Goal: Task Accomplishment & Management: Manage account settings

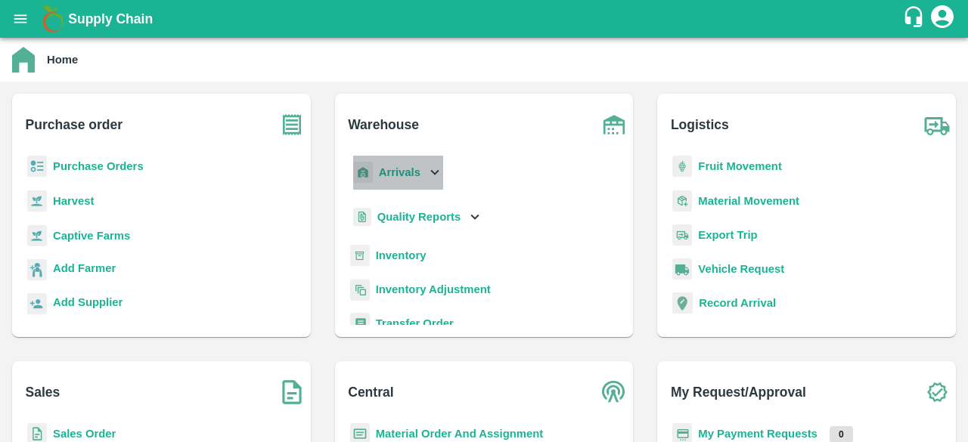
click at [442, 169] on icon at bounding box center [435, 172] width 17 height 17
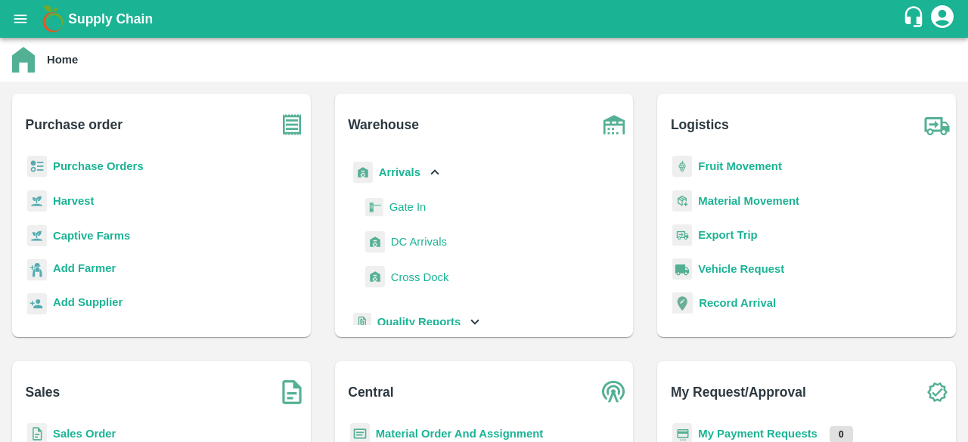
click at [418, 240] on span "DC Arrivals" at bounding box center [419, 242] width 56 height 17
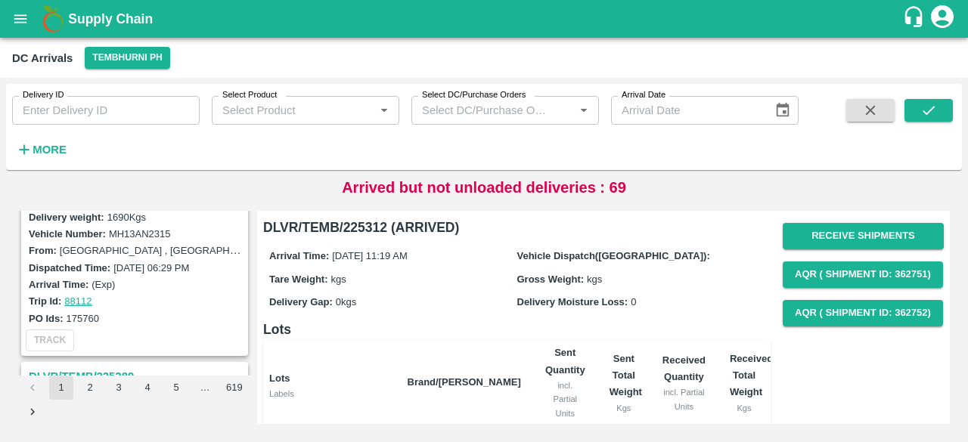
scroll to position [646, 0]
click at [27, 148] on icon "button" at bounding box center [24, 149] width 17 height 17
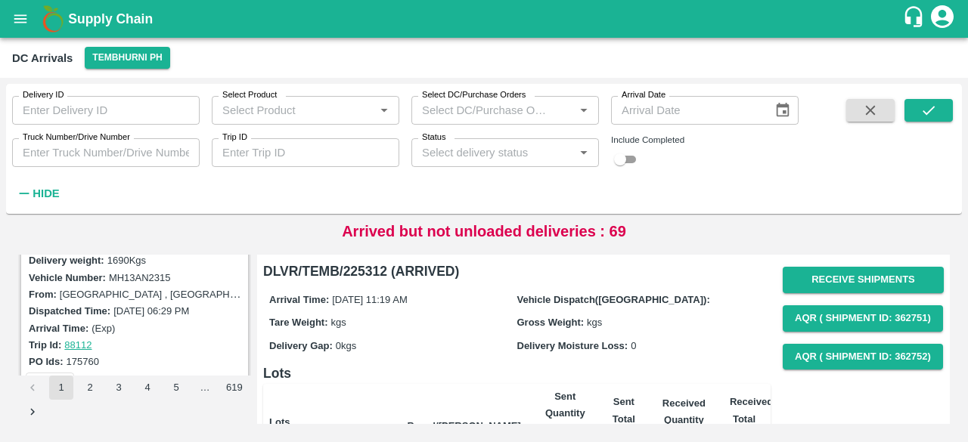
click at [511, 165] on div "Status   *" at bounding box center [505, 152] width 188 height 29
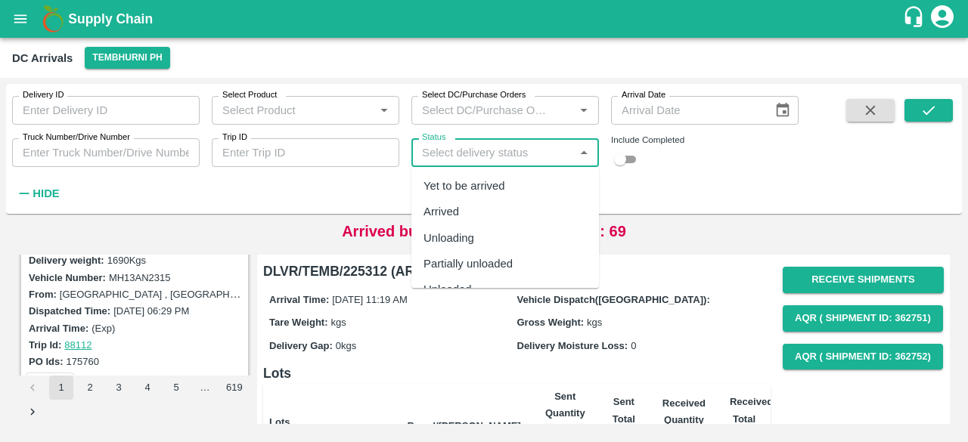
click at [493, 191] on div "Yet to be arrived" at bounding box center [465, 186] width 82 height 17
type input "Yet to be arrived"
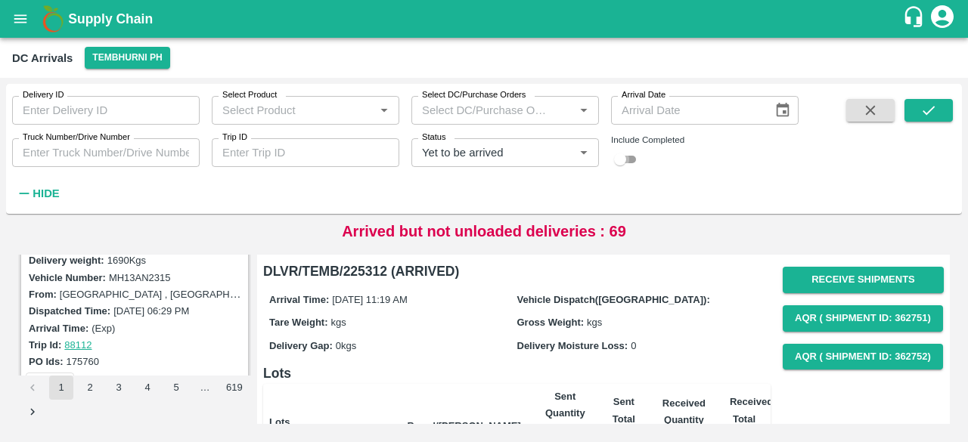
click at [634, 157] on input "checkbox" at bounding box center [620, 160] width 54 height 18
checkbox input "true"
click at [929, 115] on icon "submit" at bounding box center [929, 110] width 17 height 17
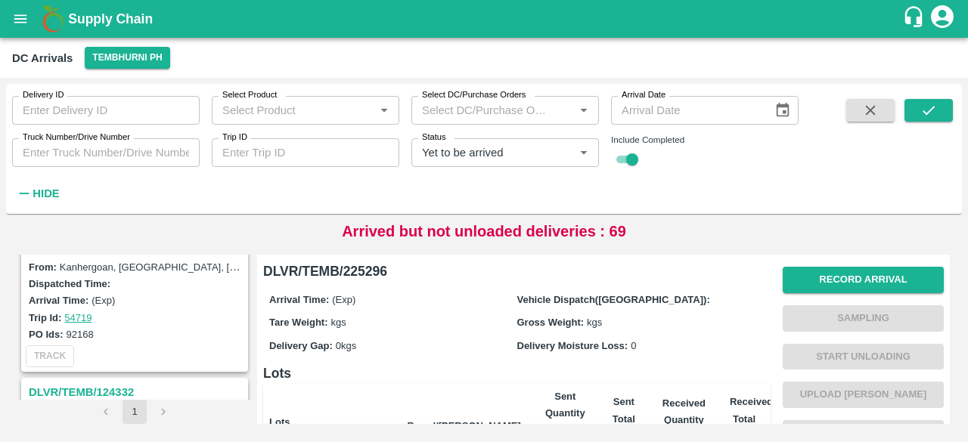
scroll to position [2227, 0]
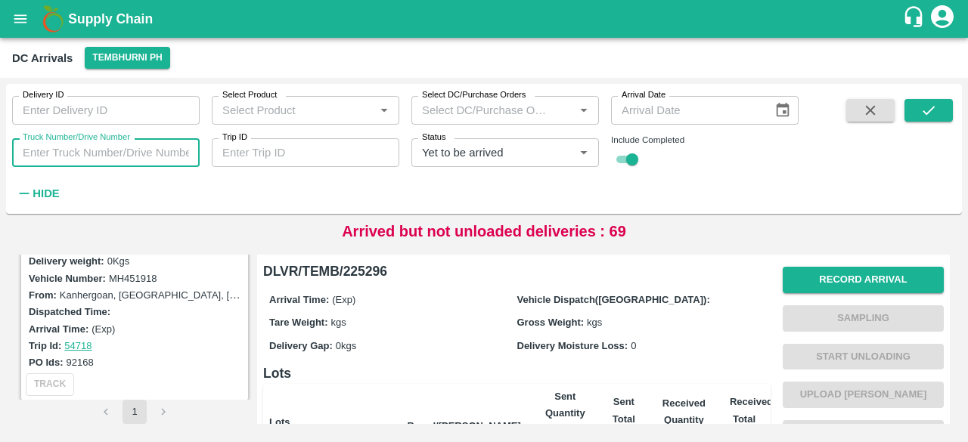
click at [111, 154] on input "Truck Number/Drive Number" at bounding box center [106, 152] width 188 height 29
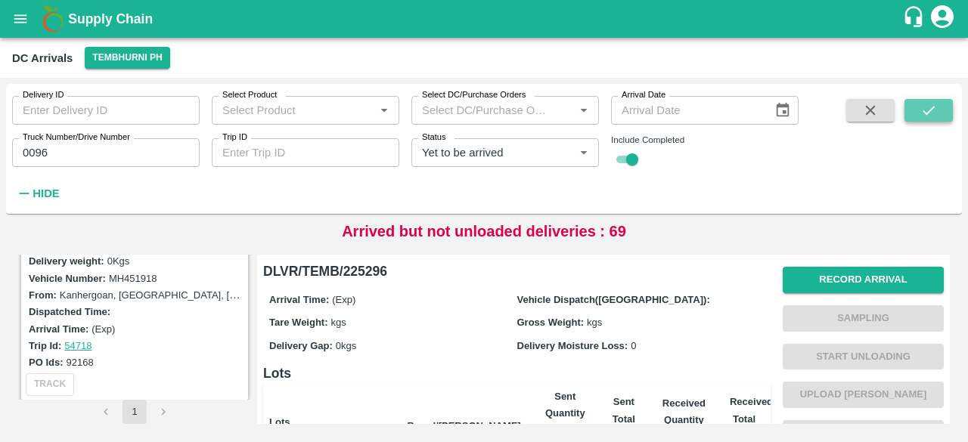
click at [927, 120] on button "submit" at bounding box center [929, 110] width 48 height 23
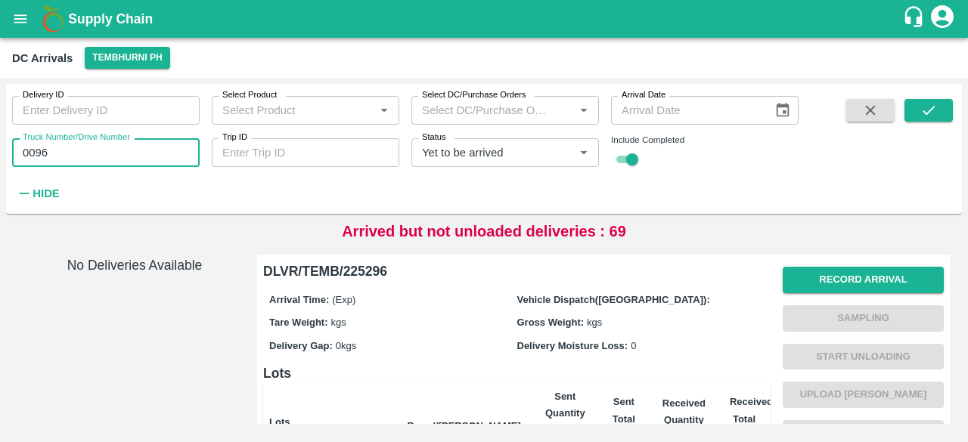
click at [39, 151] on input "0096" at bounding box center [106, 152] width 188 height 29
type input "5322"
click at [930, 108] on icon "submit" at bounding box center [929, 110] width 17 height 17
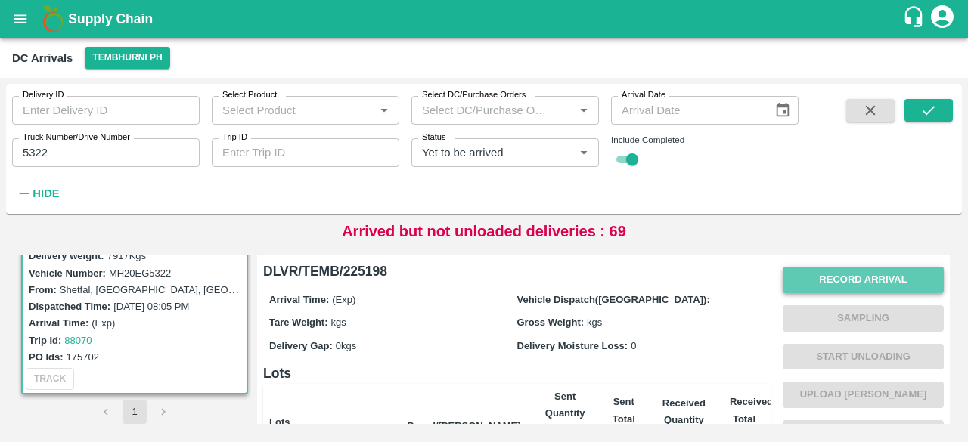
click at [877, 281] on button "Record Arrival" at bounding box center [863, 280] width 161 height 26
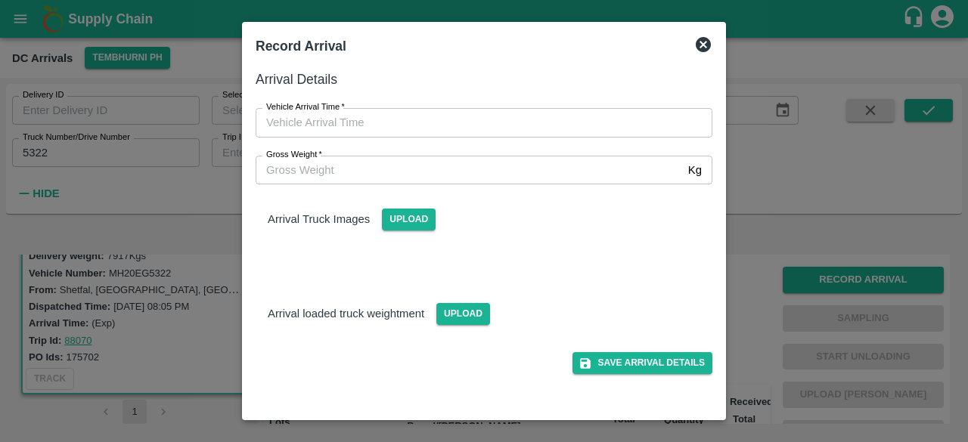
type input "DD/MM/YYYY hh:mm aa"
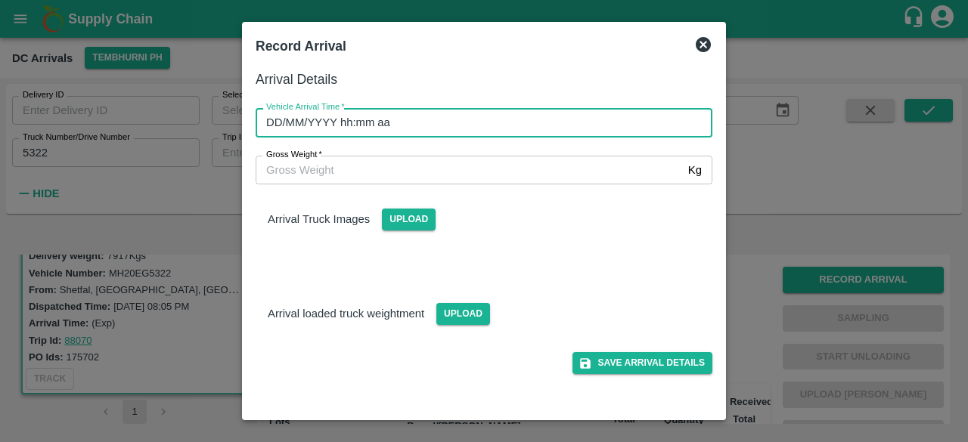
click at [417, 113] on input "DD/MM/YYYY hh:mm aa" at bounding box center [479, 122] width 446 height 29
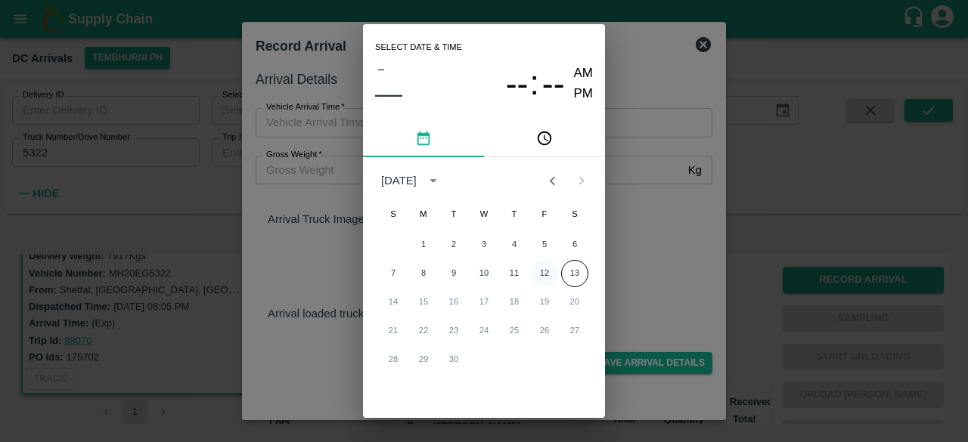
click at [545, 273] on button "12" at bounding box center [544, 273] width 27 height 27
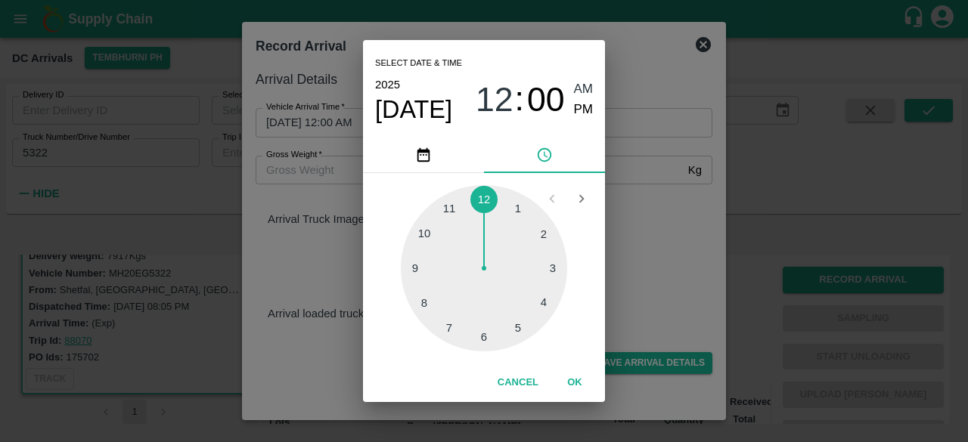
click at [450, 324] on div at bounding box center [484, 268] width 166 height 166
click at [452, 209] on div at bounding box center [484, 268] width 166 height 166
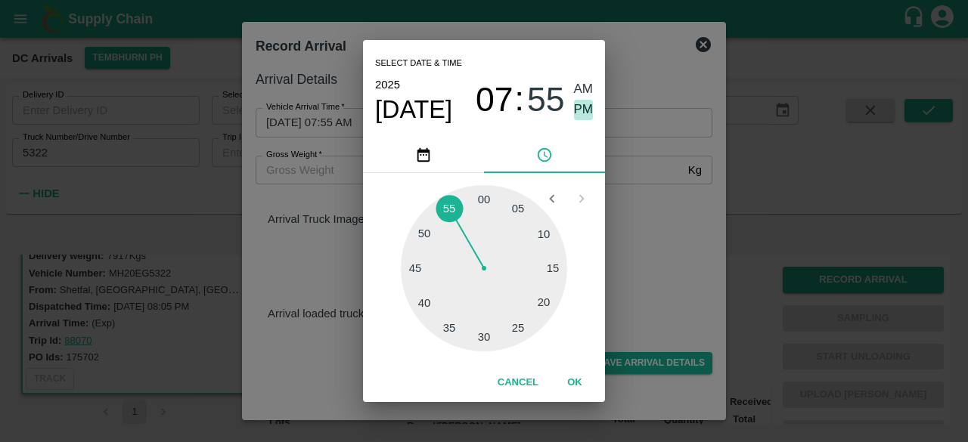
click at [583, 111] on span "PM" at bounding box center [584, 110] width 20 height 20
type input "[DATE] 07:55 PM"
click at [634, 224] on div "Select date & time [DATE] 07 : 55 AM PM 05 10 15 20 25 30 35 40 45 50 55 00 Can…" at bounding box center [484, 221] width 968 height 442
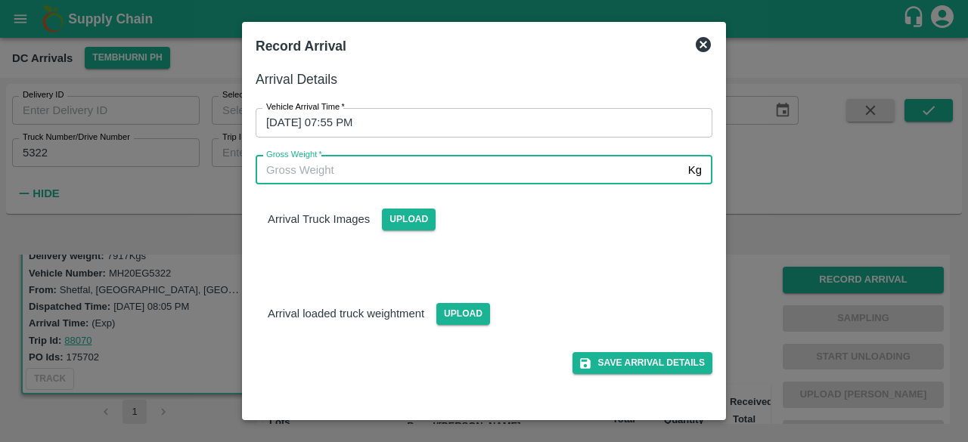
click at [299, 166] on input "Gross Weight   *" at bounding box center [469, 170] width 427 height 29
type input "14250"
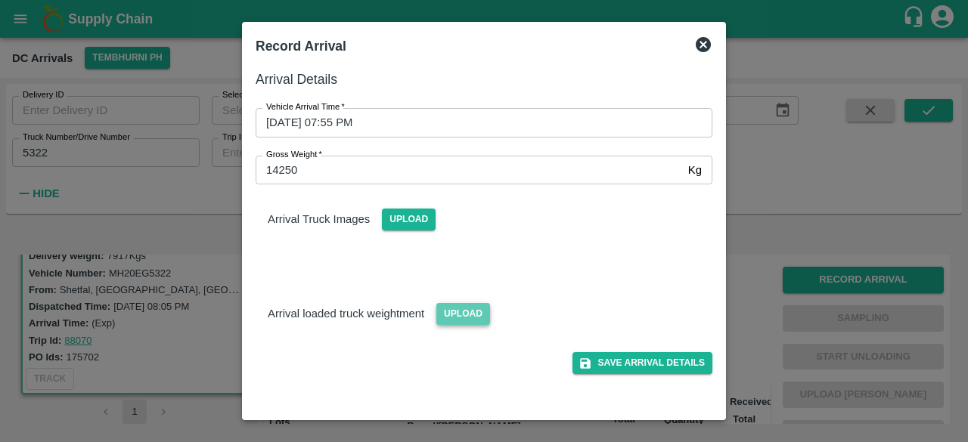
click at [470, 312] on span "Upload" at bounding box center [463, 314] width 54 height 22
click at [0, 0] on input "Upload" at bounding box center [0, 0] width 0 height 0
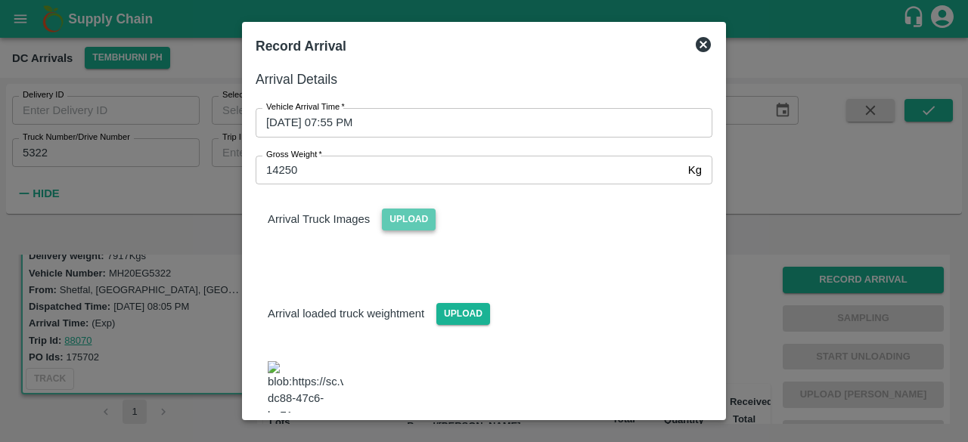
click at [408, 219] on span "Upload" at bounding box center [409, 220] width 54 height 22
click at [0, 0] on input "Upload" at bounding box center [0, 0] width 0 height 0
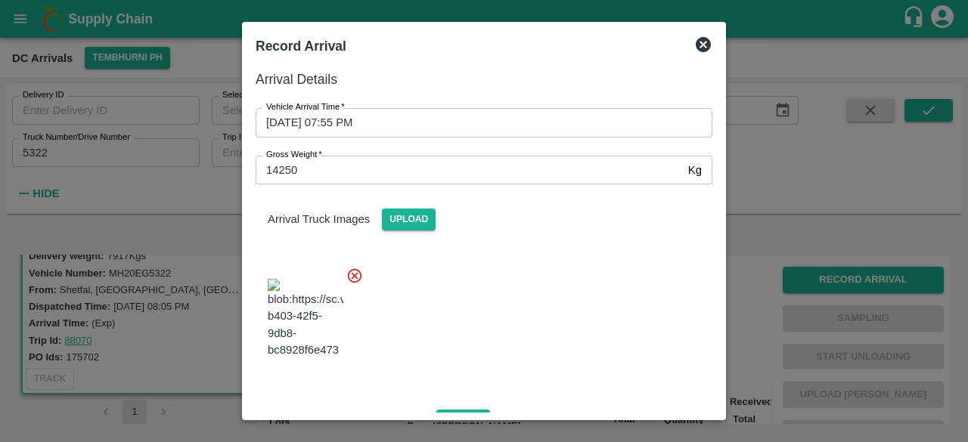
scroll to position [231, 0]
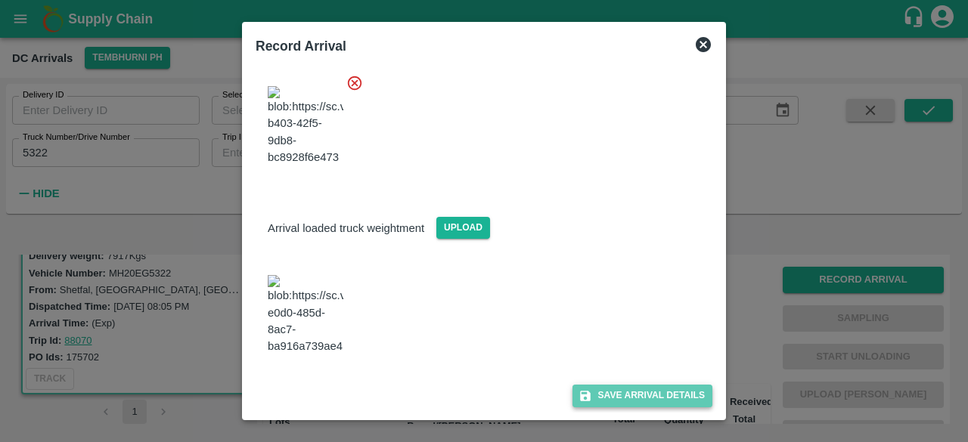
click at [638, 400] on button "Save Arrival Details" at bounding box center [643, 396] width 140 height 22
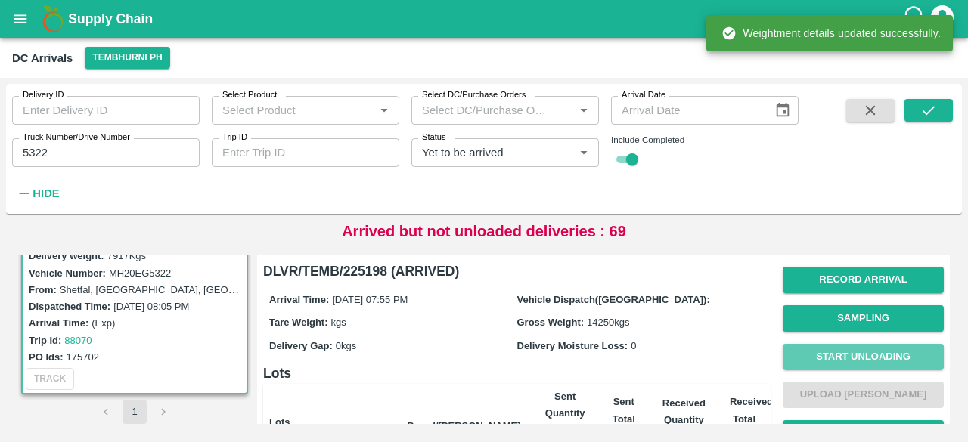
click at [871, 352] on button "Start Unloading" at bounding box center [863, 357] width 161 height 26
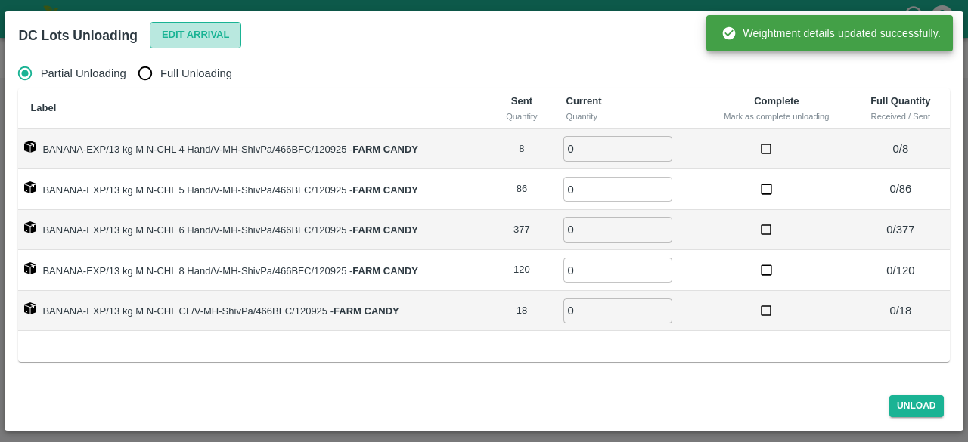
click at [200, 34] on button "Edit Arrival" at bounding box center [196, 35] width 92 height 26
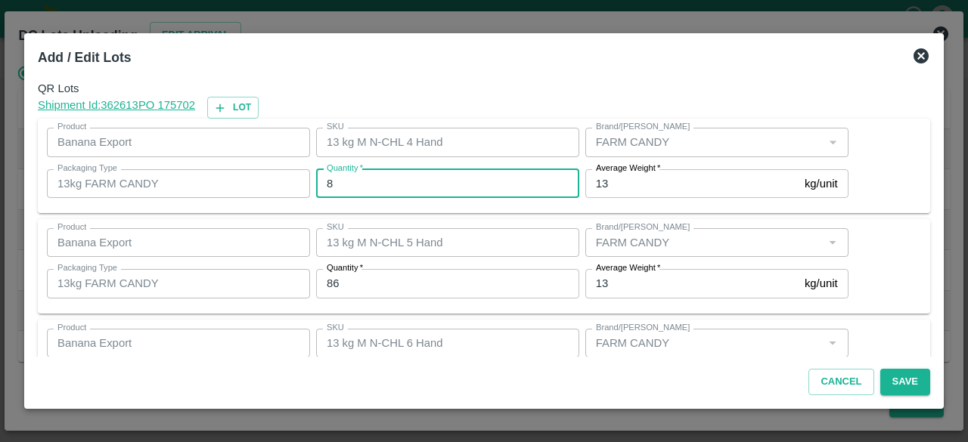
click at [349, 185] on input "8" at bounding box center [447, 183] width 263 height 29
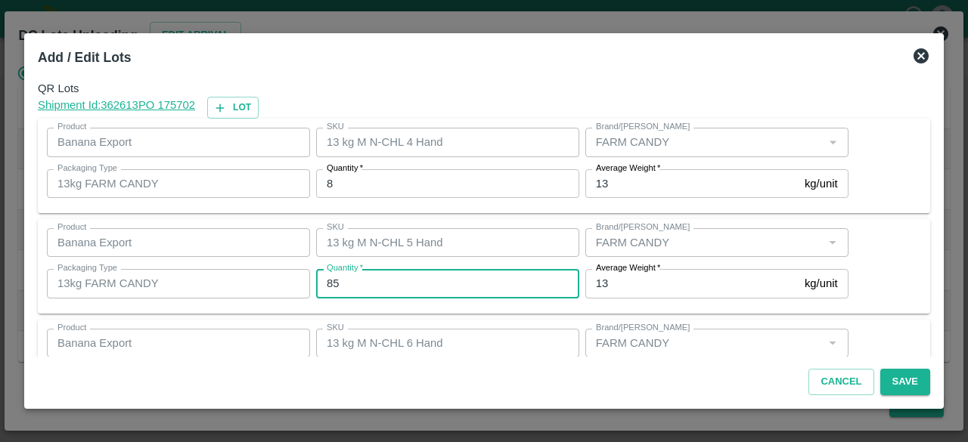
type input "85"
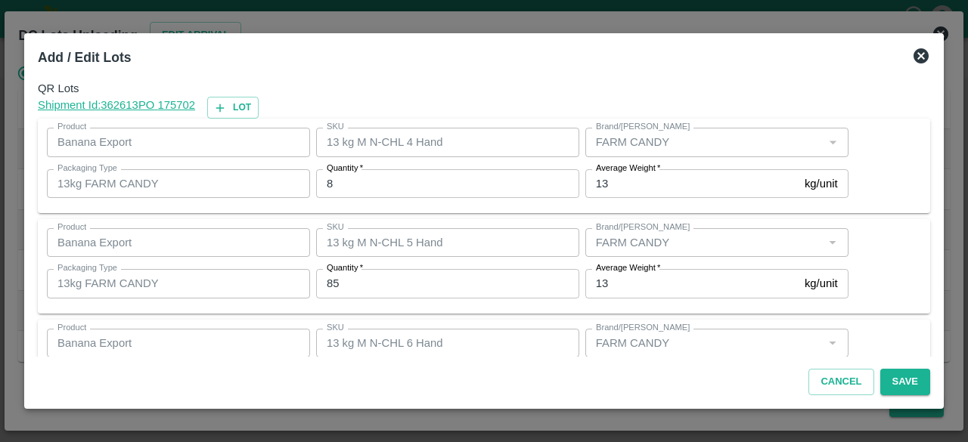
scroll to position [168, 0]
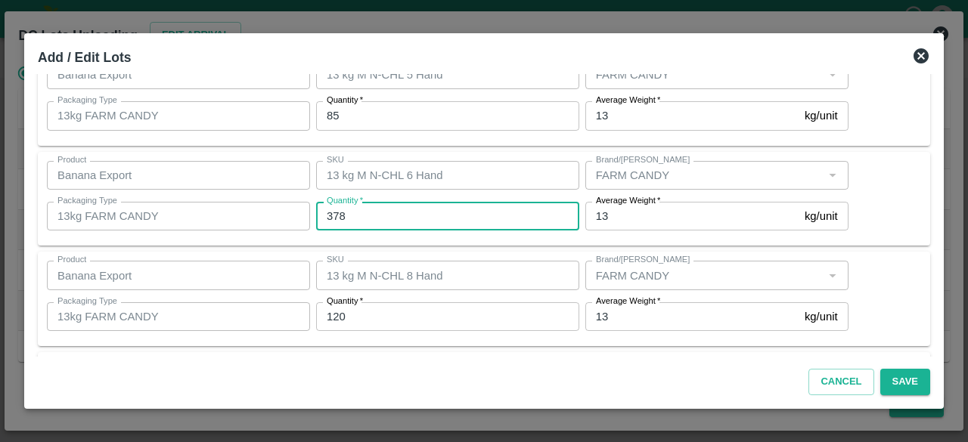
type input "378"
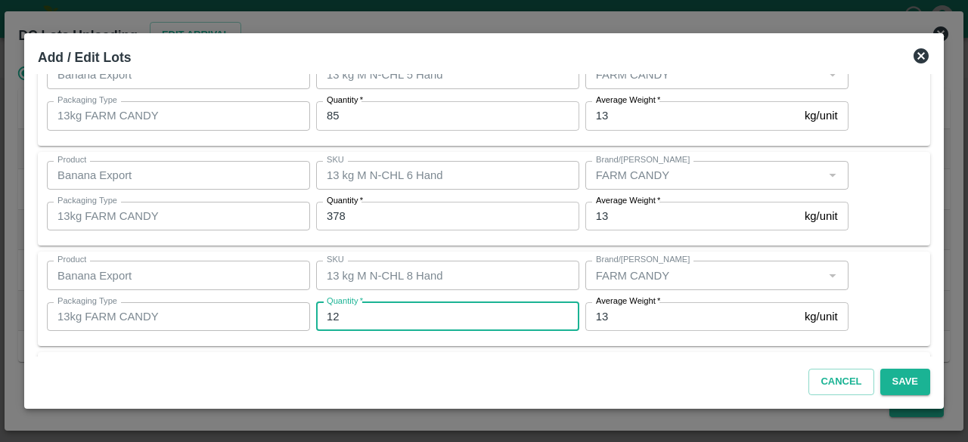
type input "120"
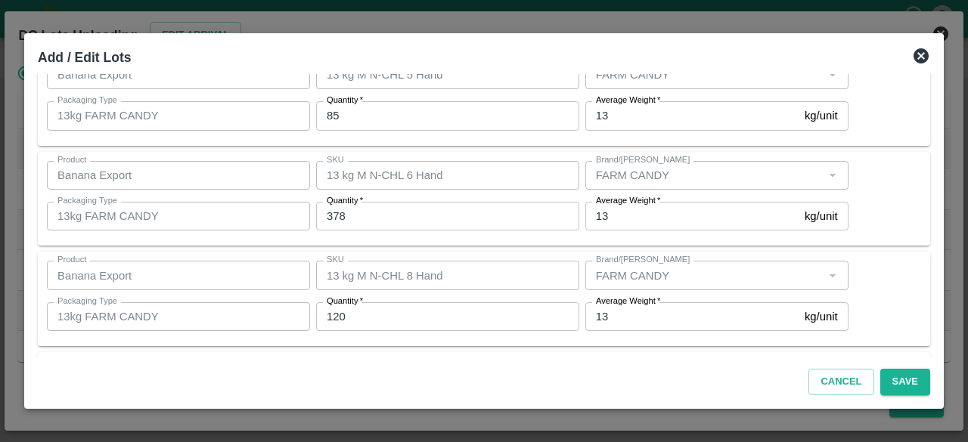
scroll to position [269, 0]
click at [899, 383] on button "Save" at bounding box center [905, 382] width 50 height 26
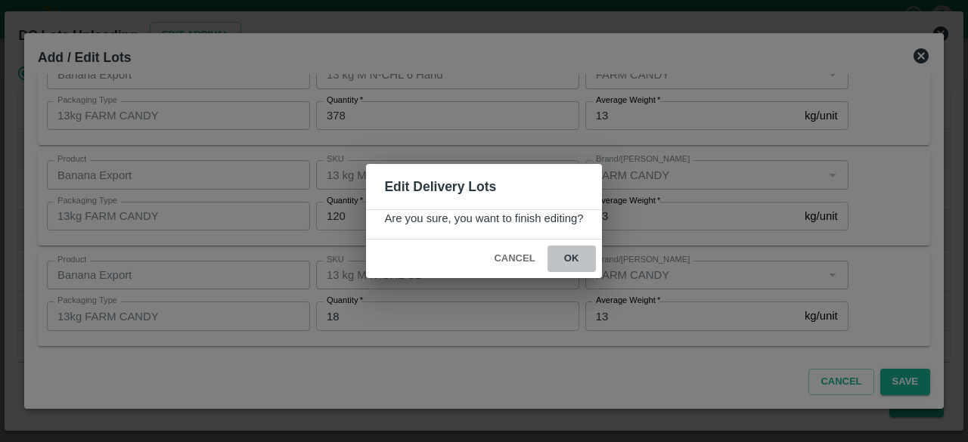
click at [566, 254] on button "ok" at bounding box center [572, 259] width 48 height 26
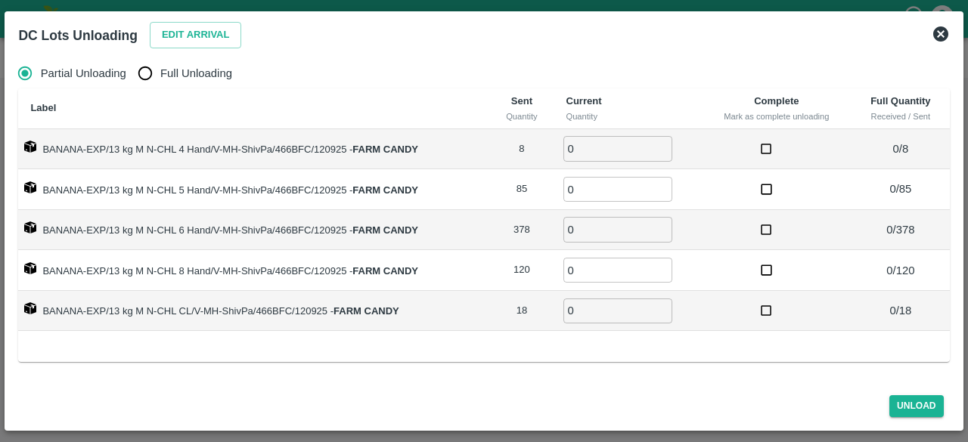
click at [165, 78] on span "Full Unloading" at bounding box center [196, 73] width 72 height 17
click at [160, 78] on input "Full Unloading" at bounding box center [145, 73] width 30 height 30
radio input "true"
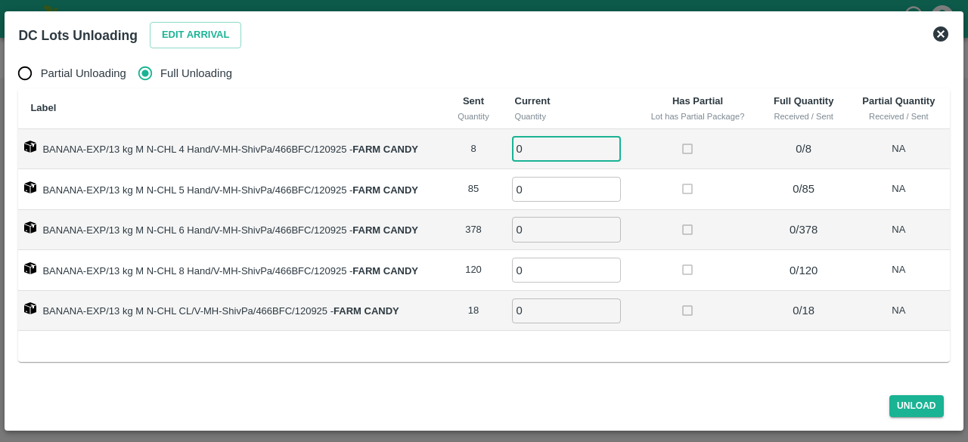
click at [539, 151] on input "0" at bounding box center [566, 148] width 109 height 25
type input "8"
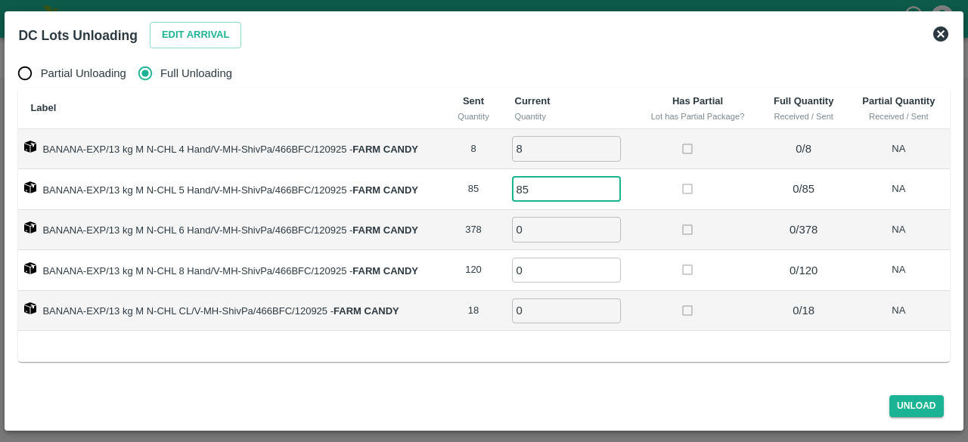
type input "85"
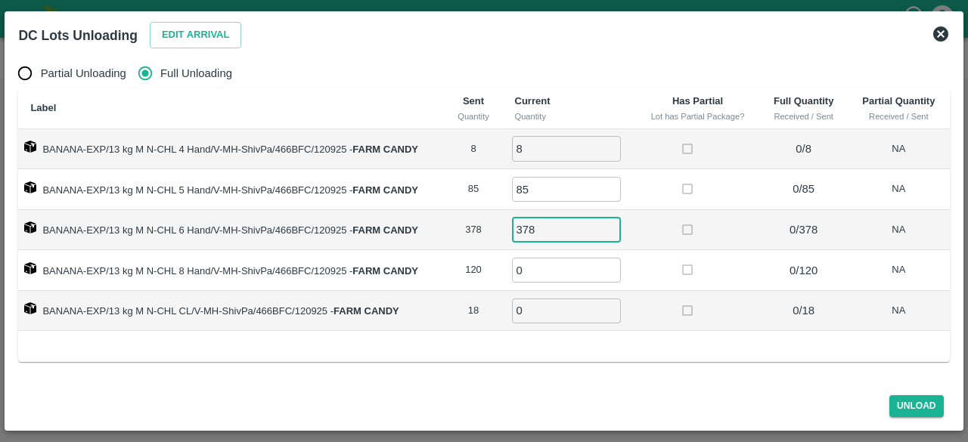
type input "378"
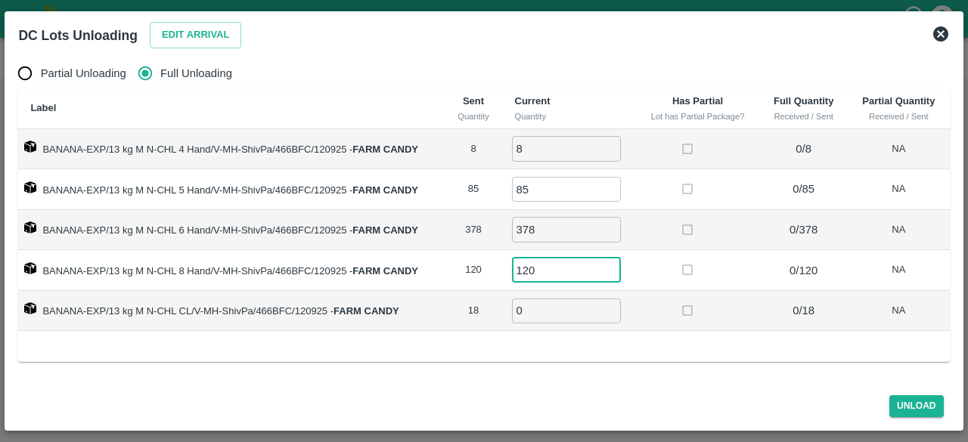
type input "120"
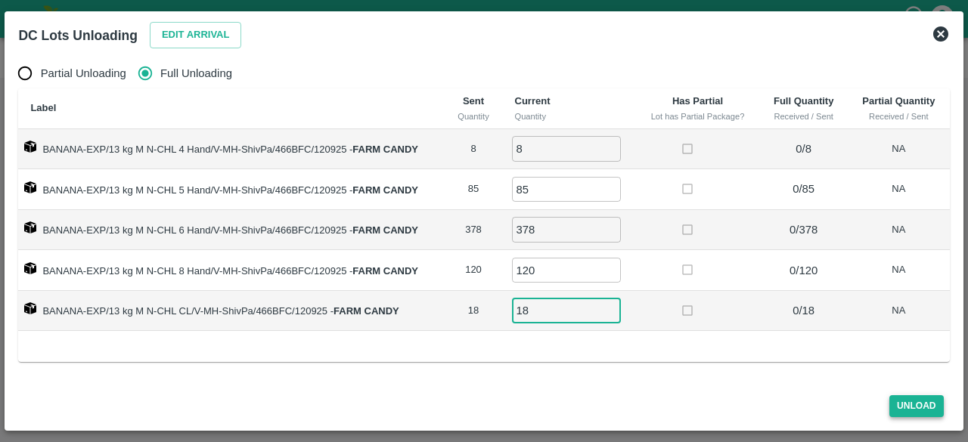
type input "18"
click at [915, 412] on button "Unload" at bounding box center [917, 407] width 54 height 22
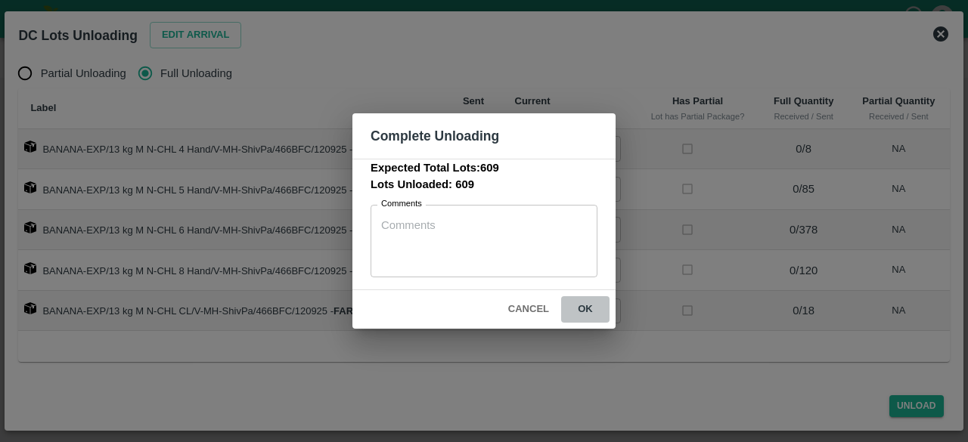
click at [585, 306] on button "ok" at bounding box center [585, 310] width 48 height 26
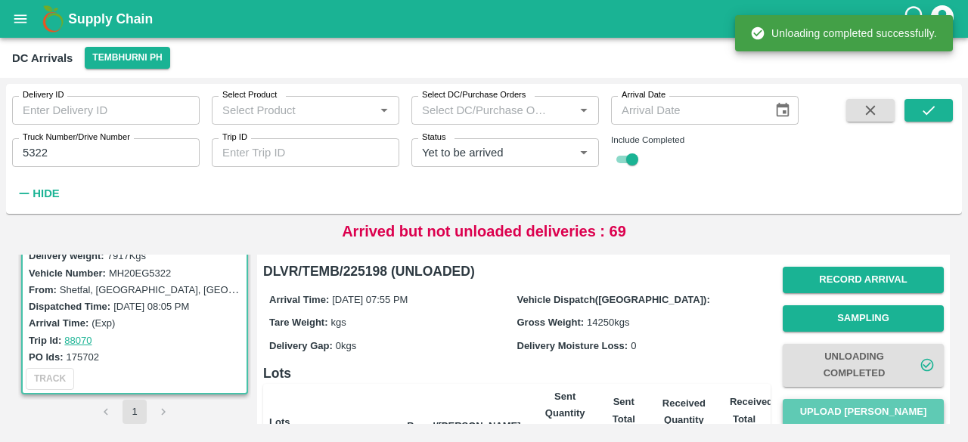
click at [851, 408] on button "Upload [PERSON_NAME]" at bounding box center [863, 412] width 161 height 26
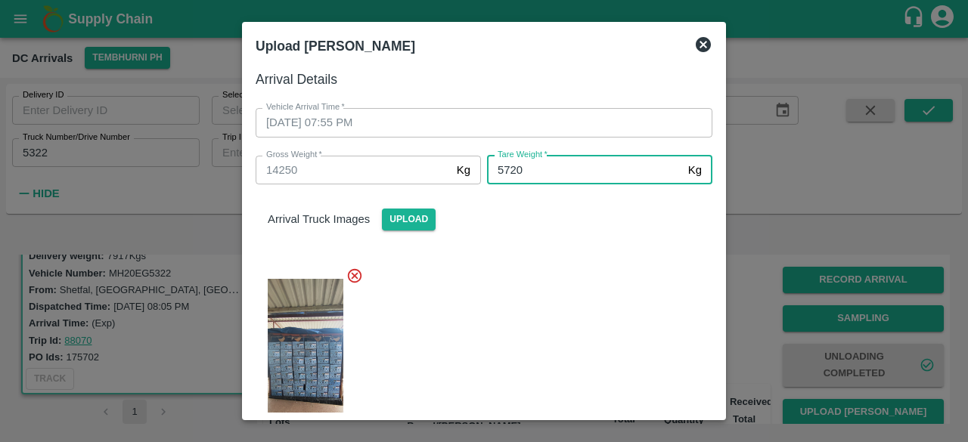
type input "5720"
click at [557, 315] on div at bounding box center [478, 358] width 469 height 207
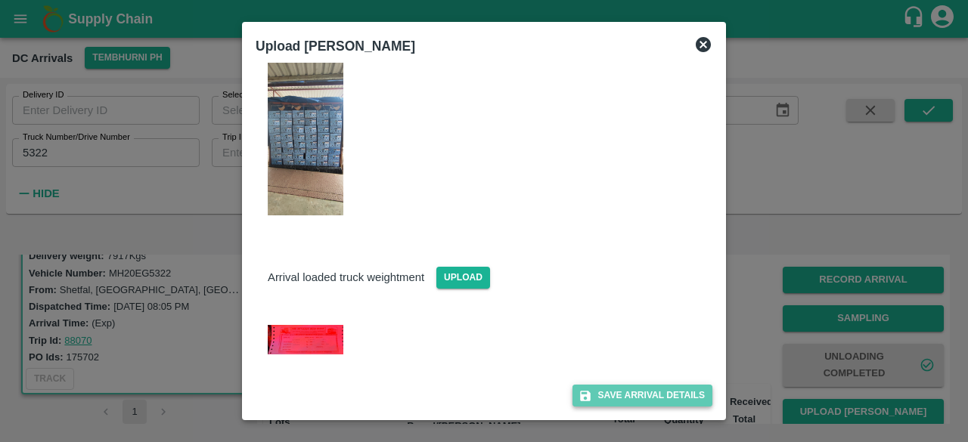
click at [622, 391] on button "Save Arrival Details" at bounding box center [643, 396] width 140 height 22
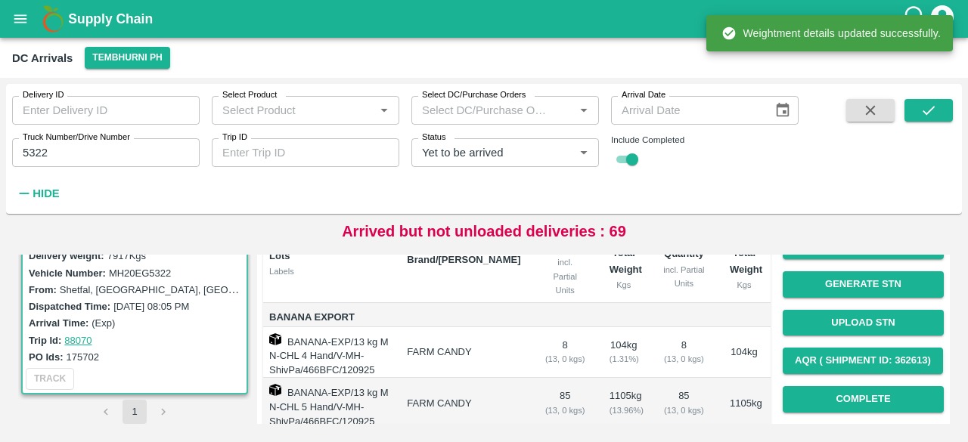
scroll to position [172, 0]
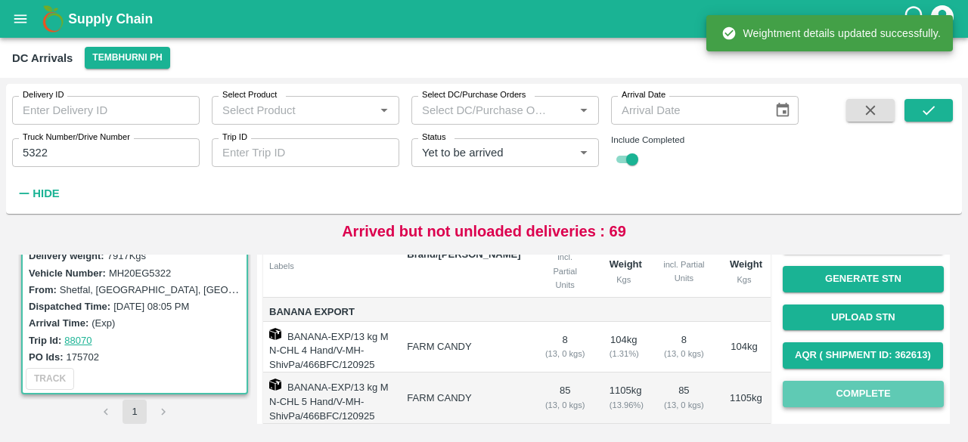
click at [869, 390] on button "Complete" at bounding box center [863, 394] width 161 height 26
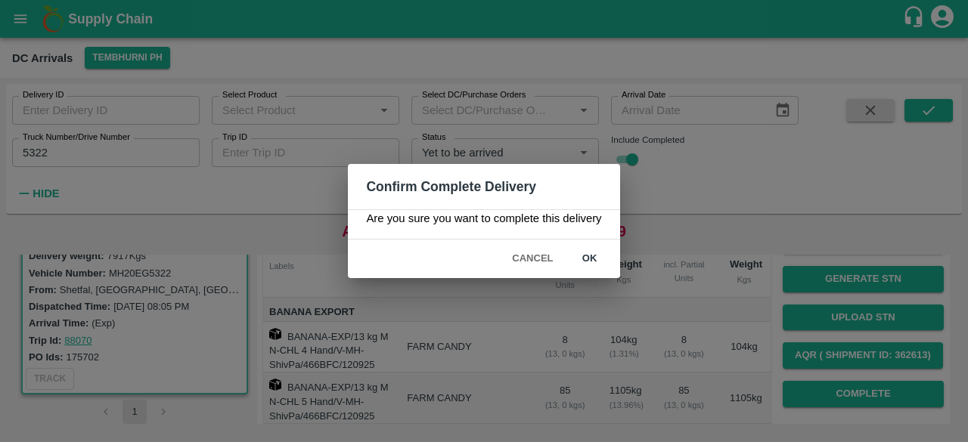
click at [589, 250] on button "ok" at bounding box center [590, 259] width 48 height 26
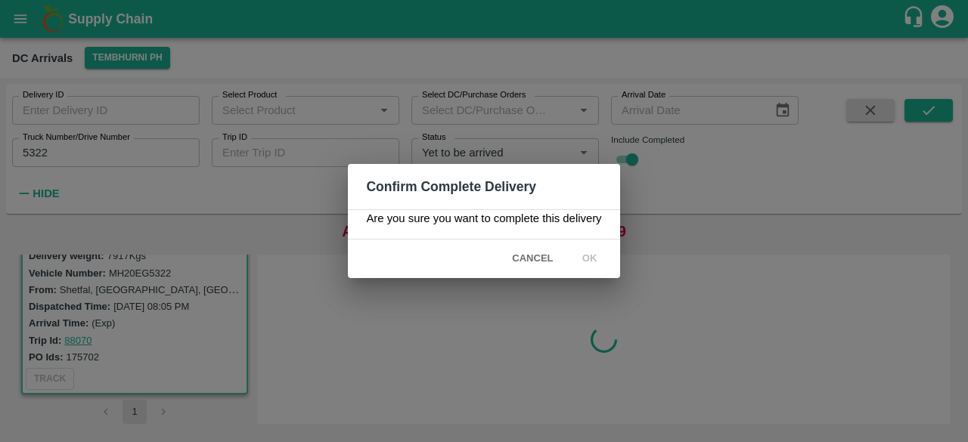
scroll to position [0, 0]
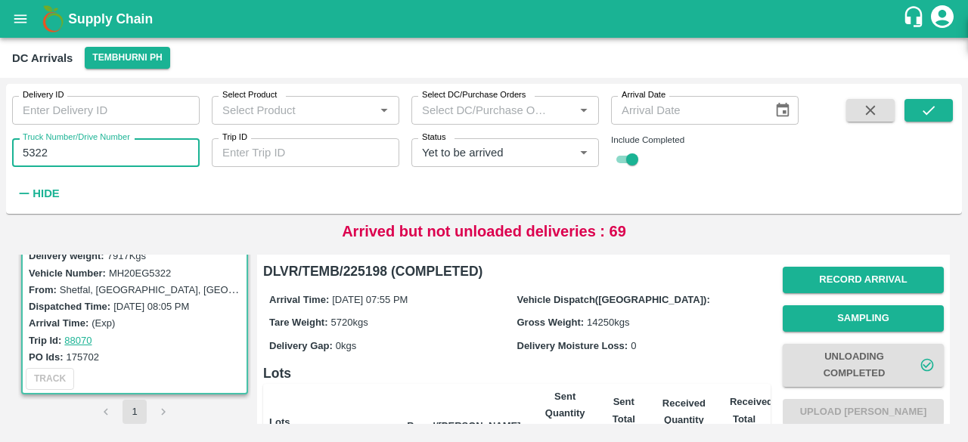
click at [38, 150] on input "5322" at bounding box center [106, 152] width 188 height 29
type input "4104"
click at [925, 119] on icon "submit" at bounding box center [929, 110] width 17 height 17
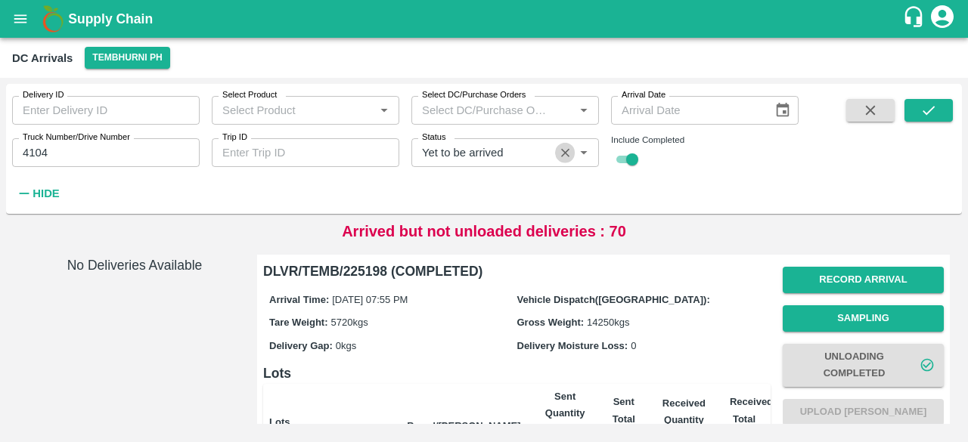
click at [563, 155] on icon "Clear" at bounding box center [565, 153] width 8 height 8
click at [921, 109] on icon "submit" at bounding box center [929, 110] width 17 height 17
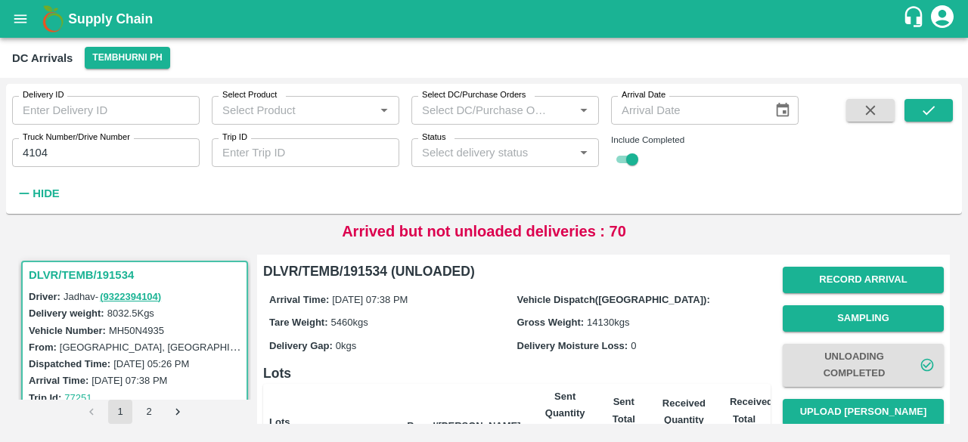
click at [36, 152] on input "4104" at bounding box center [106, 152] width 188 height 29
type input "4104"
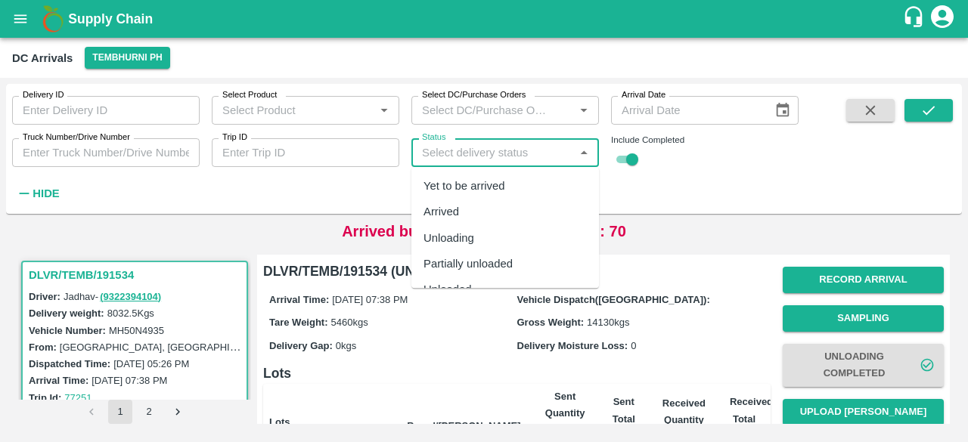
click at [521, 151] on input "Status" at bounding box center [493, 153] width 154 height 20
click at [513, 182] on div "Yet to be arrived" at bounding box center [505, 186] width 188 height 26
type input "Yet to be arrived"
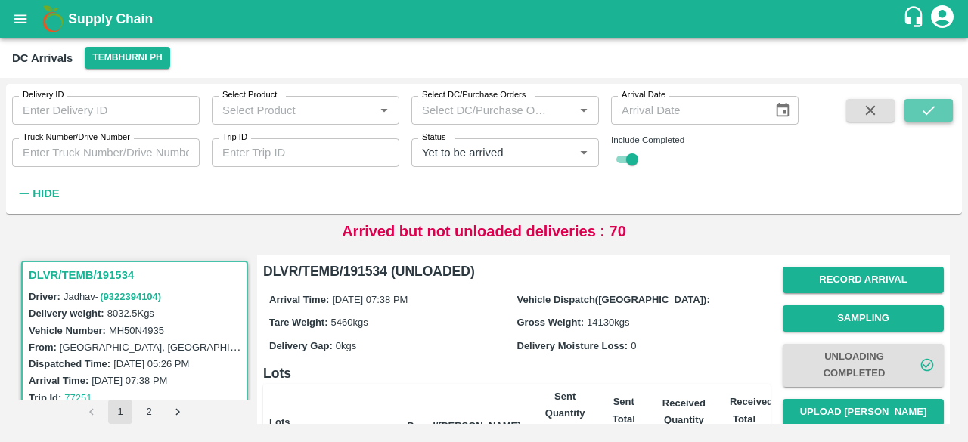
click at [933, 118] on icon "submit" at bounding box center [929, 110] width 17 height 17
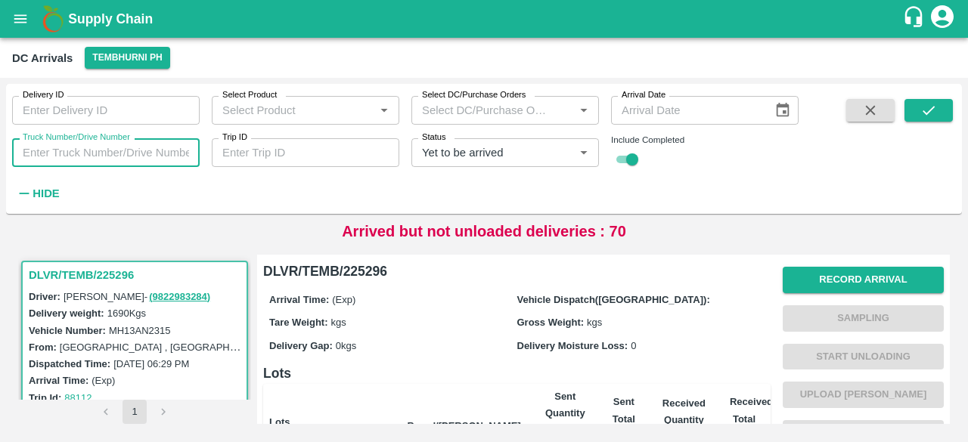
click at [59, 153] on input "Truck Number/Drive Number" at bounding box center [106, 152] width 188 height 29
click at [564, 152] on icon "Clear" at bounding box center [565, 153] width 8 height 8
type input "0096"
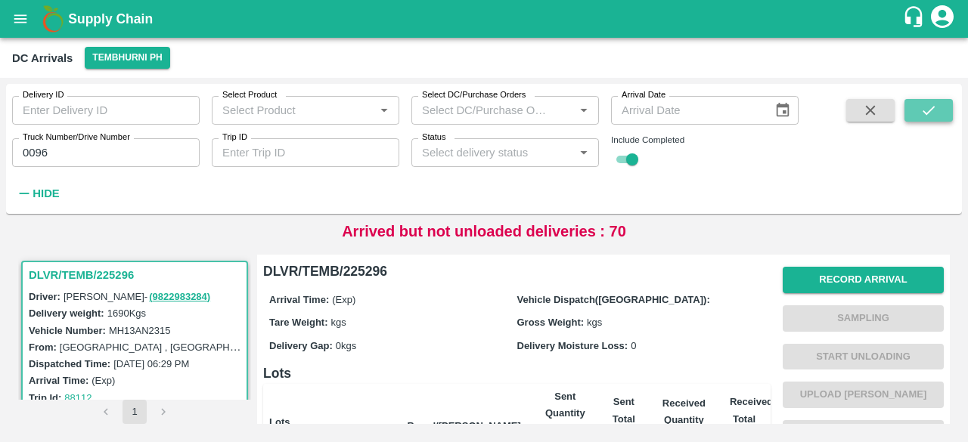
click at [932, 116] on icon "submit" at bounding box center [929, 110] width 17 height 17
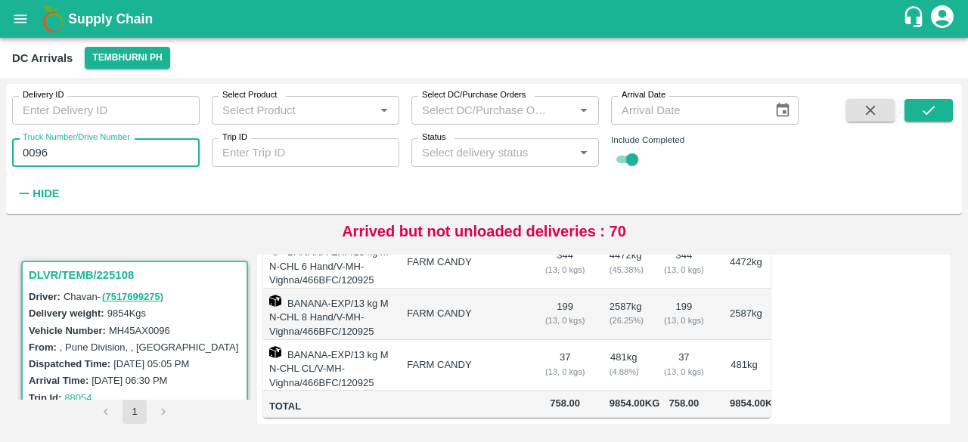
click at [30, 151] on input "0096" at bounding box center [106, 152] width 188 height 29
type input "5506"
click at [920, 109] on button "submit" at bounding box center [929, 110] width 48 height 23
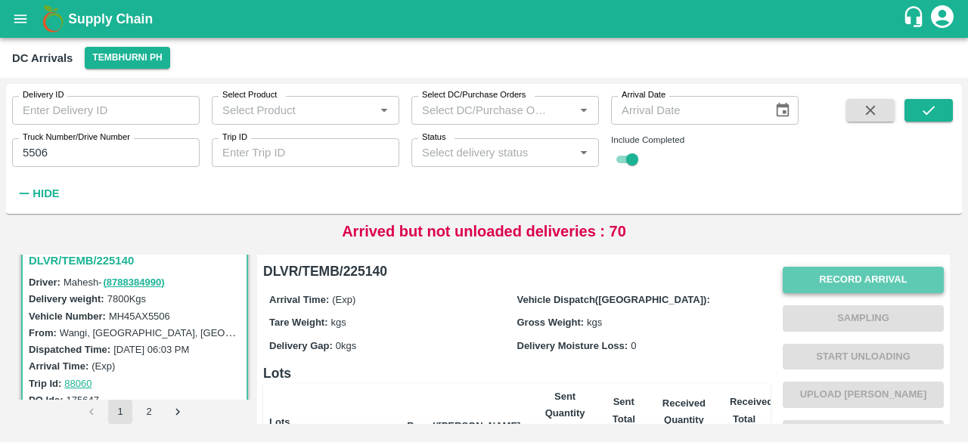
click at [876, 276] on button "Record Arrival" at bounding box center [863, 280] width 161 height 26
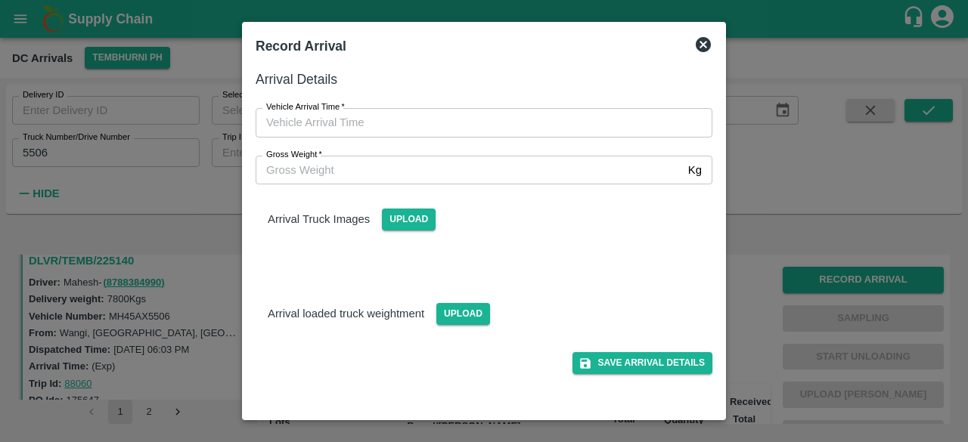
type input "DD/MM/YYYY hh:mm aa"
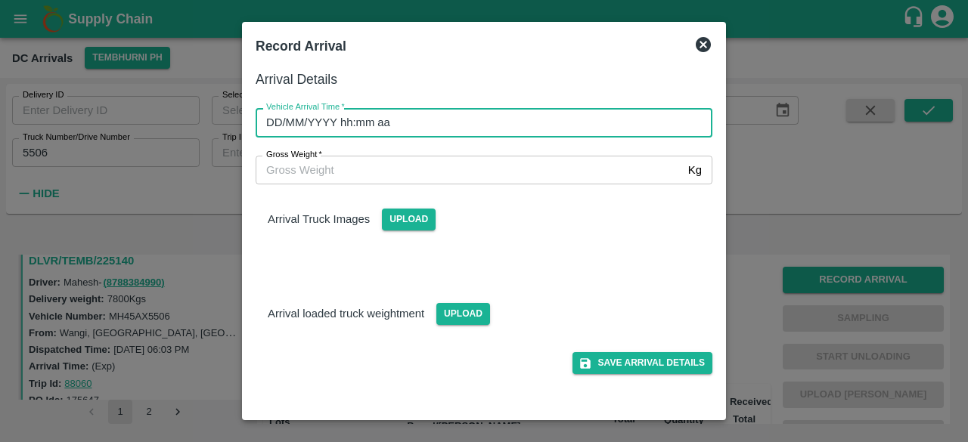
click at [566, 117] on input "DD/MM/YYYY hh:mm aa" at bounding box center [479, 122] width 446 height 29
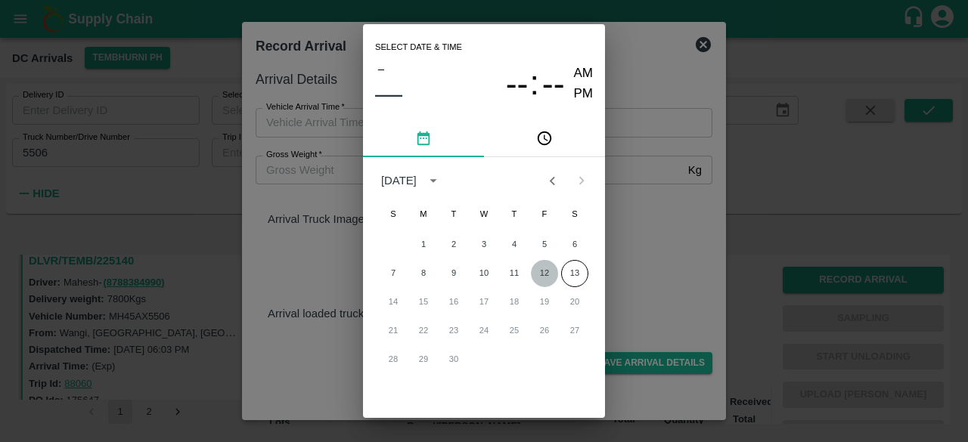
click at [542, 275] on button "12" at bounding box center [544, 273] width 27 height 27
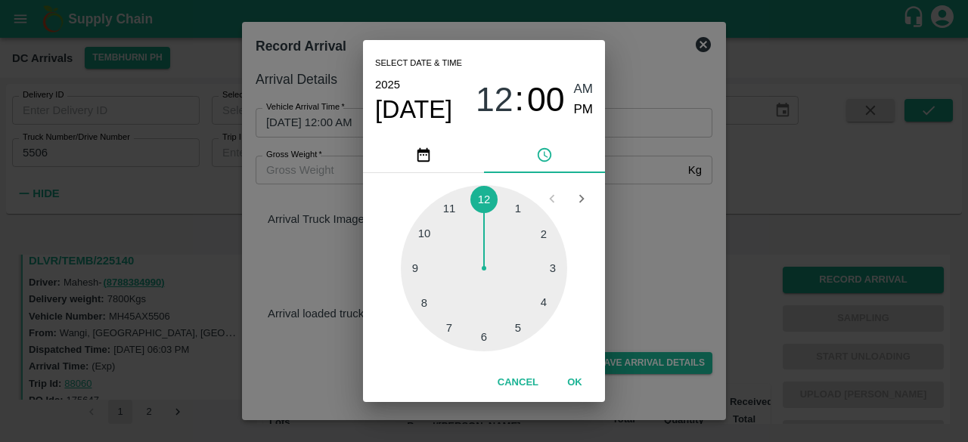
click at [420, 305] on div at bounding box center [484, 268] width 166 height 166
click at [486, 329] on div at bounding box center [484, 268] width 166 height 166
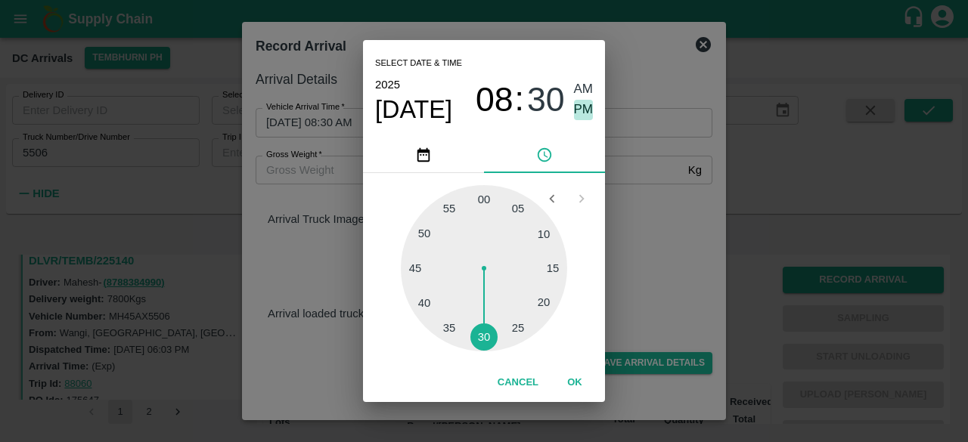
click at [582, 110] on span "PM" at bounding box center [584, 110] width 20 height 20
type input "[DATE] 08:30 PM"
click at [613, 154] on div "Select date & time [DATE] 08 : 30 AM PM 05 10 15 20 25 30 35 40 45 50 55 00 Can…" at bounding box center [484, 221] width 968 height 442
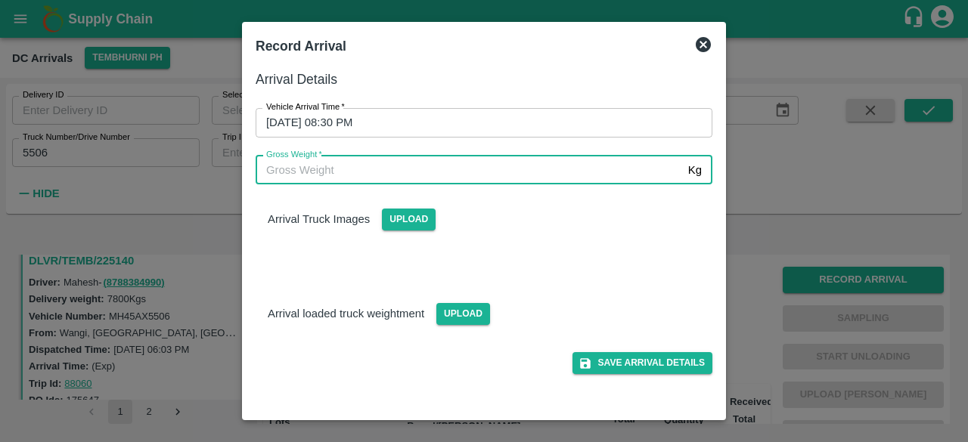
click at [340, 174] on input "Gross Weight   *" at bounding box center [469, 170] width 427 height 29
type input "14460"
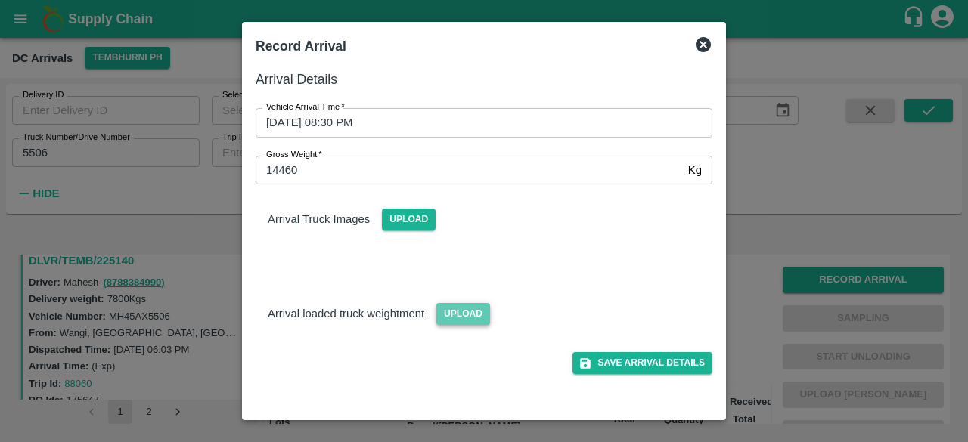
click at [466, 314] on span "Upload" at bounding box center [463, 314] width 54 height 22
click at [0, 0] on input "Upload" at bounding box center [0, 0] width 0 height 0
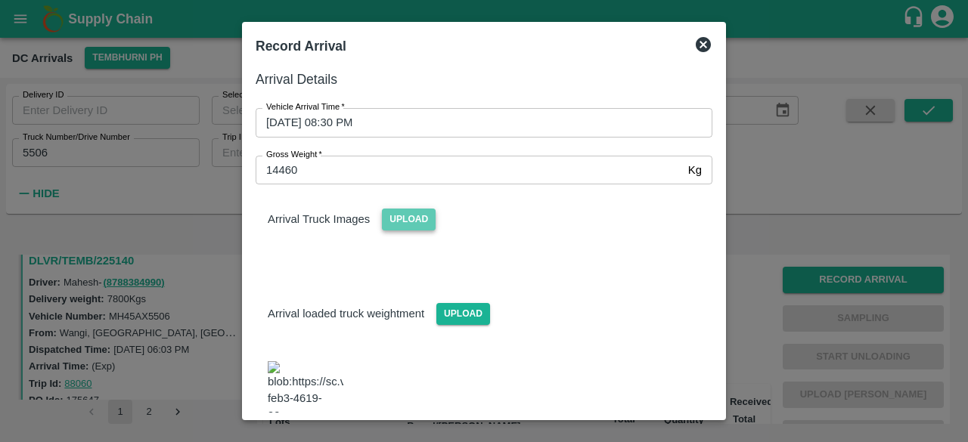
click at [402, 221] on span "Upload" at bounding box center [409, 220] width 54 height 22
click at [0, 0] on input "Upload" at bounding box center [0, 0] width 0 height 0
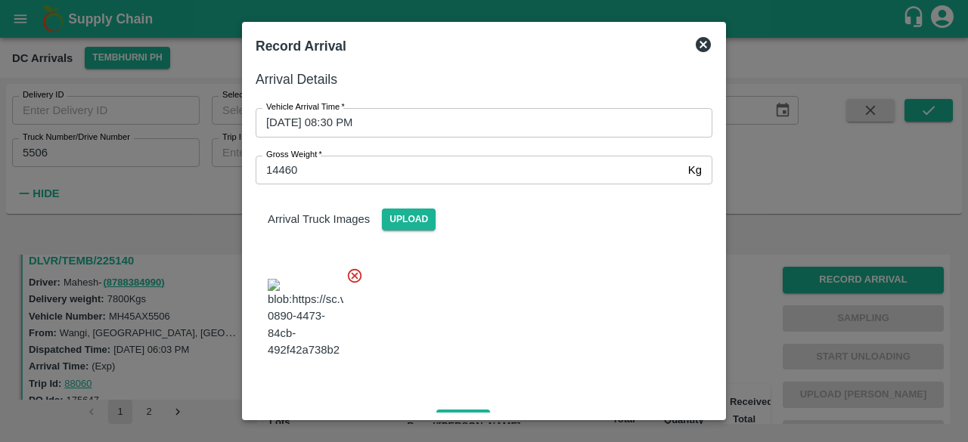
scroll to position [169, 0]
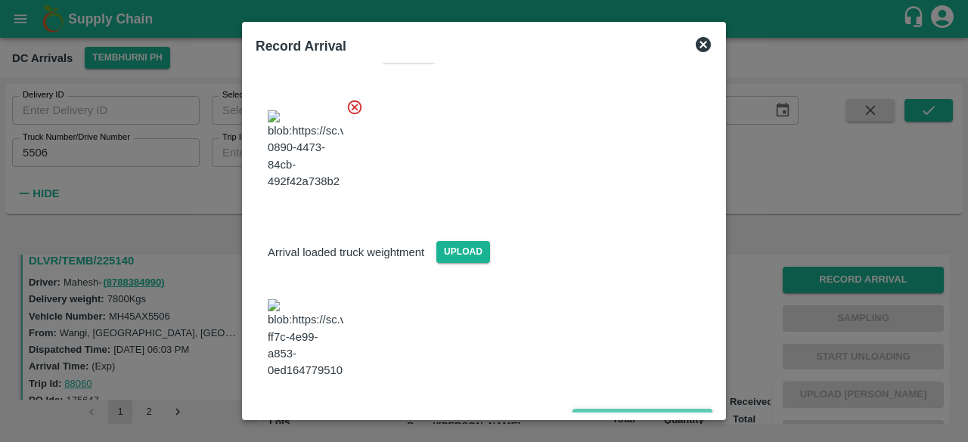
click at [626, 409] on button "Save Arrival Details" at bounding box center [643, 420] width 140 height 22
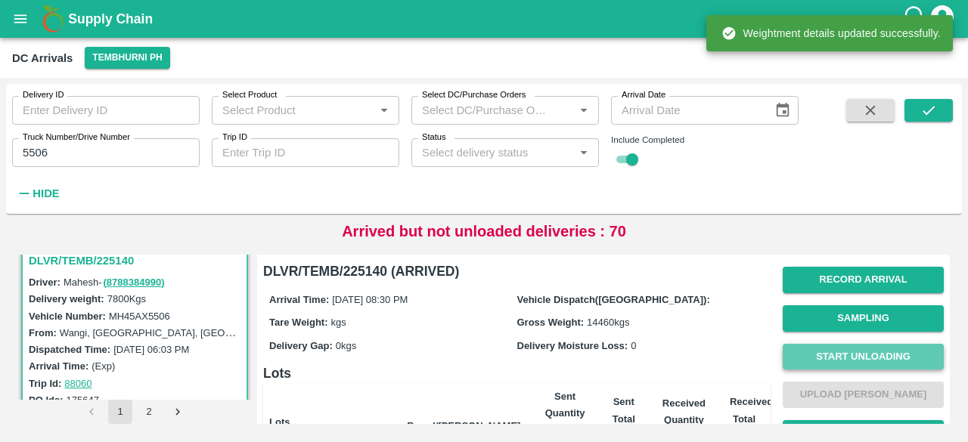
click at [852, 353] on button "Start Unloading" at bounding box center [863, 357] width 161 height 26
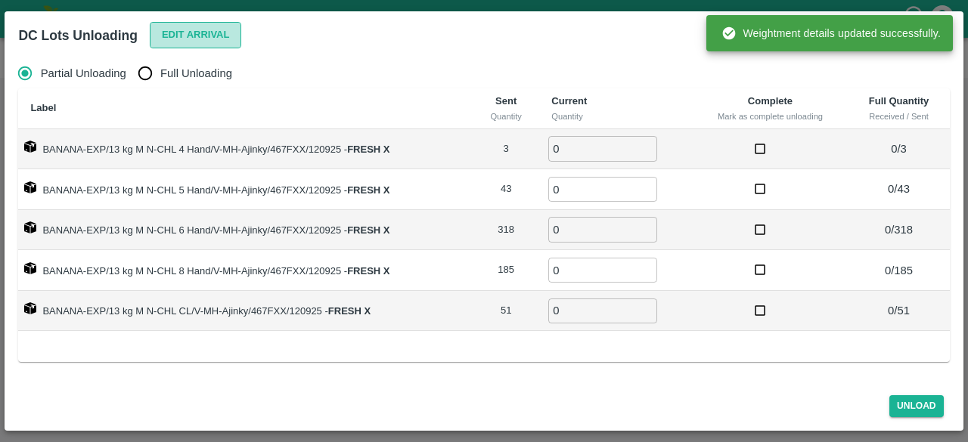
click at [191, 36] on button "Edit Arrival" at bounding box center [196, 35] width 92 height 26
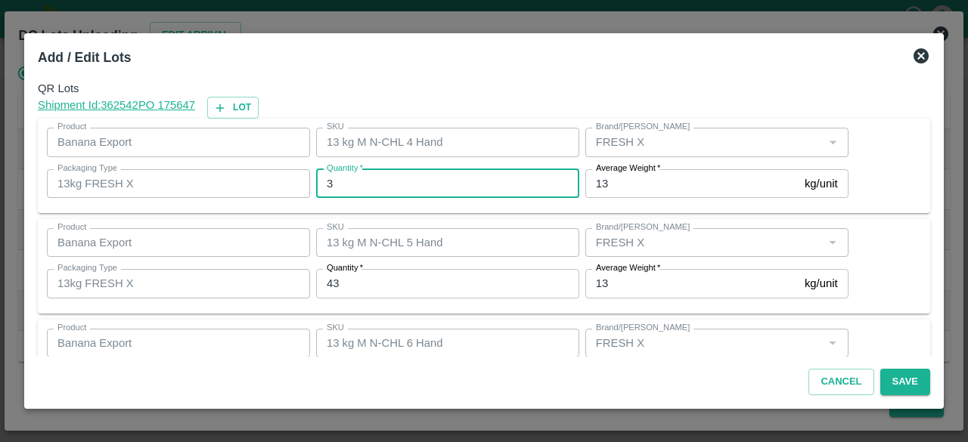
click at [339, 184] on input "3" at bounding box center [447, 183] width 263 height 29
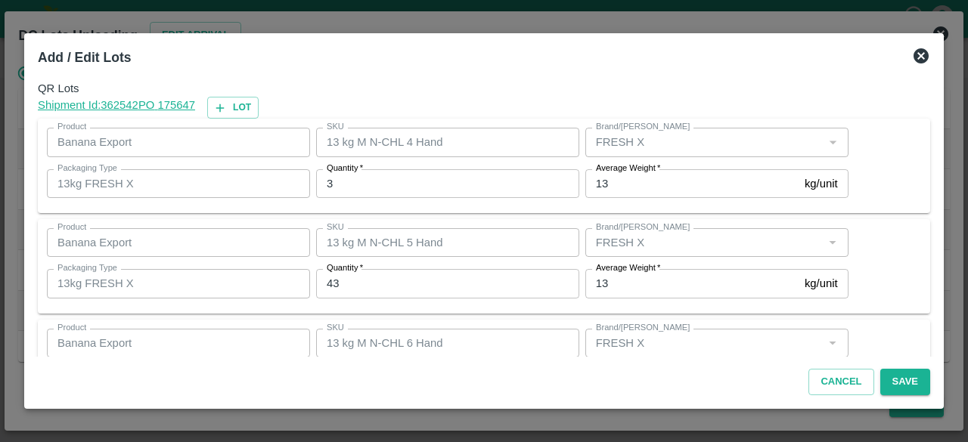
click at [912, 56] on icon at bounding box center [921, 56] width 18 height 18
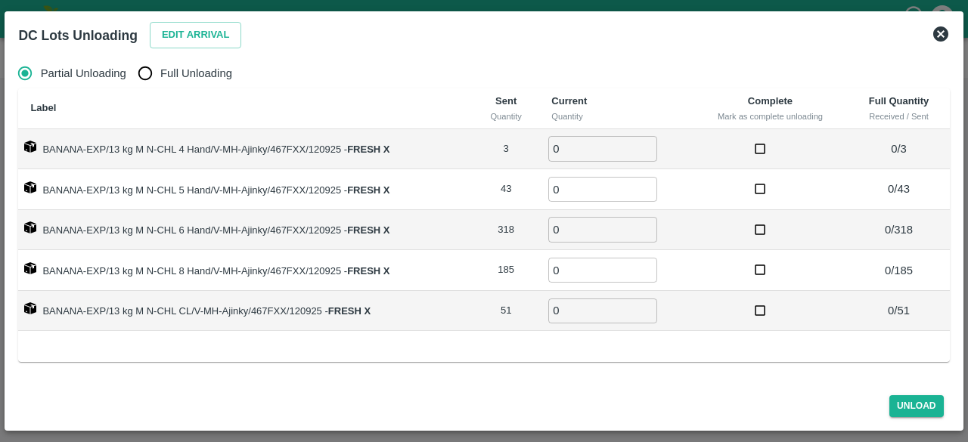
click at [941, 36] on icon at bounding box center [940, 33] width 15 height 15
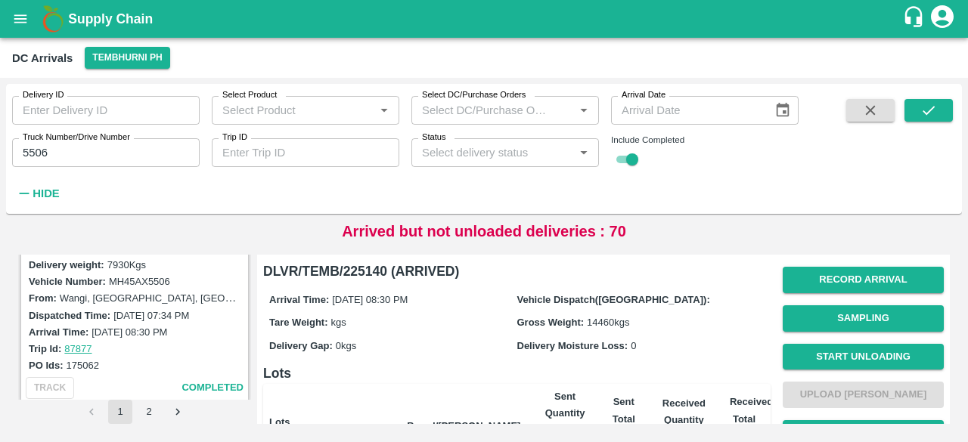
scroll to position [0, 0]
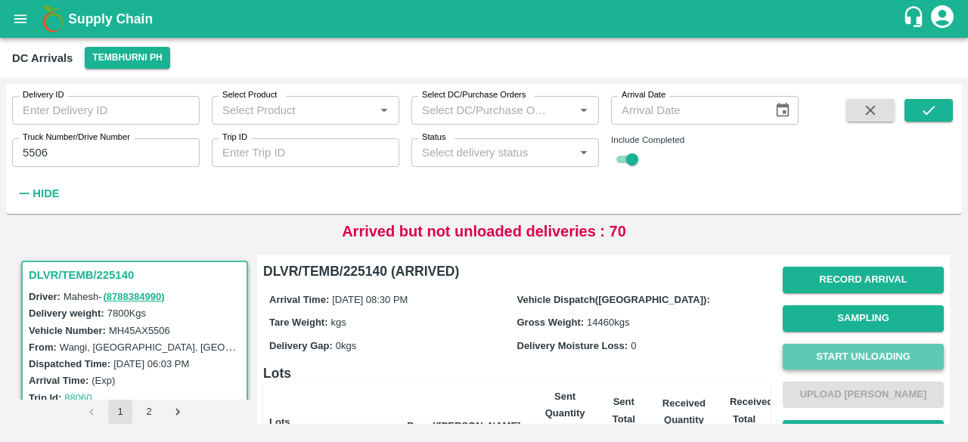
click at [845, 359] on button "Start Unloading" at bounding box center [863, 357] width 161 height 26
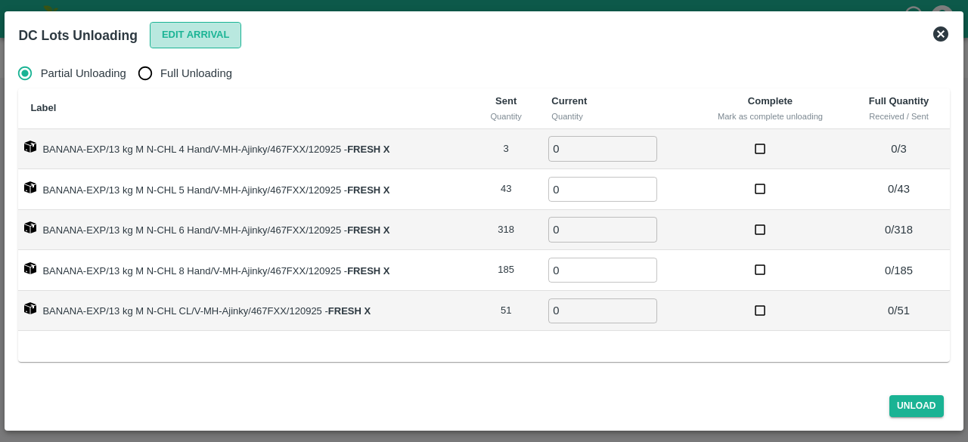
click at [194, 38] on button "Edit Arrival" at bounding box center [196, 35] width 92 height 26
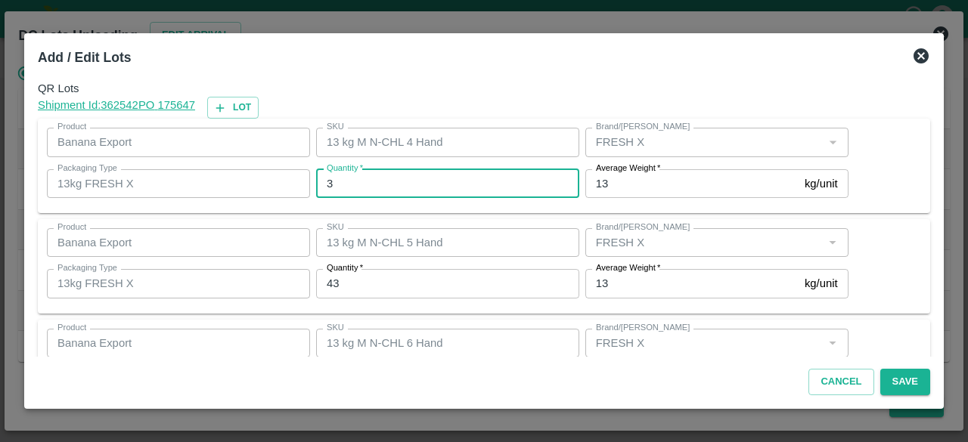
click at [419, 185] on input "3" at bounding box center [447, 183] width 263 height 29
type input "0"
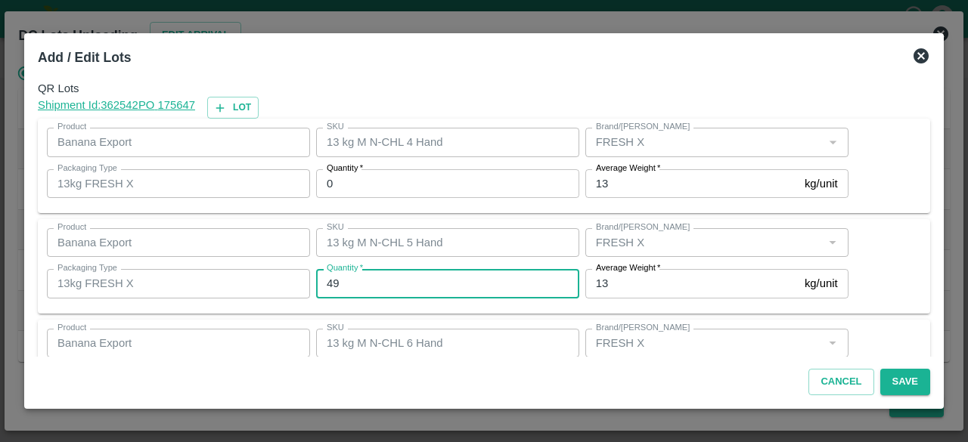
type input "49"
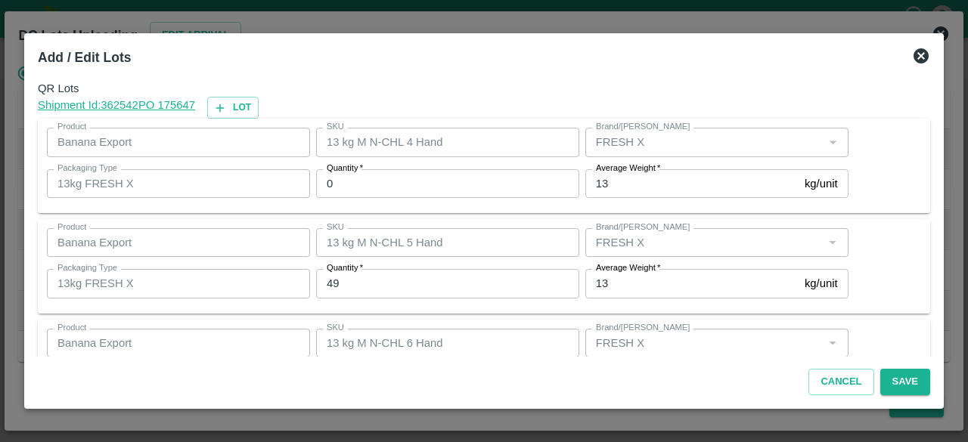
scroll to position [168, 0]
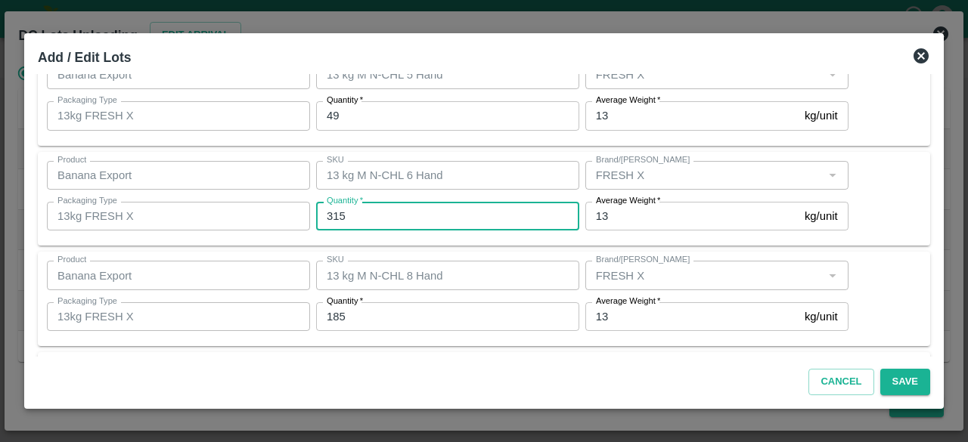
type input "315"
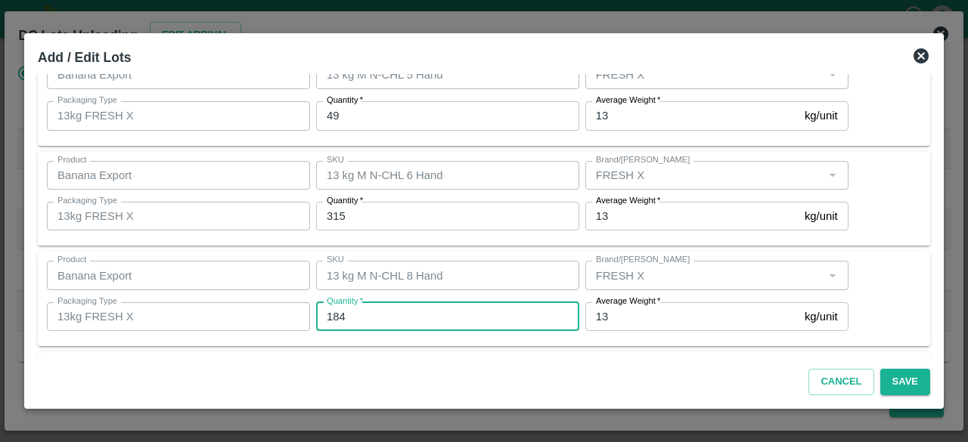
type input "184"
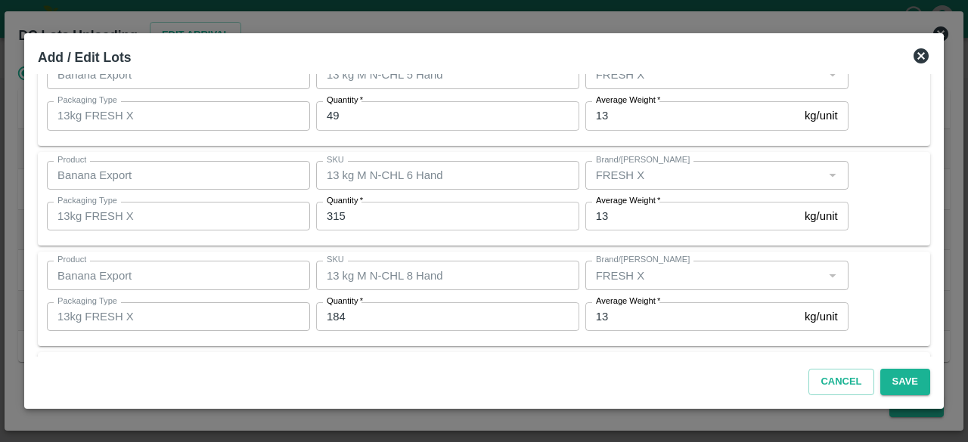
scroll to position [269, 0]
click at [893, 381] on button "Save" at bounding box center [905, 382] width 50 height 26
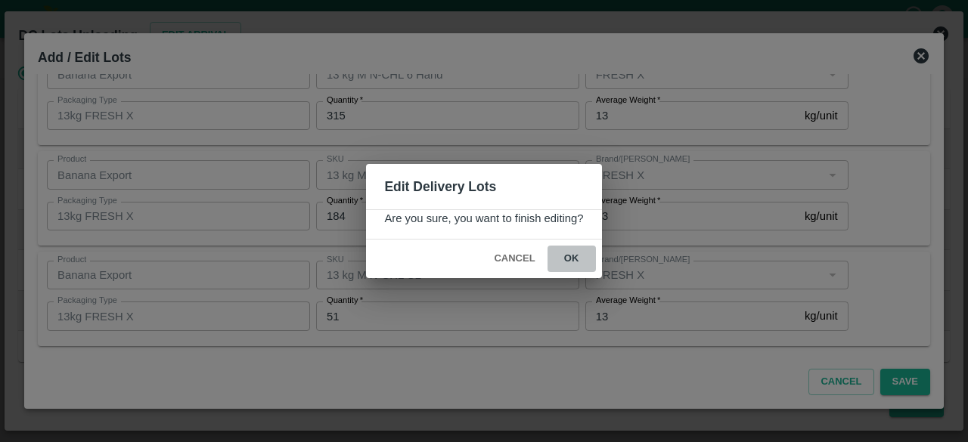
click at [570, 258] on button "ok" at bounding box center [572, 259] width 48 height 26
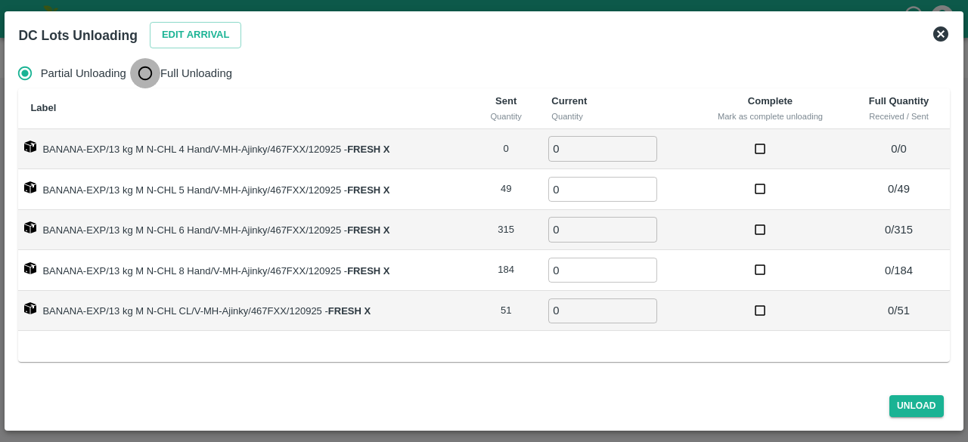
click at [146, 76] on input "Full Unloading" at bounding box center [145, 73] width 30 height 30
radio input "true"
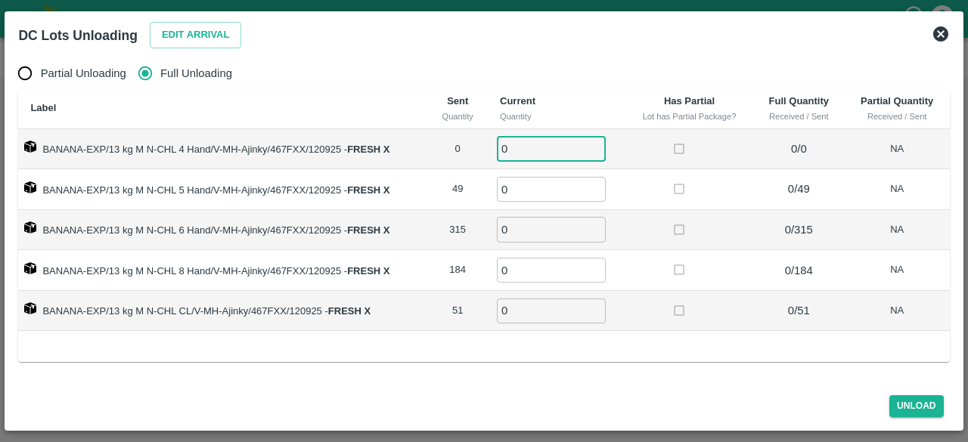
click at [523, 155] on input "0" at bounding box center [551, 148] width 109 height 25
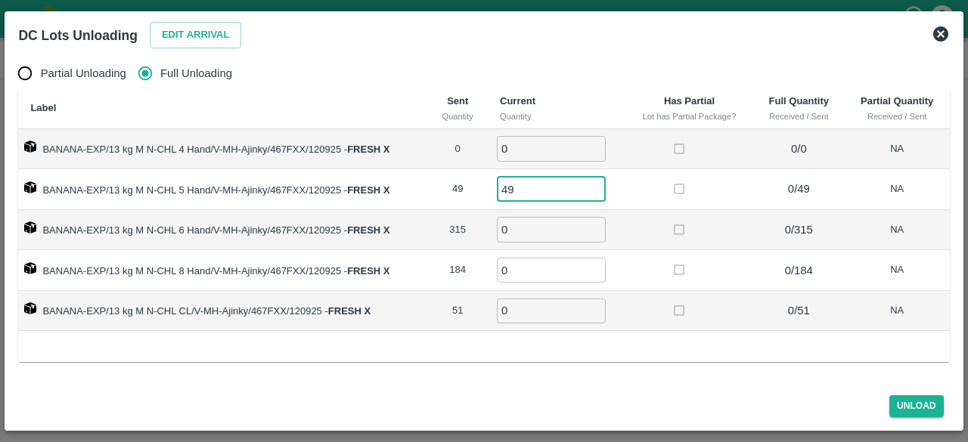
type input "49"
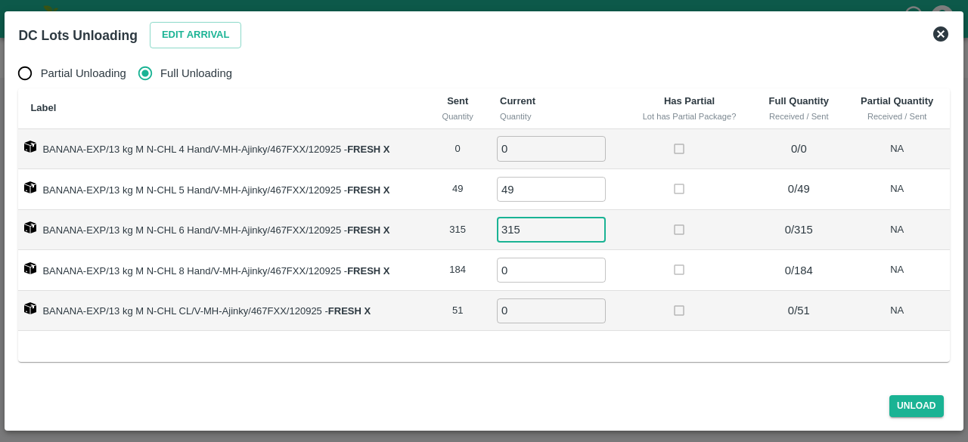
type input "315"
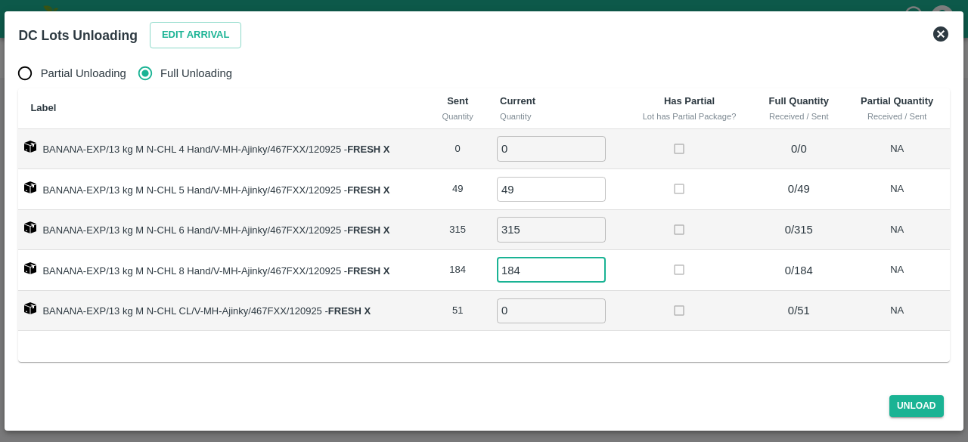
type input "184"
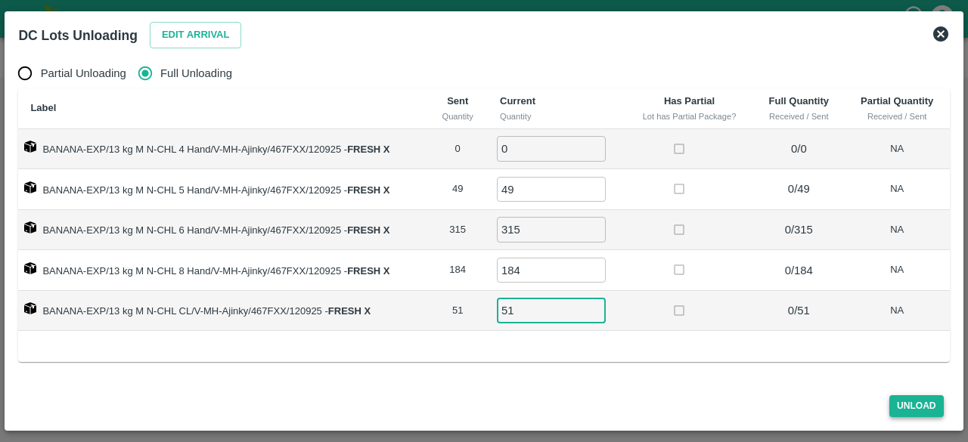
type input "51"
click at [914, 400] on button "Unload" at bounding box center [917, 407] width 54 height 22
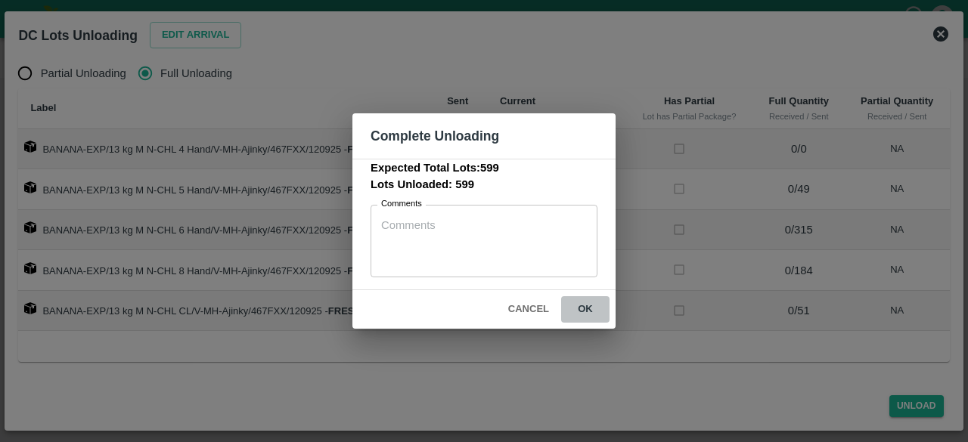
click at [586, 311] on button "ok" at bounding box center [585, 310] width 48 height 26
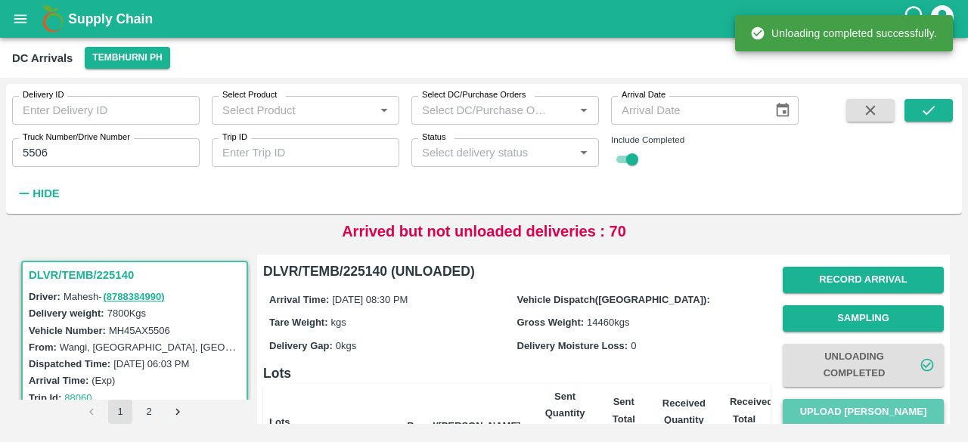
click at [868, 402] on button "Upload [PERSON_NAME]" at bounding box center [863, 412] width 161 height 26
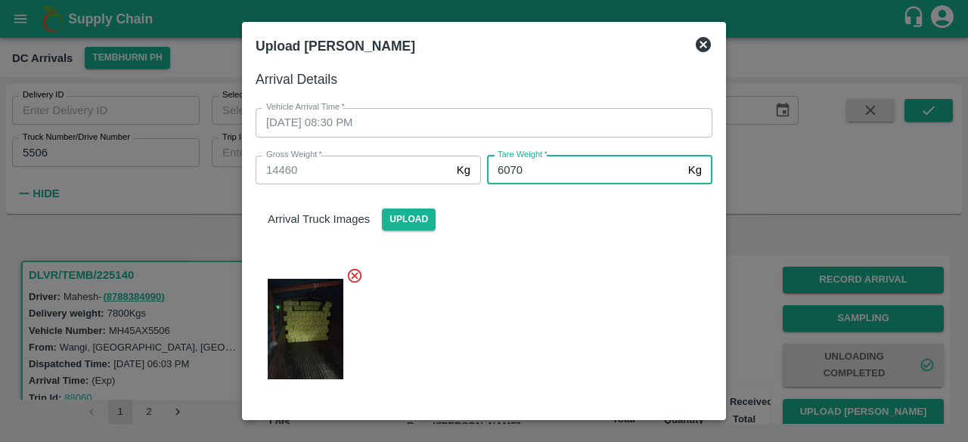
type input "6070"
click at [573, 352] on div at bounding box center [478, 325] width 469 height 140
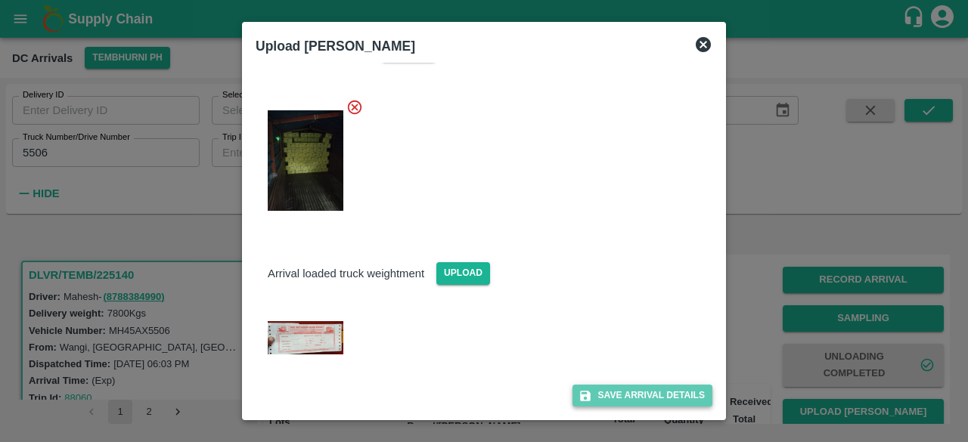
click at [626, 387] on button "Save Arrival Details" at bounding box center [643, 396] width 140 height 22
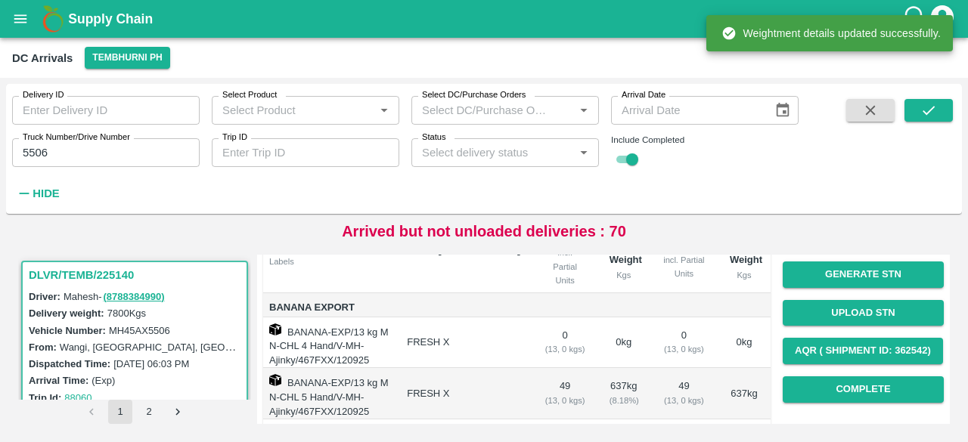
scroll to position [179, 0]
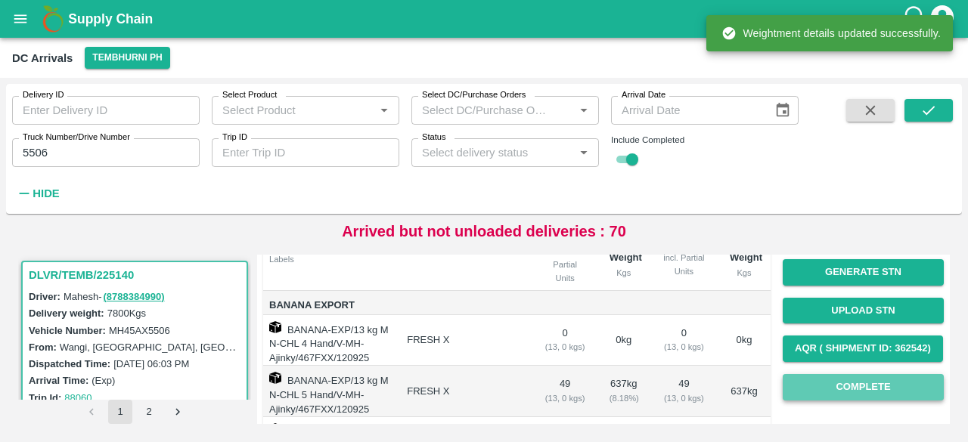
click at [844, 385] on button "Complete" at bounding box center [863, 387] width 161 height 26
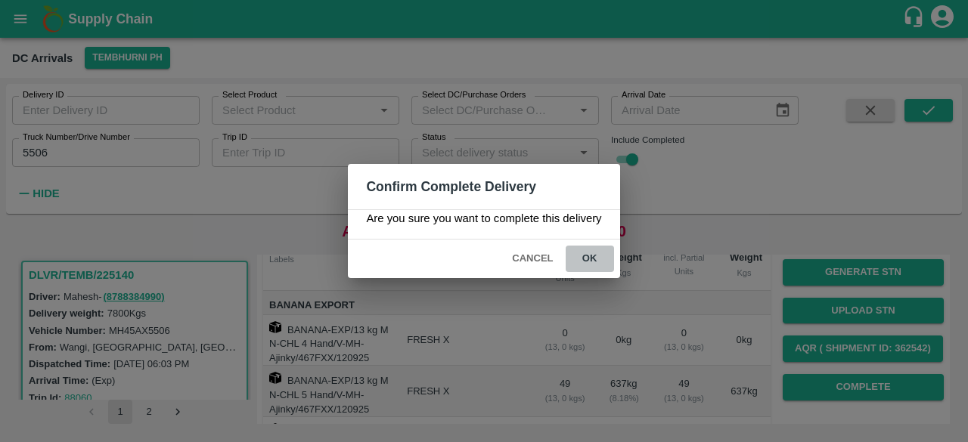
click at [588, 258] on button "ok" at bounding box center [590, 259] width 48 height 26
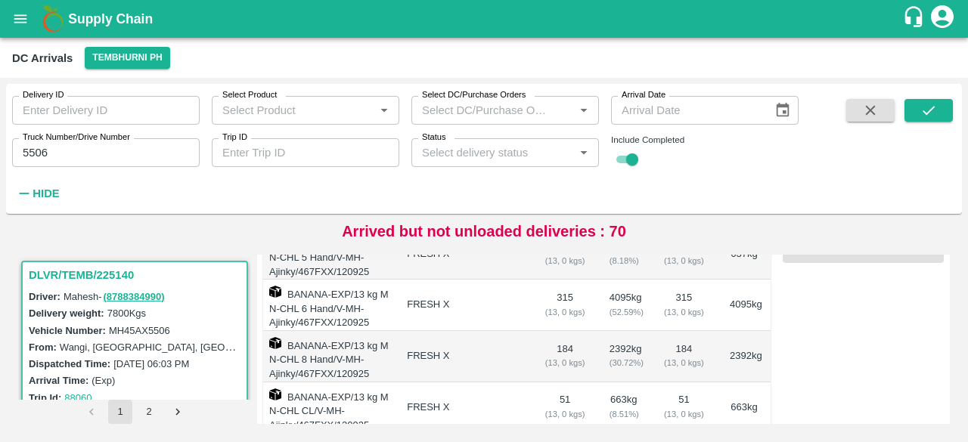
scroll to position [358, 0]
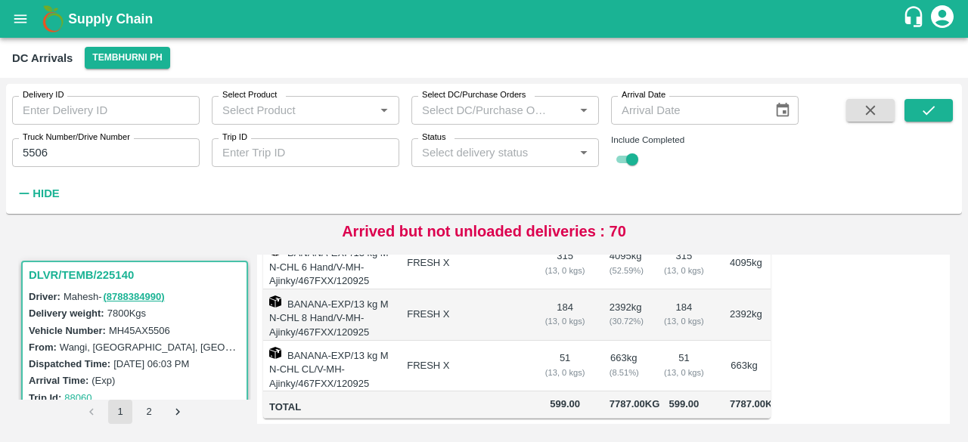
click at [42, 155] on input "5506" at bounding box center [106, 152] width 188 height 29
click at [938, 107] on button "submit" at bounding box center [929, 110] width 48 height 23
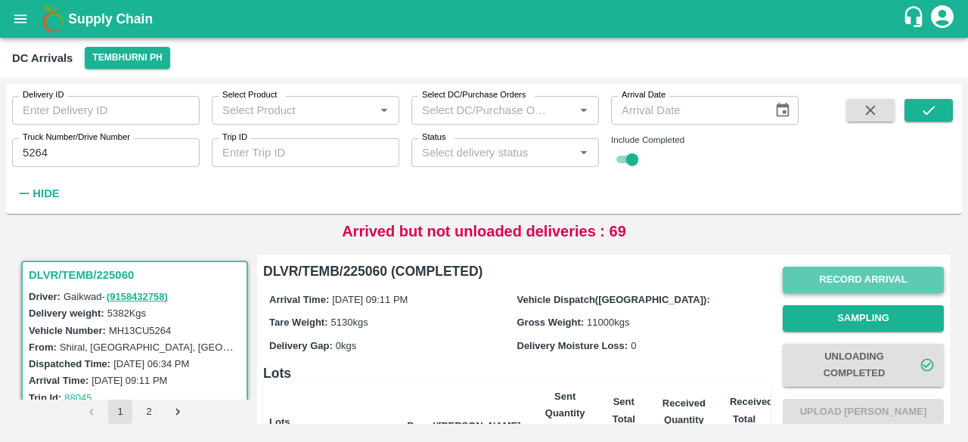
click at [859, 281] on button "Record Arrival" at bounding box center [863, 280] width 161 height 26
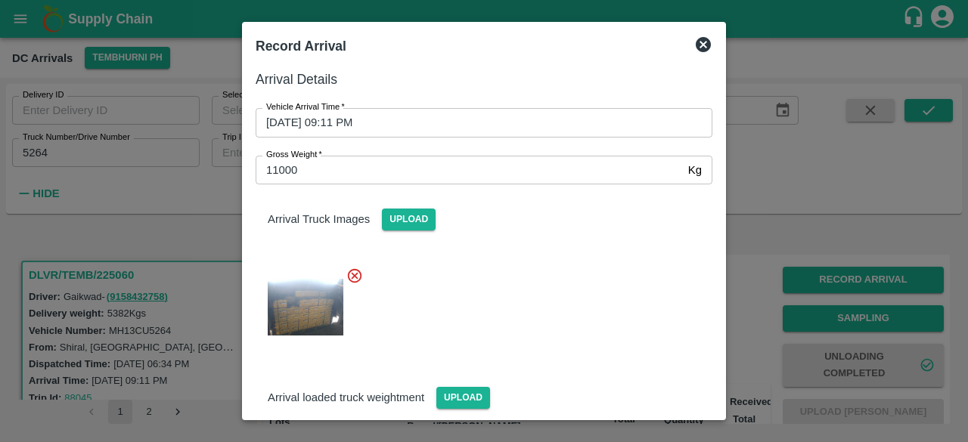
click at [708, 41] on icon at bounding box center [703, 44] width 15 height 15
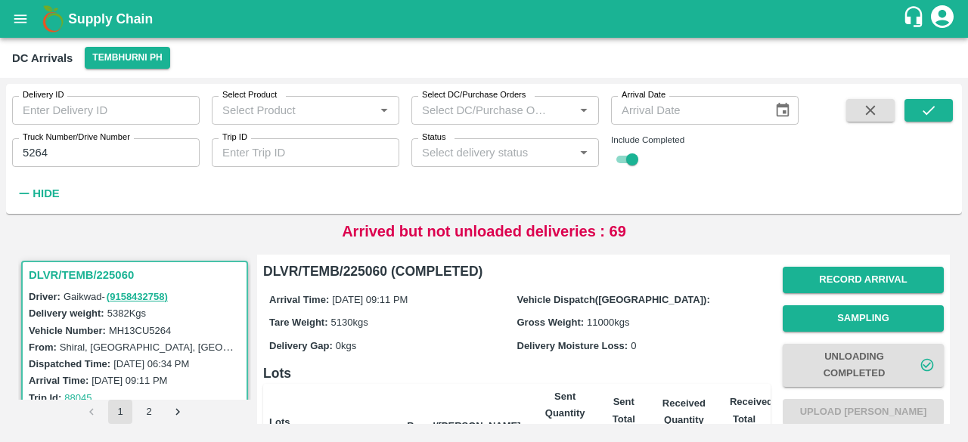
scroll to position [280, 0]
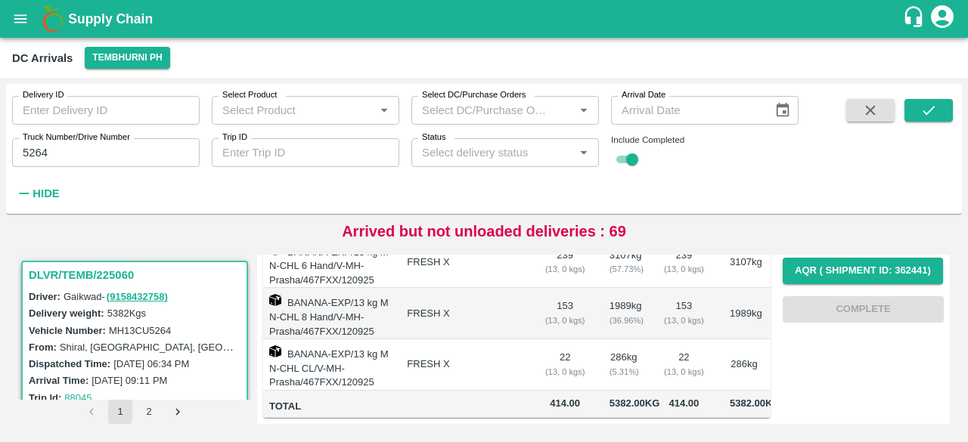
click at [38, 151] on input "5264" at bounding box center [106, 152] width 188 height 29
type input "5815"
click at [933, 116] on icon "submit" at bounding box center [929, 110] width 17 height 17
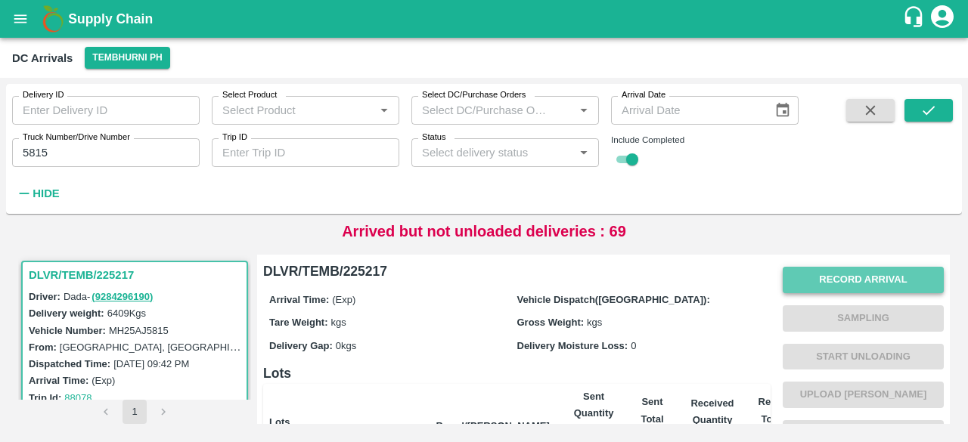
click at [853, 288] on button "Record Arrival" at bounding box center [863, 280] width 161 height 26
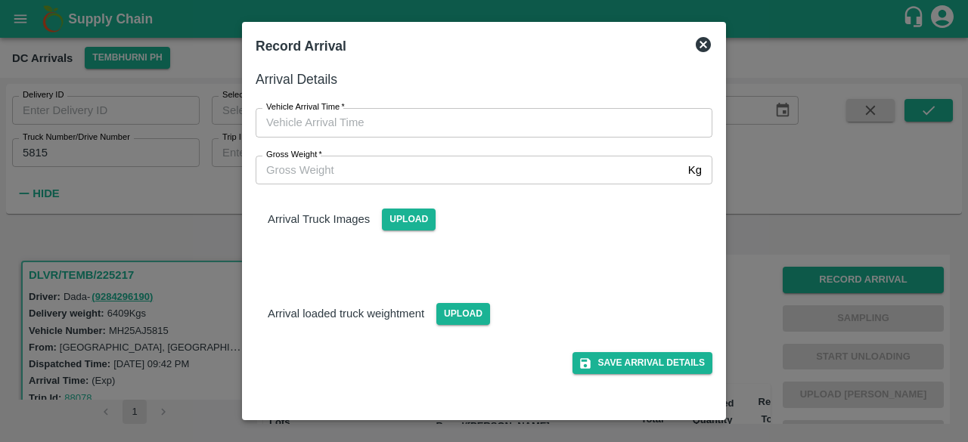
type input "DD/MM/YYYY hh:mm aa"
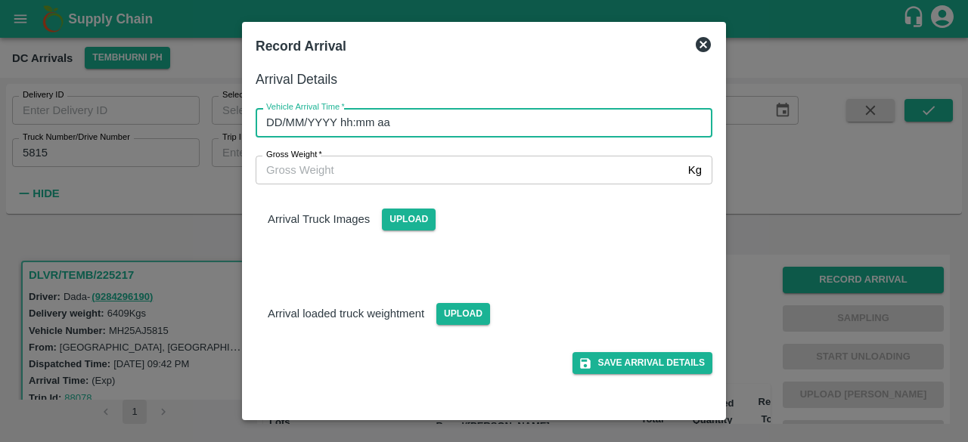
click at [399, 120] on input "DD/MM/YYYY hh:mm aa" at bounding box center [479, 122] width 446 height 29
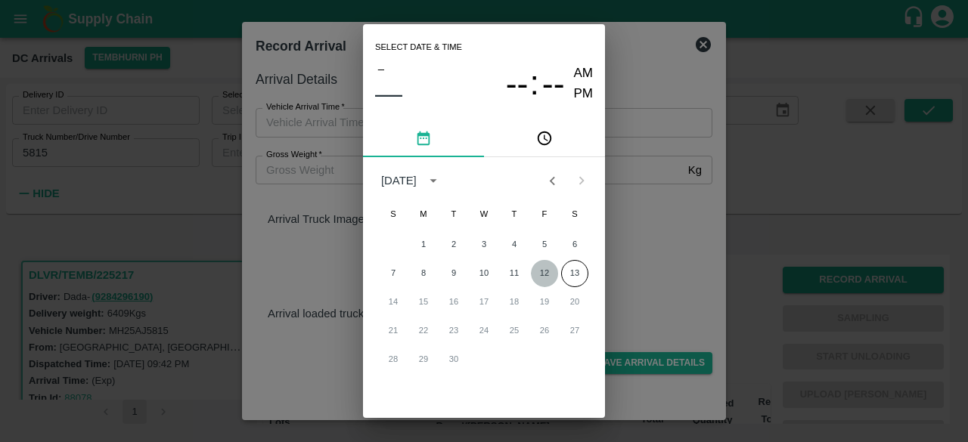
click at [546, 272] on button "12" at bounding box center [544, 273] width 27 height 27
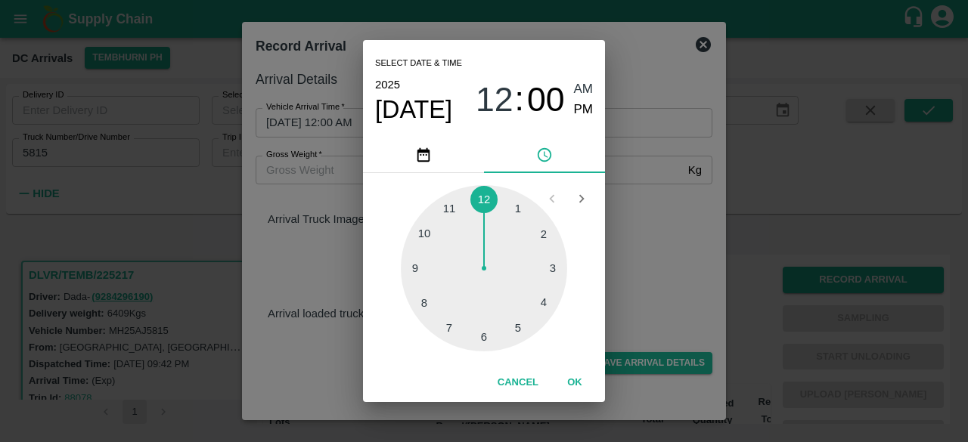
click at [545, 300] on div at bounding box center [484, 268] width 166 height 166
click at [539, 225] on div at bounding box center [484, 268] width 166 height 166
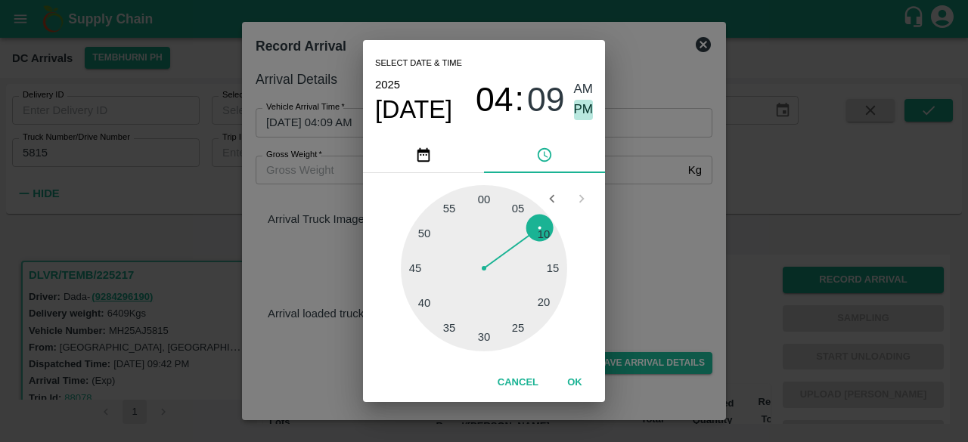
click at [580, 107] on span "PM" at bounding box center [584, 110] width 20 height 20
type input "[DATE] 04:09 PM"
click at [668, 269] on div "Select date & time [DATE] 04 : 09 AM PM 05 10 15 20 25 30 35 40 45 50 55 00 Can…" at bounding box center [484, 221] width 968 height 442
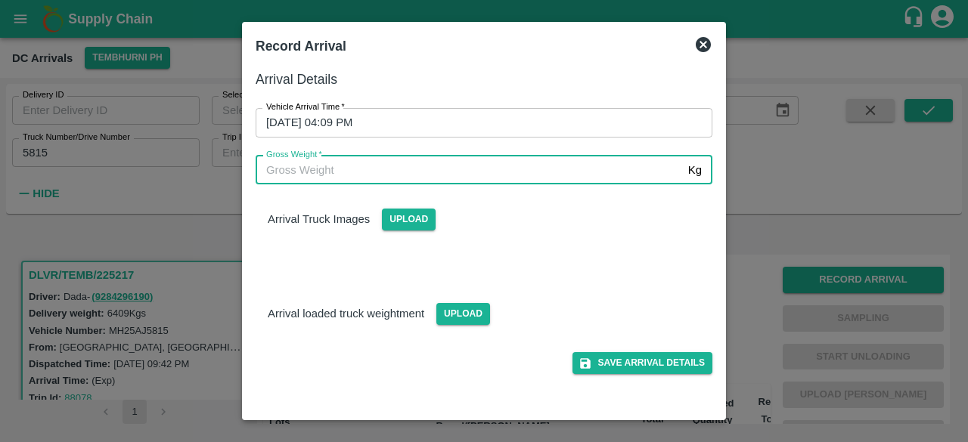
click at [307, 175] on input "Gross Weight   *" at bounding box center [469, 170] width 427 height 29
type input "12510"
click at [417, 219] on span "Upload" at bounding box center [409, 220] width 54 height 22
click at [0, 0] on input "Upload" at bounding box center [0, 0] width 0 height 0
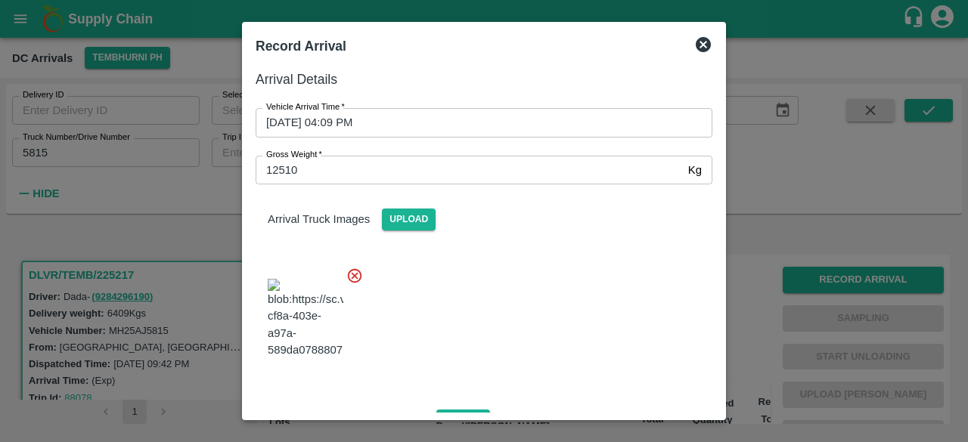
scroll to position [95, 0]
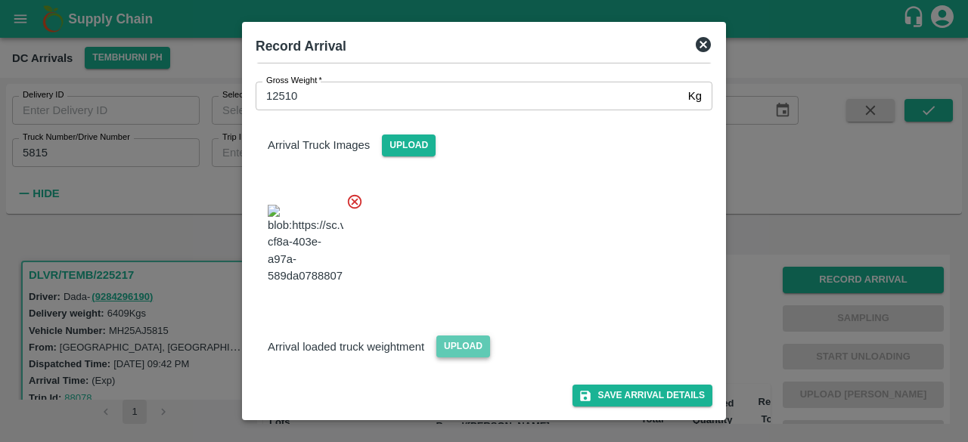
click at [471, 347] on span "Upload" at bounding box center [463, 347] width 54 height 22
click at [0, 0] on input "Upload" at bounding box center [0, 0] width 0 height 0
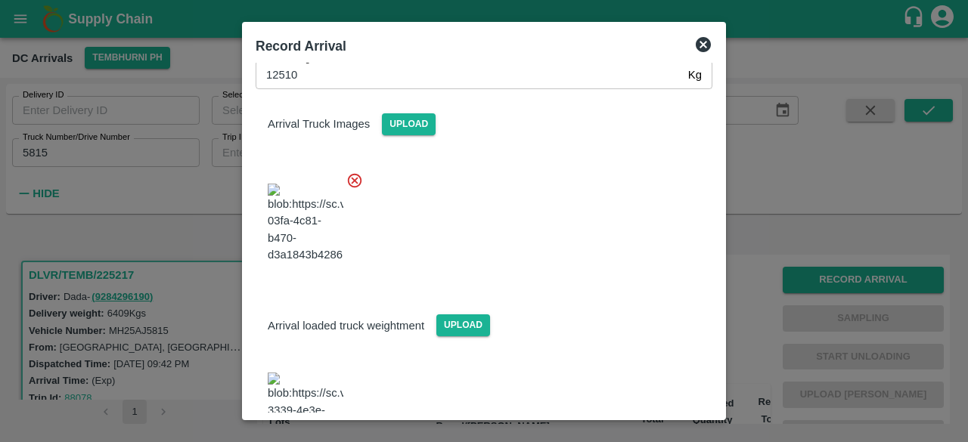
scroll to position [168, 0]
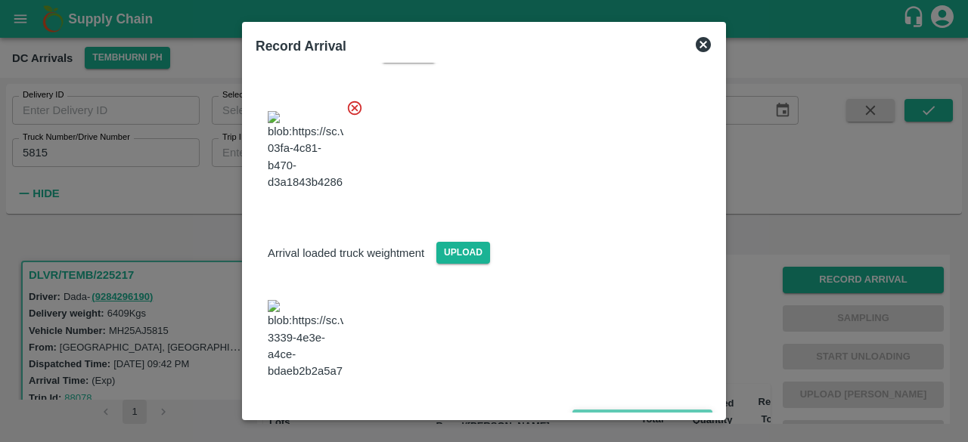
click at [639, 410] on button "Save Arrival Details" at bounding box center [643, 421] width 140 height 22
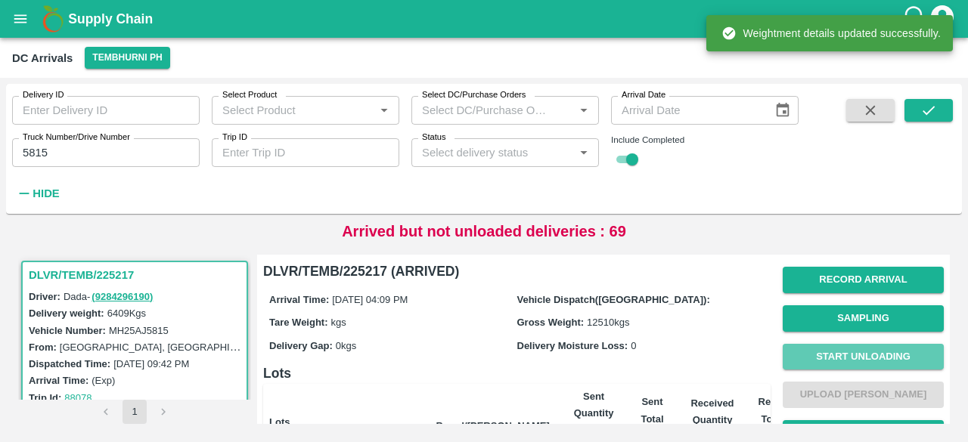
click at [843, 361] on button "Start Unloading" at bounding box center [863, 357] width 161 height 26
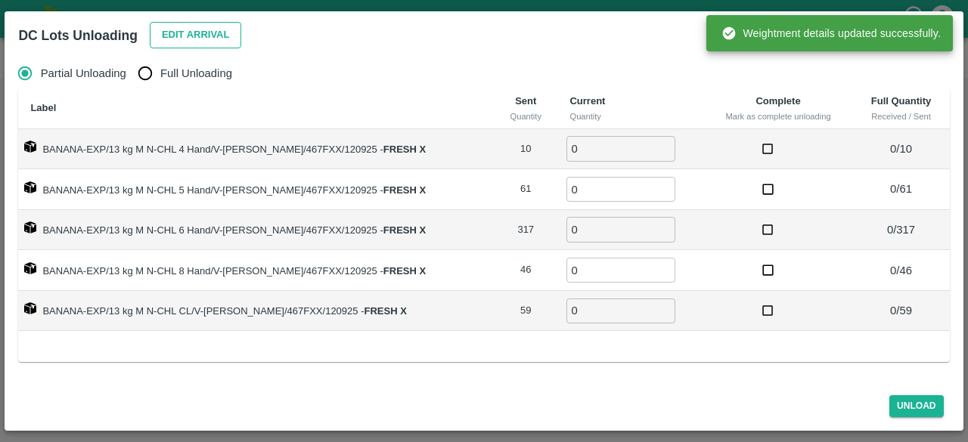
click at [186, 39] on button "Edit Arrival" at bounding box center [196, 35] width 92 height 26
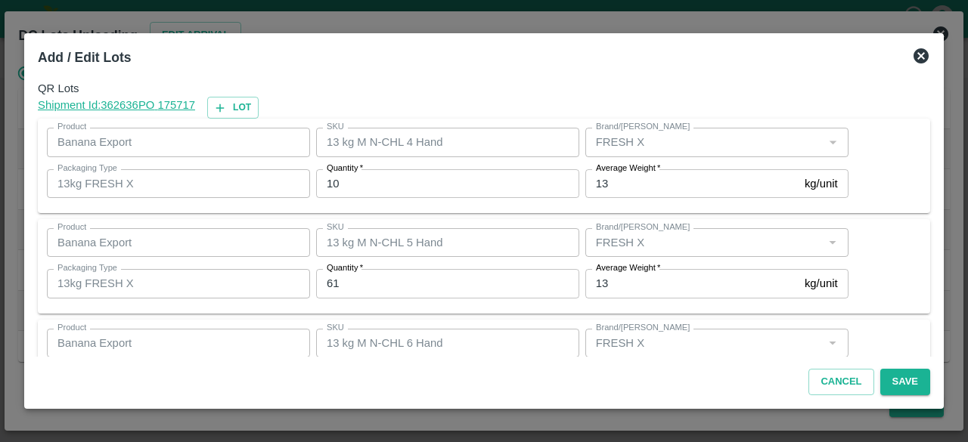
click at [334, 185] on input "10" at bounding box center [447, 183] width 263 height 29
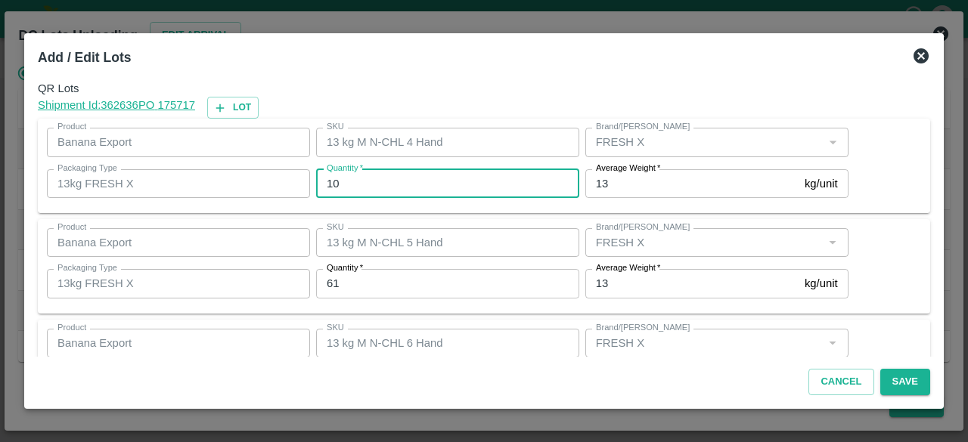
click at [334, 185] on input "10" at bounding box center [447, 183] width 263 height 29
type input "12"
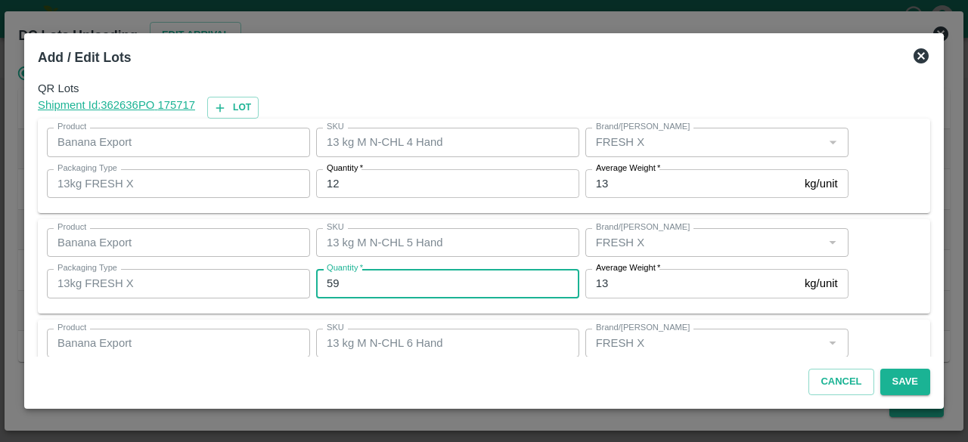
type input "59"
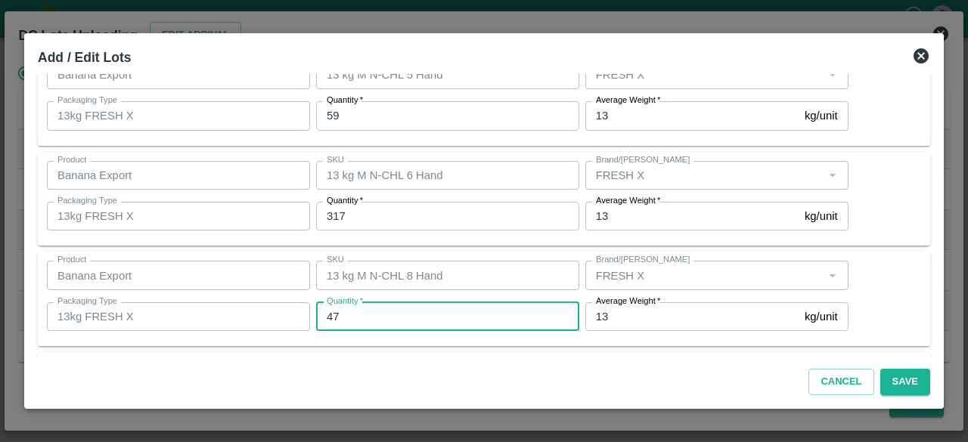
type input "47"
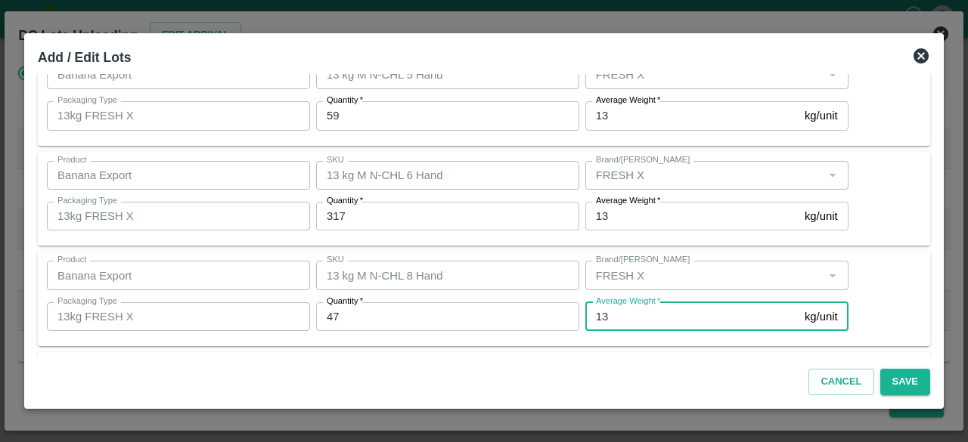
scroll to position [269, 0]
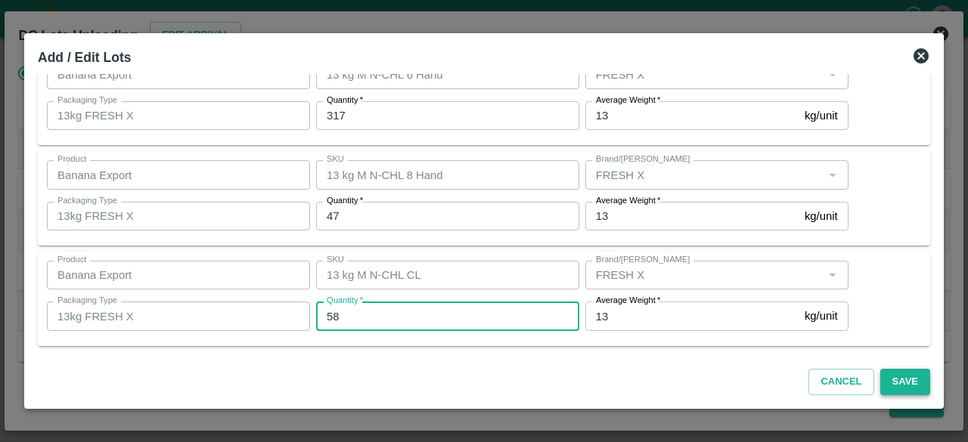
type input "58"
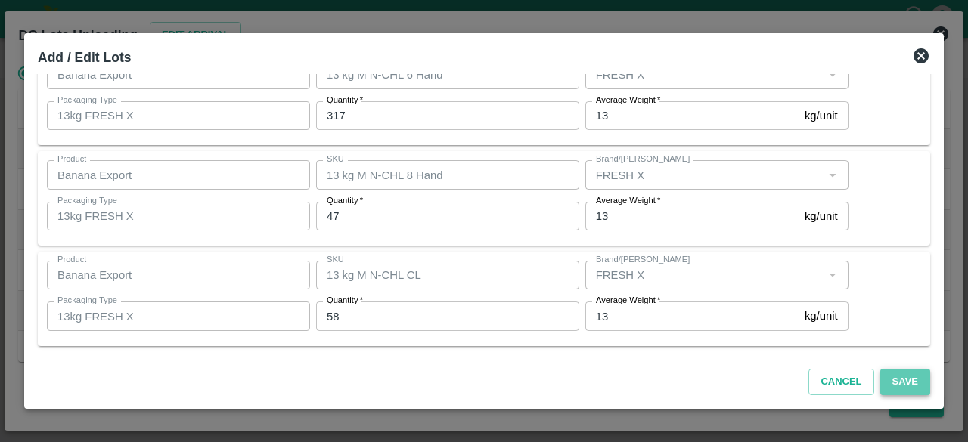
click at [900, 383] on button "Save" at bounding box center [905, 382] width 50 height 26
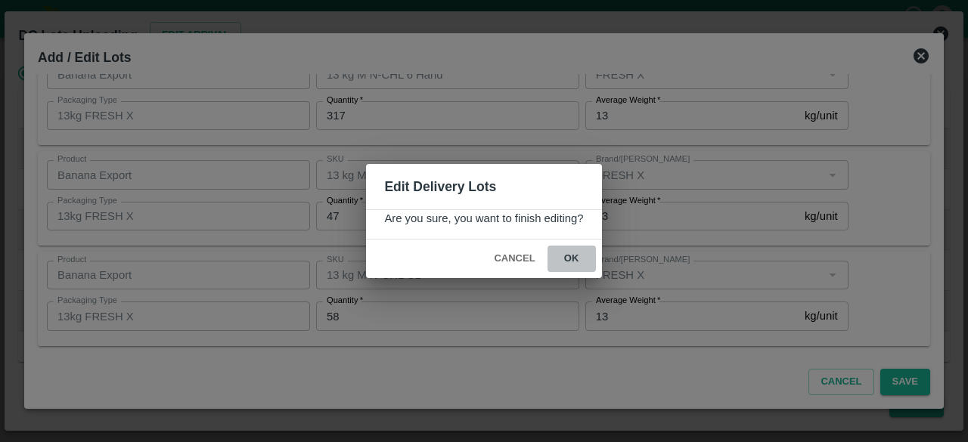
click at [568, 258] on button "ok" at bounding box center [572, 259] width 48 height 26
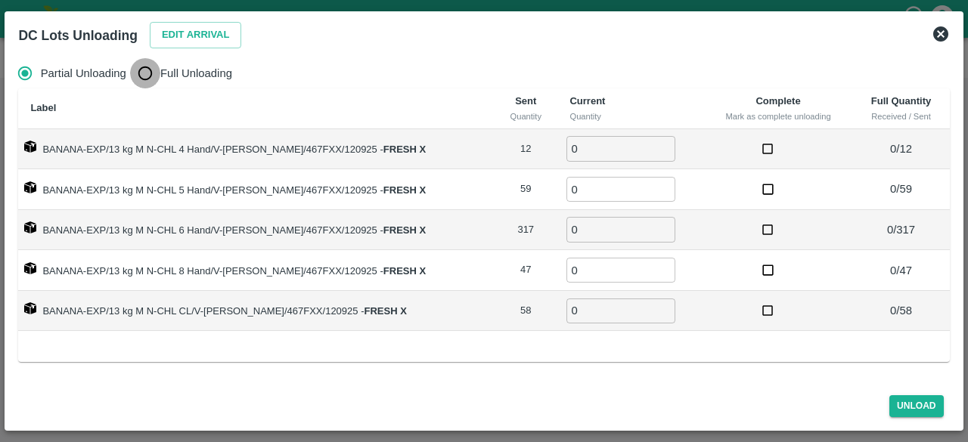
click at [147, 75] on input "Full Unloading" at bounding box center [145, 73] width 30 height 30
radio input "true"
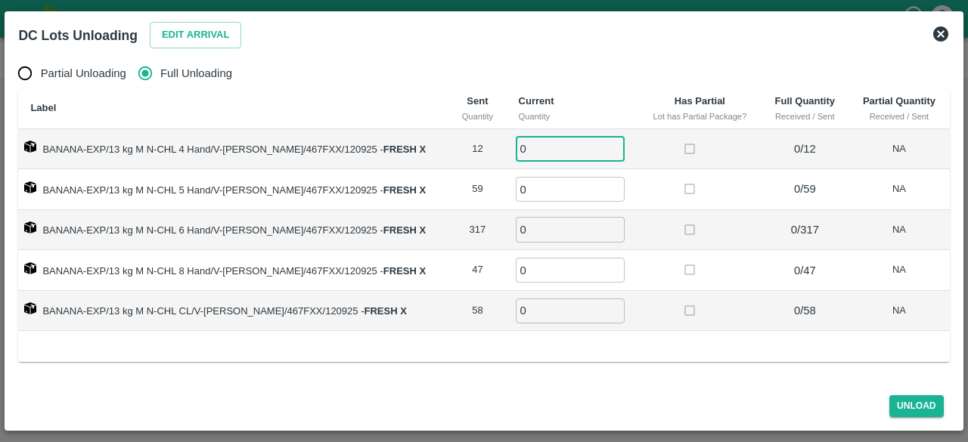
click at [530, 147] on input "0" at bounding box center [570, 148] width 109 height 25
type input "12"
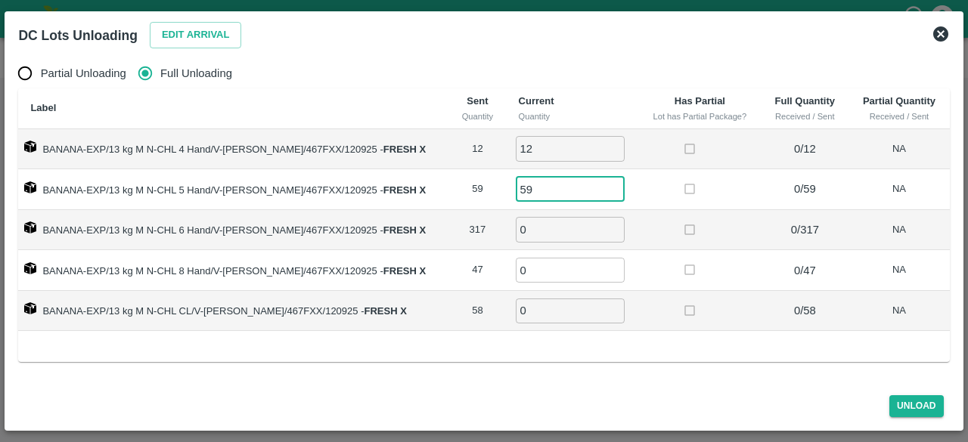
type input "59"
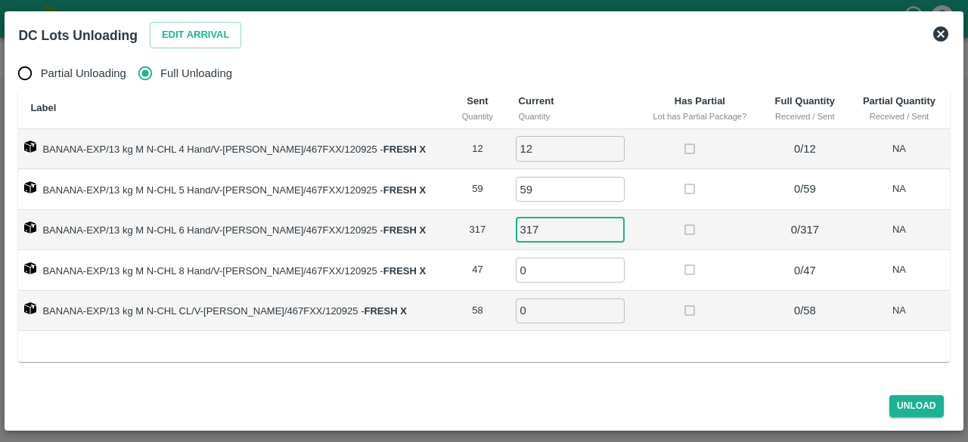
type input "317"
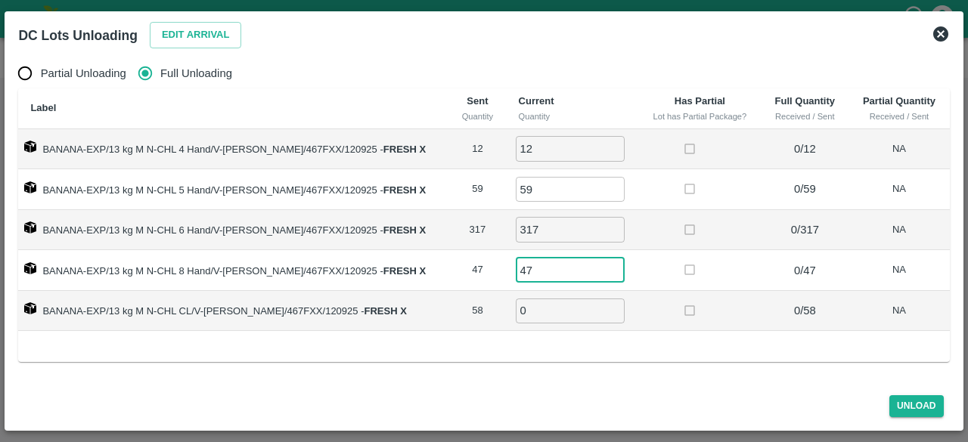
type input "47"
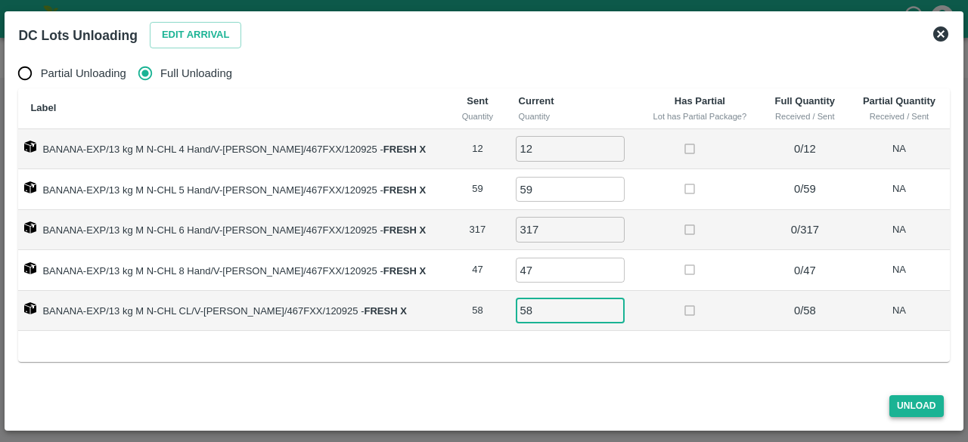
type input "58"
click at [923, 408] on button "Unload" at bounding box center [917, 407] width 54 height 22
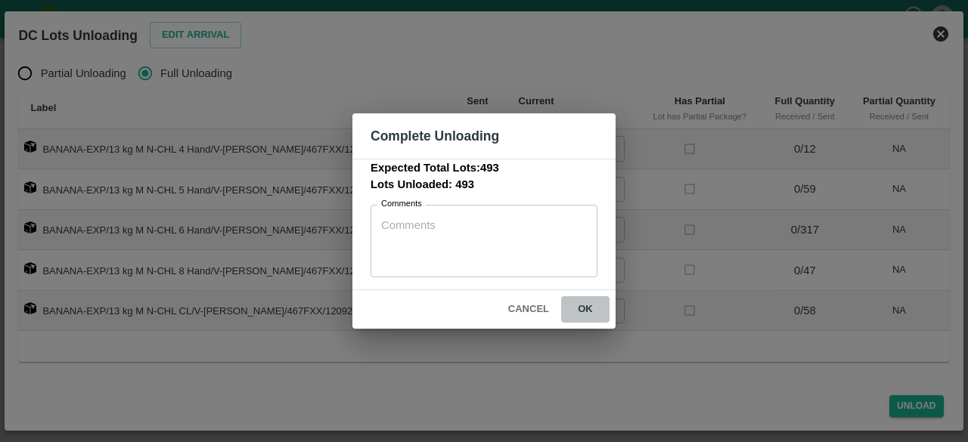
click at [581, 303] on button "ok" at bounding box center [585, 310] width 48 height 26
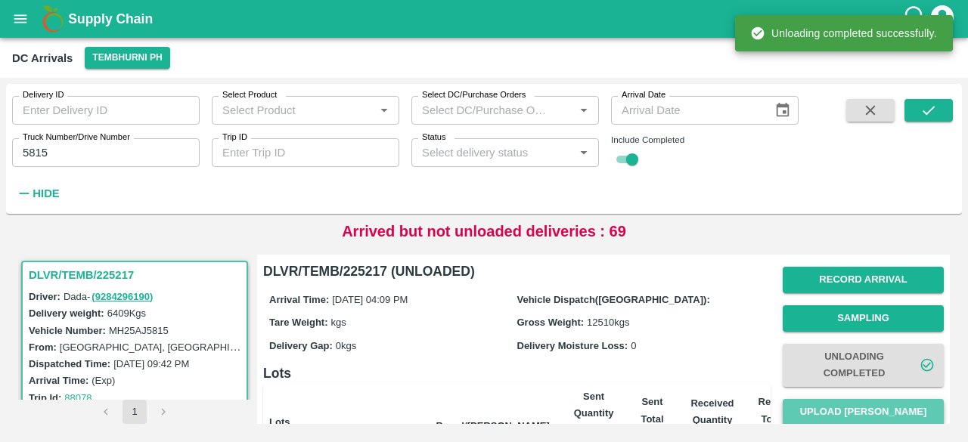
click at [843, 410] on button "Upload [PERSON_NAME]" at bounding box center [863, 412] width 161 height 26
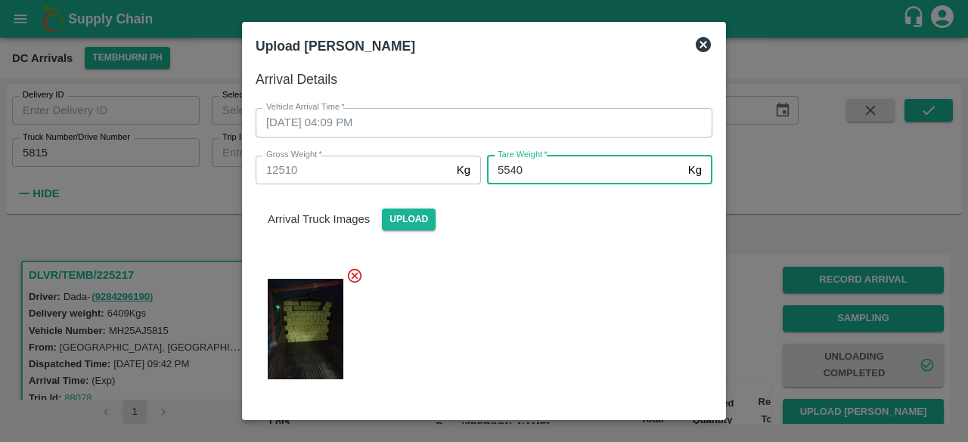
type input "5540"
click at [551, 321] on div at bounding box center [478, 325] width 469 height 140
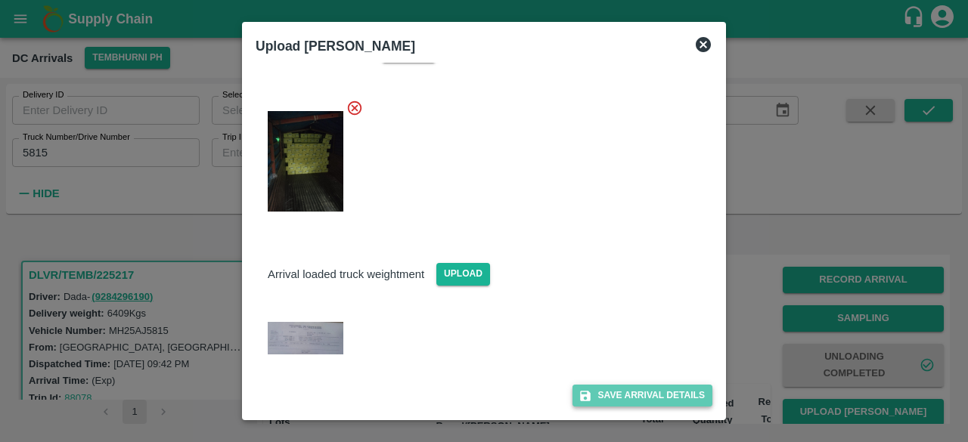
click at [627, 393] on button "Save Arrival Details" at bounding box center [643, 396] width 140 height 22
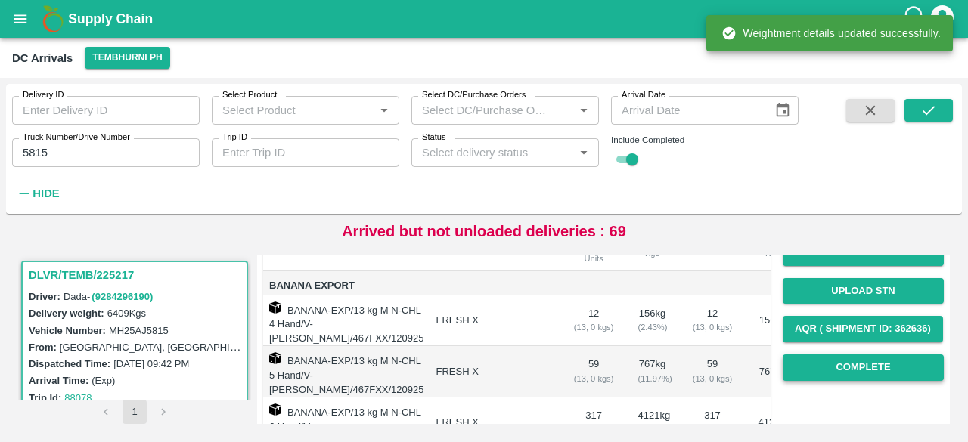
scroll to position [199, 0]
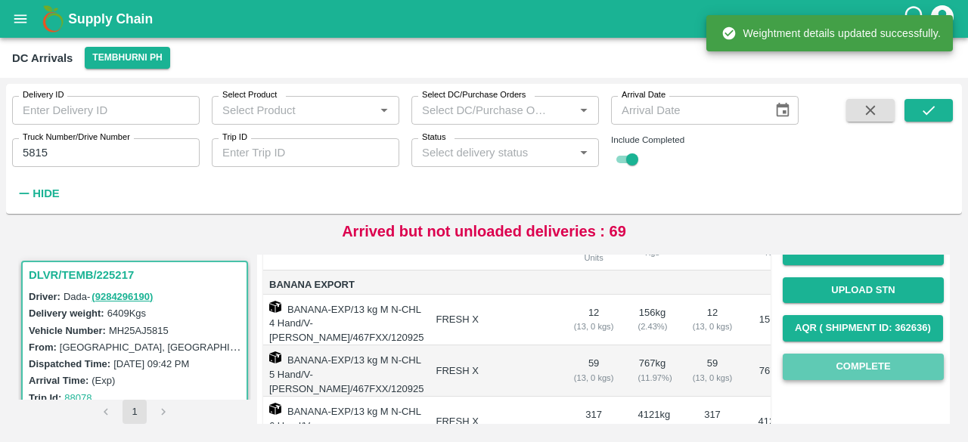
click at [859, 374] on button "Complete" at bounding box center [863, 367] width 161 height 26
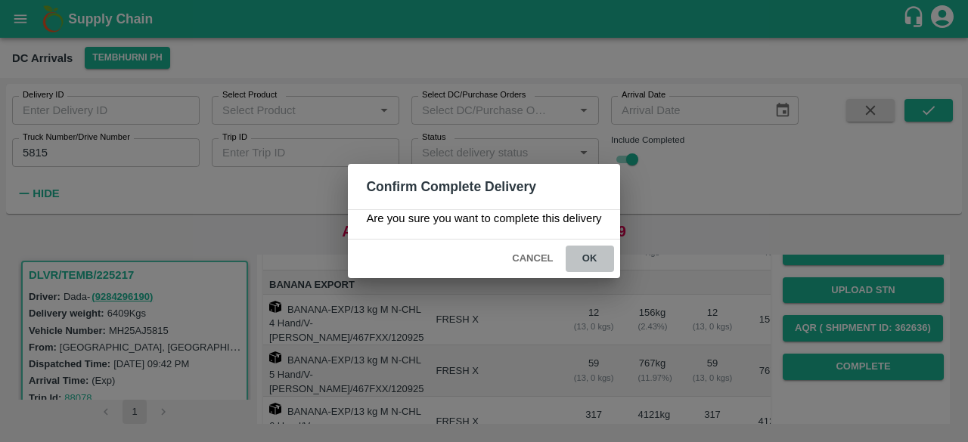
click at [587, 259] on button "ok" at bounding box center [590, 259] width 48 height 26
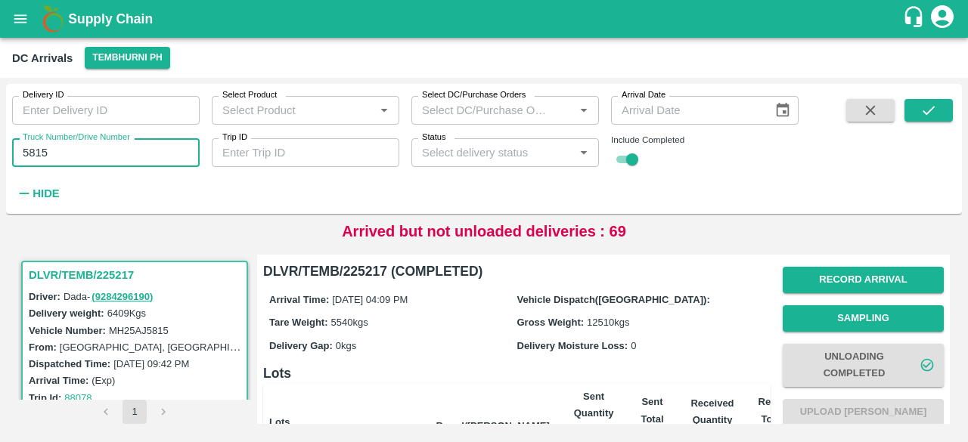
click at [36, 153] on input "5815" at bounding box center [106, 152] width 188 height 29
type input "4464"
click at [932, 116] on icon "submit" at bounding box center [929, 110] width 17 height 17
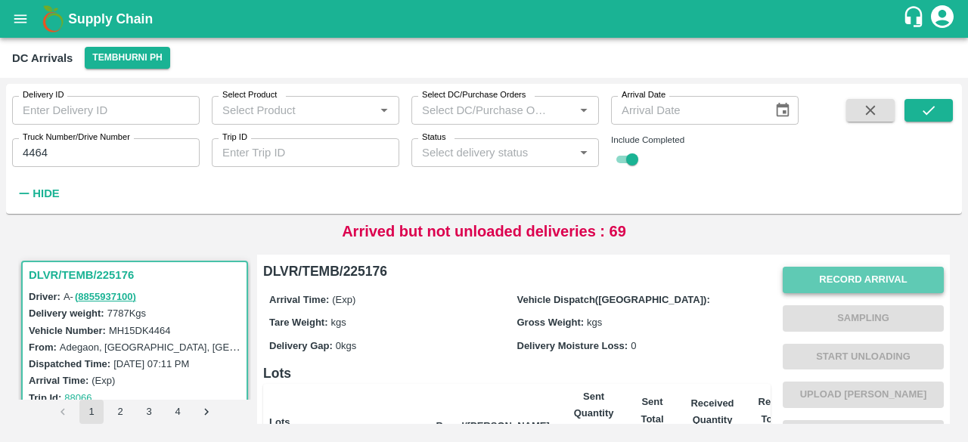
click at [859, 284] on button "Record Arrival" at bounding box center [863, 280] width 161 height 26
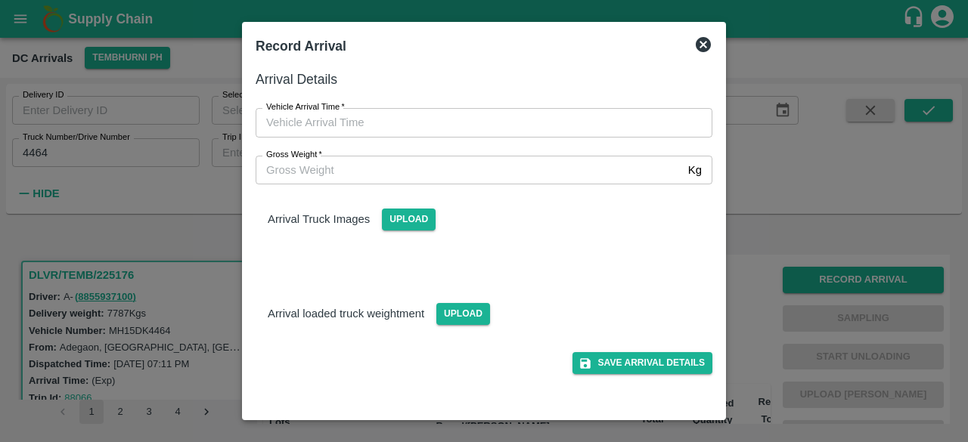
type input "DD/MM/YYYY hh:mm aa"
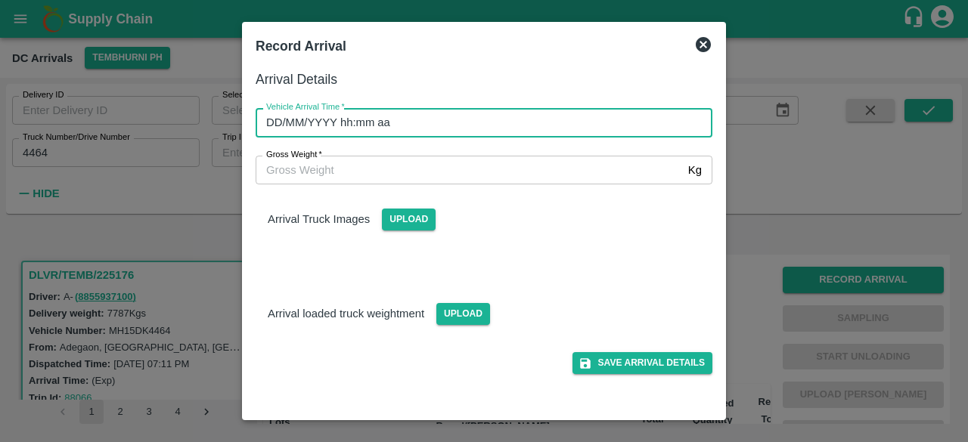
click at [504, 123] on input "DD/MM/YYYY hh:mm aa" at bounding box center [479, 122] width 446 height 29
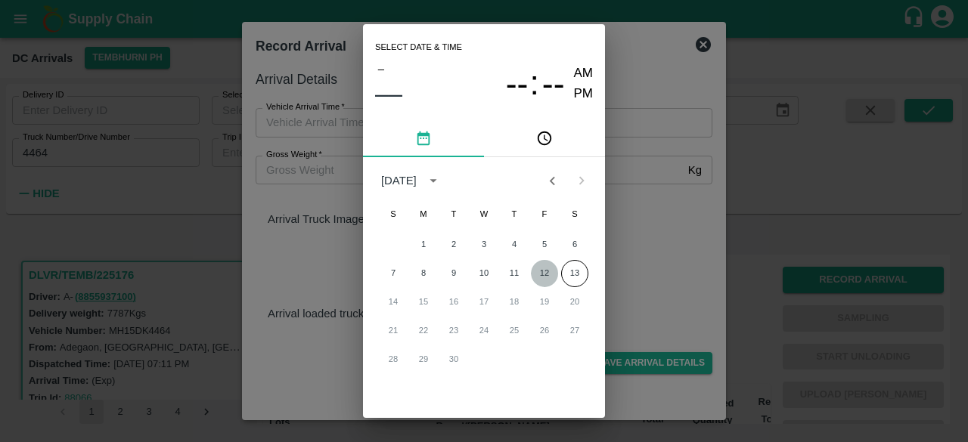
click at [542, 272] on button "12" at bounding box center [544, 273] width 27 height 27
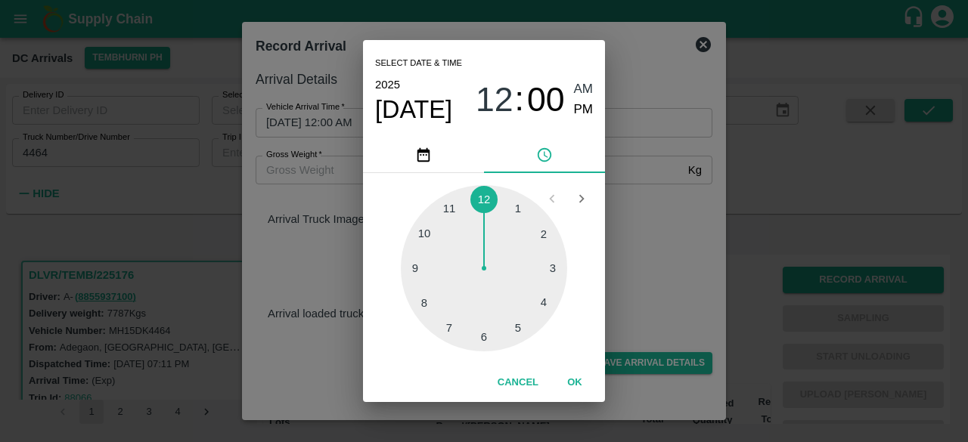
click at [449, 211] on div at bounding box center [484, 268] width 166 height 166
click at [484, 341] on div at bounding box center [484, 268] width 166 height 166
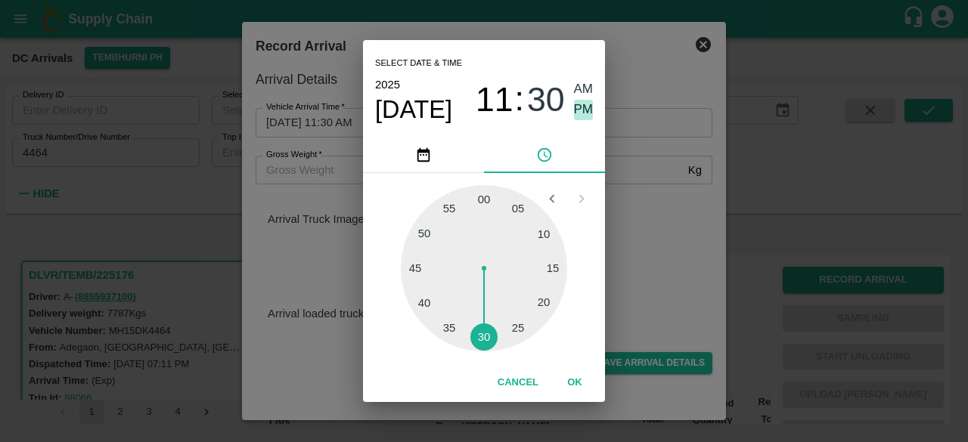
click at [578, 109] on span "PM" at bounding box center [584, 110] width 20 height 20
type input "[DATE] 11:30 PM"
click at [644, 278] on div "Select date & time [DATE] 11 : 30 AM PM 05 10 15 20 25 30 35 40 45 50 55 00 Can…" at bounding box center [484, 221] width 968 height 442
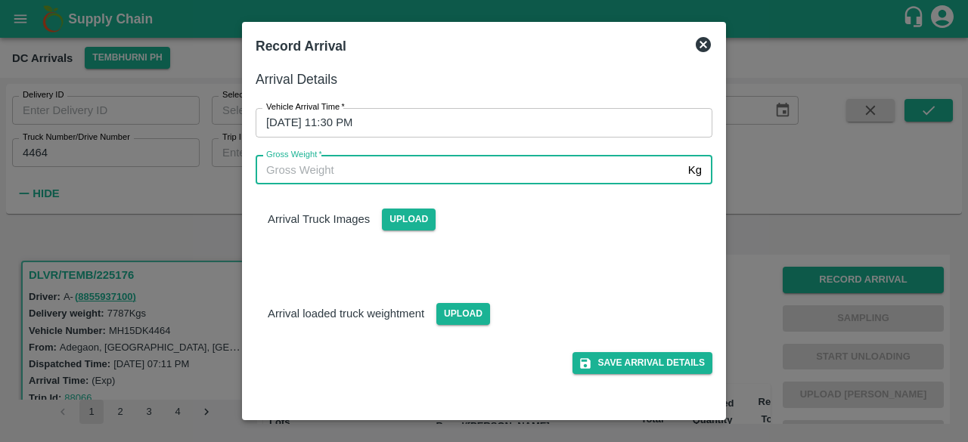
click at [290, 170] on input "Gross Weight   *" at bounding box center [469, 170] width 427 height 29
type input "12870"
click at [462, 313] on span "Upload" at bounding box center [463, 314] width 54 height 22
click at [0, 0] on input "Upload" at bounding box center [0, 0] width 0 height 0
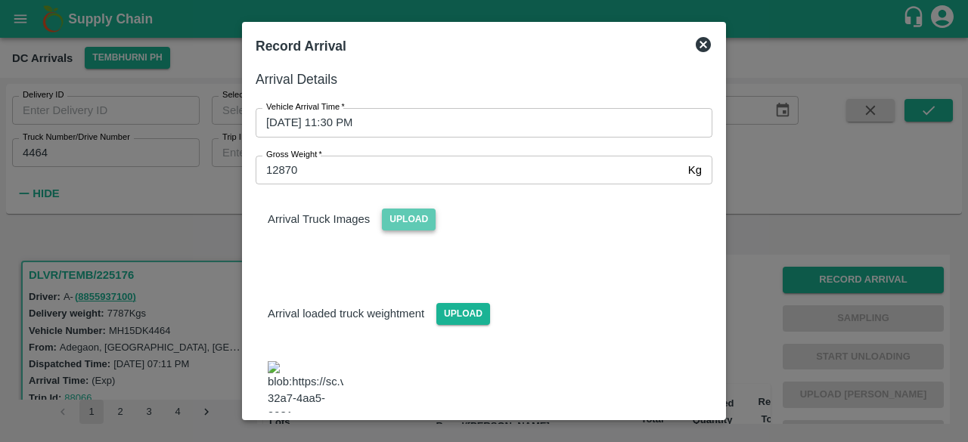
click at [413, 219] on span "Upload" at bounding box center [409, 220] width 54 height 22
click at [0, 0] on input "Upload" at bounding box center [0, 0] width 0 height 0
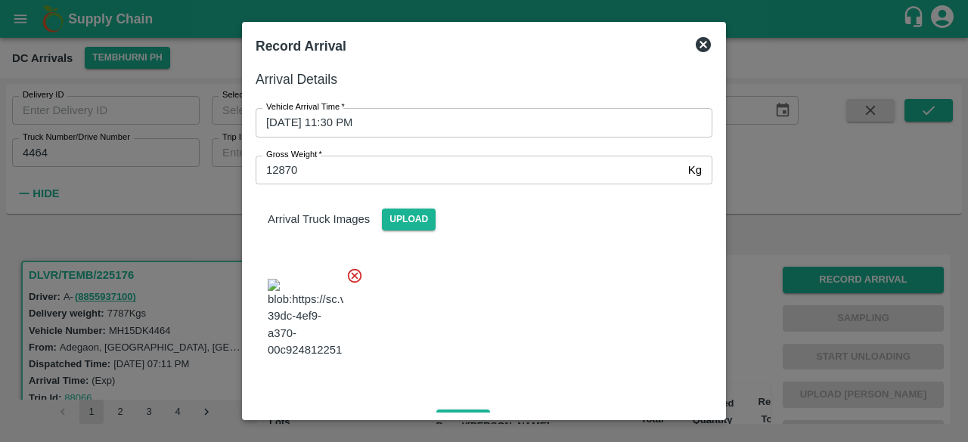
scroll to position [169, 0]
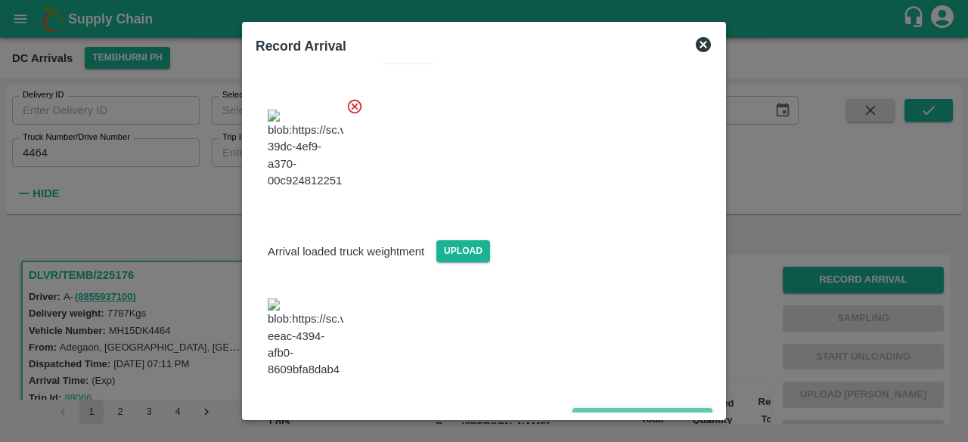
click at [638, 408] on button "Save Arrival Details" at bounding box center [643, 419] width 140 height 22
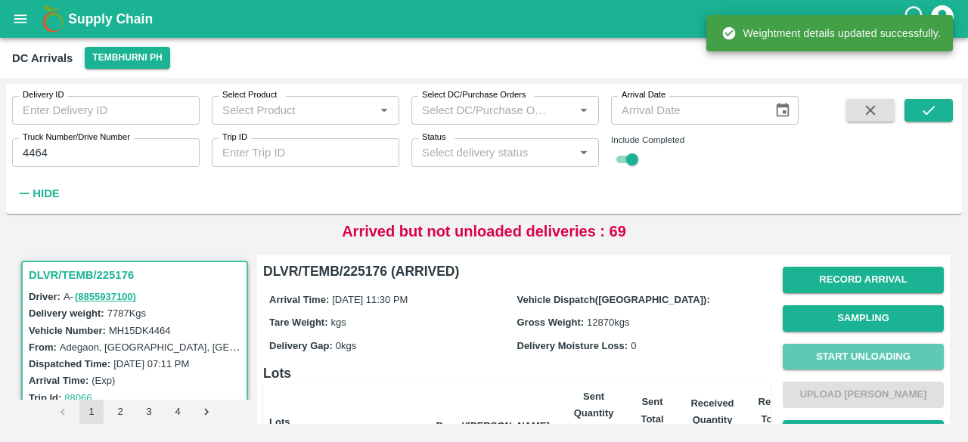
click at [854, 352] on button "Start Unloading" at bounding box center [863, 357] width 161 height 26
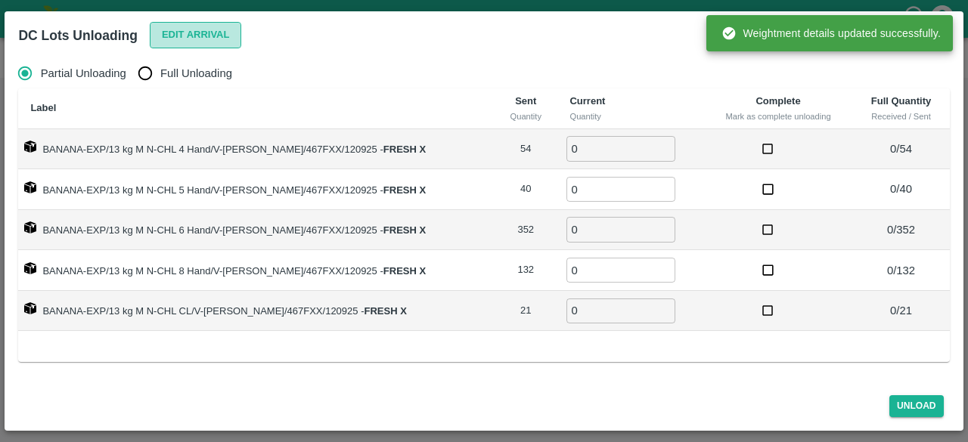
click at [188, 29] on button "Edit Arrival" at bounding box center [196, 35] width 92 height 26
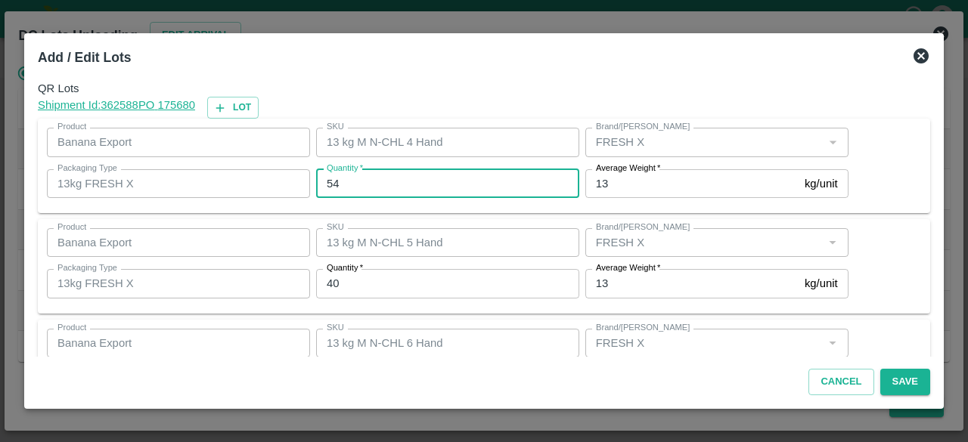
click at [333, 179] on input "54" at bounding box center [447, 183] width 263 height 29
type input "52"
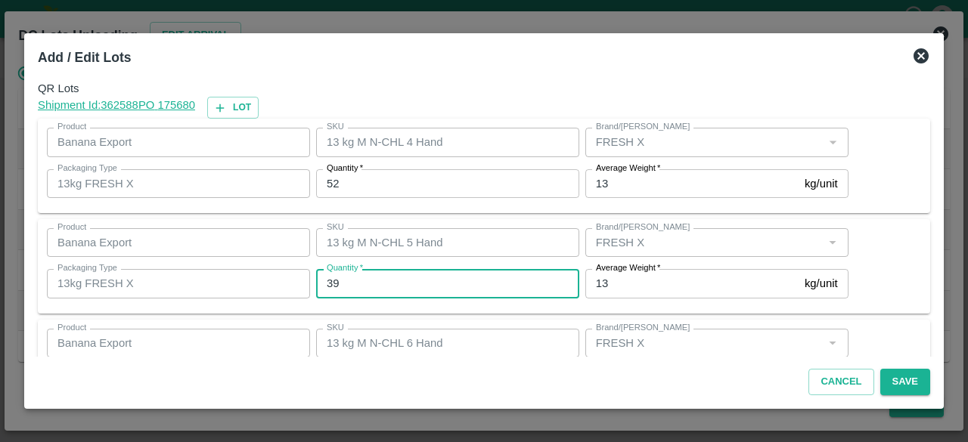
type input "39"
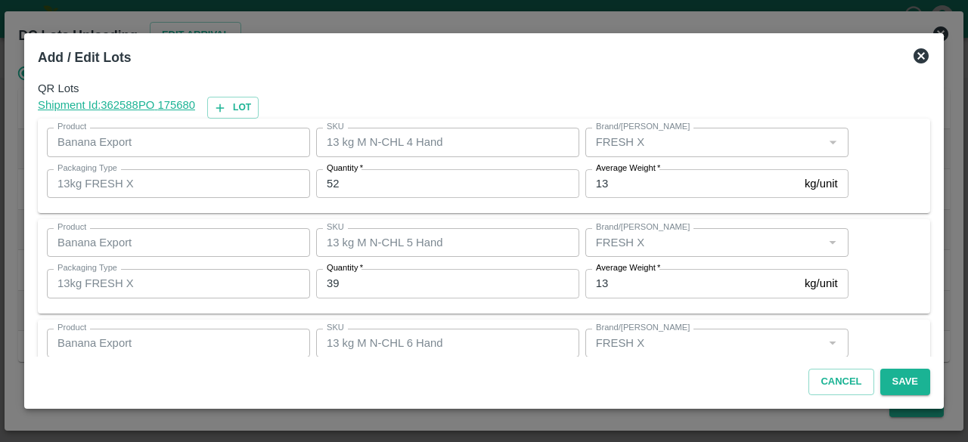
scroll to position [168, 0]
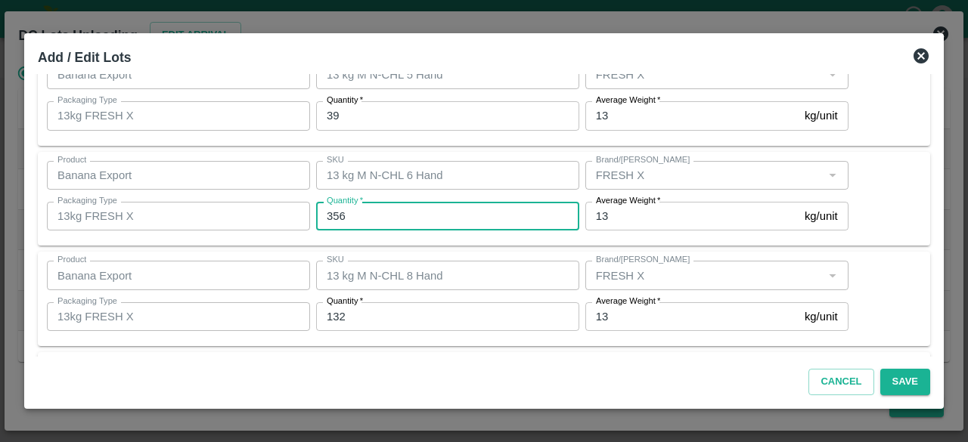
type input "356"
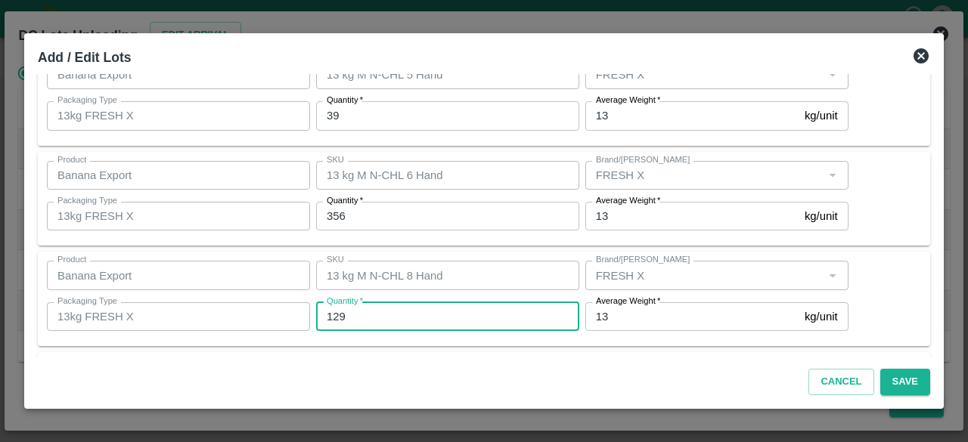
type input "129"
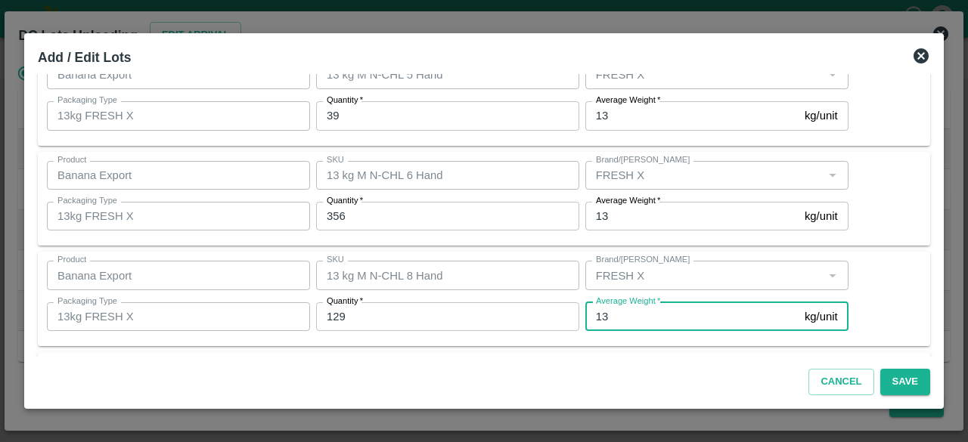
scroll to position [269, 0]
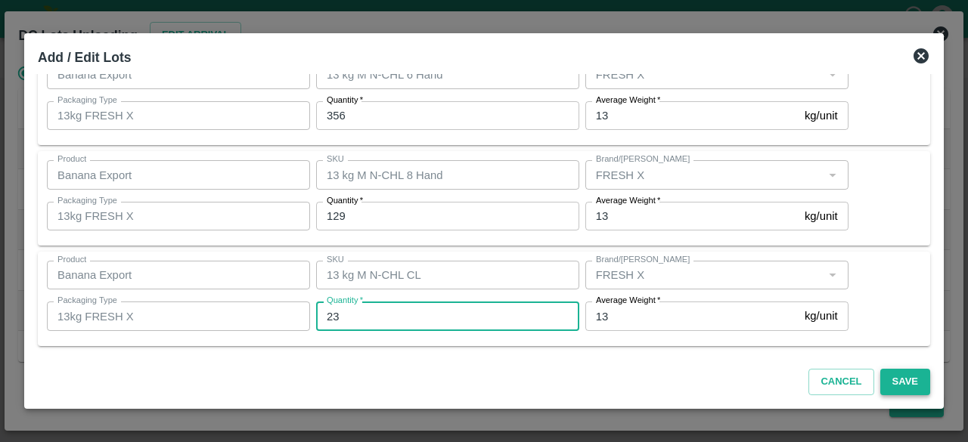
type input "23"
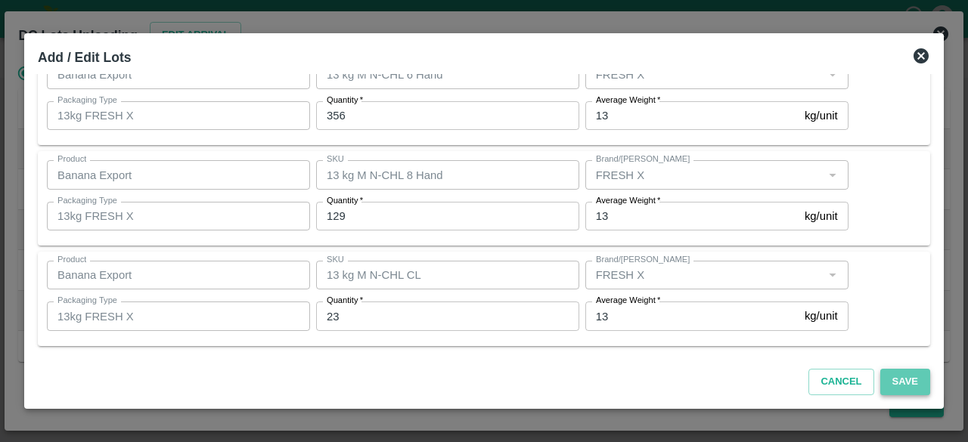
click at [915, 382] on button "Save" at bounding box center [905, 382] width 50 height 26
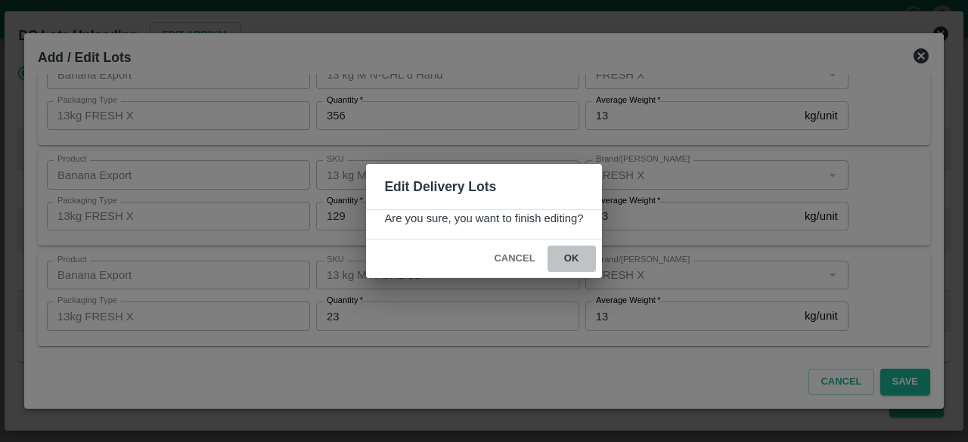
click at [570, 258] on button "ok" at bounding box center [572, 259] width 48 height 26
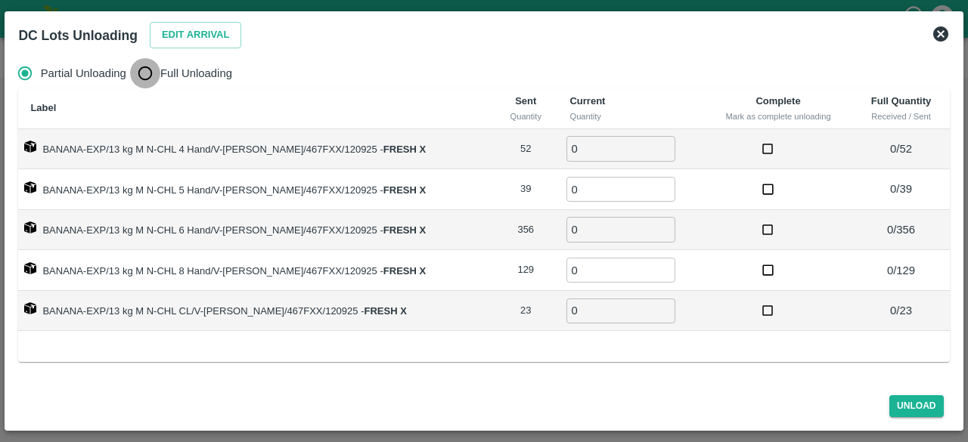
click at [146, 73] on input "Full Unloading" at bounding box center [145, 73] width 30 height 30
radio input "true"
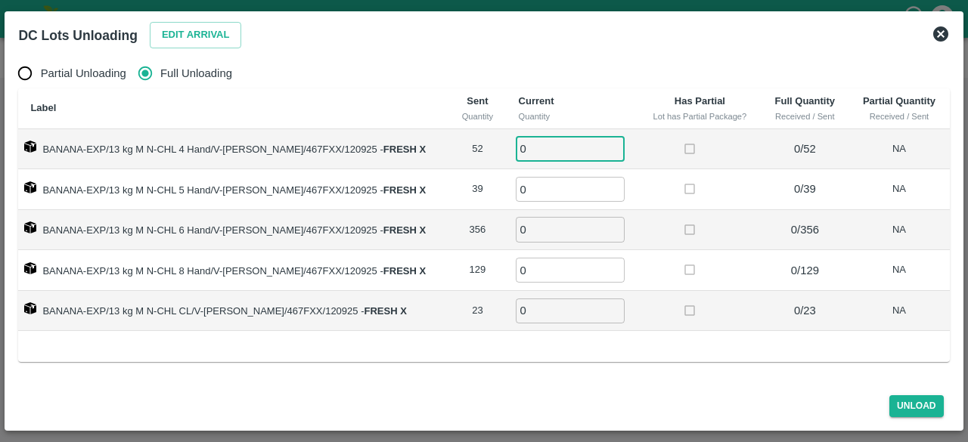
click at [526, 151] on input "0" at bounding box center [570, 148] width 109 height 25
type input "52"
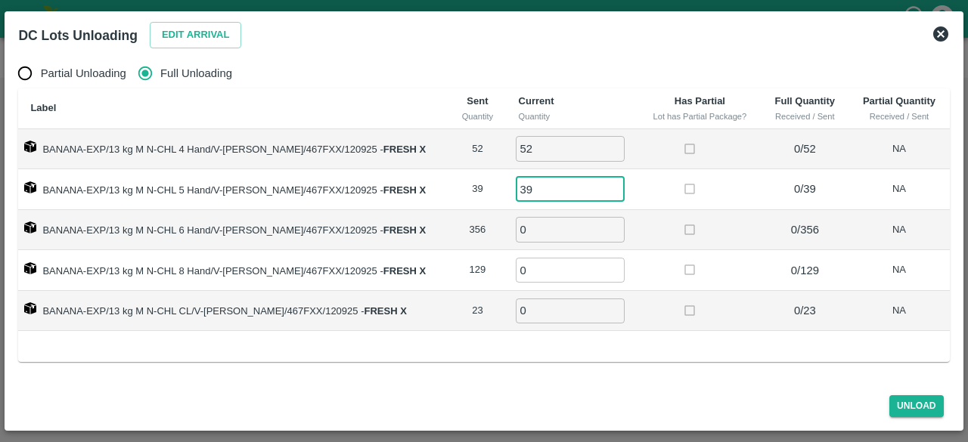
type input "39"
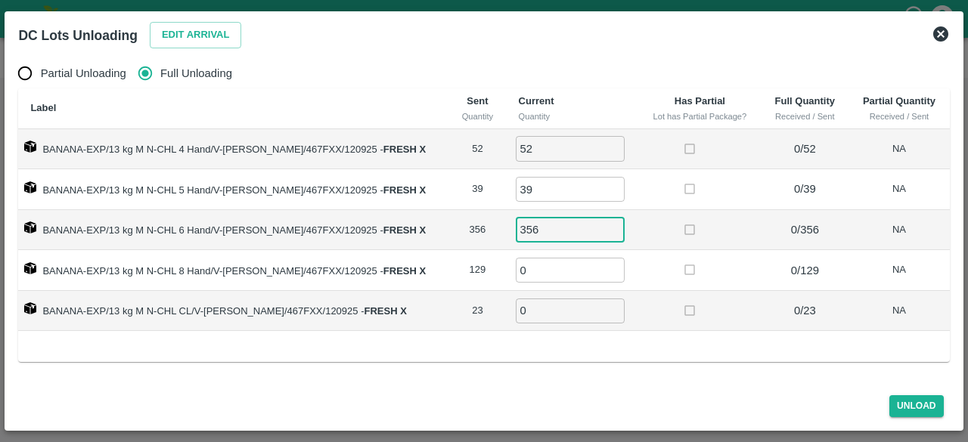
type input "356"
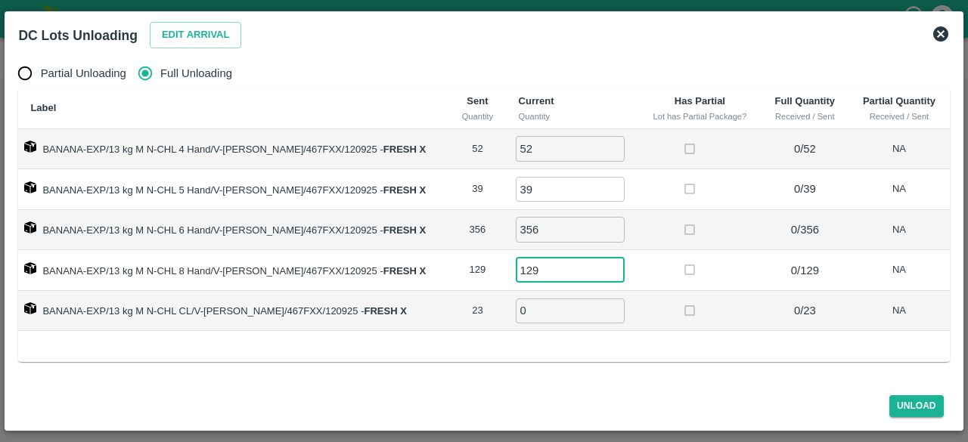
type input "129"
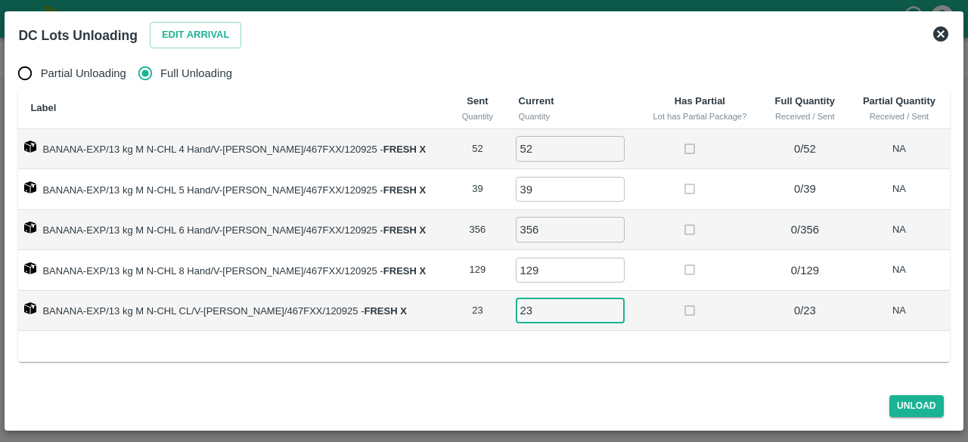
type input "23"
click at [908, 402] on button "Unload" at bounding box center [917, 407] width 54 height 22
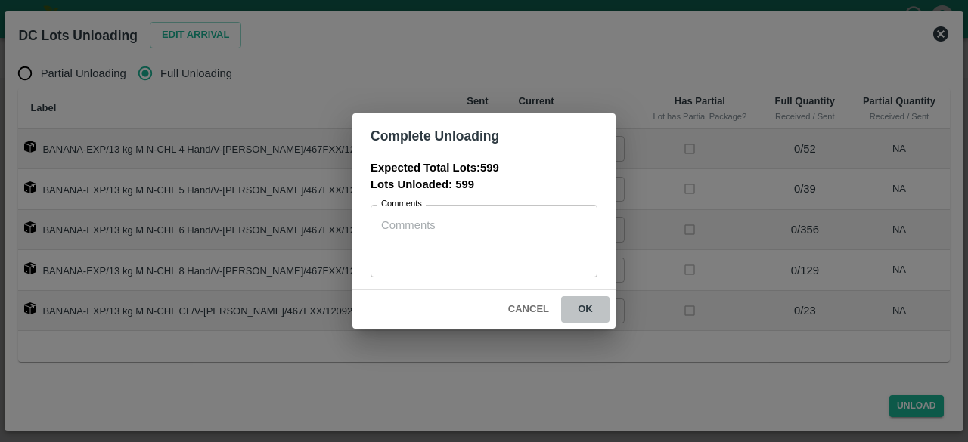
click at [587, 309] on button "ok" at bounding box center [585, 310] width 48 height 26
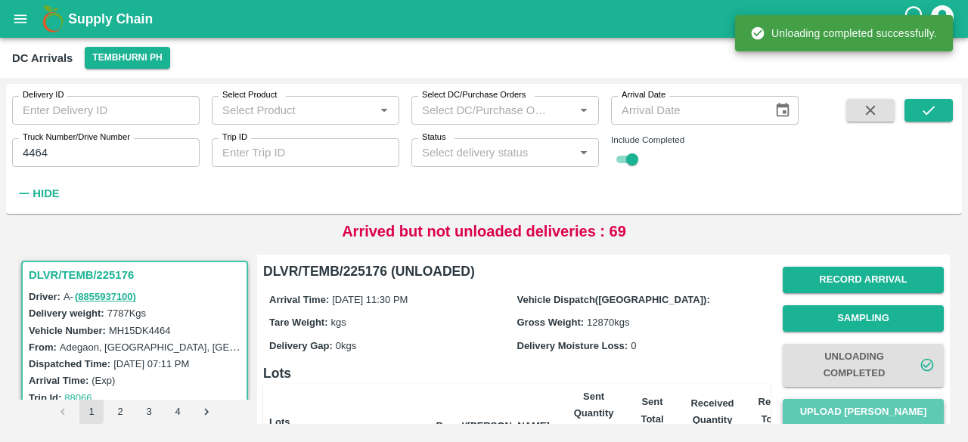
click at [853, 406] on button "Upload [PERSON_NAME]" at bounding box center [863, 412] width 161 height 26
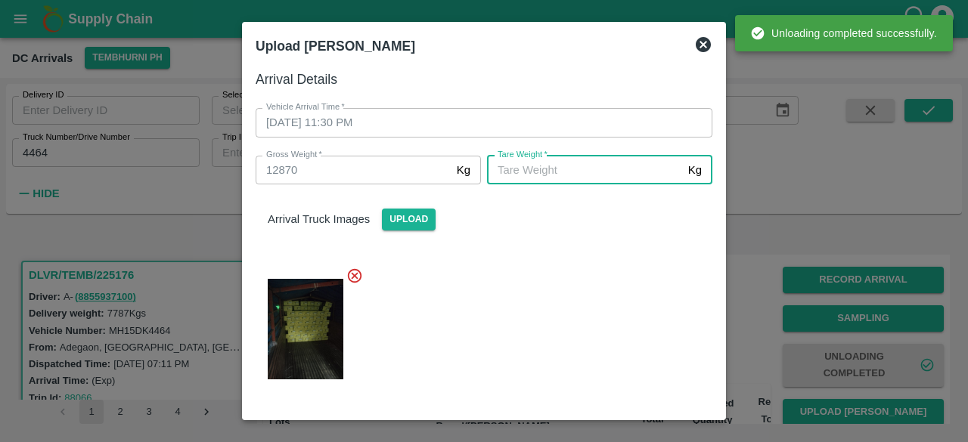
click at [533, 167] on input "[PERSON_NAME]   *" at bounding box center [584, 170] width 195 height 29
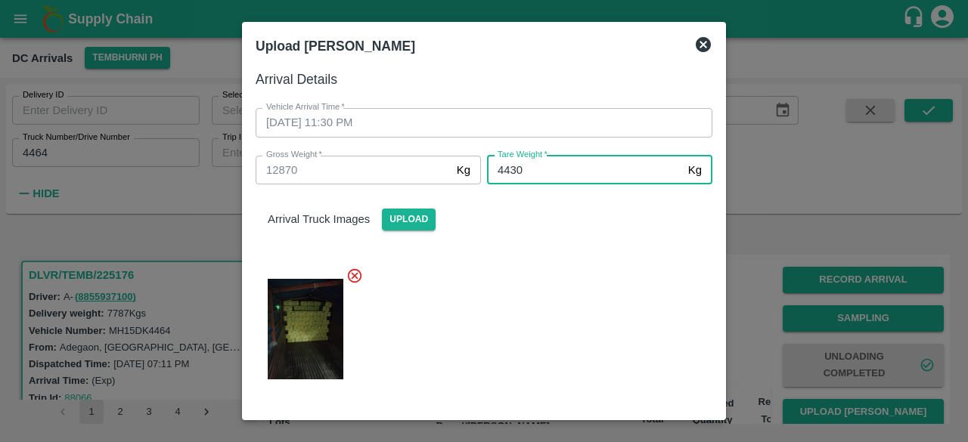
type input "4430"
click at [553, 348] on div at bounding box center [478, 325] width 469 height 140
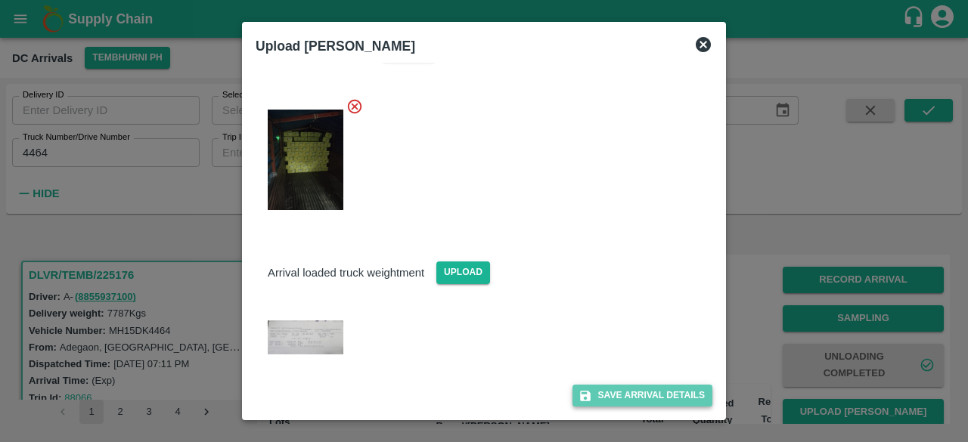
click at [617, 391] on button "Save Arrival Details" at bounding box center [643, 396] width 140 height 22
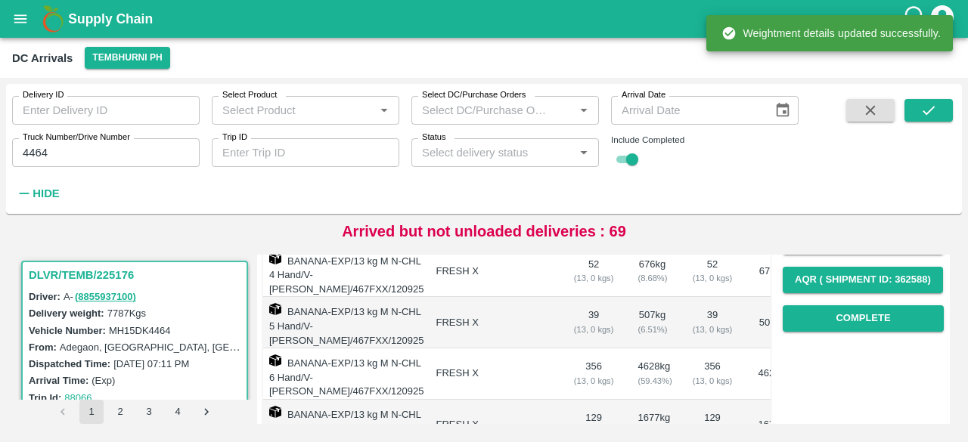
scroll to position [247, 0]
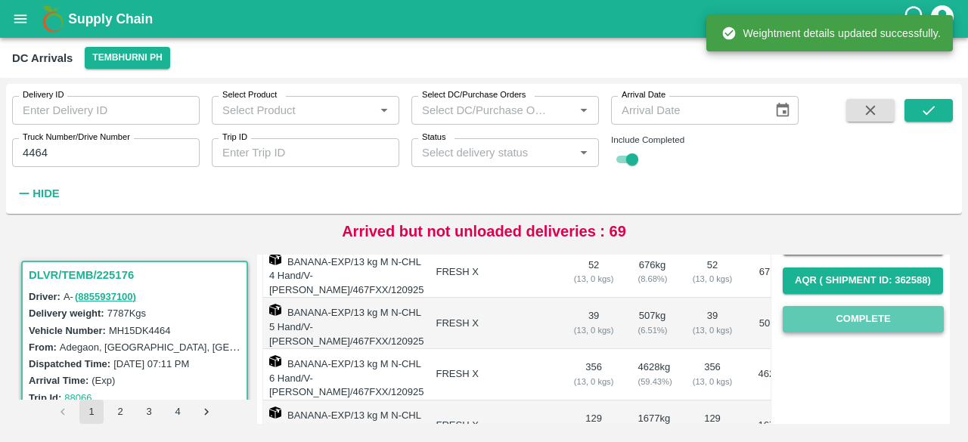
click at [855, 323] on button "Complete" at bounding box center [863, 319] width 161 height 26
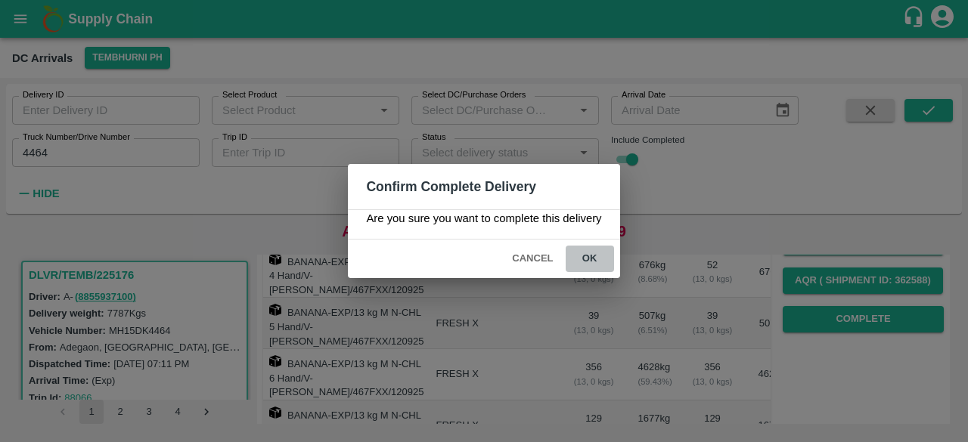
click at [585, 253] on button "ok" at bounding box center [590, 259] width 48 height 26
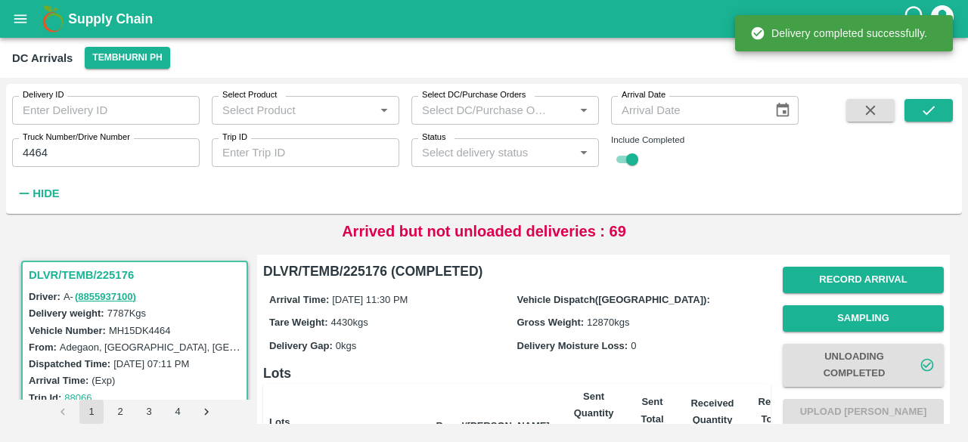
scroll to position [372, 0]
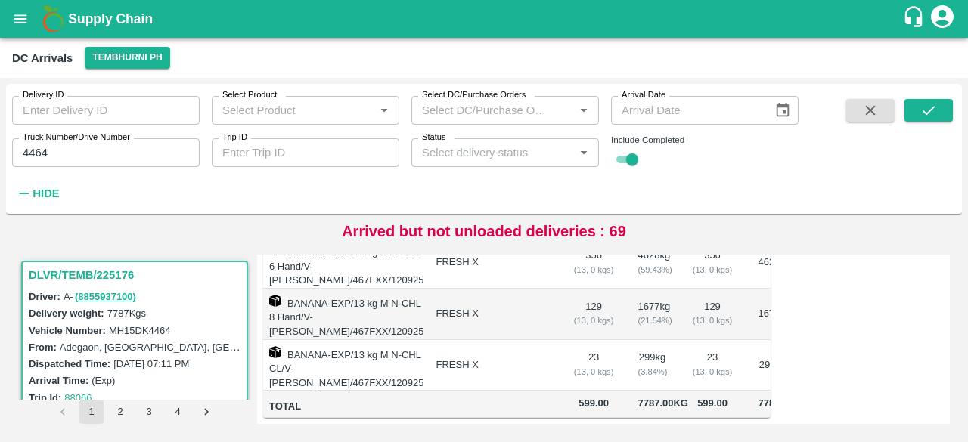
click at [33, 150] on input "4464" at bounding box center [106, 152] width 188 height 29
click at [923, 116] on icon "submit" at bounding box center [929, 110] width 17 height 17
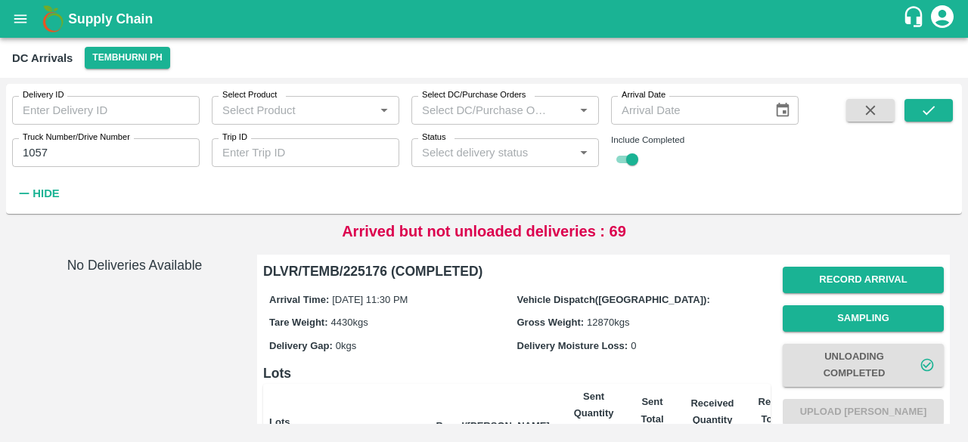
click at [32, 154] on input "1057" at bounding box center [106, 152] width 188 height 29
click at [926, 116] on icon "submit" at bounding box center [929, 110] width 17 height 17
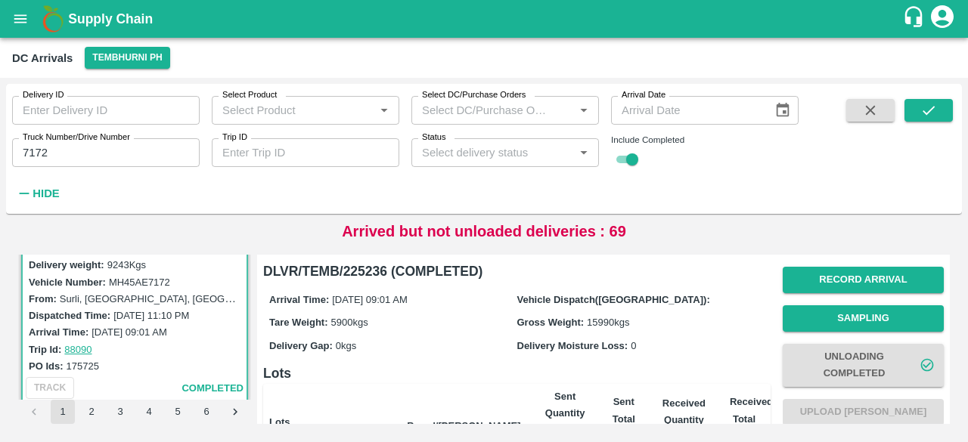
scroll to position [383, 0]
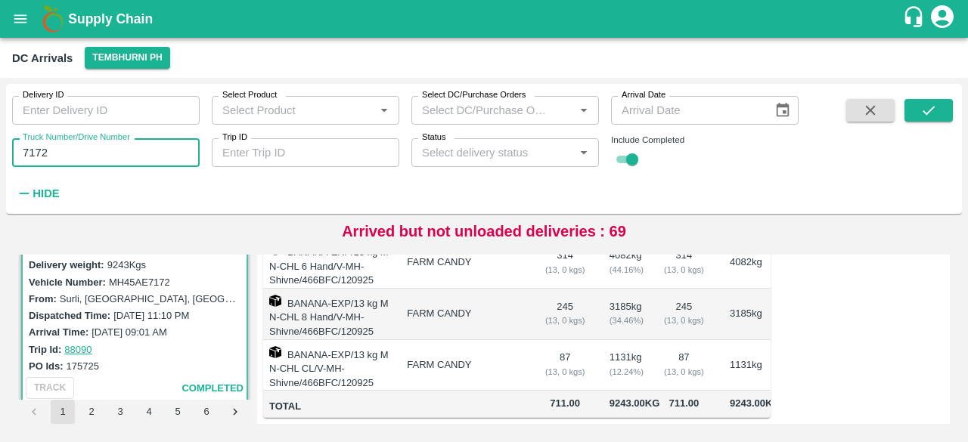
click at [29, 151] on input "7172" at bounding box center [106, 152] width 188 height 29
click at [929, 111] on icon "submit" at bounding box center [929, 110] width 12 height 9
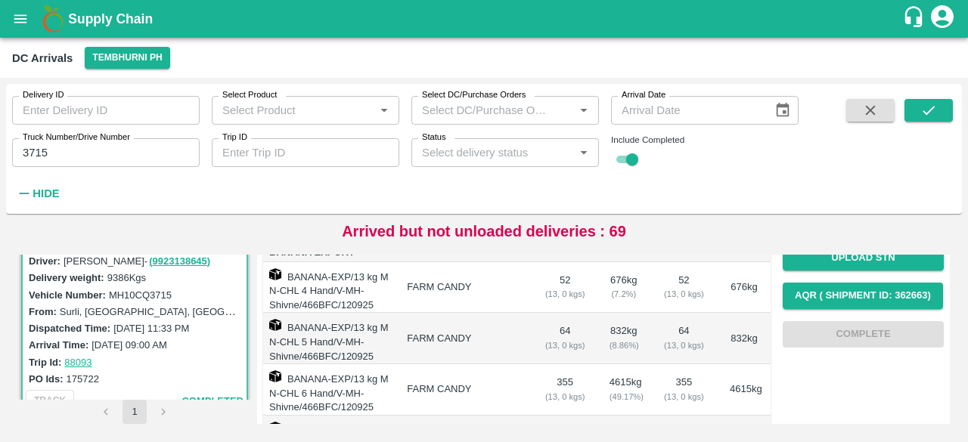
scroll to position [383, 0]
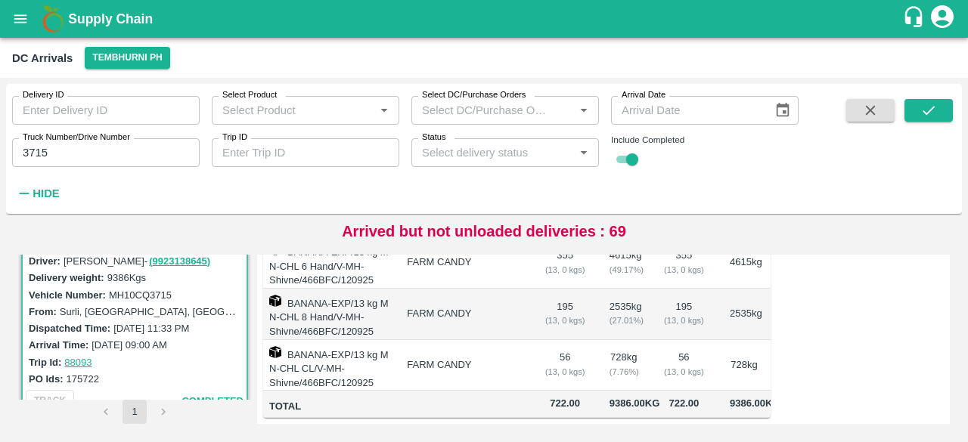
click at [39, 153] on input "3715" at bounding box center [106, 152] width 188 height 29
click at [926, 111] on icon "submit" at bounding box center [929, 110] width 17 height 17
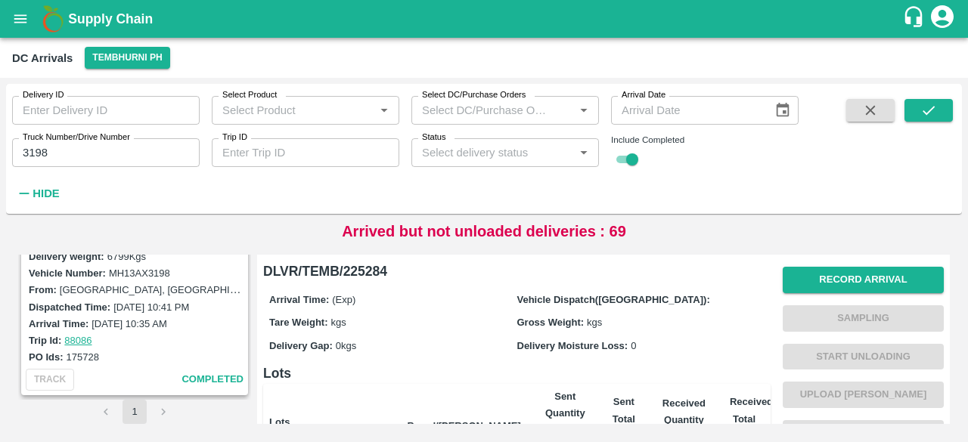
scroll to position [164, 0]
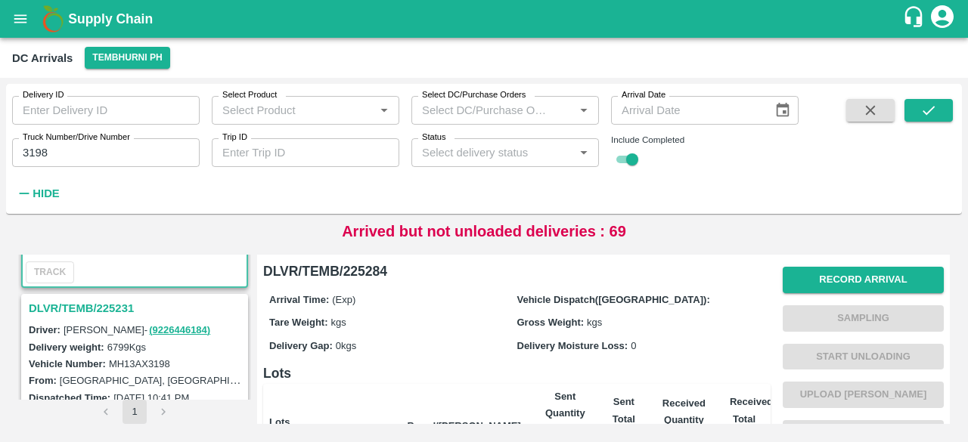
click at [91, 308] on h3 "DLVR/TEMB/225231" at bounding box center [137, 309] width 216 height 20
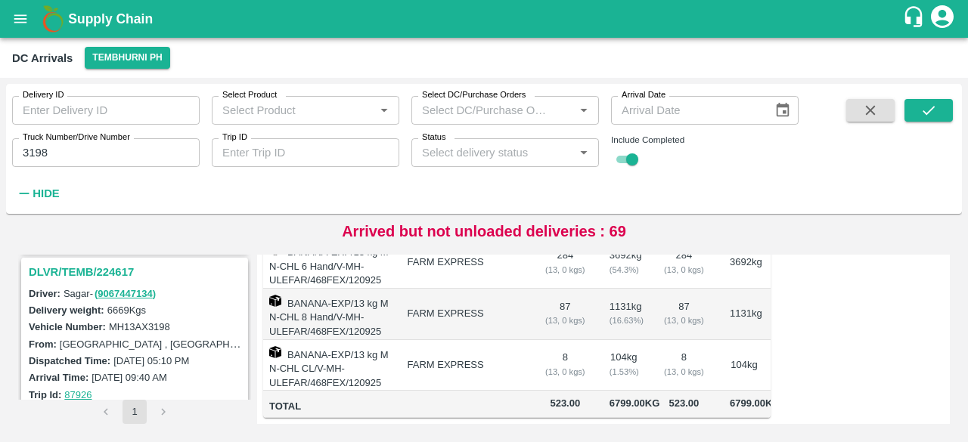
scroll to position [395, 0]
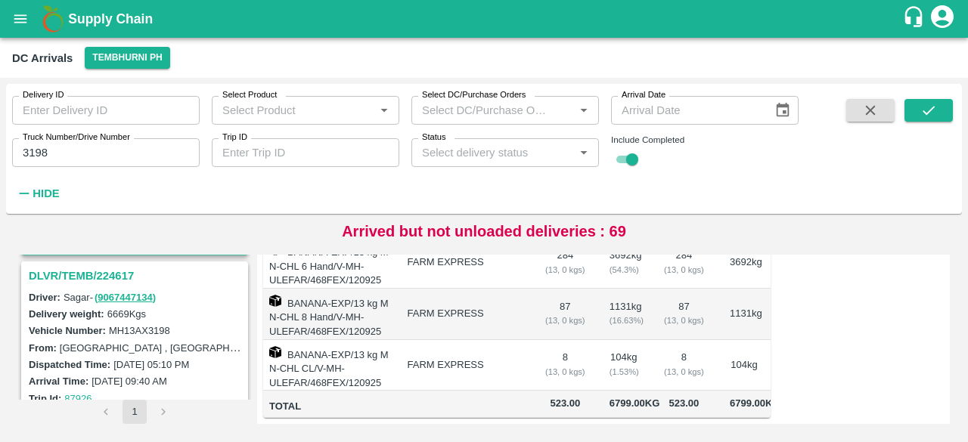
click at [104, 275] on h3 "DLVR/TEMB/224617" at bounding box center [137, 276] width 216 height 20
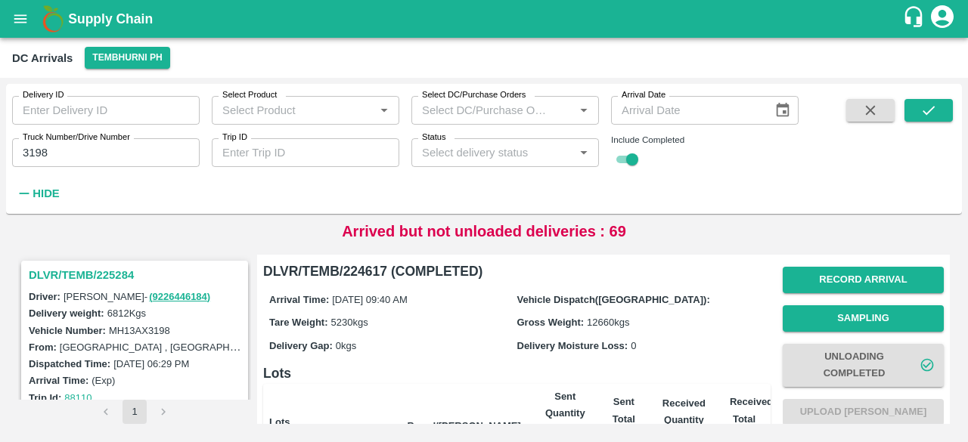
click at [104, 275] on h3 "DLVR/TEMB/225284" at bounding box center [137, 275] width 216 height 20
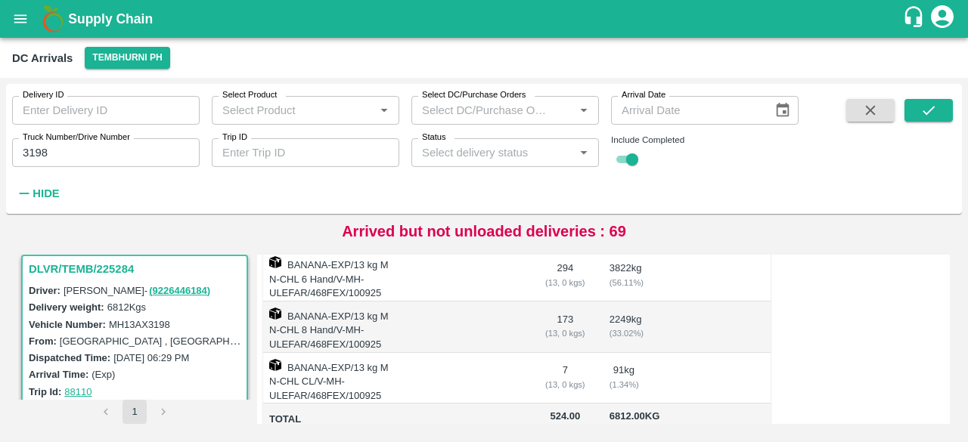
scroll to position [355, 0]
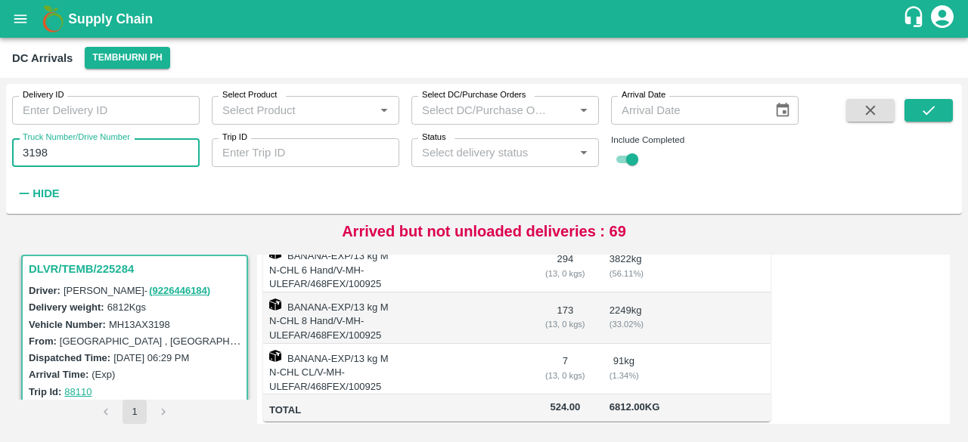
click at [37, 153] on input "3198" at bounding box center [106, 152] width 188 height 29
click at [935, 110] on icon "submit" at bounding box center [929, 110] width 17 height 17
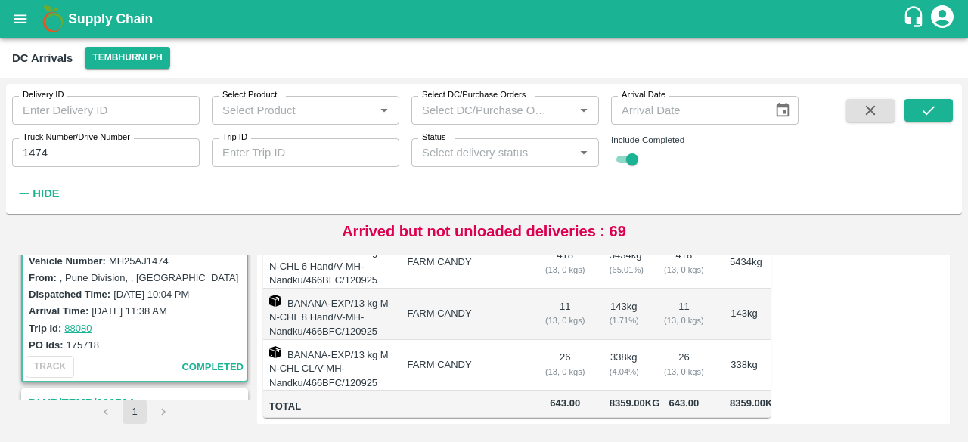
scroll to position [383, 0]
click at [33, 152] on input "1474" at bounding box center [106, 152] width 188 height 29
type input "1474"
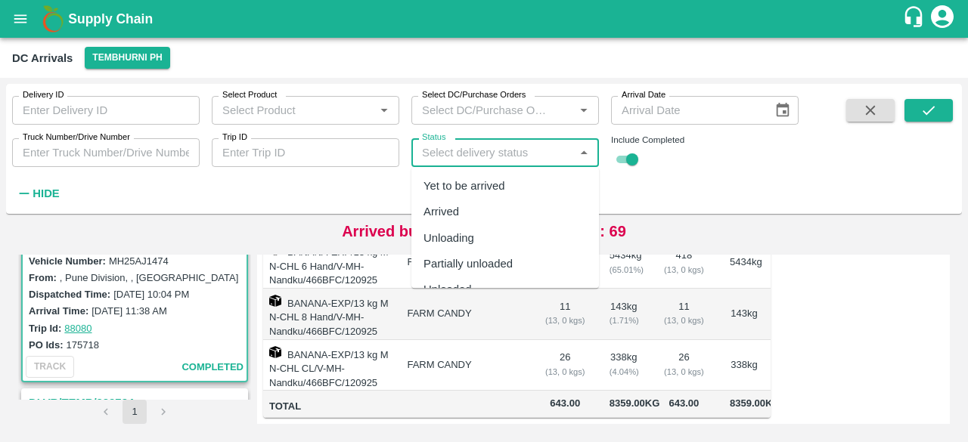
click at [540, 151] on input "Status" at bounding box center [493, 153] width 154 height 20
click at [518, 185] on div "Yet to be arrived" at bounding box center [505, 186] width 188 height 26
type input "Yet to be arrived"
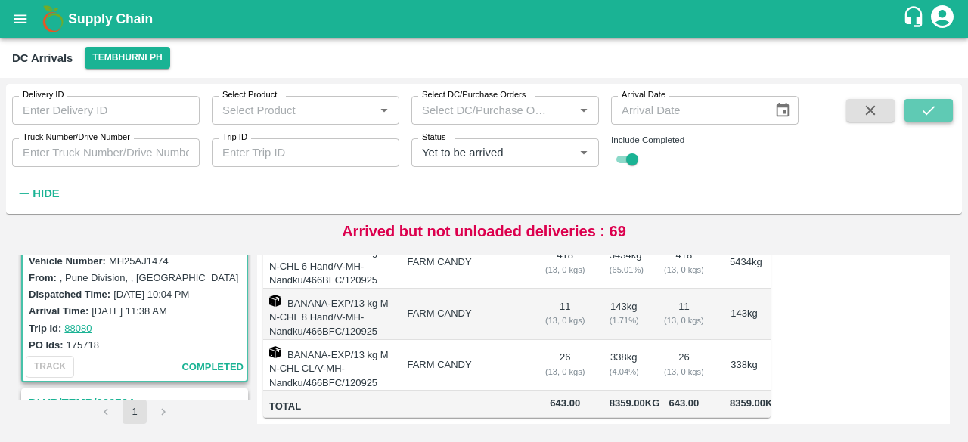
click at [924, 115] on icon "submit" at bounding box center [929, 110] width 17 height 17
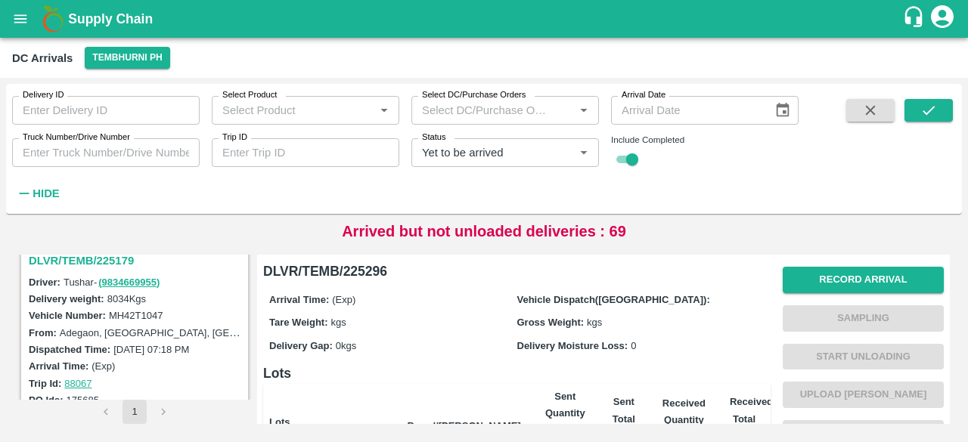
scroll to position [408, 0]
click at [89, 262] on h3 "DLVR/TEMB/225179" at bounding box center [137, 263] width 216 height 20
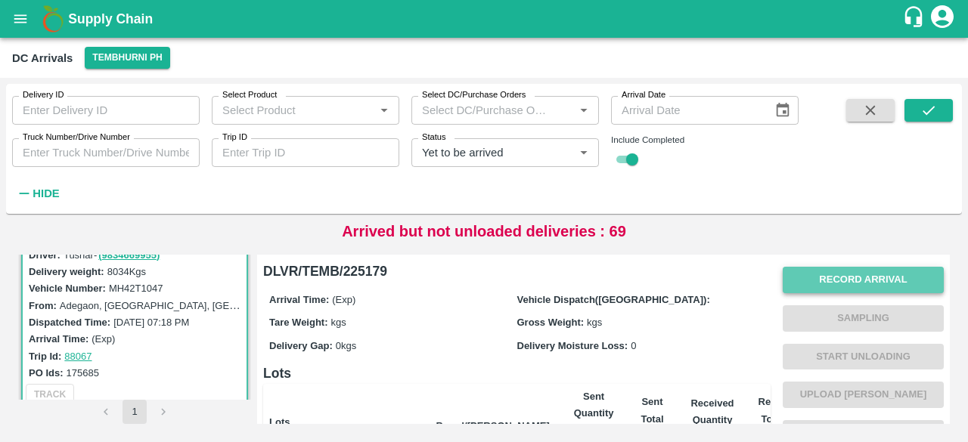
click at [837, 283] on button "Record Arrival" at bounding box center [863, 280] width 161 height 26
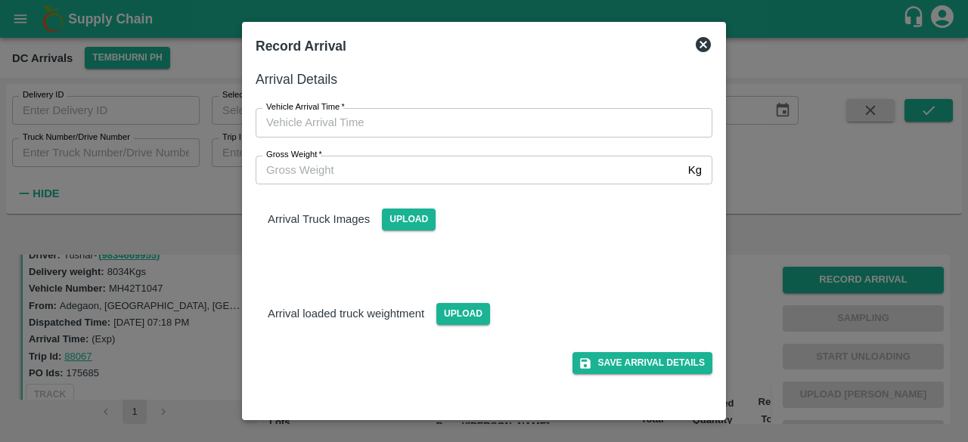
type input "DD/MM/YYYY hh:mm aa"
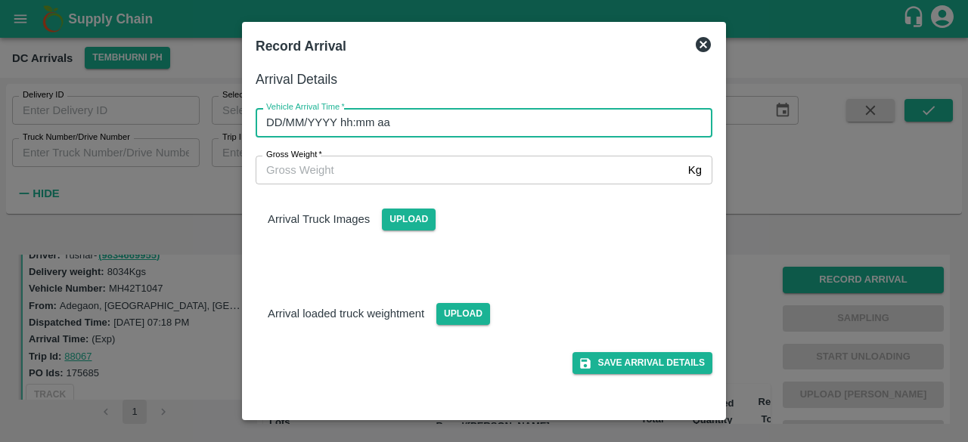
click at [556, 133] on input "DD/MM/YYYY hh:mm aa" at bounding box center [479, 122] width 446 height 29
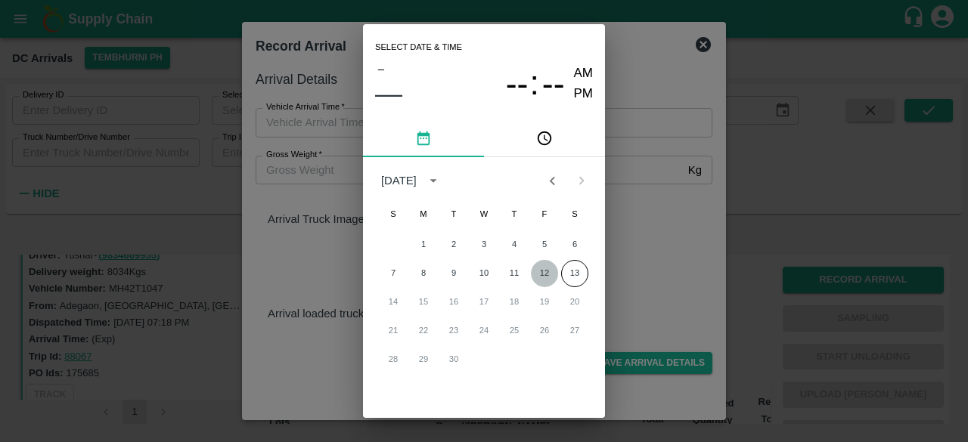
click at [540, 269] on button "12" at bounding box center [544, 273] width 27 height 27
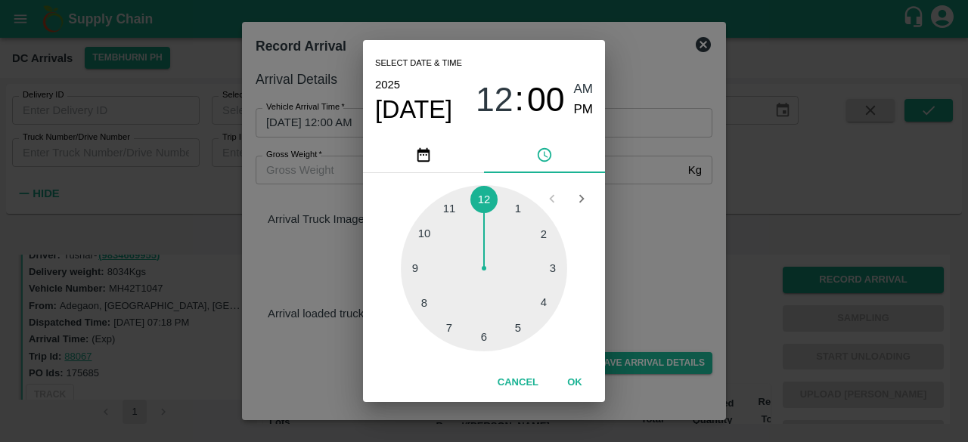
click at [430, 235] on div at bounding box center [484, 268] width 166 height 166
click at [546, 233] on div at bounding box center [484, 268] width 166 height 166
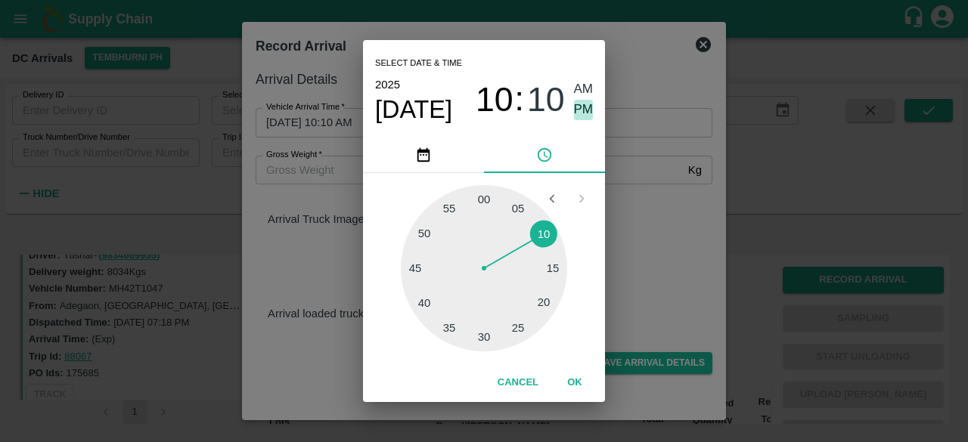
click at [586, 110] on span "PM" at bounding box center [584, 110] width 20 height 20
type input "[DATE] 10:10 PM"
click at [629, 206] on div "Select date & time [DATE] 10 : 10 AM PM 05 10 15 20 25 30 35 40 45 50 55 00 Can…" at bounding box center [484, 221] width 968 height 442
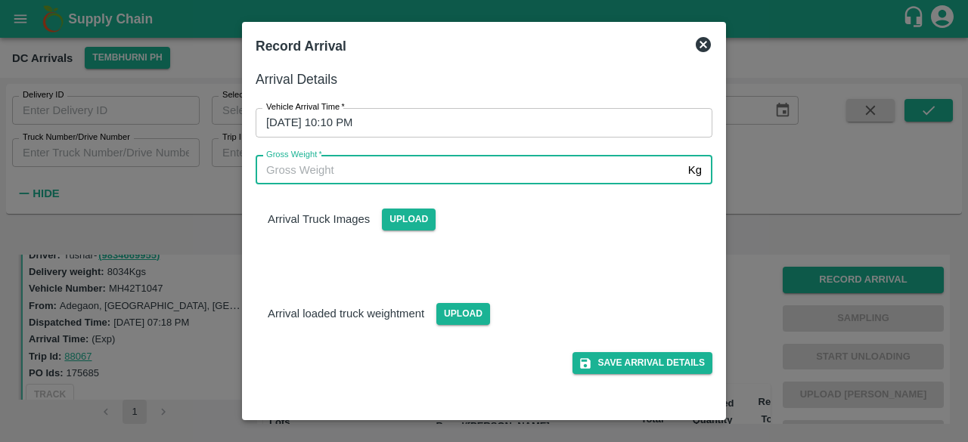
click at [360, 176] on input "Gross Weight   *" at bounding box center [469, 170] width 427 height 29
type input "14290"
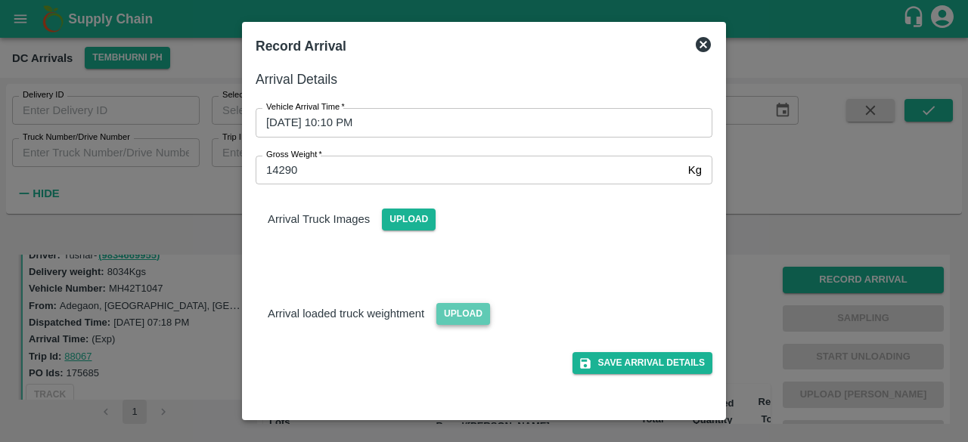
click at [458, 314] on span "Upload" at bounding box center [463, 314] width 54 height 22
click at [0, 0] on input "Upload" at bounding box center [0, 0] width 0 height 0
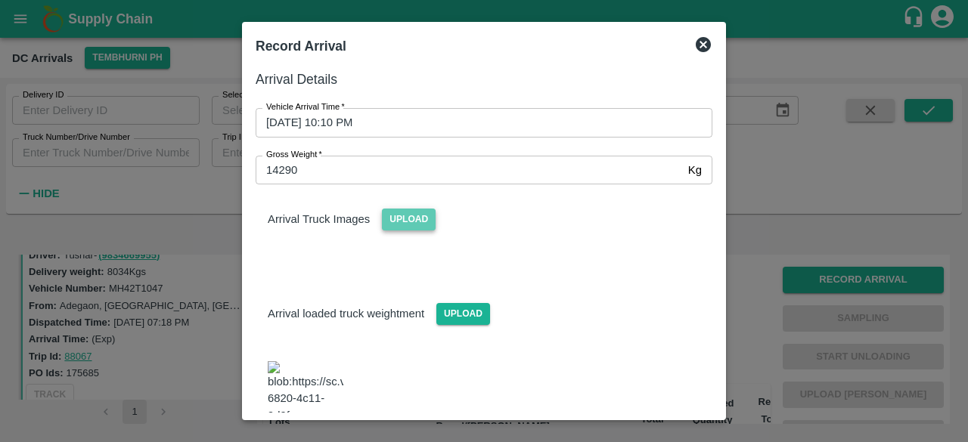
click at [424, 213] on span "Upload" at bounding box center [409, 220] width 54 height 22
click at [0, 0] on input "Upload" at bounding box center [0, 0] width 0 height 0
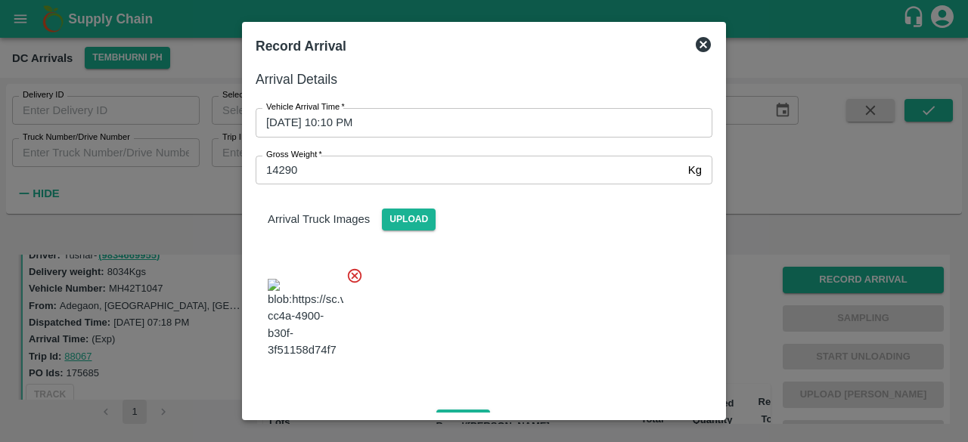
scroll to position [177, 0]
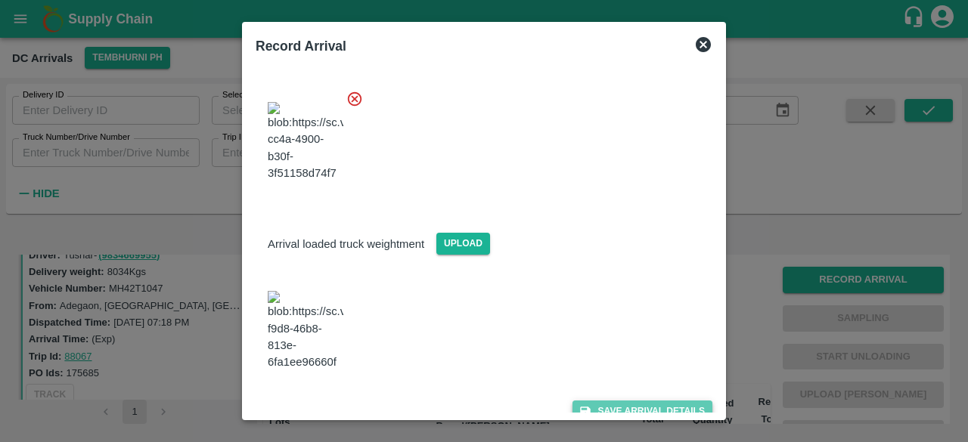
click at [629, 401] on button "Save Arrival Details" at bounding box center [643, 412] width 140 height 22
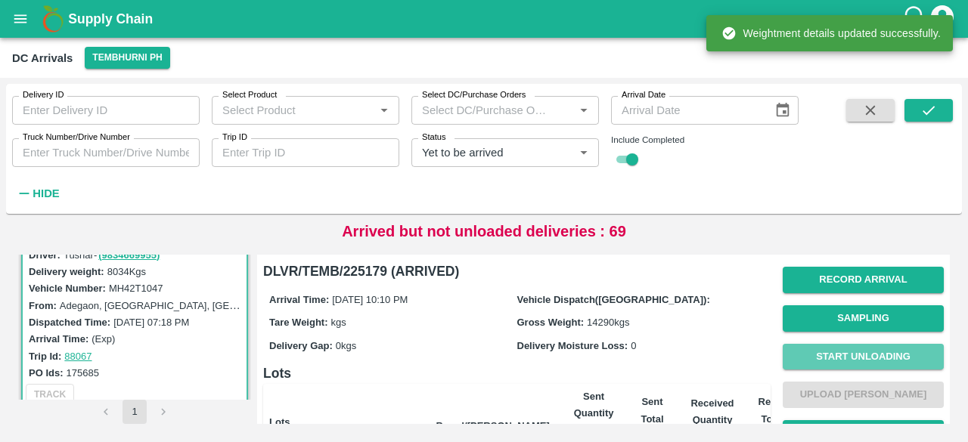
click at [849, 347] on button "Start Unloading" at bounding box center [863, 357] width 161 height 26
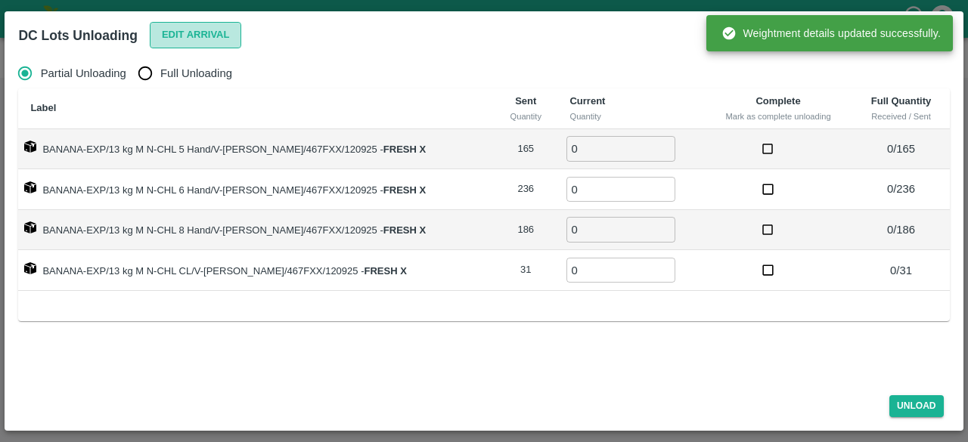
click at [193, 38] on button "Edit Arrival" at bounding box center [196, 35] width 92 height 26
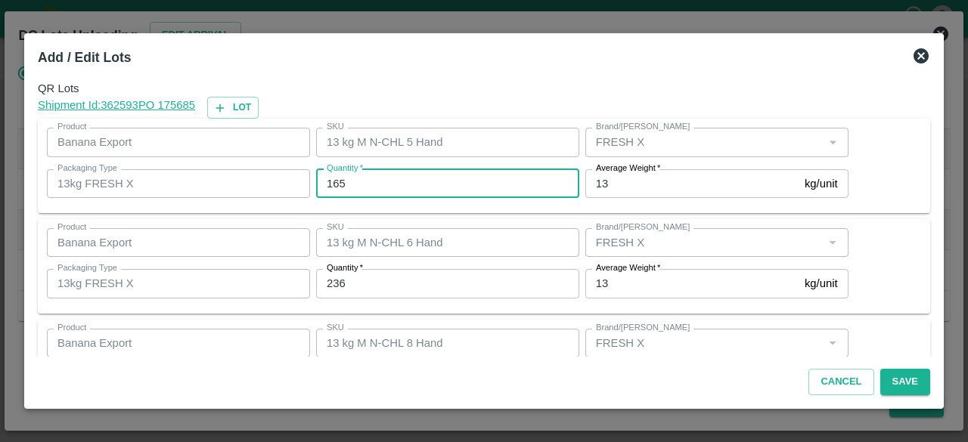
click at [334, 185] on input "165" at bounding box center [447, 183] width 263 height 29
type input "160"
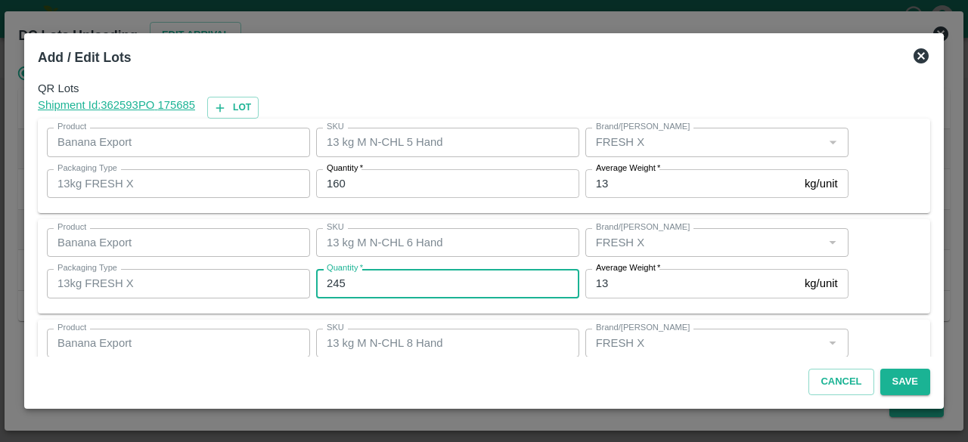
type input "245"
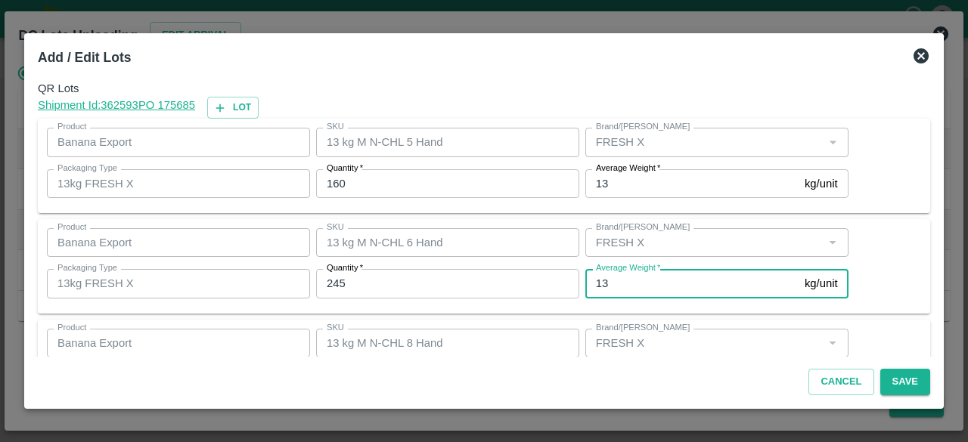
scroll to position [168, 0]
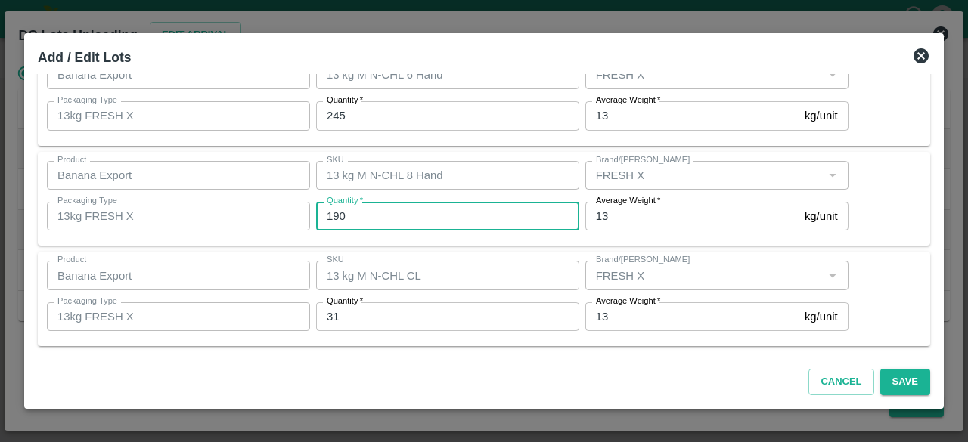
type input "190"
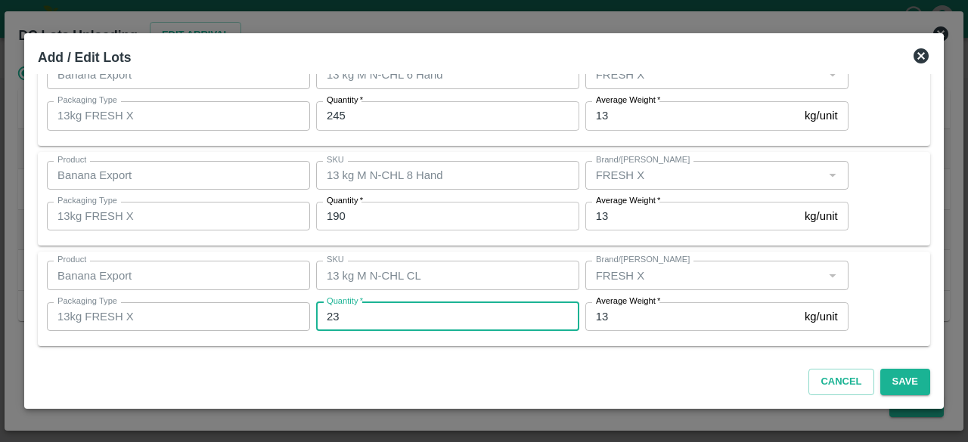
type input "23"
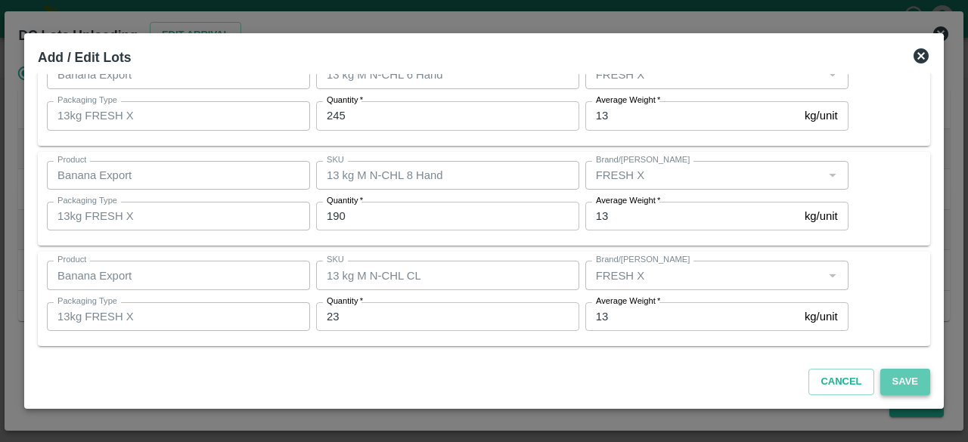
click at [903, 383] on button "Save" at bounding box center [905, 382] width 50 height 26
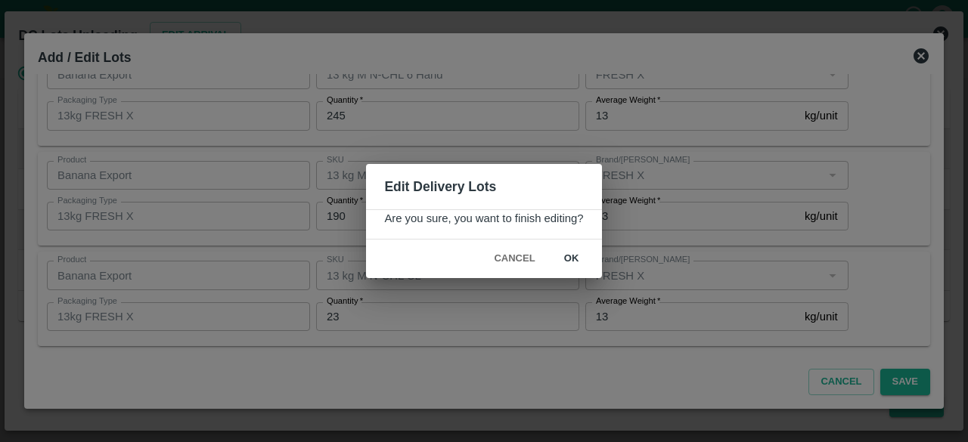
click at [569, 262] on button "ok" at bounding box center [572, 259] width 48 height 26
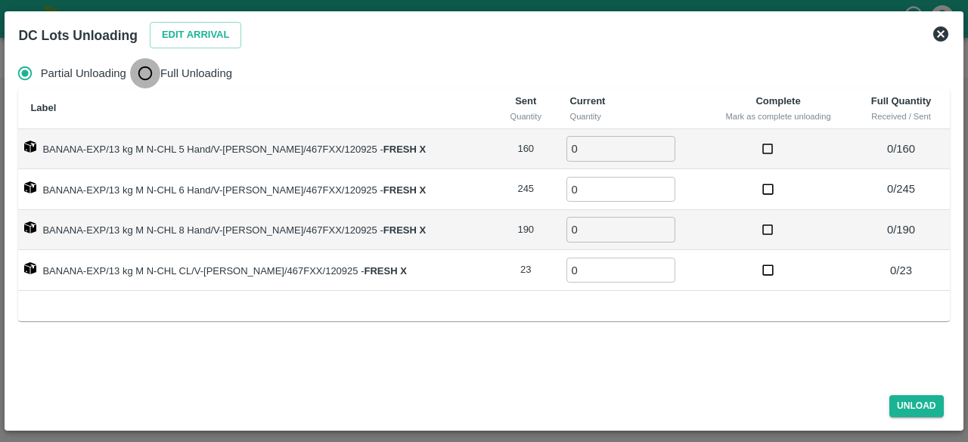
click at [150, 69] on input "Full Unloading" at bounding box center [145, 73] width 30 height 30
radio input "true"
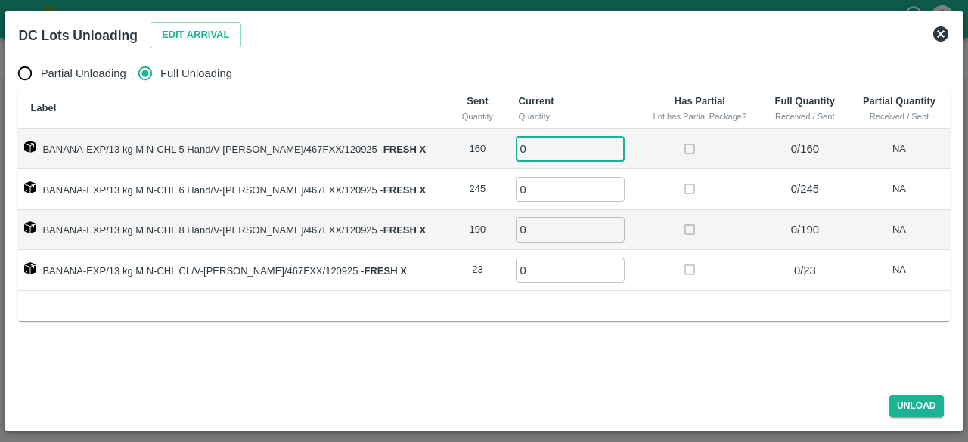
click at [540, 154] on input "0" at bounding box center [570, 148] width 109 height 25
type input "160"
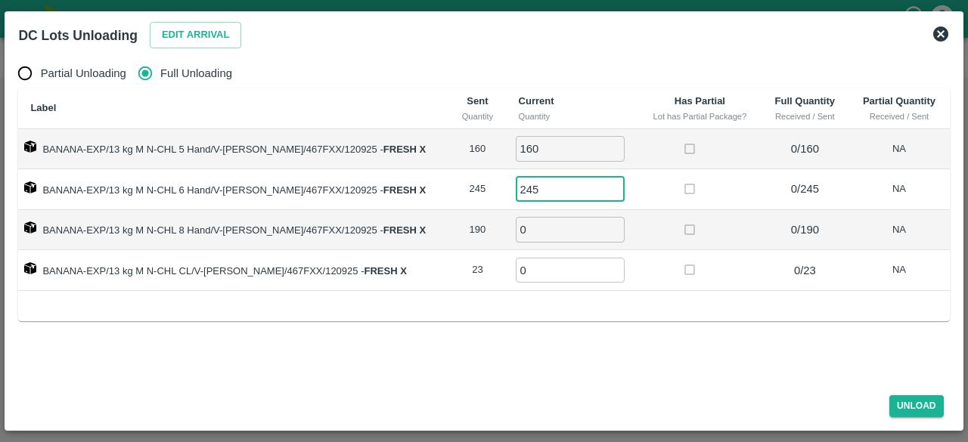
type input "245"
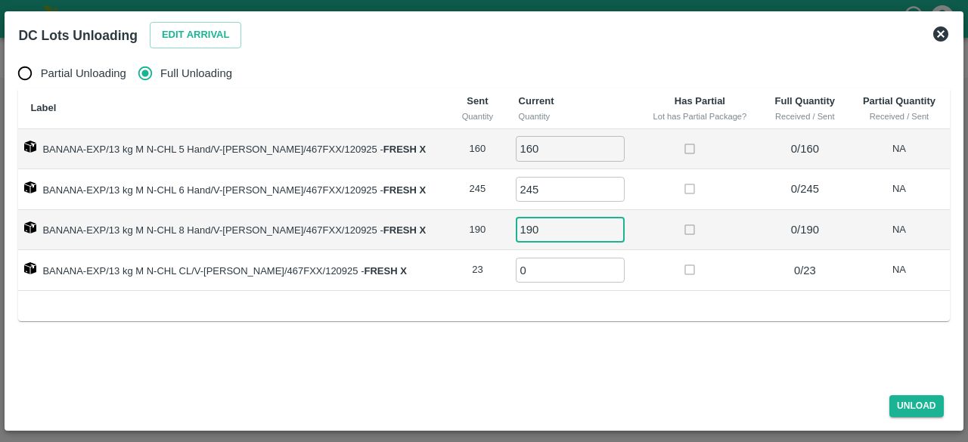
type input "190"
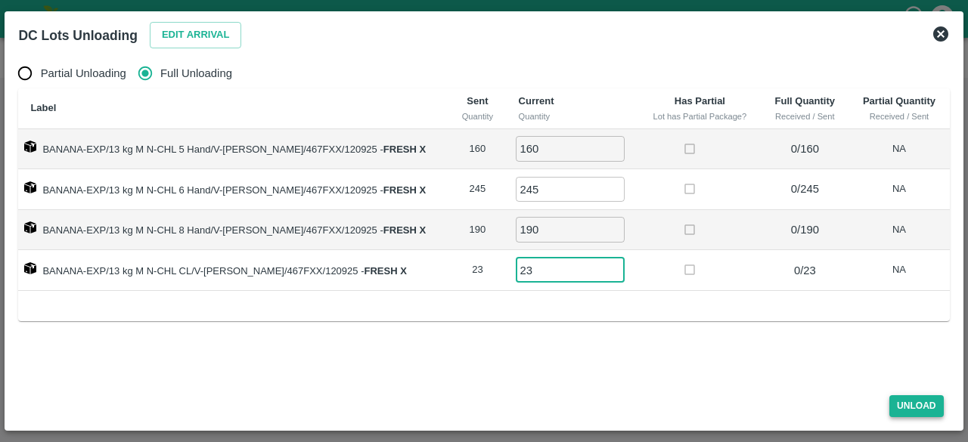
type input "23"
click at [903, 401] on button "Unload" at bounding box center [917, 407] width 54 height 22
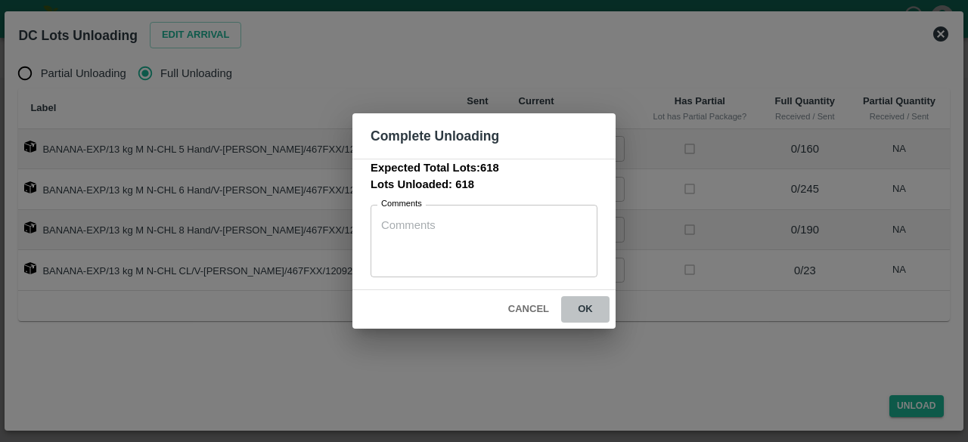
click at [583, 310] on button "ok" at bounding box center [585, 310] width 48 height 26
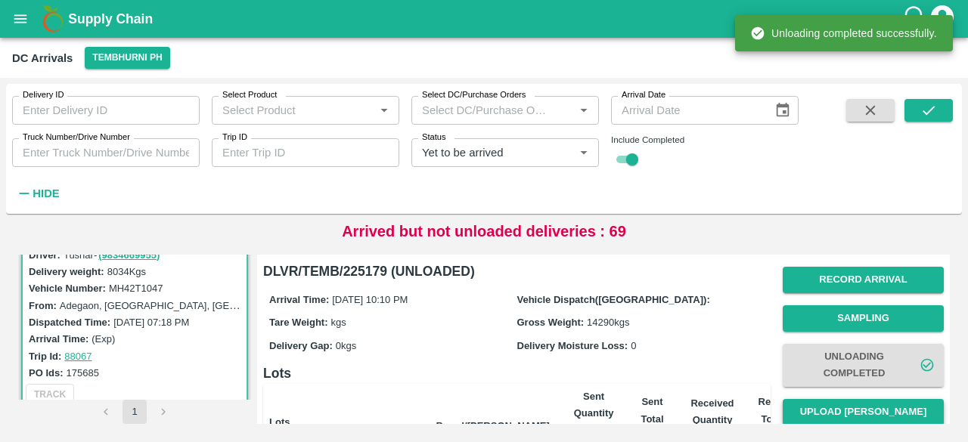
click at [855, 408] on button "Upload [PERSON_NAME]" at bounding box center [863, 412] width 161 height 26
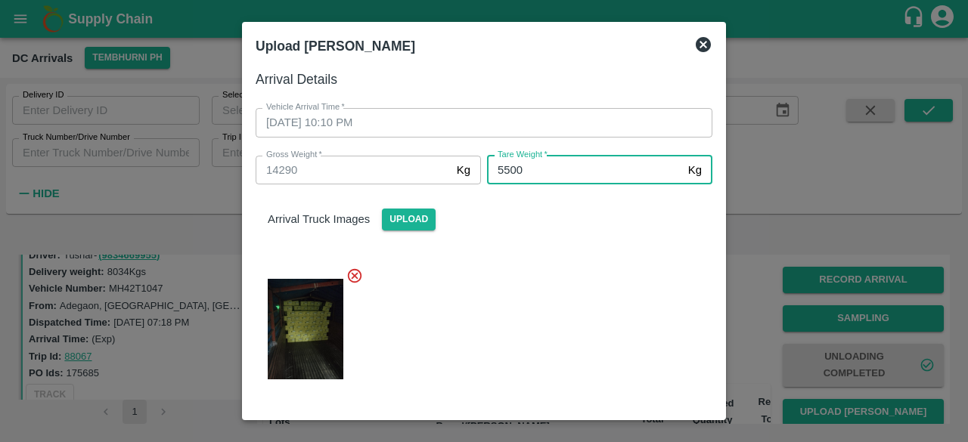
scroll to position [177, 0]
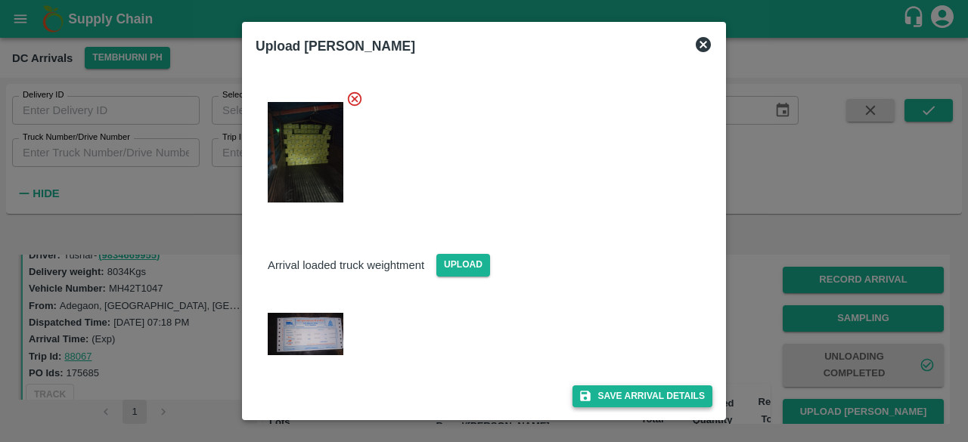
type input "5500"
click at [622, 388] on button "Save Arrival Details" at bounding box center [643, 397] width 140 height 22
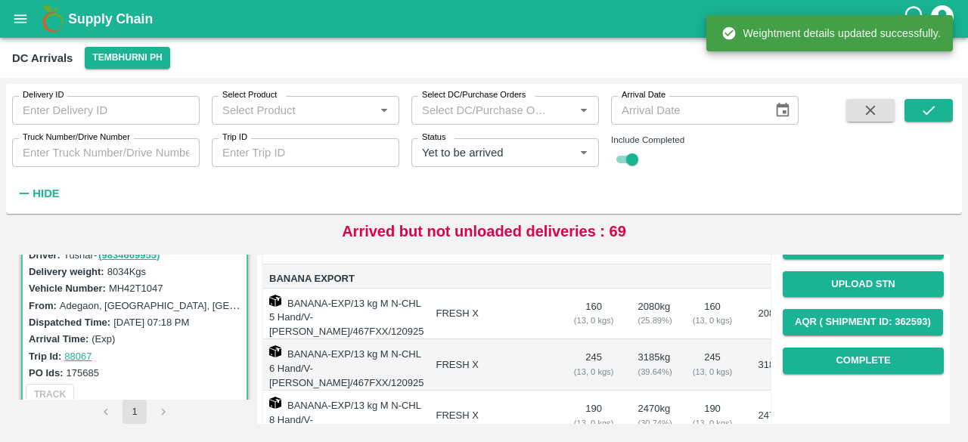
scroll to position [209, 0]
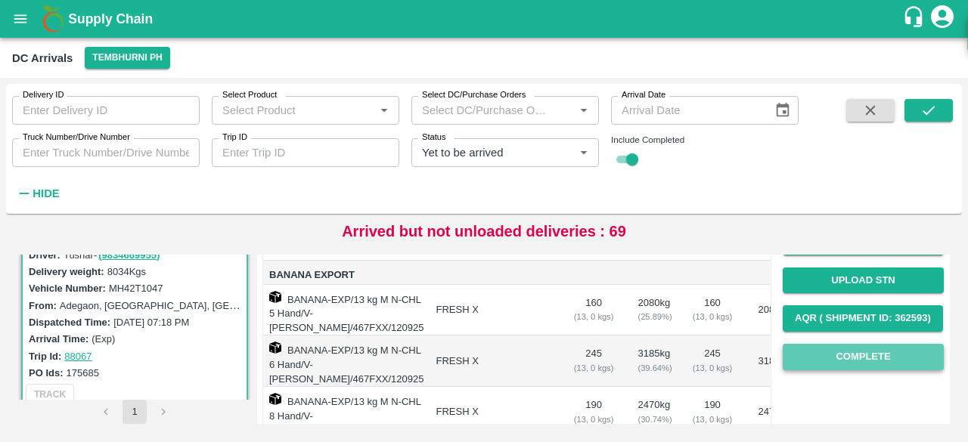
click at [858, 348] on button "Complete" at bounding box center [863, 357] width 161 height 26
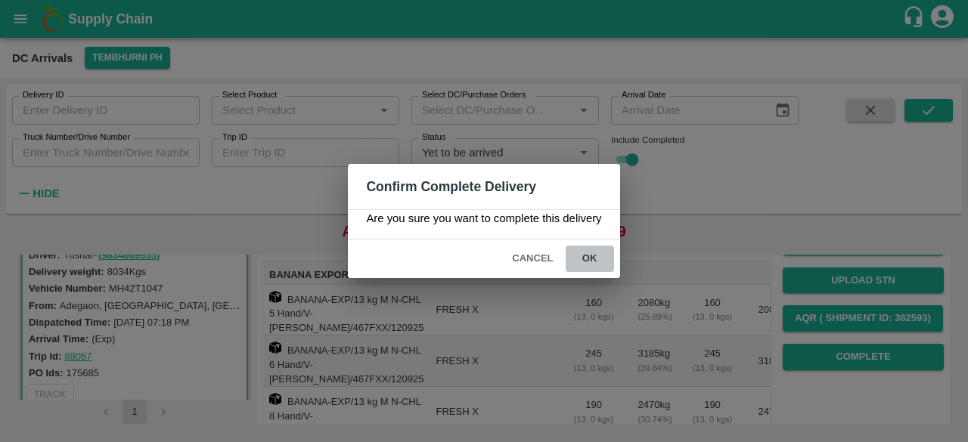
click at [588, 258] on button "ok" at bounding box center [590, 259] width 48 height 26
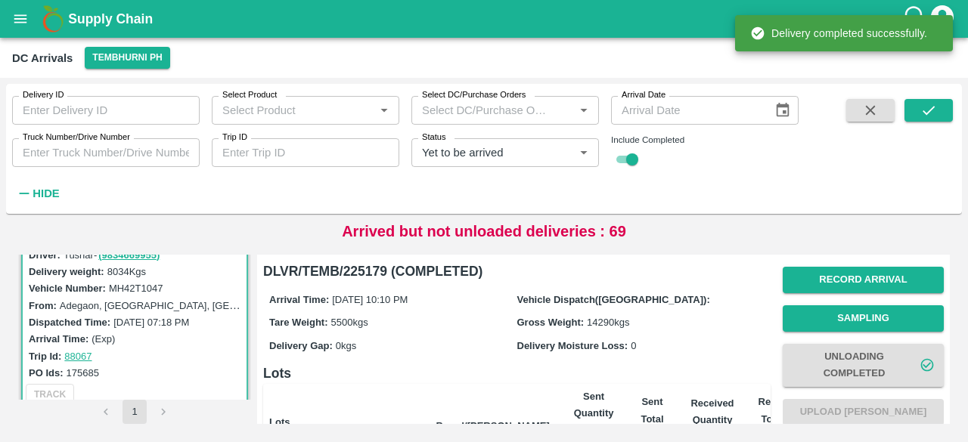
scroll to position [349, 0]
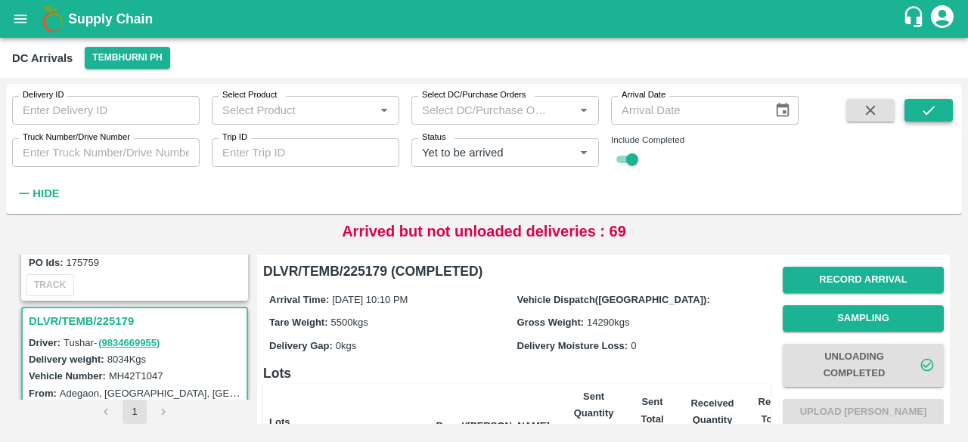
click at [926, 108] on icon "submit" at bounding box center [929, 110] width 17 height 17
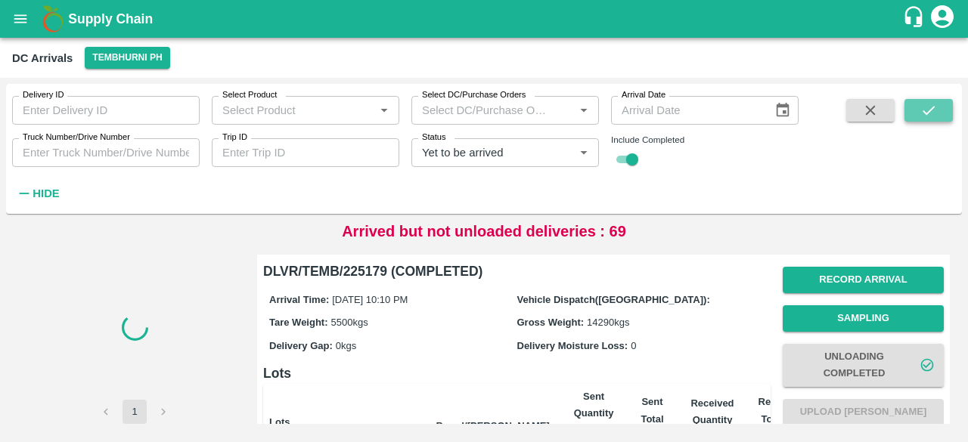
click at [927, 110] on icon "submit" at bounding box center [929, 110] width 17 height 17
click at [918, 108] on button "submit" at bounding box center [929, 110] width 48 height 23
click at [930, 107] on icon "submit" at bounding box center [929, 110] width 17 height 17
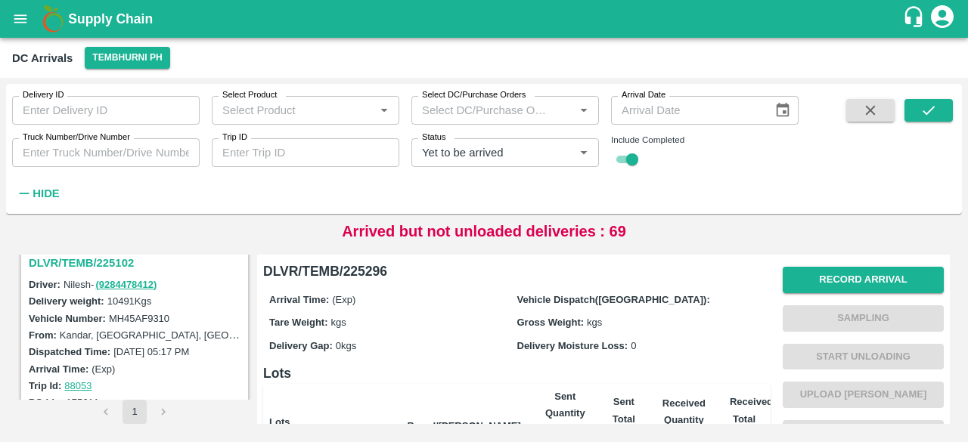
scroll to position [582, 0]
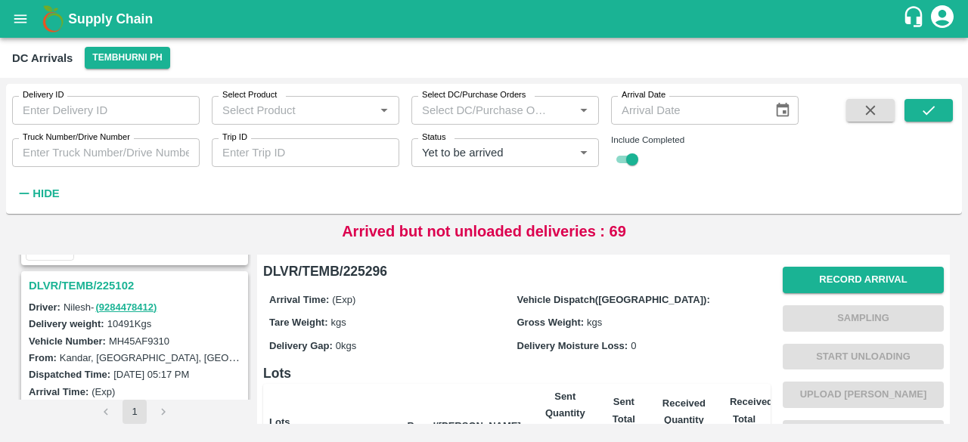
click at [112, 288] on h3 "DLVR/TEMB/225102" at bounding box center [137, 286] width 216 height 20
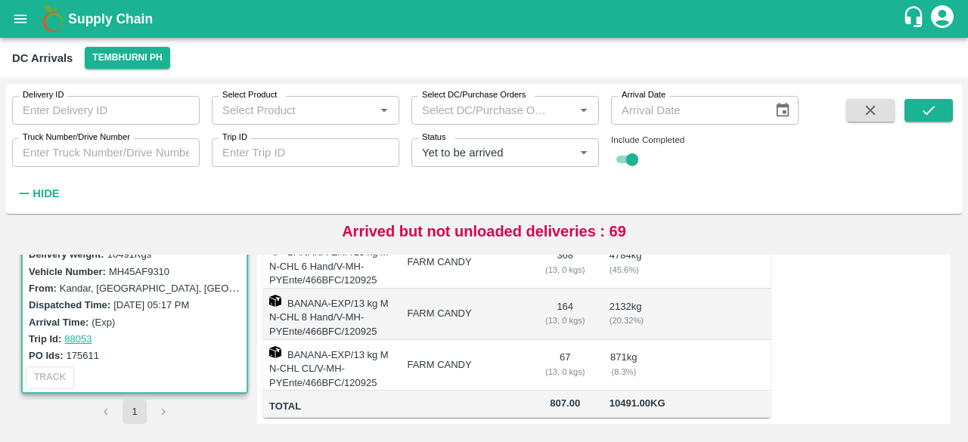
scroll to position [626, 0]
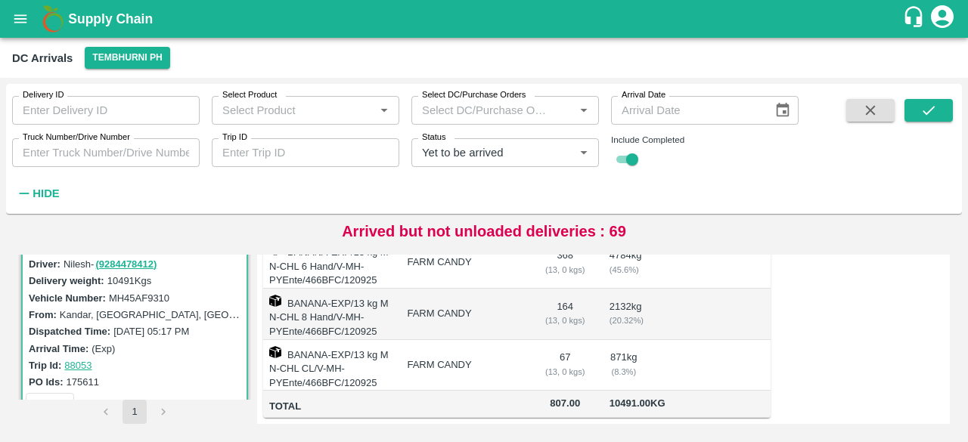
click at [141, 302] on div "Vehicle Number: MH45AF9310" at bounding box center [137, 298] width 216 height 17
copy label "MH45AF9310"
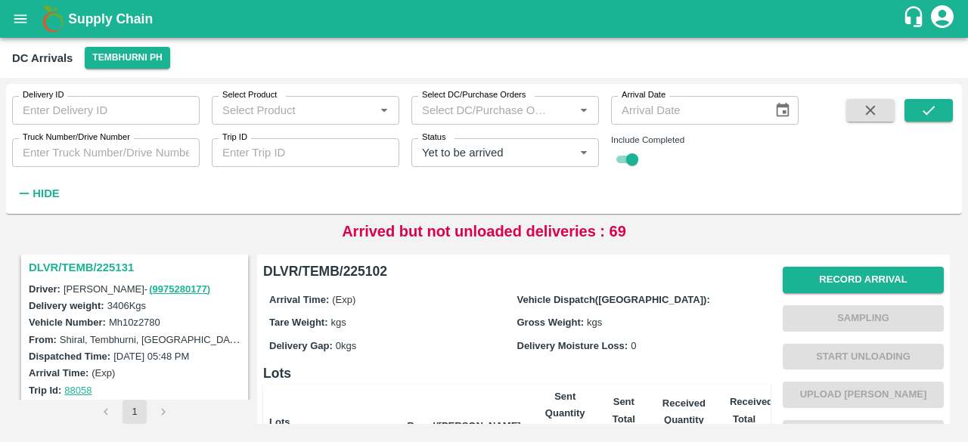
scroll to position [402, 0]
click at [113, 269] on h3 "DLVR/TEMB/225131" at bounding box center [137, 269] width 216 height 20
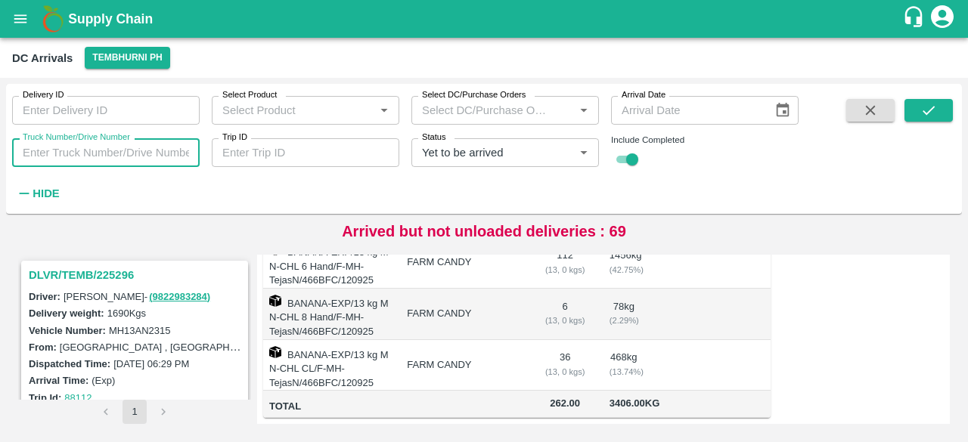
click at [89, 149] on input "Truck Number/Drive Number" at bounding box center [106, 152] width 188 height 29
click at [567, 152] on icon "Clear" at bounding box center [565, 153] width 14 height 14
type input "3780"
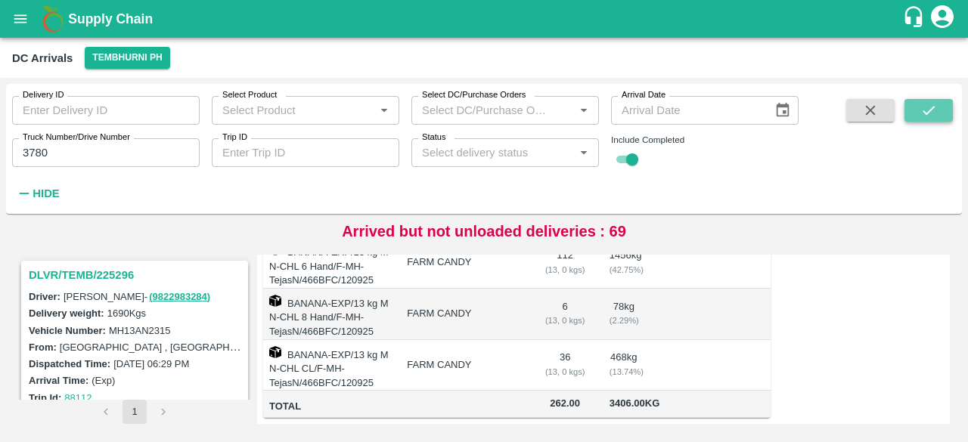
click at [921, 111] on icon "submit" at bounding box center [929, 110] width 17 height 17
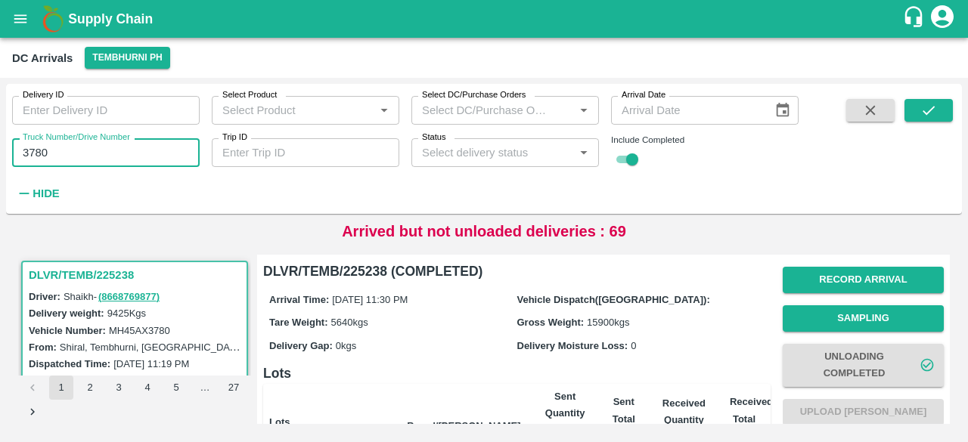
click at [39, 154] on input "3780" at bounding box center [106, 152] width 188 height 29
type input "3780"
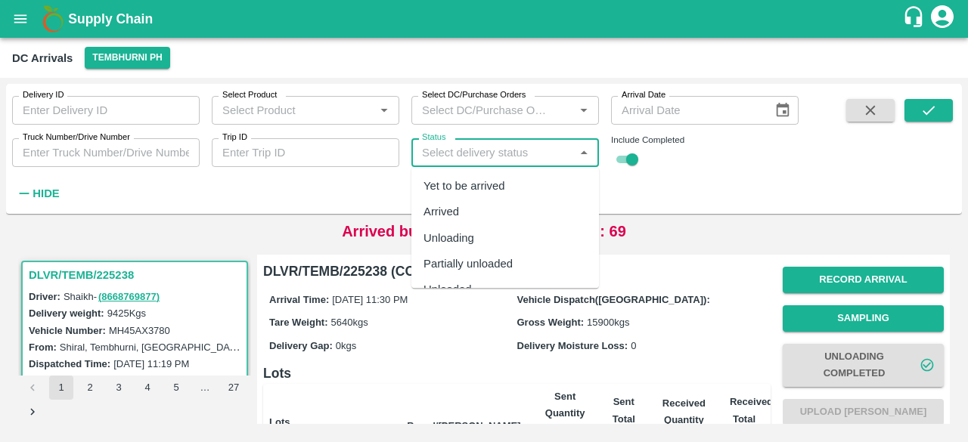
click at [499, 156] on input "Status" at bounding box center [493, 153] width 154 height 20
click at [494, 178] on div "Yet to be arrived" at bounding box center [465, 186] width 82 height 17
type input "Yet to be arrived"
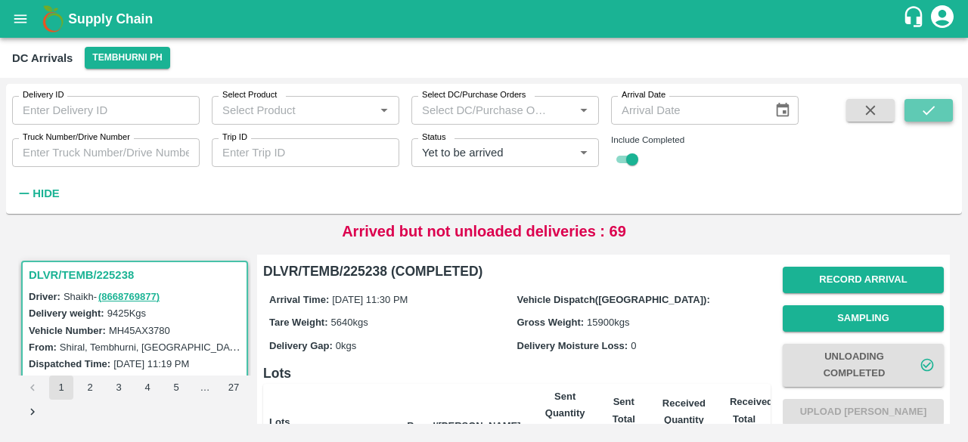
click at [917, 113] on button "submit" at bounding box center [929, 110] width 48 height 23
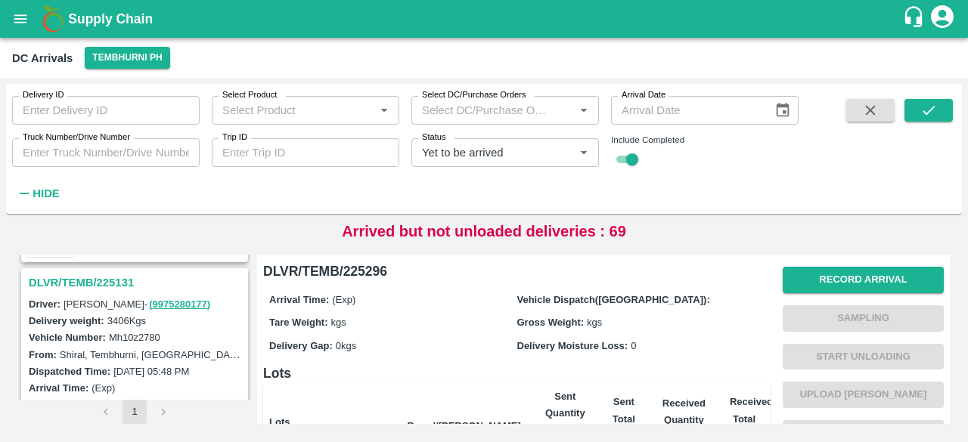
scroll to position [387, 0]
click at [106, 275] on h3 "DLVR/TEMB/225131" at bounding box center [137, 284] width 216 height 20
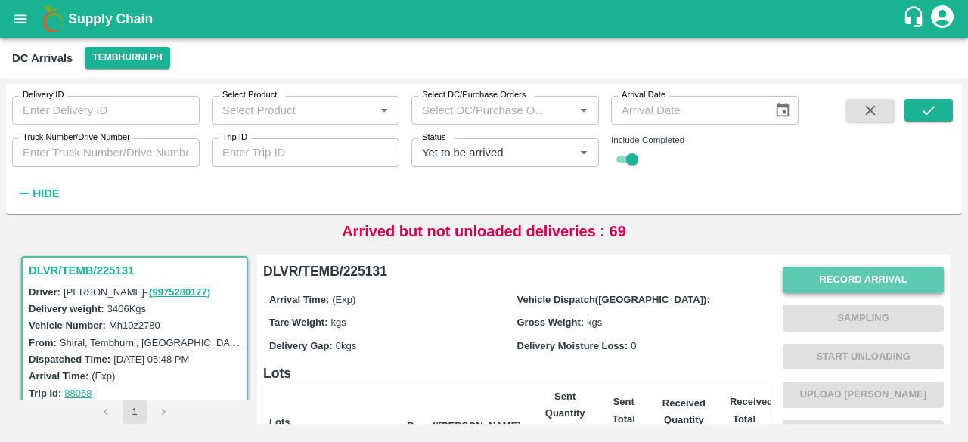
click at [857, 284] on button "Record Arrival" at bounding box center [863, 280] width 161 height 26
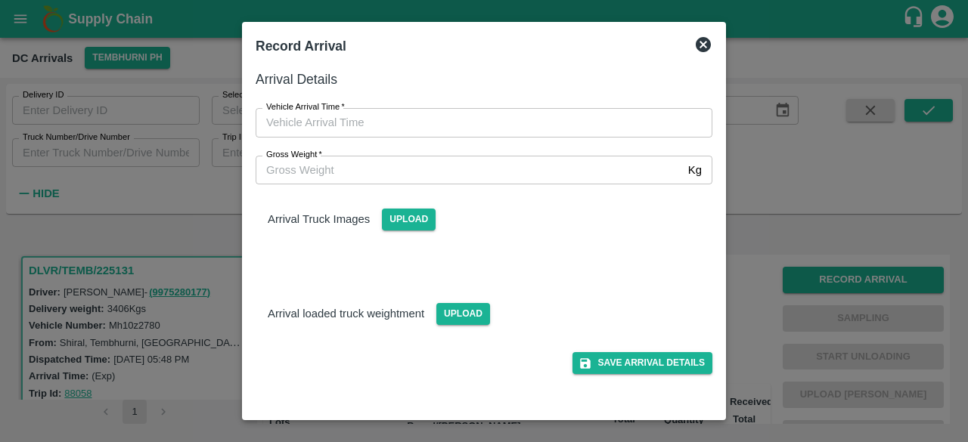
type input "DD/MM/YYYY hh:mm aa"
click at [464, 126] on input "DD/MM/YYYY hh:mm aa" at bounding box center [479, 122] width 446 height 29
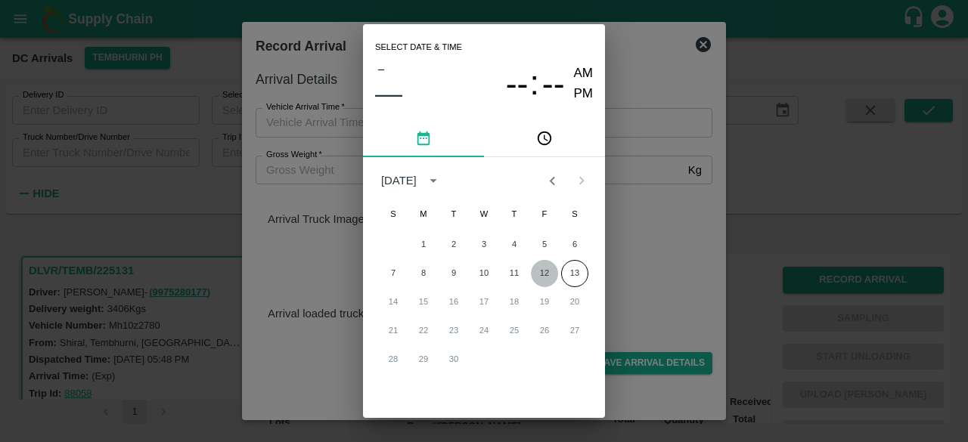
click at [551, 276] on button "12" at bounding box center [544, 273] width 27 height 27
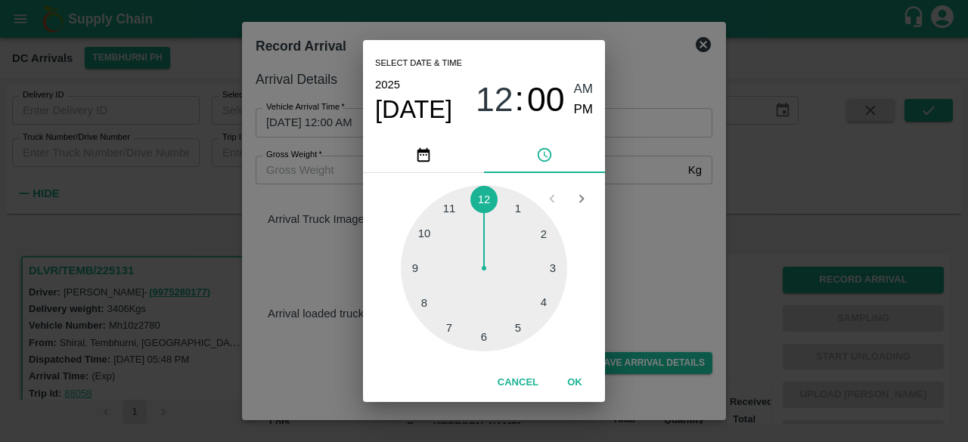
click at [483, 343] on div at bounding box center [484, 268] width 166 height 166
click at [427, 304] on div at bounding box center [484, 268] width 166 height 166
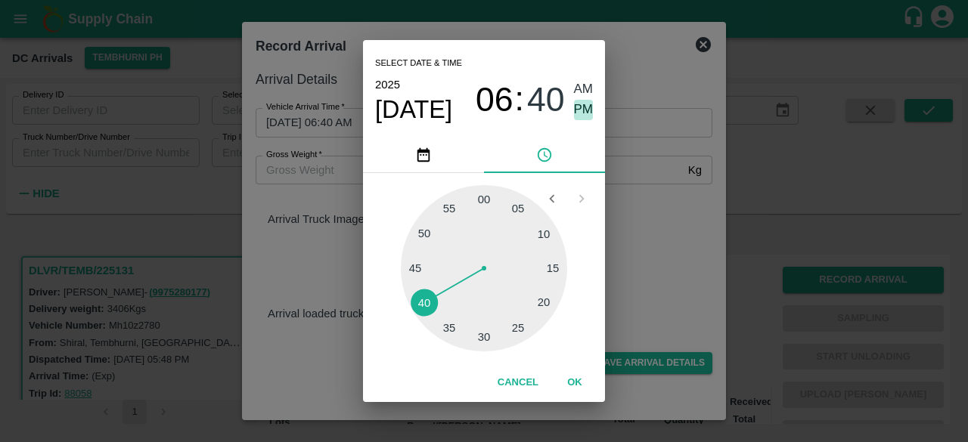
click at [587, 115] on span "PM" at bounding box center [584, 110] width 20 height 20
type input "[DATE] 06:40 PM"
click at [632, 199] on div "Select date & time [DATE] 06 : 40 AM PM 05 10 15 20 25 30 35 40 45 50 55 00 Can…" at bounding box center [484, 221] width 968 height 442
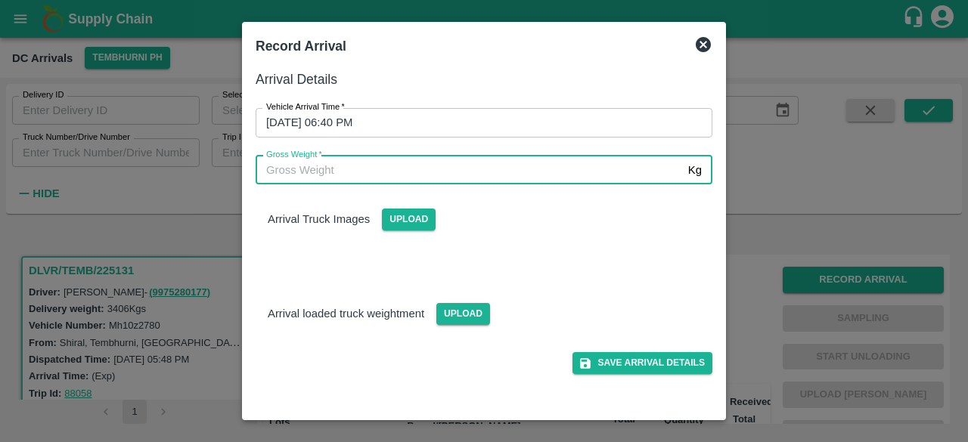
click at [295, 167] on input "Gross Weight   *" at bounding box center [469, 170] width 427 height 29
type input "9120"
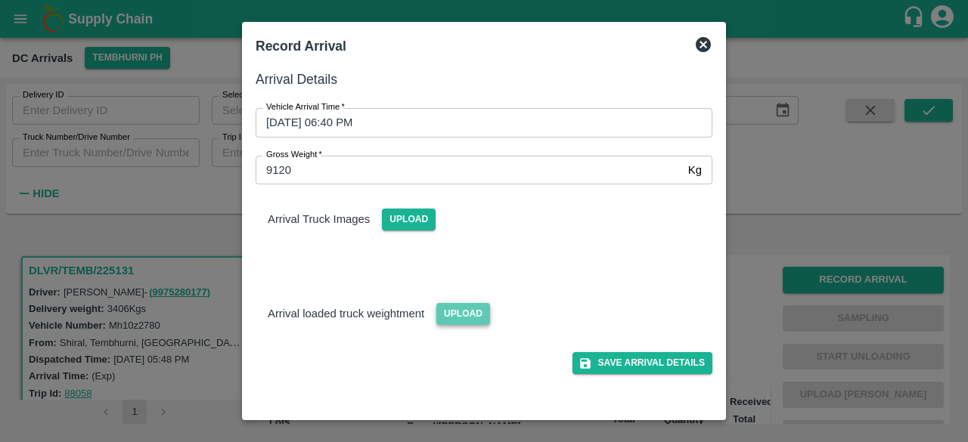
click at [459, 309] on span "Upload" at bounding box center [463, 314] width 54 height 22
click at [0, 0] on input "Upload" at bounding box center [0, 0] width 0 height 0
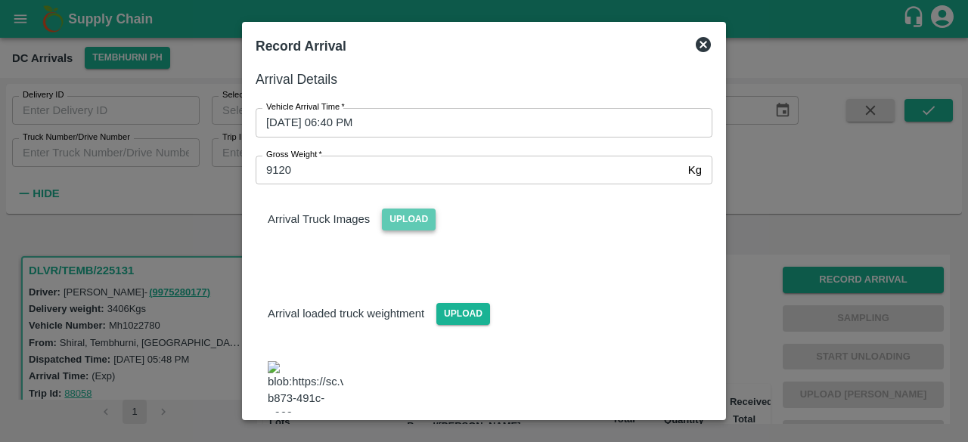
click at [410, 221] on span "Upload" at bounding box center [409, 220] width 54 height 22
click at [0, 0] on input "Upload" at bounding box center [0, 0] width 0 height 0
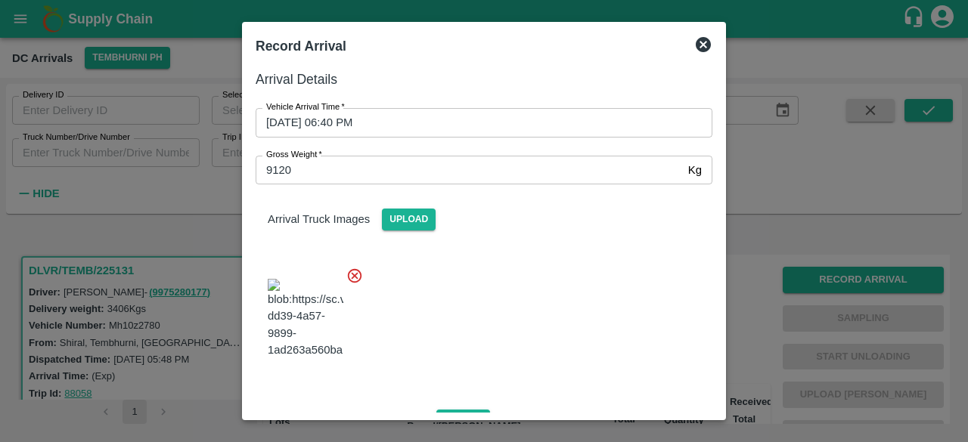
scroll to position [168, 0]
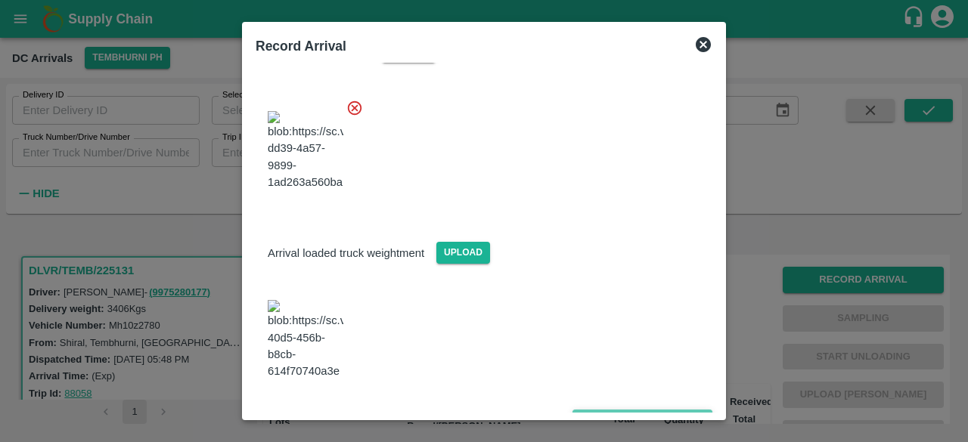
click at [641, 410] on button "Save Arrival Details" at bounding box center [643, 421] width 140 height 22
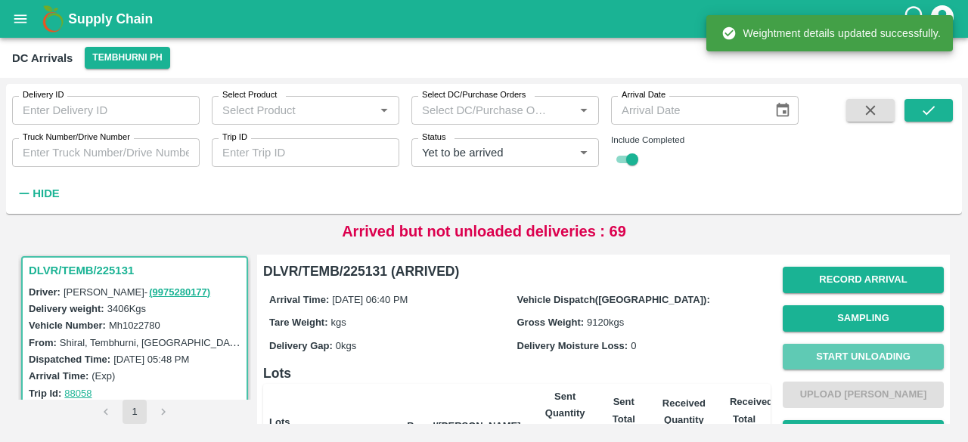
click at [843, 352] on button "Start Unloading" at bounding box center [863, 357] width 161 height 26
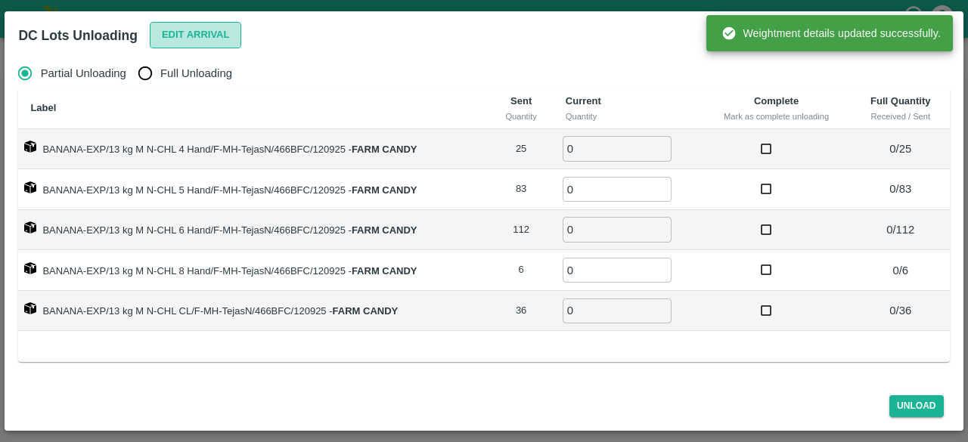
click at [184, 23] on button "Edit Arrival" at bounding box center [196, 35] width 92 height 26
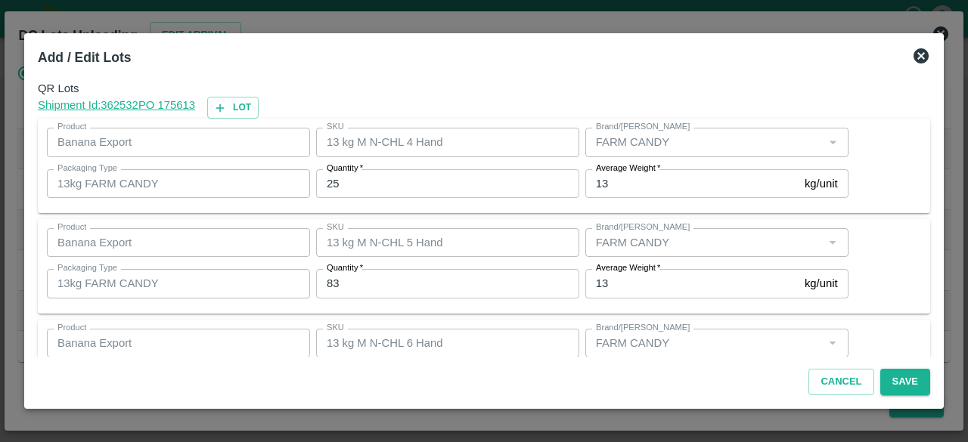
click at [331, 182] on input "25" at bounding box center [447, 183] width 263 height 29
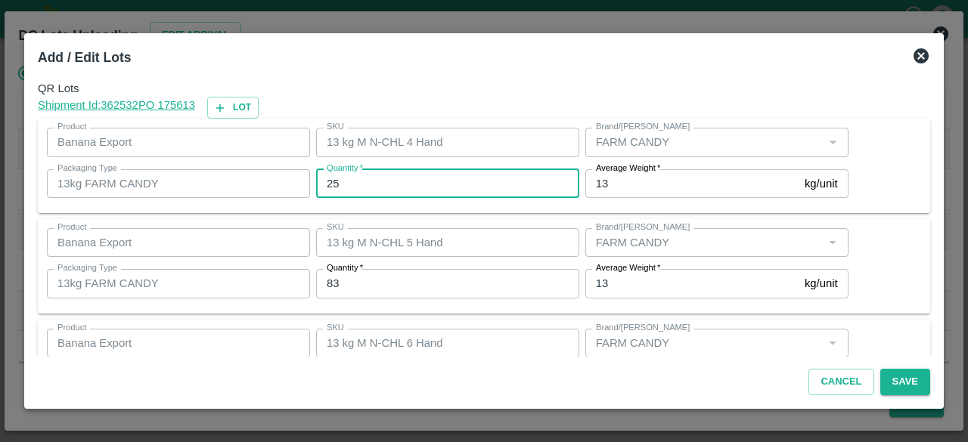
click at [331, 182] on input "25" at bounding box center [447, 183] width 263 height 29
type input "23"
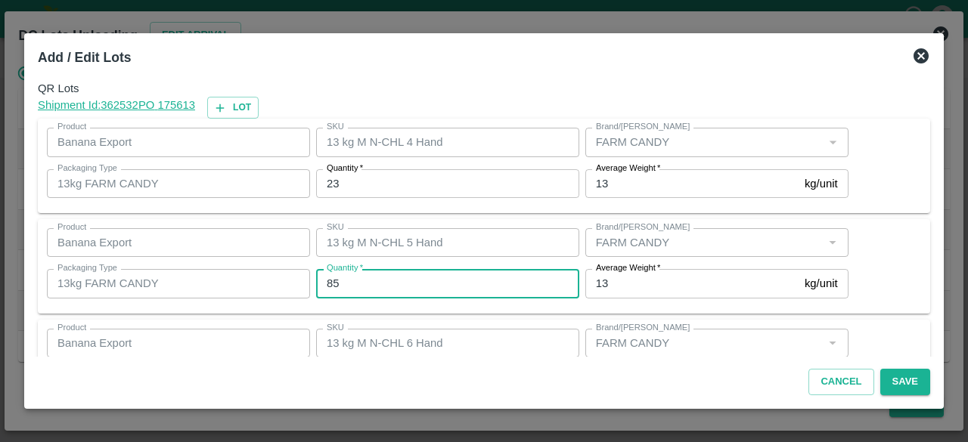
type input "85"
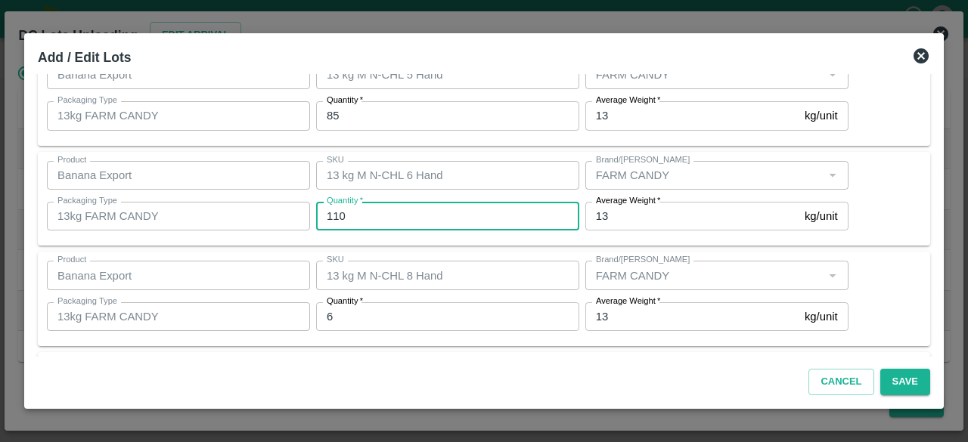
type input "110"
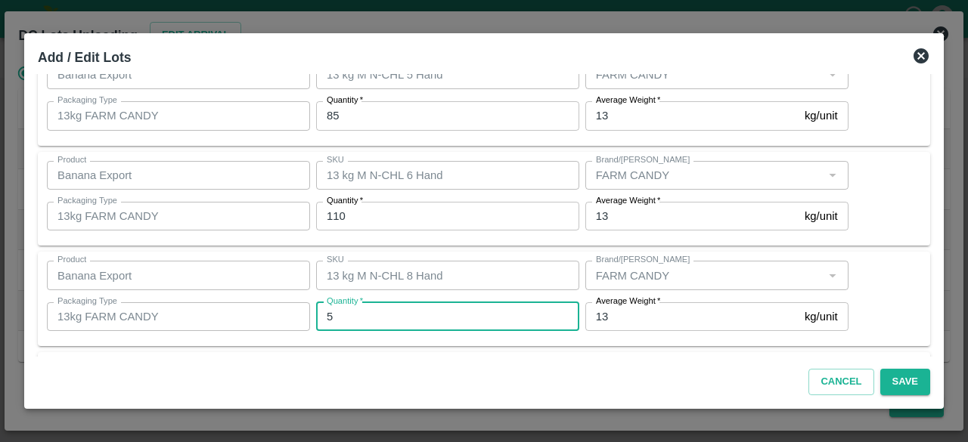
type input "5"
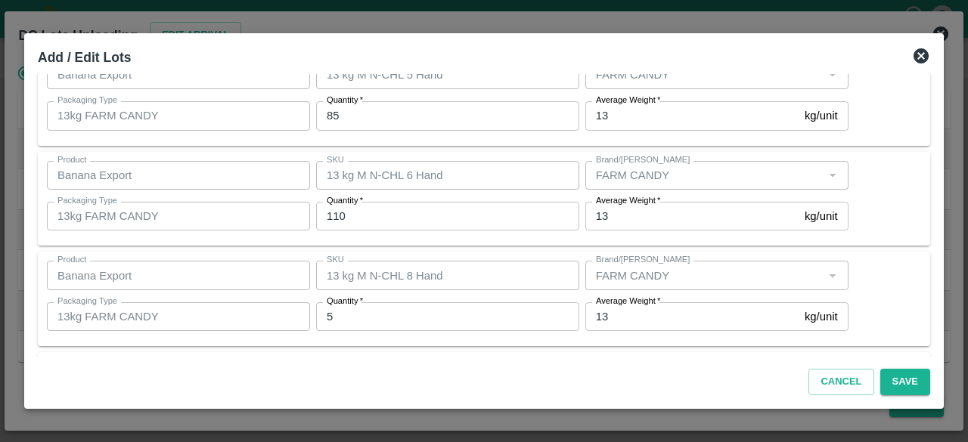
scroll to position [269, 0]
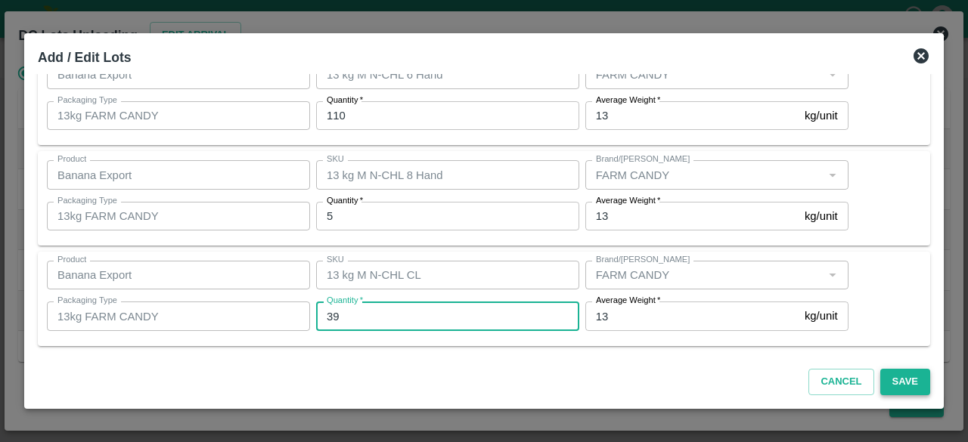
type input "39"
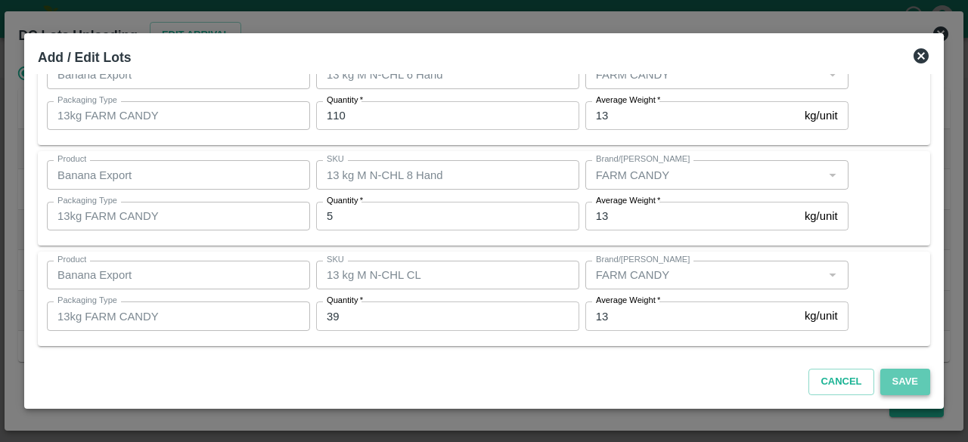
click at [907, 387] on button "Save" at bounding box center [905, 382] width 50 height 26
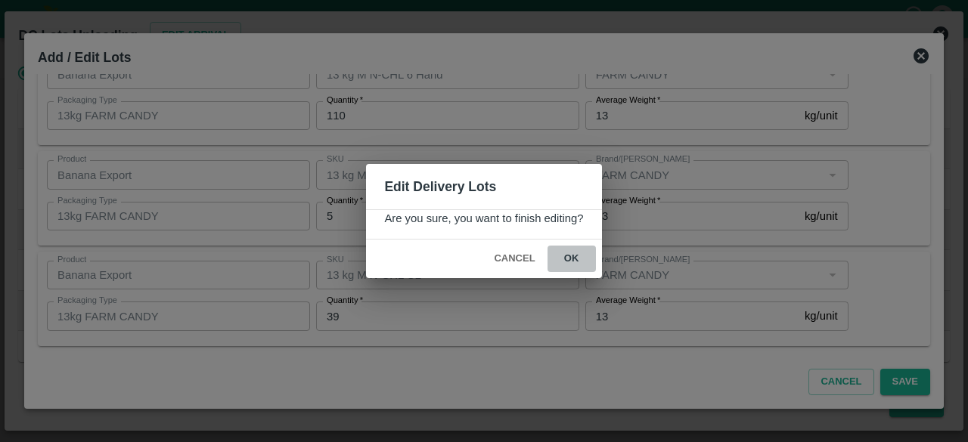
click at [570, 265] on button "ok" at bounding box center [572, 259] width 48 height 26
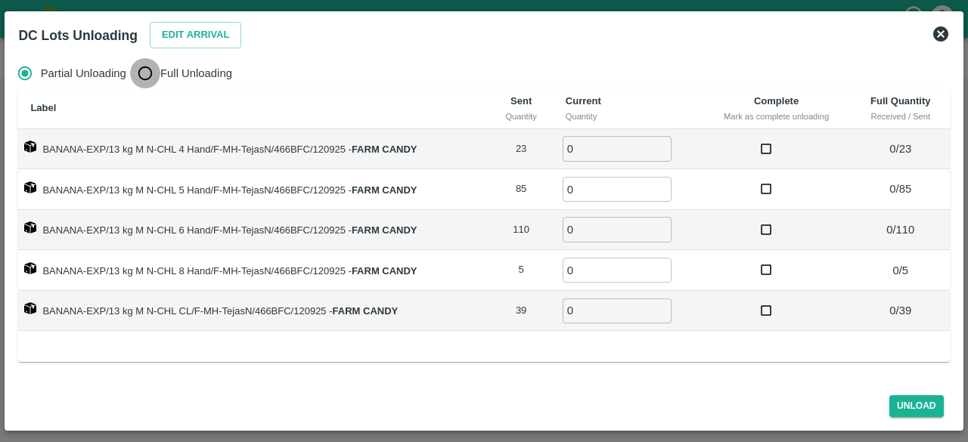
click at [135, 75] on input "Full Unloading" at bounding box center [145, 73] width 30 height 30
radio input "true"
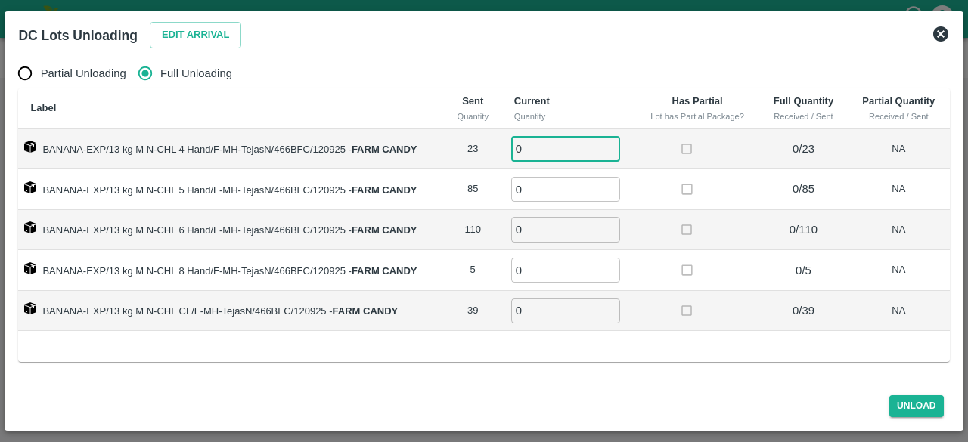
click at [548, 144] on input "0" at bounding box center [565, 148] width 109 height 25
type input "23"
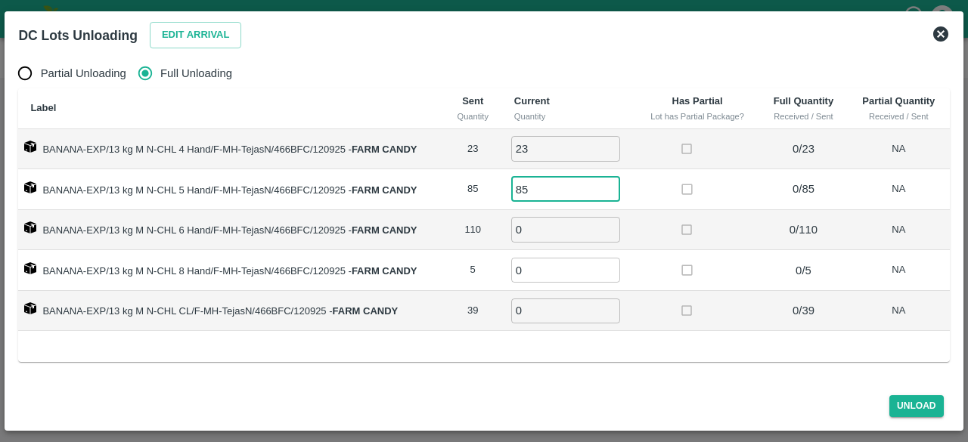
type input "85"
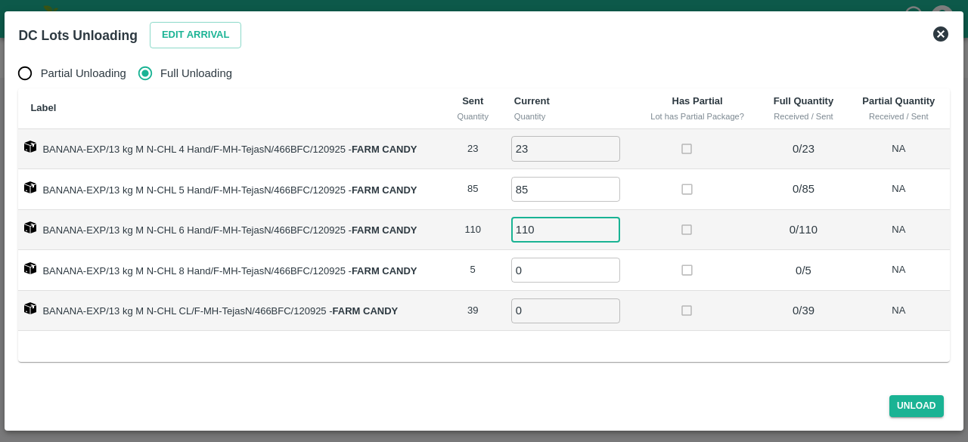
type input "110"
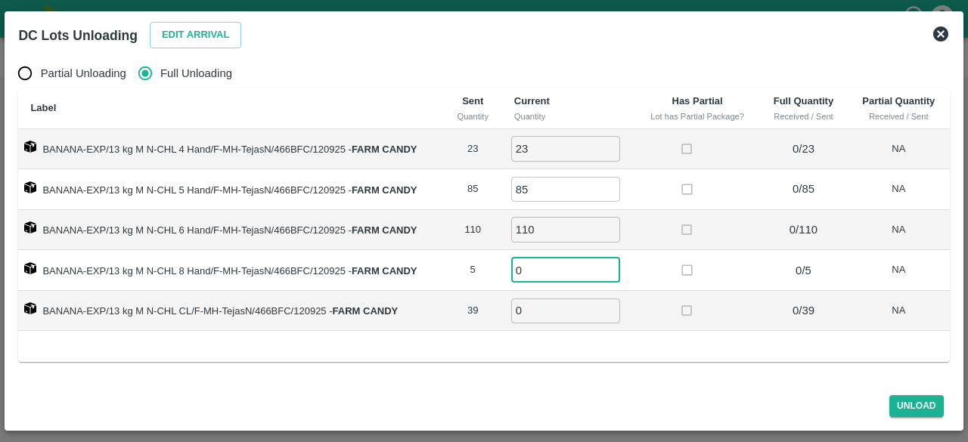
type input "4"
type input "5"
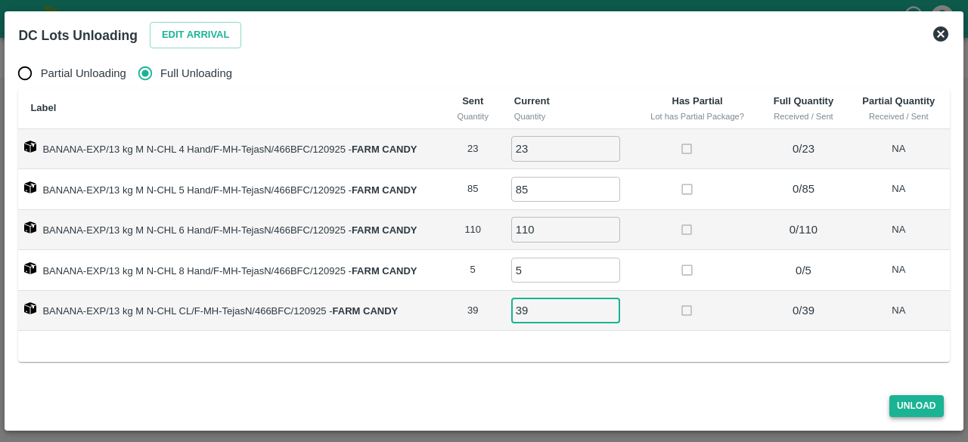
type input "39"
click at [917, 414] on button "Unload" at bounding box center [917, 407] width 54 height 22
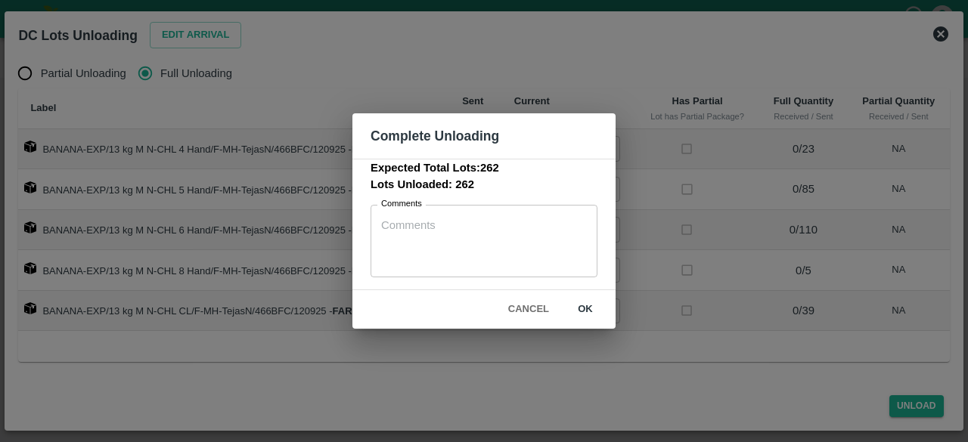
click at [584, 306] on button "ok" at bounding box center [585, 310] width 48 height 26
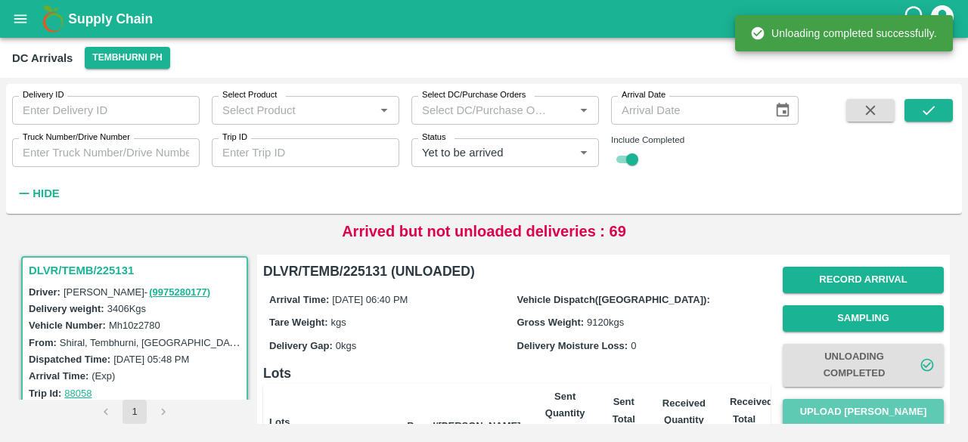
click at [863, 415] on button "Upload [PERSON_NAME]" at bounding box center [863, 412] width 161 height 26
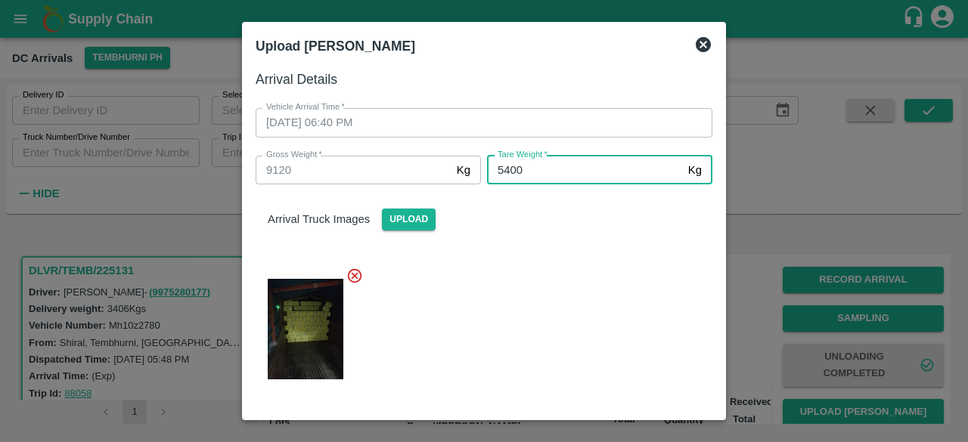
type input "5400"
click at [590, 309] on div at bounding box center [478, 325] width 469 height 140
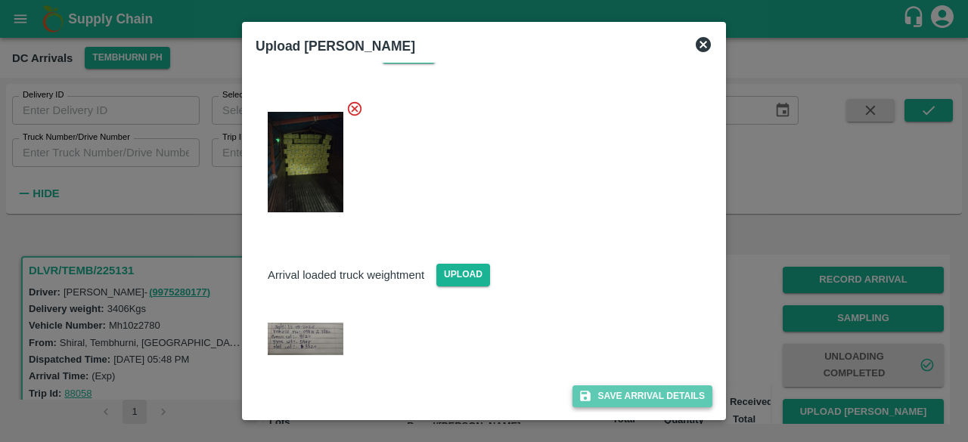
click at [639, 402] on button "Save Arrival Details" at bounding box center [643, 397] width 140 height 22
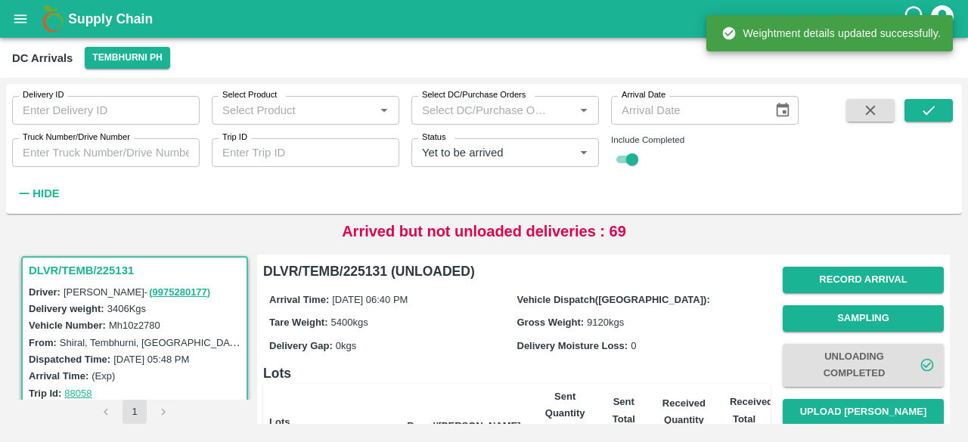
scroll to position [217, 0]
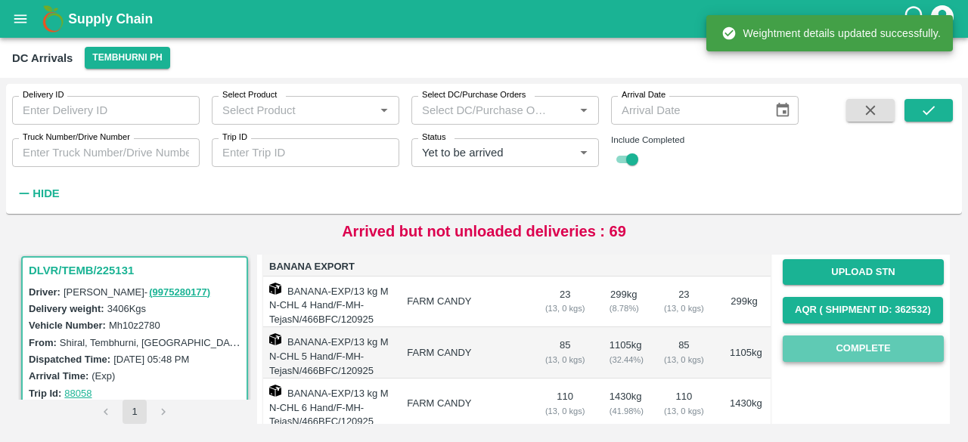
click at [880, 346] on button "Complete" at bounding box center [863, 349] width 161 height 26
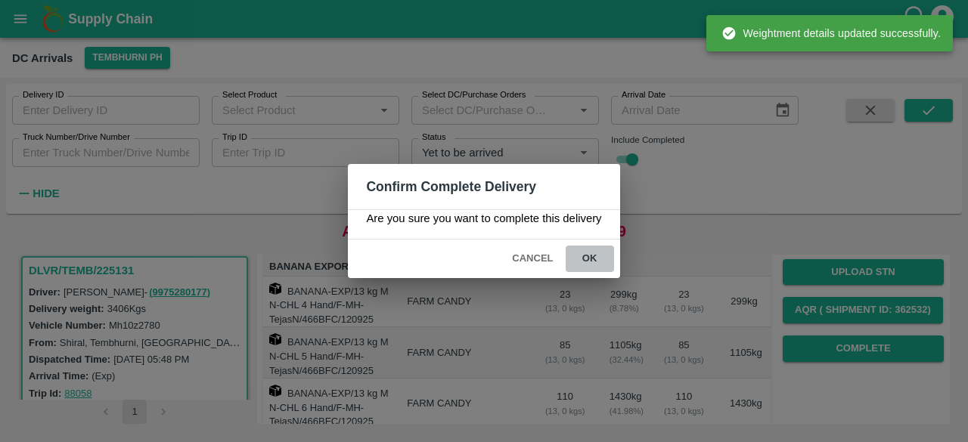
click at [583, 258] on button "ok" at bounding box center [590, 259] width 48 height 26
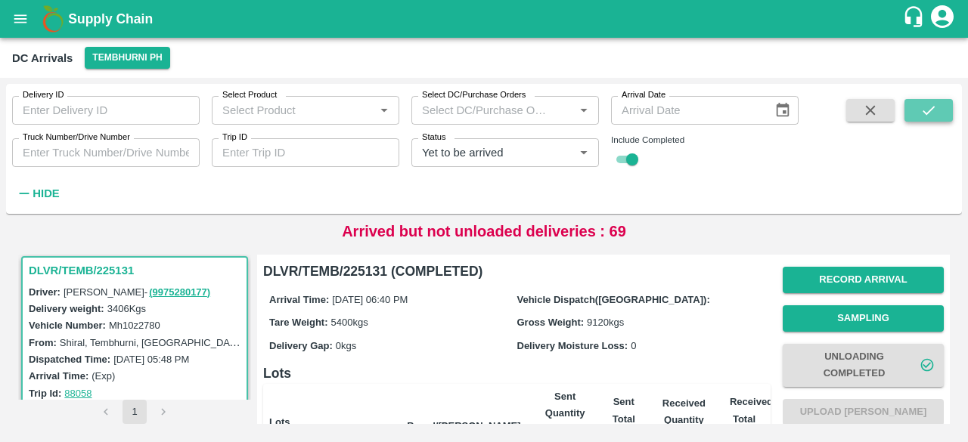
click at [921, 117] on icon "submit" at bounding box center [929, 110] width 17 height 17
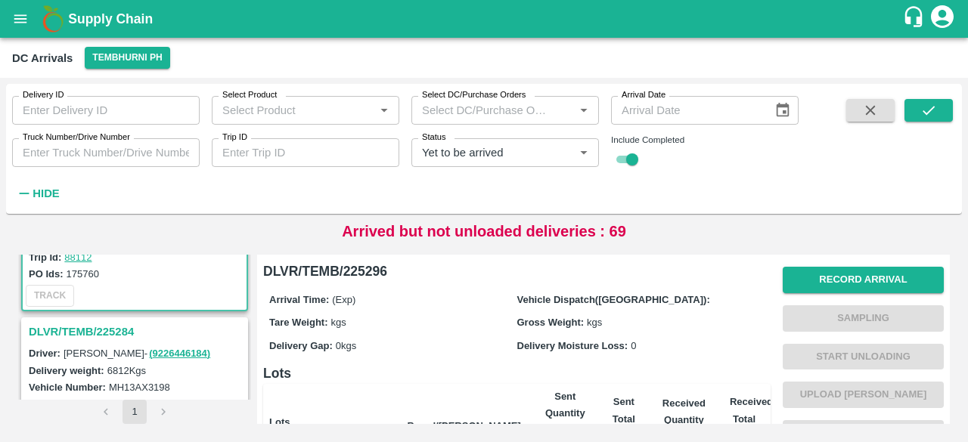
scroll to position [141, 0]
click at [53, 155] on input "Truck Number/Drive Number" at bounding box center [106, 152] width 188 height 29
click at [921, 121] on button "submit" at bounding box center [929, 110] width 48 height 23
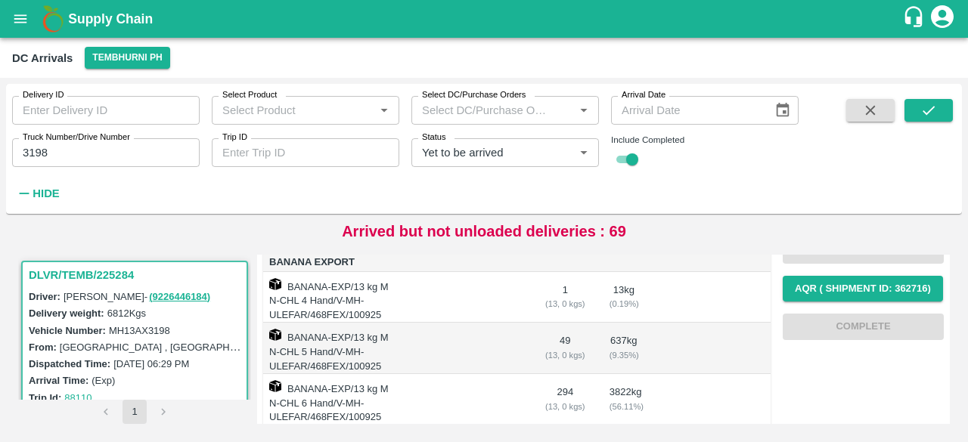
scroll to position [220, 0]
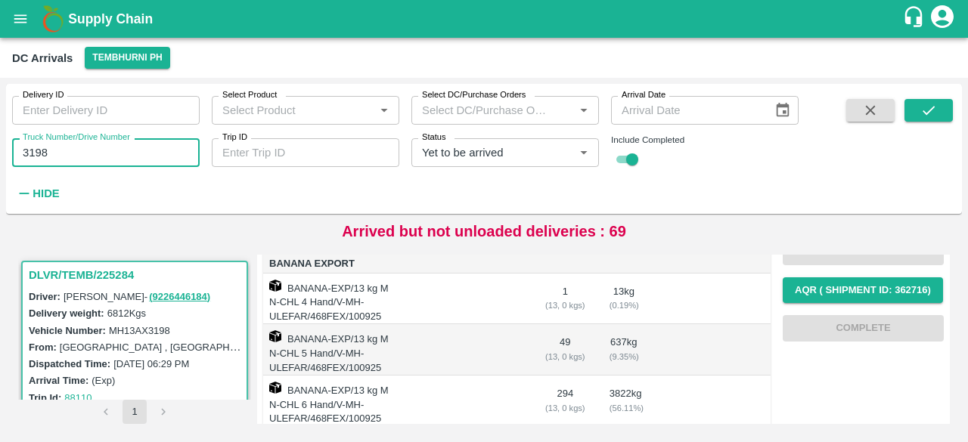
click at [35, 154] on input "3198" at bounding box center [106, 152] width 188 height 29
type input "3198"
click at [449, 157] on input "Status" at bounding box center [483, 153] width 134 height 20
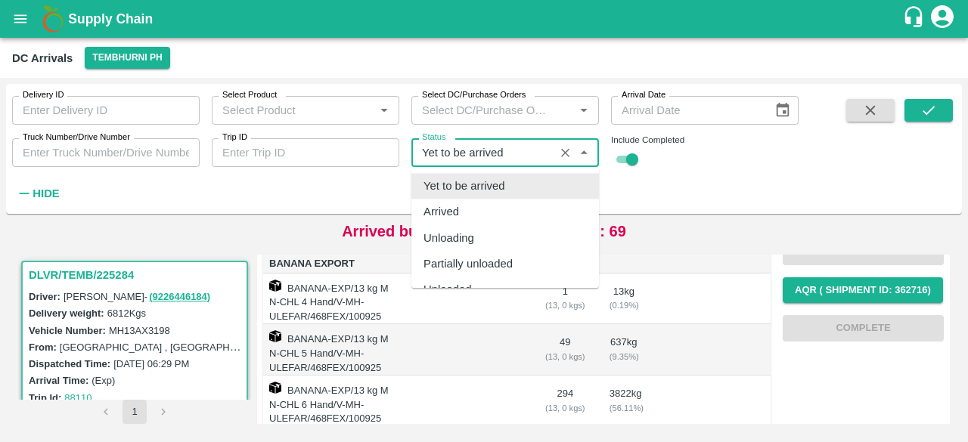
click at [449, 157] on input "Status" at bounding box center [483, 153] width 134 height 20
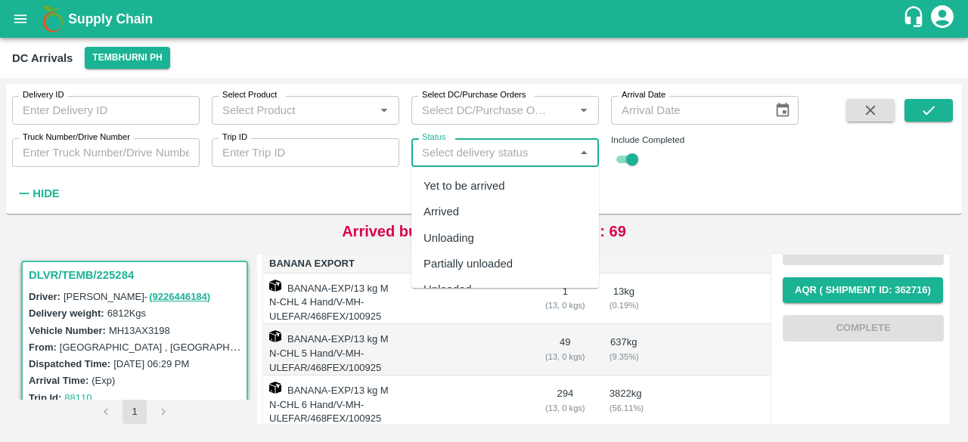
click at [783, 117] on icon "Choose date" at bounding box center [783, 110] width 17 height 17
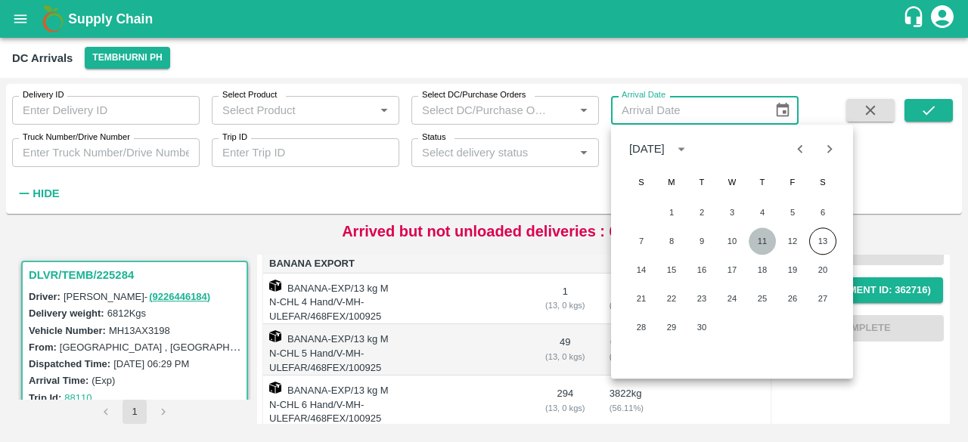
click at [763, 239] on button "11" at bounding box center [762, 241] width 27 height 27
type input "[DATE]"
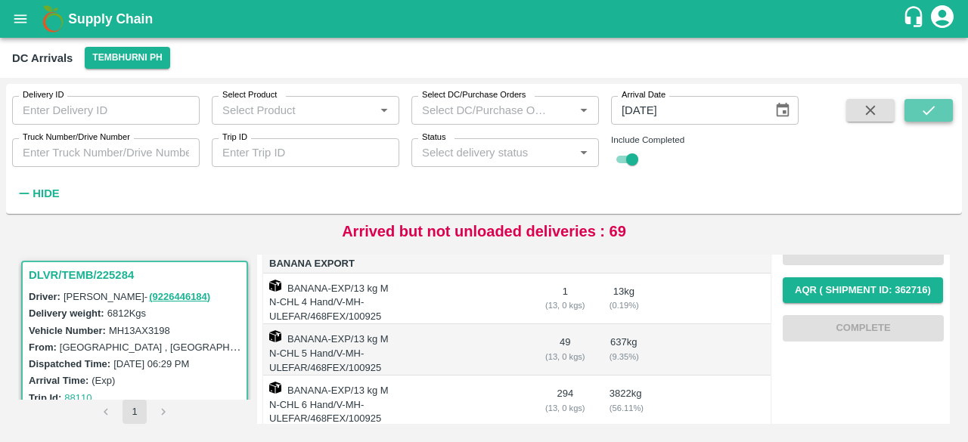
click at [922, 108] on icon "submit" at bounding box center [929, 110] width 17 height 17
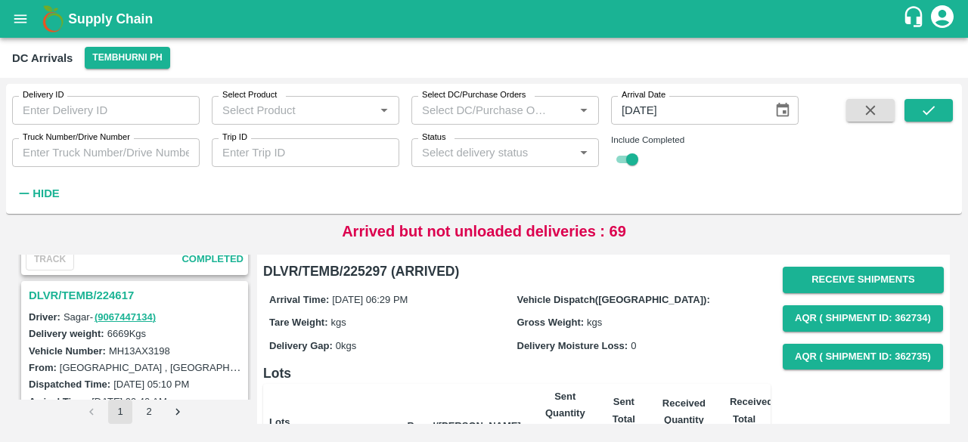
scroll to position [2489, 0]
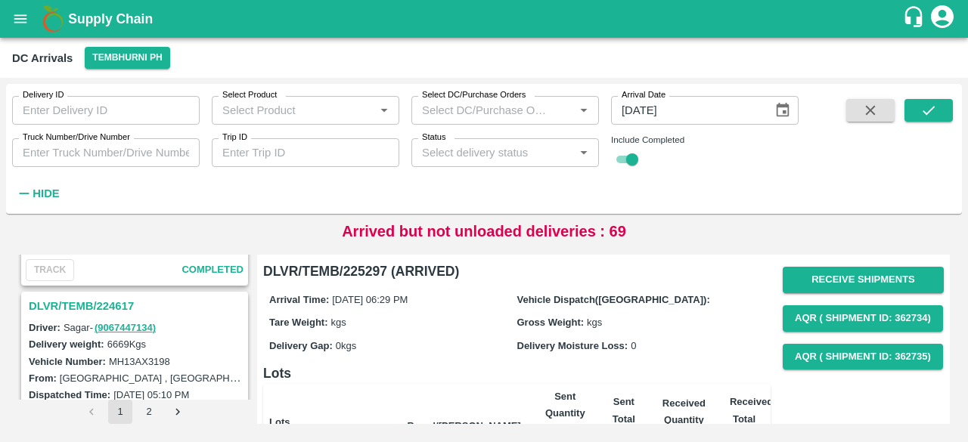
click at [105, 299] on h3 "DLVR/TEMB/224617" at bounding box center [137, 307] width 216 height 20
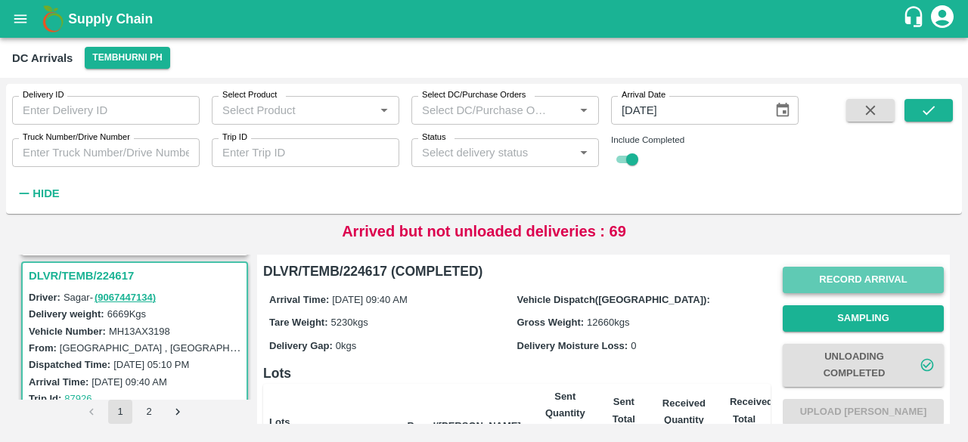
click at [861, 287] on button "Record Arrival" at bounding box center [863, 280] width 161 height 26
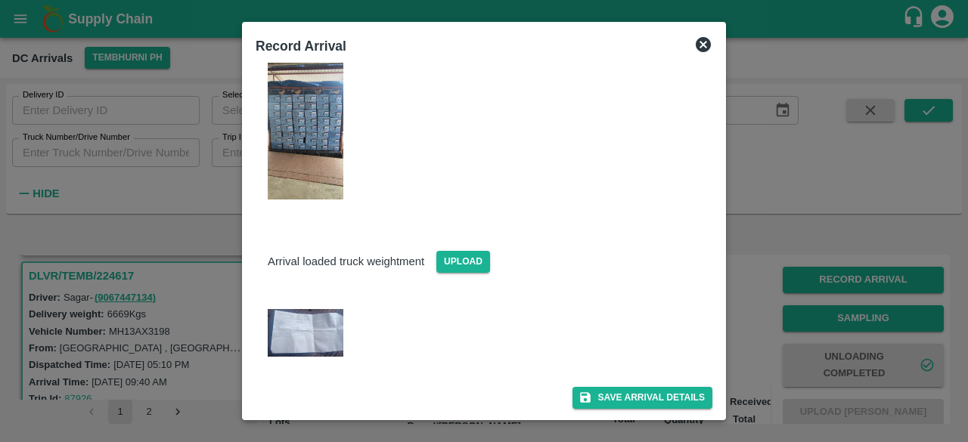
scroll to position [250, 0]
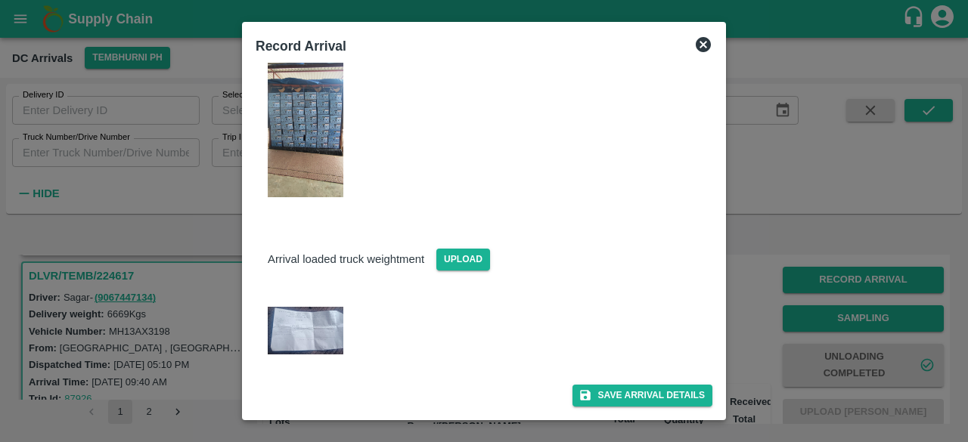
click at [320, 320] on img at bounding box center [306, 331] width 76 height 48
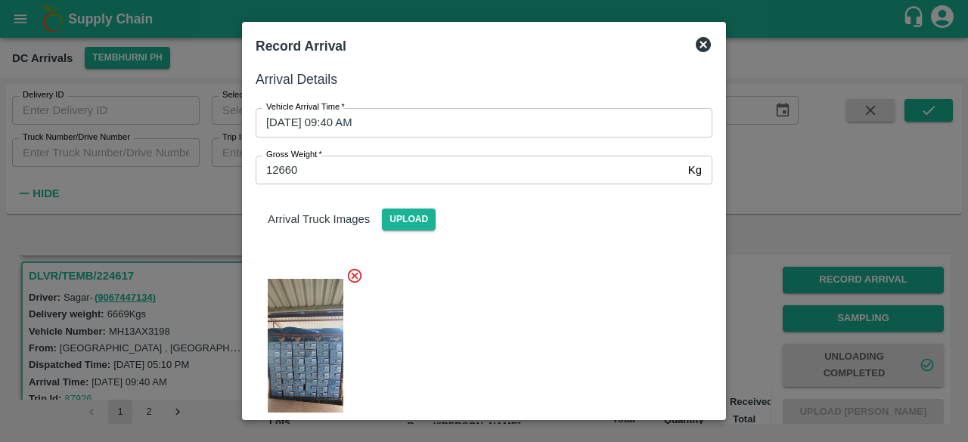
click at [700, 48] on icon at bounding box center [703, 44] width 15 height 15
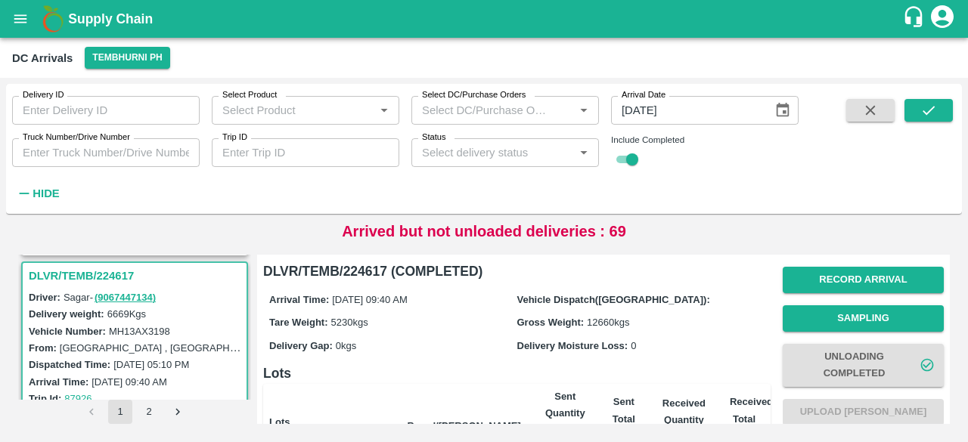
click at [542, 157] on input "Status" at bounding box center [493, 153] width 154 height 20
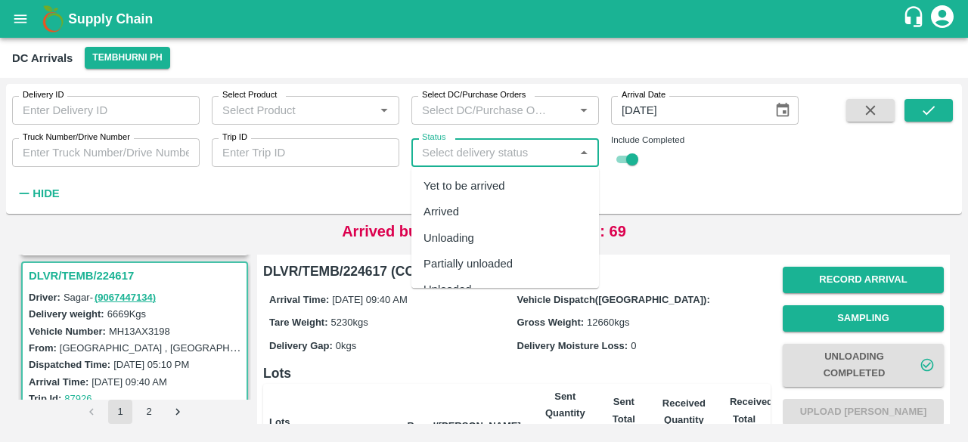
click at [495, 193] on div "Yet to be arrived" at bounding box center [465, 186] width 82 height 17
type input "Yet to be arrived"
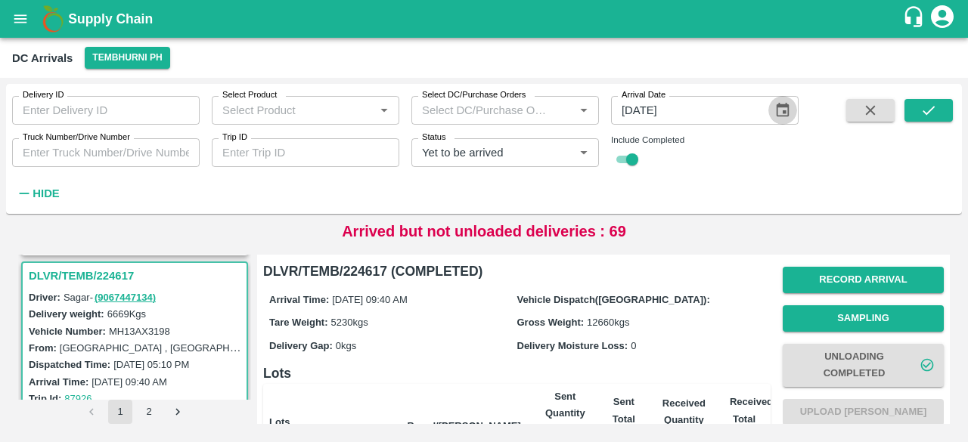
click at [784, 114] on icon "Choose date, selected date is Sep 11, 2025" at bounding box center [783, 110] width 17 height 17
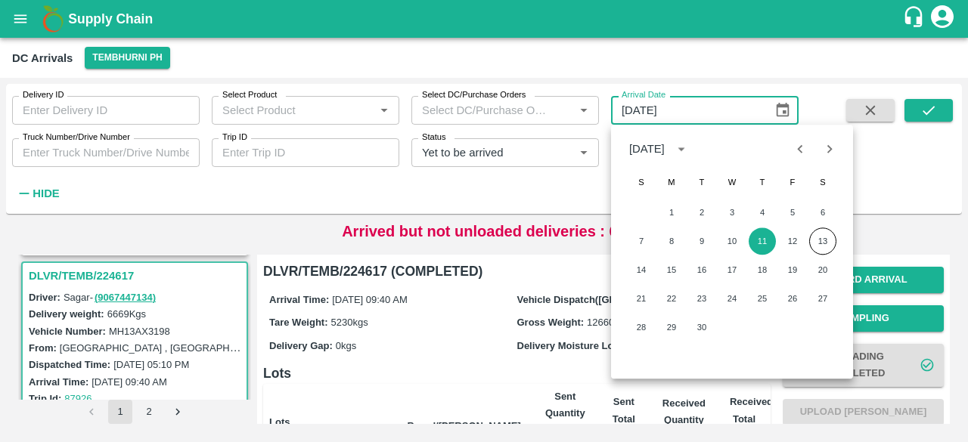
click at [868, 146] on span at bounding box center [870, 152] width 61 height 106
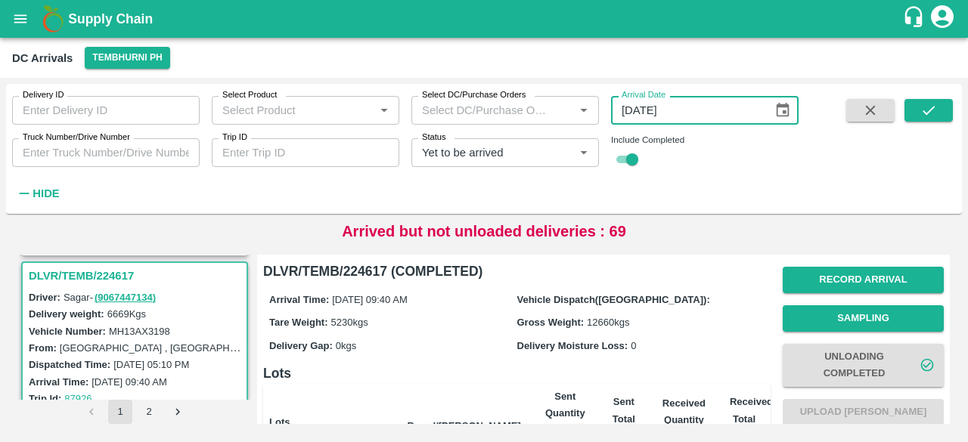
click at [667, 117] on input "[DATE]" at bounding box center [686, 110] width 151 height 29
type input "DD/MM/YYYY"
click at [930, 107] on icon "submit" at bounding box center [929, 110] width 17 height 17
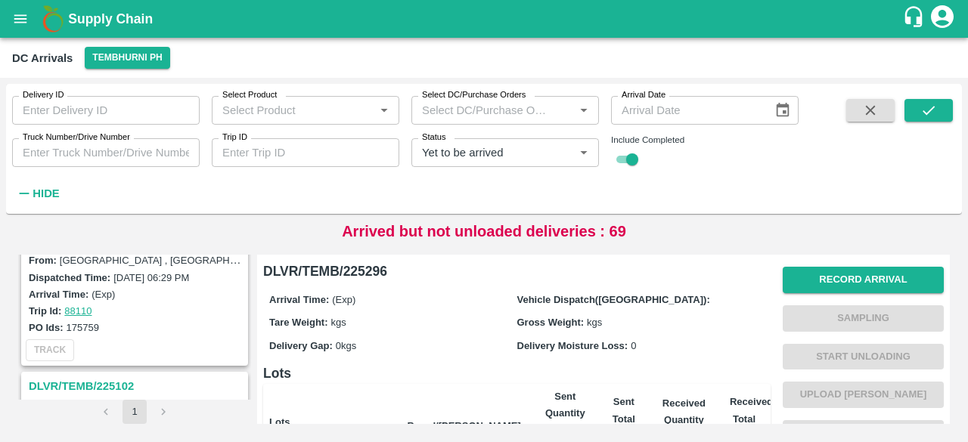
scroll to position [193, 0]
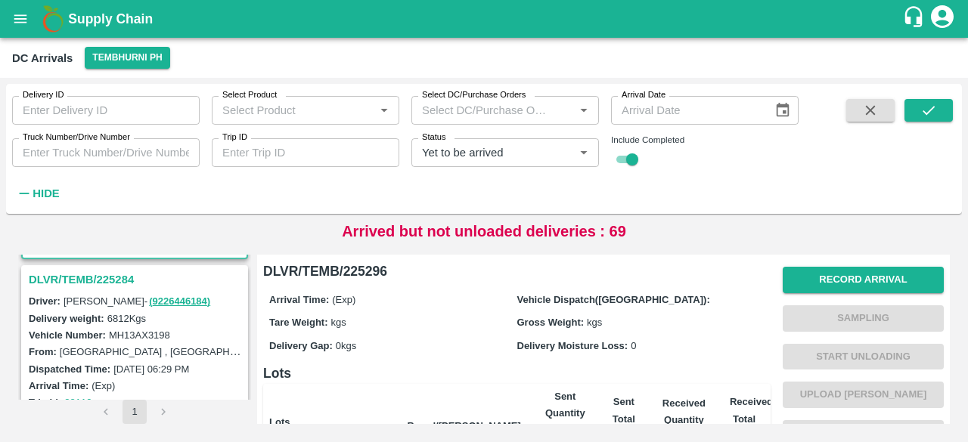
click at [113, 279] on h3 "DLVR/TEMB/225284" at bounding box center [137, 280] width 216 height 20
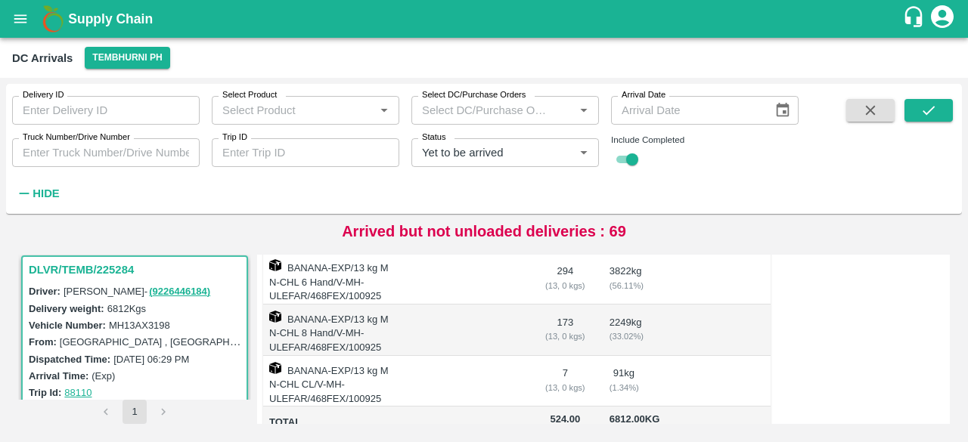
scroll to position [355, 0]
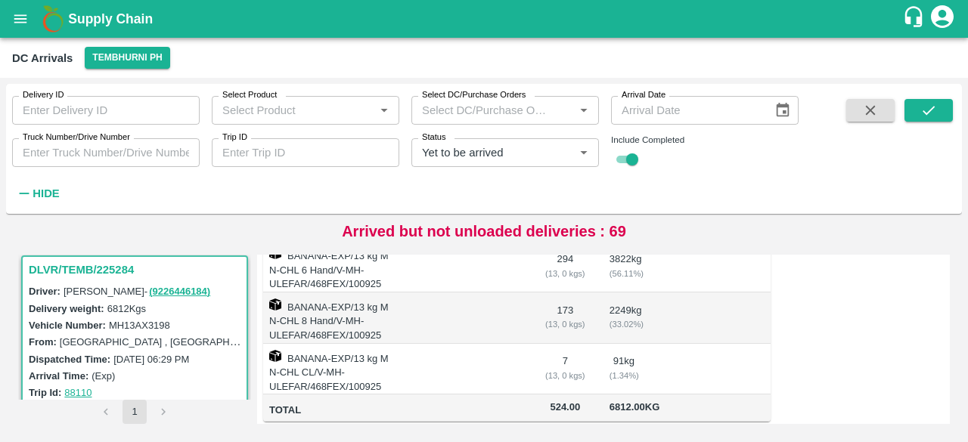
click at [142, 324] on label "MH13AX3198" at bounding box center [139, 325] width 61 height 11
copy label "MH13AX3198"
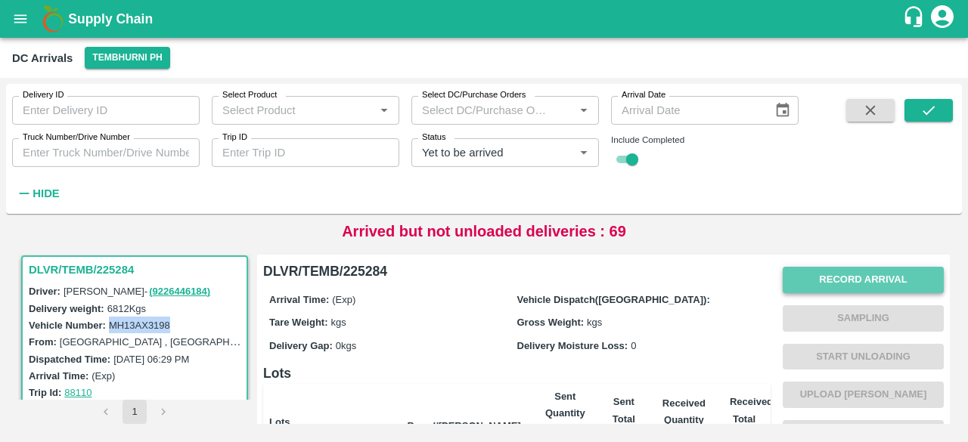
click at [834, 287] on button "Record Arrival" at bounding box center [863, 280] width 161 height 26
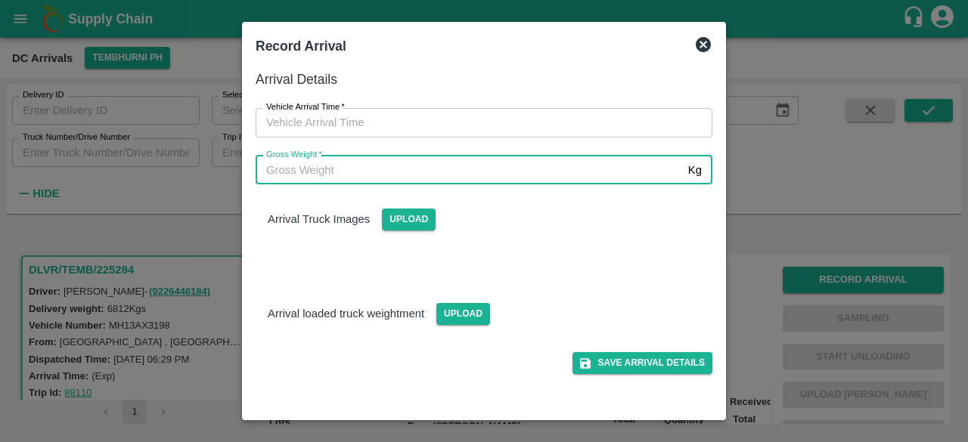
click at [519, 173] on input "Gross Weight   *" at bounding box center [469, 170] width 427 height 29
type input "12900"
type input "DD/MM/YYYY hh:mm aa"
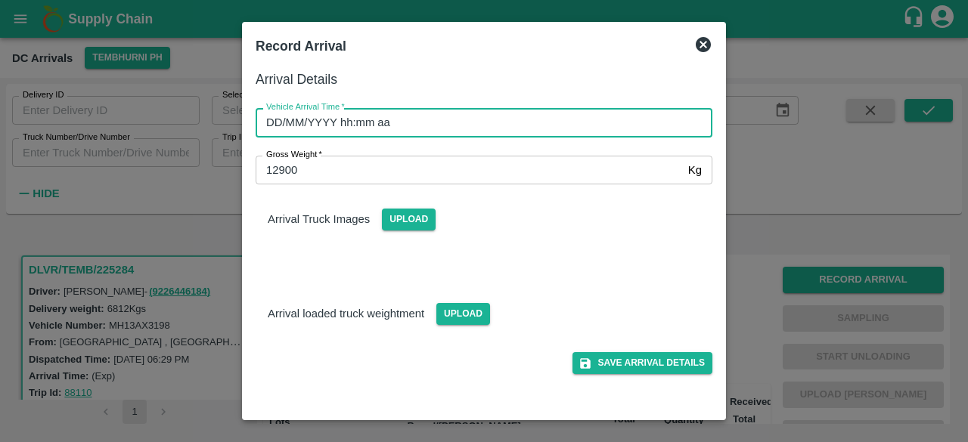
click at [508, 131] on input "DD/MM/YYYY hh:mm aa" at bounding box center [479, 122] width 446 height 29
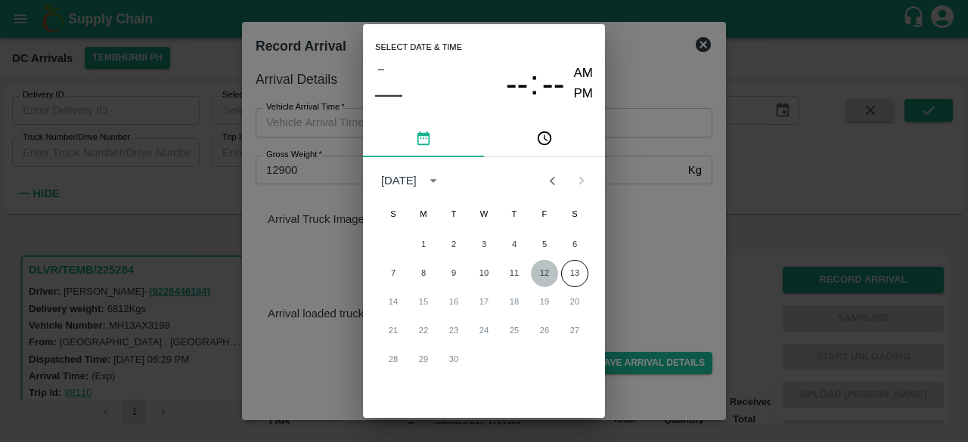
click at [543, 274] on button "12" at bounding box center [544, 273] width 27 height 27
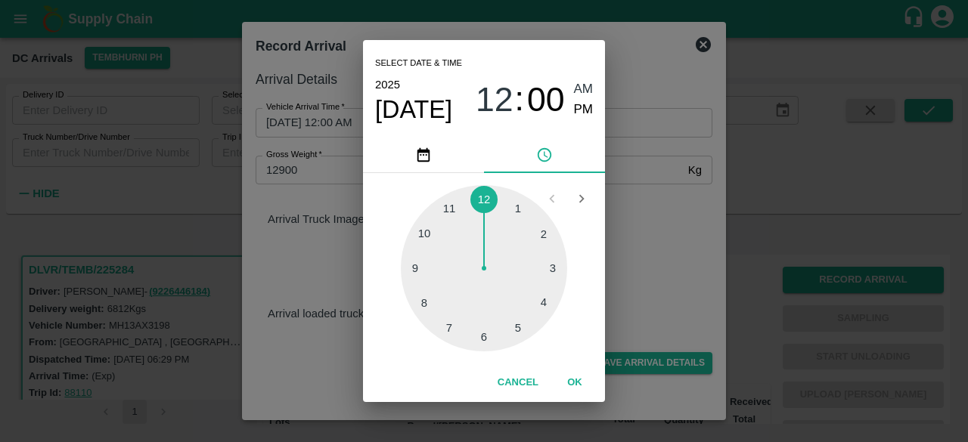
click at [449, 211] on div at bounding box center [484, 268] width 166 height 166
click at [483, 338] on div at bounding box center [484, 268] width 166 height 166
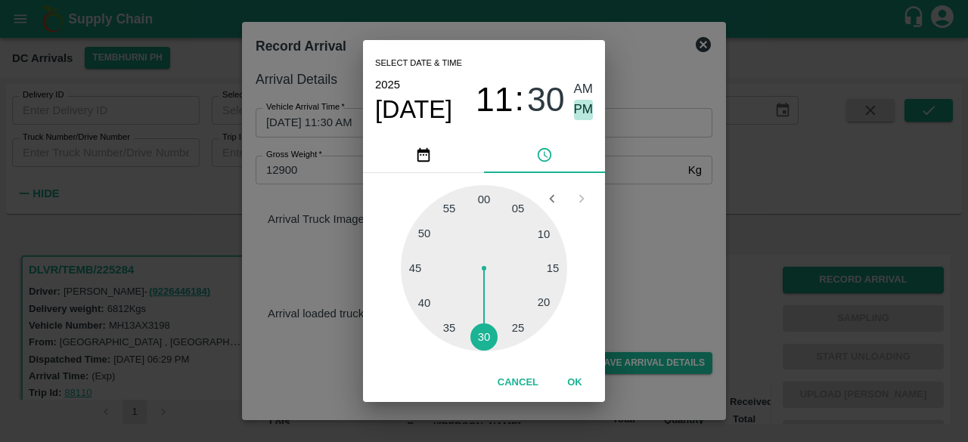
click at [581, 110] on span "PM" at bounding box center [584, 110] width 20 height 20
type input "[DATE] 11:30 PM"
click at [616, 200] on div "Select date & time [DATE] 11 : 30 AM PM 05 10 15 20 25 30 35 40 45 50 55 00 Can…" at bounding box center [484, 221] width 968 height 442
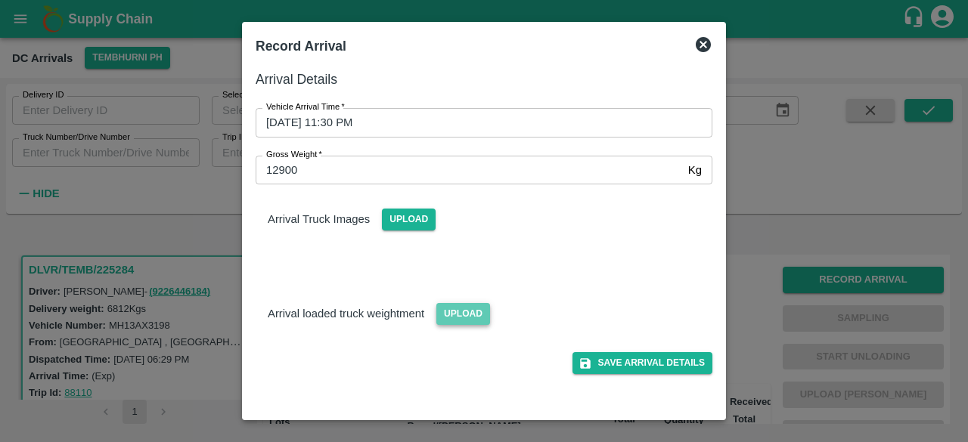
click at [458, 317] on span "Upload" at bounding box center [463, 314] width 54 height 22
click at [0, 0] on input "Upload" at bounding box center [0, 0] width 0 height 0
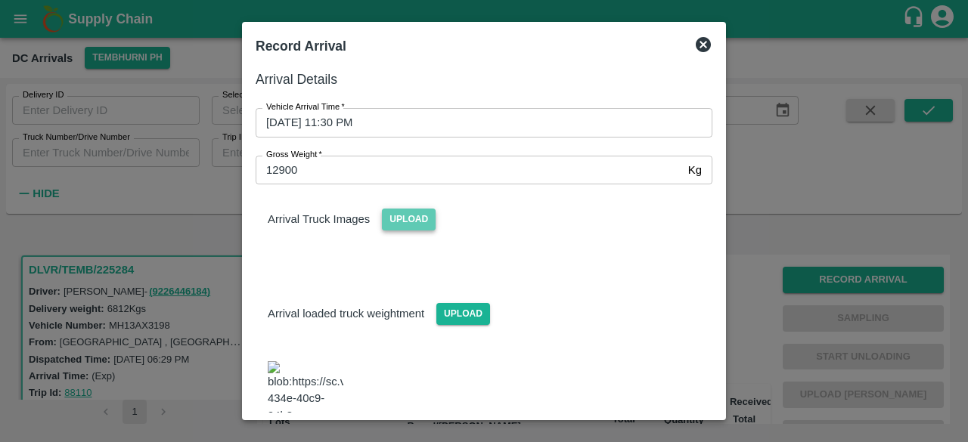
click at [402, 213] on span "Upload" at bounding box center [409, 220] width 54 height 22
click at [0, 0] on input "Upload" at bounding box center [0, 0] width 0 height 0
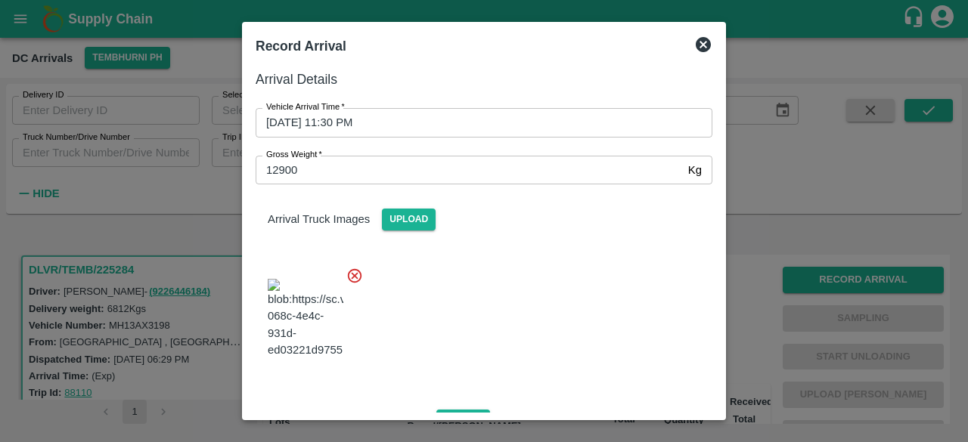
scroll to position [236, 0]
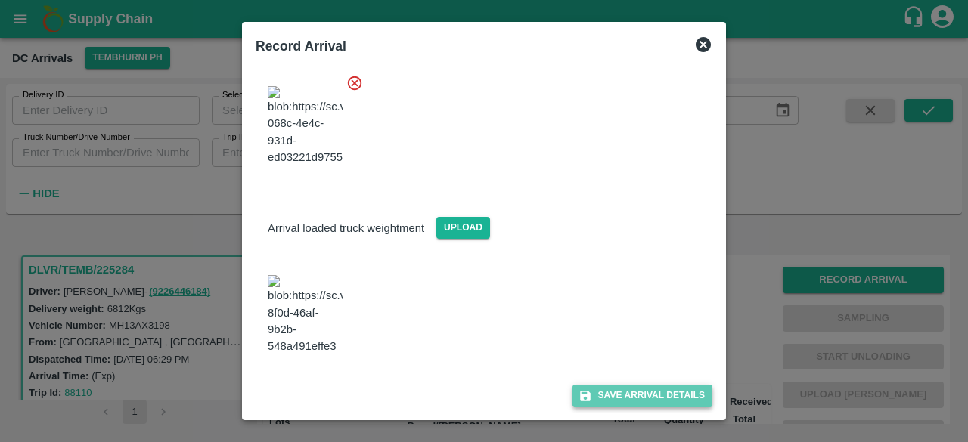
click at [623, 398] on button "Save Arrival Details" at bounding box center [643, 396] width 140 height 22
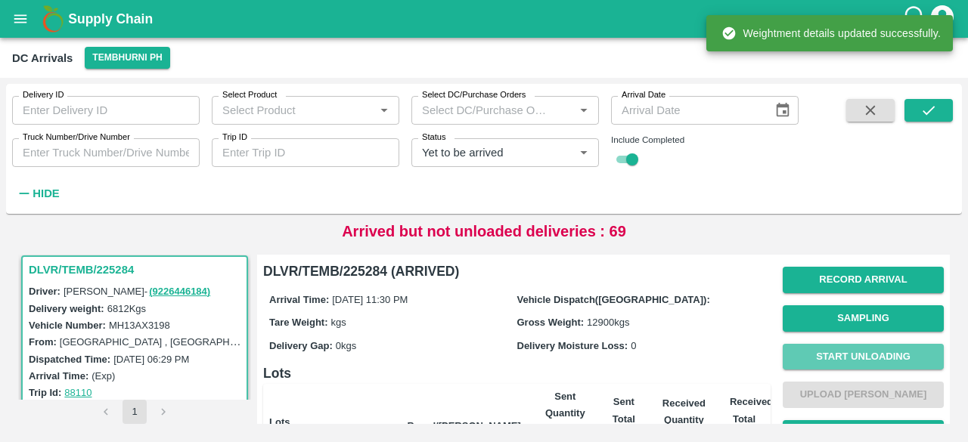
click at [853, 357] on button "Start Unloading" at bounding box center [863, 357] width 161 height 26
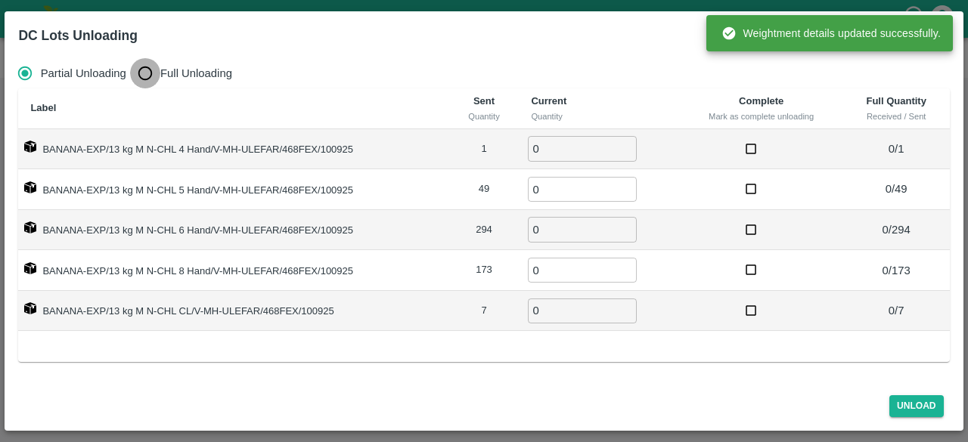
click at [145, 69] on input "Full Unloading" at bounding box center [145, 73] width 30 height 30
radio input "true"
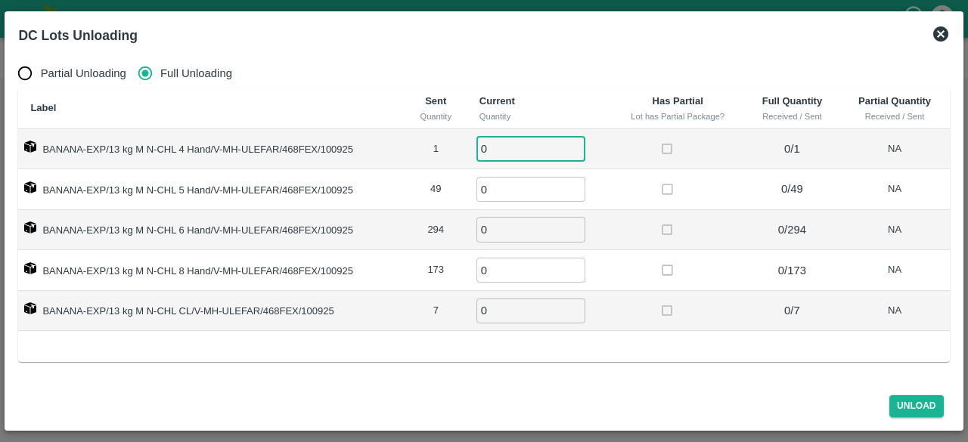
click at [512, 144] on input "0" at bounding box center [531, 148] width 109 height 25
type input "1"
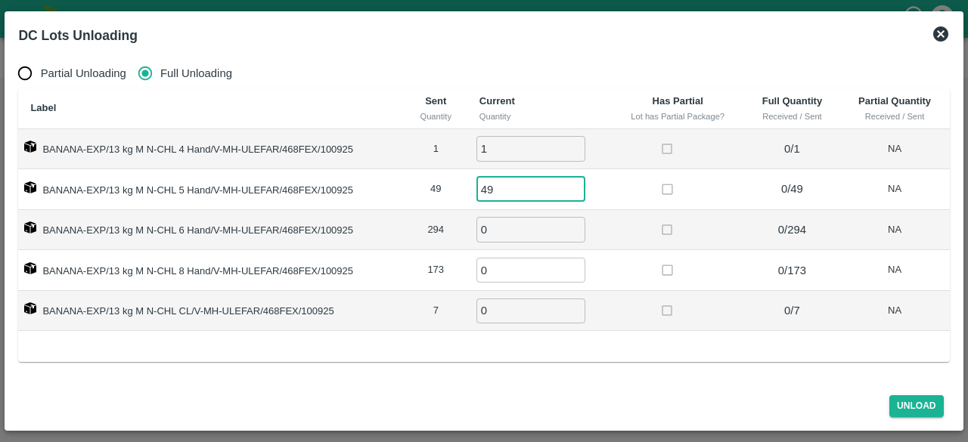
type input "49"
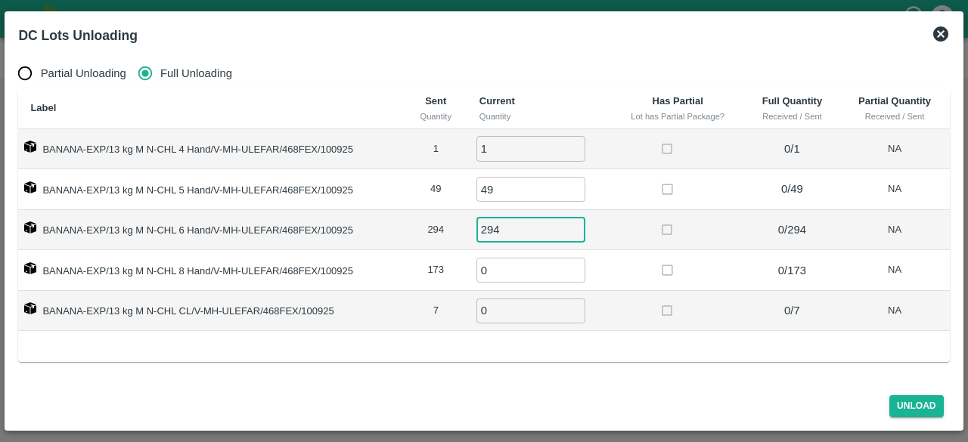
type input "294"
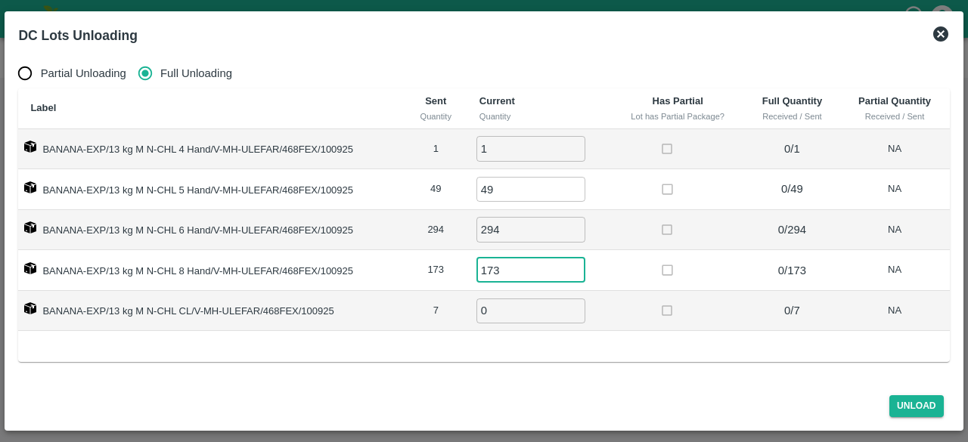
type input "173"
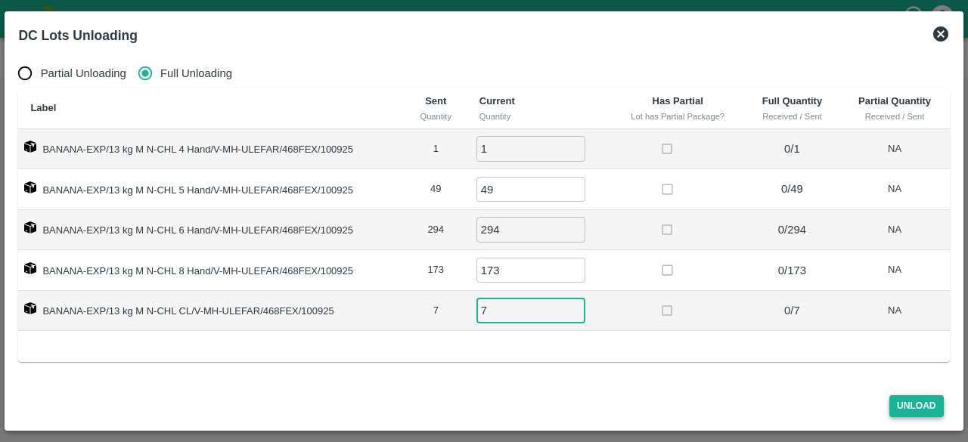
type input "7"
click at [909, 403] on button "Unload" at bounding box center [917, 407] width 54 height 22
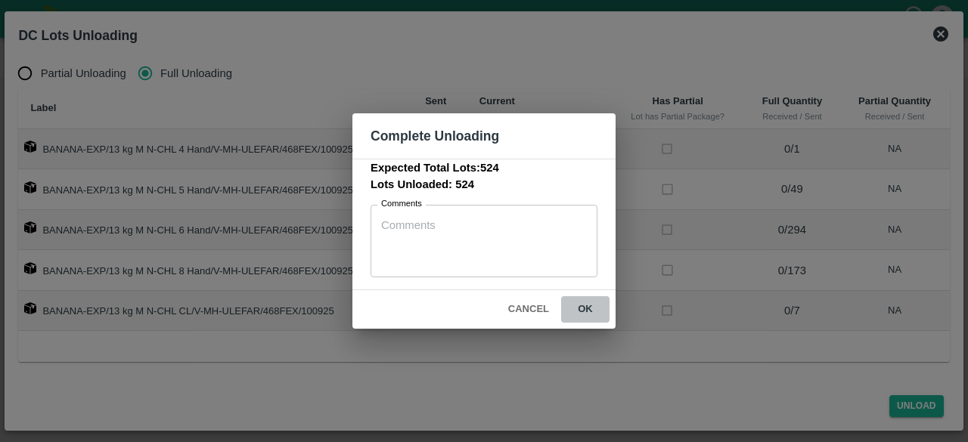
click at [583, 309] on button "ok" at bounding box center [585, 310] width 48 height 26
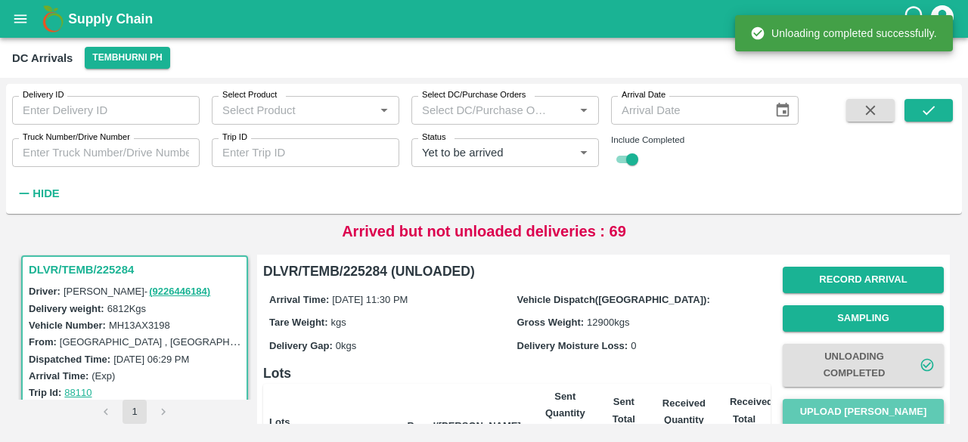
click at [862, 411] on button "Upload [PERSON_NAME]" at bounding box center [863, 412] width 161 height 26
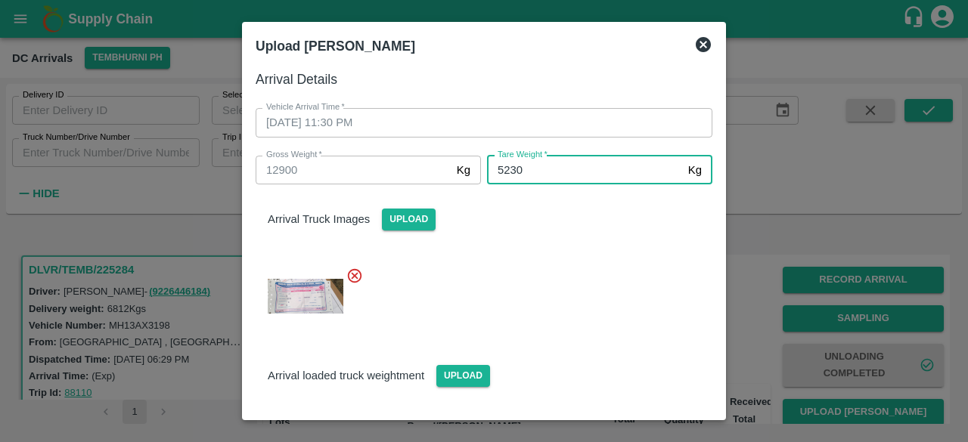
type input "5230"
click at [605, 311] on div at bounding box center [478, 291] width 469 height 73
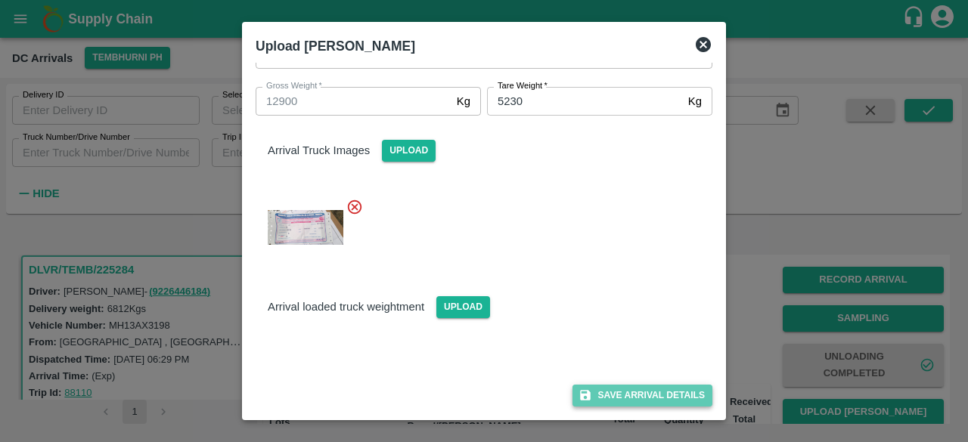
click at [635, 399] on button "Save Arrival Details" at bounding box center [643, 396] width 140 height 22
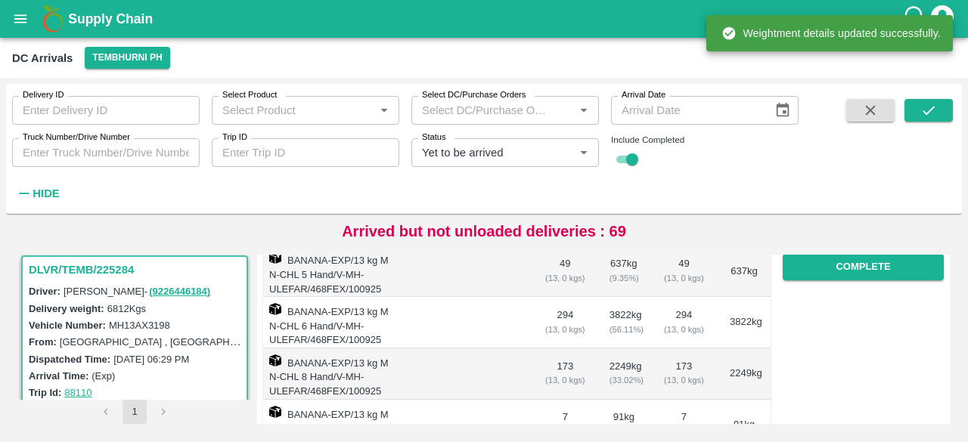
scroll to position [301, 0]
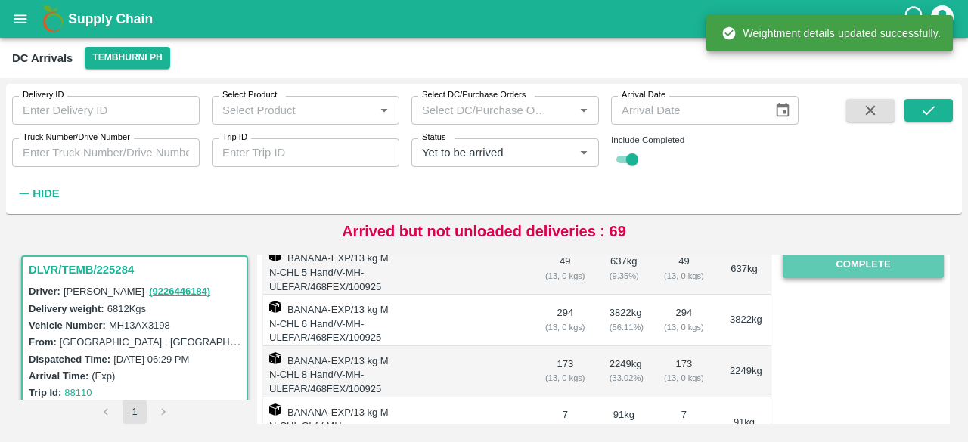
click at [862, 265] on button "Complete" at bounding box center [863, 265] width 161 height 26
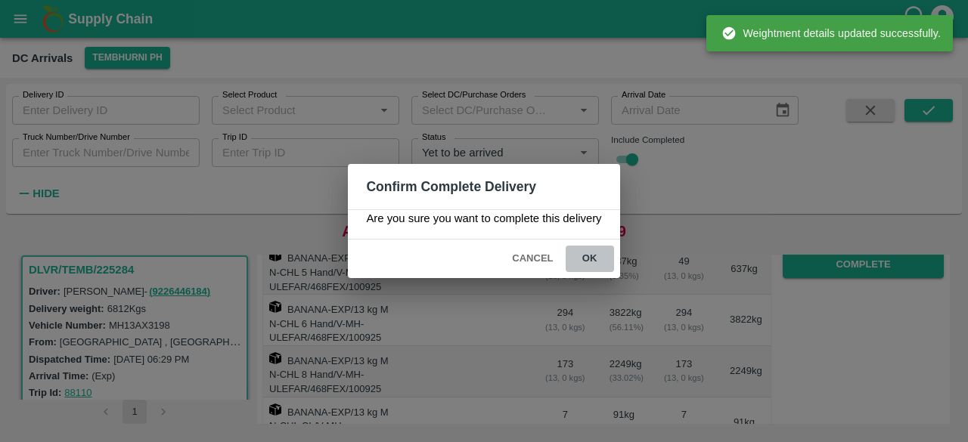
click at [587, 255] on button "ok" at bounding box center [590, 259] width 48 height 26
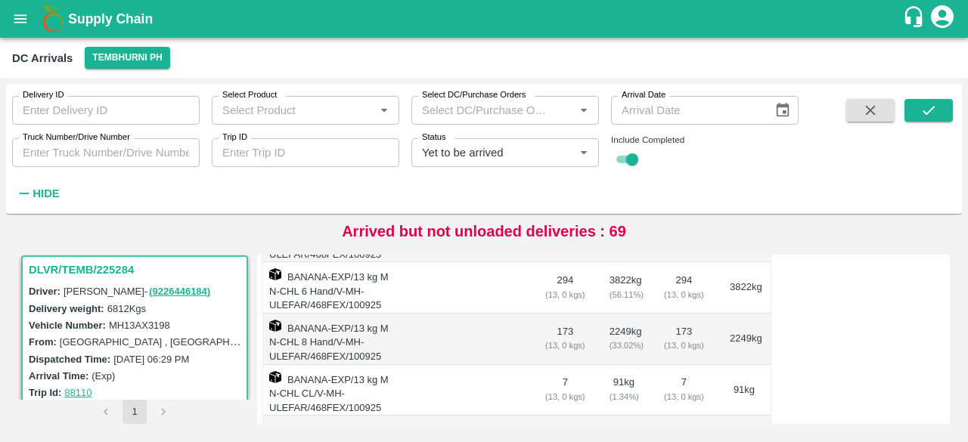
scroll to position [0, 0]
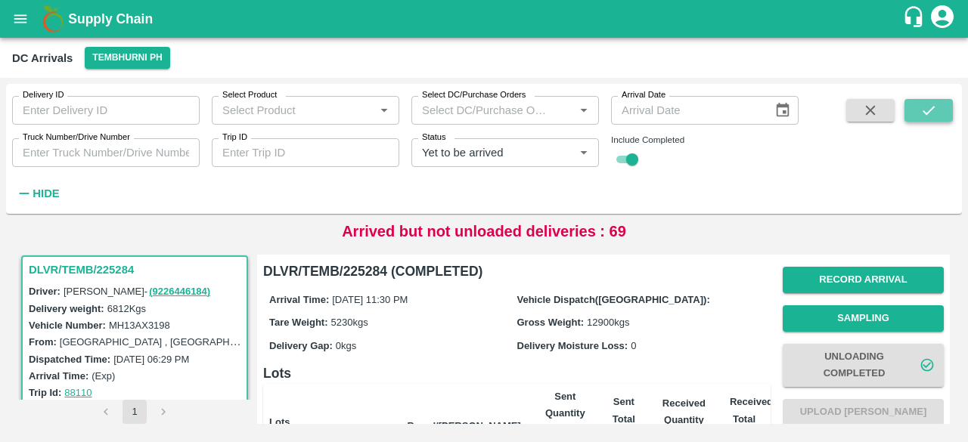
click at [934, 111] on icon "submit" at bounding box center [929, 110] width 17 height 17
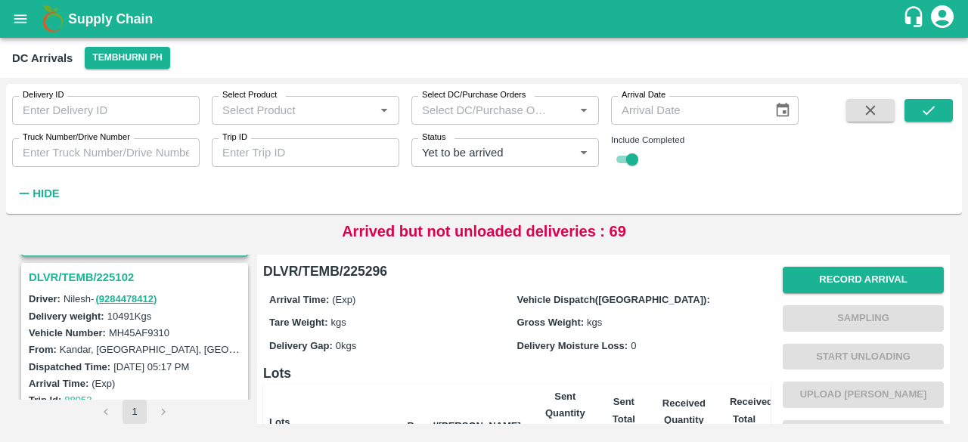
scroll to position [195, 0]
click at [121, 277] on h3 "DLVR/TEMB/225102" at bounding box center [137, 278] width 216 height 20
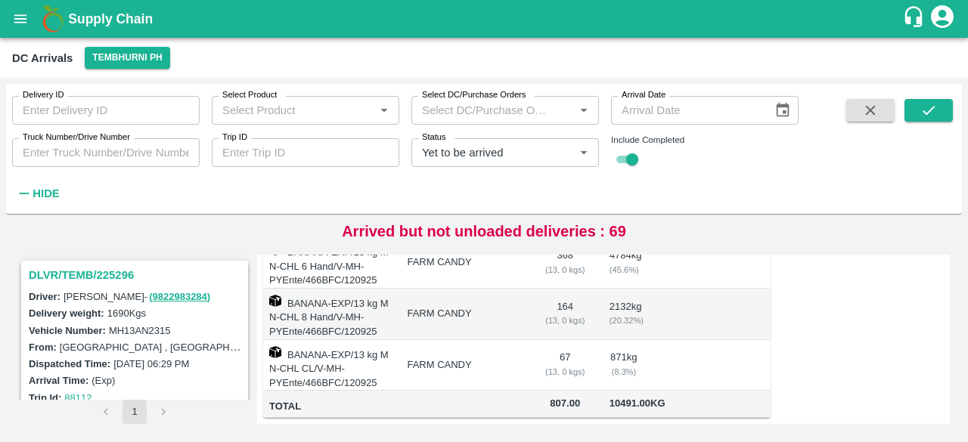
click at [101, 267] on h3 "DLVR/TEMB/225296" at bounding box center [137, 275] width 216 height 20
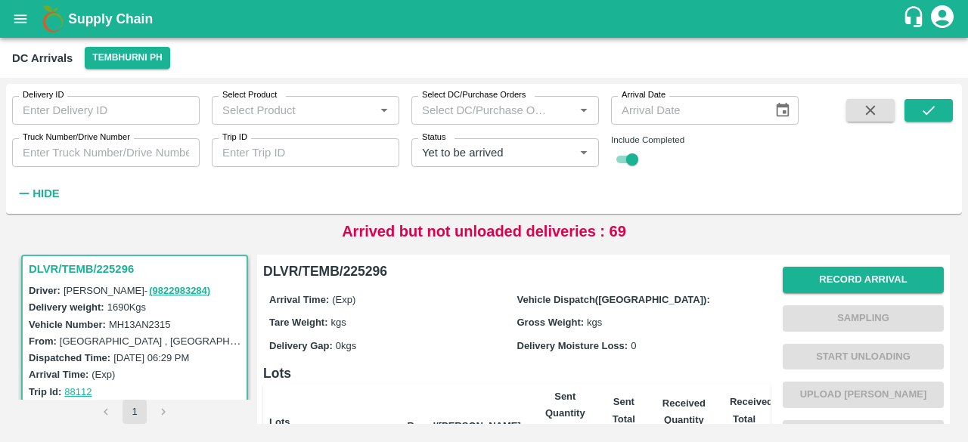
scroll to position [303, 0]
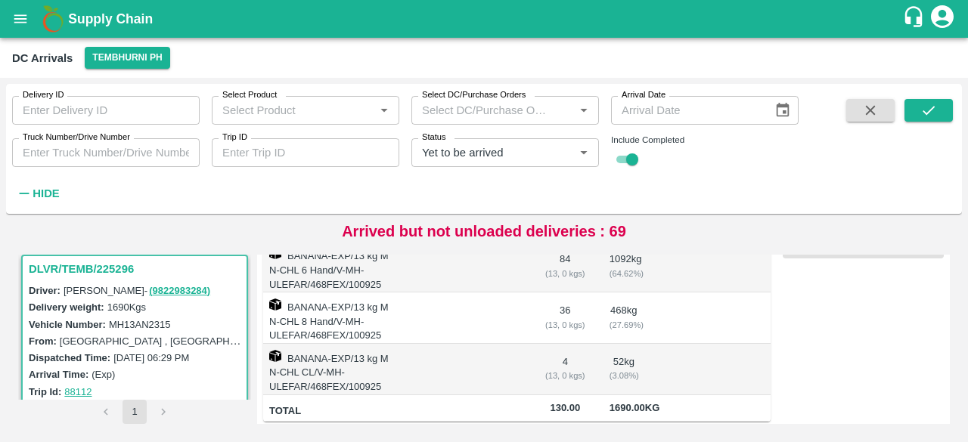
click at [564, 156] on icon "Clear" at bounding box center [565, 153] width 14 height 14
click at [109, 157] on input "Truck Number/Drive Number" at bounding box center [106, 152] width 188 height 29
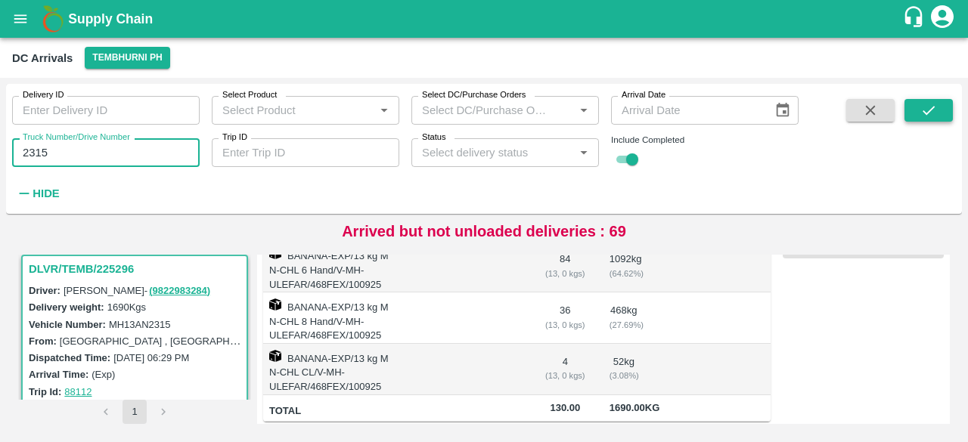
type input "2315"
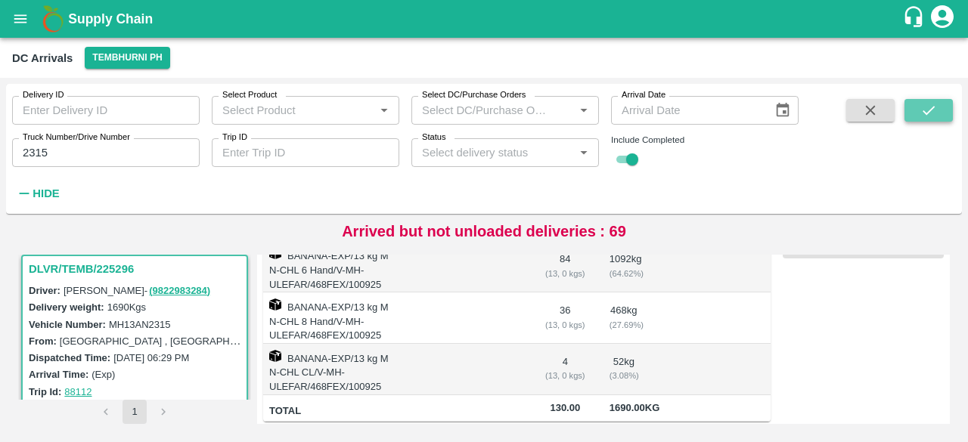
click at [939, 106] on button "submit" at bounding box center [929, 110] width 48 height 23
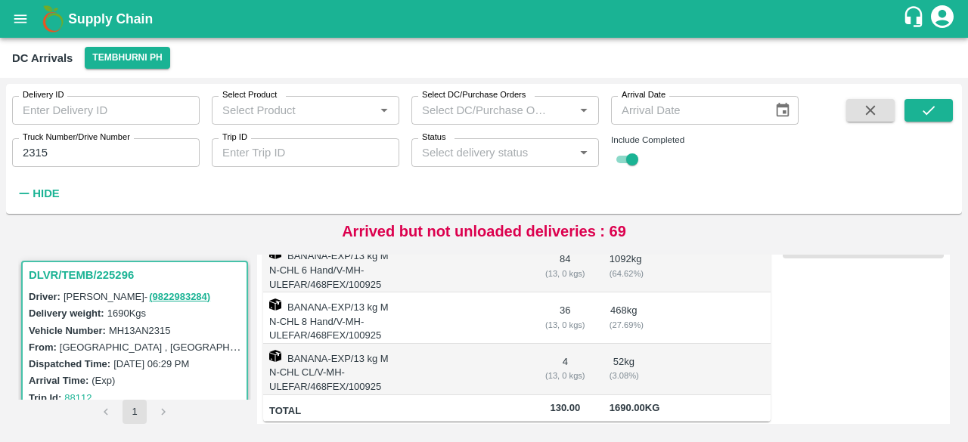
click at [152, 329] on label "MH13AN2315" at bounding box center [140, 330] width 62 height 11
copy label "MH13AN2315"
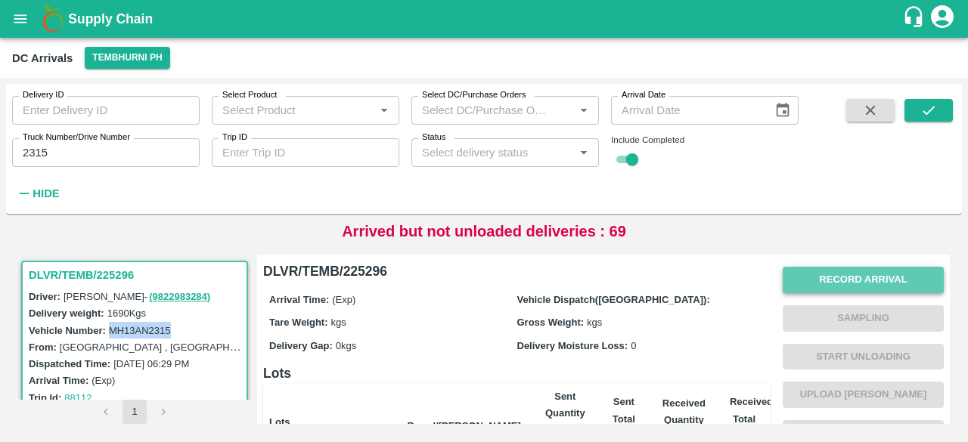
click at [866, 278] on button "Record Arrival" at bounding box center [863, 280] width 161 height 26
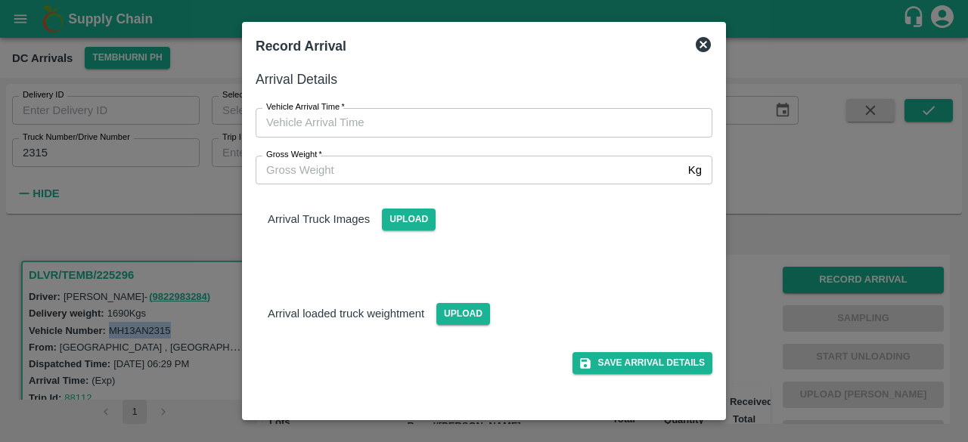
type input "DD/MM/YYYY hh:mm aa"
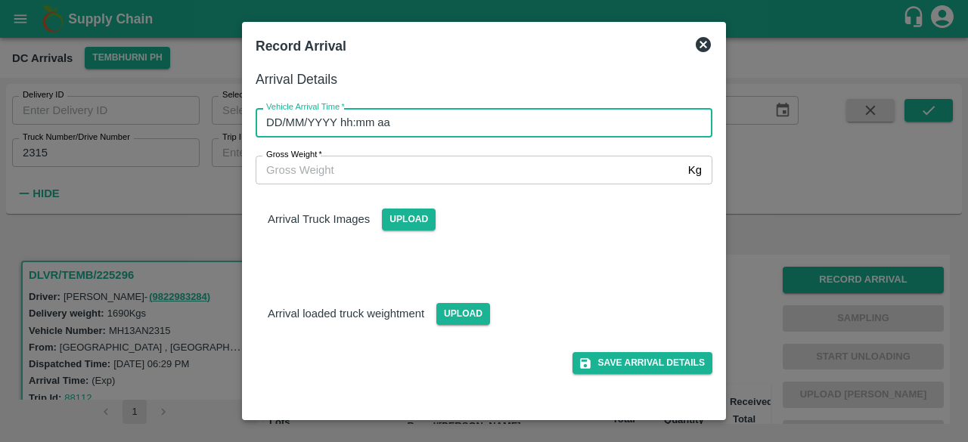
click at [468, 125] on input "DD/MM/YYYY hh:mm aa" at bounding box center [479, 122] width 446 height 29
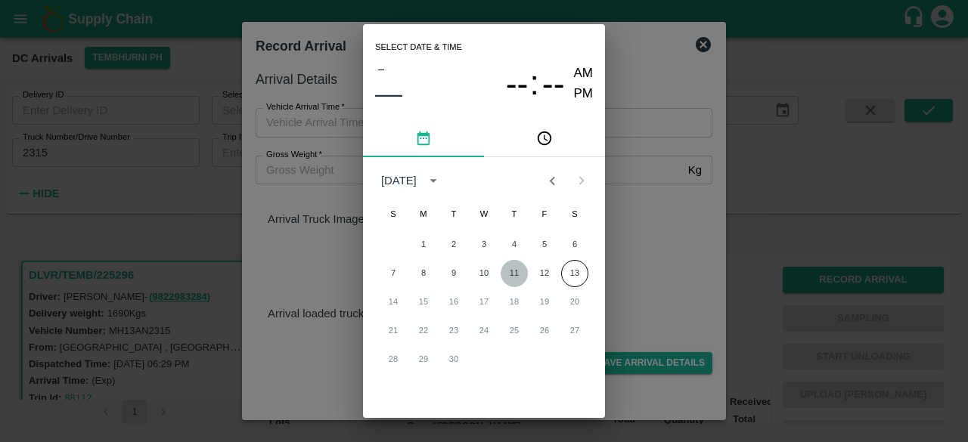
click at [512, 272] on button "11" at bounding box center [514, 273] width 27 height 27
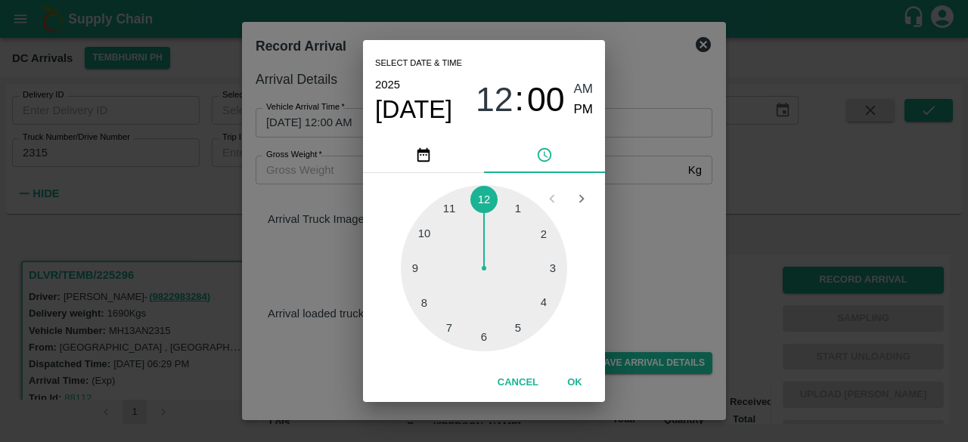
click at [484, 198] on div at bounding box center [484, 268] width 166 height 166
click at [418, 275] on div at bounding box center [484, 268] width 166 height 166
type input "[DATE] 12:44 AM"
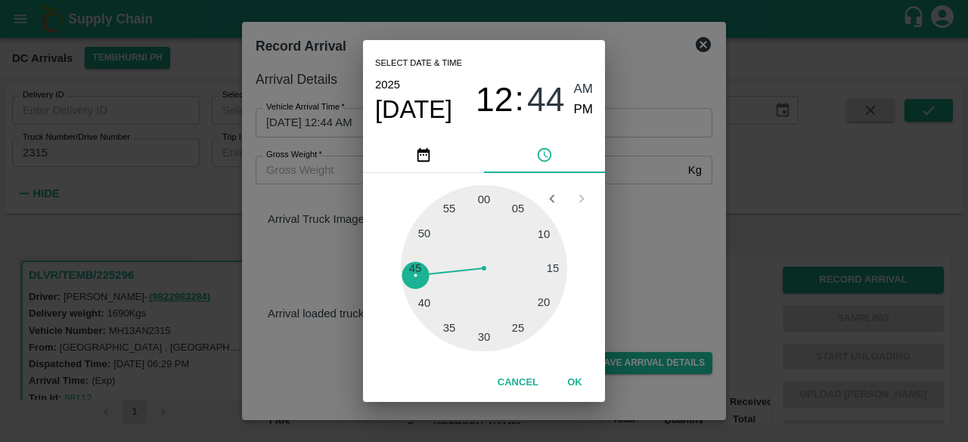
click at [623, 241] on div "Select date & time [DATE] 12 : 44 AM PM 05 10 15 20 25 30 35 40 45 50 55 00 Can…" at bounding box center [484, 221] width 968 height 442
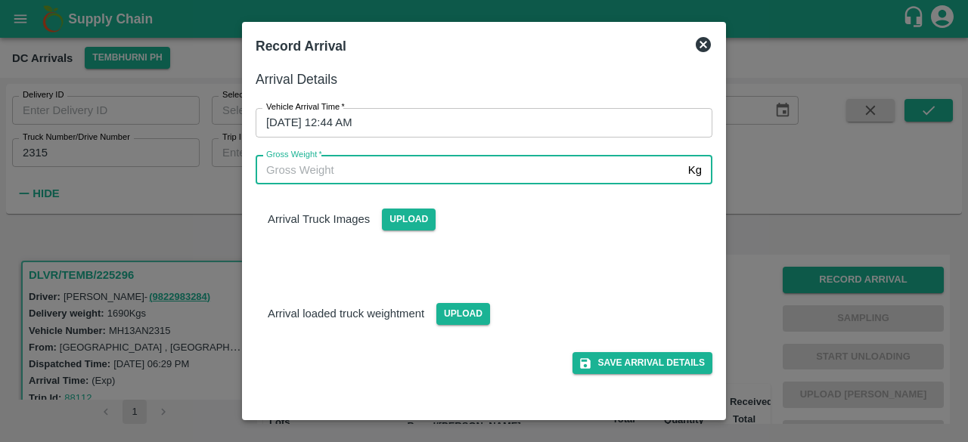
click at [334, 167] on input "Gross Weight   *" at bounding box center [469, 170] width 427 height 29
type input "4090"
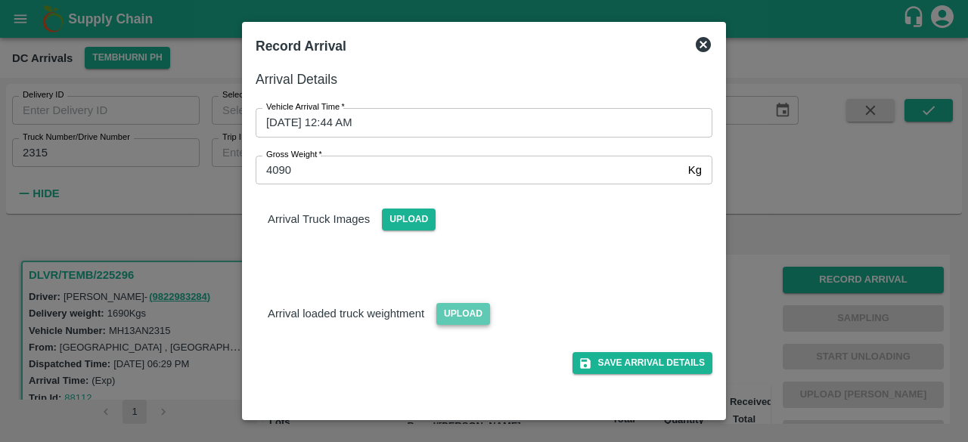
click at [467, 314] on span "Upload" at bounding box center [463, 314] width 54 height 22
click at [0, 0] on input "Upload" at bounding box center [0, 0] width 0 height 0
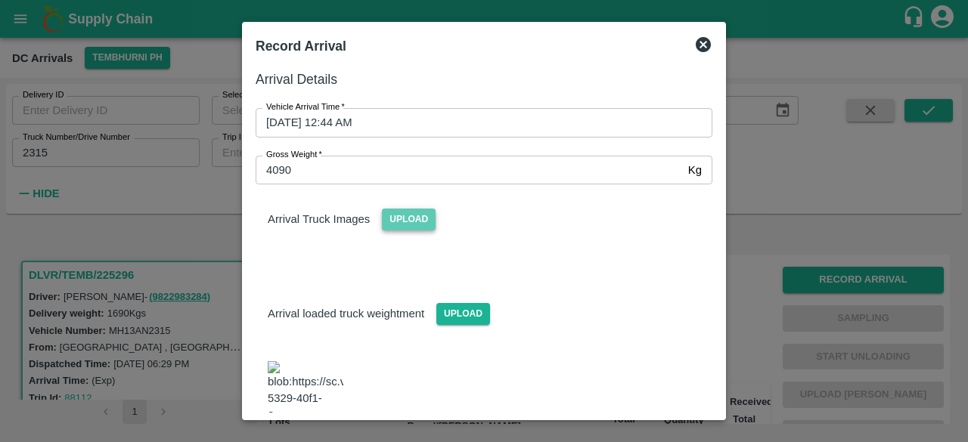
click at [416, 213] on span "Upload" at bounding box center [409, 220] width 54 height 22
click at [0, 0] on input "Upload" at bounding box center [0, 0] width 0 height 0
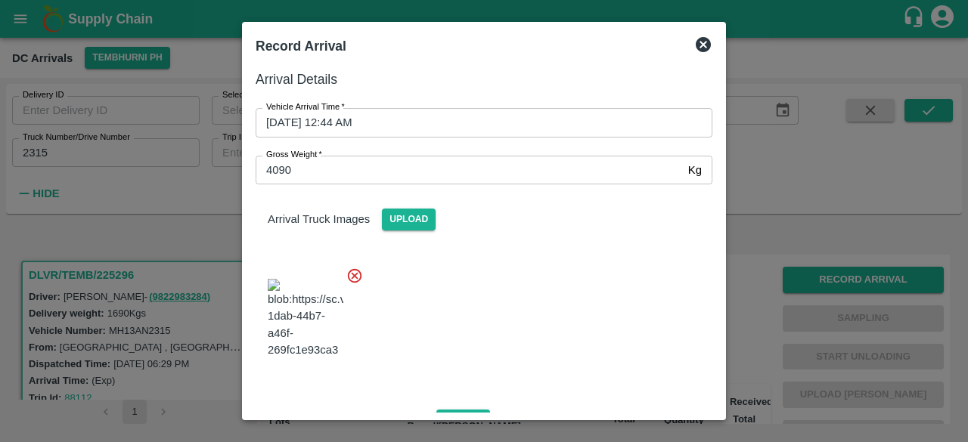
scroll to position [259, 0]
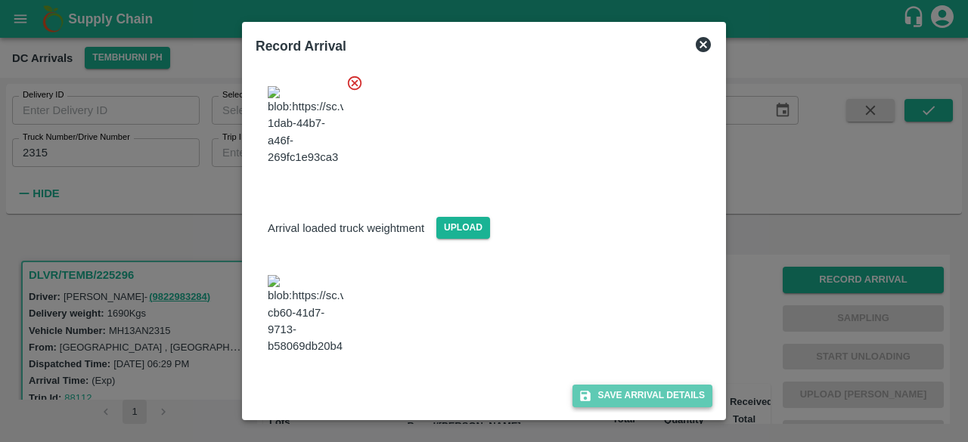
click at [632, 396] on button "Save Arrival Details" at bounding box center [643, 396] width 140 height 22
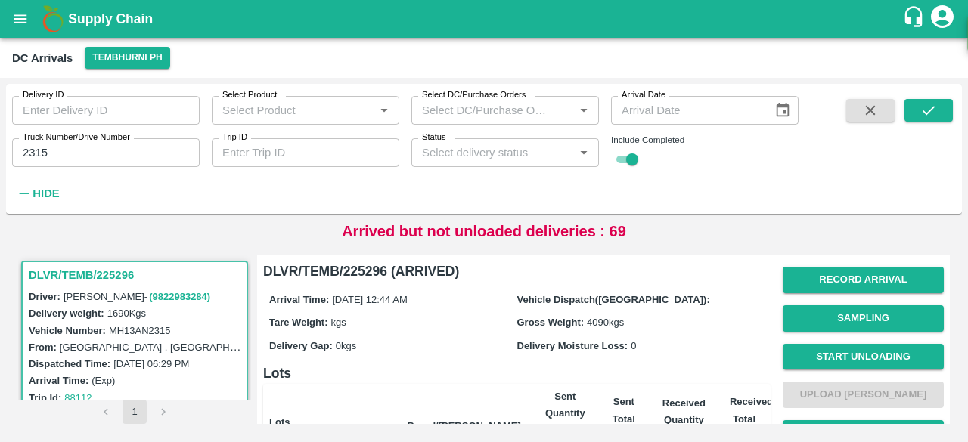
scroll to position [57, 0]
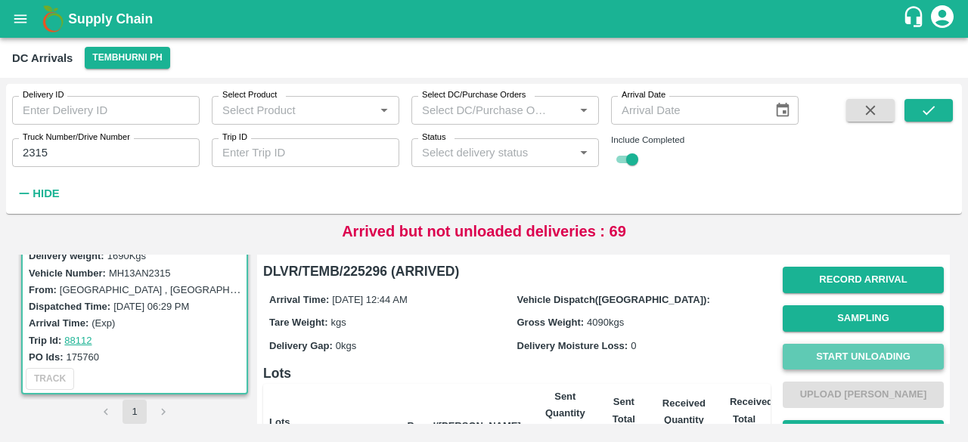
click at [861, 363] on button "Start Unloading" at bounding box center [863, 357] width 161 height 26
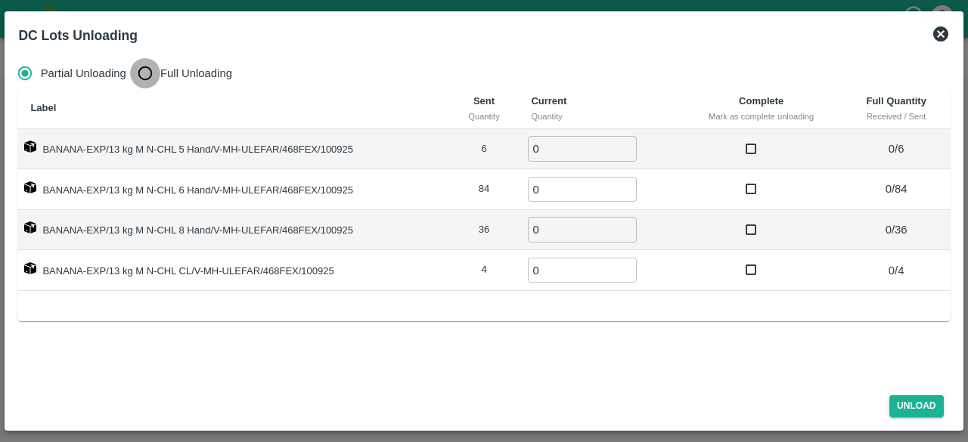
click at [136, 82] on input "Full Unloading" at bounding box center [145, 73] width 30 height 30
radio input "true"
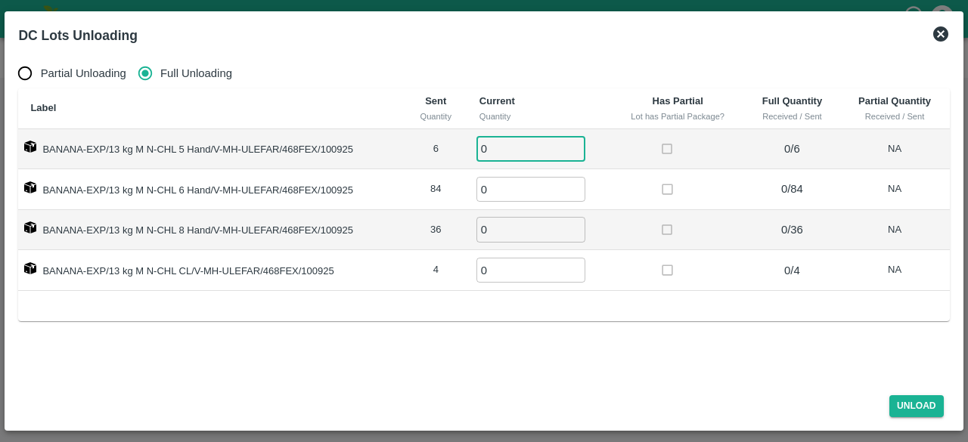
click at [507, 143] on input "0" at bounding box center [531, 148] width 109 height 25
type input "6"
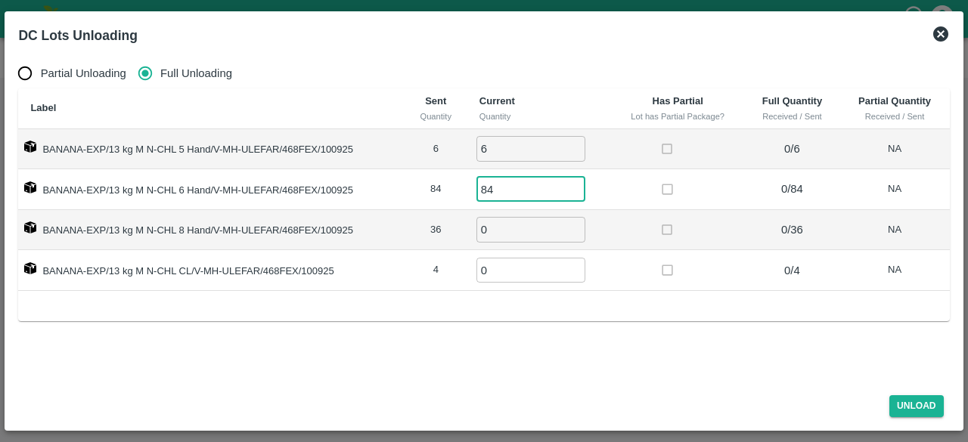
type input "84"
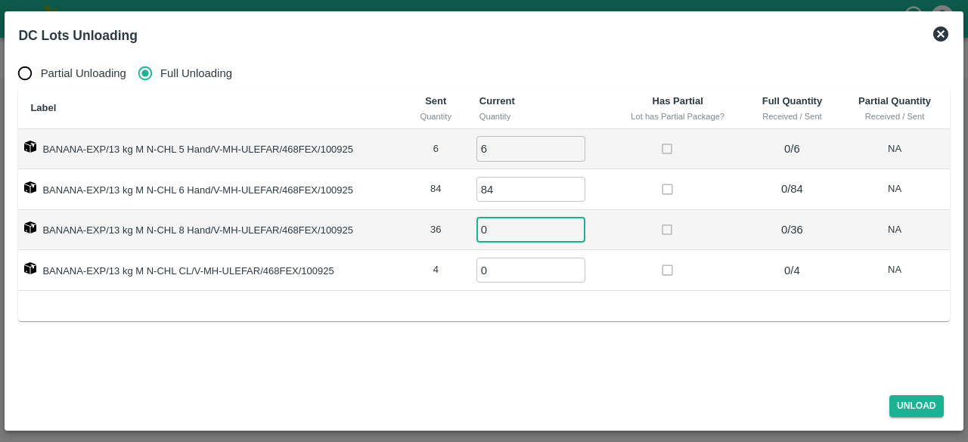
type input "2"
type input "36"
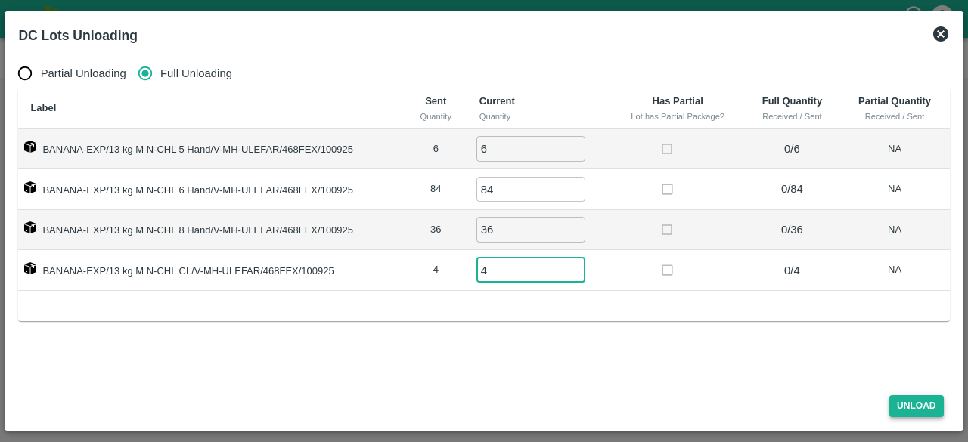
type input "4"
click at [912, 408] on button "Unload" at bounding box center [917, 407] width 54 height 22
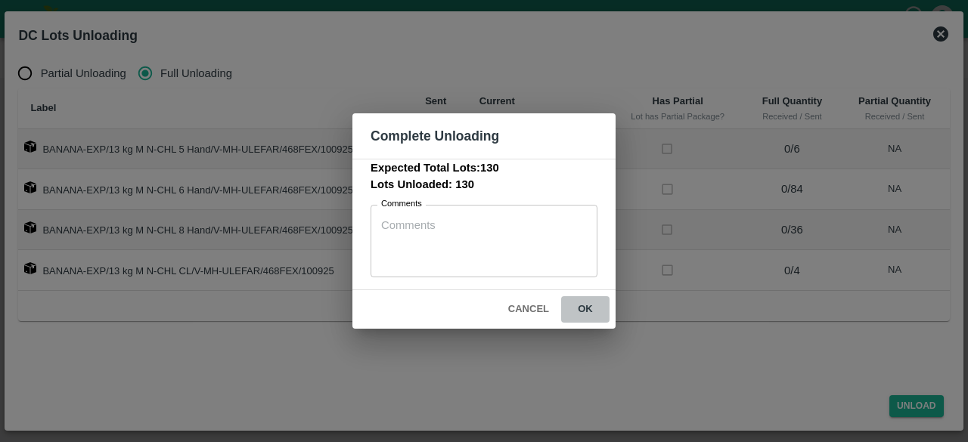
click at [584, 309] on button "ok" at bounding box center [585, 310] width 48 height 26
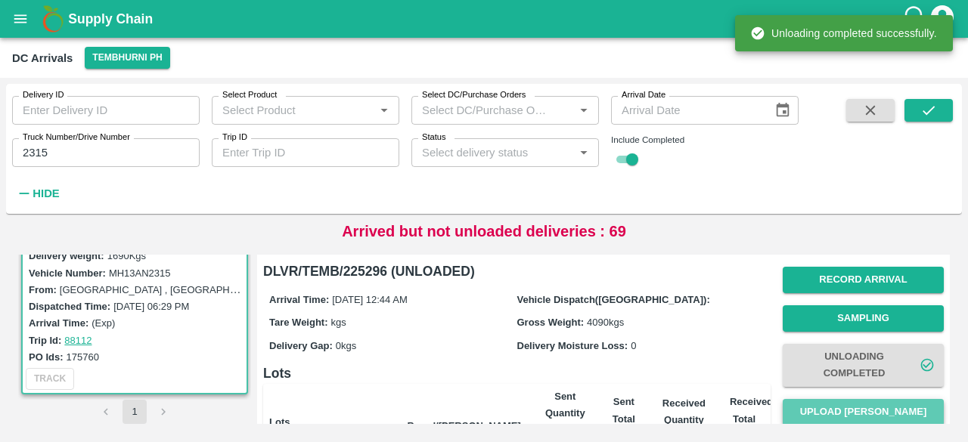
click at [868, 417] on button "Upload [PERSON_NAME]" at bounding box center [863, 412] width 161 height 26
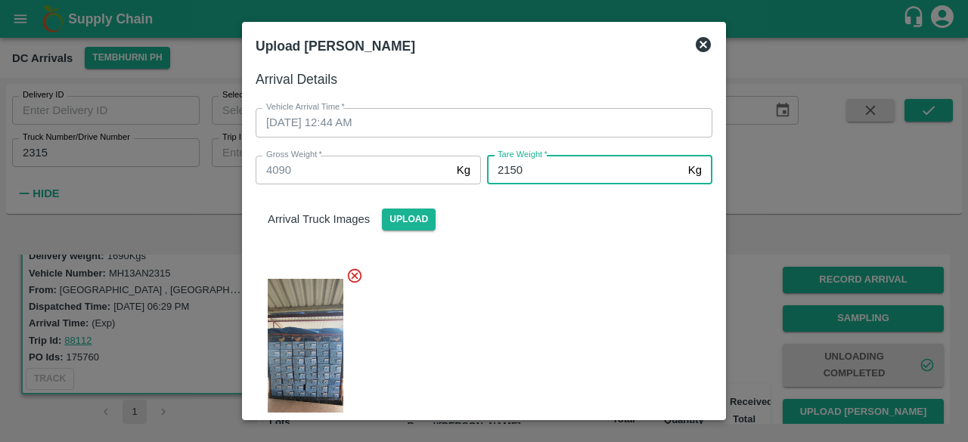
type input "2150"
click at [554, 278] on div at bounding box center [478, 358] width 469 height 207
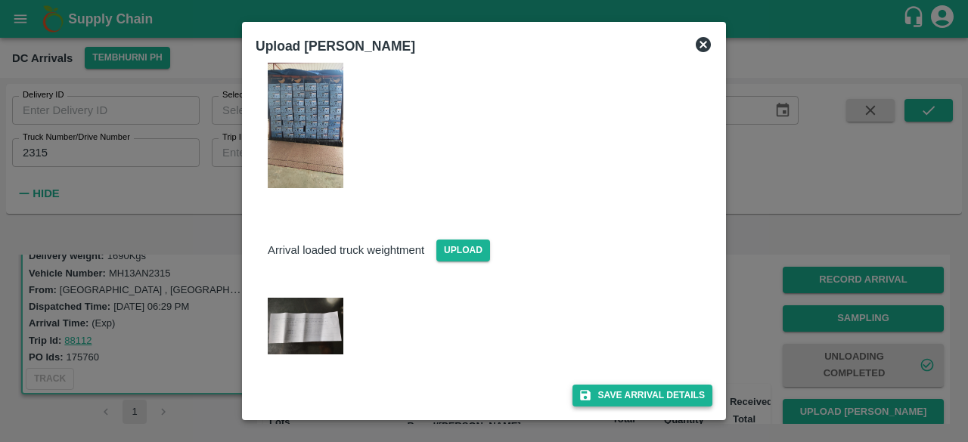
click at [620, 406] on button "Save Arrival Details" at bounding box center [643, 396] width 140 height 22
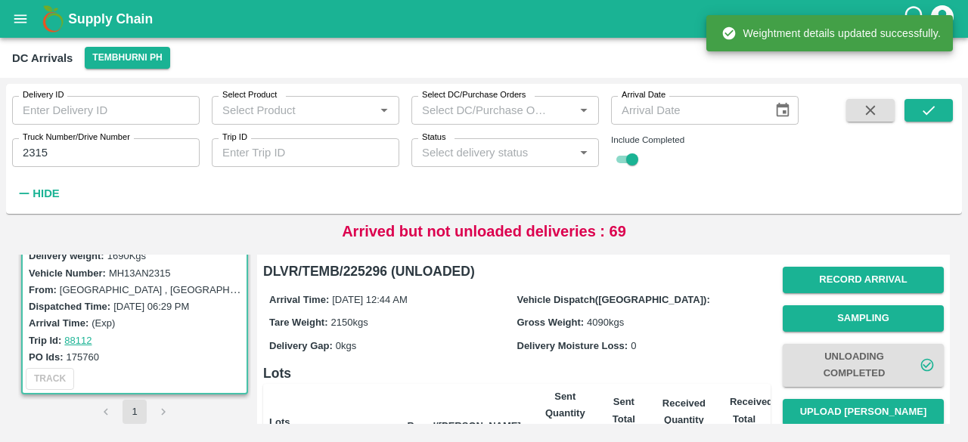
scroll to position [162, 0]
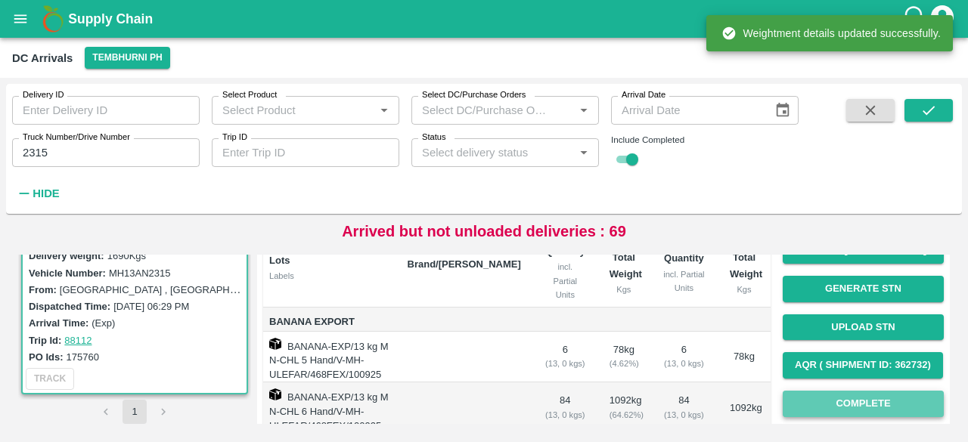
click at [859, 404] on button "Complete" at bounding box center [863, 404] width 161 height 26
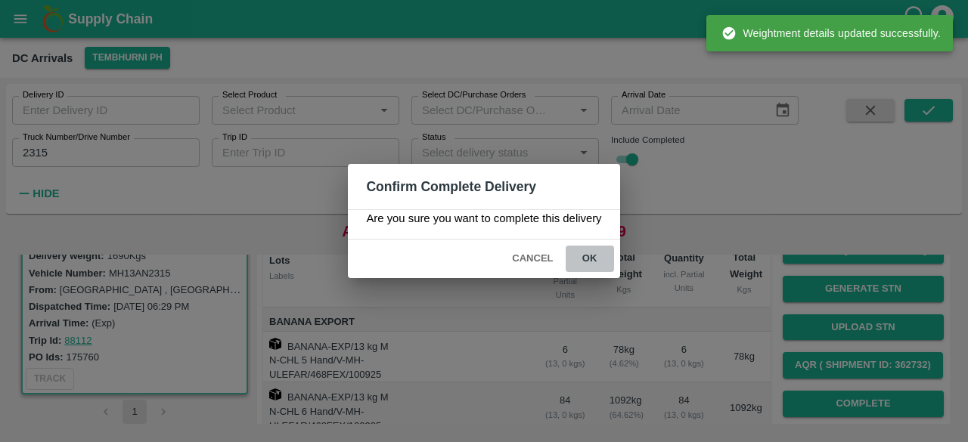
click at [592, 258] on button "ok" at bounding box center [590, 259] width 48 height 26
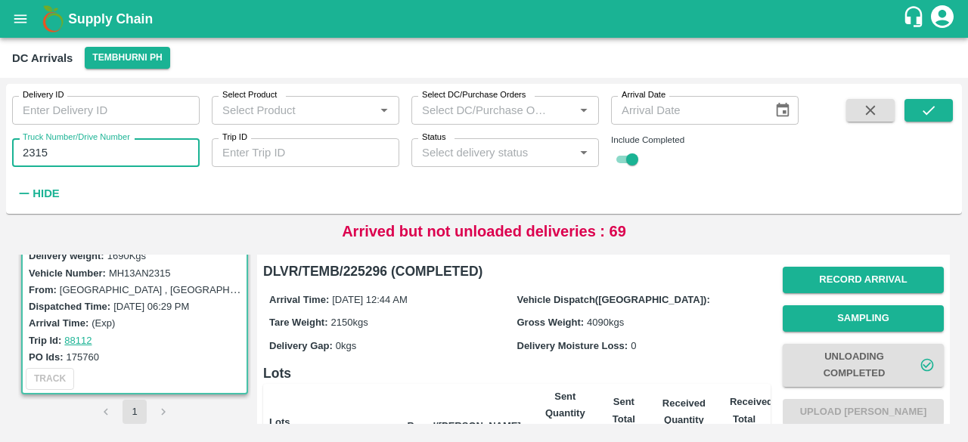
click at [36, 153] on input "2315" at bounding box center [106, 152] width 188 height 29
type input "2315"
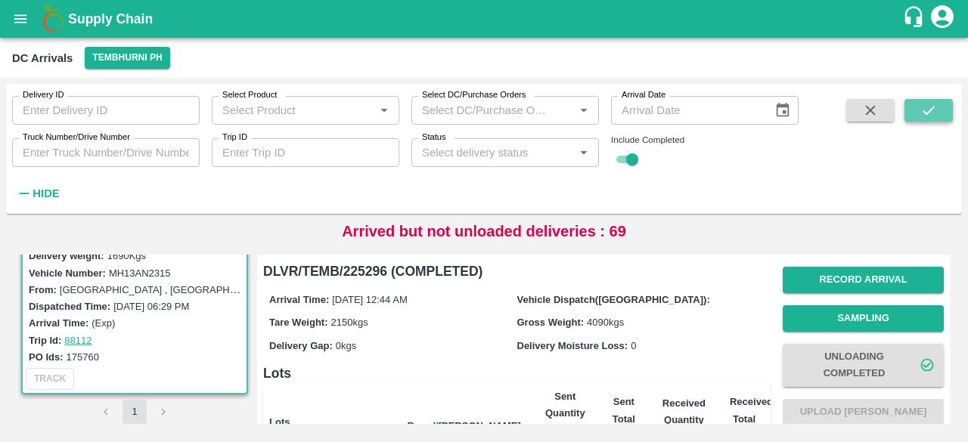
click at [930, 110] on icon "submit" at bounding box center [929, 110] width 12 height 9
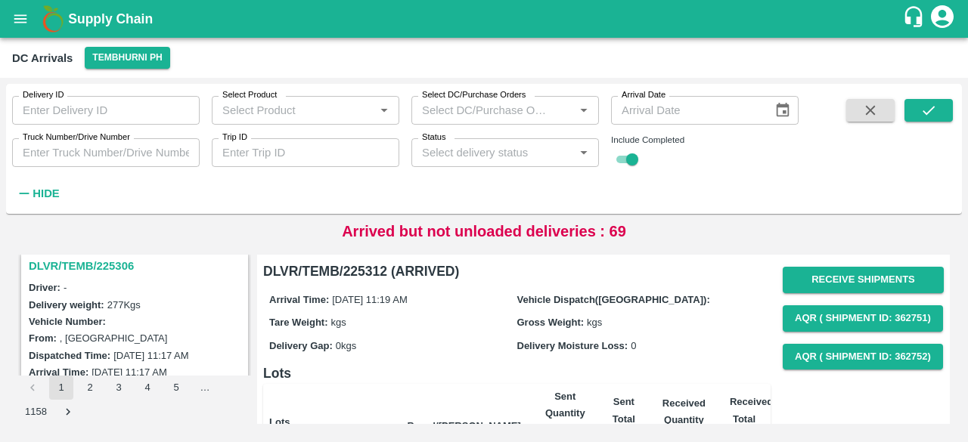
scroll to position [394, 0]
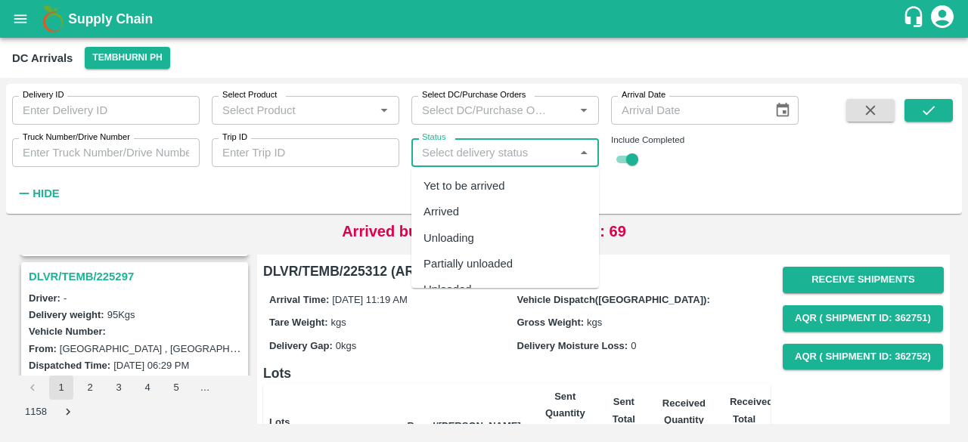
click at [475, 154] on input "Status" at bounding box center [493, 153] width 154 height 20
click at [511, 179] on div "Yet to be arrived" at bounding box center [505, 186] width 188 height 26
type input "Yet to be arrived"
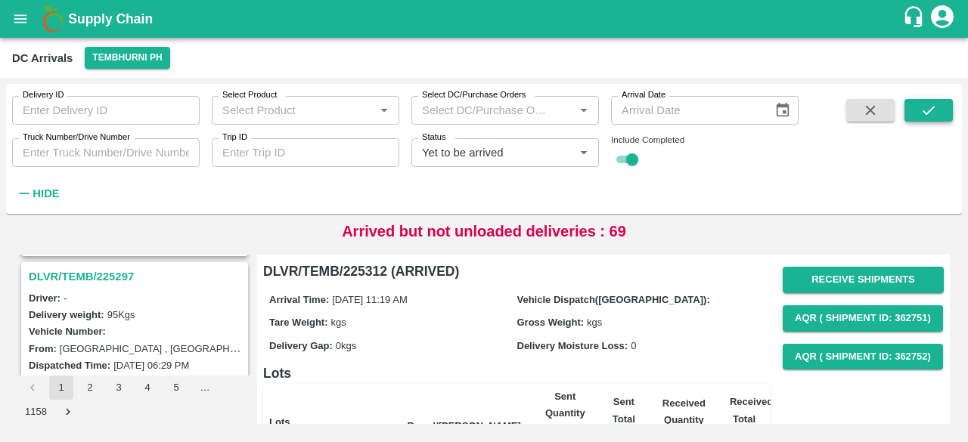
drag, startPoint x: 921, startPoint y: 123, endPoint x: 927, endPoint y: 109, distance: 15.6
click at [927, 109] on span at bounding box center [929, 152] width 48 height 106
click at [927, 109] on icon "submit" at bounding box center [929, 110] width 17 height 17
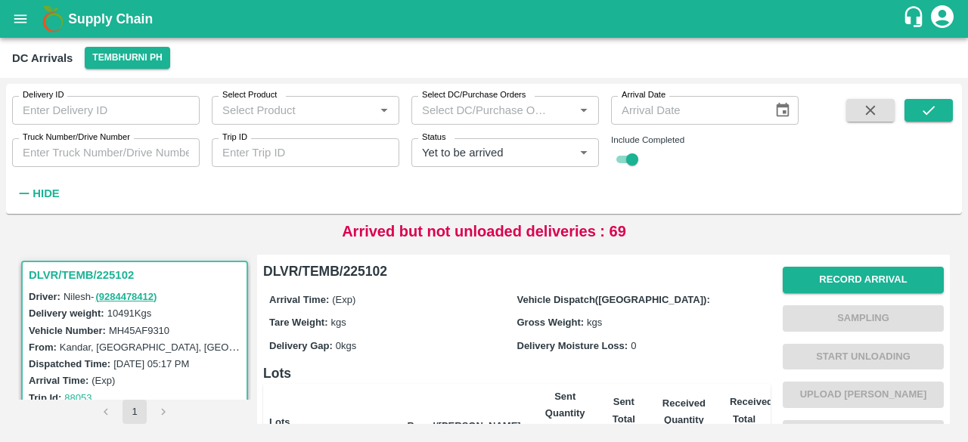
scroll to position [383, 0]
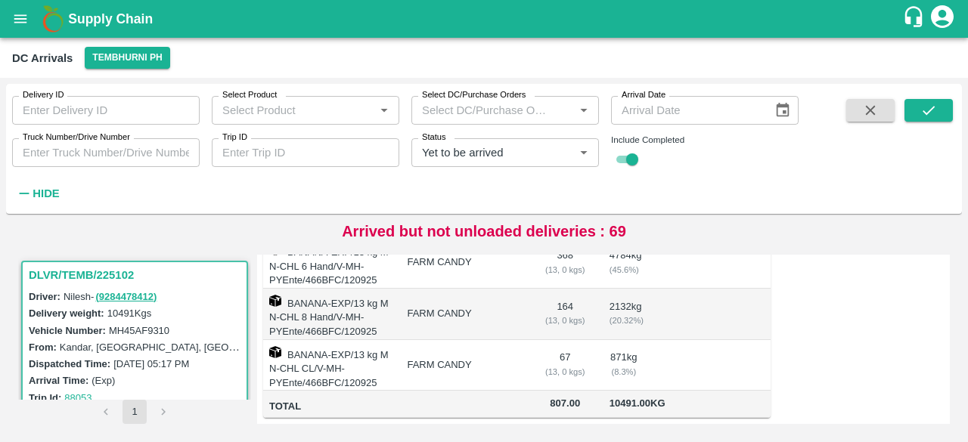
click at [136, 329] on label "MH45AF9310" at bounding box center [139, 330] width 61 height 11
copy label "MH45AF9310"
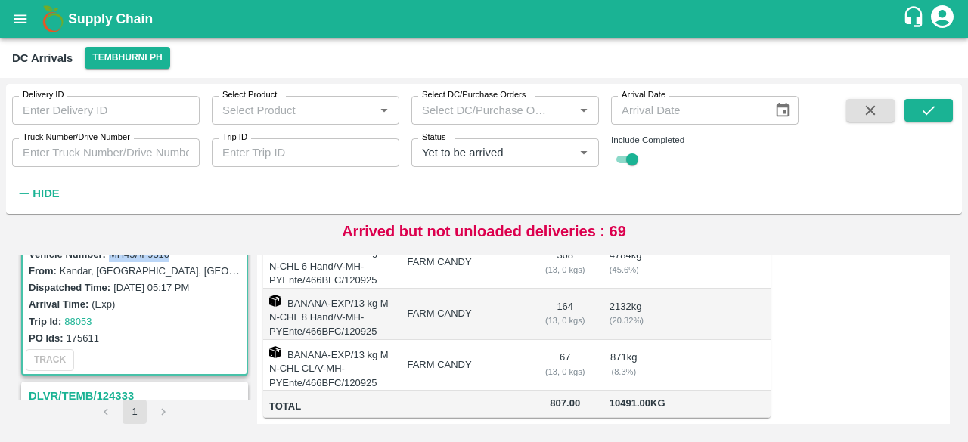
scroll to position [0, 0]
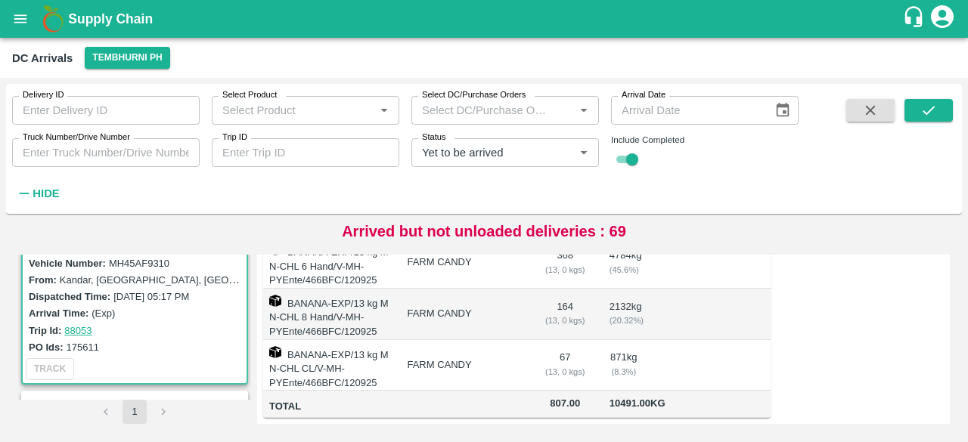
click at [154, 320] on div "Arrival Time: (Exp)" at bounding box center [137, 313] width 216 height 17
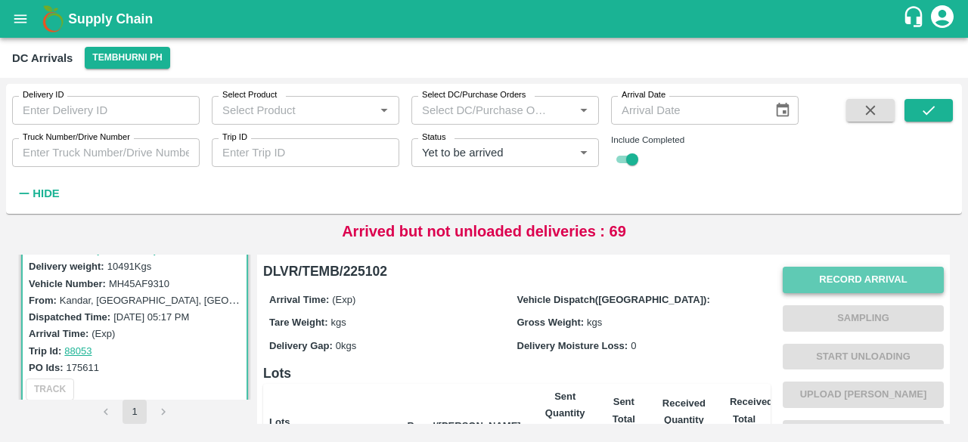
click at [835, 289] on button "Record Arrival" at bounding box center [863, 280] width 161 height 26
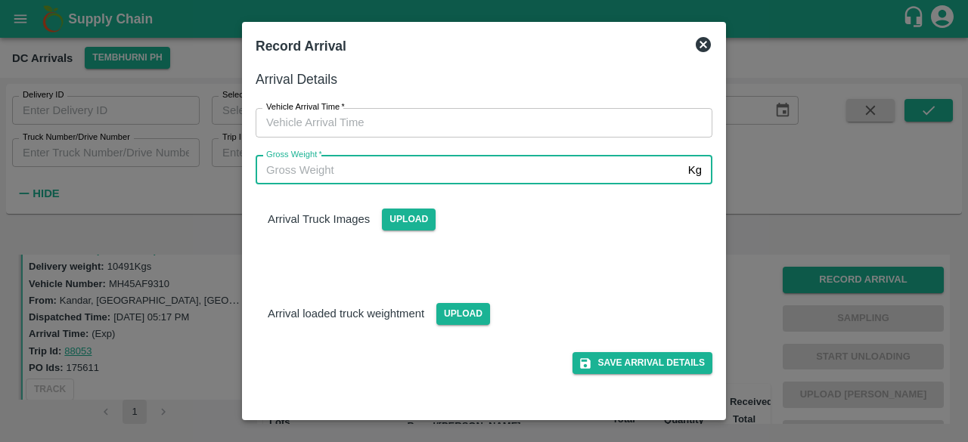
click at [297, 178] on input "Gross Weight   *" at bounding box center [469, 170] width 427 height 29
type input "17610"
type input "DD/MM/YYYY hh:mm aa"
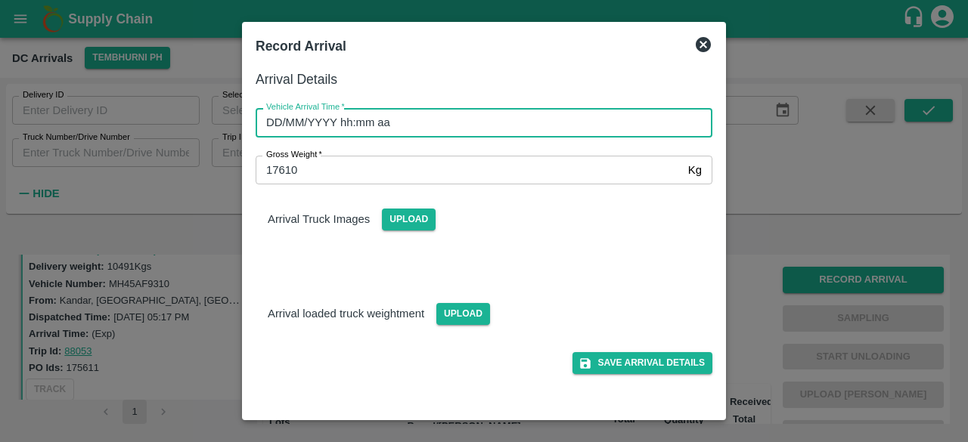
click at [486, 115] on input "DD/MM/YYYY hh:mm aa" at bounding box center [479, 122] width 446 height 29
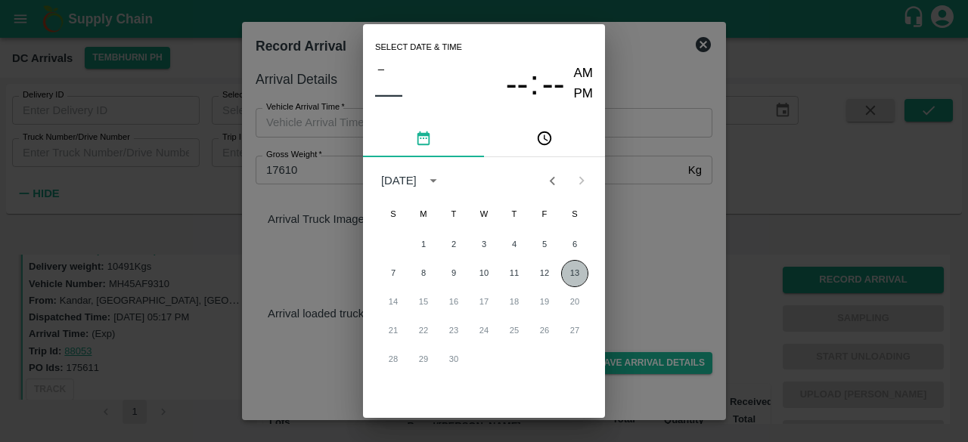
click at [573, 270] on button "13" at bounding box center [574, 273] width 27 height 27
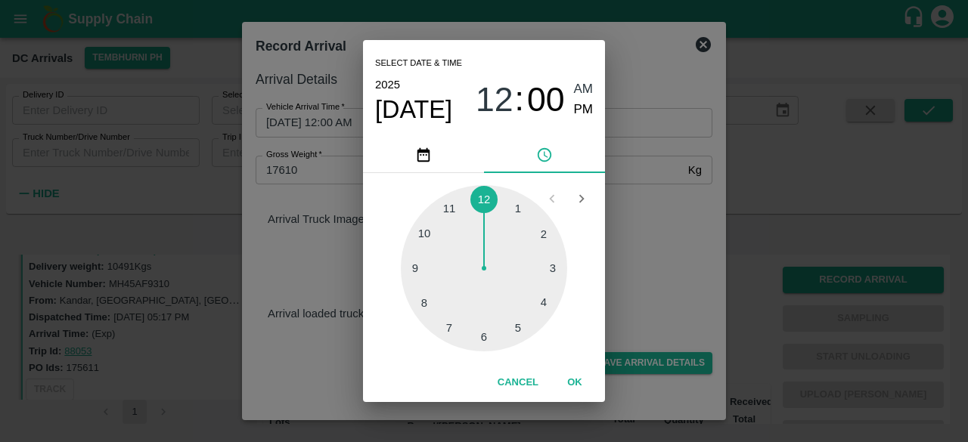
click at [449, 213] on div at bounding box center [484, 268] width 166 height 166
click at [554, 241] on div at bounding box center [484, 268] width 166 height 166
type input "[DATE] 11:11 AM"
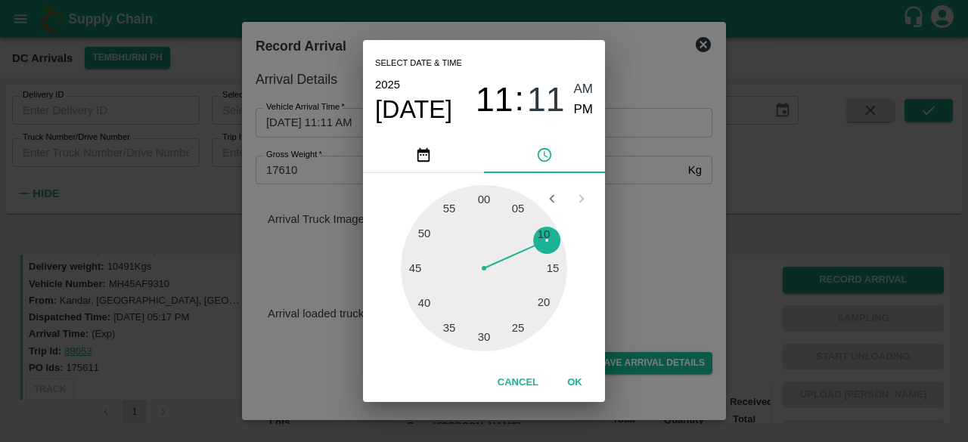
click at [639, 228] on div "Select date & time [DATE] 11 : 11 AM PM 05 10 15 20 25 30 35 40 45 50 55 00 Can…" at bounding box center [484, 221] width 968 height 442
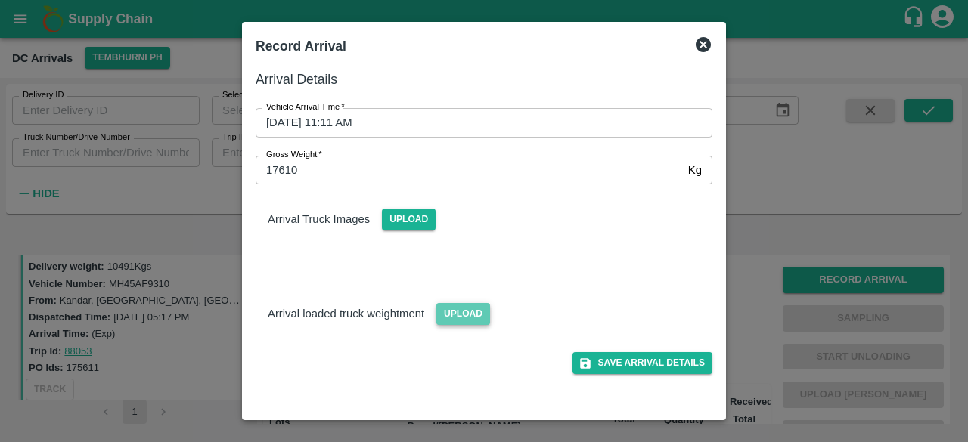
click at [451, 317] on span "Upload" at bounding box center [463, 314] width 54 height 22
click at [0, 0] on input "Upload" at bounding box center [0, 0] width 0 height 0
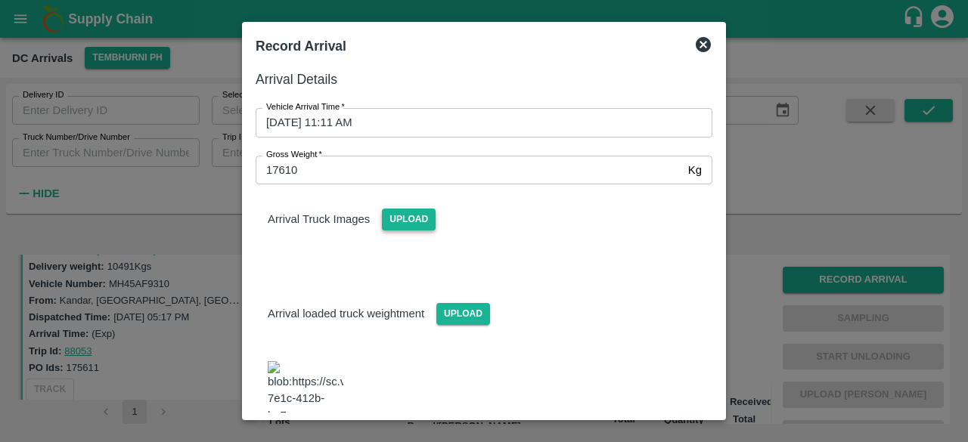
click at [408, 217] on span "Upload" at bounding box center [409, 220] width 54 height 22
click at [0, 0] on input "Upload" at bounding box center [0, 0] width 0 height 0
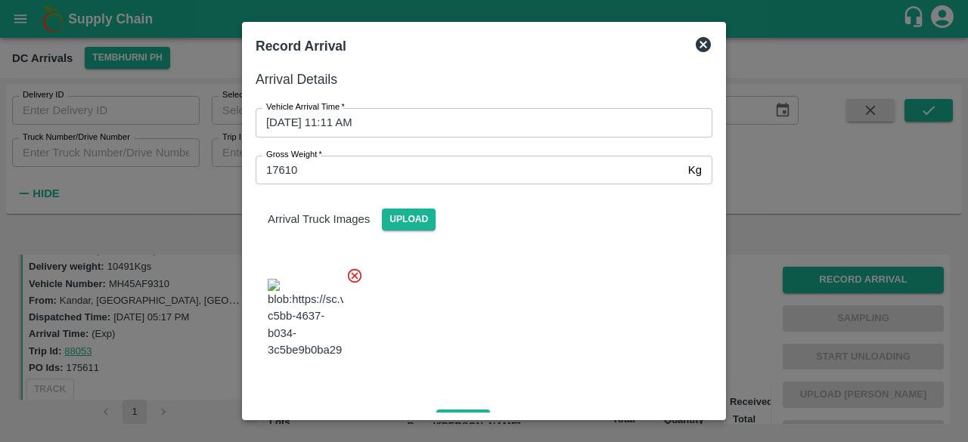
scroll to position [269, 0]
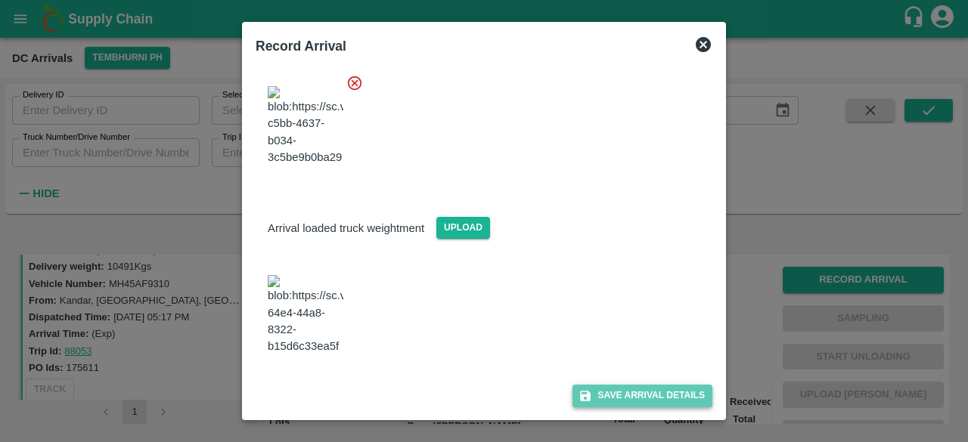
click at [635, 400] on button "Save Arrival Details" at bounding box center [643, 396] width 140 height 22
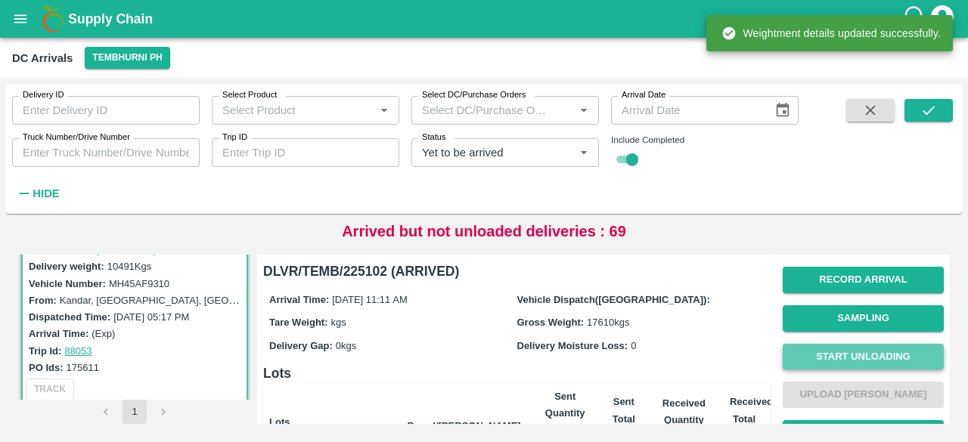
click at [853, 358] on button "Start Unloading" at bounding box center [863, 357] width 161 height 26
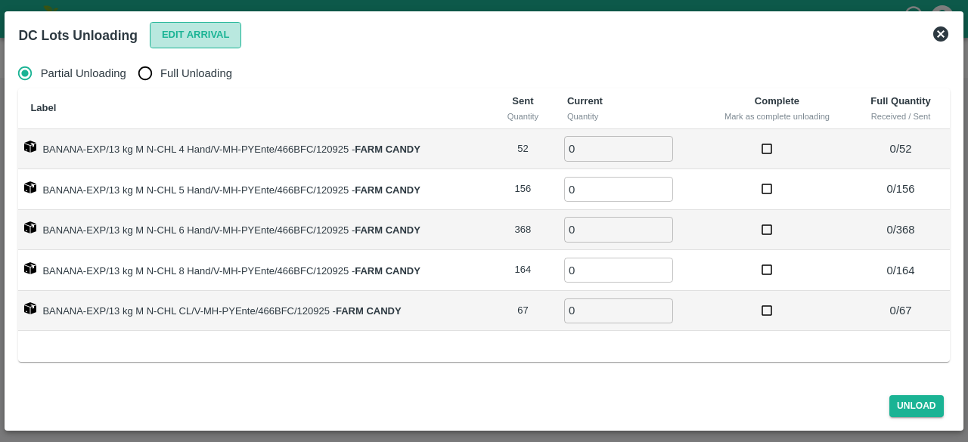
click at [188, 36] on button "Edit Arrival" at bounding box center [196, 35] width 92 height 26
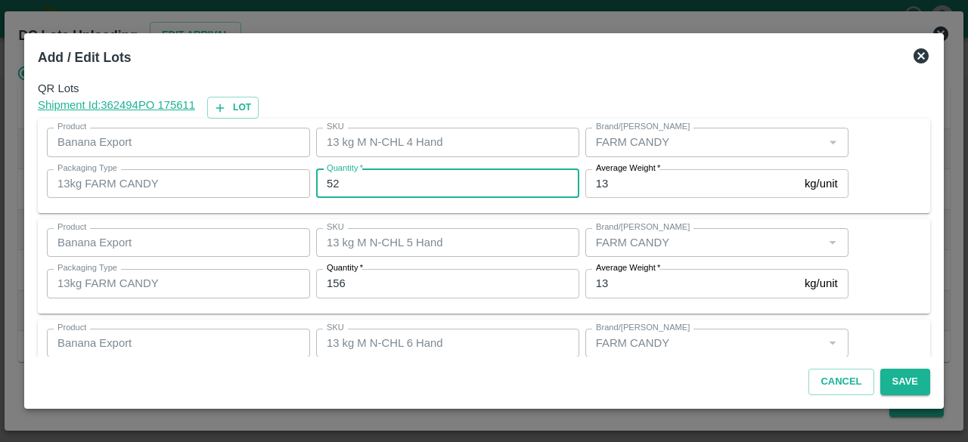
click at [331, 182] on input "52" at bounding box center [447, 183] width 263 height 29
type input "48"
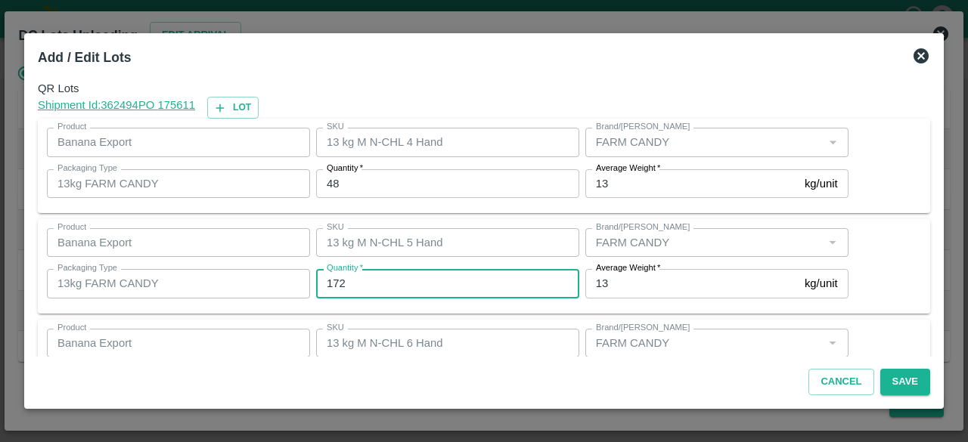
type input "172"
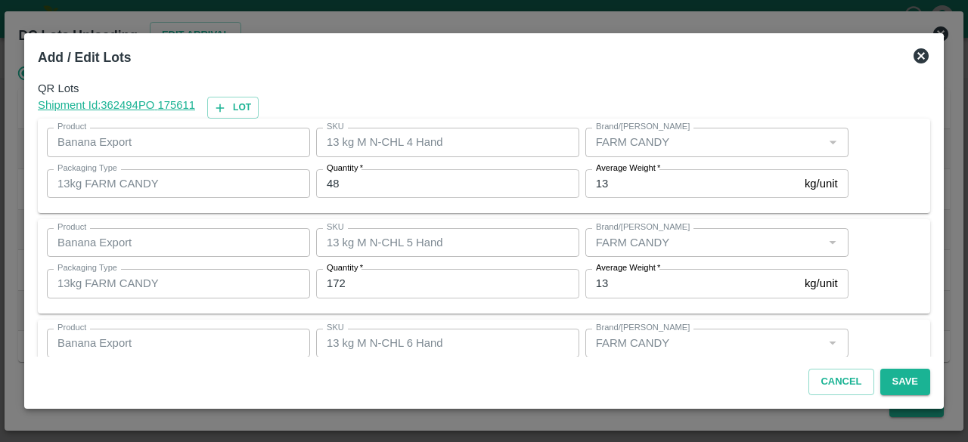
scroll to position [168, 0]
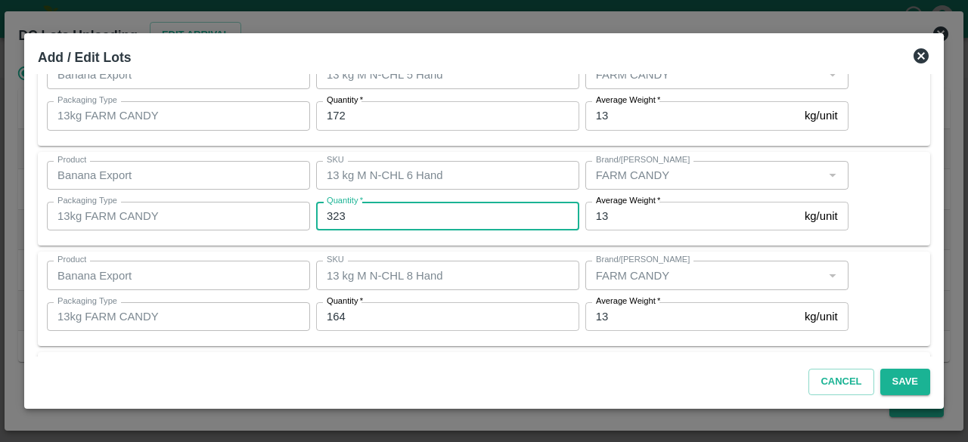
type input "323"
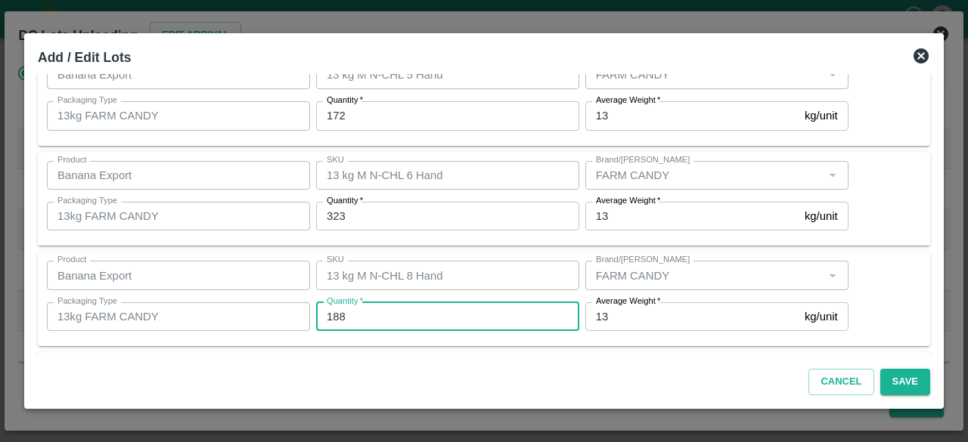
type input "188"
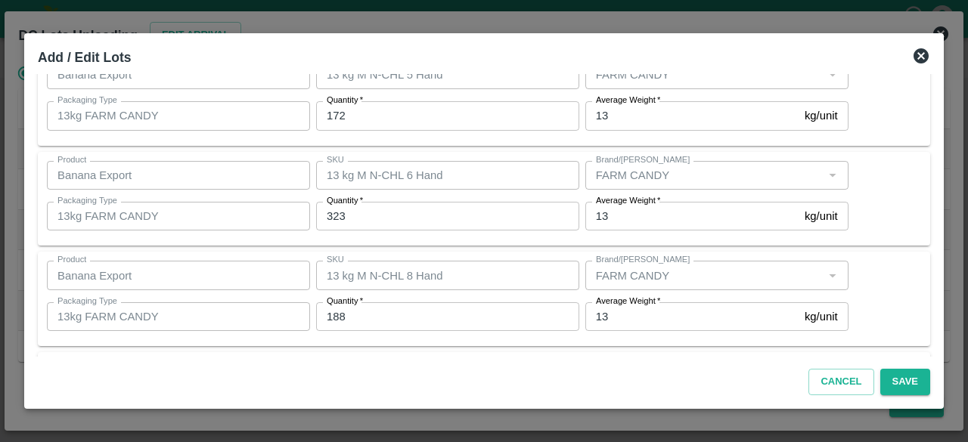
scroll to position [269, 0]
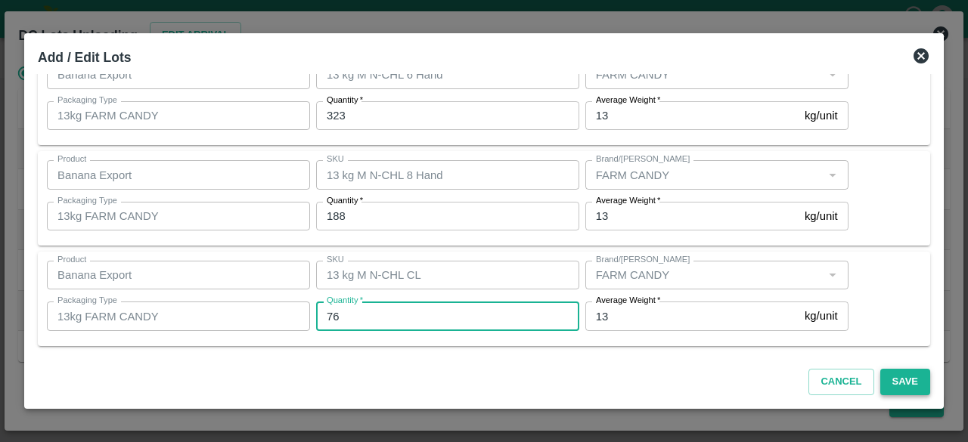
type input "76"
click at [902, 378] on button "Save" at bounding box center [905, 382] width 50 height 26
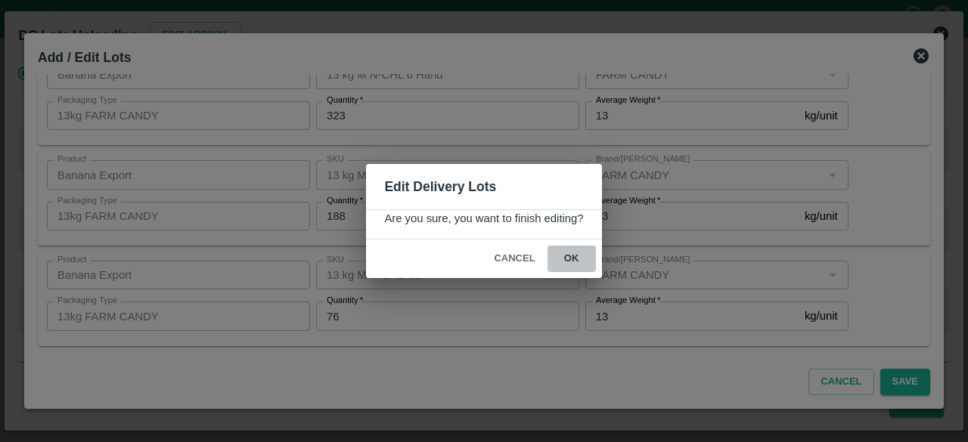
click at [571, 262] on button "ok" at bounding box center [572, 259] width 48 height 26
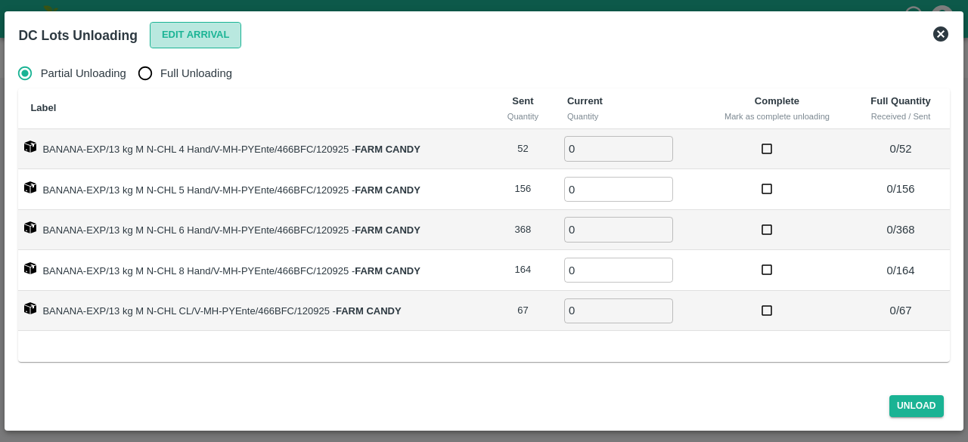
click at [207, 41] on button "Edit Arrival" at bounding box center [196, 35] width 92 height 26
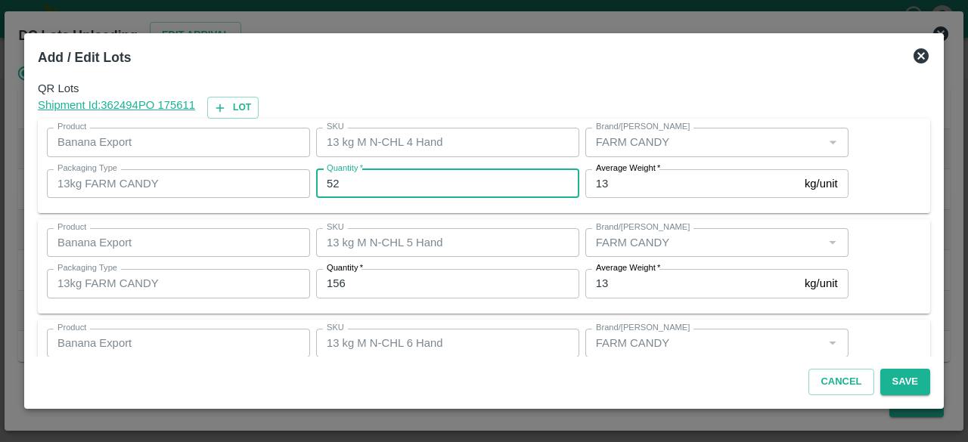
click at [333, 185] on input "52" at bounding box center [447, 183] width 263 height 29
type input "48"
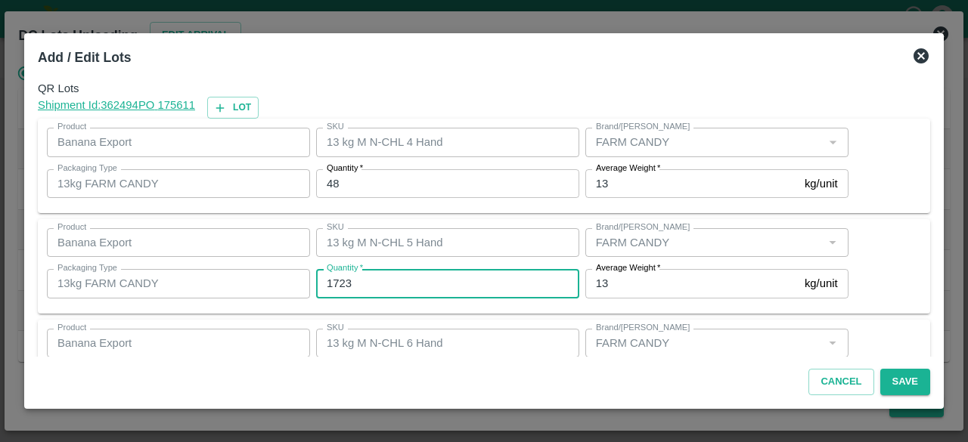
type input "172"
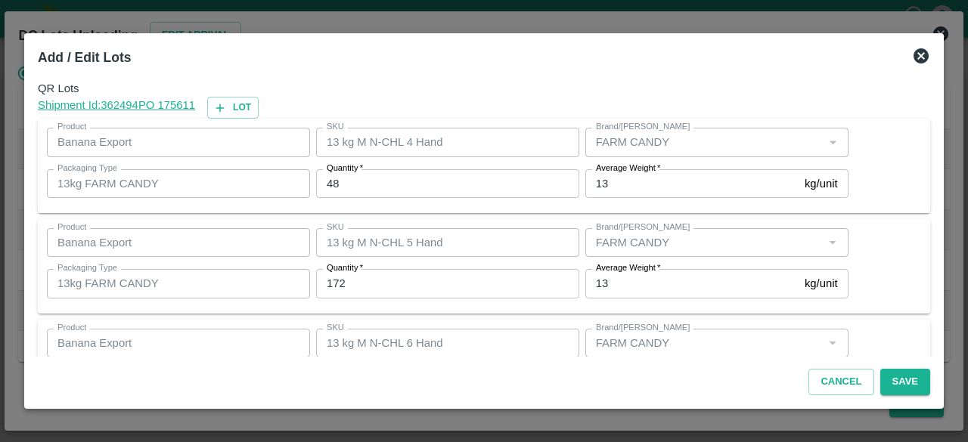
scroll to position [168, 0]
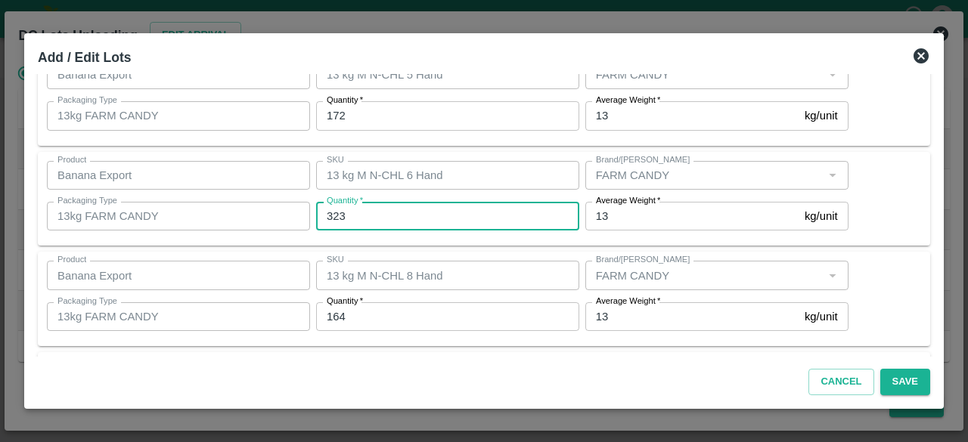
type input "323"
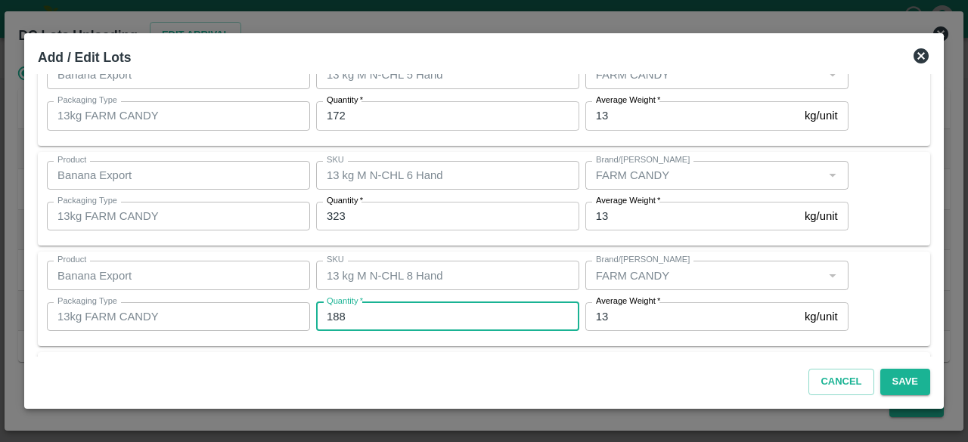
type input "188"
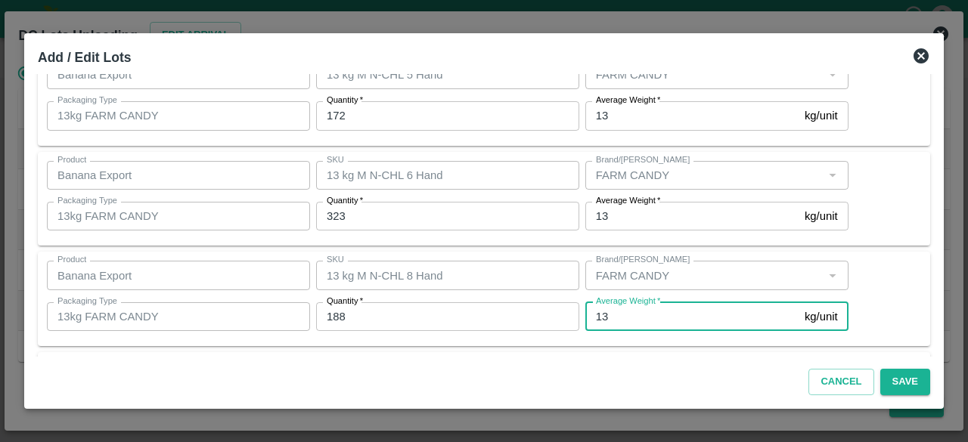
scroll to position [269, 0]
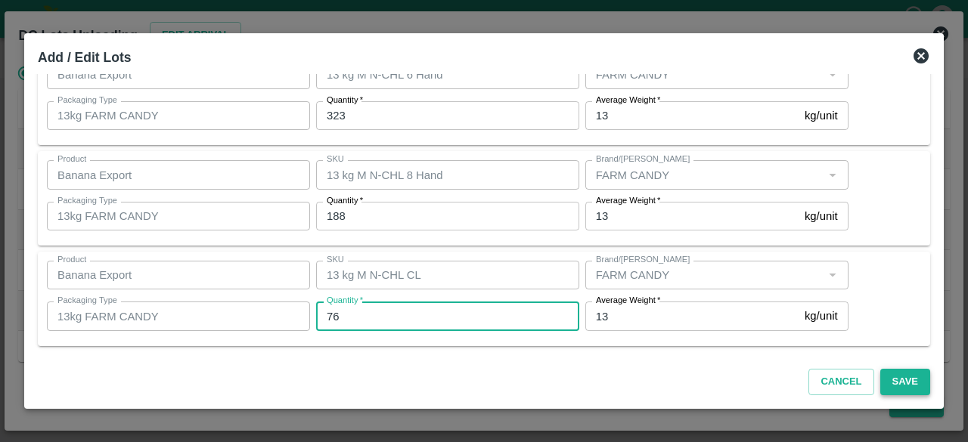
type input "76"
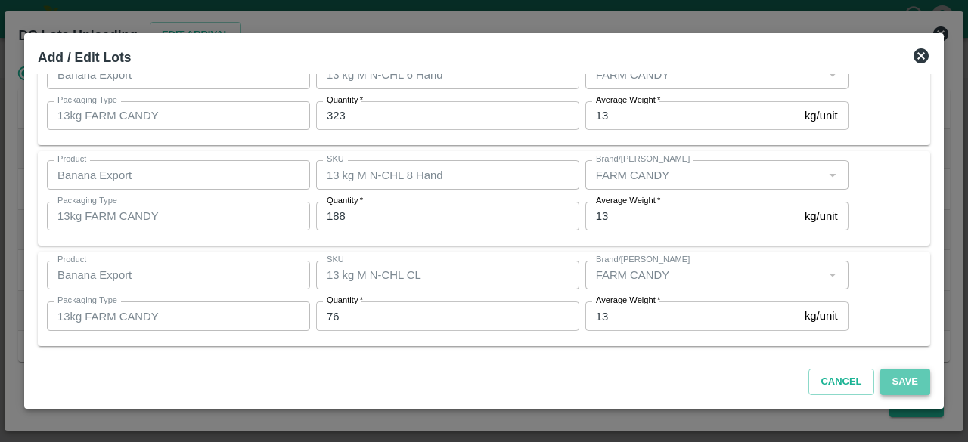
click at [912, 380] on button "Save" at bounding box center [905, 382] width 50 height 26
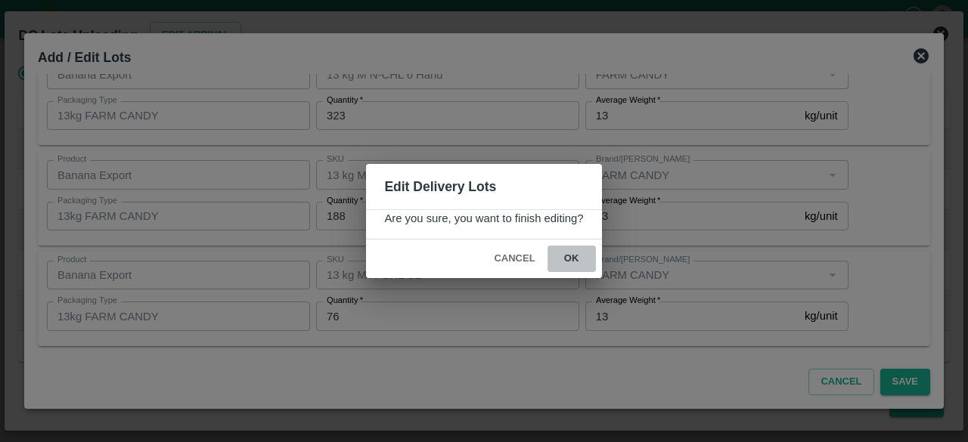
click at [567, 259] on button "ok" at bounding box center [572, 259] width 48 height 26
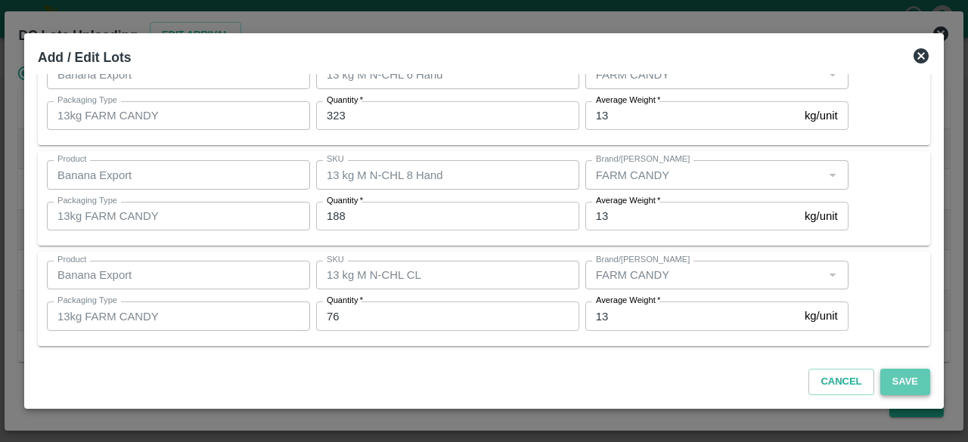
click at [899, 379] on button "Save" at bounding box center [905, 382] width 50 height 26
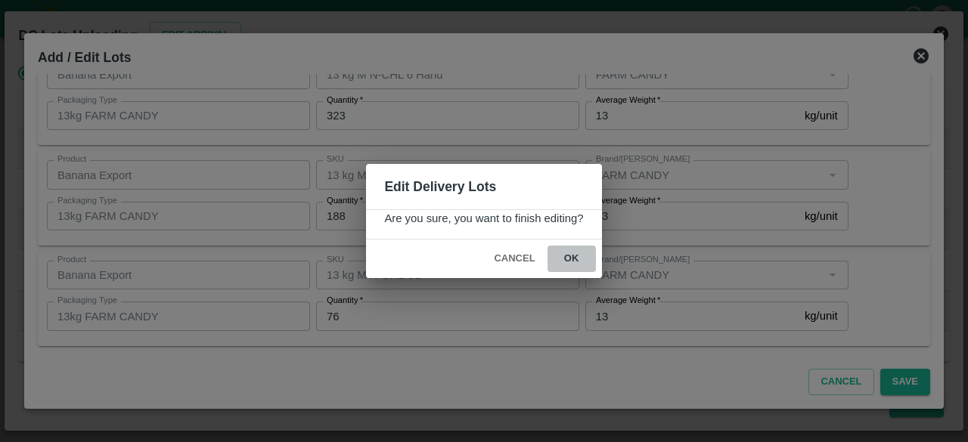
click at [572, 258] on button "ok" at bounding box center [572, 259] width 48 height 26
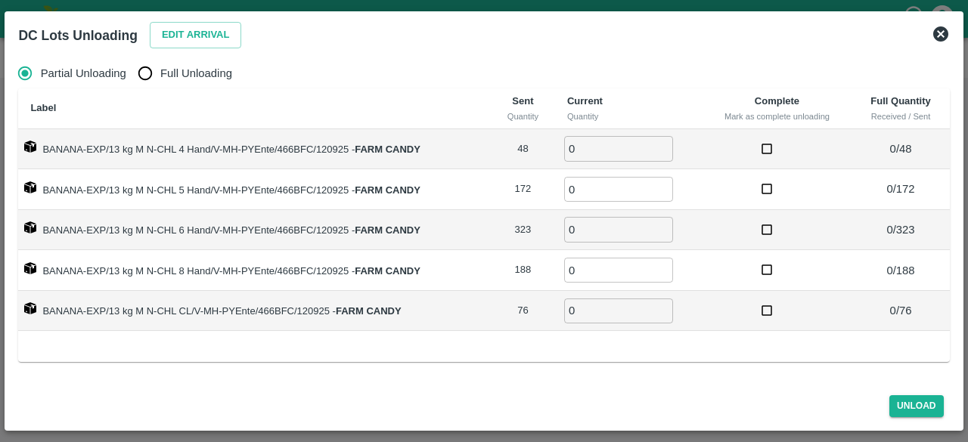
click at [141, 73] on input "Full Unloading" at bounding box center [145, 73] width 30 height 30
radio input "true"
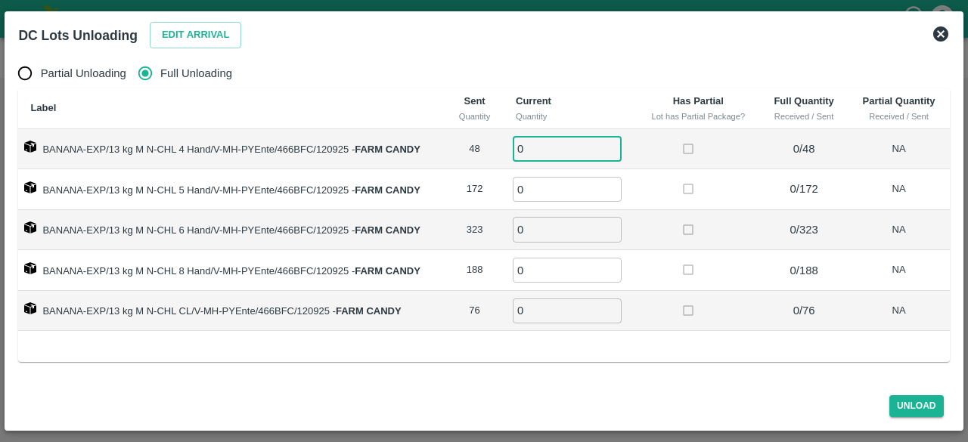
click at [550, 146] on input "0" at bounding box center [567, 148] width 109 height 25
type input "48"
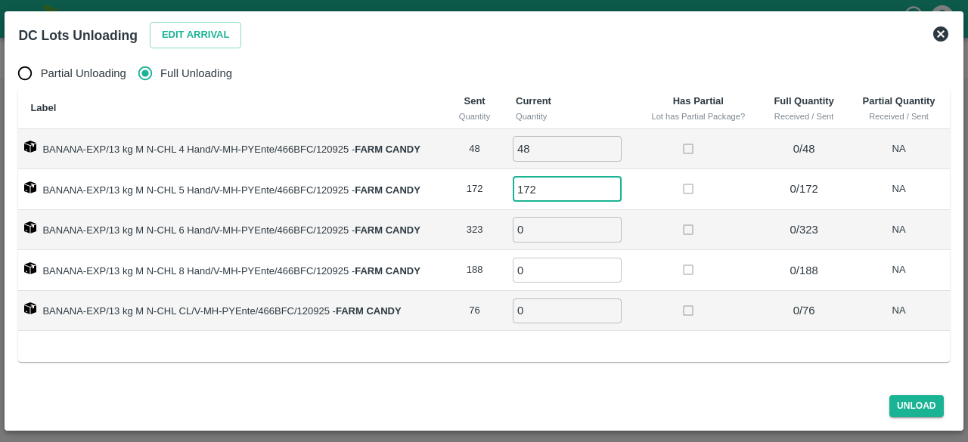
type input "172"
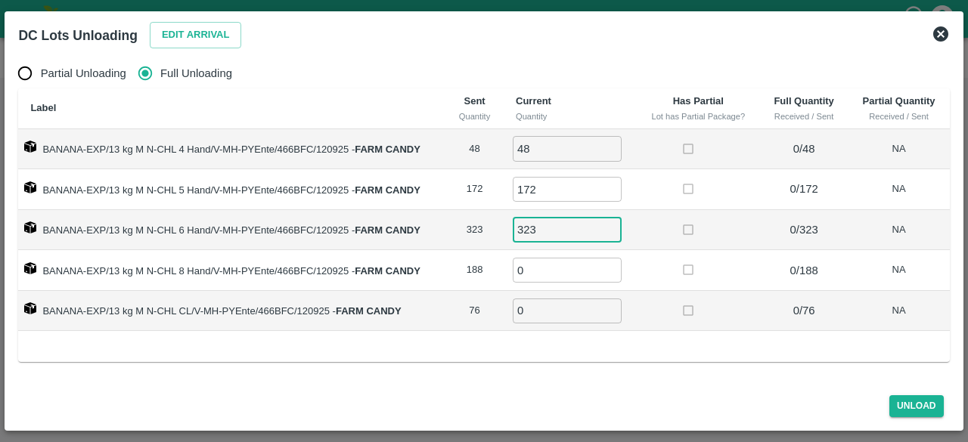
type input "323"
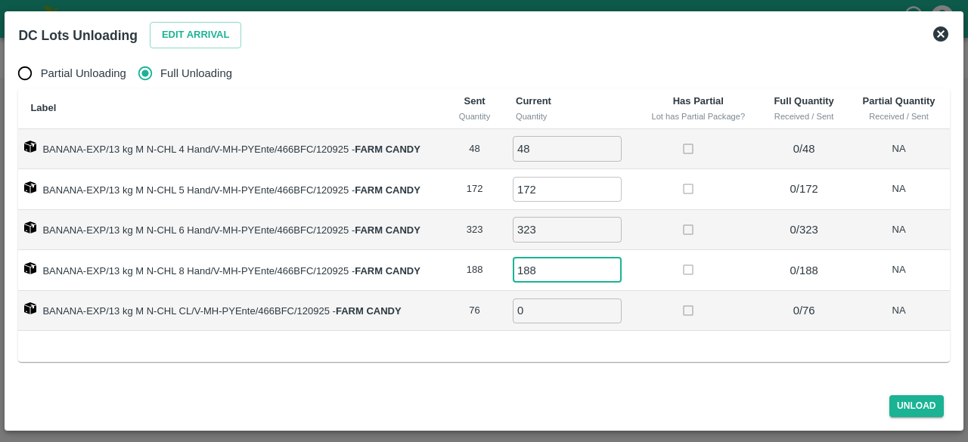
type input "188"
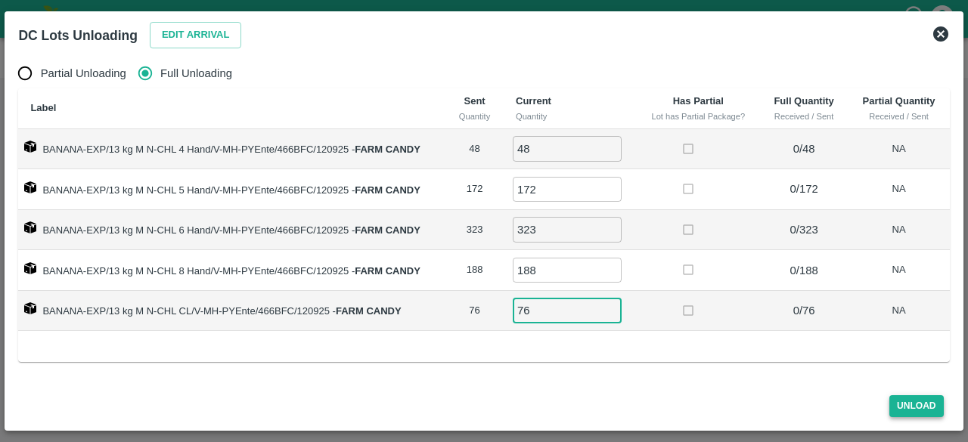
type input "76"
click at [909, 409] on button "Unload" at bounding box center [917, 407] width 54 height 22
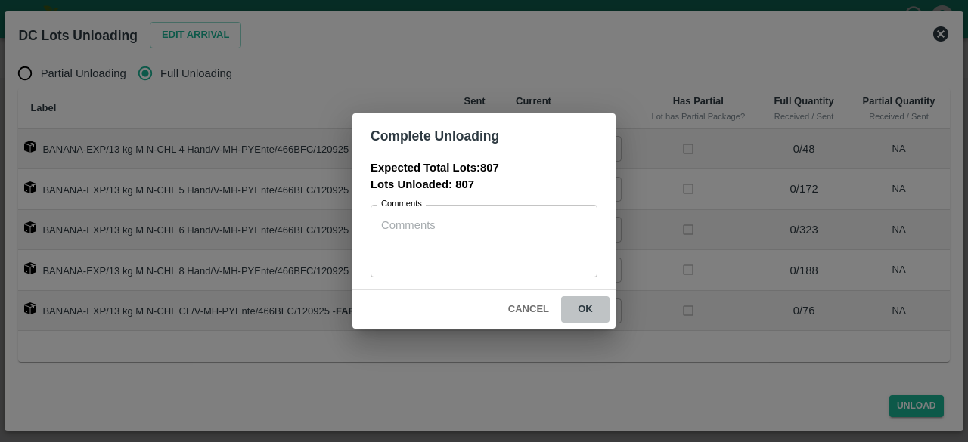
click at [584, 308] on button "ok" at bounding box center [585, 310] width 48 height 26
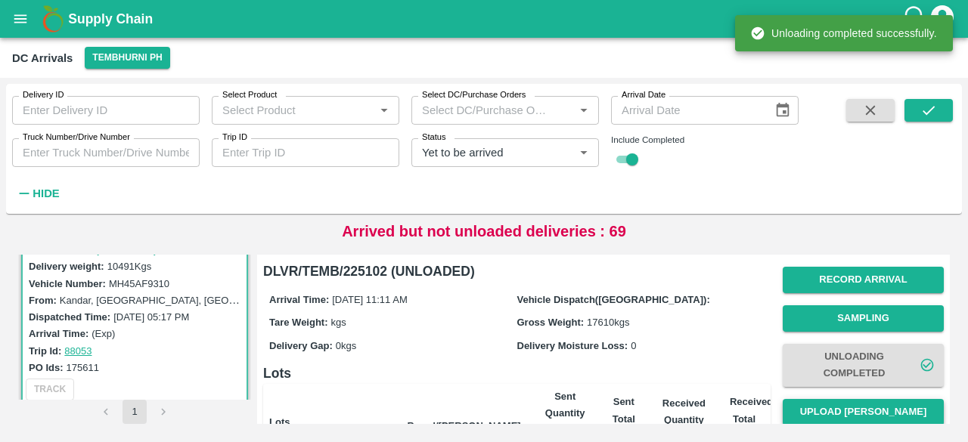
click at [860, 402] on button "Upload [PERSON_NAME]" at bounding box center [863, 412] width 161 height 26
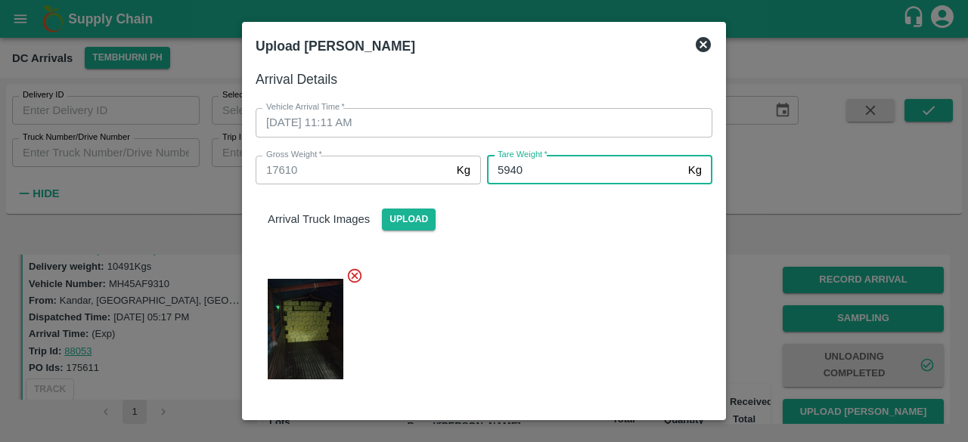
type input "5940"
click at [585, 343] on div at bounding box center [478, 325] width 469 height 140
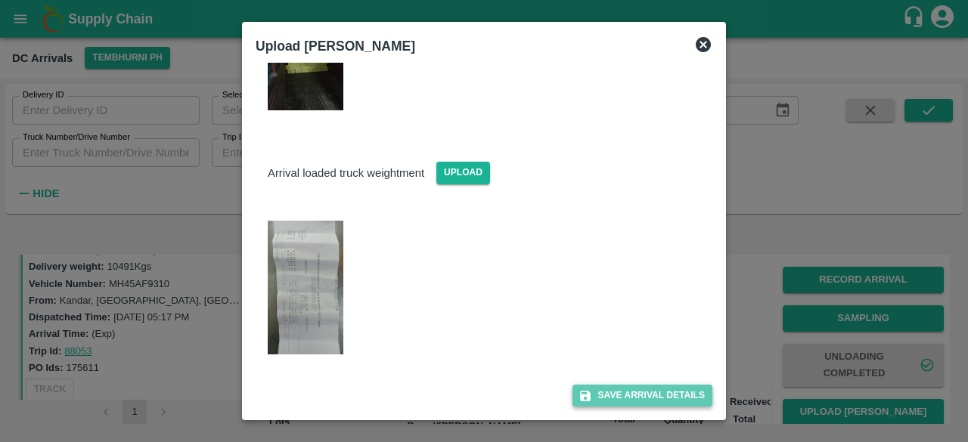
click at [636, 397] on button "Save Arrival Details" at bounding box center [643, 396] width 140 height 22
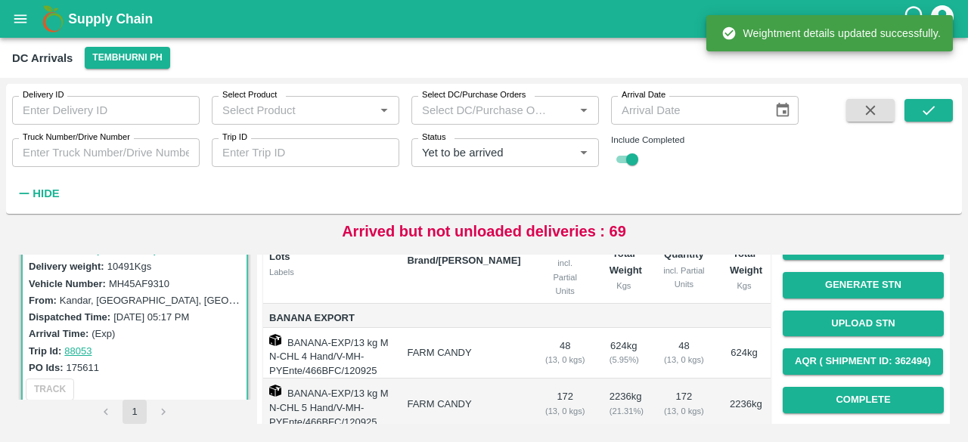
scroll to position [166, 0]
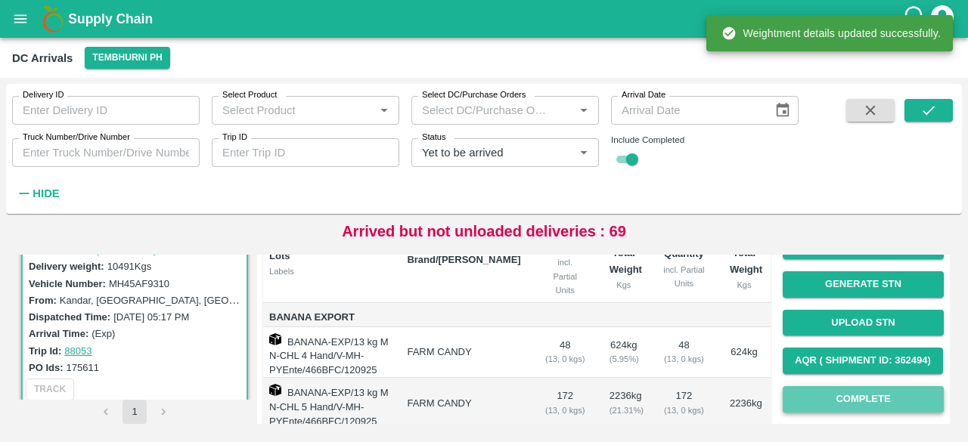
click at [862, 393] on button "Complete" at bounding box center [863, 400] width 161 height 26
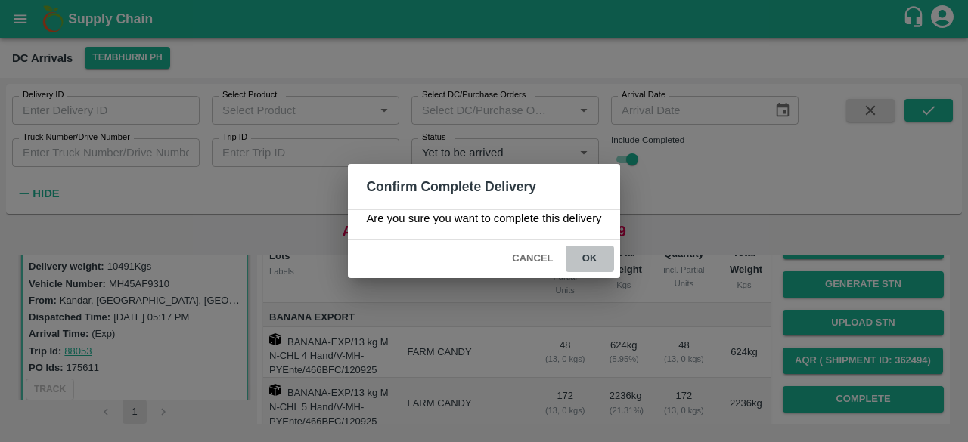
click at [591, 262] on button "ok" at bounding box center [590, 259] width 48 height 26
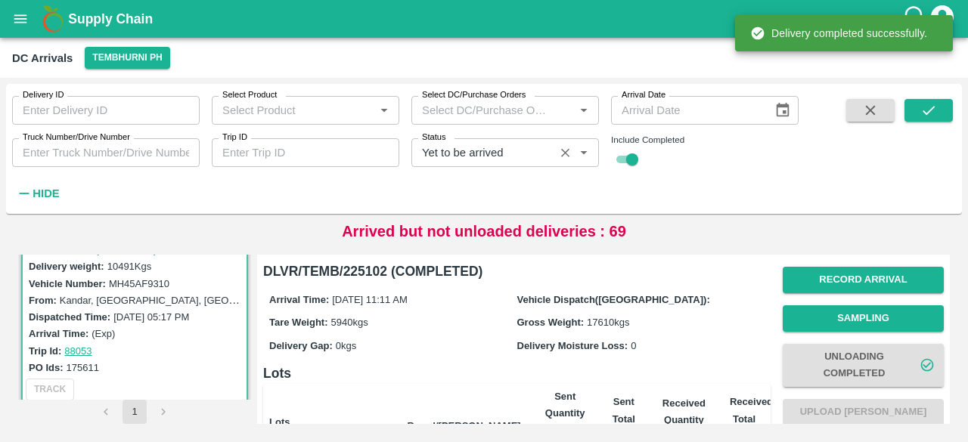
click at [478, 154] on input "Status" at bounding box center [483, 153] width 134 height 20
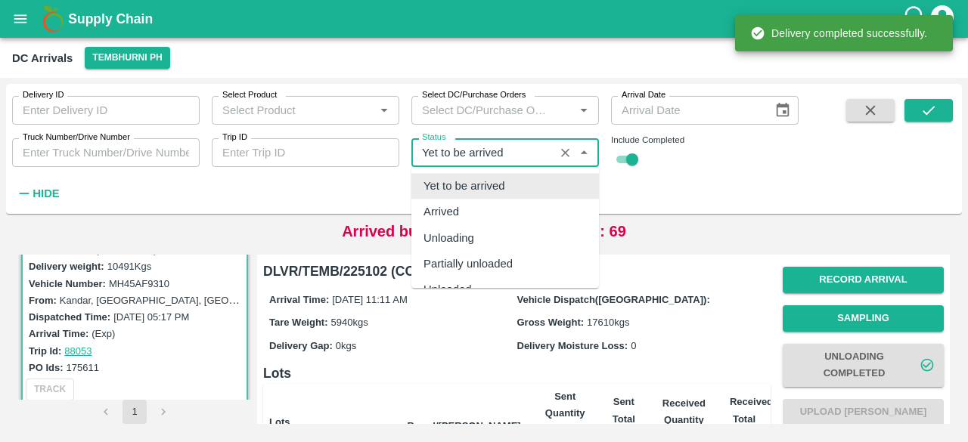
click at [478, 154] on input "Status" at bounding box center [483, 153] width 134 height 20
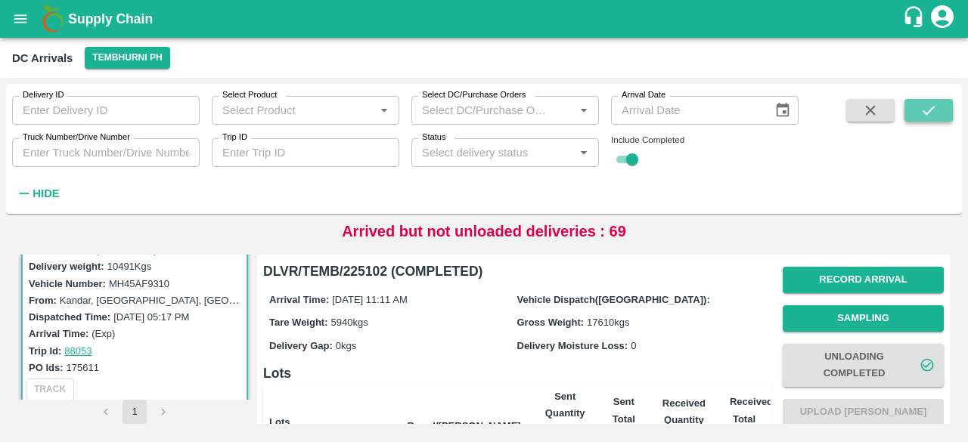
click at [921, 112] on icon "submit" at bounding box center [929, 110] width 17 height 17
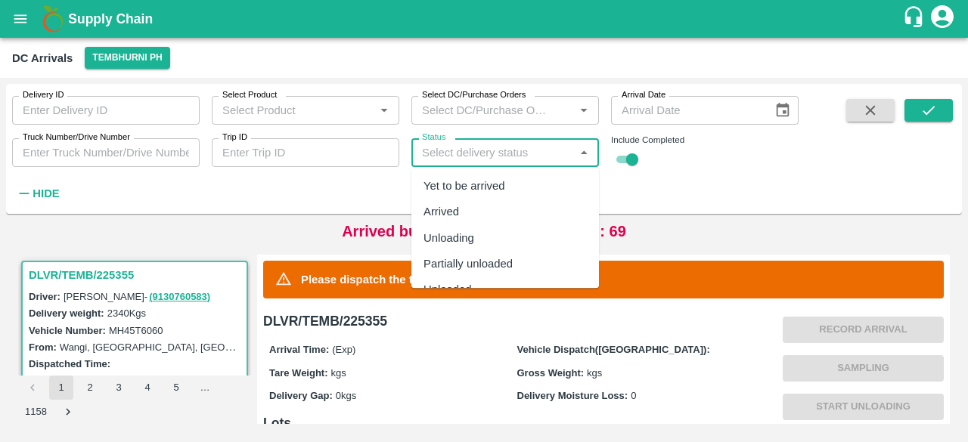
click at [547, 160] on input "Status" at bounding box center [493, 153] width 154 height 20
click at [504, 210] on div "Arrived" at bounding box center [505, 213] width 188 height 26
type input "Arrived"
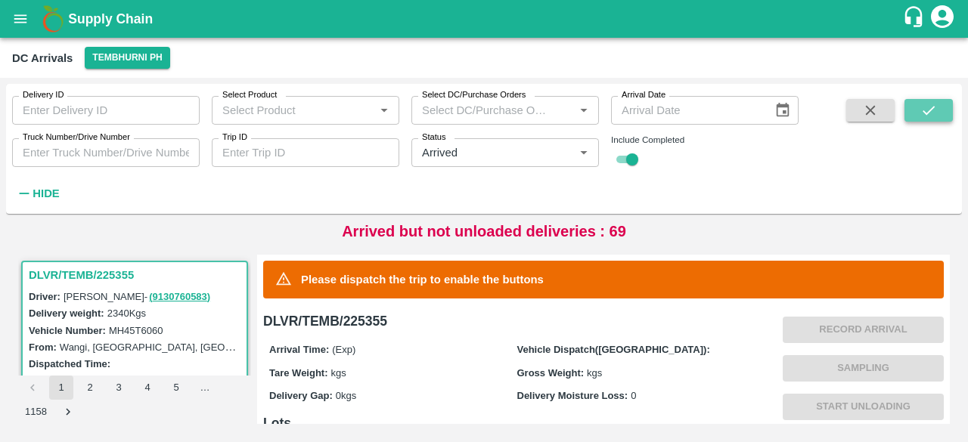
click at [925, 107] on icon "submit" at bounding box center [929, 110] width 17 height 17
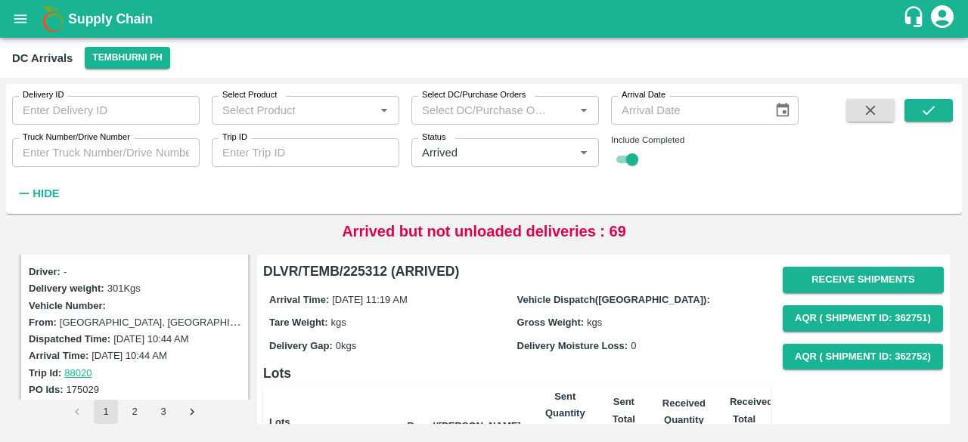
scroll to position [4790, 0]
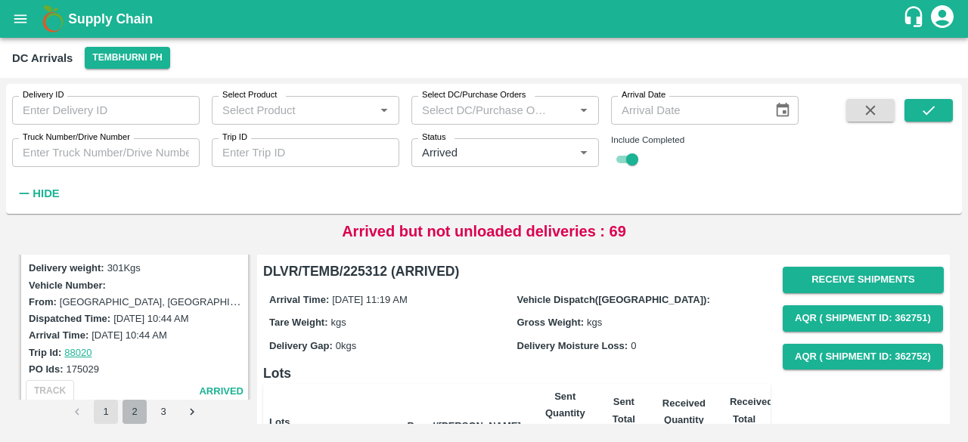
click at [134, 411] on button "2" at bounding box center [135, 412] width 24 height 24
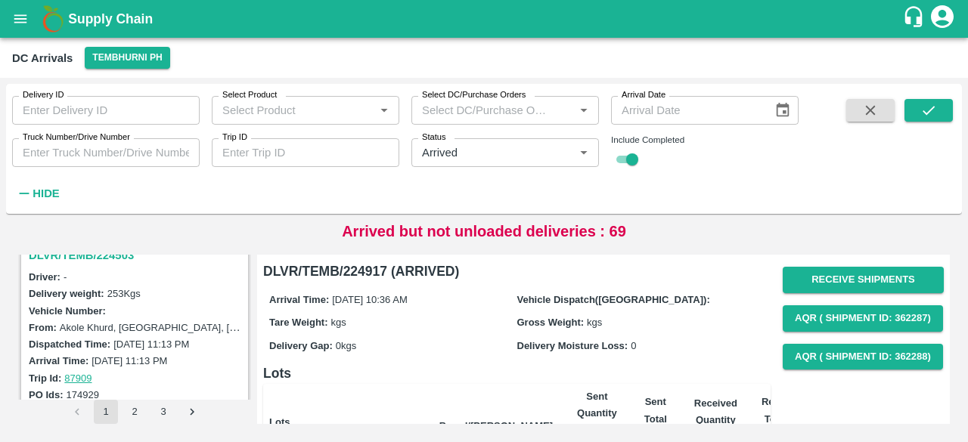
scroll to position [4790, 0]
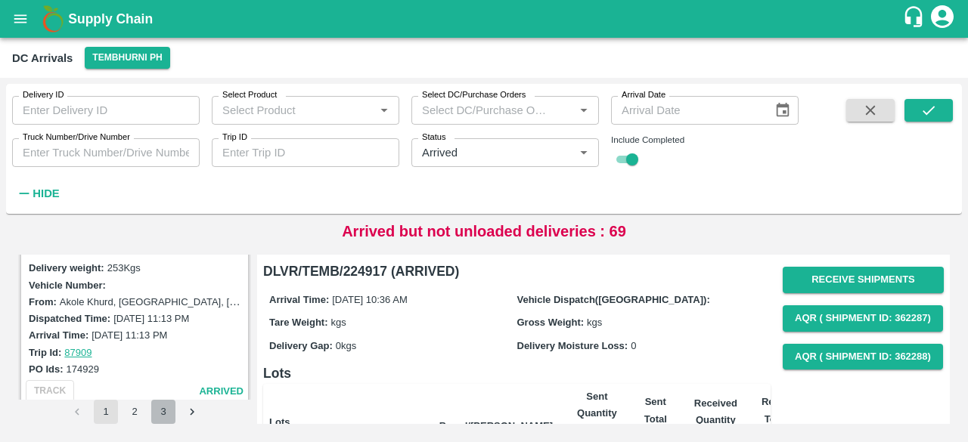
click at [157, 412] on button "3" at bounding box center [163, 412] width 24 height 24
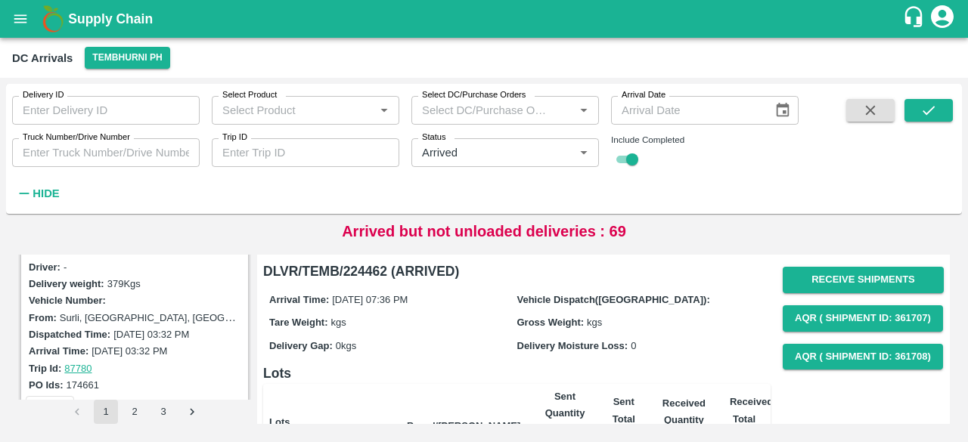
scroll to position [3607, 0]
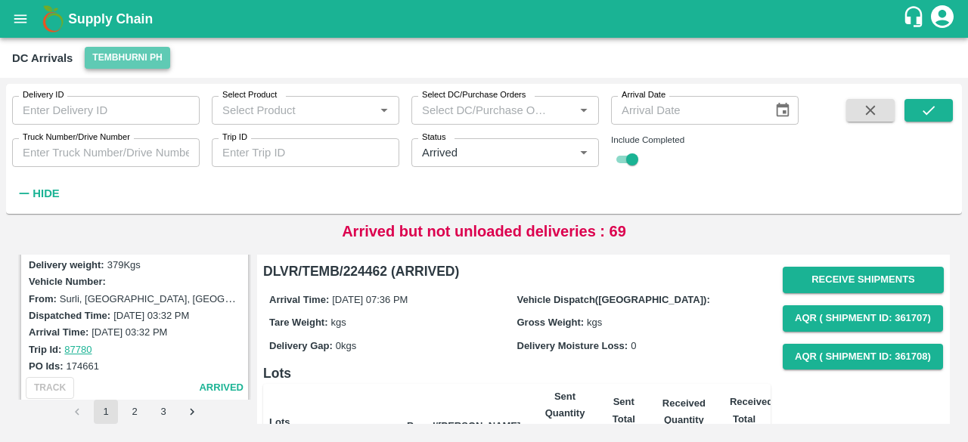
click at [120, 56] on button "Tembhurni PH" at bounding box center [127, 58] width 85 height 22
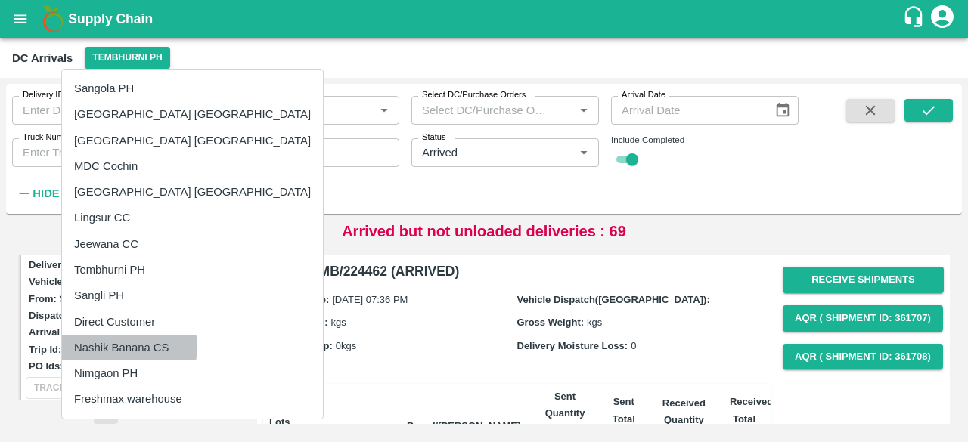
click at [129, 346] on li "Nashik Banana CS" at bounding box center [192, 348] width 261 height 26
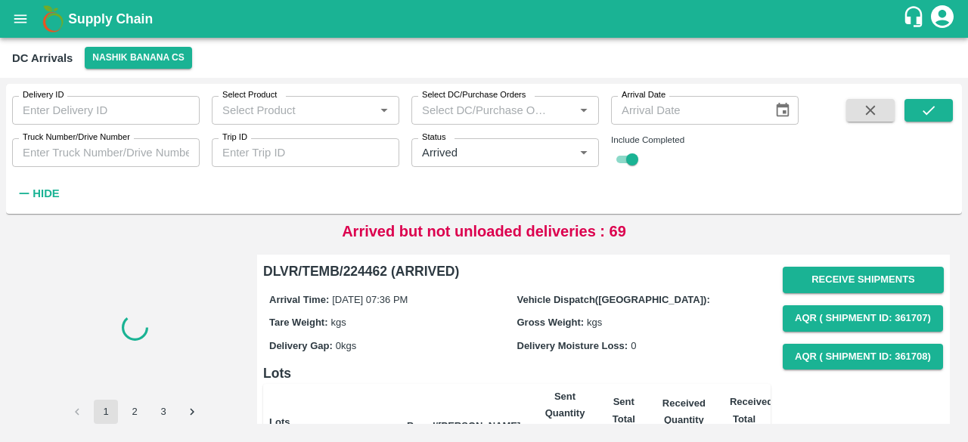
scroll to position [0, 0]
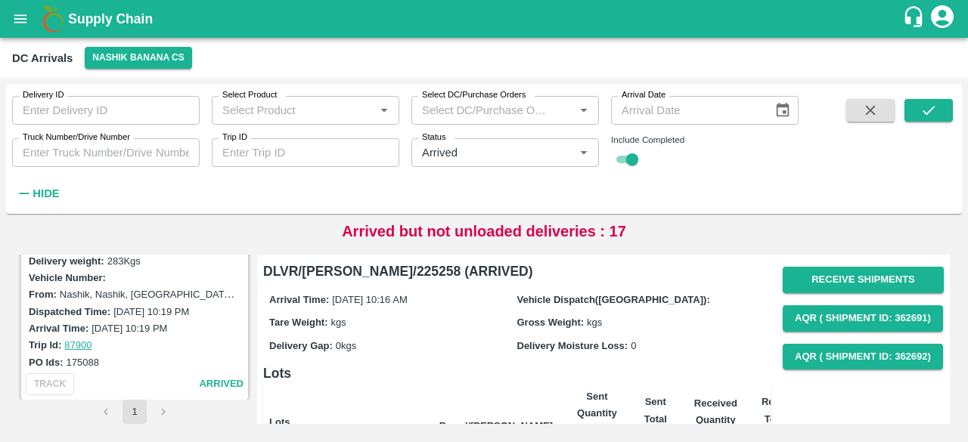
scroll to position [2408, 0]
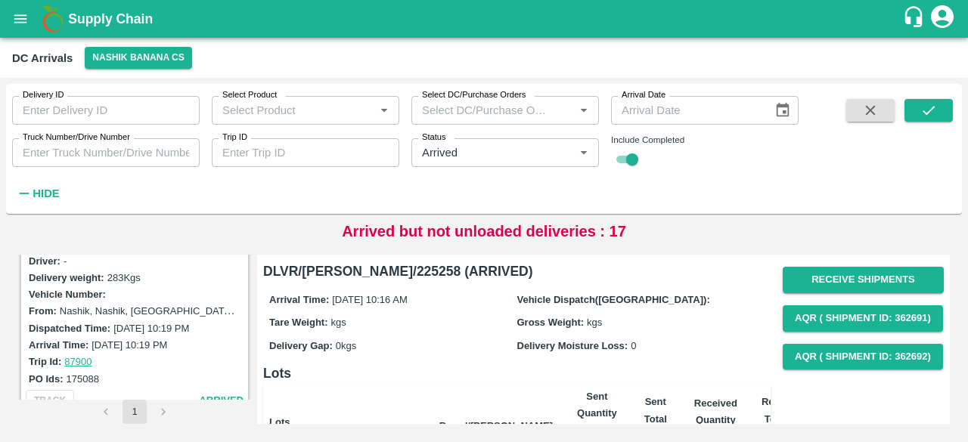
click at [564, 153] on icon "Clear" at bounding box center [565, 153] width 14 height 14
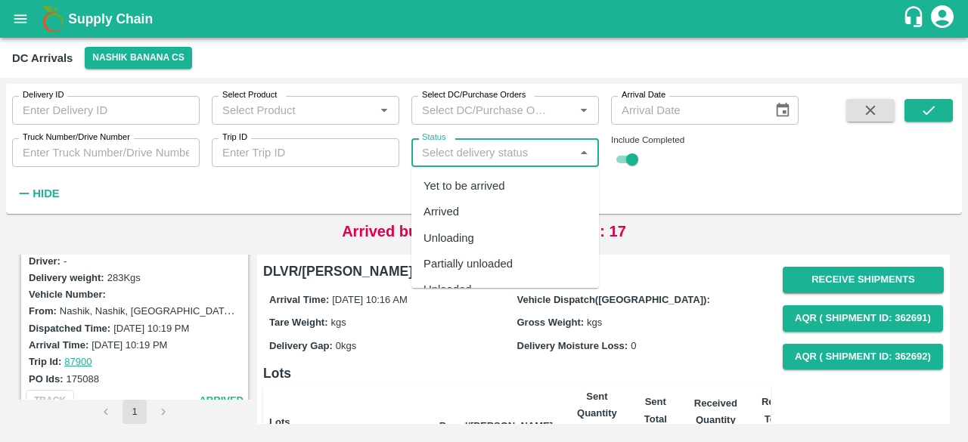
drag, startPoint x: 519, startPoint y: 154, endPoint x: 500, endPoint y: 203, distance: 52.7
click at [500, 203] on body "Supply Chain DC Arrivals Nashik Banana CS Delivery ID Delivery ID Select Produc…" at bounding box center [484, 221] width 968 height 442
click at [500, 188] on div "Yet to be arrived" at bounding box center [465, 186] width 82 height 17
type input "Yet to be arrived"
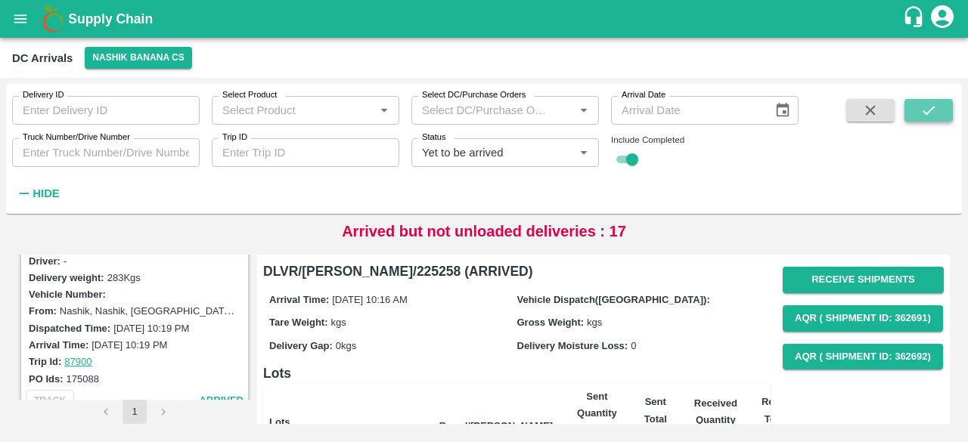
click at [920, 101] on button "submit" at bounding box center [929, 110] width 48 height 23
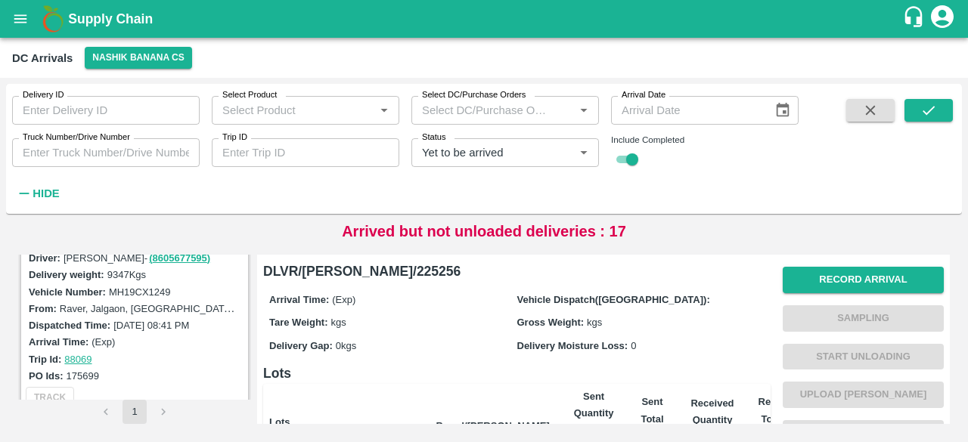
scroll to position [1635, 0]
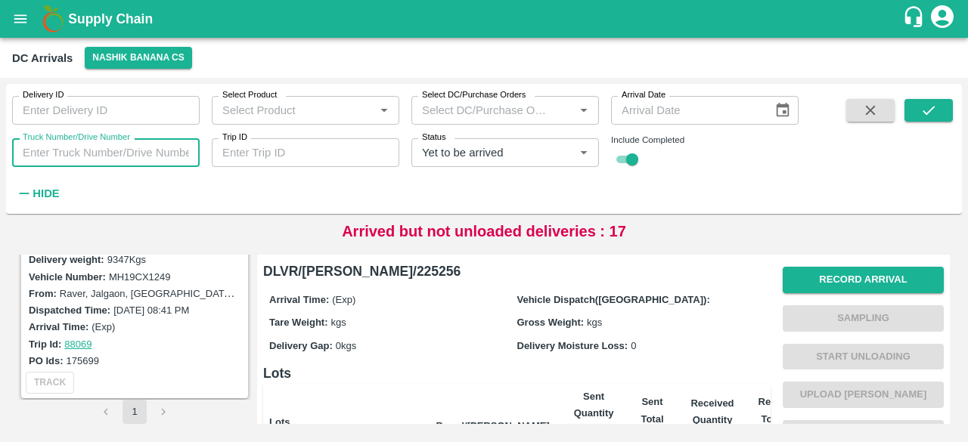
click at [90, 152] on input "Truck Number/Drive Number" at bounding box center [106, 152] width 188 height 29
type input "8781"
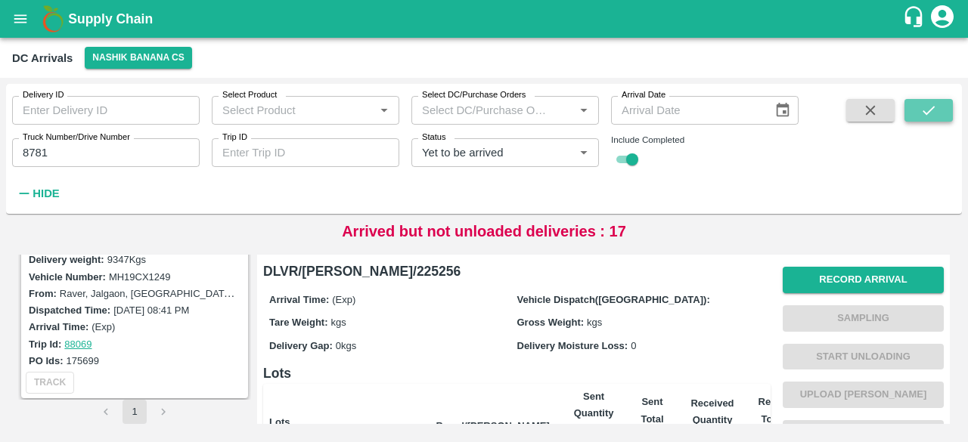
click at [922, 109] on icon "submit" at bounding box center [929, 110] width 17 height 17
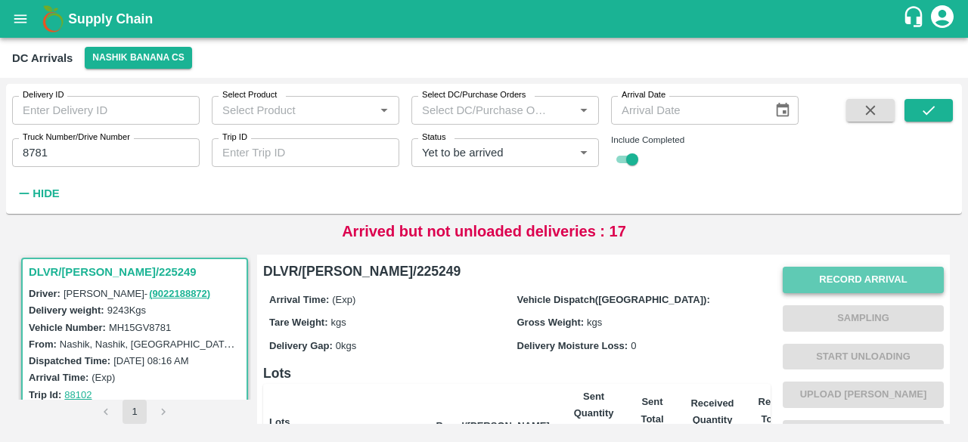
click at [838, 283] on button "Record Arrival" at bounding box center [863, 280] width 161 height 26
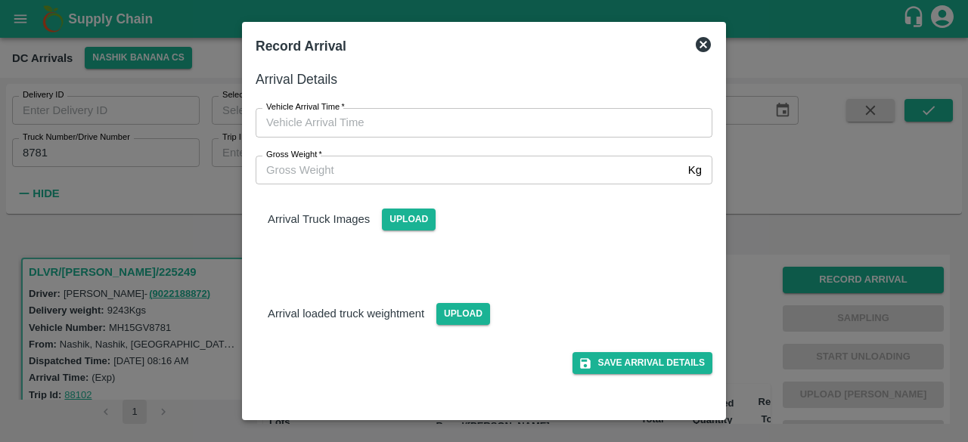
type input "DD/MM/YYYY hh:mm aa"
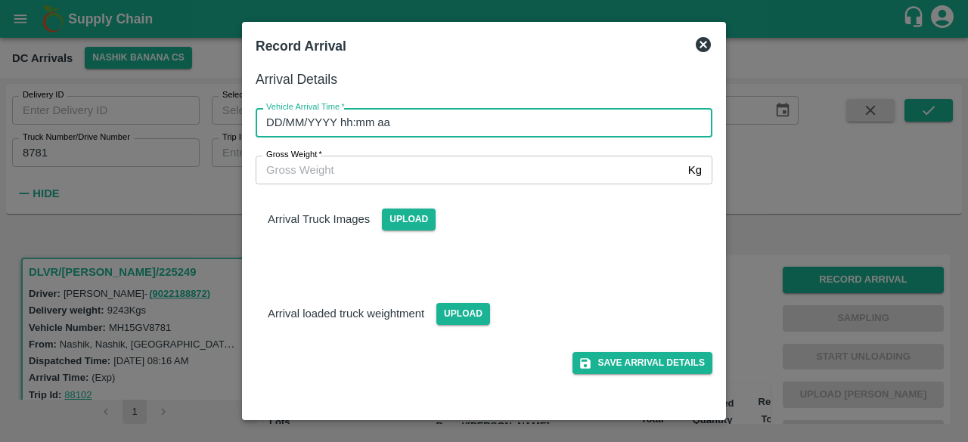
click at [554, 131] on input "DD/MM/YYYY hh:mm aa" at bounding box center [479, 122] width 446 height 29
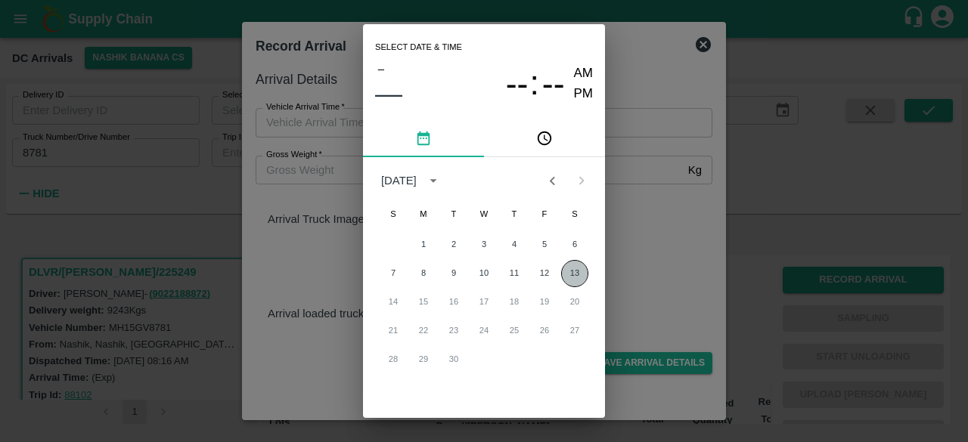
click at [576, 272] on button "13" at bounding box center [574, 273] width 27 height 27
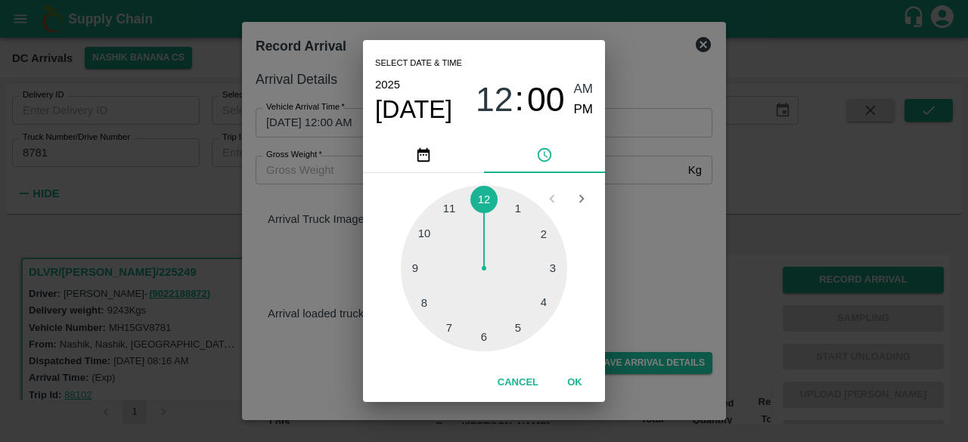
click at [482, 331] on div at bounding box center [484, 268] width 166 height 166
click at [550, 300] on div at bounding box center [484, 268] width 166 height 166
type input "[DATE] 06:19 AM"
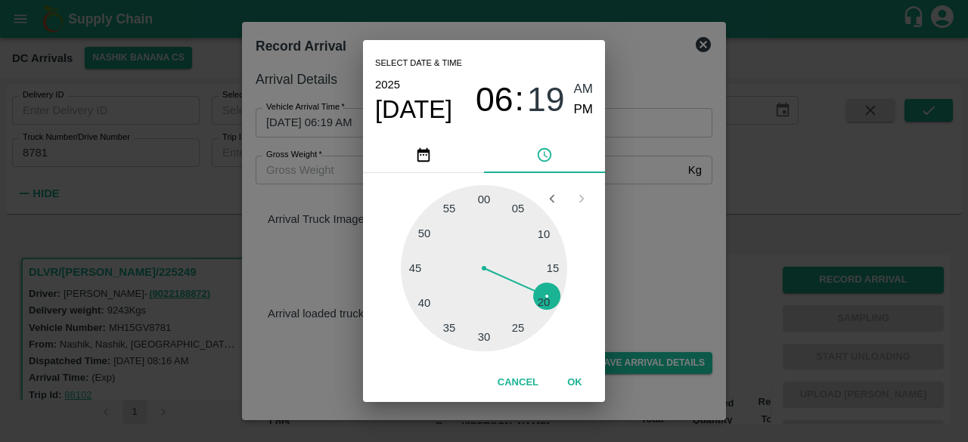
click at [695, 253] on div "Select date & time [DATE] 06 : 19 AM PM 05 10 15 20 25 30 35 40 45 50 55 00 Can…" at bounding box center [484, 221] width 968 height 442
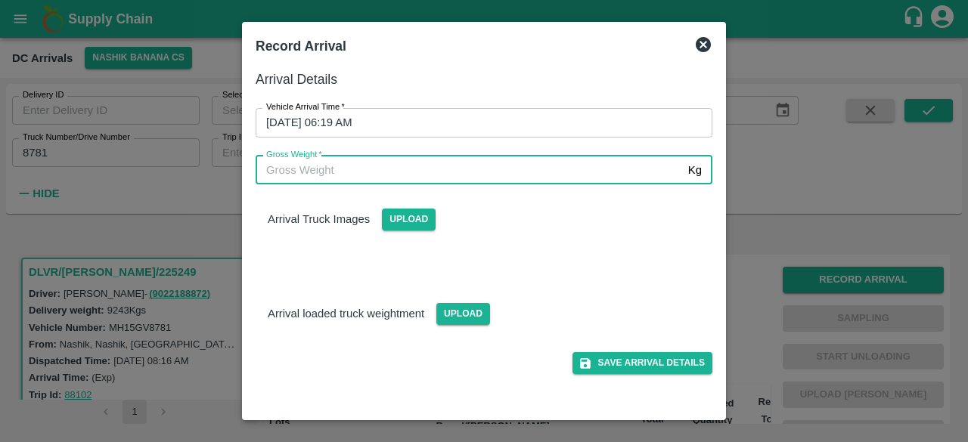
click at [349, 171] on input "Gross Weight   *" at bounding box center [469, 170] width 427 height 29
type input "16170"
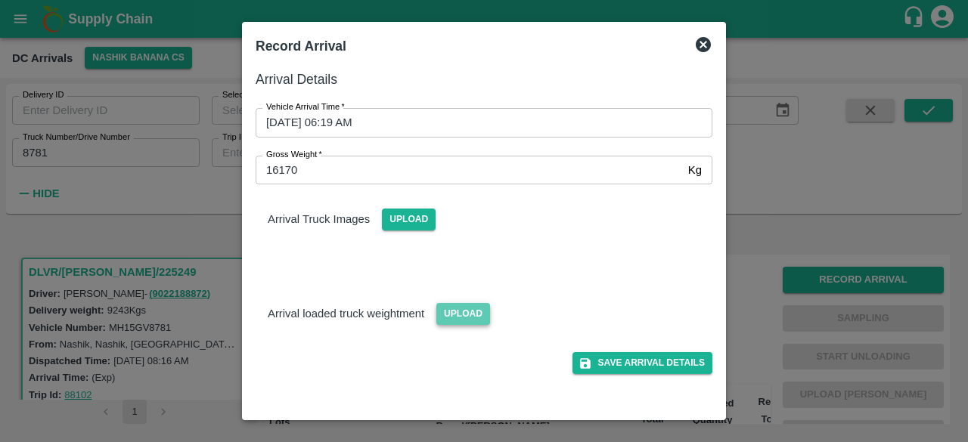
click at [464, 311] on span "Upload" at bounding box center [463, 314] width 54 height 22
click at [0, 0] on input "Upload" at bounding box center [0, 0] width 0 height 0
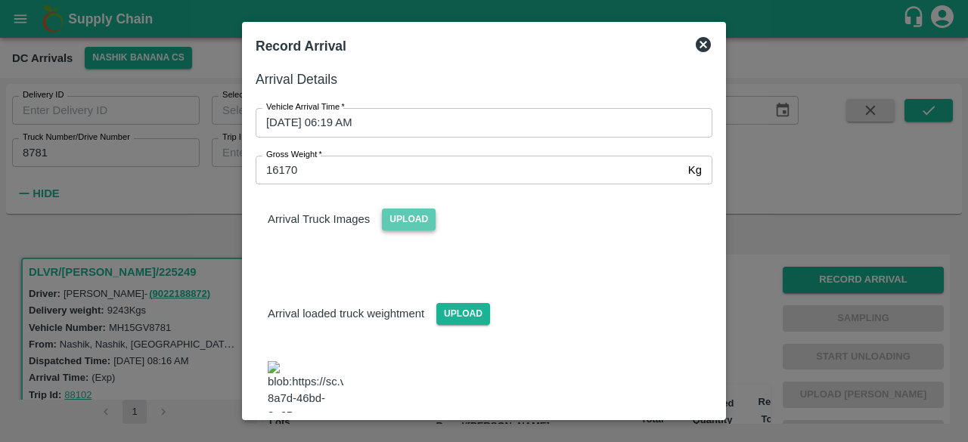
click at [401, 219] on span "Upload" at bounding box center [409, 220] width 54 height 22
click at [0, 0] on input "Upload" at bounding box center [0, 0] width 0 height 0
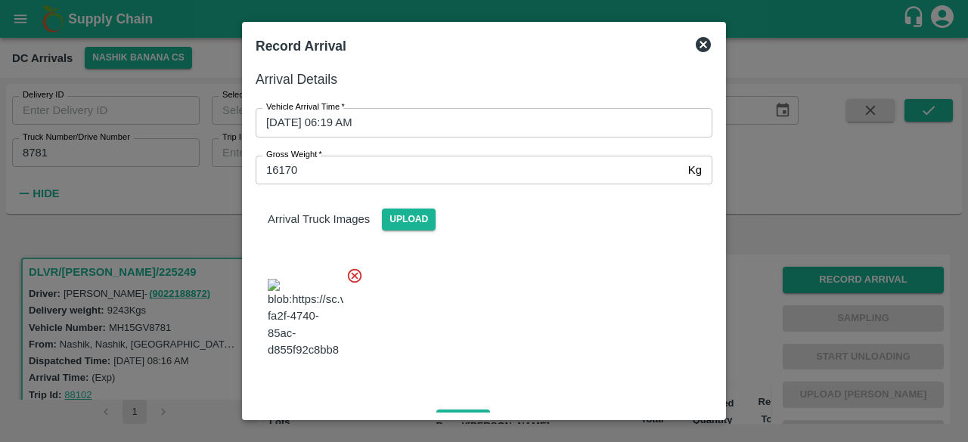
scroll to position [166, 0]
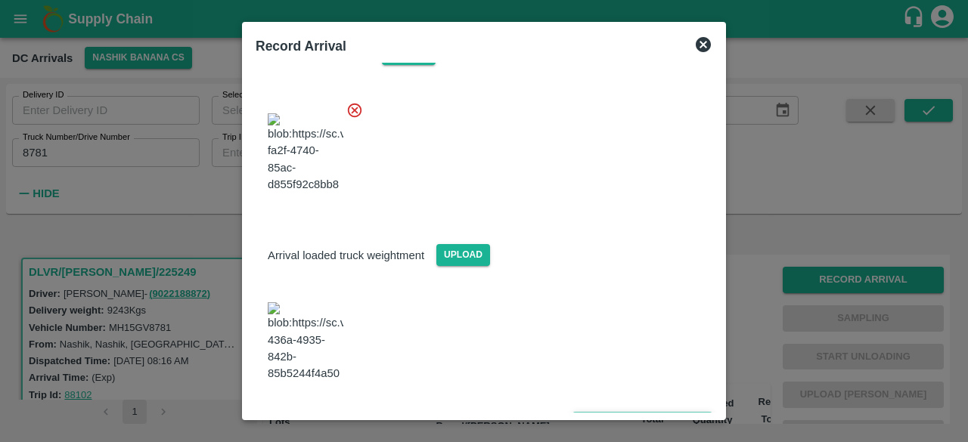
click at [628, 412] on button "Save Arrival Details" at bounding box center [643, 423] width 140 height 22
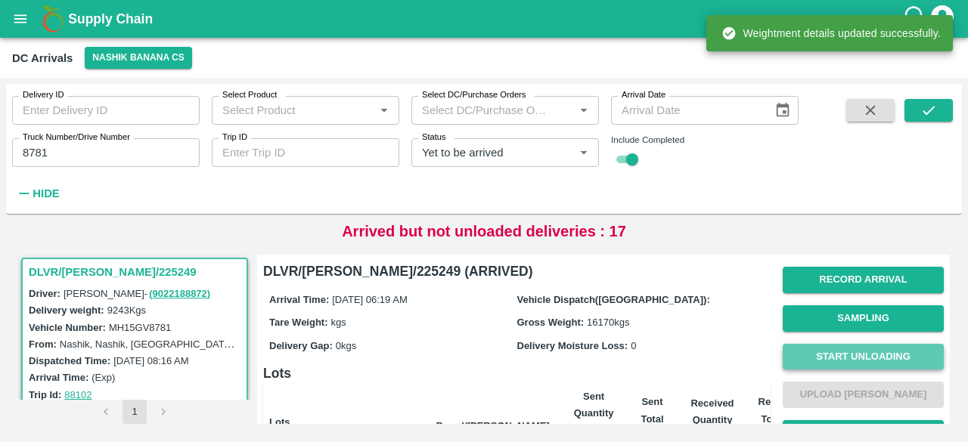
click at [852, 351] on button "Start Unloading" at bounding box center [863, 357] width 161 height 26
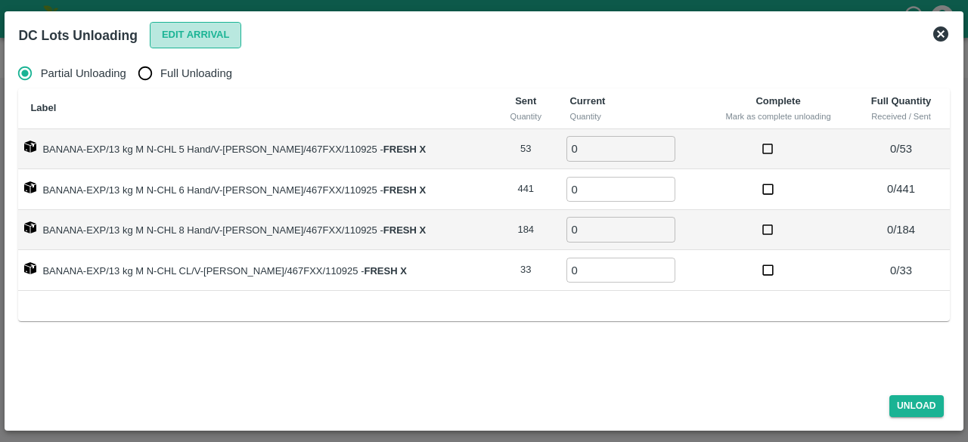
click at [193, 33] on button "Edit Arrival" at bounding box center [196, 35] width 92 height 26
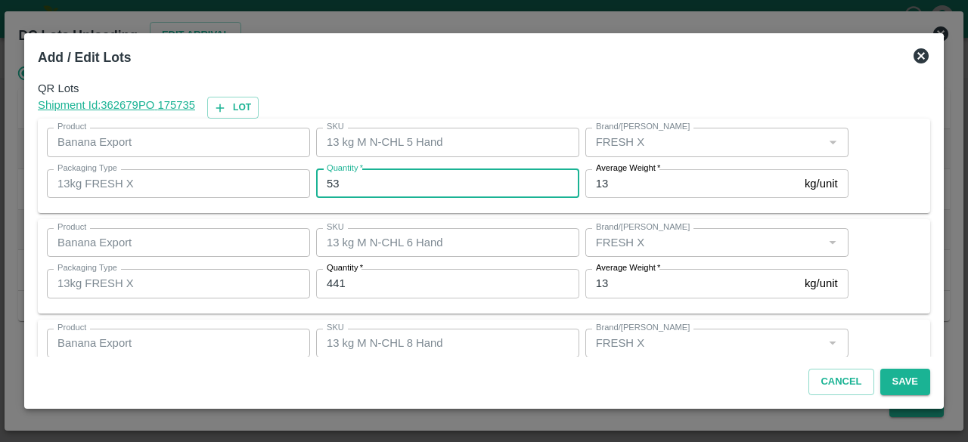
click at [331, 182] on input "53" at bounding box center [447, 183] width 263 height 29
type input "39"
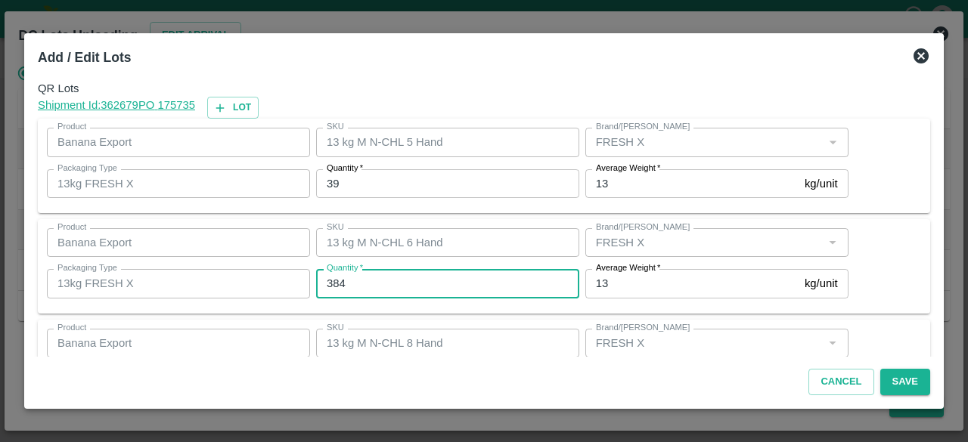
type input "384"
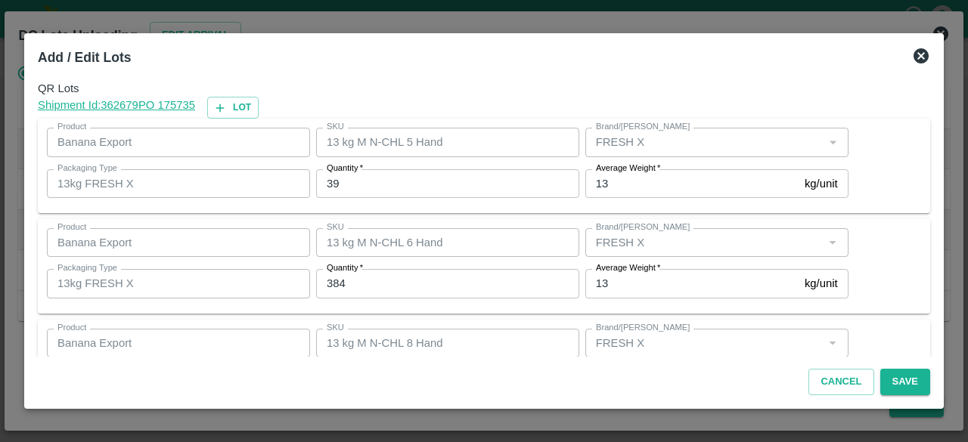
scroll to position [168, 0]
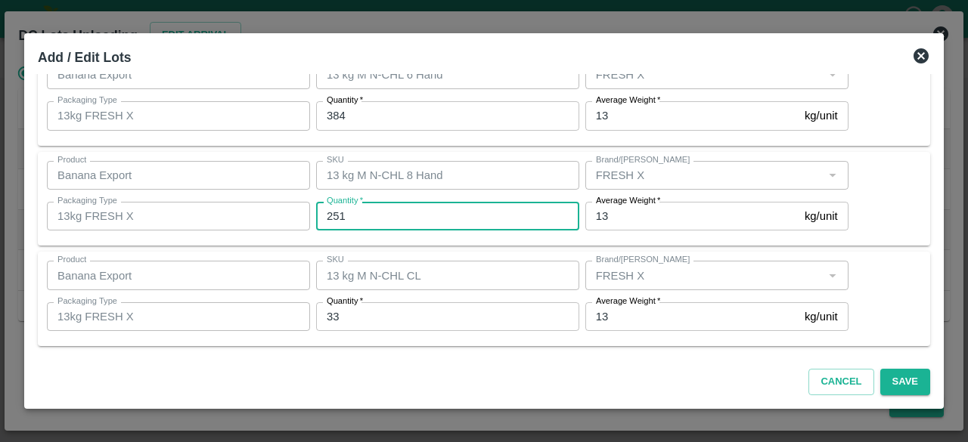
type input "251"
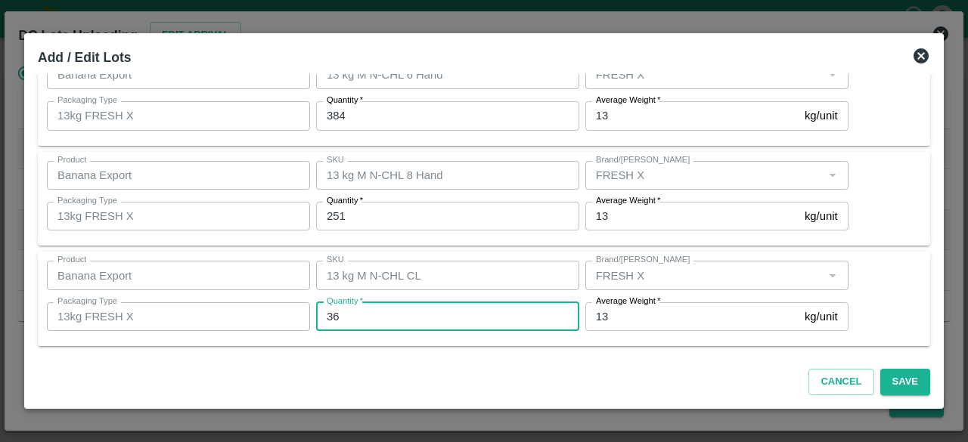
scroll to position [0, 0]
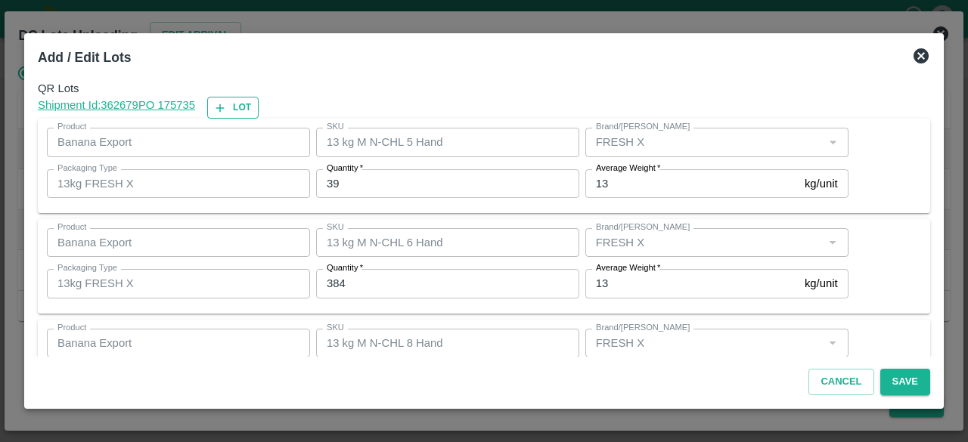
type input "36"
click at [233, 108] on button "Lot" at bounding box center [232, 108] width 51 height 22
type input "13 kg M N-CHL 5 Hand"
type input "39"
type input "13 kg M N-CHL 6 Hand"
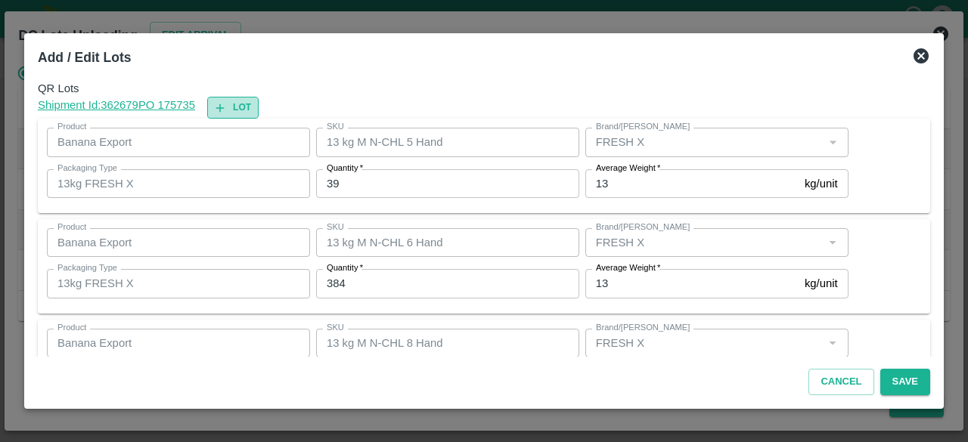
type input "384"
type input "13 kg M N-CHL 8 Hand"
type input "251"
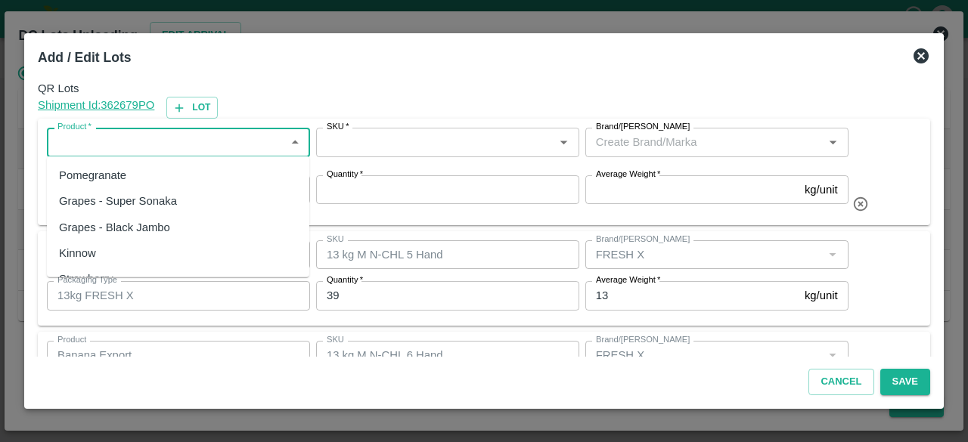
click at [216, 139] on input "Product   *" at bounding box center [165, 142] width 229 height 20
click at [186, 178] on div "Banana Export" at bounding box center [178, 176] width 262 height 26
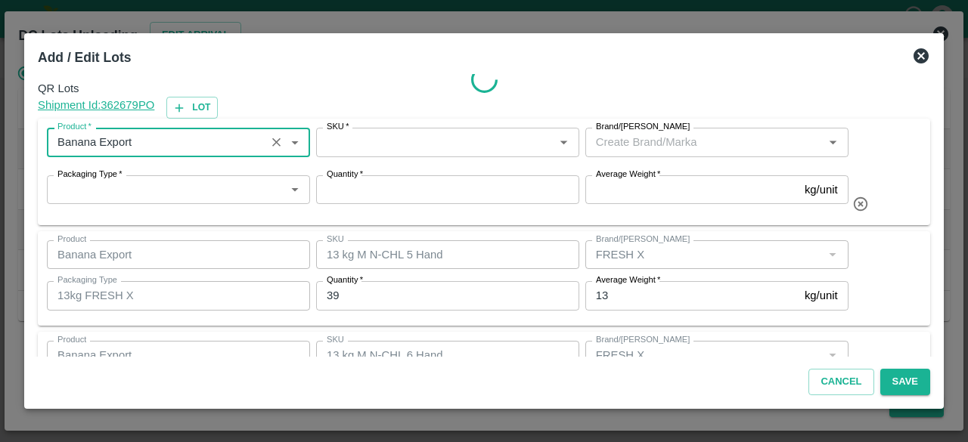
type input "Banana Export"
click at [197, 190] on input "Packaging Type   *" at bounding box center [165, 190] width 229 height 20
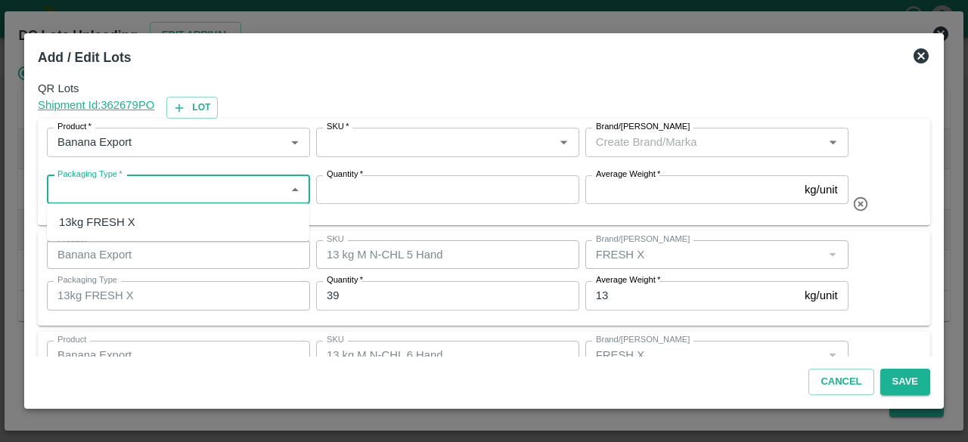
click at [188, 220] on div "13kg FRESH X" at bounding box center [178, 223] width 262 height 26
type input "13kg FRESH X"
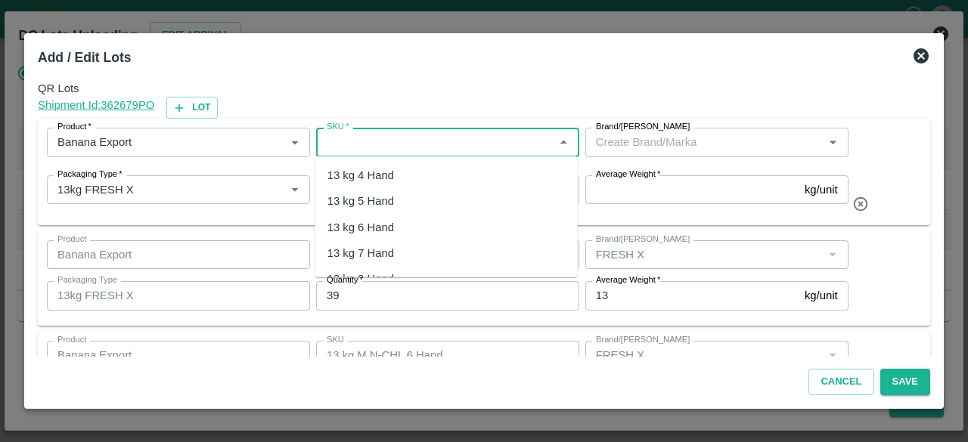
click at [470, 138] on input "SKU   *" at bounding box center [435, 142] width 229 height 20
click at [451, 182] on div "13 kg M N-CHL 4 Hand" at bounding box center [446, 176] width 262 height 26
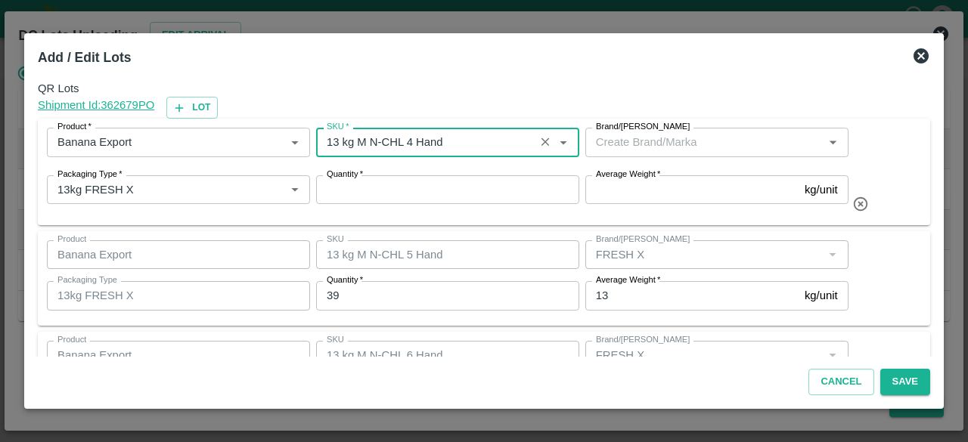
type input "13 kg M N-CHL 4 Hand"
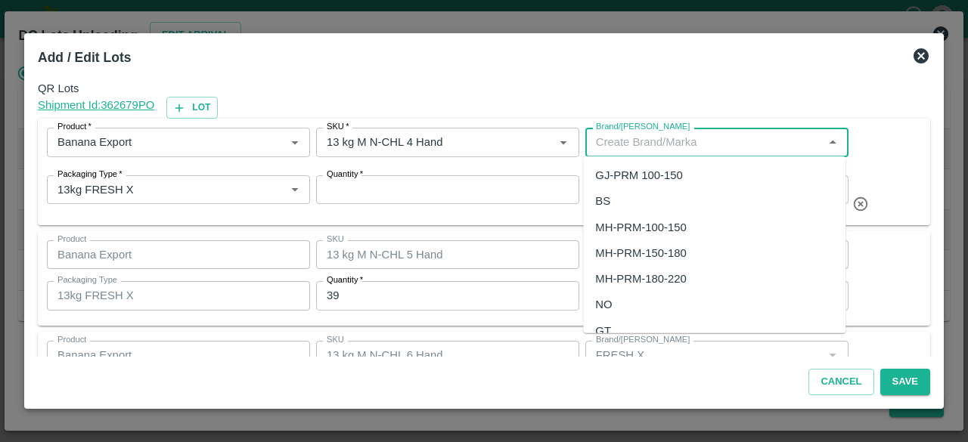
click at [679, 146] on input "Brand/[PERSON_NAME]" at bounding box center [704, 142] width 229 height 20
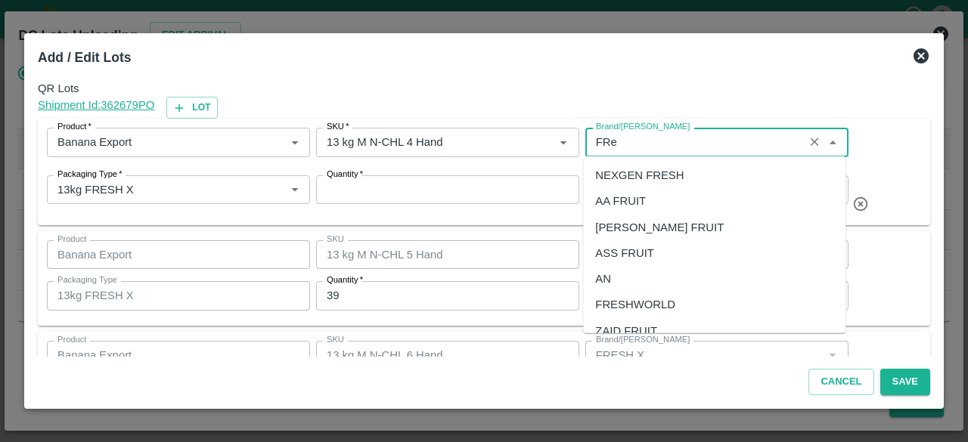
scroll to position [68, 0]
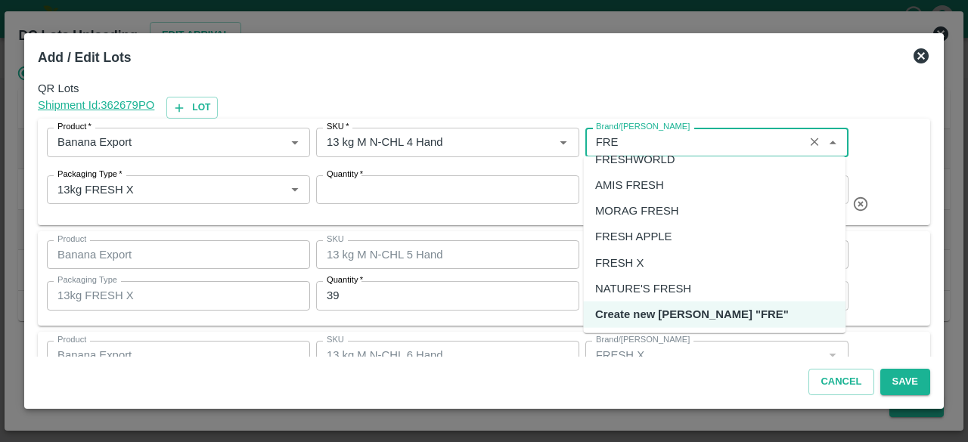
click at [654, 262] on div "FRESH X" at bounding box center [714, 263] width 262 height 26
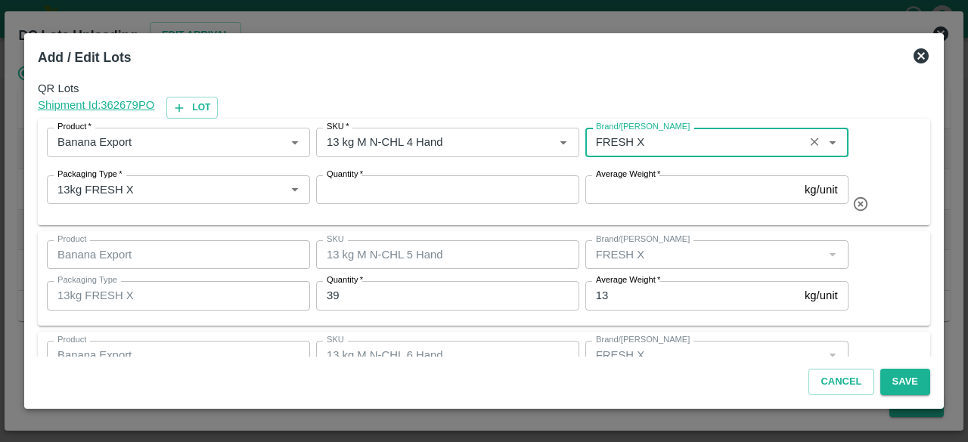
type input "FRESH X"
click at [620, 191] on input "Average Weight   *" at bounding box center [691, 189] width 213 height 29
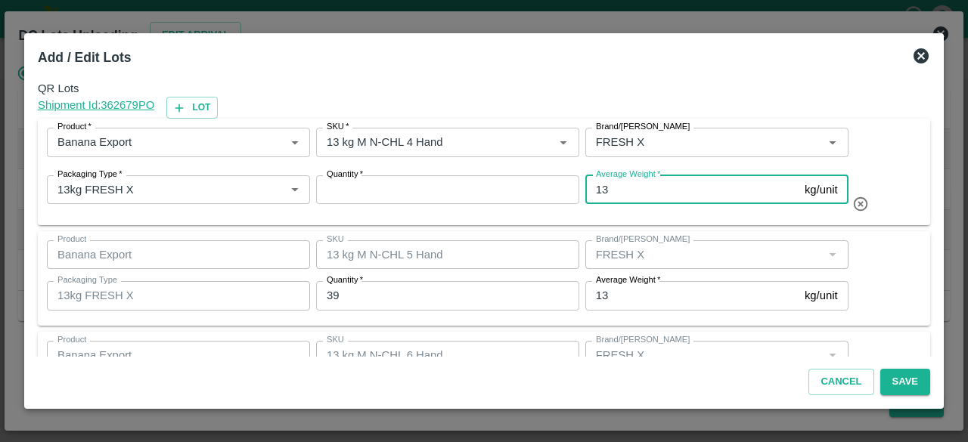
type input "13"
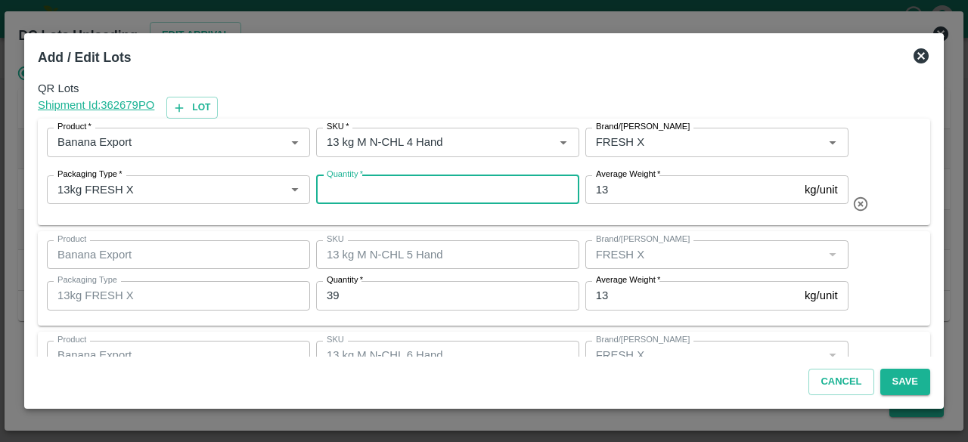
click at [409, 194] on input "Quantity   *" at bounding box center [447, 189] width 263 height 29
type input "1"
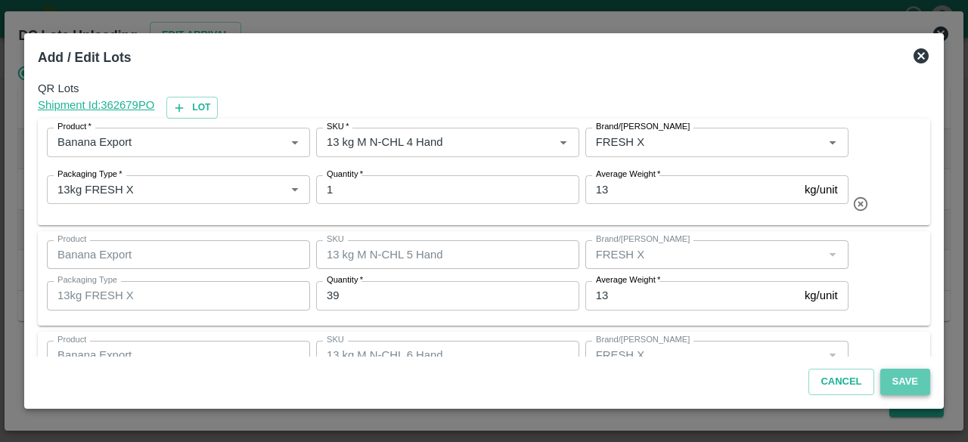
click at [902, 379] on button "Save" at bounding box center [905, 382] width 50 height 26
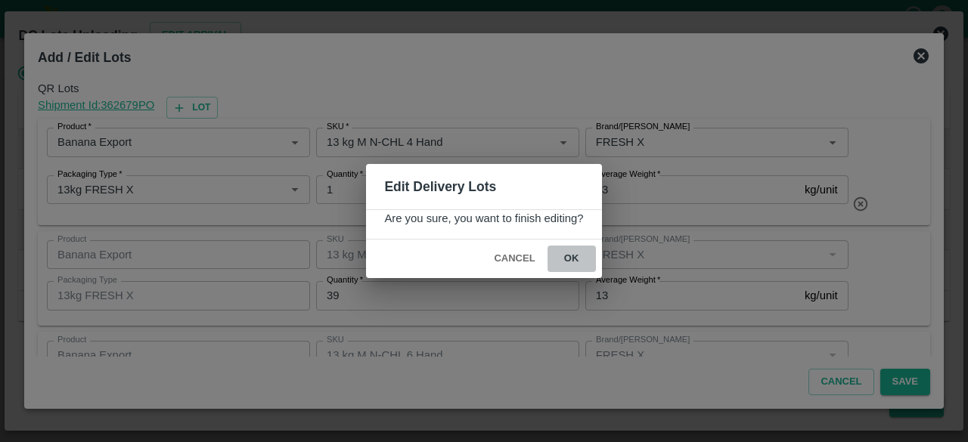
click at [570, 259] on button "ok" at bounding box center [572, 259] width 48 height 26
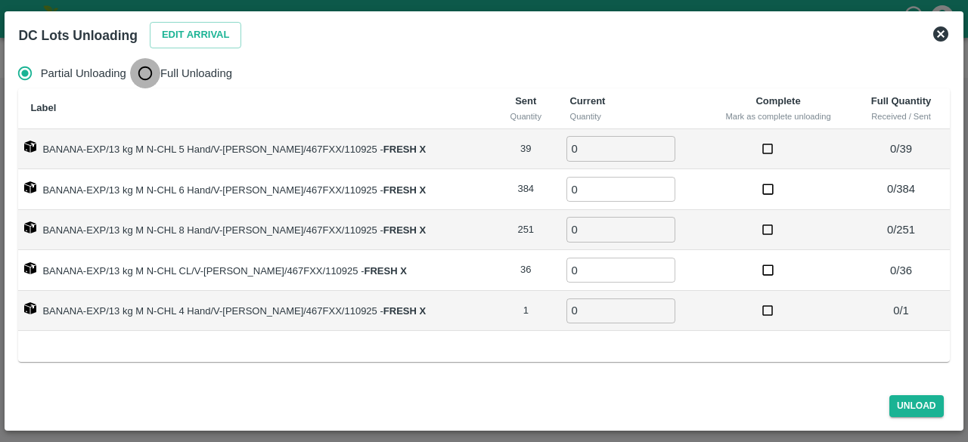
click at [160, 78] on input "Full Unloading" at bounding box center [145, 73] width 30 height 30
radio input "true"
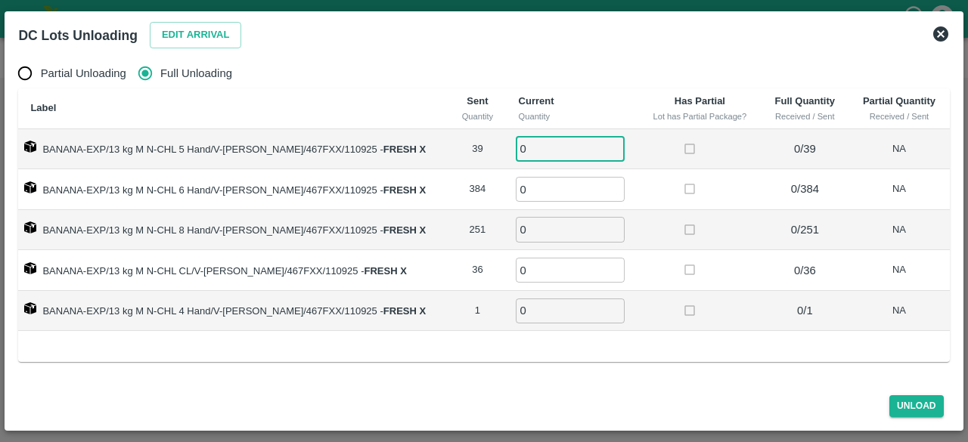
click at [532, 151] on input "0" at bounding box center [570, 148] width 109 height 25
type input "39"
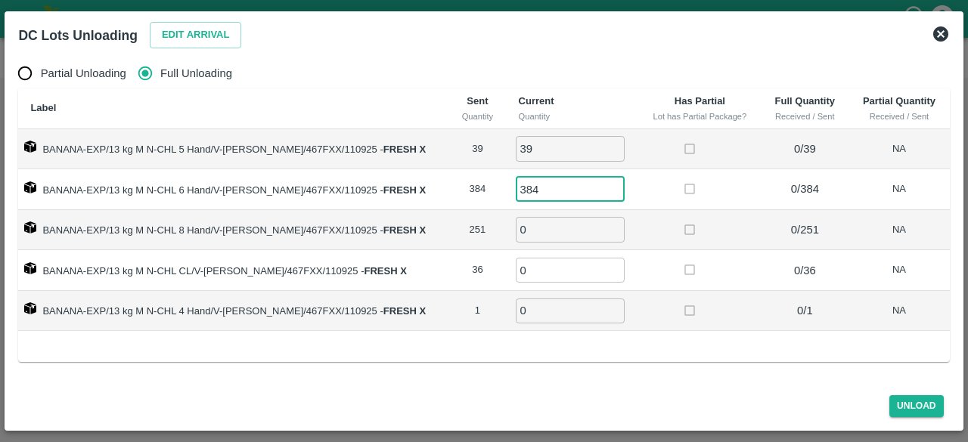
type input "384"
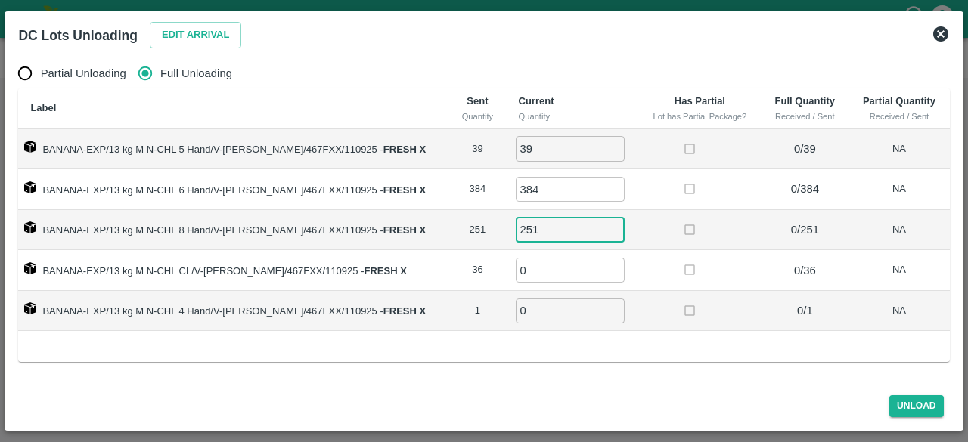
type input "251"
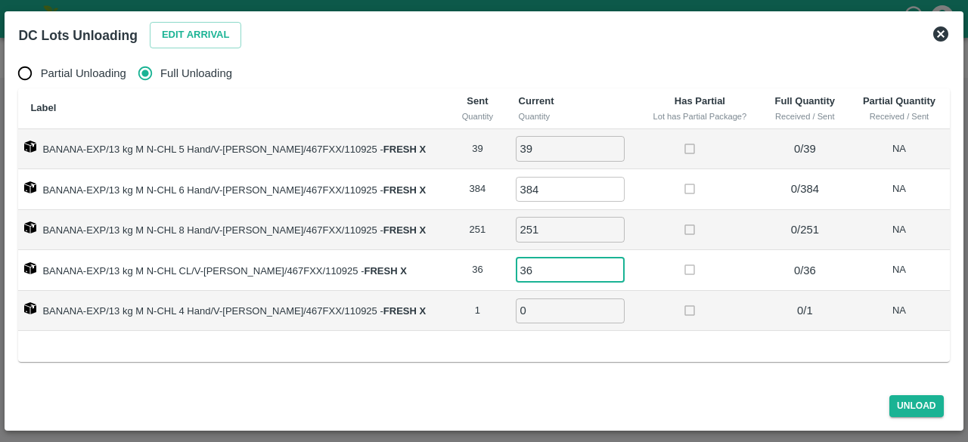
type input "36"
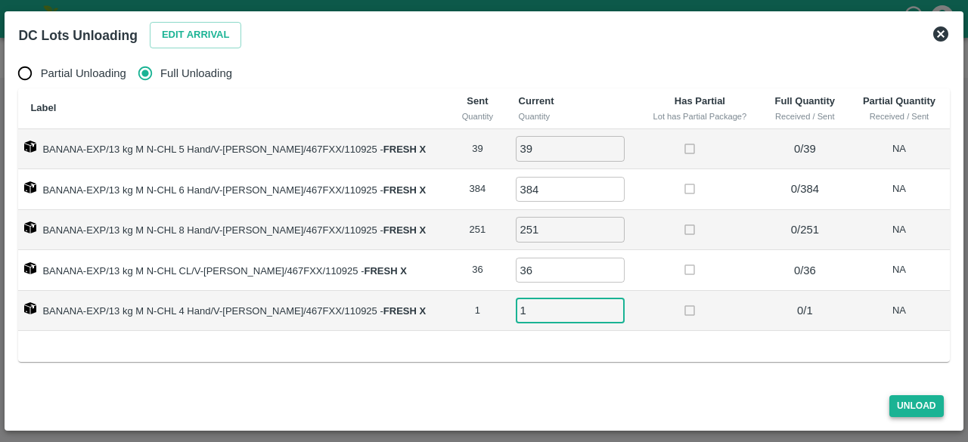
type input "1"
click at [917, 403] on button "Unload" at bounding box center [917, 407] width 54 height 22
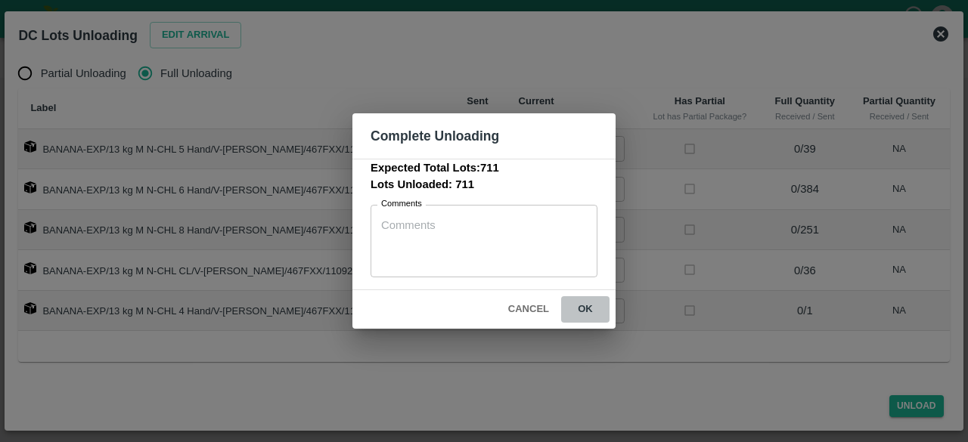
click at [585, 311] on button "ok" at bounding box center [585, 310] width 48 height 26
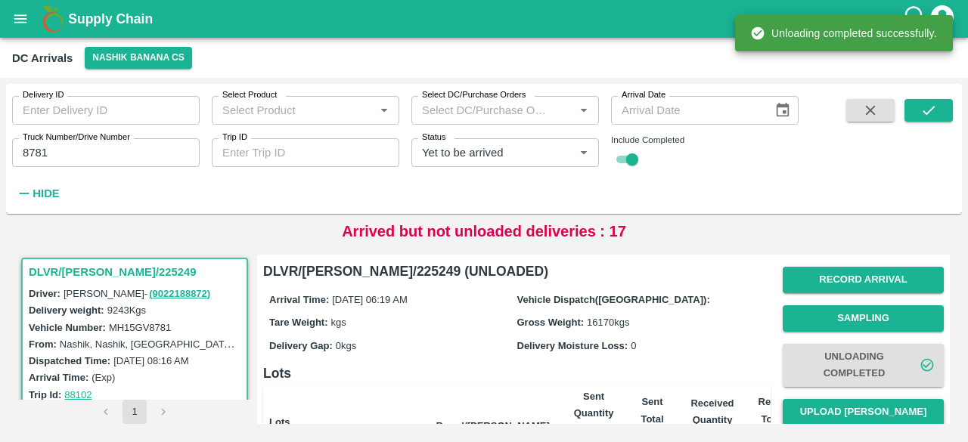
click at [849, 405] on button "Upload [PERSON_NAME]" at bounding box center [863, 412] width 161 height 26
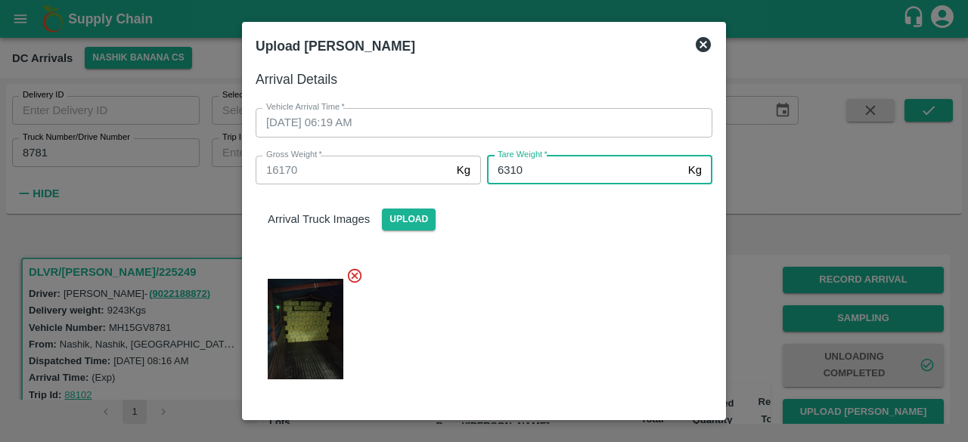
type input "6310"
click at [588, 306] on div at bounding box center [478, 325] width 469 height 140
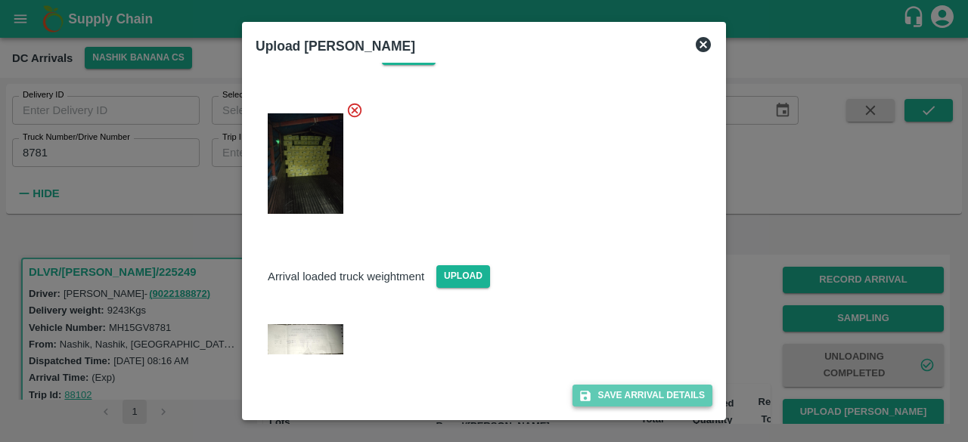
click at [628, 394] on button "Save Arrival Details" at bounding box center [643, 396] width 140 height 22
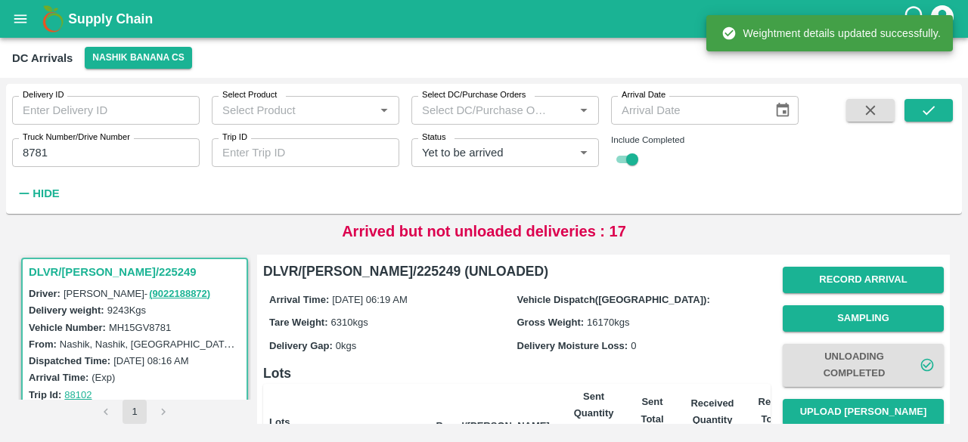
scroll to position [186, 0]
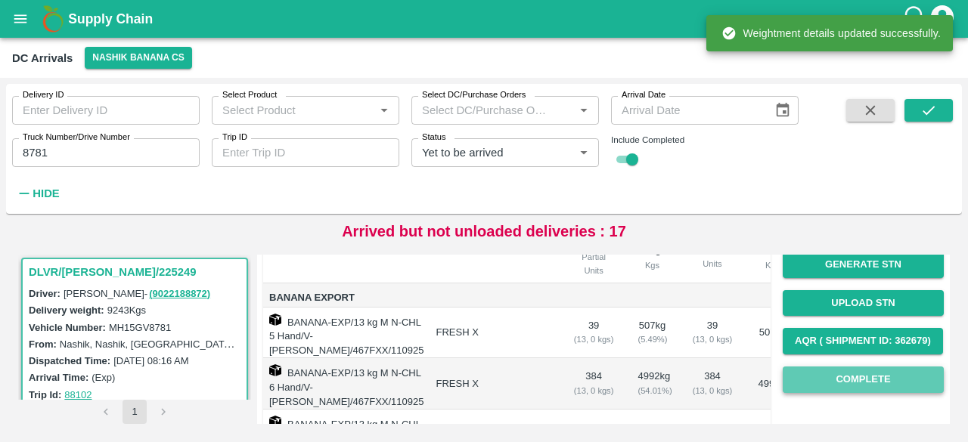
click at [856, 378] on button "Complete" at bounding box center [863, 380] width 161 height 26
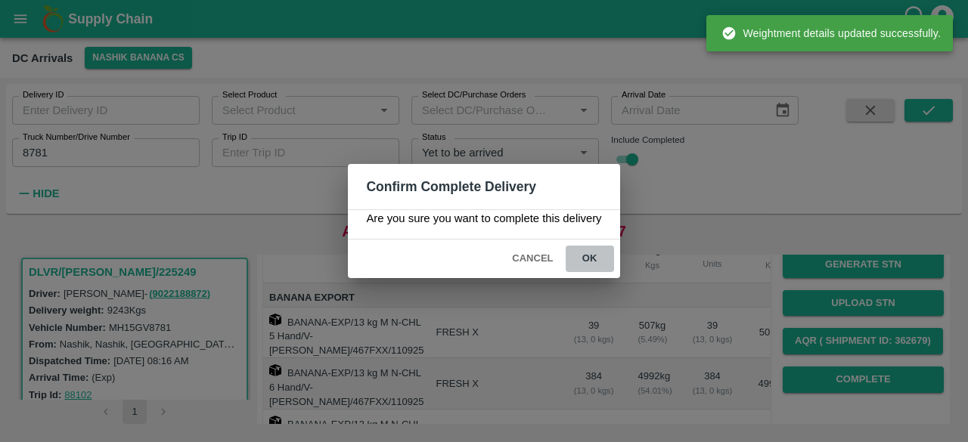
click at [588, 249] on button "ok" at bounding box center [590, 259] width 48 height 26
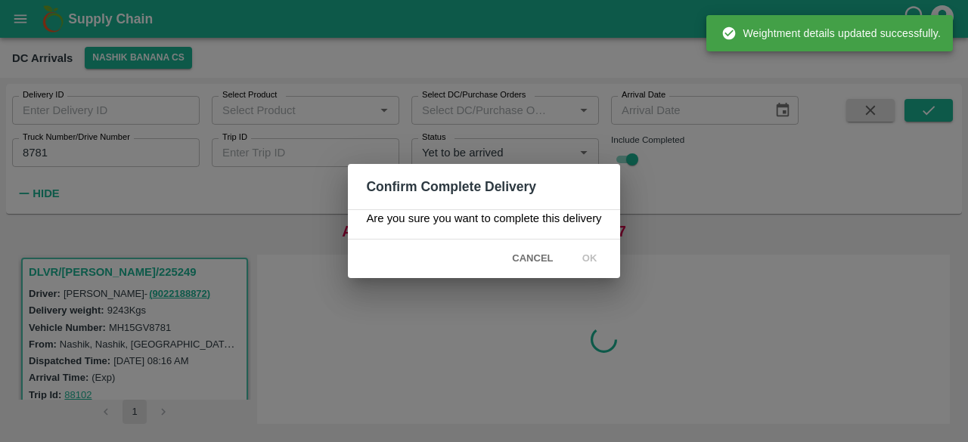
scroll to position [0, 0]
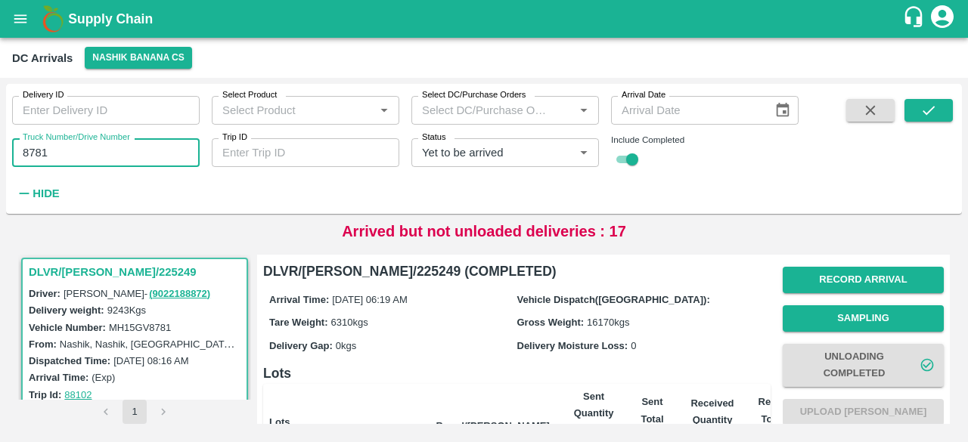
click at [28, 149] on input "8781" at bounding box center [106, 152] width 188 height 29
type input "1718"
click at [932, 118] on icon "submit" at bounding box center [929, 110] width 17 height 17
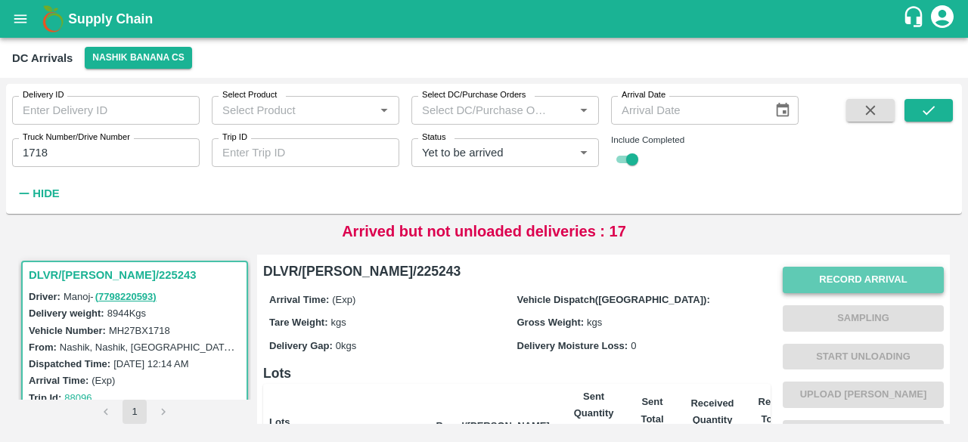
click at [841, 291] on button "Record Arrival" at bounding box center [863, 280] width 161 height 26
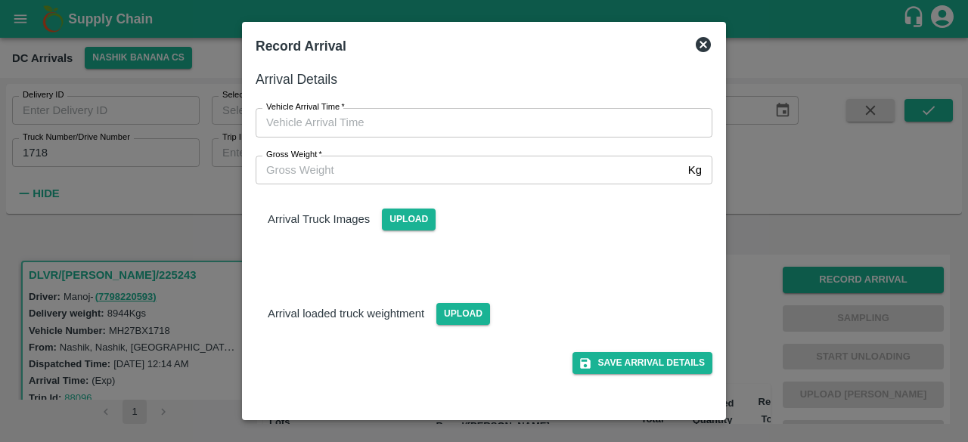
type input "DD/MM/YYYY hh:mm aa"
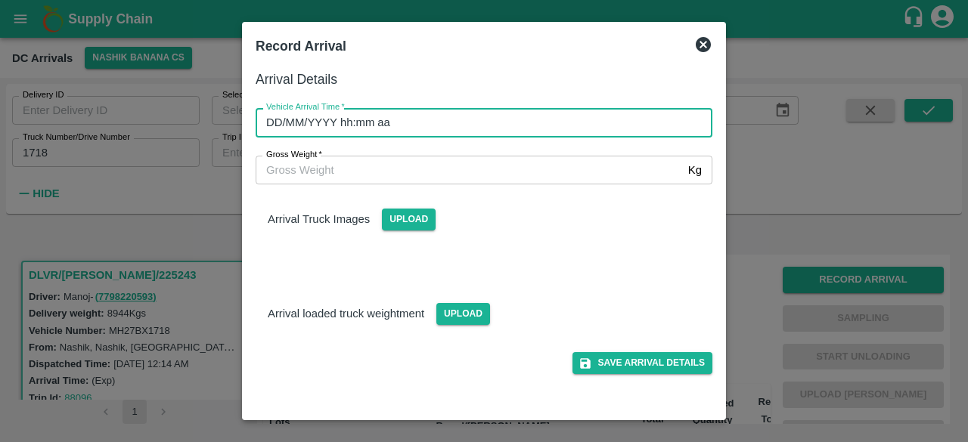
click at [521, 120] on input "DD/MM/YYYY hh:mm aa" at bounding box center [479, 122] width 446 height 29
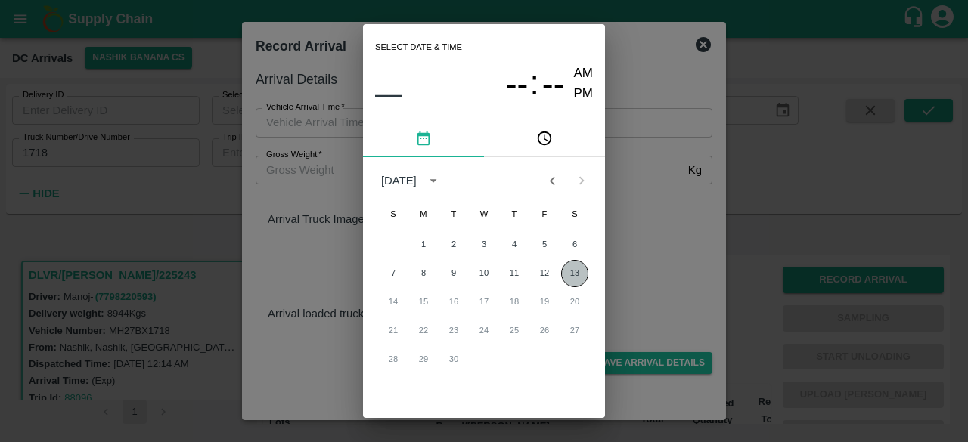
click at [570, 276] on button "13" at bounding box center [574, 273] width 27 height 27
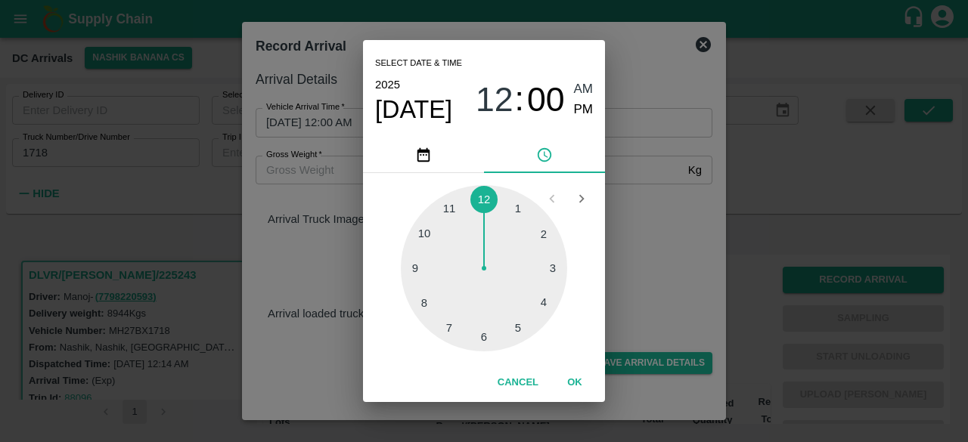
click at [446, 332] on div at bounding box center [484, 268] width 166 height 166
click at [426, 303] on div at bounding box center [484, 268] width 166 height 166
type input "[DATE] 07:40 AM"
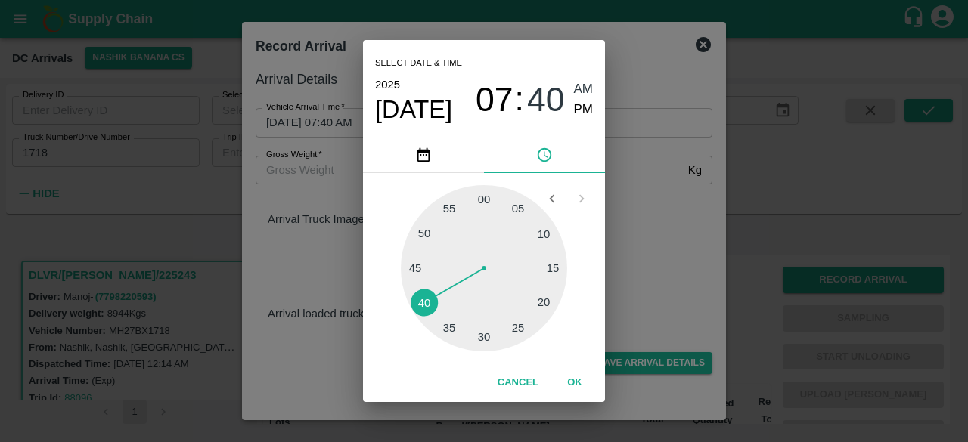
click at [626, 225] on div "Select date & time [DATE] 07 : 40 AM PM 05 10 15 20 25 30 35 40 45 50 55 00 Can…" at bounding box center [484, 221] width 968 height 442
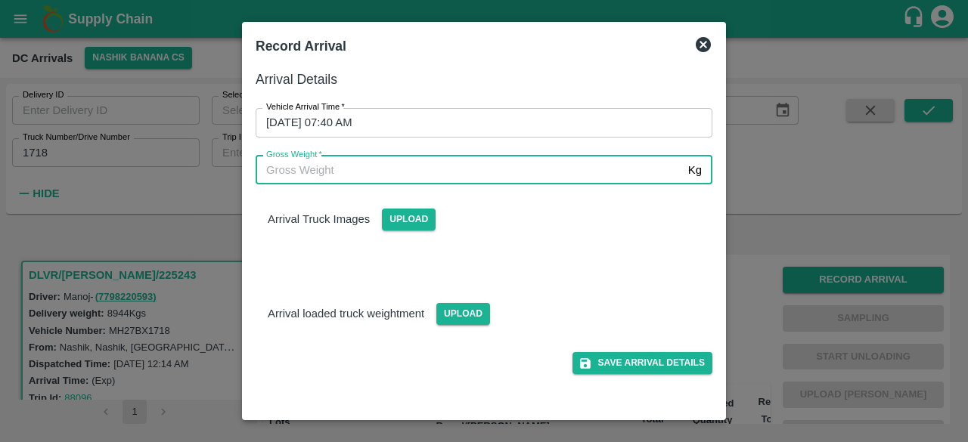
click at [339, 173] on input "Gross Weight   *" at bounding box center [469, 170] width 427 height 29
type input "15470"
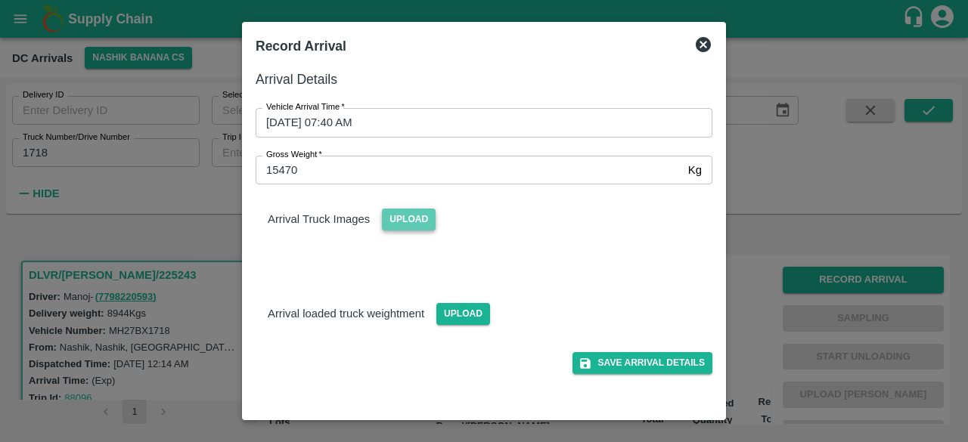
click at [411, 222] on span "Upload" at bounding box center [409, 220] width 54 height 22
click at [0, 0] on input "Upload" at bounding box center [0, 0] width 0 height 0
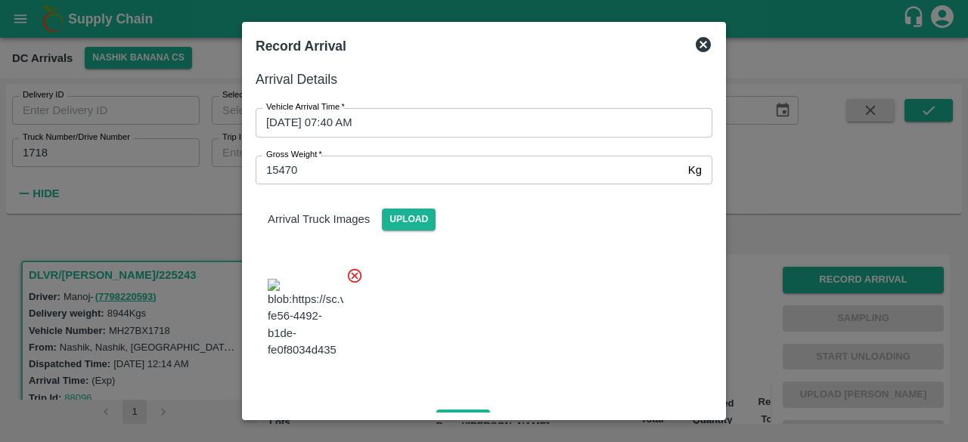
click at [484, 302] on div at bounding box center [478, 314] width 469 height 119
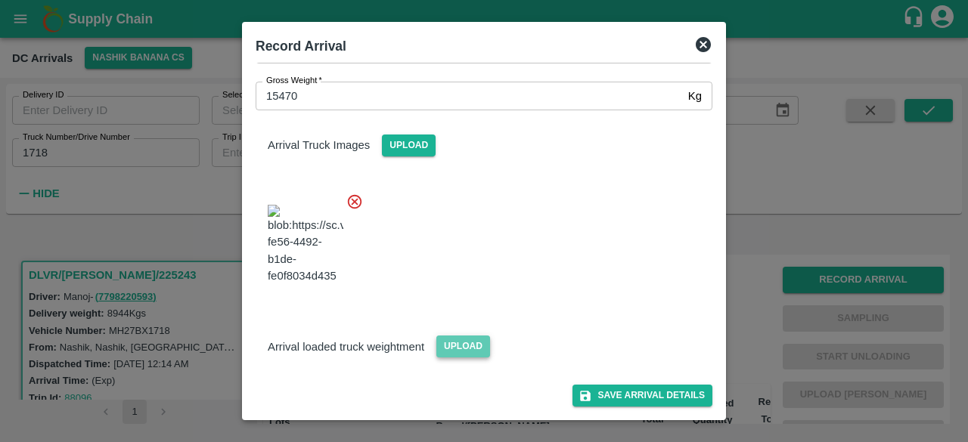
click at [458, 349] on span "Upload" at bounding box center [463, 347] width 54 height 22
click at [0, 0] on input "Upload" at bounding box center [0, 0] width 0 height 0
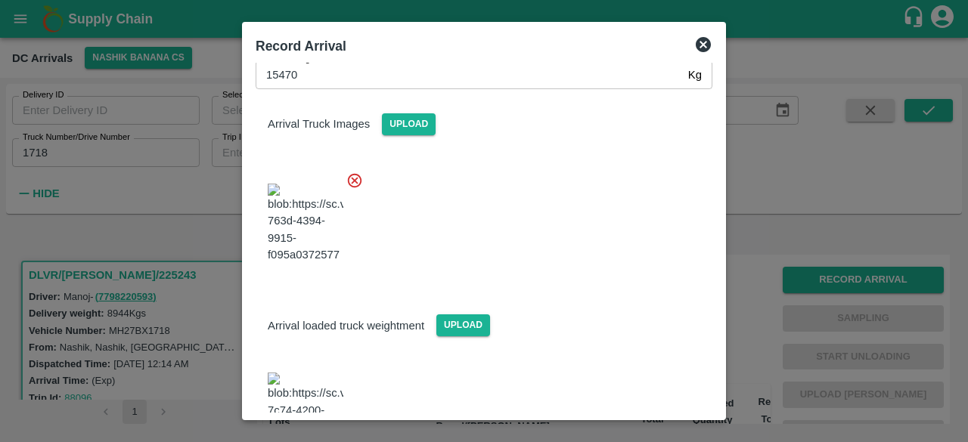
scroll to position [166, 0]
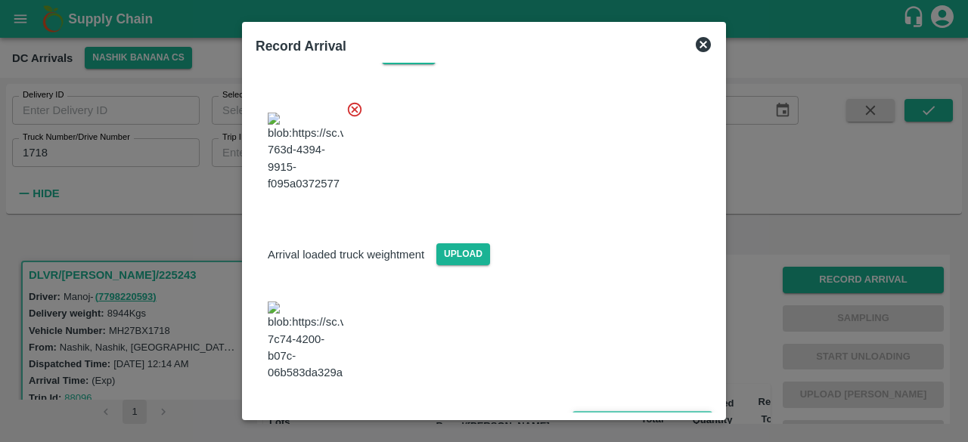
click at [623, 411] on button "Save Arrival Details" at bounding box center [643, 422] width 140 height 22
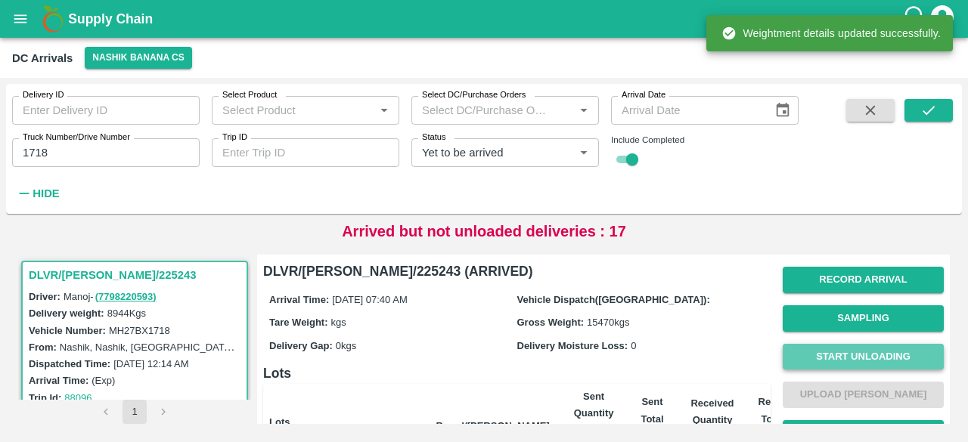
click at [850, 362] on button "Start Unloading" at bounding box center [863, 357] width 161 height 26
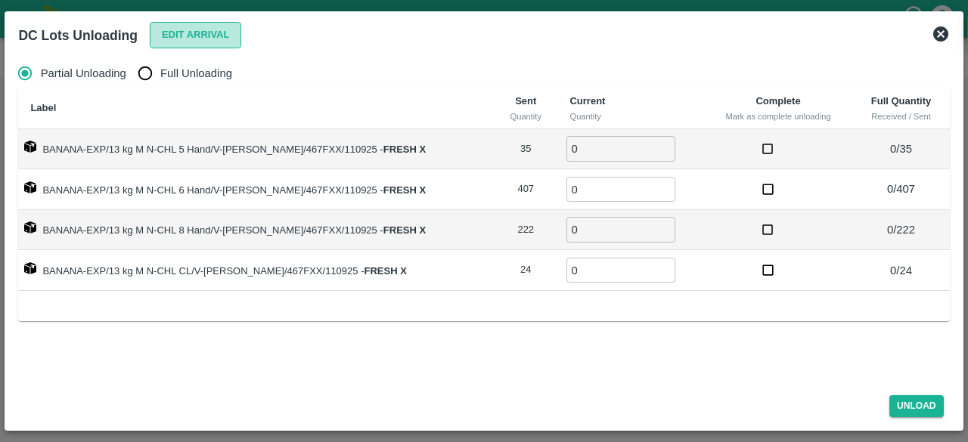
click at [194, 34] on button "Edit Arrival" at bounding box center [196, 35] width 92 height 26
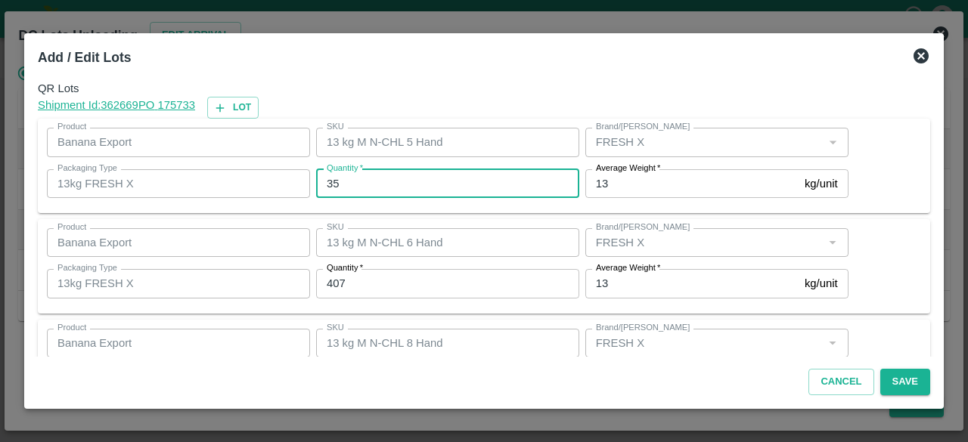
click at [331, 180] on input "35" at bounding box center [447, 183] width 263 height 29
type input "26"
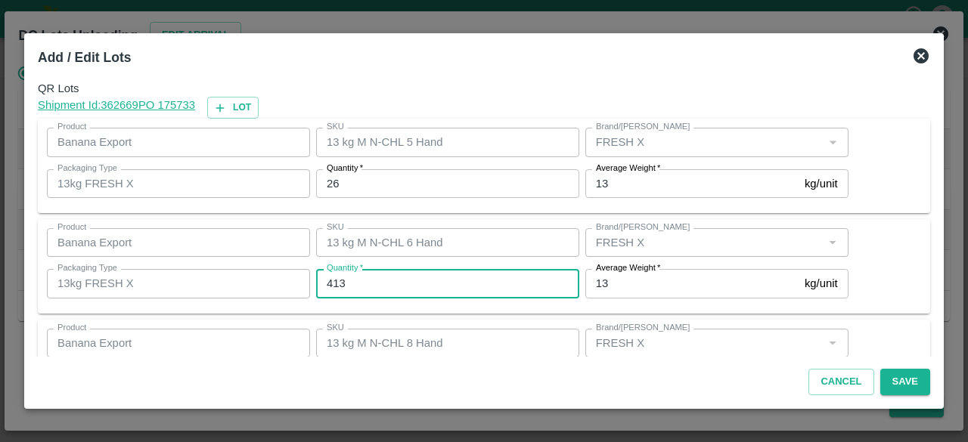
type input "413"
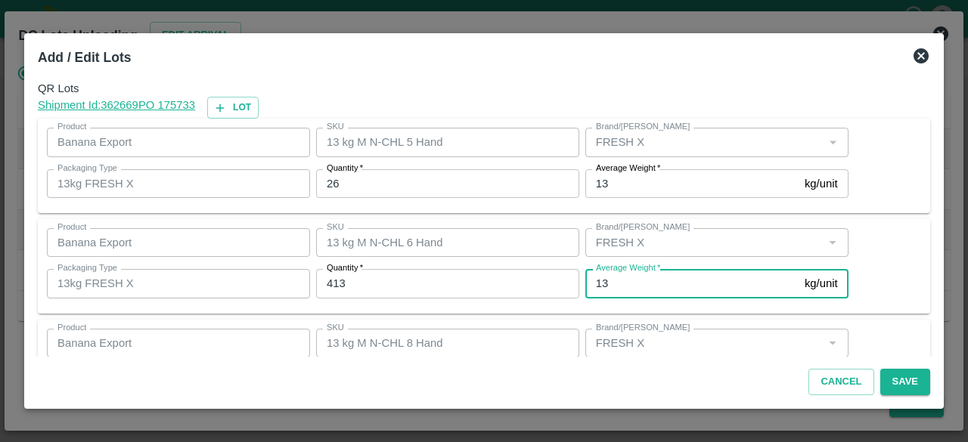
scroll to position [168, 0]
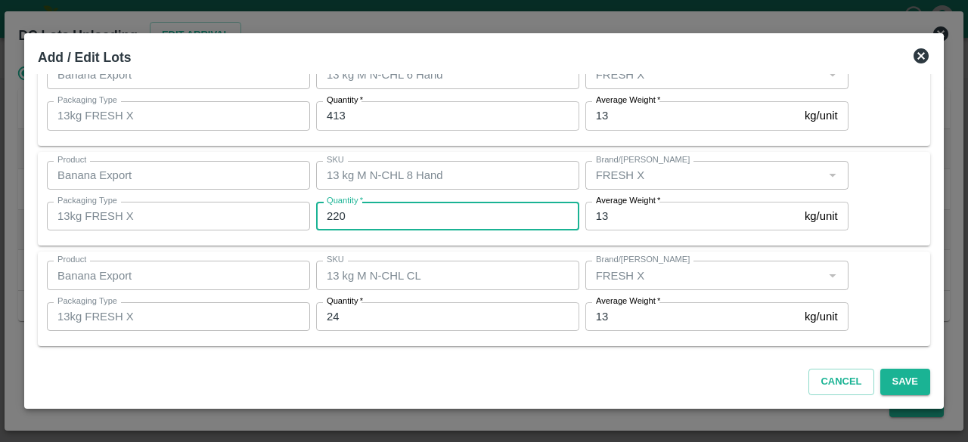
type input "220"
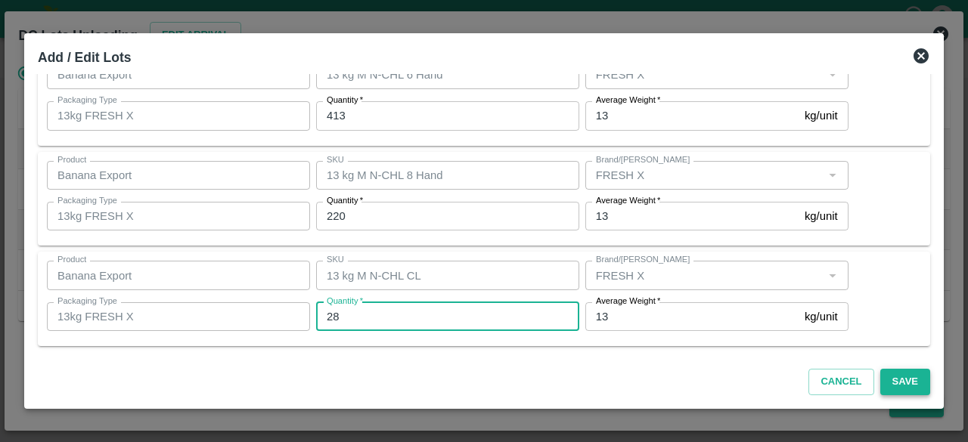
type input "28"
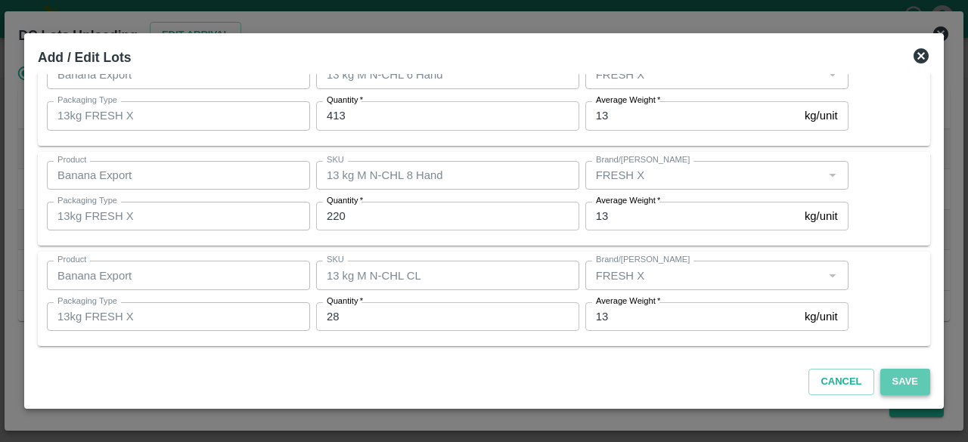
click at [902, 374] on button "Save" at bounding box center [905, 382] width 50 height 26
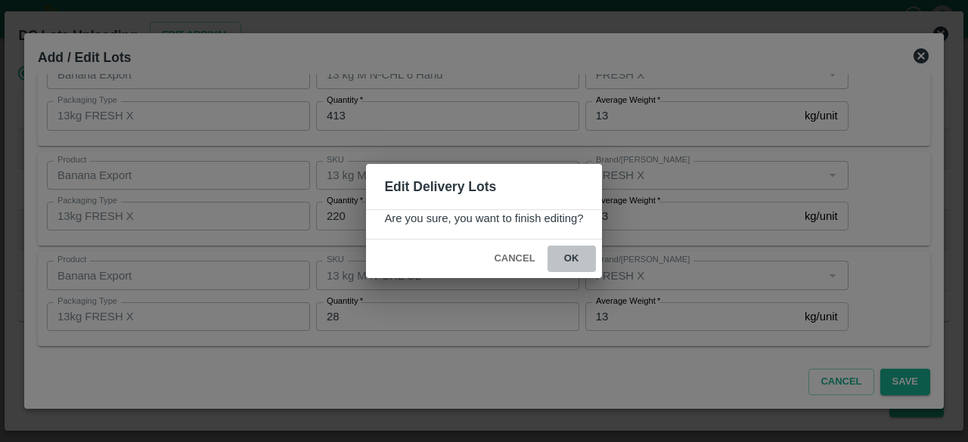
click at [572, 253] on button "ok" at bounding box center [572, 259] width 48 height 26
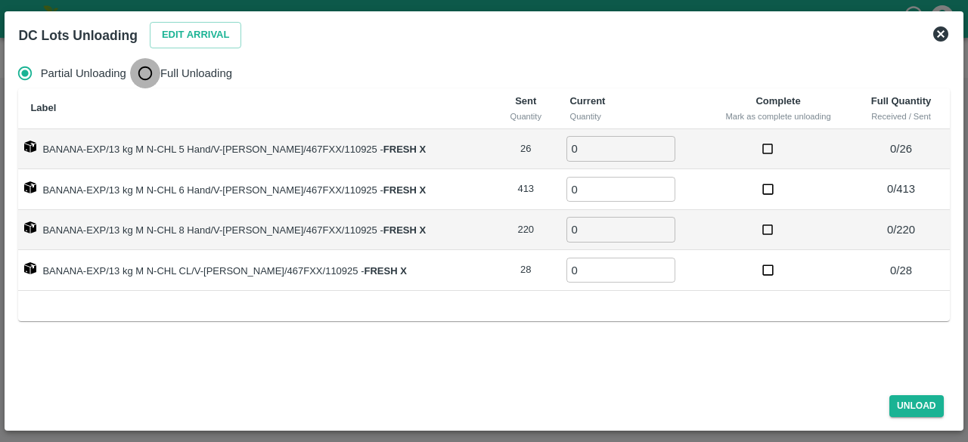
click at [147, 76] on input "Full Unloading" at bounding box center [145, 73] width 30 height 30
radio input "true"
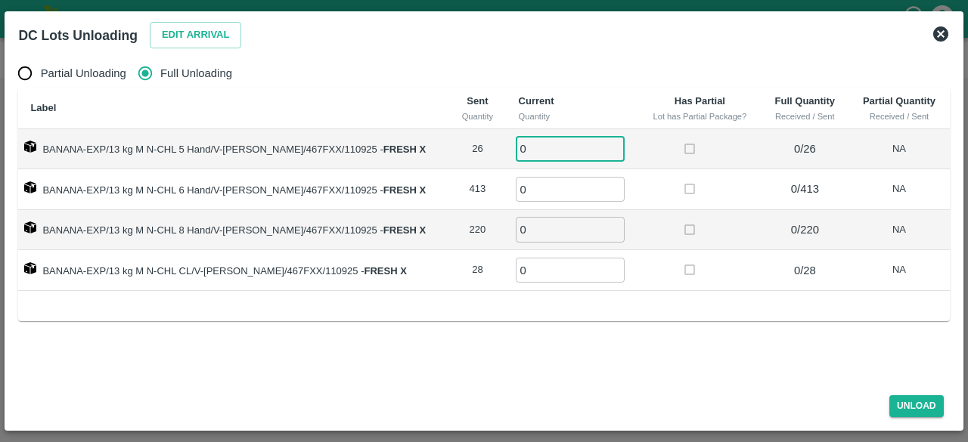
click at [516, 144] on input "0" at bounding box center [570, 148] width 109 height 25
type input "26"
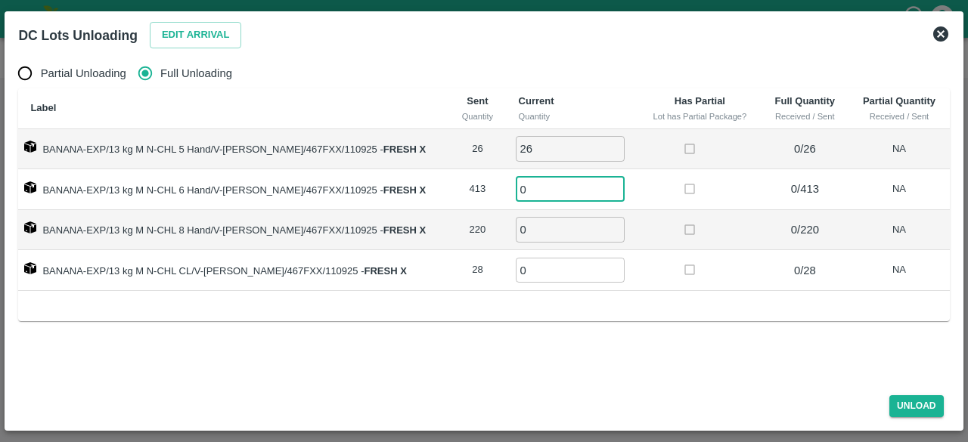
type input "3"
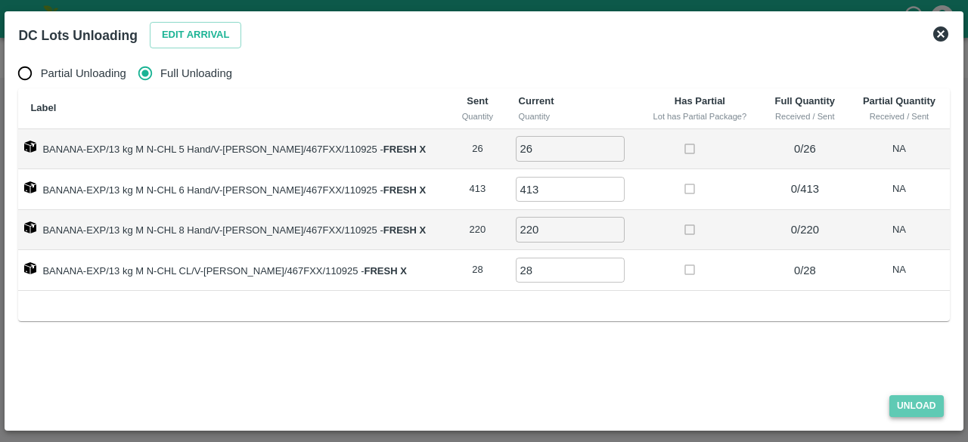
click at [907, 402] on button "Unload" at bounding box center [917, 407] width 54 height 22
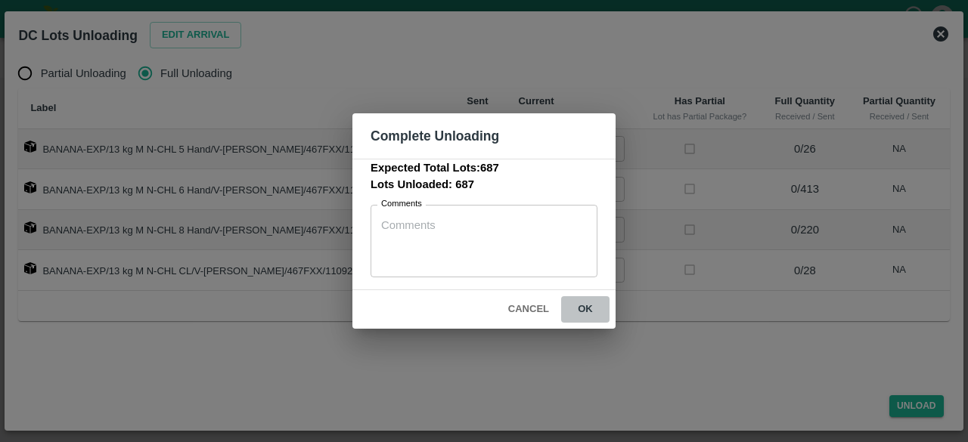
click at [587, 312] on button "ok" at bounding box center [585, 310] width 48 height 26
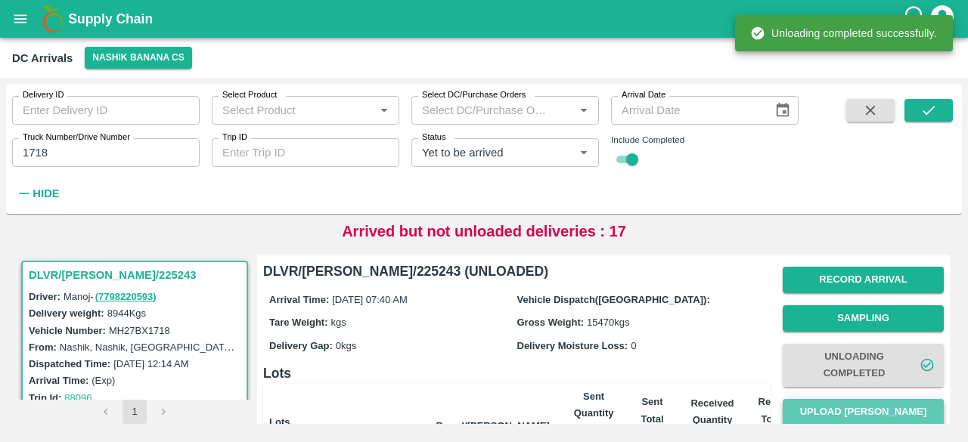
click at [858, 409] on button "Upload [PERSON_NAME]" at bounding box center [863, 412] width 161 height 26
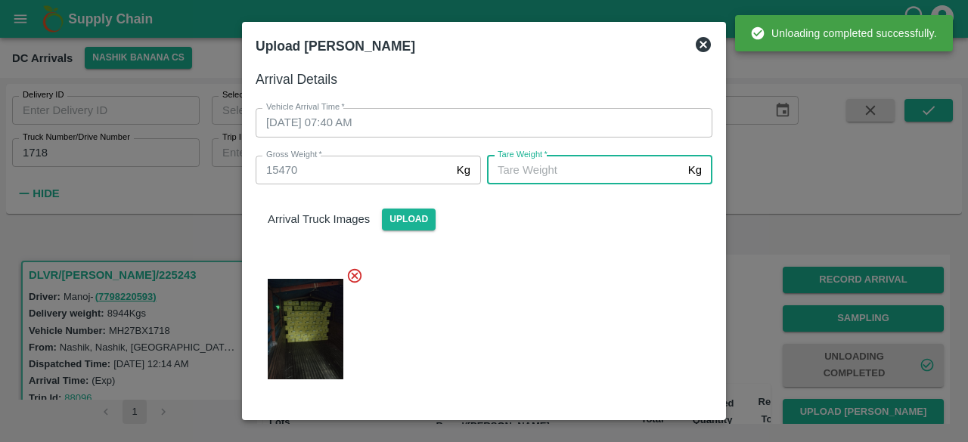
click at [561, 179] on input "[PERSON_NAME]   *" at bounding box center [584, 170] width 195 height 29
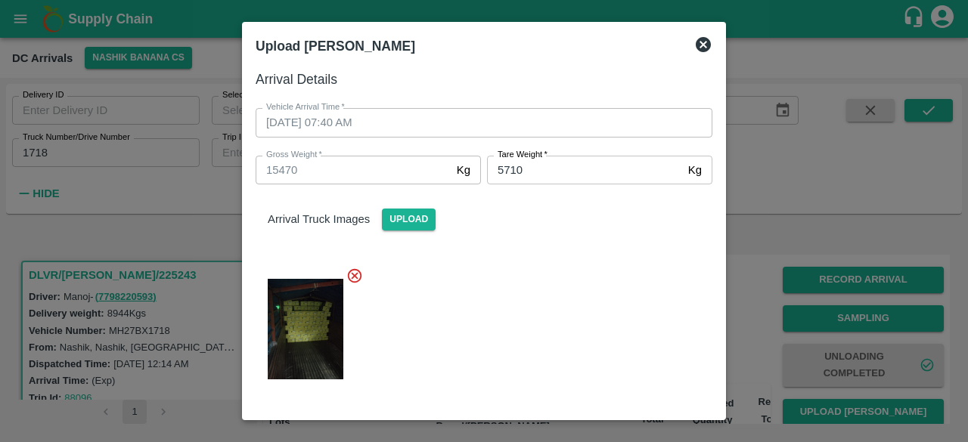
click at [584, 325] on div at bounding box center [478, 325] width 469 height 140
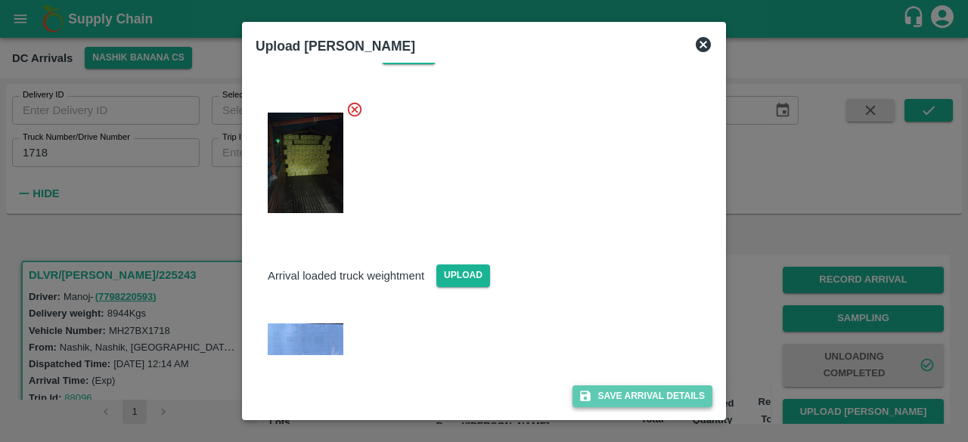
click at [635, 399] on button "Save Arrival Details" at bounding box center [643, 397] width 140 height 22
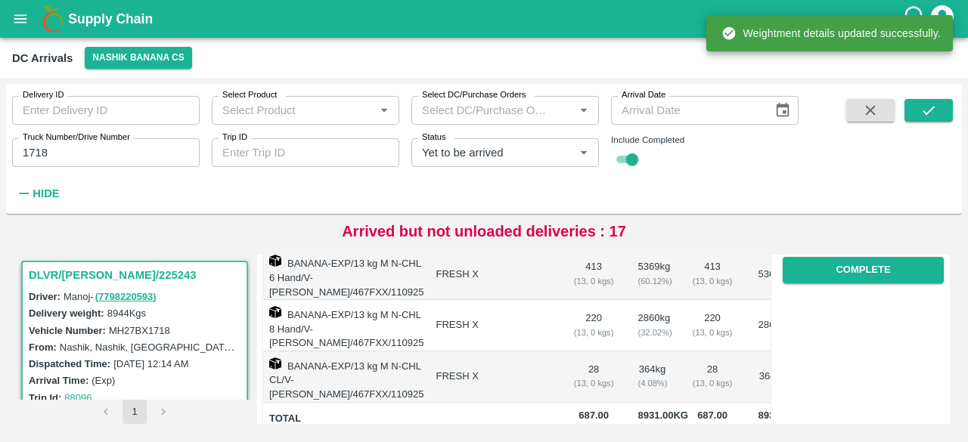
scroll to position [298, 0]
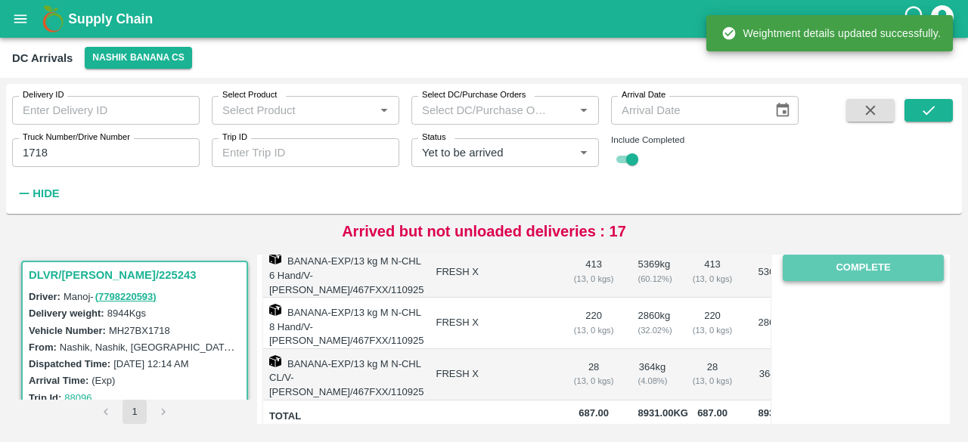
click at [849, 269] on button "Complete" at bounding box center [863, 268] width 161 height 26
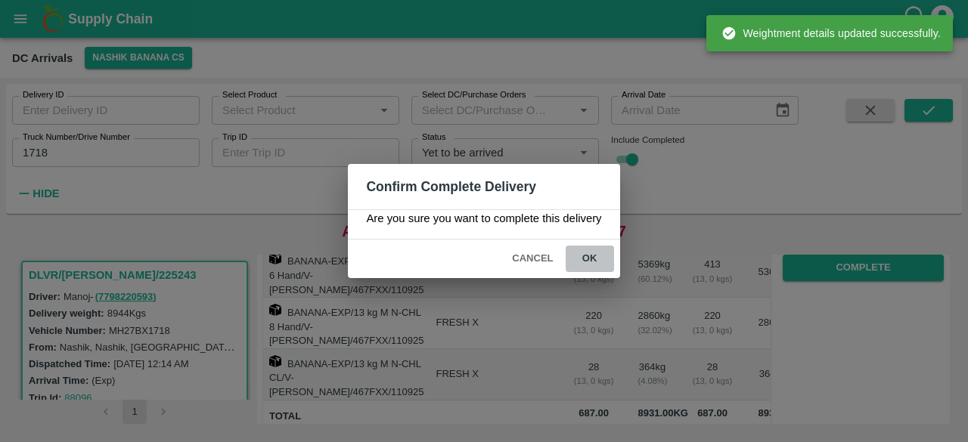
click at [592, 260] on button "ok" at bounding box center [590, 259] width 48 height 26
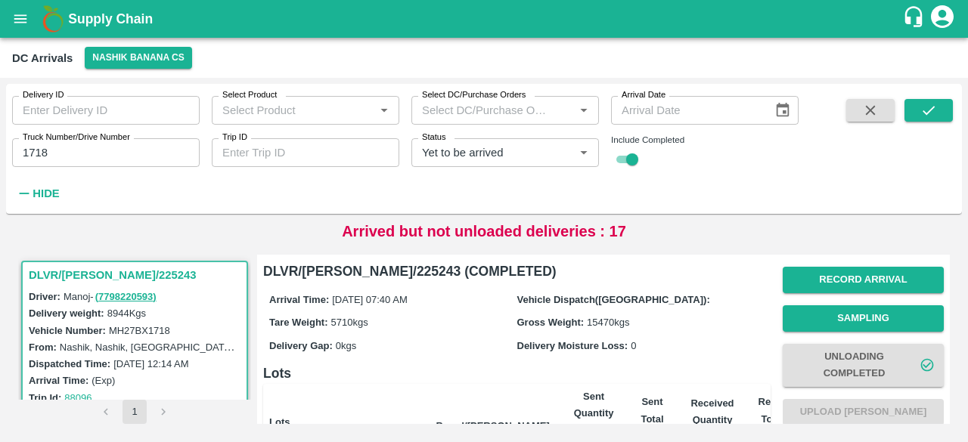
click at [42, 154] on input "1718" at bounding box center [106, 152] width 188 height 29
click at [924, 120] on button "submit" at bounding box center [929, 110] width 48 height 23
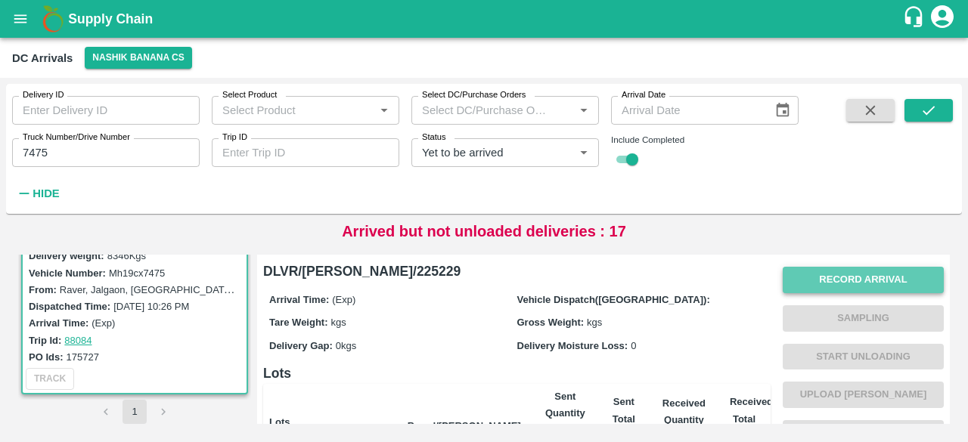
click at [864, 287] on button "Record Arrival" at bounding box center [863, 280] width 161 height 26
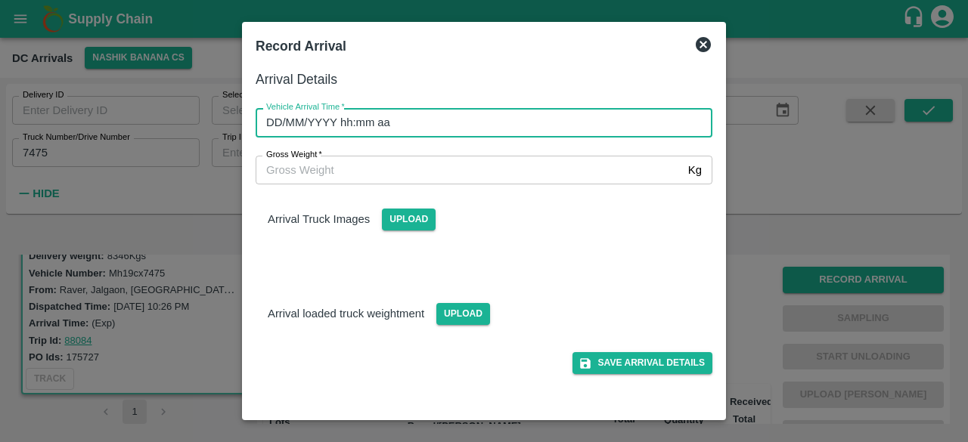
click at [547, 120] on input "DD/MM/YYYY hh:mm aa" at bounding box center [479, 122] width 446 height 29
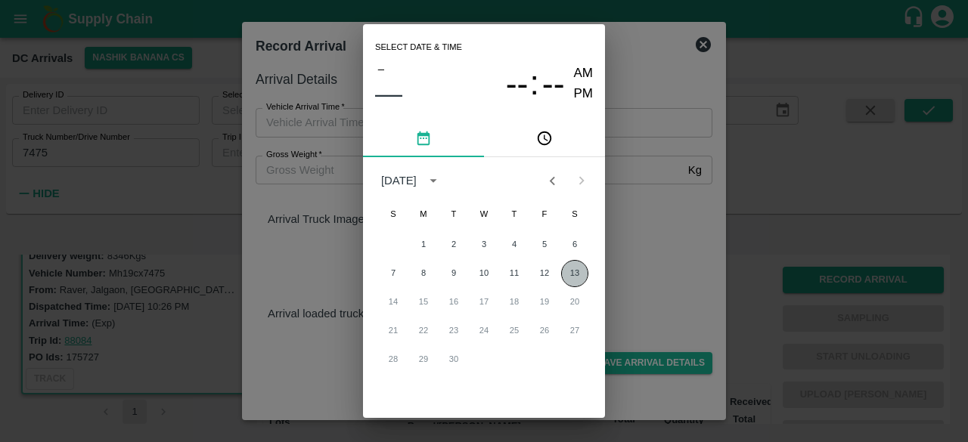
click at [570, 273] on button "13" at bounding box center [574, 273] width 27 height 27
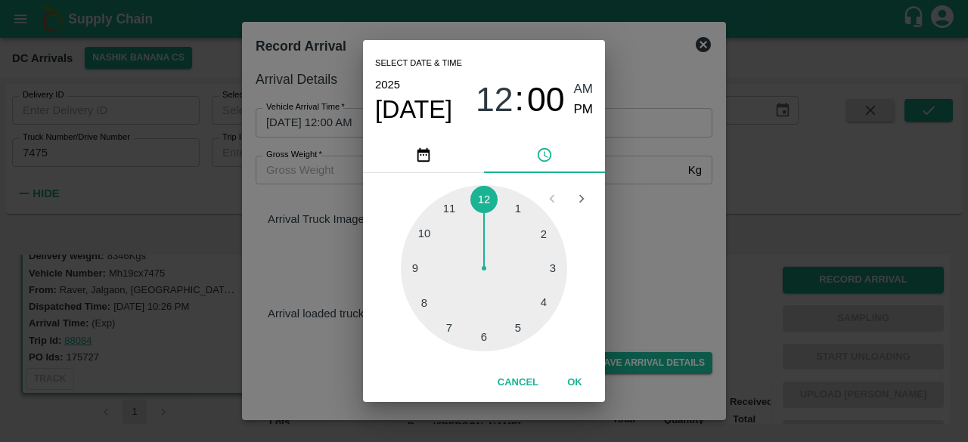
click at [483, 340] on div at bounding box center [484, 268] width 166 height 166
click at [542, 238] on div at bounding box center [484, 268] width 166 height 166
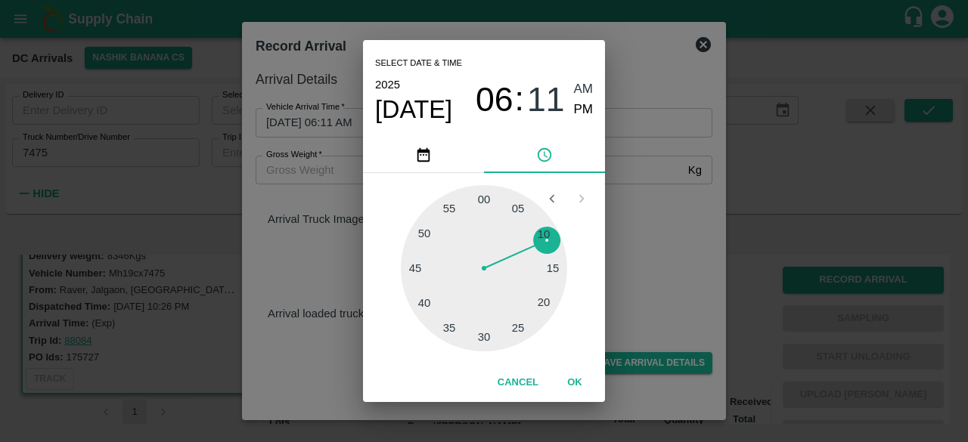
click at [643, 236] on div "Select date & time [DATE] 06 : 11 AM PM 05 10 15 20 25 30 35 40 45 50 55 00 Can…" at bounding box center [484, 221] width 968 height 442
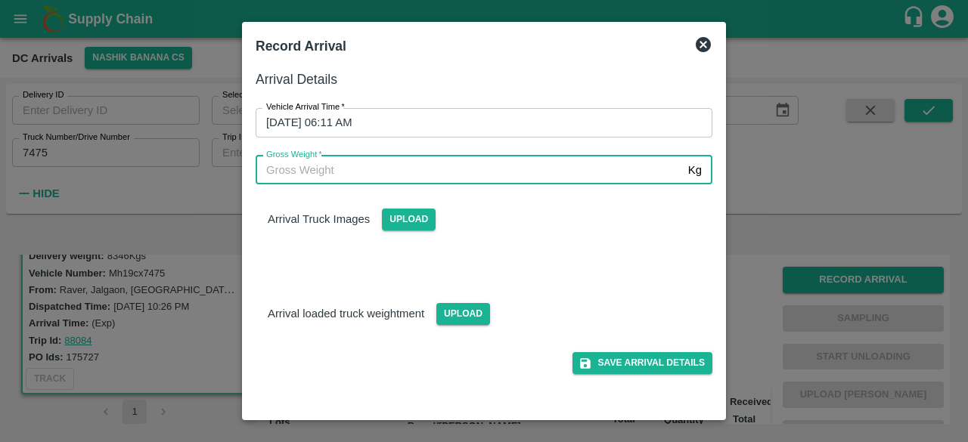
click at [363, 175] on input "Gross Weight   *" at bounding box center [469, 170] width 427 height 29
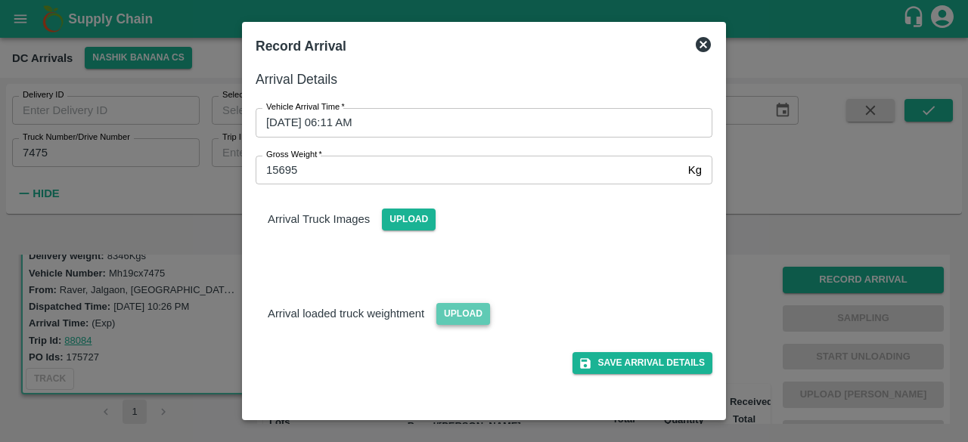
click at [470, 312] on span "Upload" at bounding box center [463, 314] width 54 height 22
click at [0, 0] on input "Upload" at bounding box center [0, 0] width 0 height 0
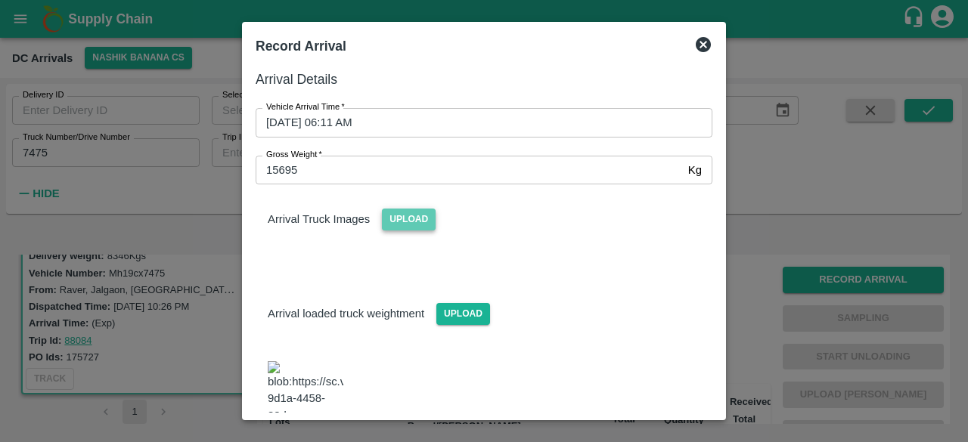
click at [410, 214] on span "Upload" at bounding box center [409, 220] width 54 height 22
click at [0, 0] on input "Upload" at bounding box center [0, 0] width 0 height 0
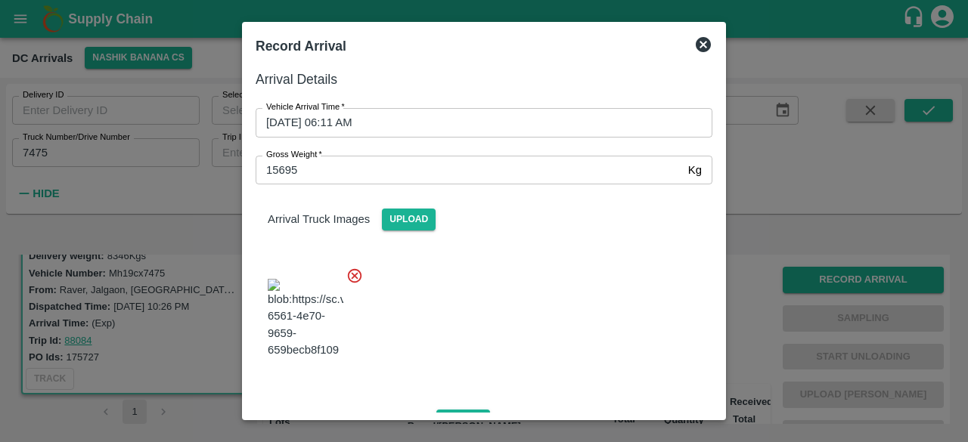
scroll to position [176, 0]
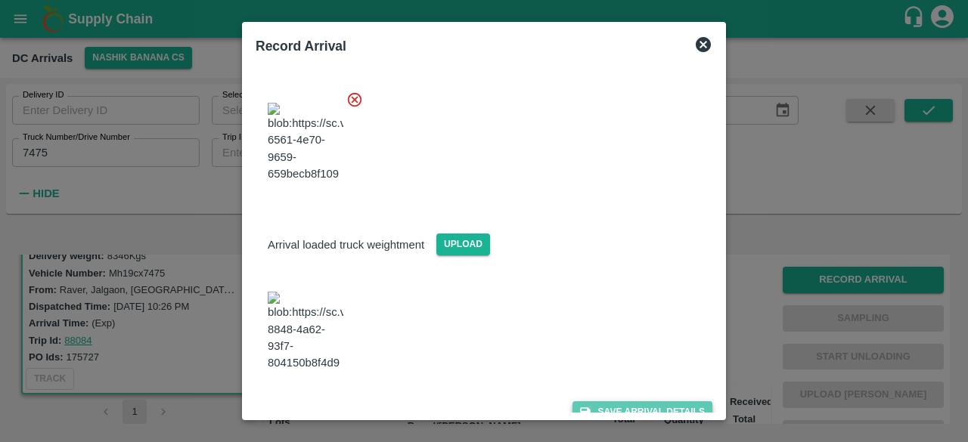
click at [627, 402] on button "Save Arrival Details" at bounding box center [643, 413] width 140 height 22
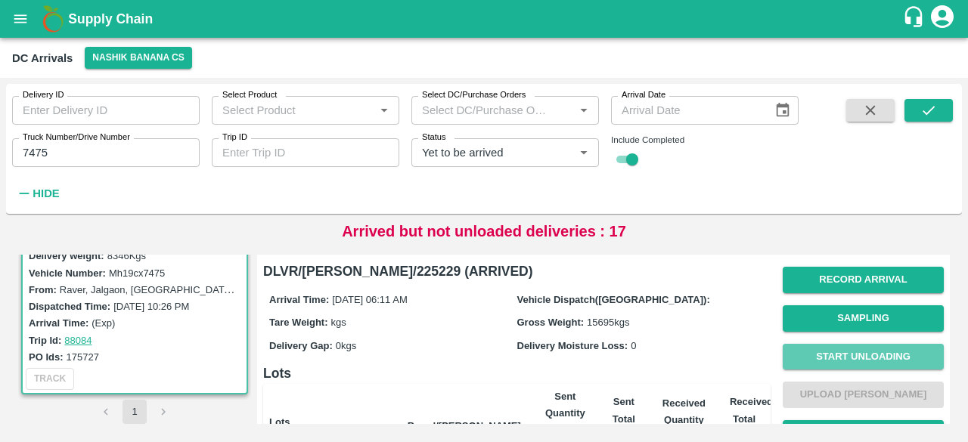
click at [864, 356] on button "Start Unloading" at bounding box center [863, 357] width 161 height 26
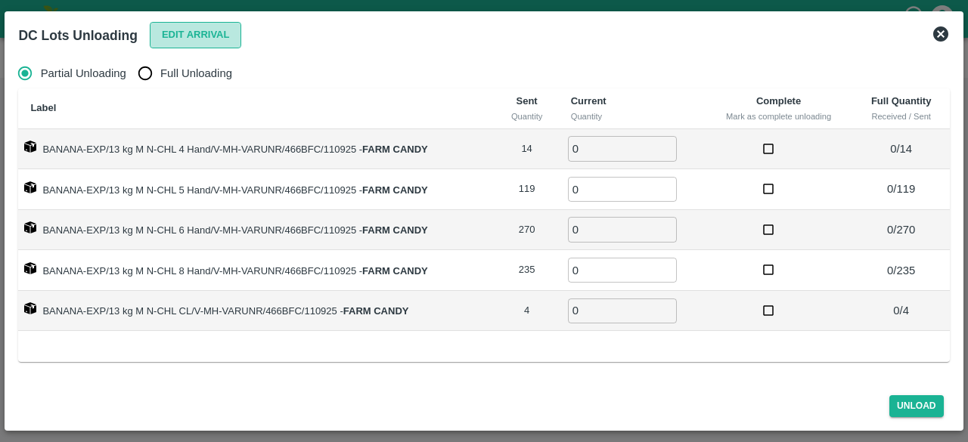
click at [188, 39] on button "Edit Arrival" at bounding box center [196, 35] width 92 height 26
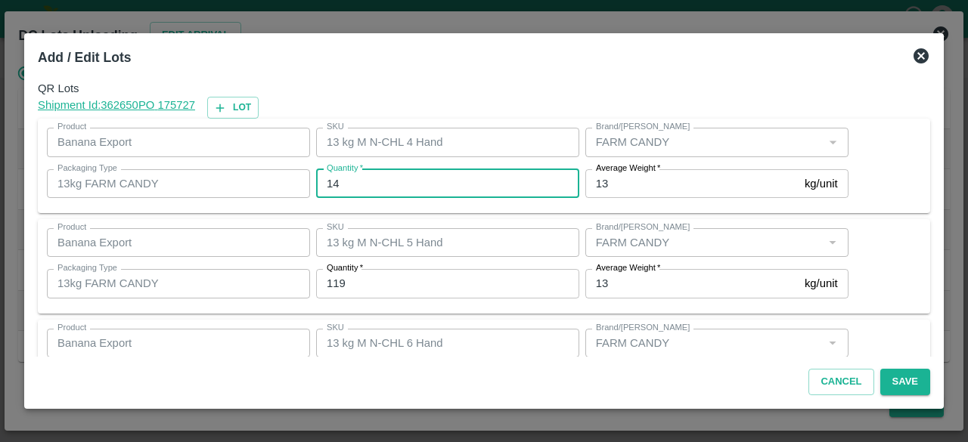
click at [332, 179] on input "14" at bounding box center [447, 183] width 263 height 29
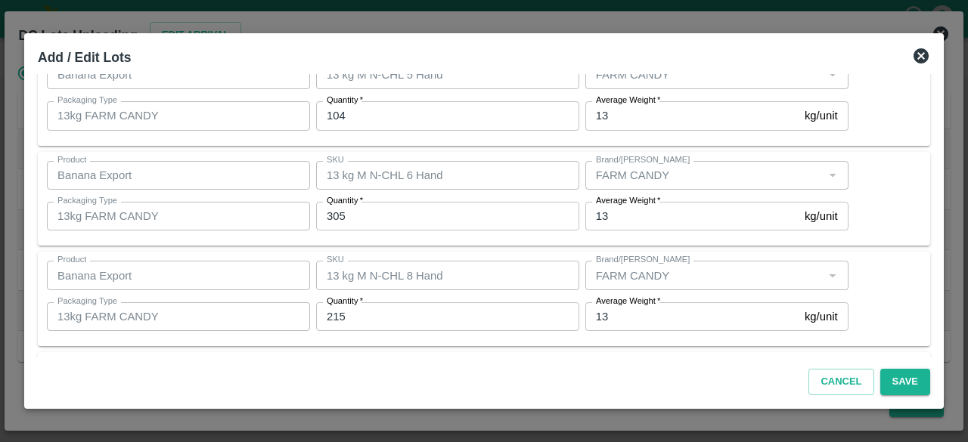
scroll to position [269, 0]
click at [899, 387] on button "Save" at bounding box center [905, 382] width 50 height 26
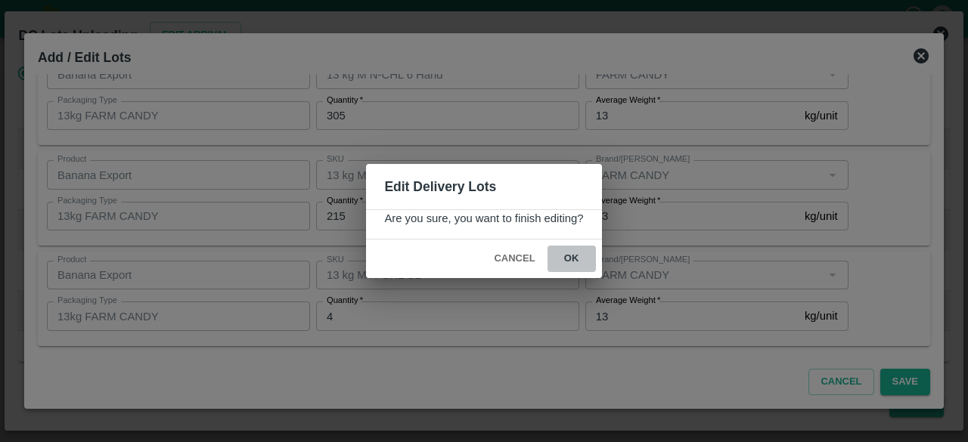
click at [569, 259] on button "ok" at bounding box center [572, 259] width 48 height 26
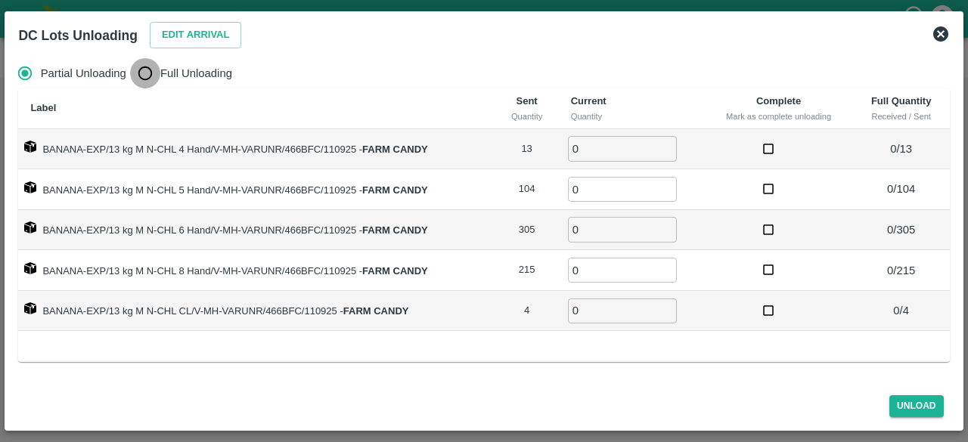
click at [151, 73] on input "Full Unloading" at bounding box center [145, 73] width 30 height 30
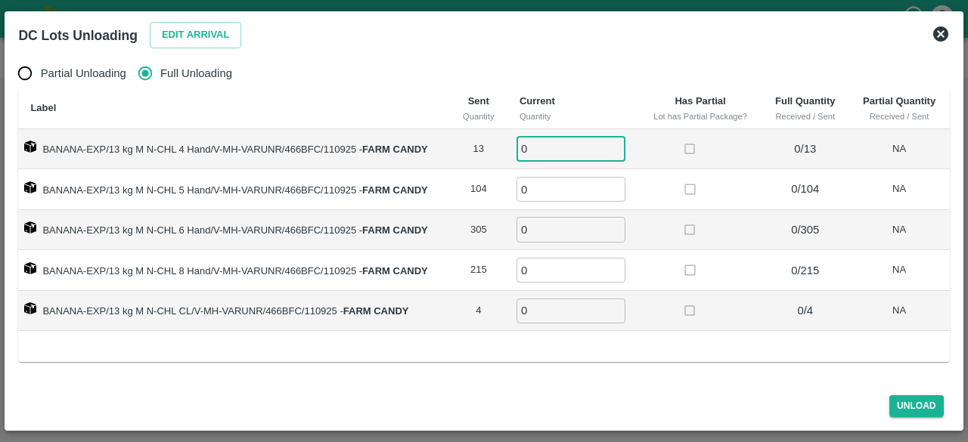
click at [540, 149] on input "0" at bounding box center [571, 148] width 109 height 25
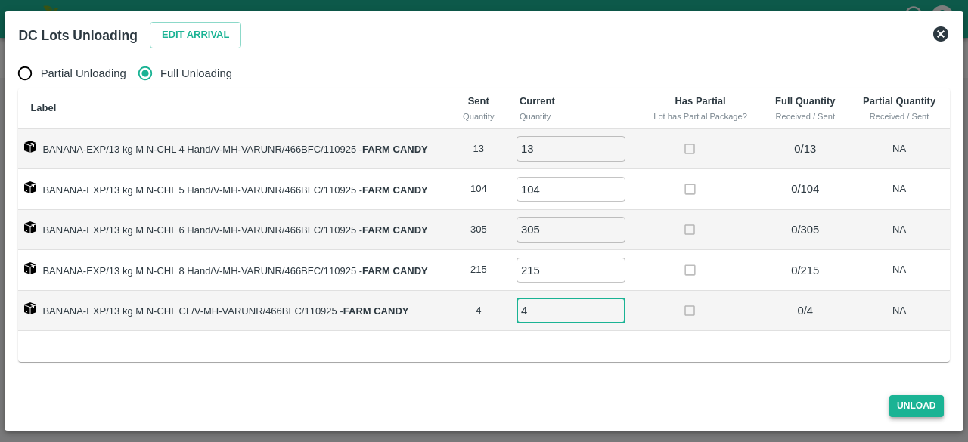
click at [912, 408] on button "Unload" at bounding box center [917, 407] width 54 height 22
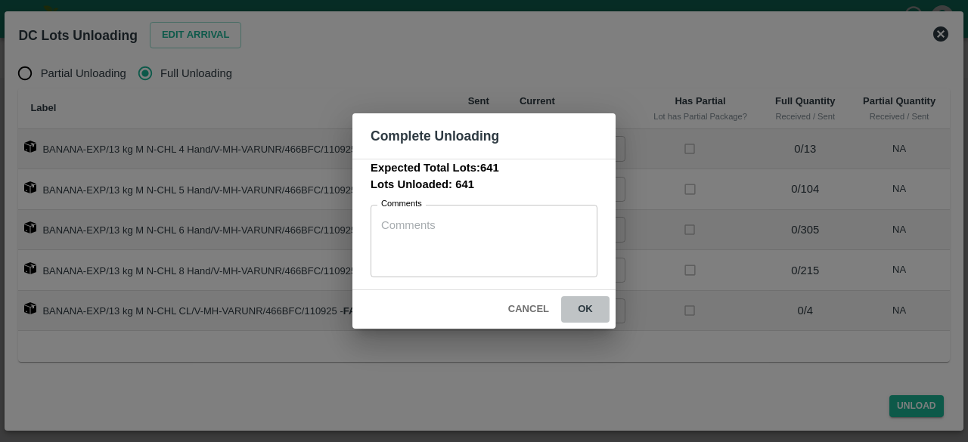
click at [583, 307] on button "ok" at bounding box center [585, 310] width 48 height 26
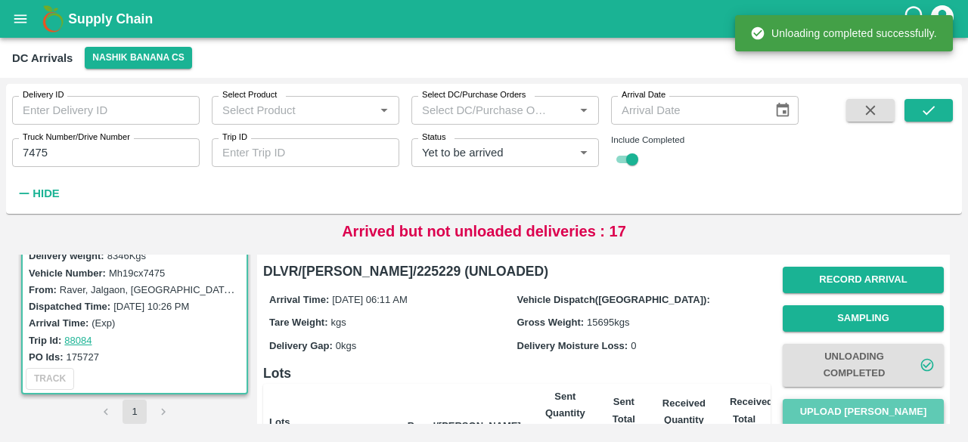
click at [858, 401] on button "Upload [PERSON_NAME]" at bounding box center [863, 412] width 161 height 26
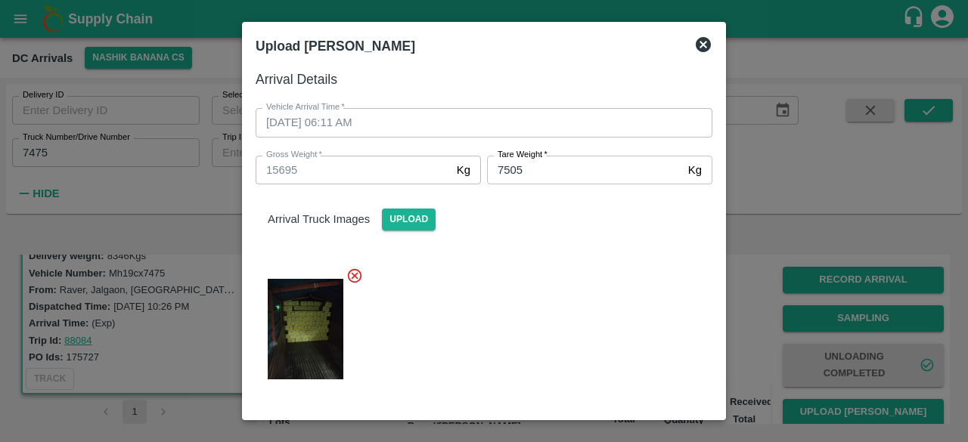
click at [588, 287] on div at bounding box center [478, 325] width 469 height 140
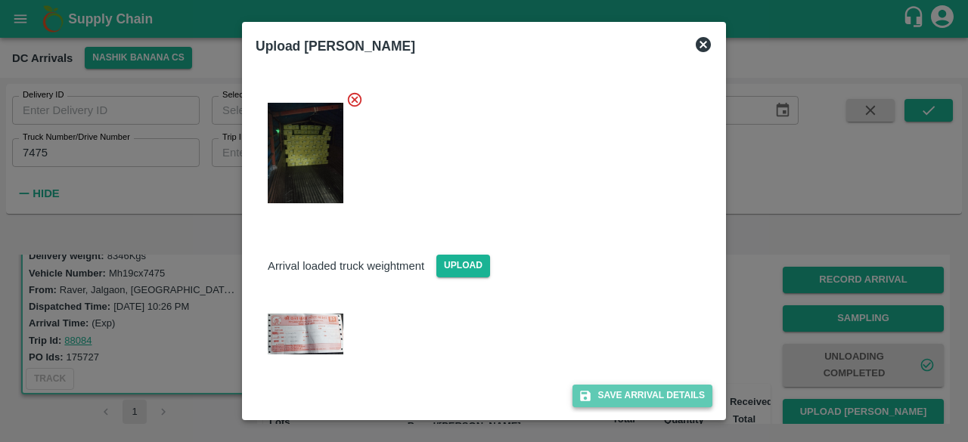
click at [634, 398] on button "Save Arrival Details" at bounding box center [643, 396] width 140 height 22
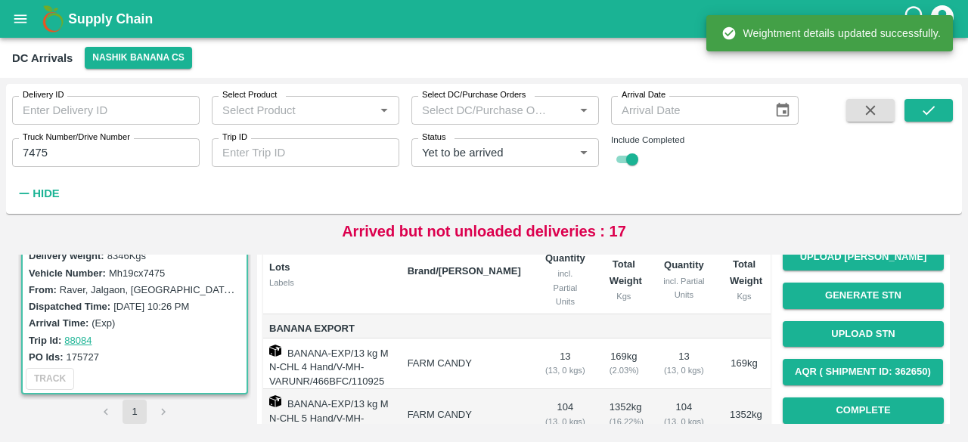
scroll to position [156, 0]
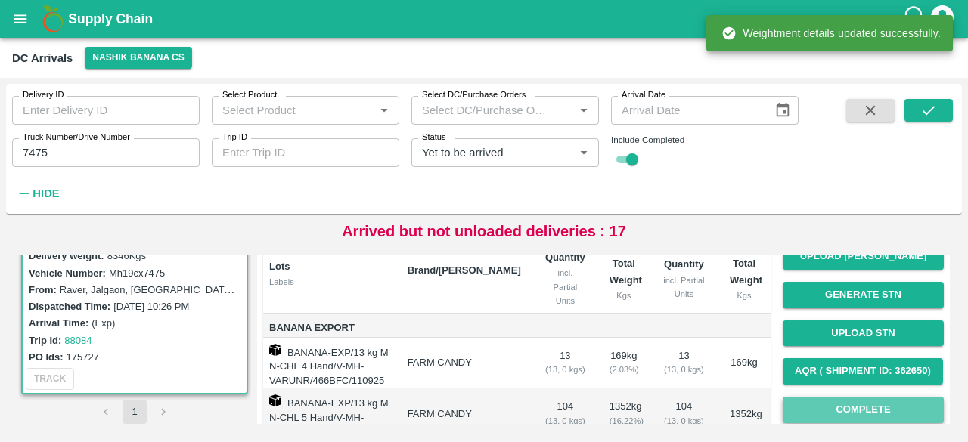
click at [859, 408] on button "Complete" at bounding box center [863, 410] width 161 height 26
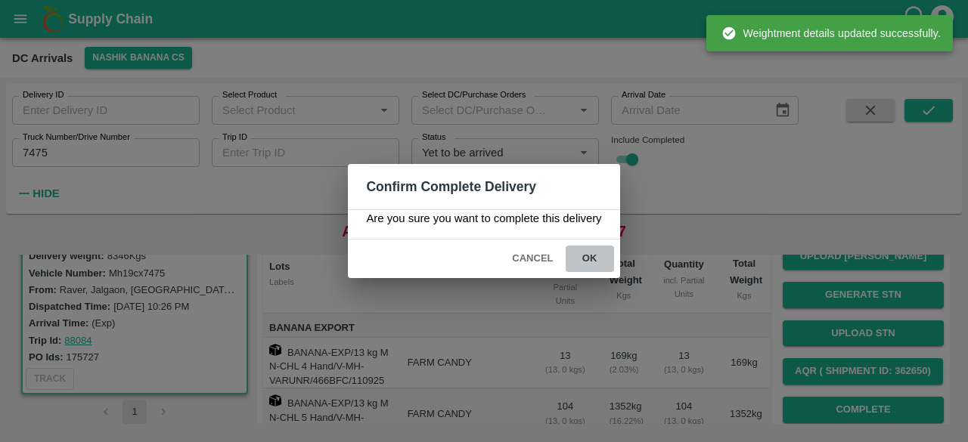
click at [585, 258] on button "ok" at bounding box center [590, 259] width 48 height 26
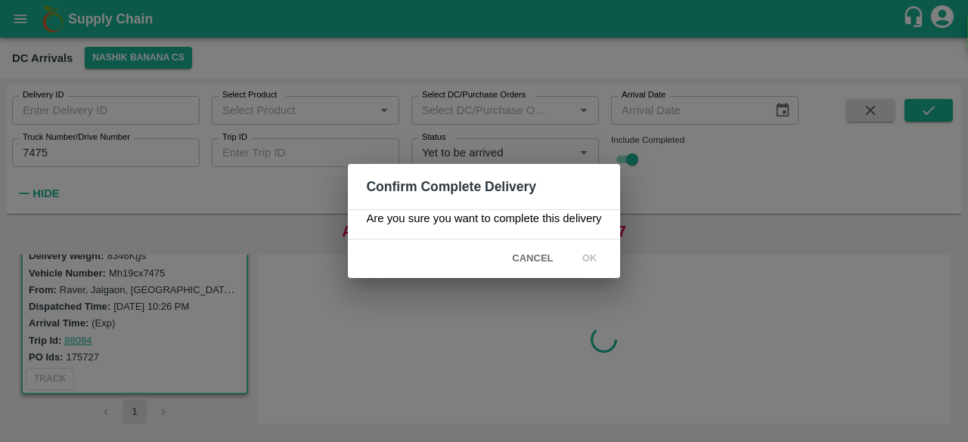
scroll to position [0, 0]
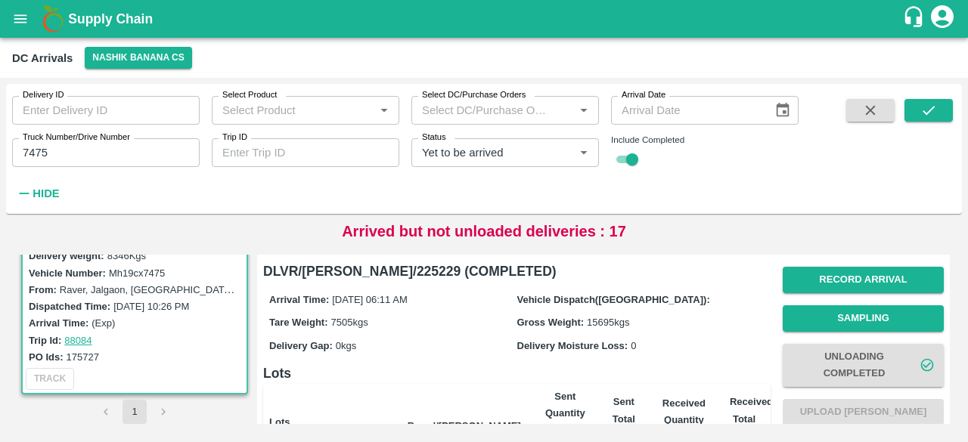
click at [39, 151] on input "7475" at bounding box center [106, 152] width 188 height 29
click at [39, 151] on input "1" at bounding box center [106, 152] width 188 height 29
click at [923, 113] on icon "submit" at bounding box center [929, 110] width 17 height 17
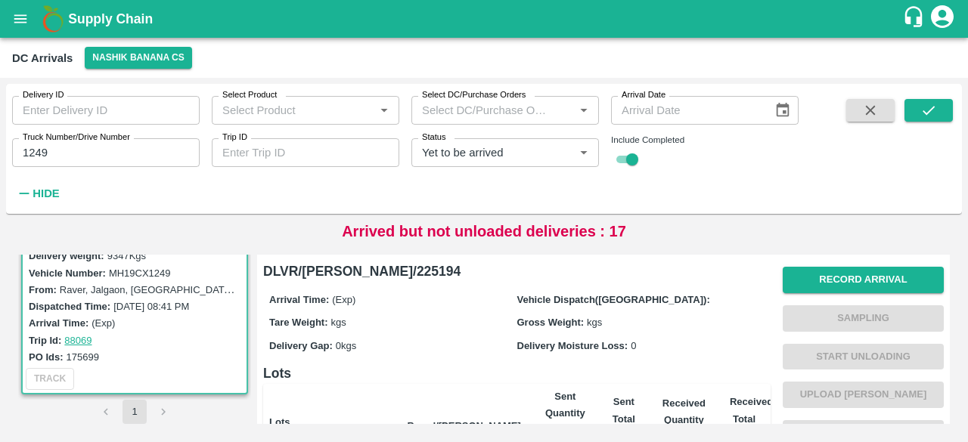
click at [860, 265] on div "Record Arrival Sampling Start Unloading Upload Tare Weight Generate STN Upload …" at bounding box center [863, 414] width 161 height 307
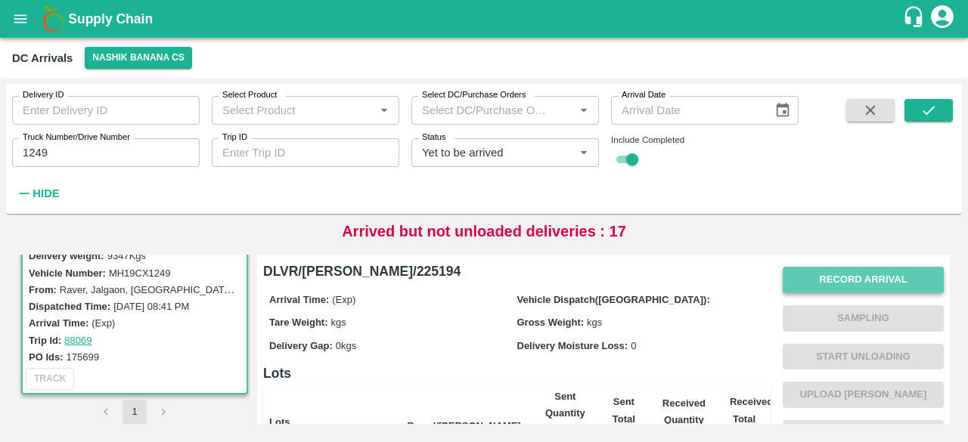
click at [860, 275] on button "Record Arrival" at bounding box center [863, 280] width 161 height 26
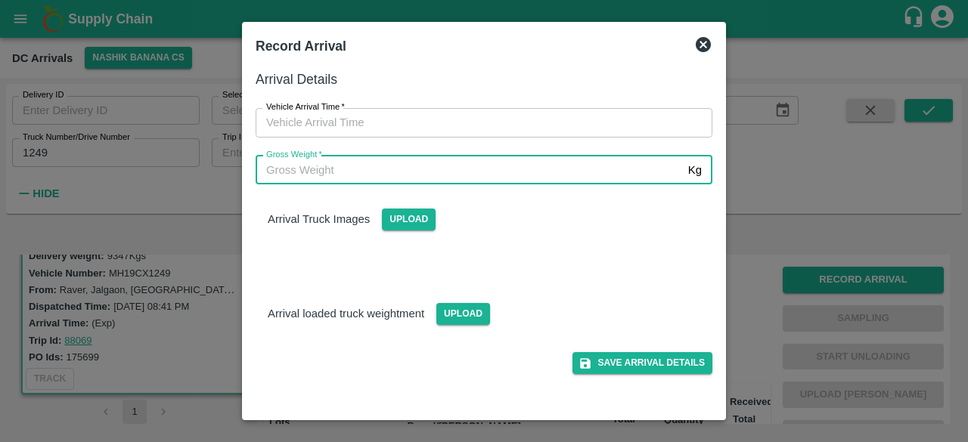
click at [553, 169] on input "Gross Weight   *" at bounding box center [469, 170] width 427 height 29
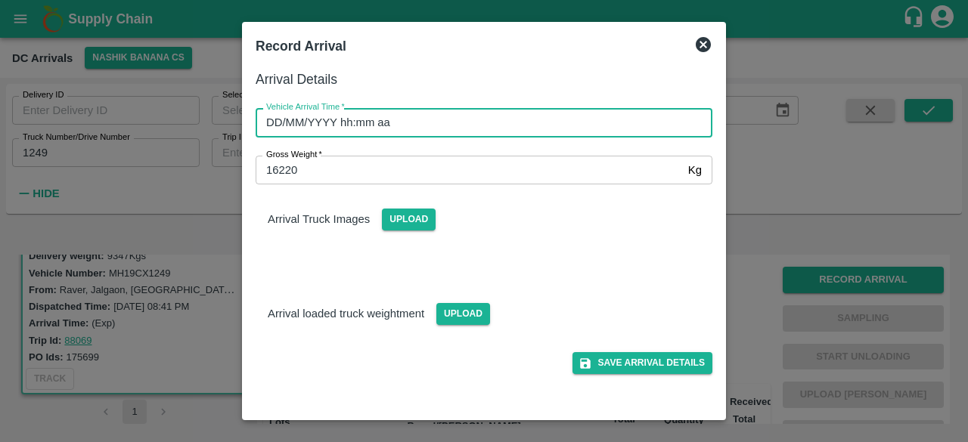
click at [457, 123] on input "DD/MM/YYYY hh:mm aa" at bounding box center [479, 122] width 446 height 29
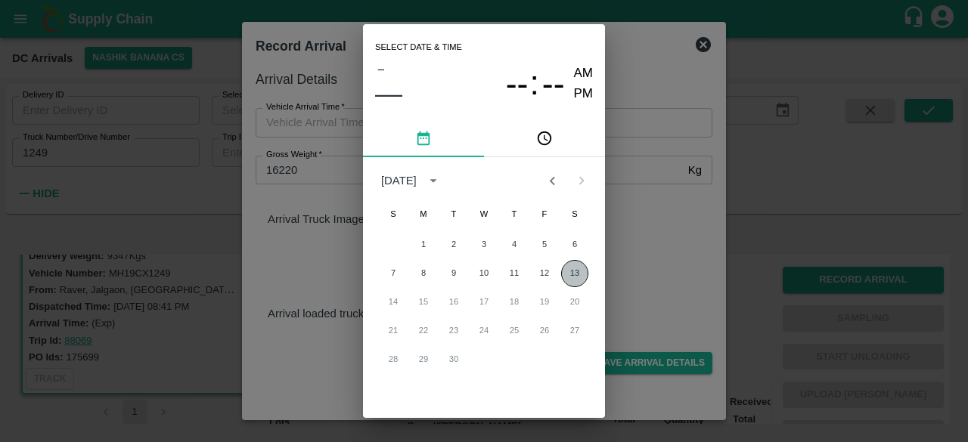
click at [574, 269] on button "13" at bounding box center [574, 273] width 27 height 27
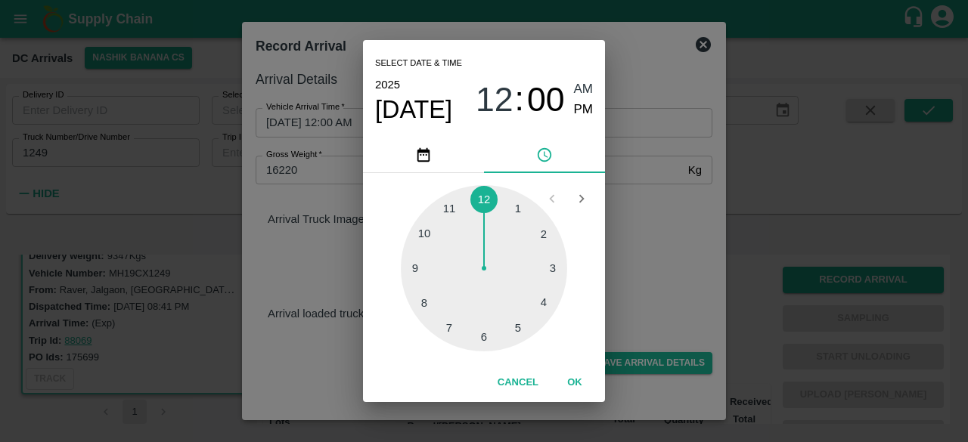
click at [523, 331] on div at bounding box center [484, 268] width 166 height 166
click at [654, 256] on div "Select date & time [DATE] 05 : 00 AM PM 05 10 15 20 25 30 35 40 45 50 55 00 Can…" at bounding box center [484, 221] width 968 height 442
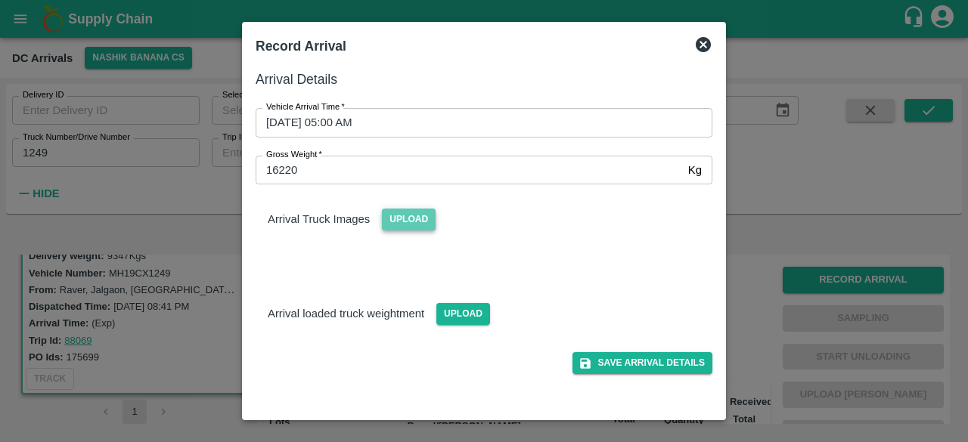
click at [412, 228] on span "Upload" at bounding box center [409, 220] width 54 height 22
click at [0, 0] on input "Upload" at bounding box center [0, 0] width 0 height 0
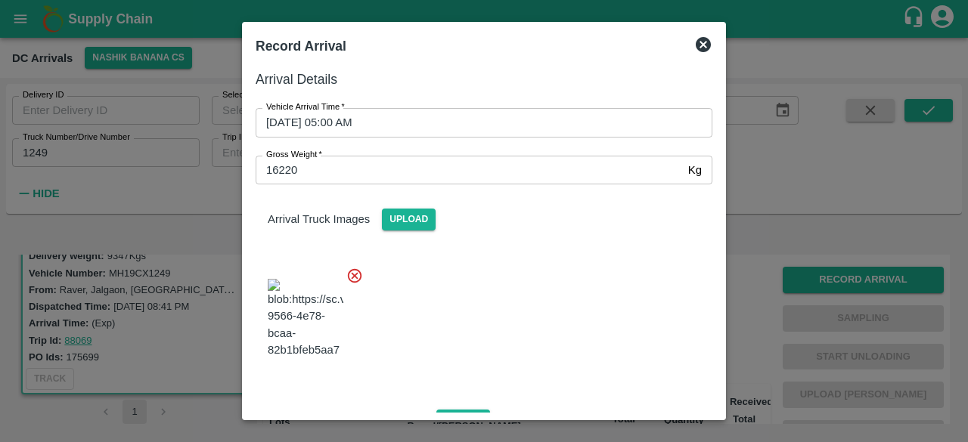
scroll to position [163, 0]
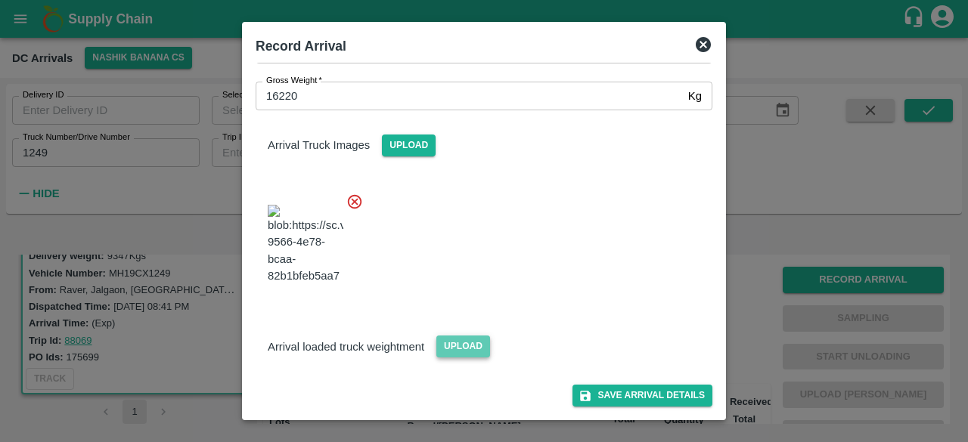
click at [456, 347] on span "Upload" at bounding box center [463, 347] width 54 height 22
click at [0, 0] on input "Upload" at bounding box center [0, 0] width 0 height 0
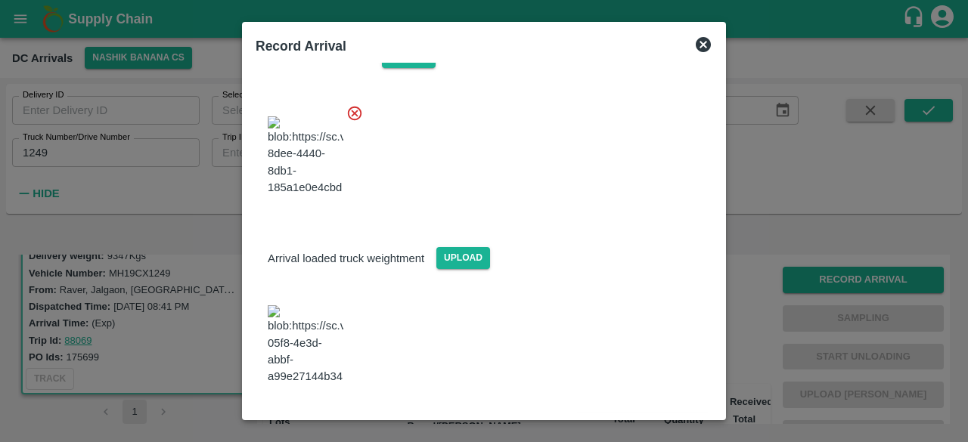
scroll to position [235, 0]
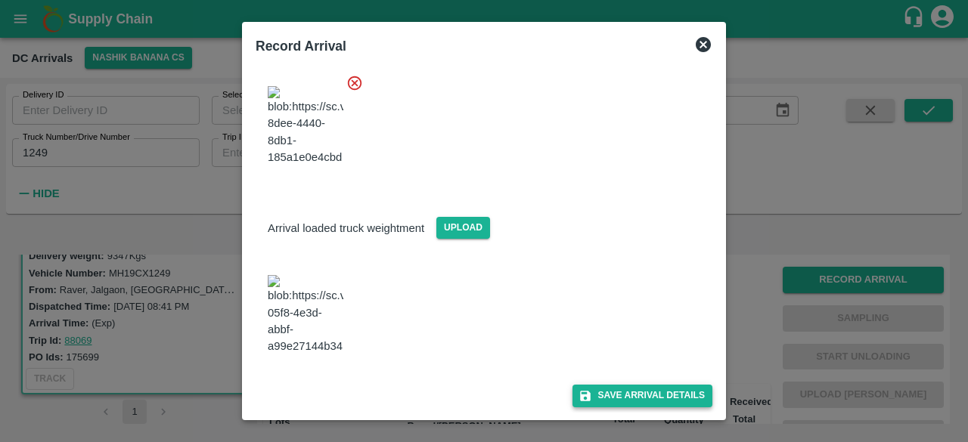
click at [629, 393] on button "Save Arrival Details" at bounding box center [643, 396] width 140 height 22
click at [629, 393] on span "Save Arrival Details" at bounding box center [643, 396] width 140 height 22
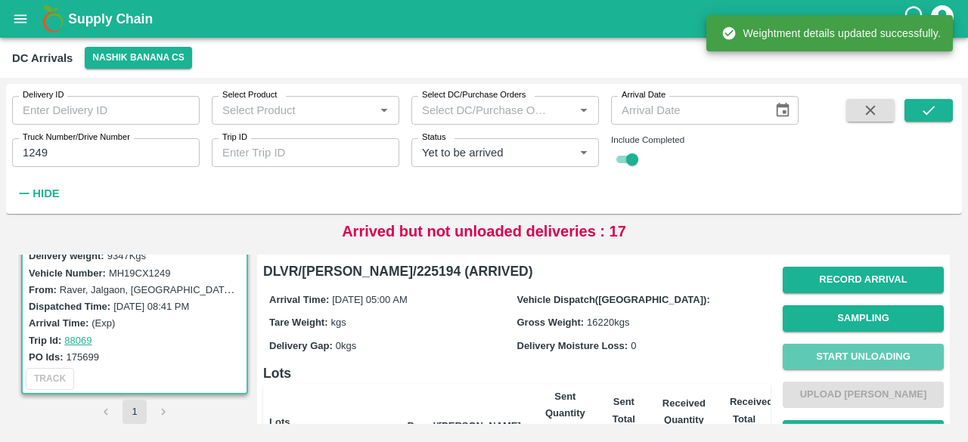
click at [856, 350] on button "Start Unloading" at bounding box center [863, 357] width 161 height 26
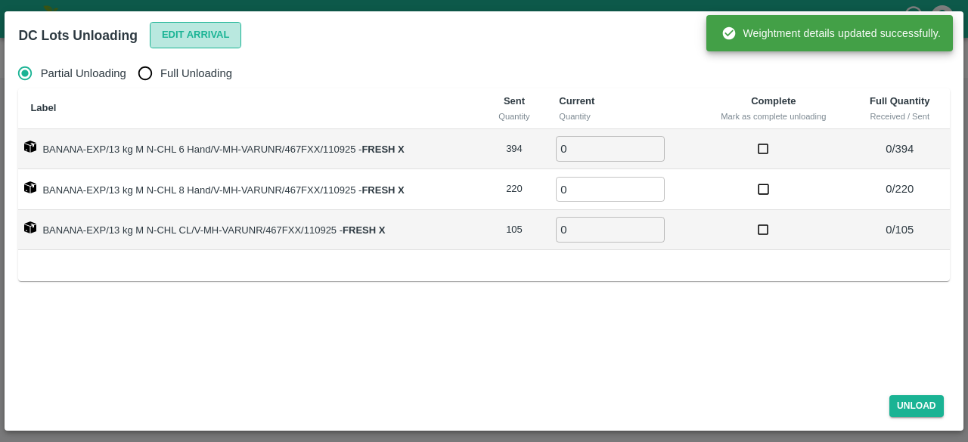
click at [198, 33] on button "Edit Arrival" at bounding box center [196, 35] width 92 height 26
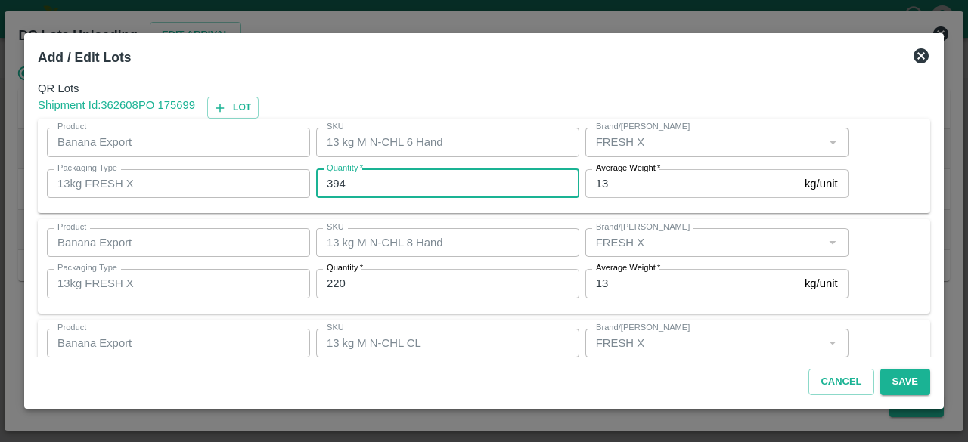
click at [333, 182] on input "394" at bounding box center [447, 183] width 263 height 29
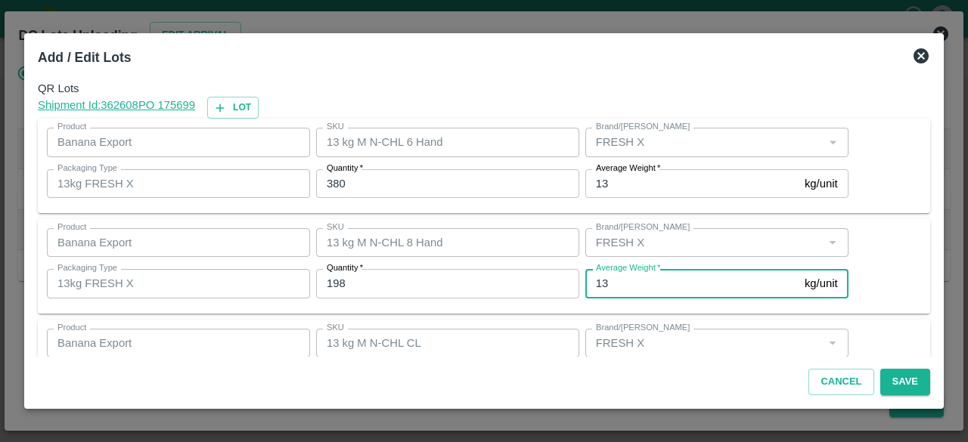
scroll to position [68, 0]
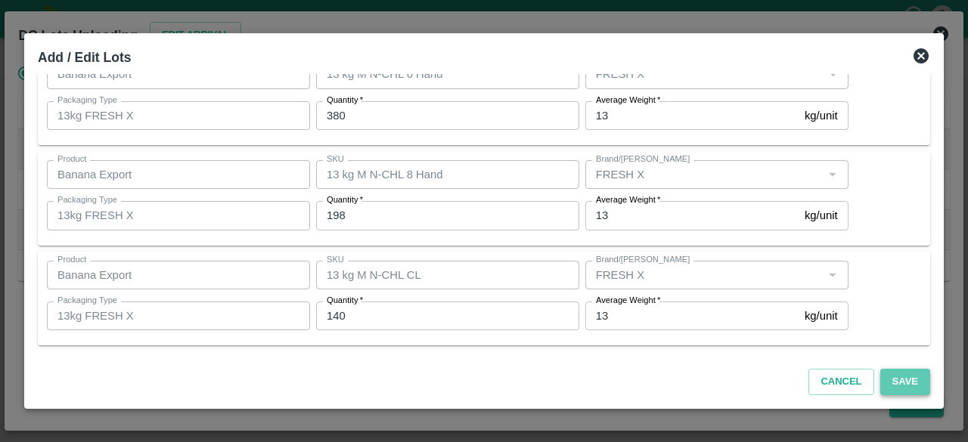
click at [899, 383] on button "Save" at bounding box center [905, 382] width 50 height 26
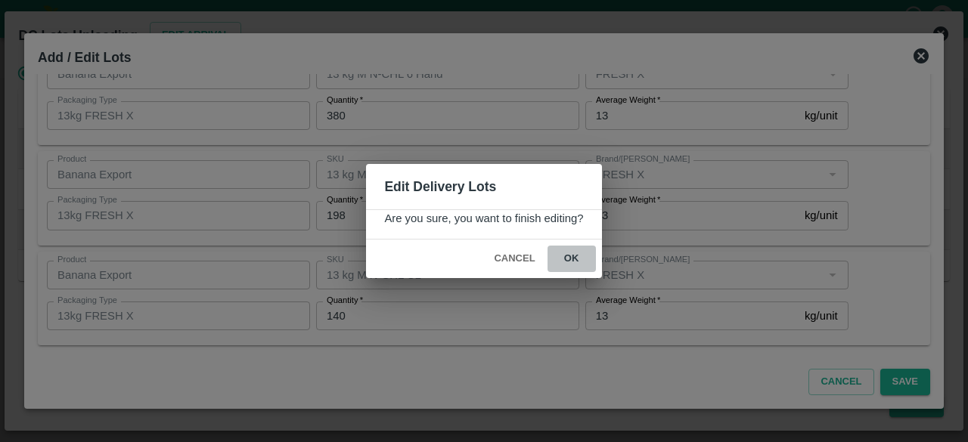
click at [570, 260] on button "ok" at bounding box center [572, 259] width 48 height 26
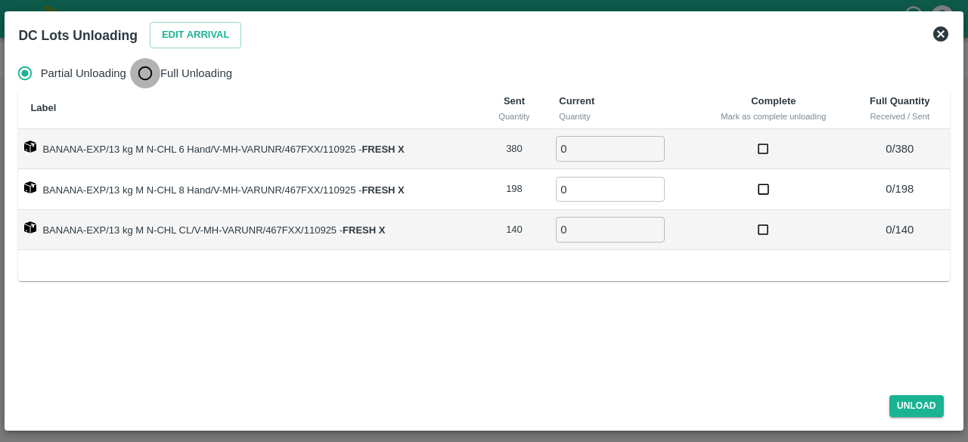
click at [141, 75] on input "Full Unloading" at bounding box center [145, 73] width 30 height 30
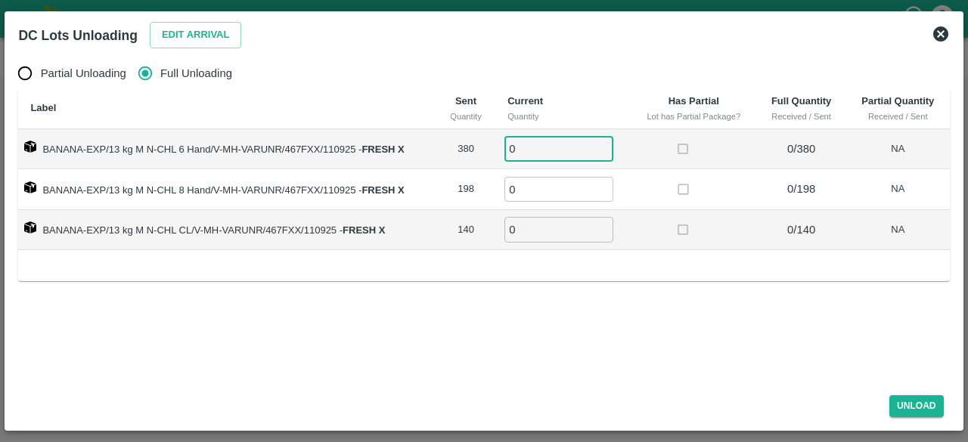
click at [542, 154] on input "0" at bounding box center [559, 148] width 109 height 25
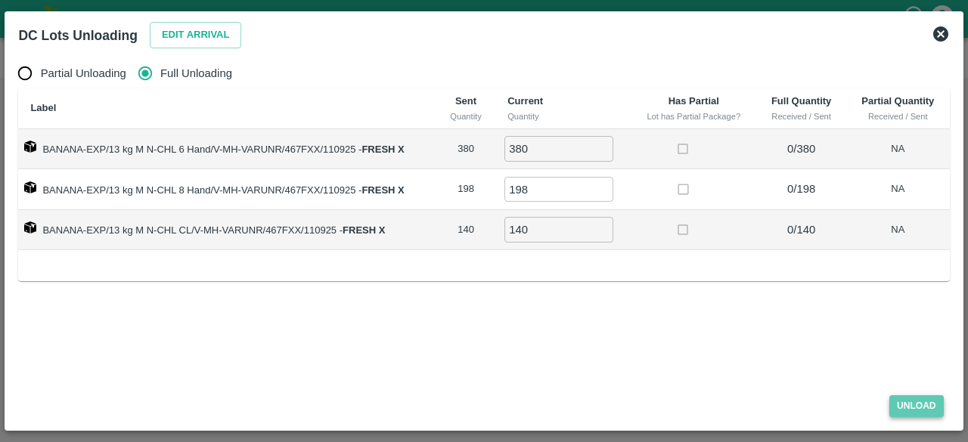
click at [917, 411] on button "Unload" at bounding box center [917, 407] width 54 height 22
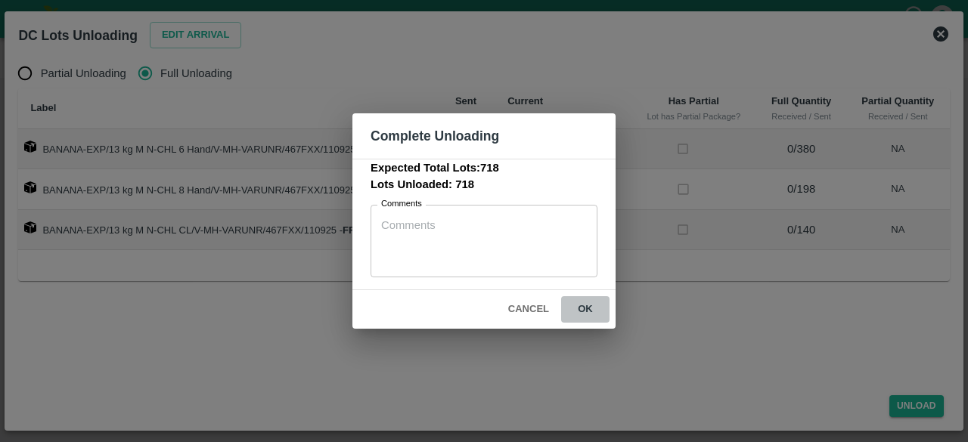
click at [589, 307] on button "ok" at bounding box center [585, 310] width 48 height 26
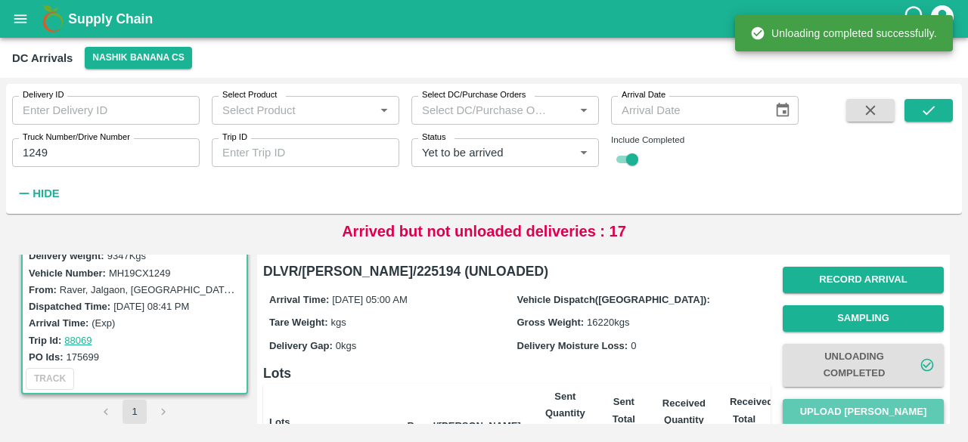
click at [852, 410] on button "Upload [PERSON_NAME]" at bounding box center [863, 412] width 161 height 26
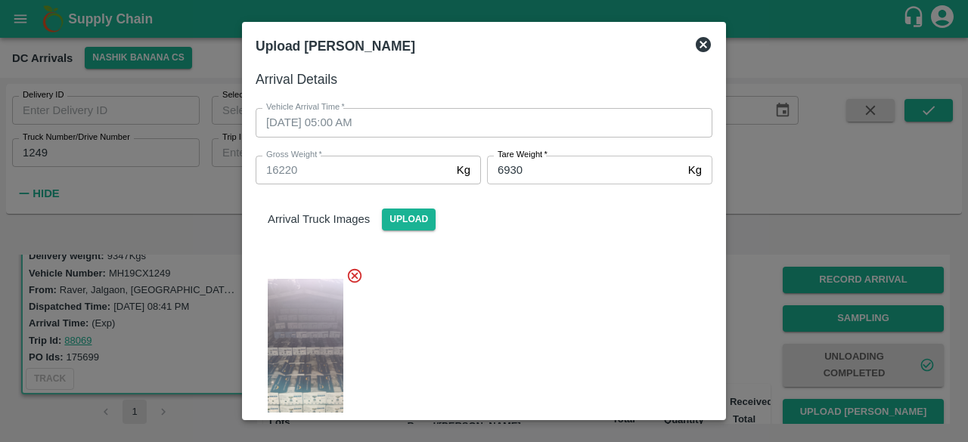
click at [576, 278] on div at bounding box center [478, 358] width 469 height 207
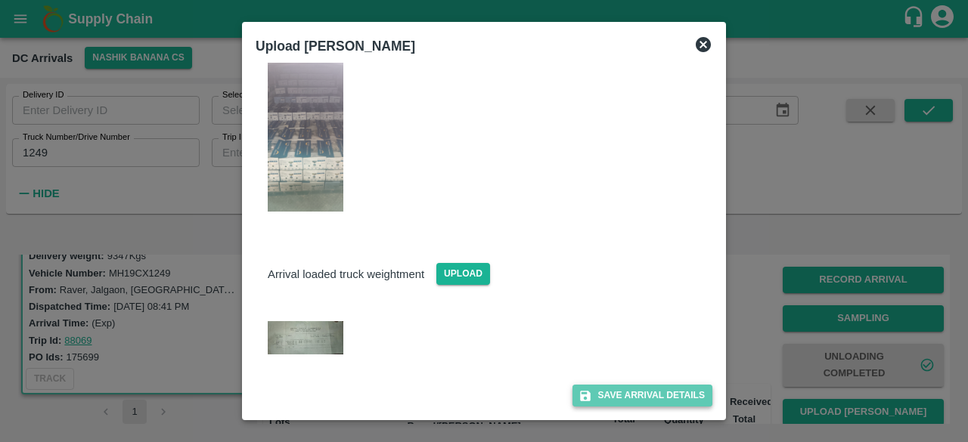
click at [635, 396] on button "Save Arrival Details" at bounding box center [643, 396] width 140 height 22
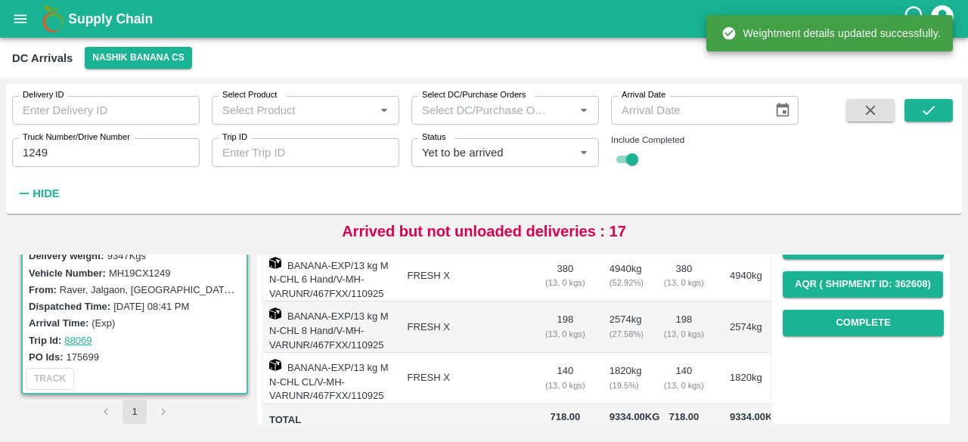
scroll to position [274, 0]
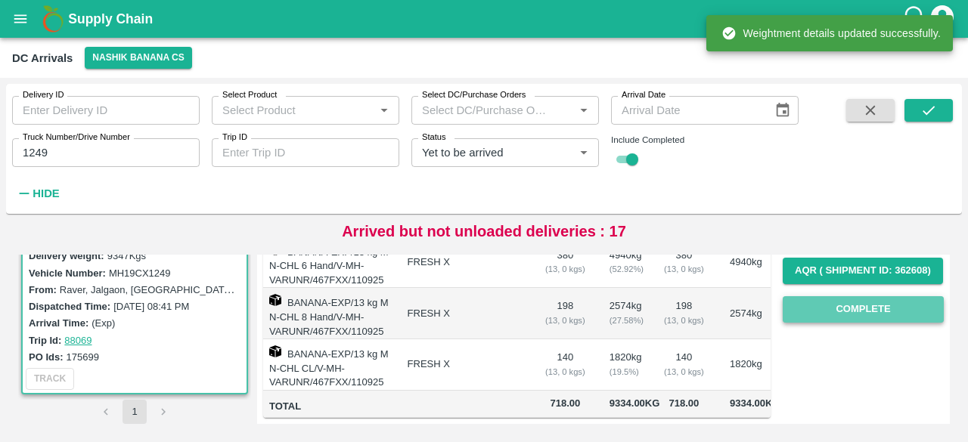
click at [852, 297] on button "Complete" at bounding box center [863, 310] width 161 height 26
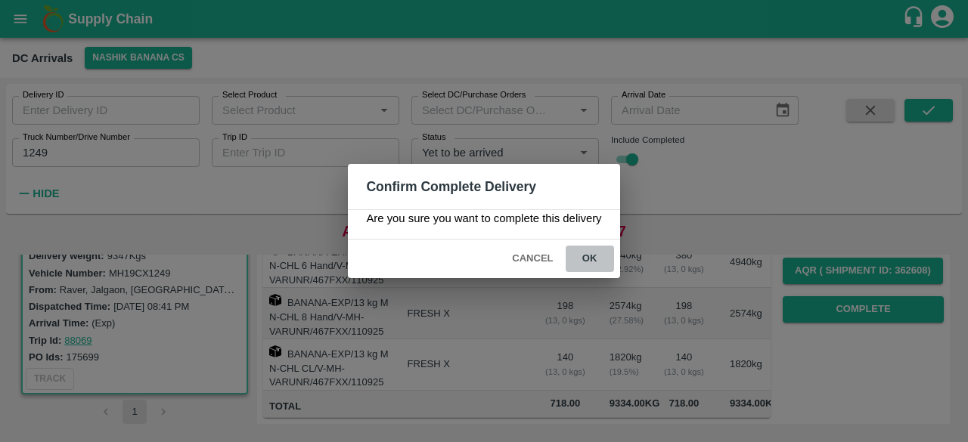
click at [591, 258] on button "ok" at bounding box center [590, 259] width 48 height 26
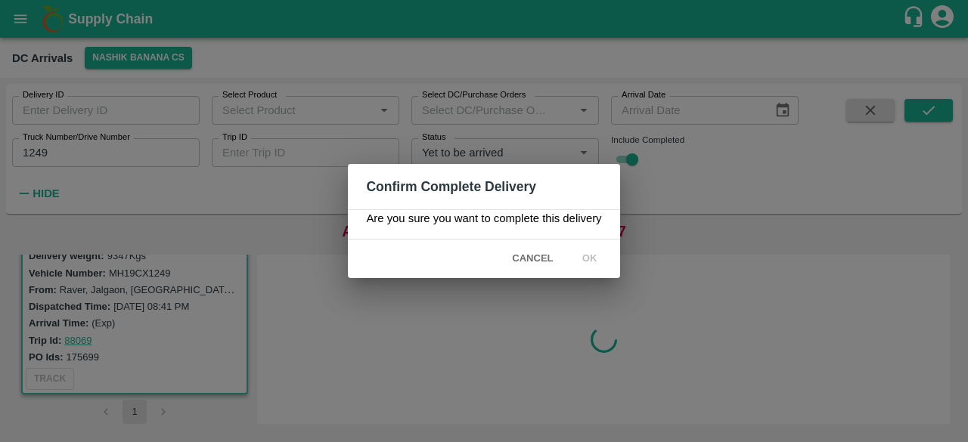
scroll to position [0, 0]
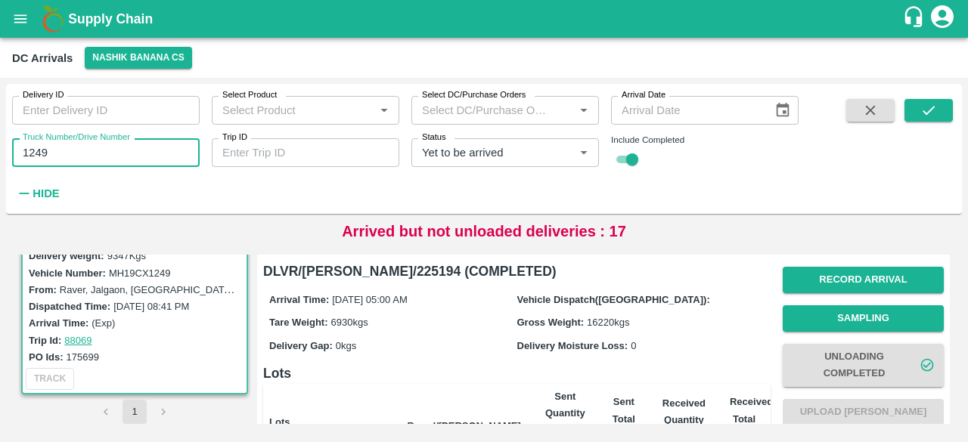
click at [37, 155] on input "1249" at bounding box center [106, 152] width 188 height 29
click at [929, 108] on icon "submit" at bounding box center [929, 110] width 17 height 17
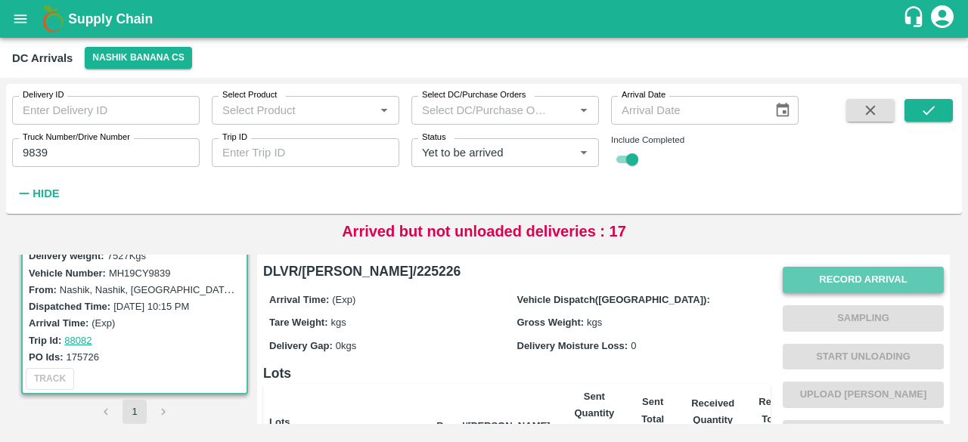
click at [837, 273] on button "Record Arrival" at bounding box center [863, 280] width 161 height 26
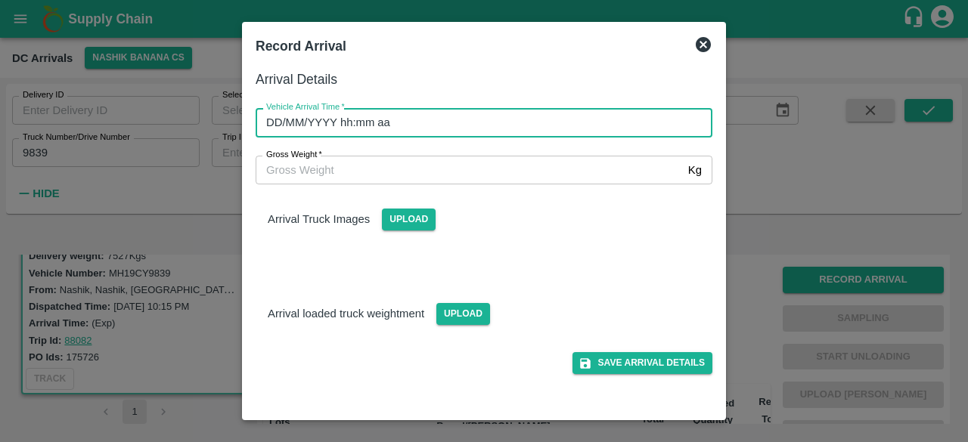
click at [431, 132] on input "DD/MM/YYYY hh:mm aa" at bounding box center [479, 122] width 446 height 29
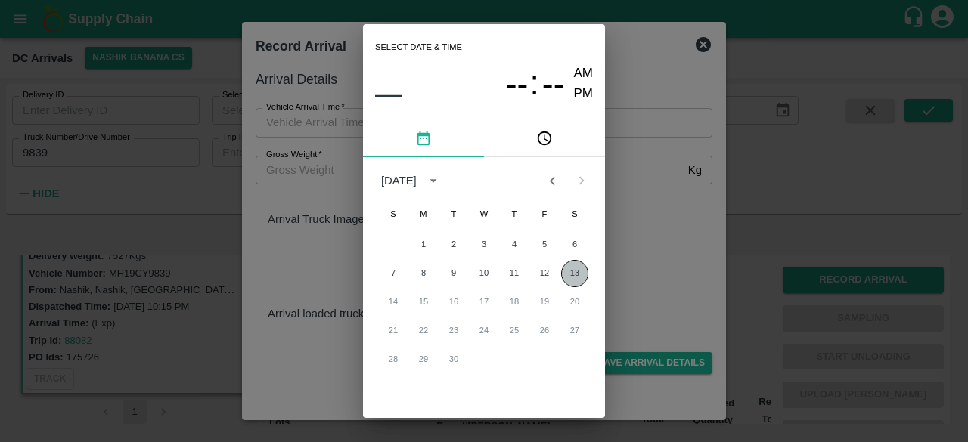
click at [569, 275] on button "13" at bounding box center [574, 273] width 27 height 27
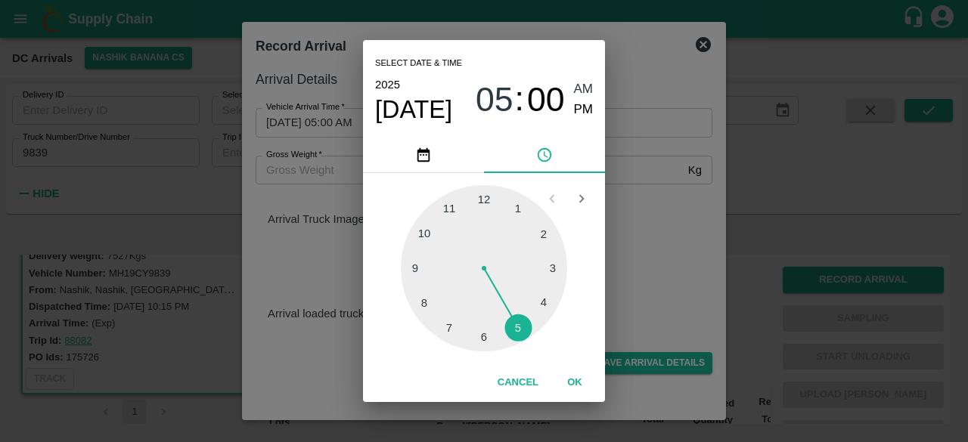
drag, startPoint x: 521, startPoint y: 331, endPoint x: 519, endPoint y: 338, distance: 7.9
click at [519, 338] on div at bounding box center [484, 268] width 166 height 166
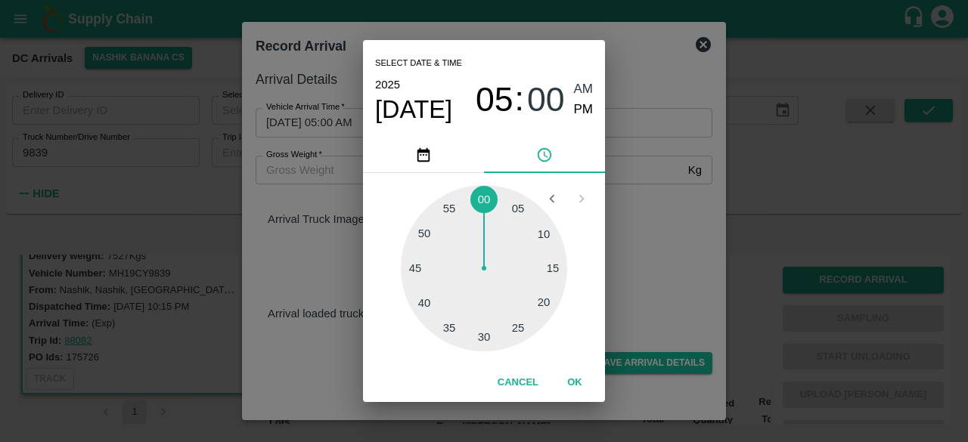
click at [482, 343] on div at bounding box center [484, 268] width 166 height 166
click at [644, 219] on div "Select date & time [DATE] 05 : 30 AM PM 05 10 15 20 25 30 35 40 45 50 55 00 Can…" at bounding box center [484, 221] width 968 height 442
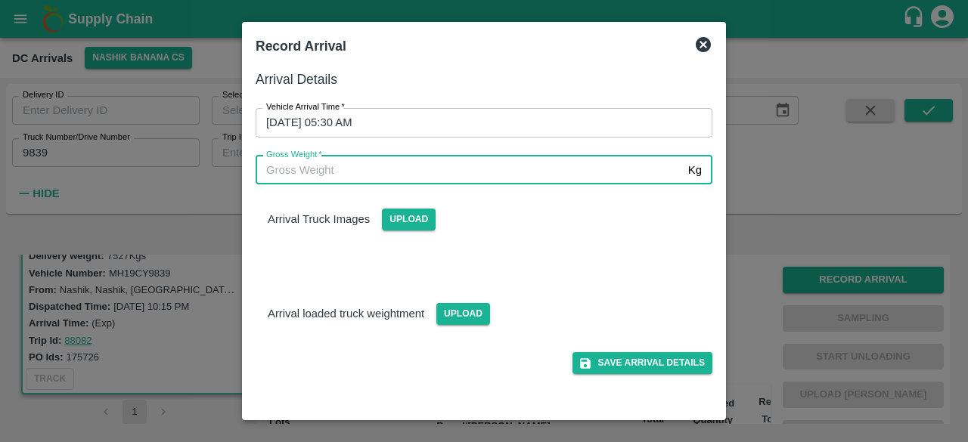
click at [347, 175] on input "Gross Weight   *" at bounding box center [469, 170] width 427 height 29
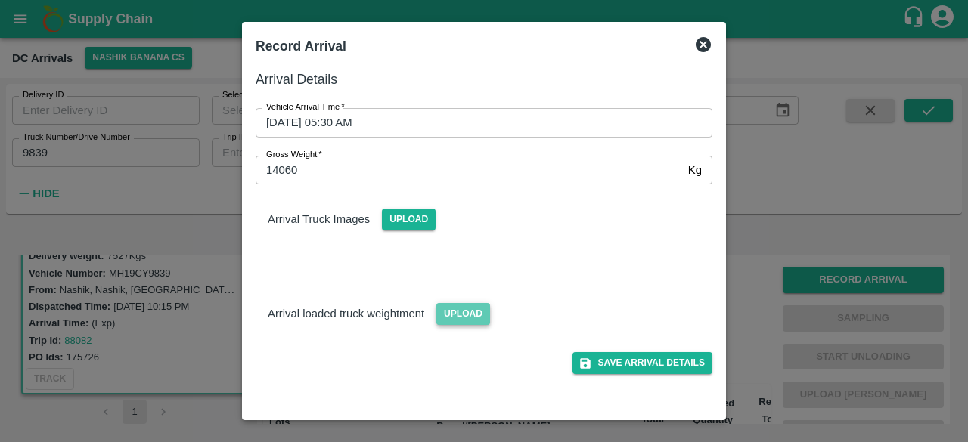
click at [455, 319] on span "Upload" at bounding box center [463, 314] width 54 height 22
click at [0, 0] on input "Upload" at bounding box center [0, 0] width 0 height 0
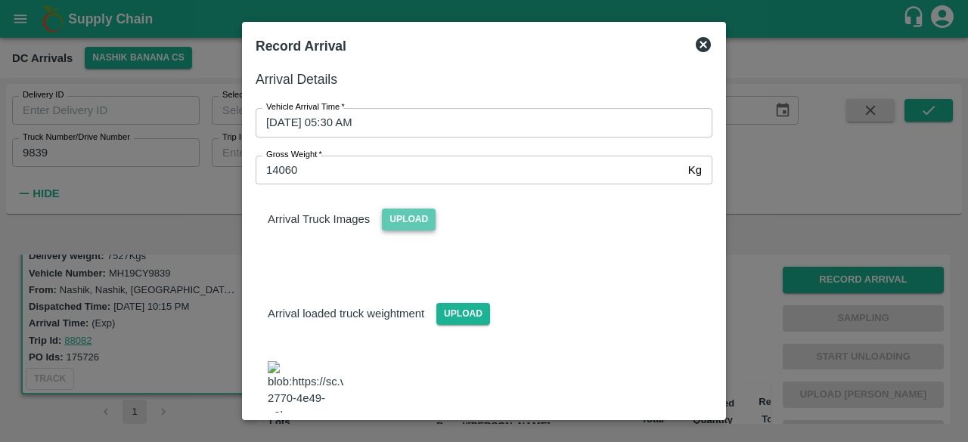
click at [400, 222] on span "Upload" at bounding box center [409, 220] width 54 height 22
click at [0, 0] on input "Upload" at bounding box center [0, 0] width 0 height 0
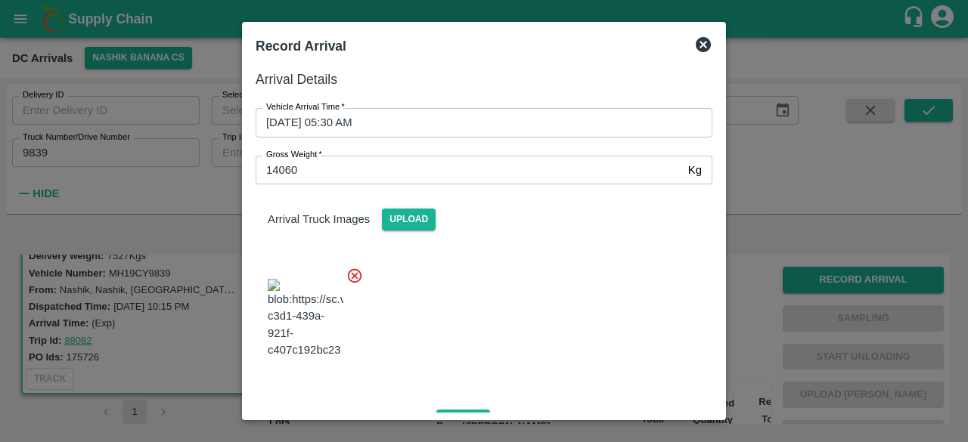
scroll to position [104, 0]
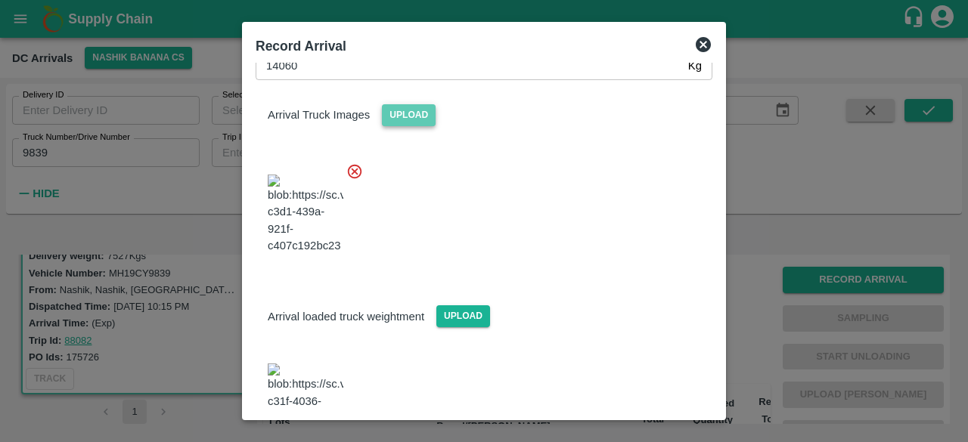
click at [405, 105] on span "Upload" at bounding box center [409, 115] width 54 height 22
click at [0, 0] on input "Upload" at bounding box center [0, 0] width 0 height 0
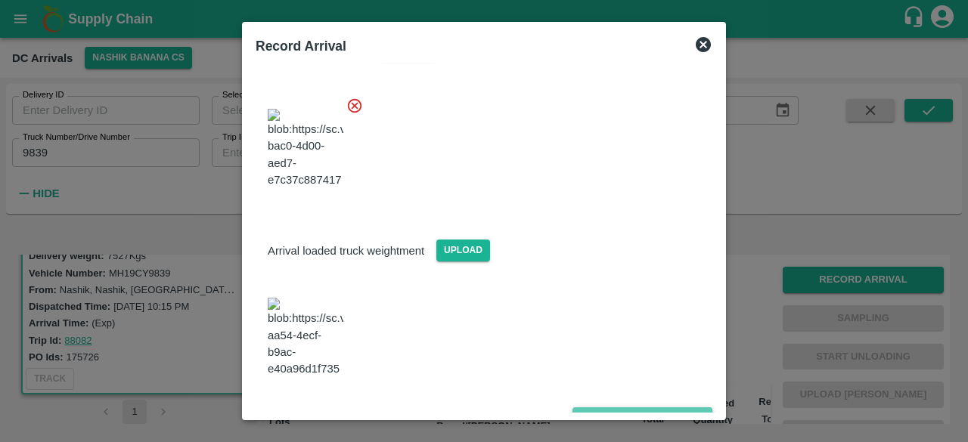
click at [635, 408] on button "Save Arrival Details" at bounding box center [643, 419] width 140 height 22
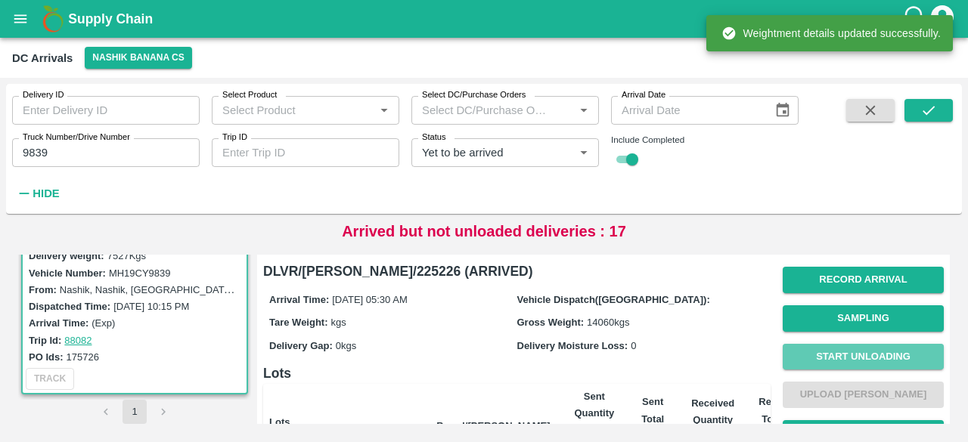
click at [848, 361] on button "Start Unloading" at bounding box center [863, 357] width 161 height 26
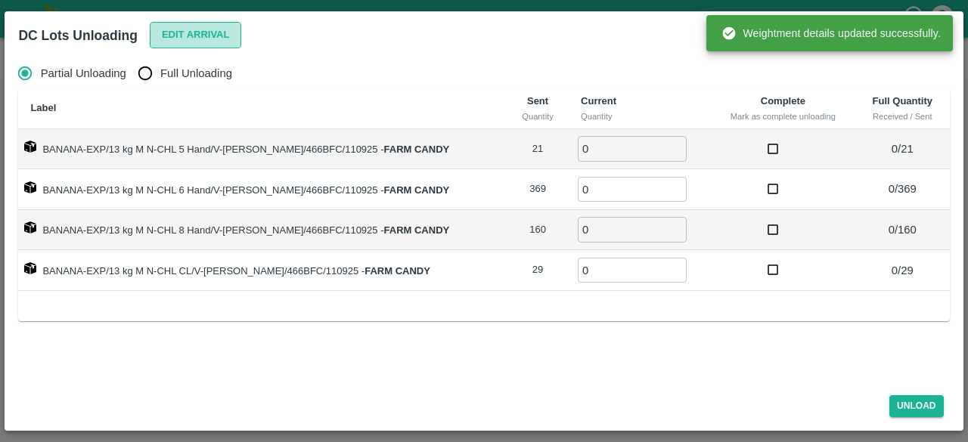
click at [194, 28] on button "Edit Arrival" at bounding box center [196, 35] width 92 height 26
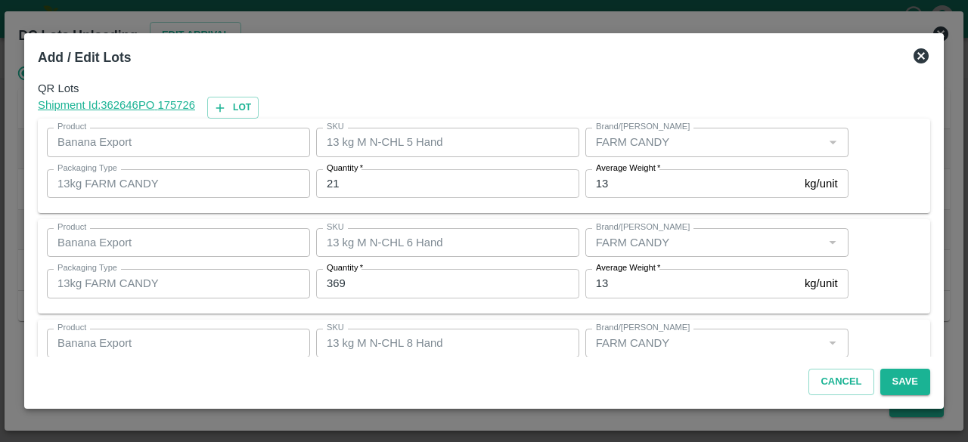
click at [331, 183] on input "21" at bounding box center [447, 183] width 263 height 29
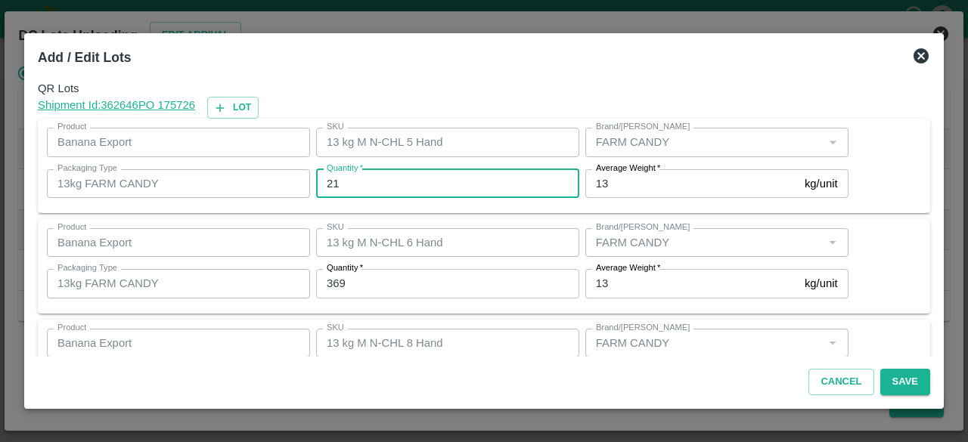
click at [331, 183] on input "21" at bounding box center [447, 183] width 263 height 29
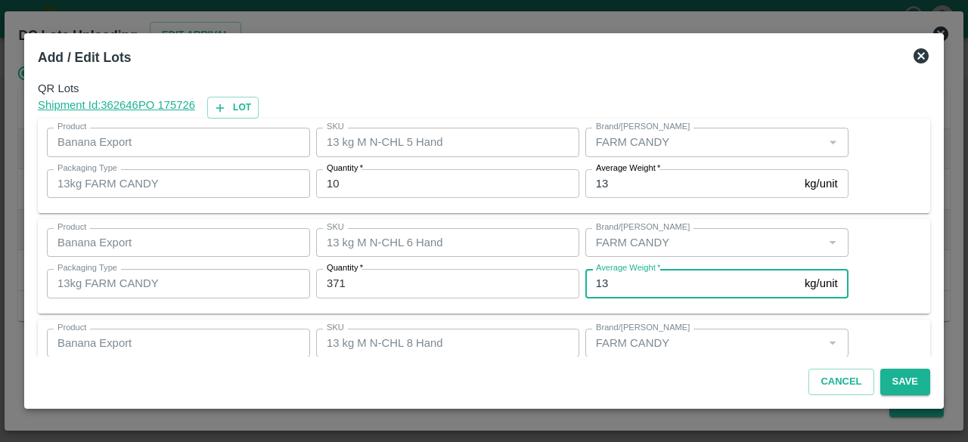
scroll to position [168, 0]
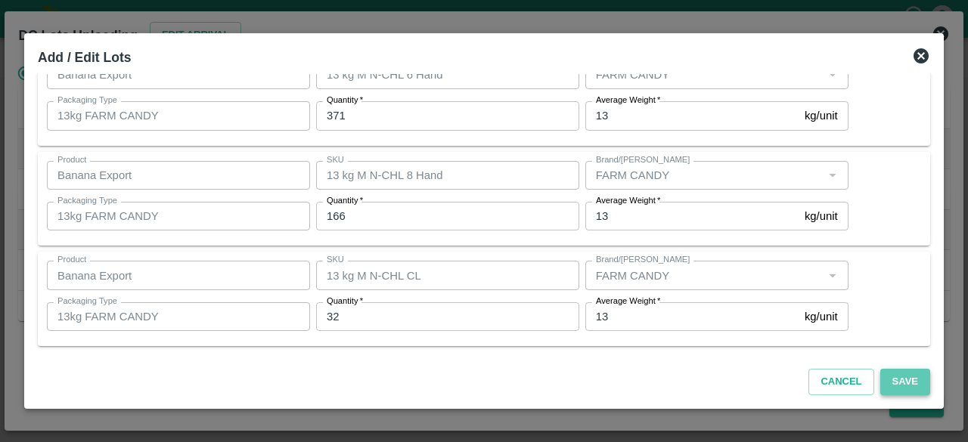
click at [904, 380] on button "Save" at bounding box center [905, 382] width 50 height 26
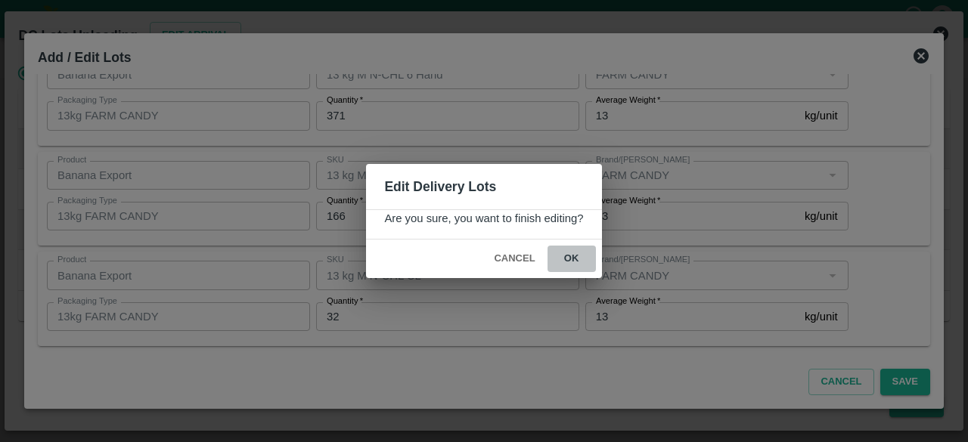
click at [572, 257] on button "ok" at bounding box center [572, 259] width 48 height 26
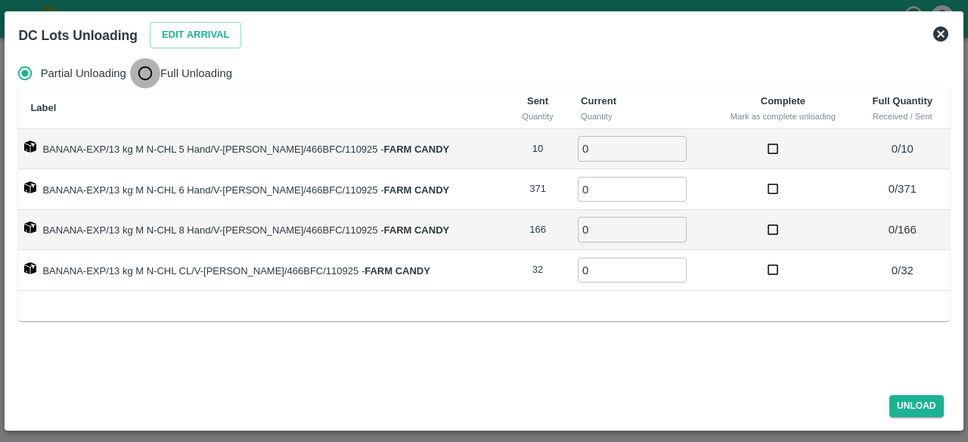
click at [144, 70] on input "Full Unloading" at bounding box center [145, 73] width 30 height 30
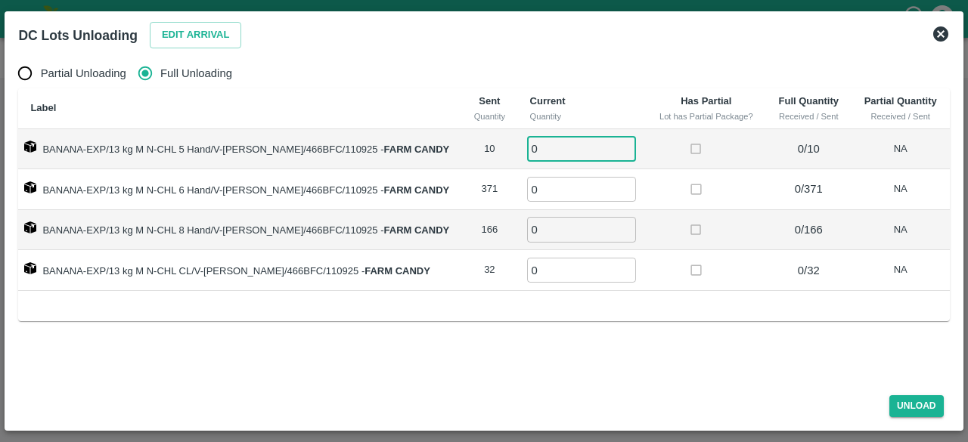
click at [539, 148] on input "0" at bounding box center [581, 148] width 109 height 25
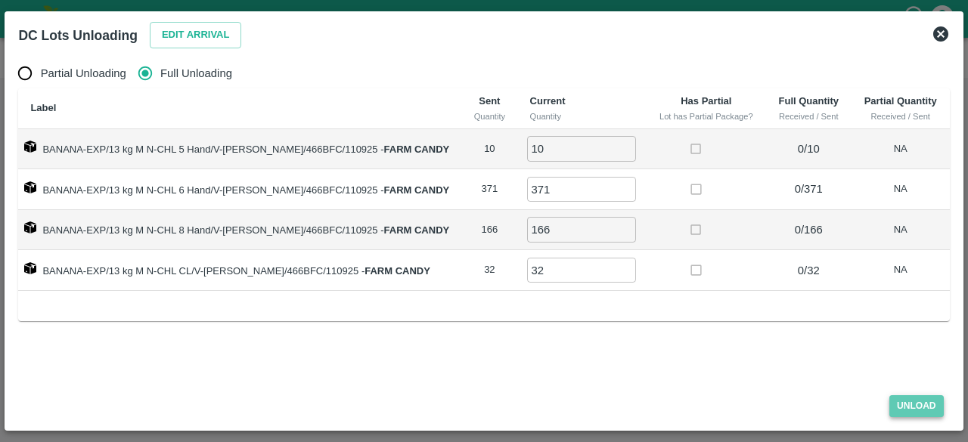
click at [917, 403] on button "Unload" at bounding box center [917, 407] width 54 height 22
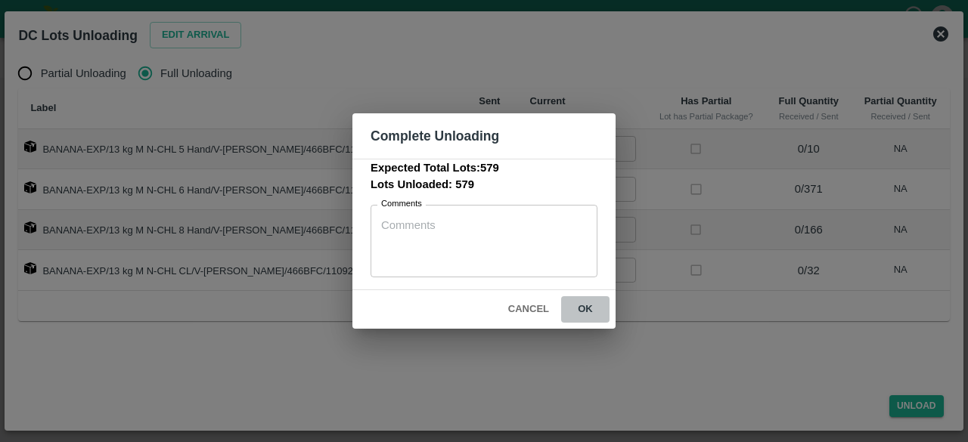
click at [585, 306] on button "ok" at bounding box center [585, 310] width 48 height 26
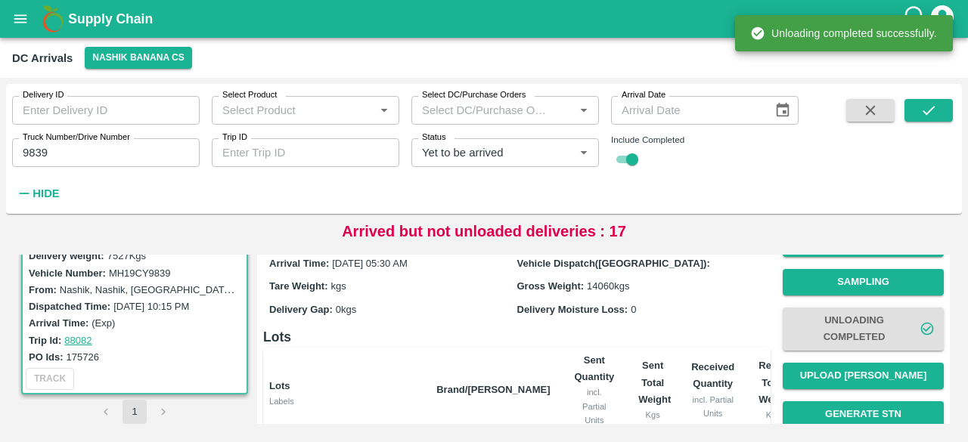
scroll to position [47, 0]
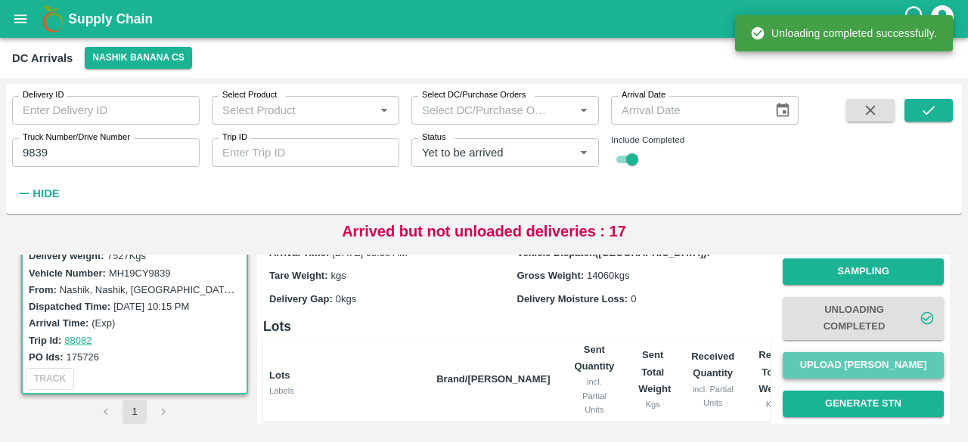
click at [855, 364] on button "Upload [PERSON_NAME]" at bounding box center [863, 365] width 161 height 26
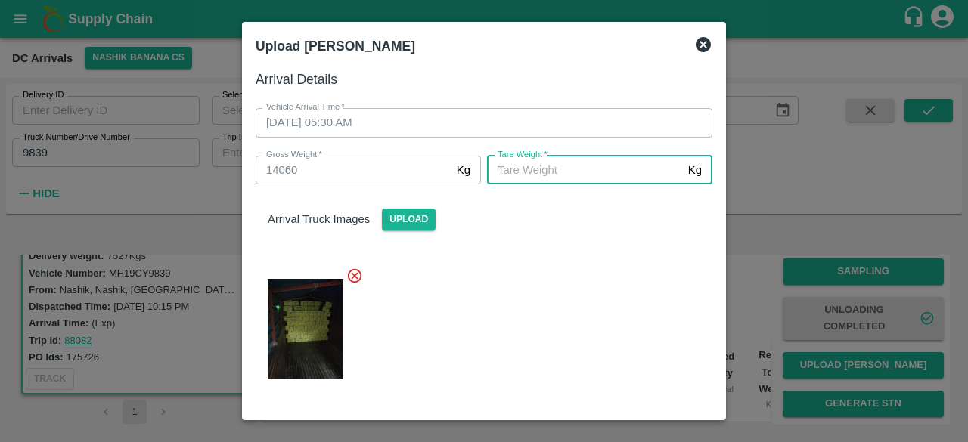
click at [539, 179] on input "[PERSON_NAME]   *" at bounding box center [584, 170] width 195 height 29
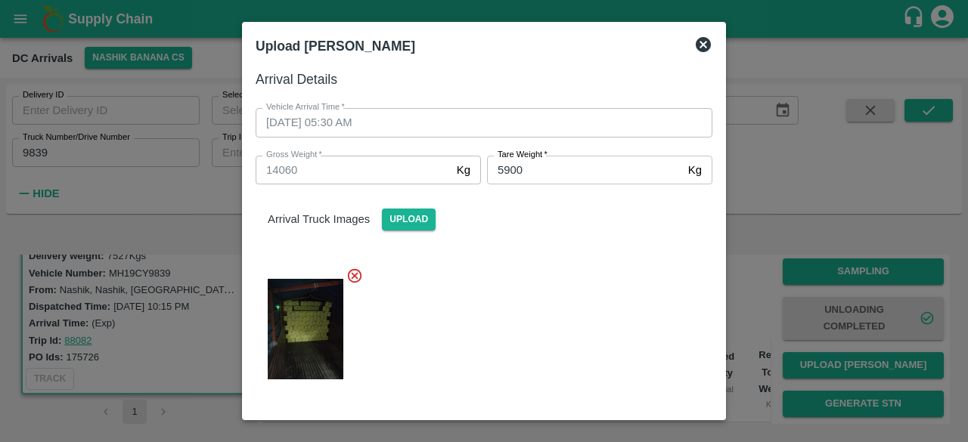
click at [572, 304] on div at bounding box center [478, 325] width 469 height 140
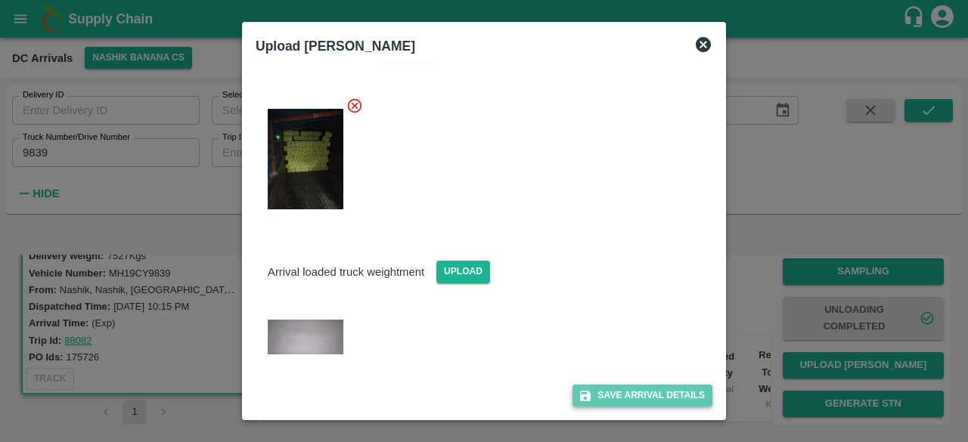
click at [629, 396] on button "Save Arrival Details" at bounding box center [643, 396] width 140 height 22
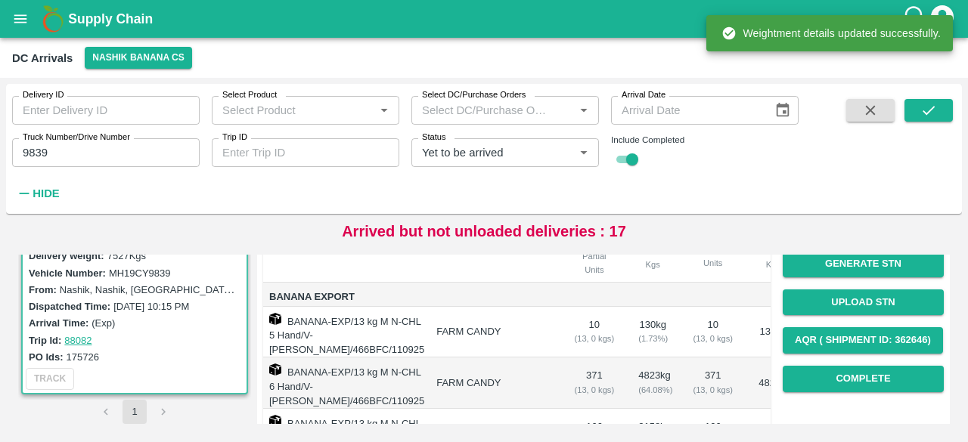
scroll to position [188, 0]
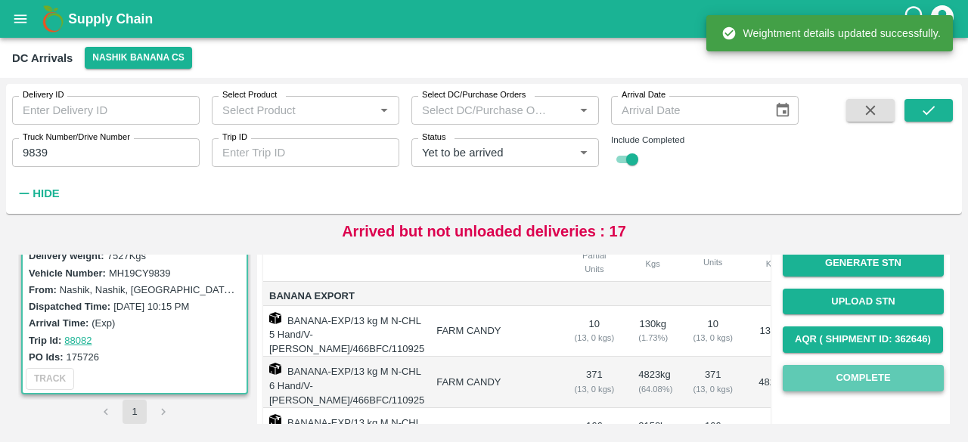
click at [856, 377] on button "Complete" at bounding box center [863, 378] width 161 height 26
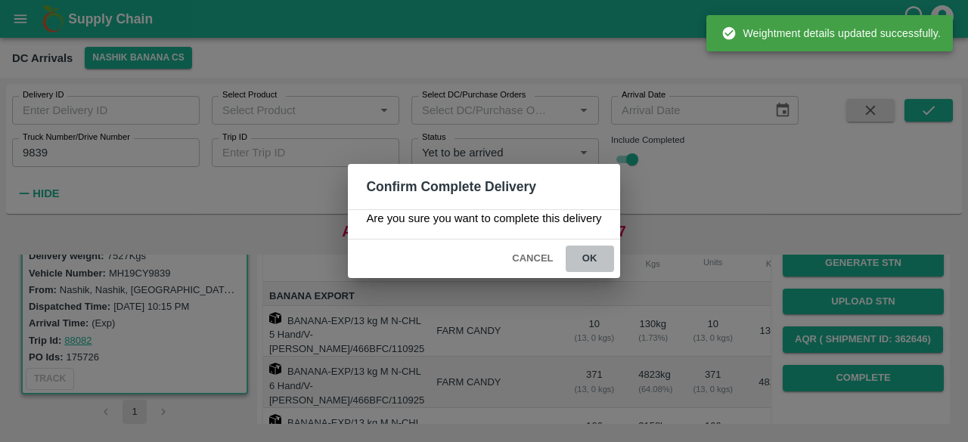
click at [593, 259] on button "ok" at bounding box center [590, 259] width 48 height 26
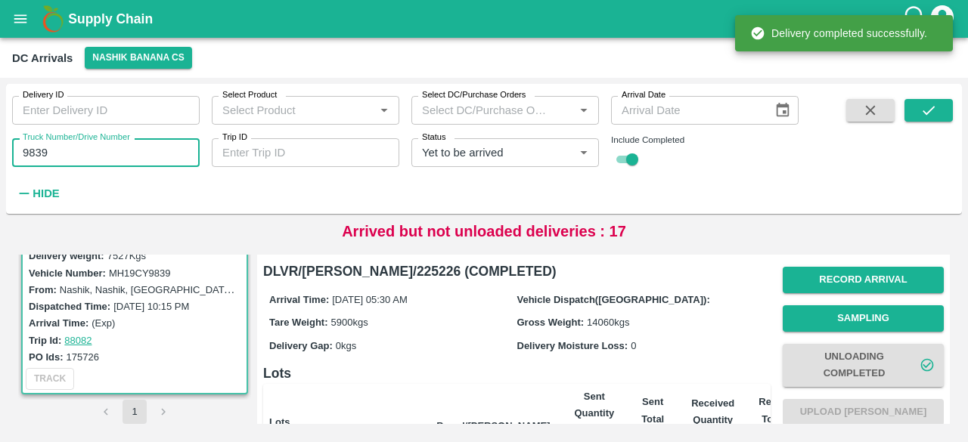
click at [36, 151] on input "9839" at bounding box center [106, 152] width 188 height 29
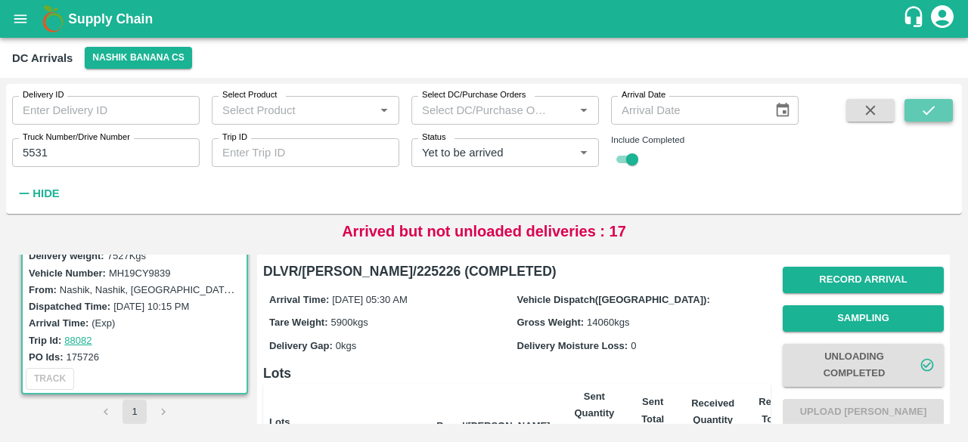
click at [930, 106] on icon "submit" at bounding box center [929, 110] width 17 height 17
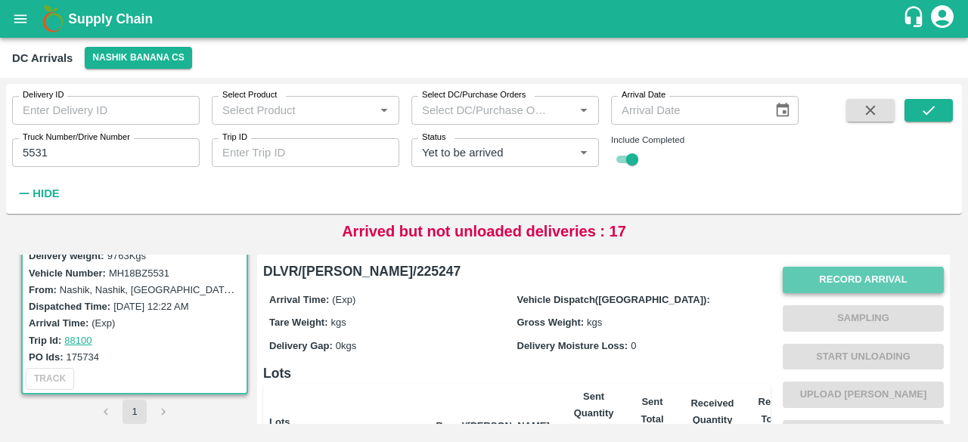
click at [870, 287] on button "Record Arrival" at bounding box center [863, 280] width 161 height 26
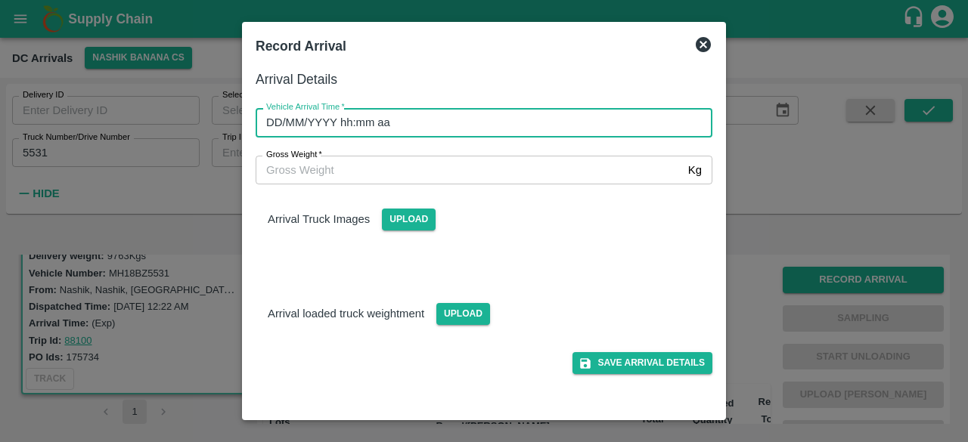
click at [560, 126] on input "DD/MM/YYYY hh:mm aa" at bounding box center [479, 122] width 446 height 29
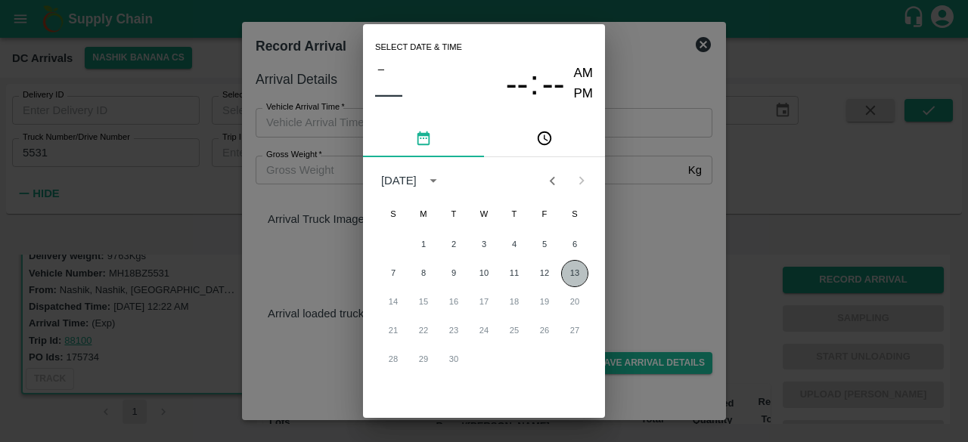
click at [572, 278] on button "13" at bounding box center [574, 273] width 27 height 27
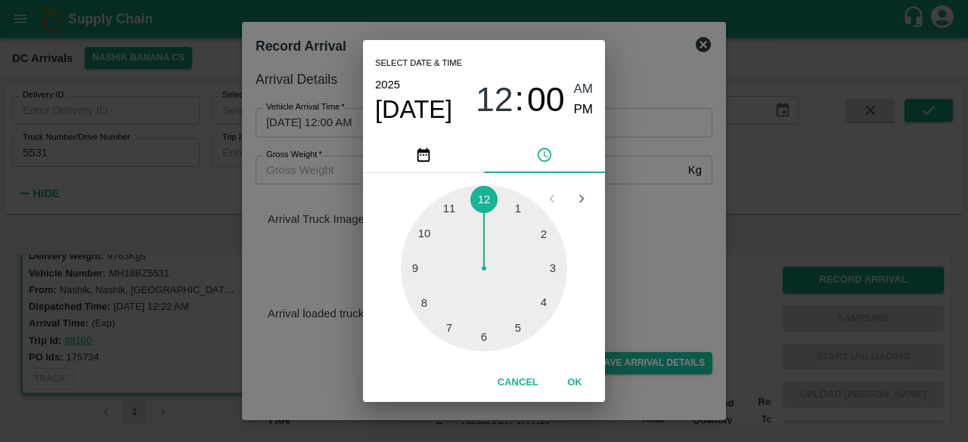
click at [428, 303] on div at bounding box center [484, 268] width 166 height 166
click at [483, 344] on div at bounding box center [484, 268] width 166 height 166
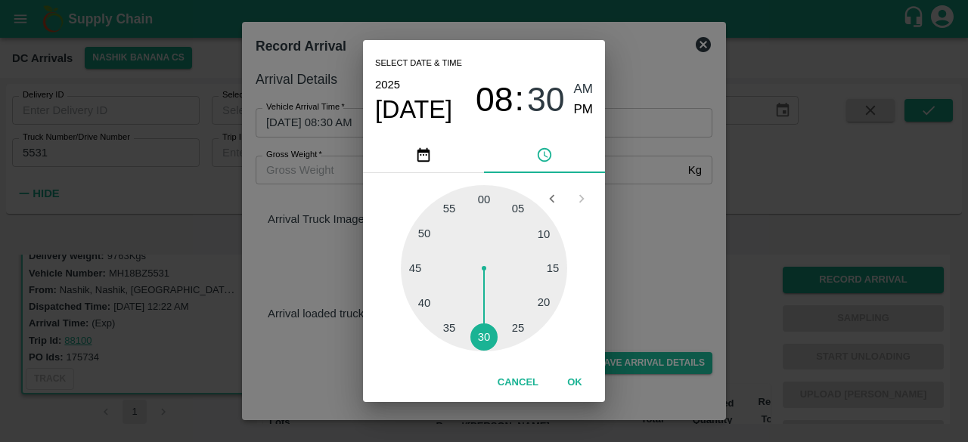
click at [632, 253] on div "Select date & time [DATE] 08 : 30 AM PM 05 10 15 20 25 30 35 40 45 50 55 00 Can…" at bounding box center [484, 221] width 968 height 442
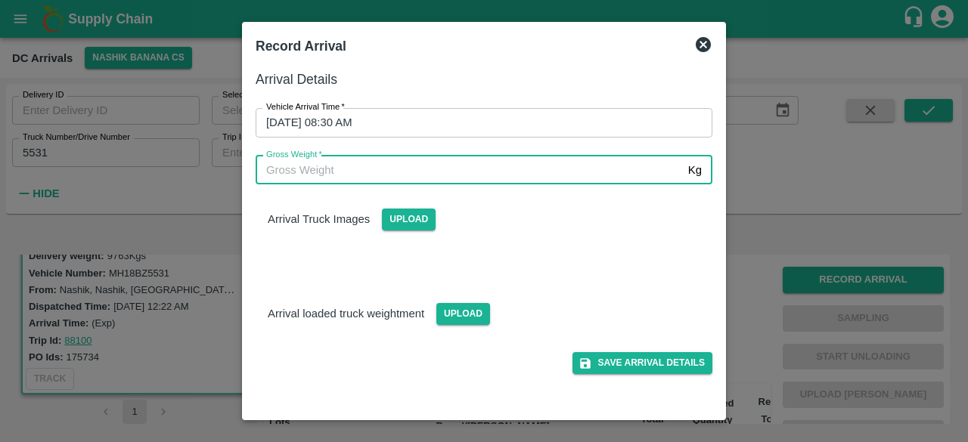
click at [325, 178] on input "Gross Weight   *" at bounding box center [469, 170] width 427 height 29
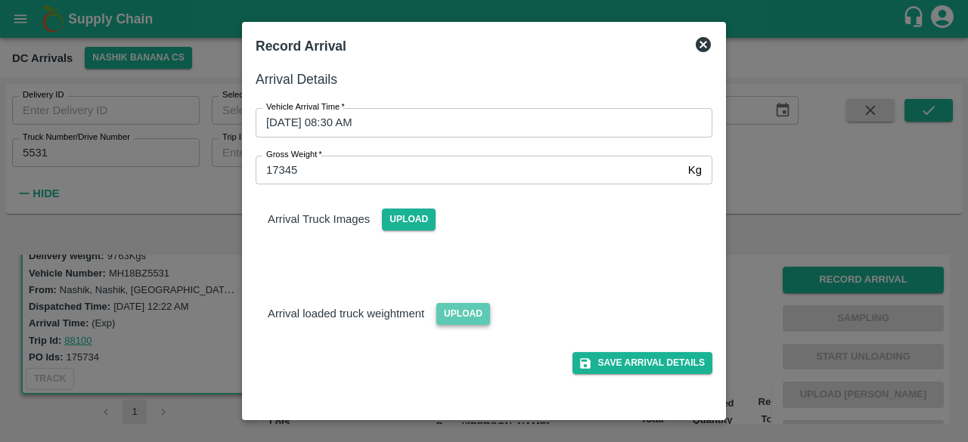
click at [466, 320] on span "Upload" at bounding box center [463, 314] width 54 height 22
click at [0, 0] on input "Upload" at bounding box center [0, 0] width 0 height 0
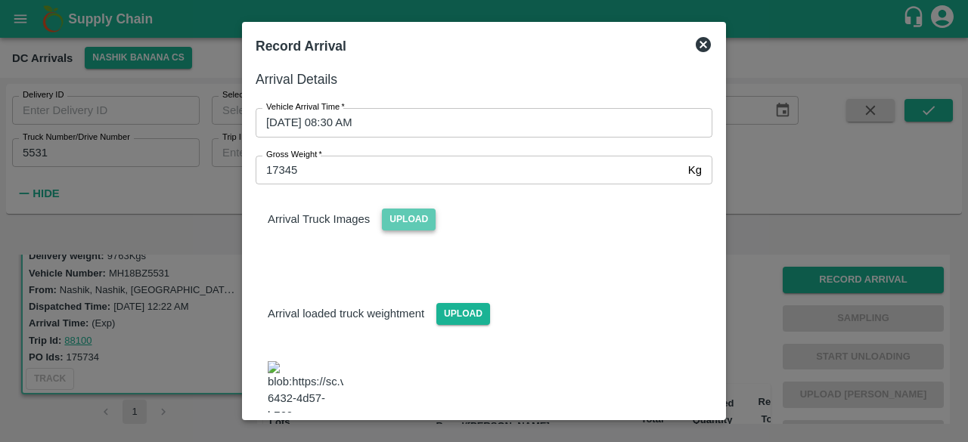
click at [410, 219] on span "Upload" at bounding box center [409, 220] width 54 height 22
click at [0, 0] on input "Upload" at bounding box center [0, 0] width 0 height 0
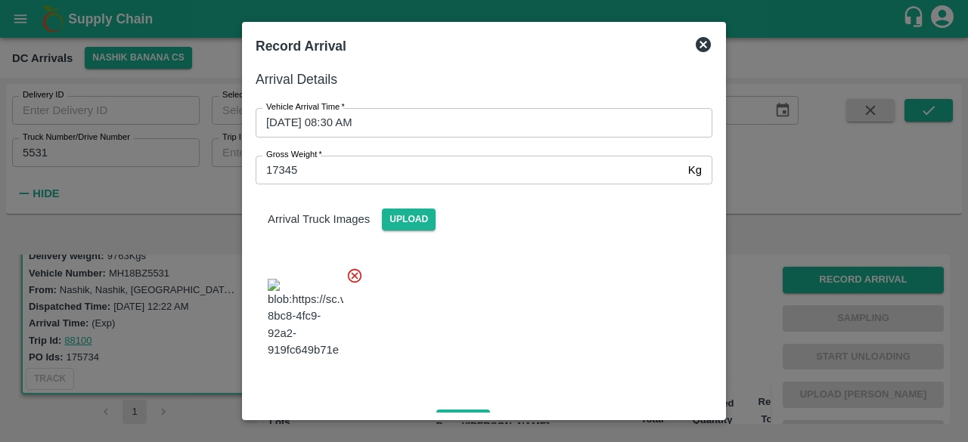
scroll to position [168, 0]
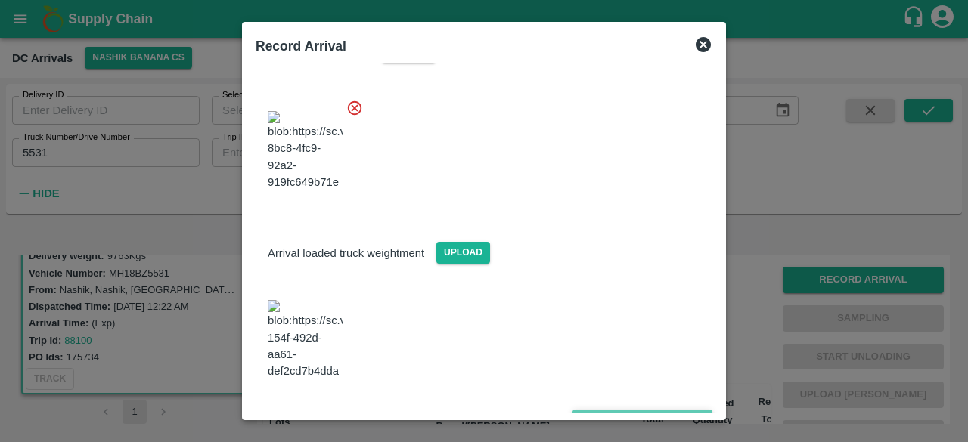
click at [625, 410] on button "Save Arrival Details" at bounding box center [643, 421] width 140 height 22
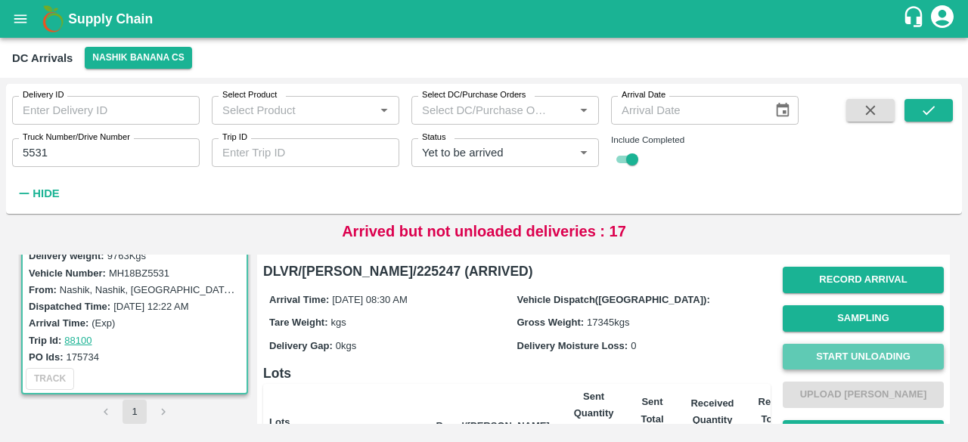
click at [850, 356] on button "Start Unloading" at bounding box center [863, 357] width 161 height 26
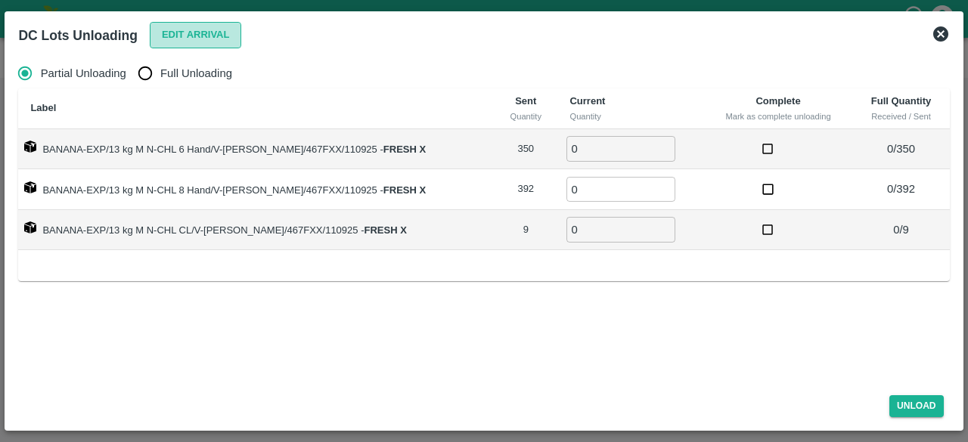
click at [197, 27] on button "Edit Arrival" at bounding box center [196, 35] width 92 height 26
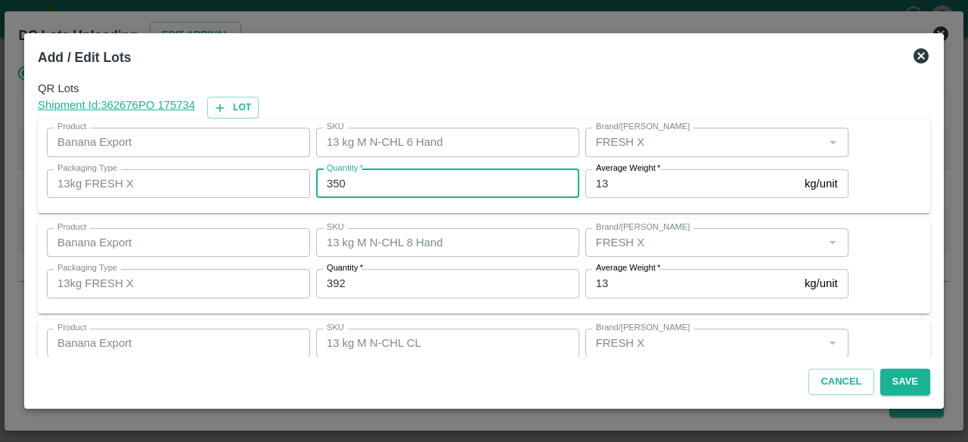
click at [354, 182] on input "350" at bounding box center [447, 183] width 263 height 29
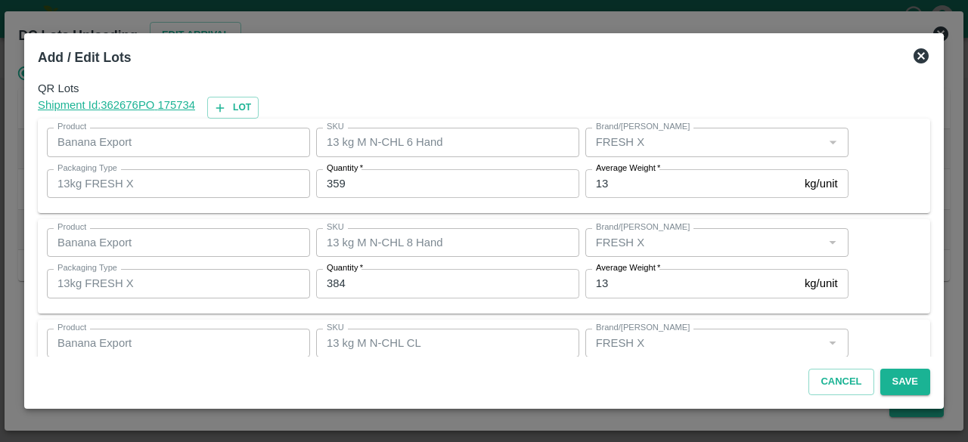
scroll to position [68, 0]
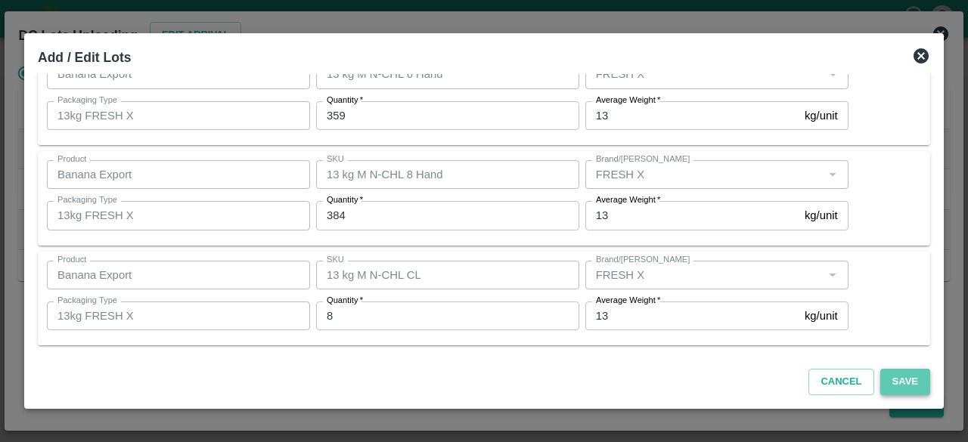
click at [905, 381] on button "Save" at bounding box center [905, 382] width 50 height 26
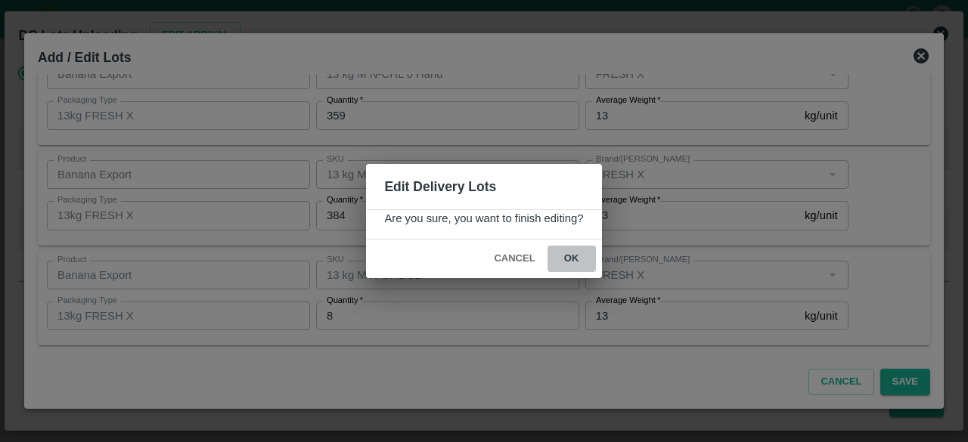
click at [570, 255] on button "ok" at bounding box center [572, 259] width 48 height 26
click at [570, 255] on icon at bounding box center [571, 259] width 23 height 23
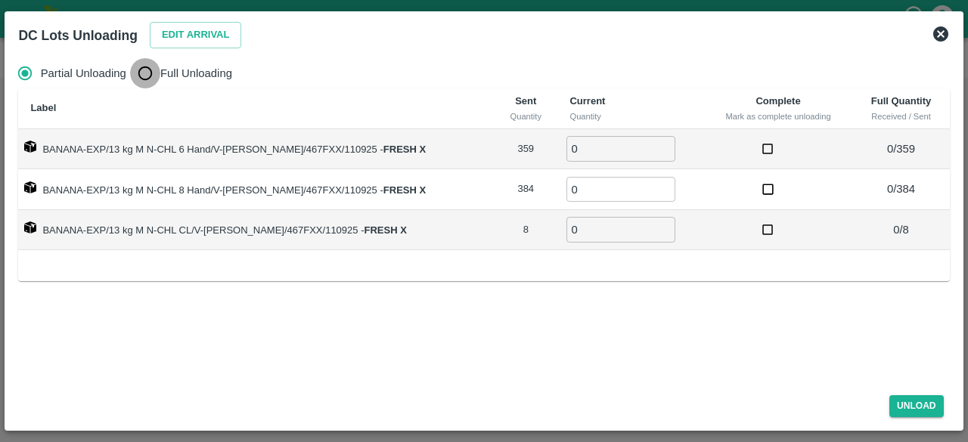
click at [145, 79] on input "Full Unloading" at bounding box center [145, 73] width 30 height 30
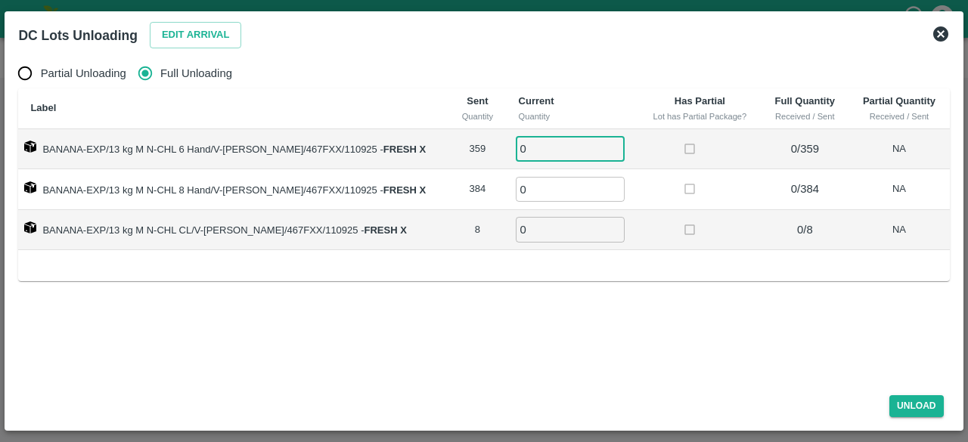
click at [523, 151] on input "0" at bounding box center [570, 148] width 109 height 25
click at [913, 402] on button "Unload" at bounding box center [917, 407] width 54 height 22
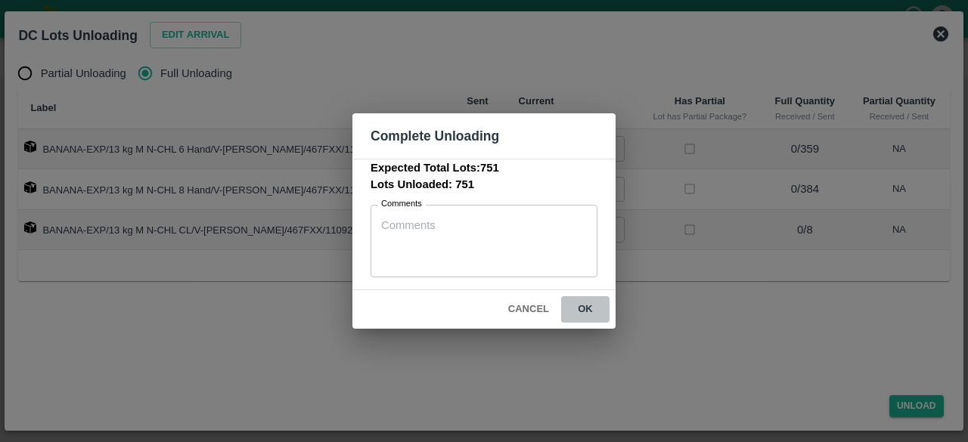
click at [585, 308] on button "ok" at bounding box center [585, 310] width 48 height 26
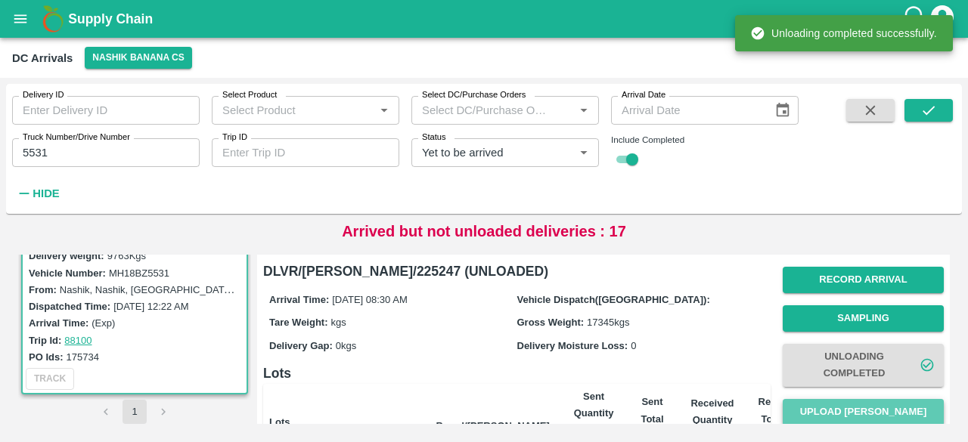
click at [859, 408] on button "Upload [PERSON_NAME]" at bounding box center [863, 412] width 161 height 26
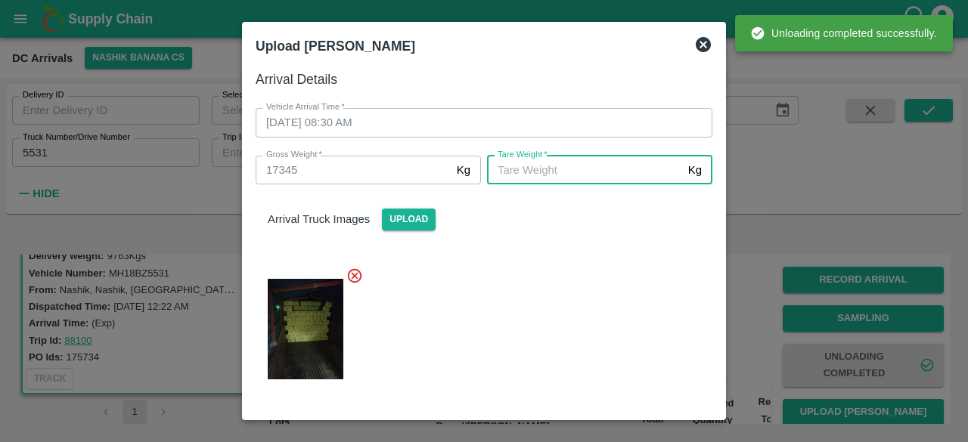
click at [595, 175] on input "[PERSON_NAME]   *" at bounding box center [584, 170] width 195 height 29
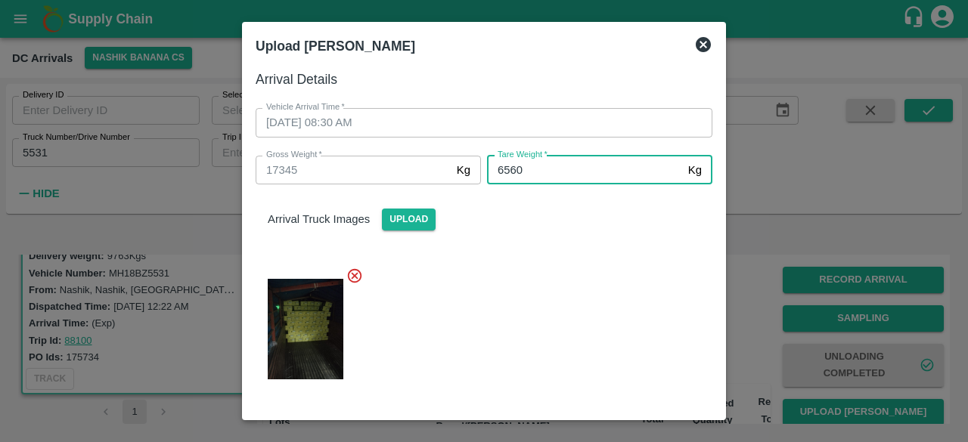
click at [590, 321] on div at bounding box center [478, 325] width 469 height 140
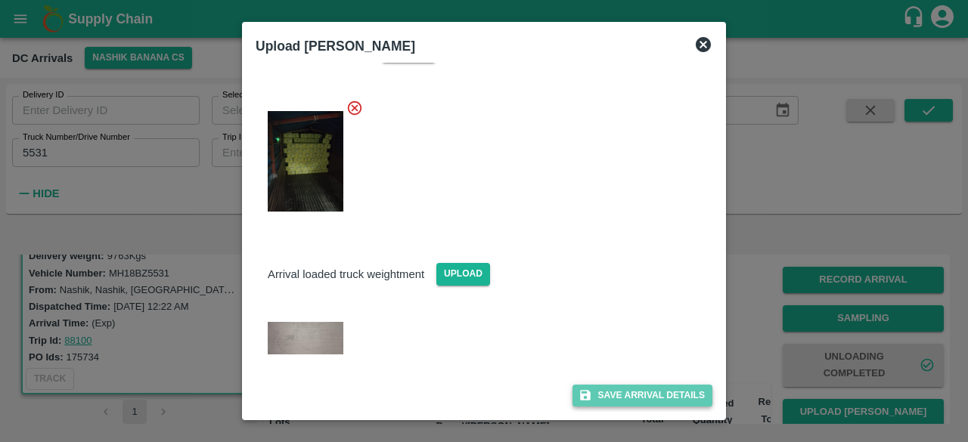
click at [631, 397] on button "Save Arrival Details" at bounding box center [643, 396] width 140 height 22
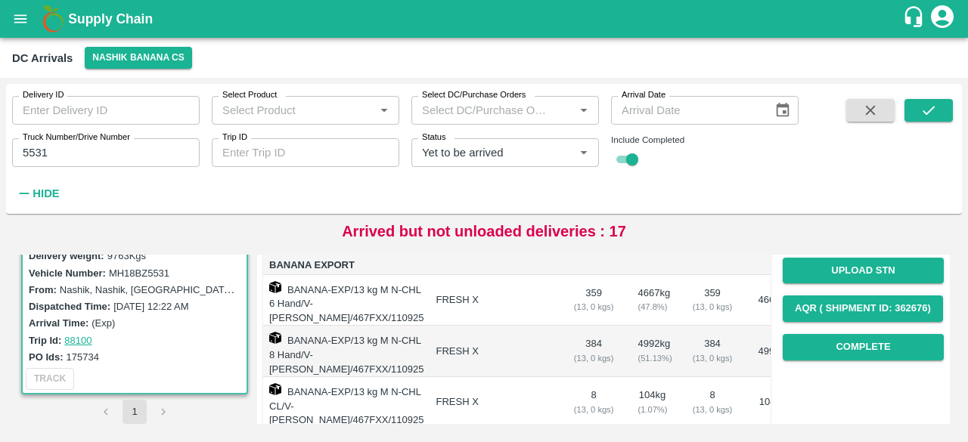
scroll to position [219, 0]
click at [859, 346] on button "Complete" at bounding box center [863, 347] width 161 height 26
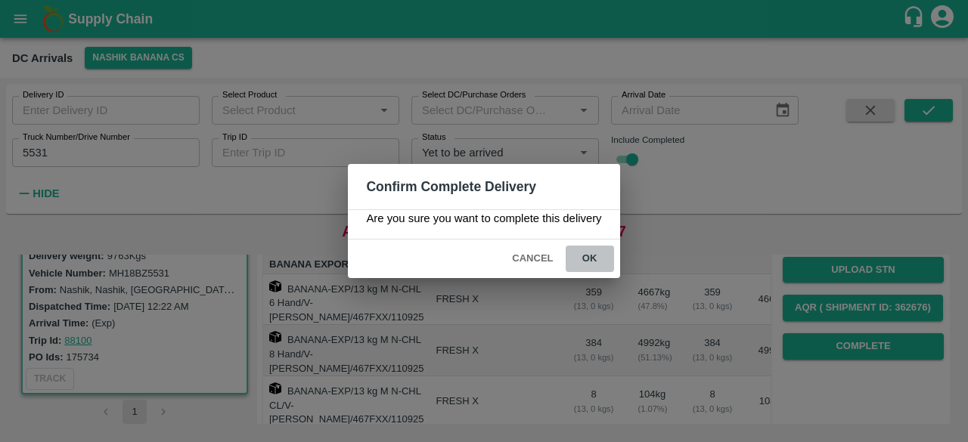
click at [584, 262] on button "ok" at bounding box center [590, 259] width 48 height 26
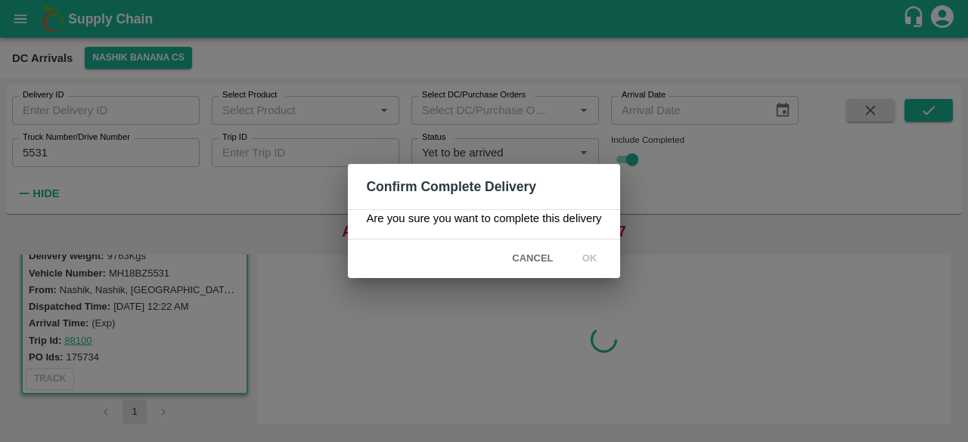
scroll to position [0, 0]
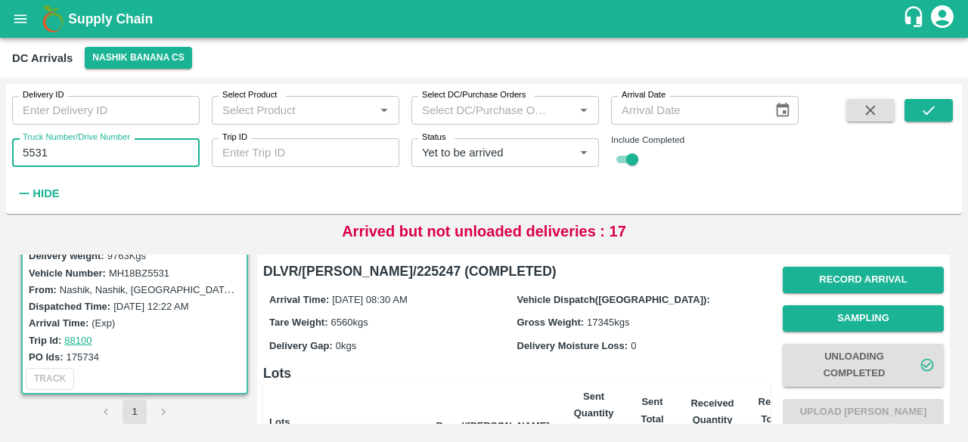
click at [38, 149] on input "5531" at bounding box center [106, 152] width 188 height 29
click at [924, 105] on icon "submit" at bounding box center [929, 110] width 17 height 17
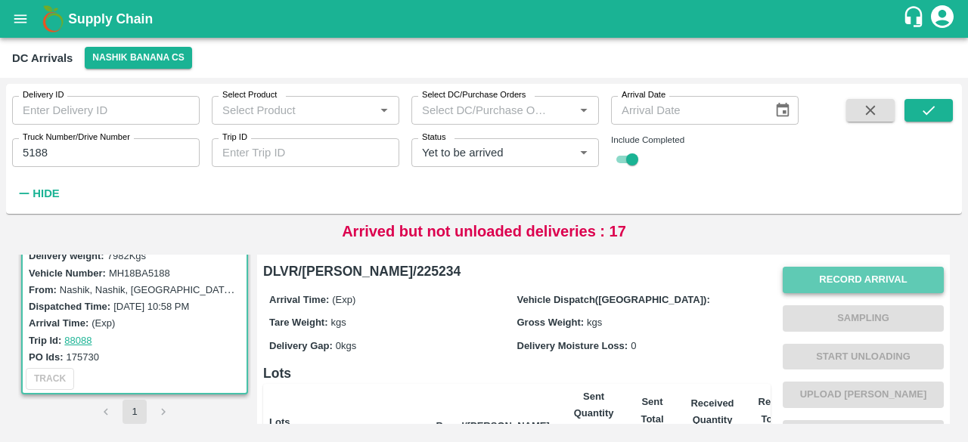
click at [861, 288] on button "Record Arrival" at bounding box center [863, 280] width 161 height 26
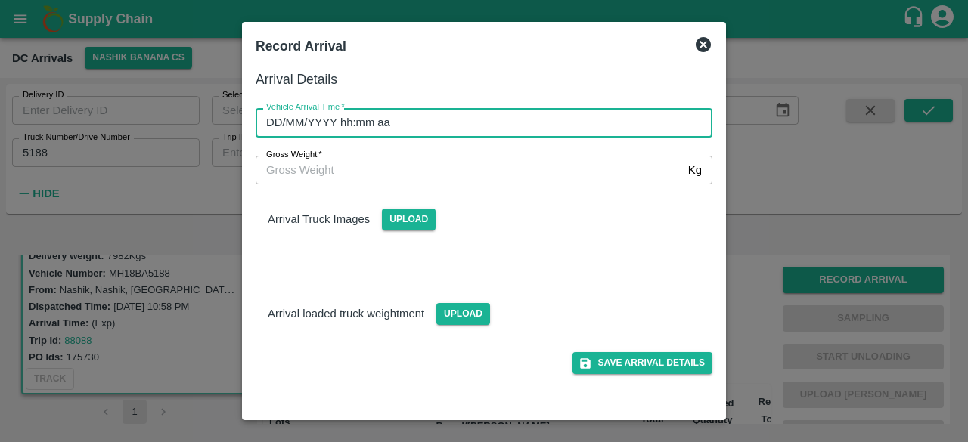
click at [495, 122] on input "DD/MM/YYYY hh:mm aa" at bounding box center [479, 122] width 446 height 29
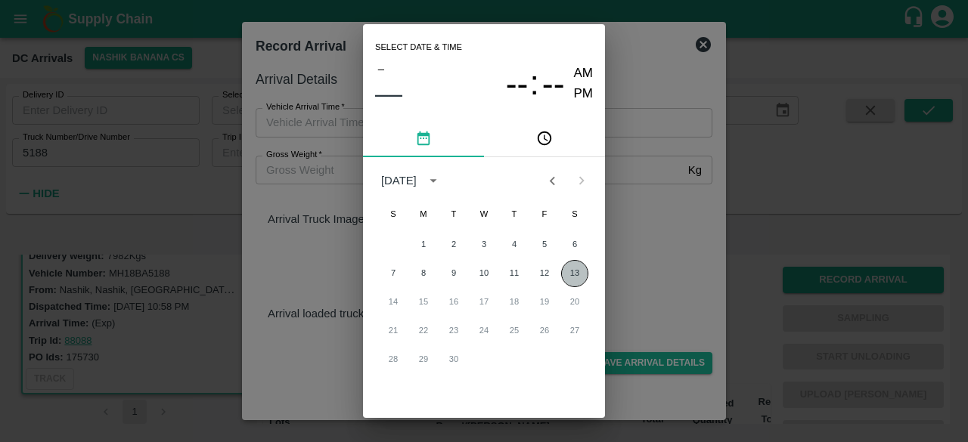
click at [572, 273] on button "13" at bounding box center [574, 273] width 27 height 27
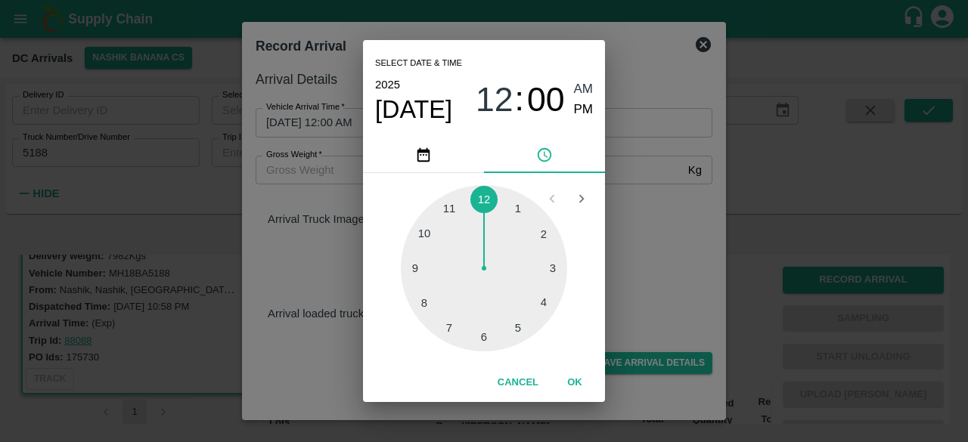
click at [424, 235] on div at bounding box center [484, 268] width 166 height 166
click at [660, 212] on div "Select date & time [DATE] 10 : 00 AM PM 05 10 15 20 25 30 35 40 45 50 55 00 Can…" at bounding box center [484, 221] width 968 height 442
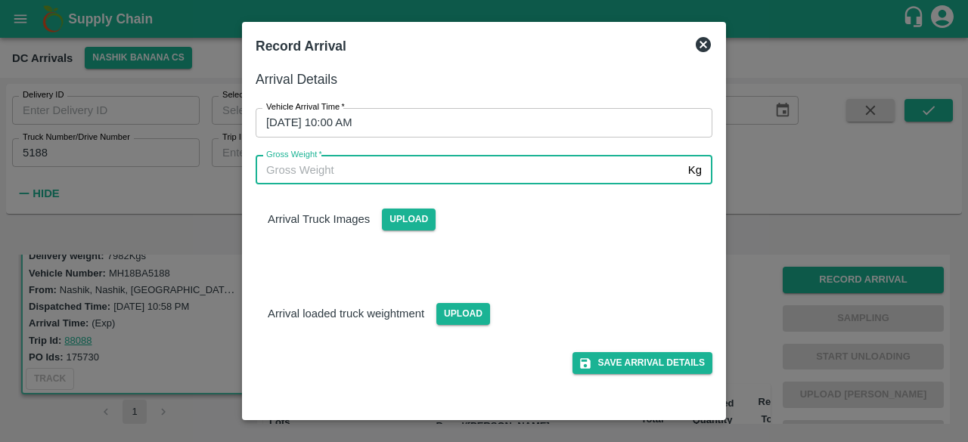
click at [327, 170] on input "Gross Weight   *" at bounding box center [469, 170] width 427 height 29
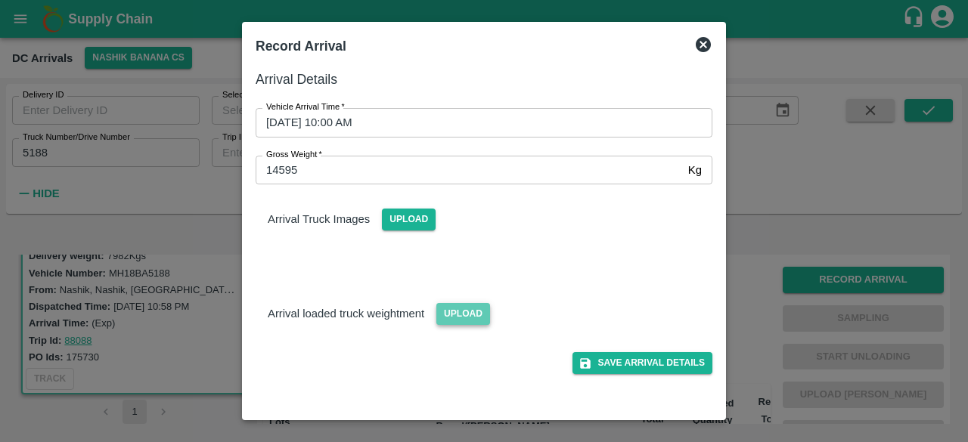
click at [460, 316] on span "Upload" at bounding box center [463, 314] width 54 height 22
click at [0, 0] on input "Upload" at bounding box center [0, 0] width 0 height 0
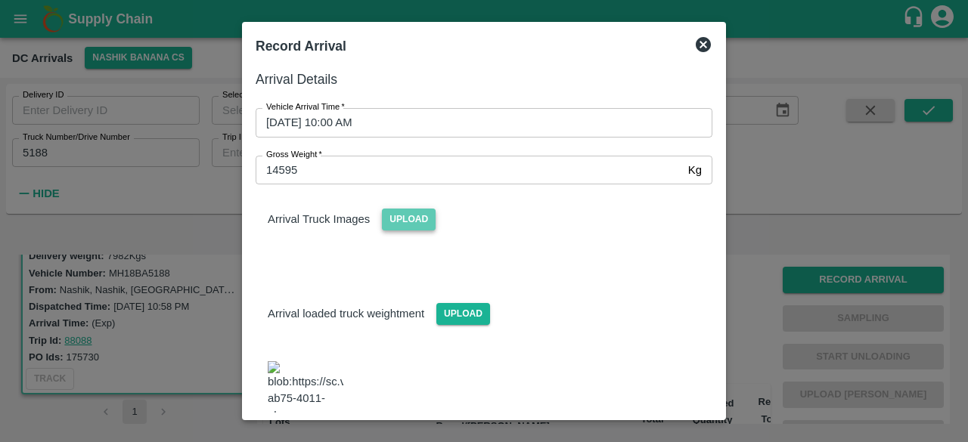
click at [407, 222] on span "Upload" at bounding box center [409, 220] width 54 height 22
click at [0, 0] on input "Upload" at bounding box center [0, 0] width 0 height 0
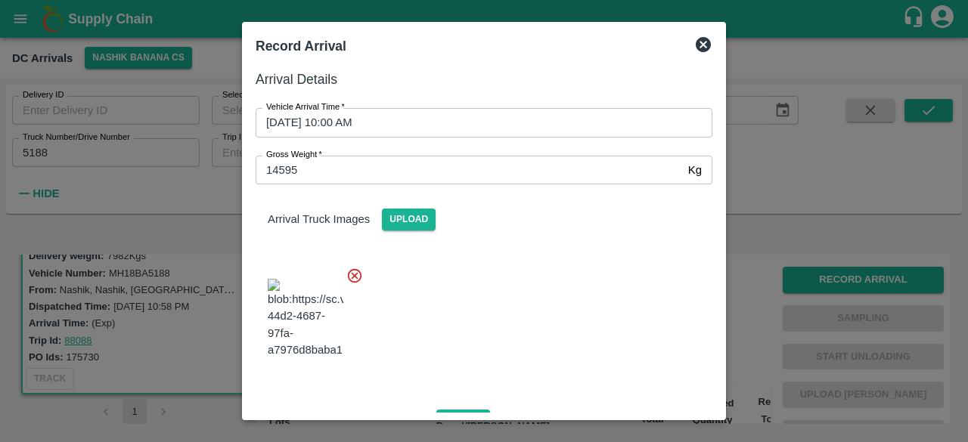
scroll to position [165, 0]
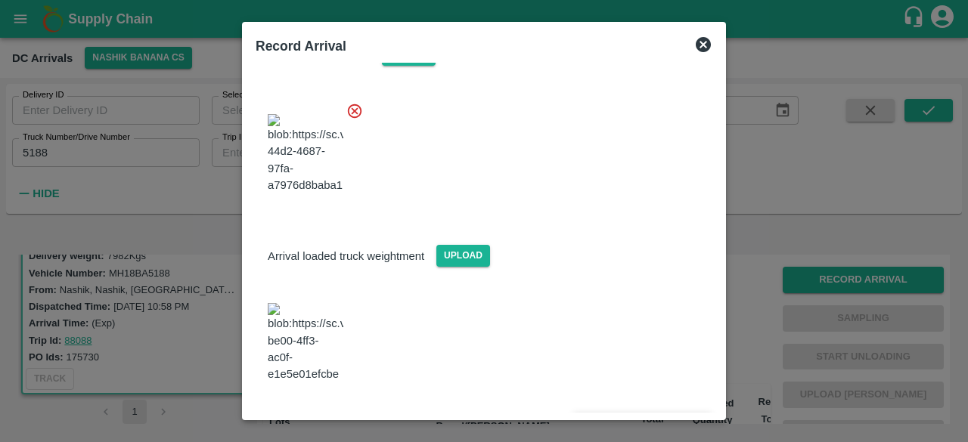
click at [629, 413] on button "Save Arrival Details" at bounding box center [643, 424] width 140 height 22
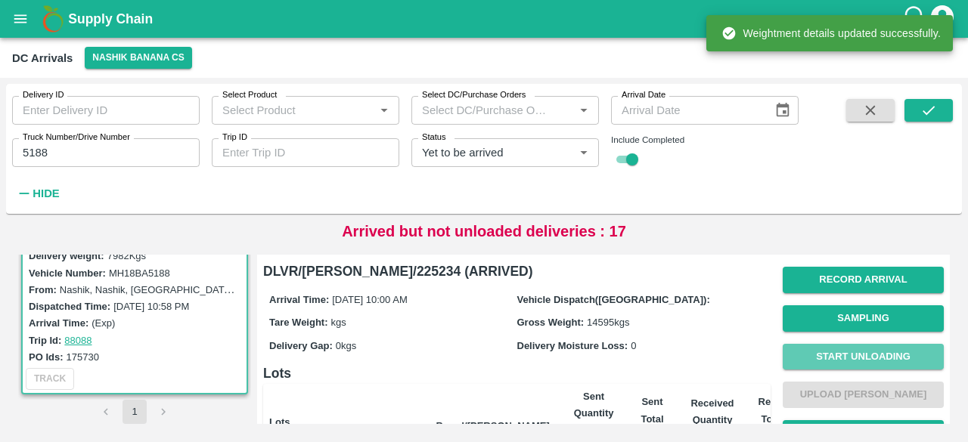
click at [862, 352] on button "Start Unloading" at bounding box center [863, 357] width 161 height 26
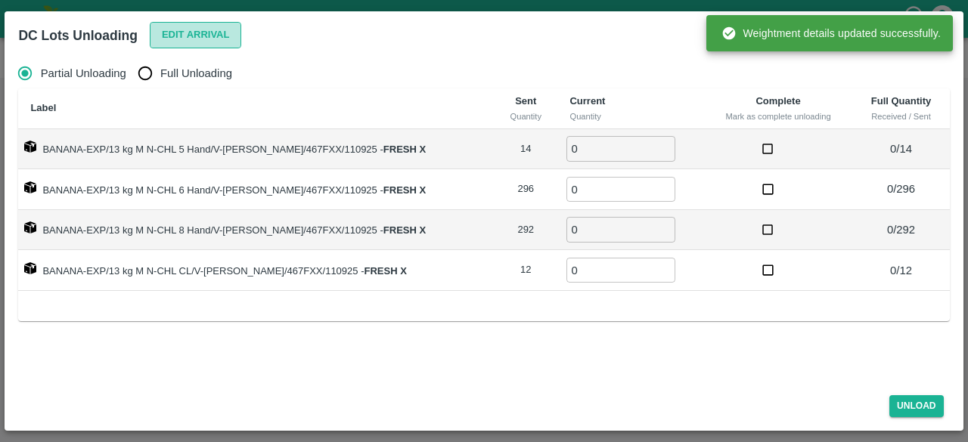
click at [180, 33] on button "Edit Arrival" at bounding box center [196, 35] width 92 height 26
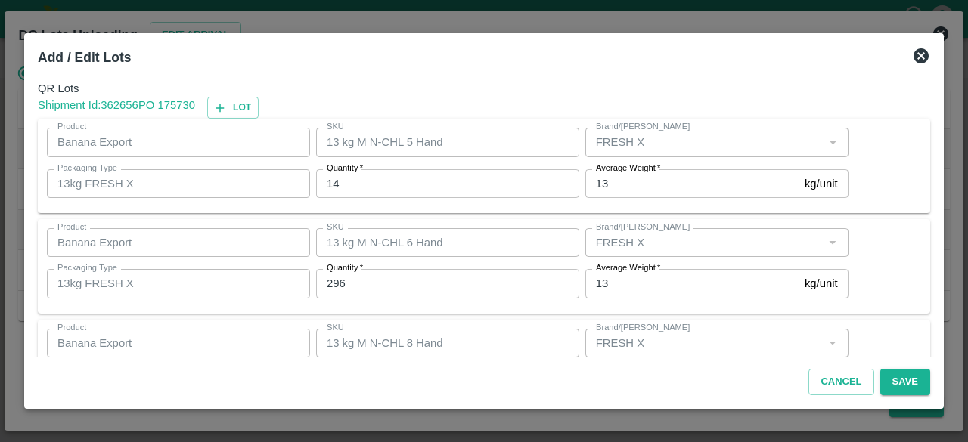
click at [334, 182] on input "14" at bounding box center [447, 183] width 263 height 29
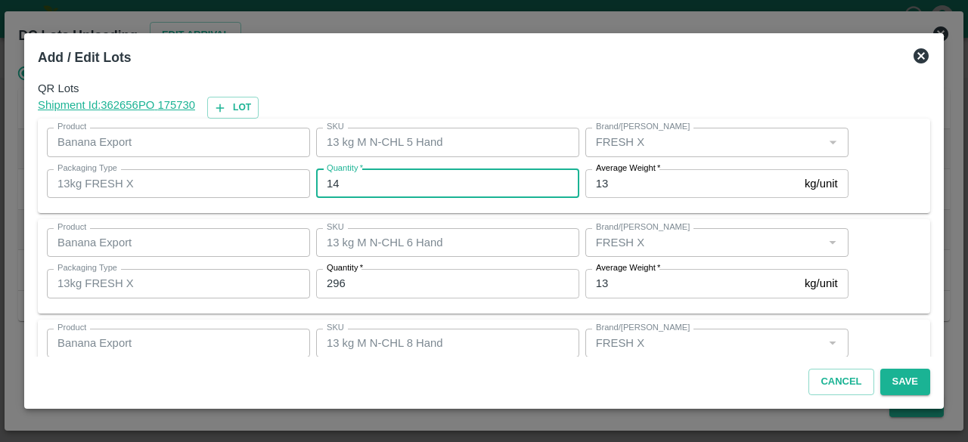
click at [334, 182] on input "14" at bounding box center [447, 183] width 263 height 29
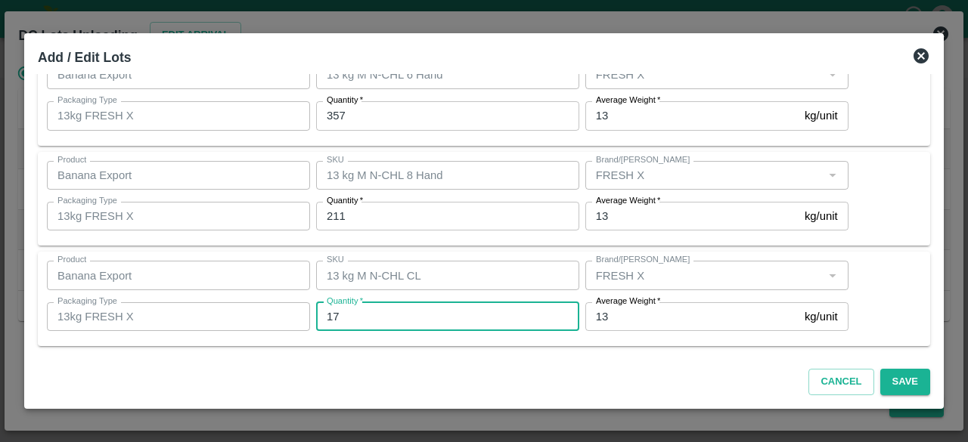
scroll to position [0, 0]
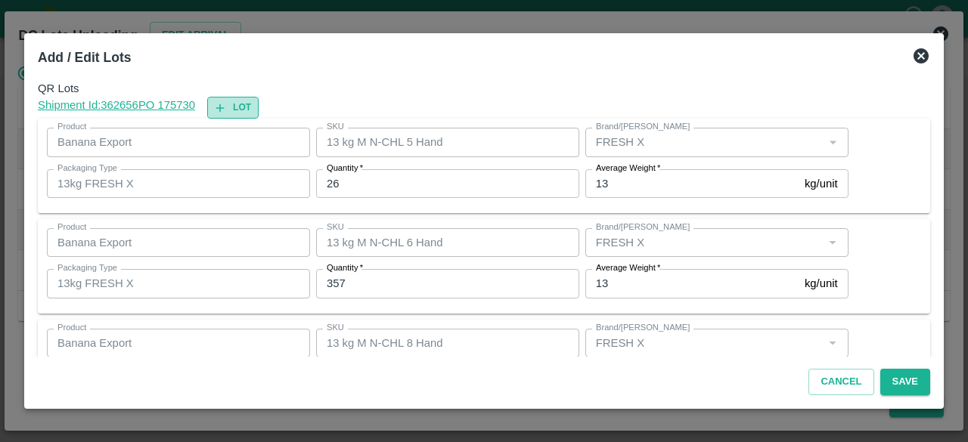
click at [247, 104] on button "Lot" at bounding box center [232, 108] width 51 height 22
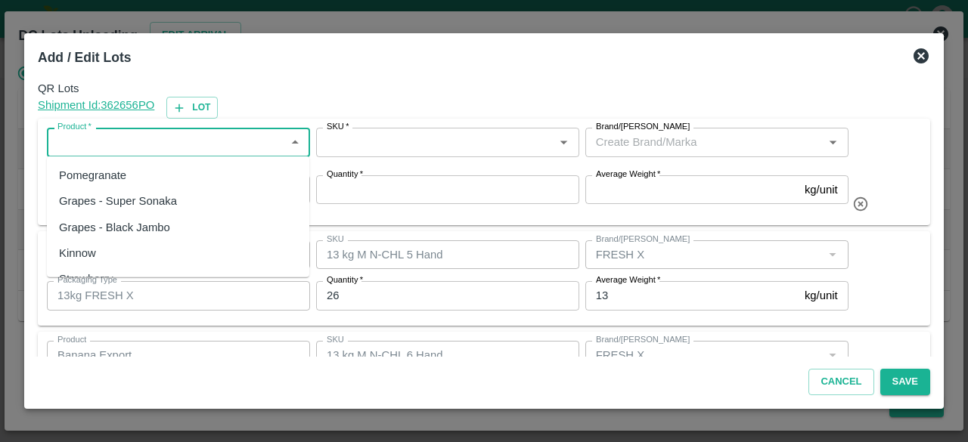
click at [202, 137] on input "Product   *" at bounding box center [165, 142] width 229 height 20
click at [182, 173] on div "Banana Export" at bounding box center [178, 176] width 262 height 26
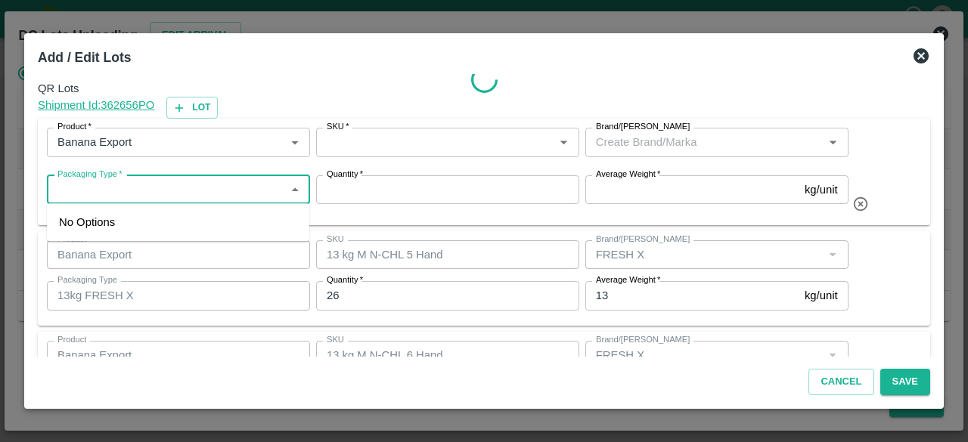
click at [179, 188] on input "Packaging Type   *" at bounding box center [165, 190] width 229 height 20
click at [172, 219] on div "13kg FRESH X" at bounding box center [178, 223] width 262 height 26
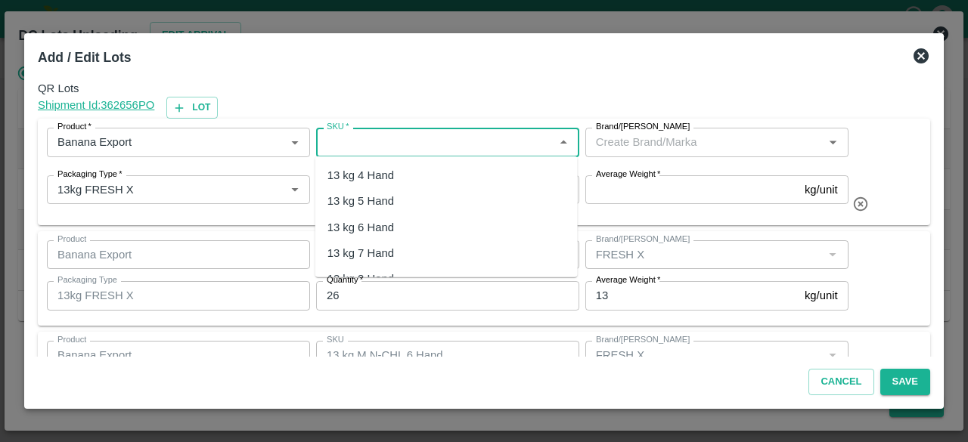
click at [408, 146] on input "SKU   *" at bounding box center [435, 142] width 229 height 20
click at [402, 172] on div "13 kg M N-CHL 4 Hand" at bounding box center [386, 175] width 116 height 17
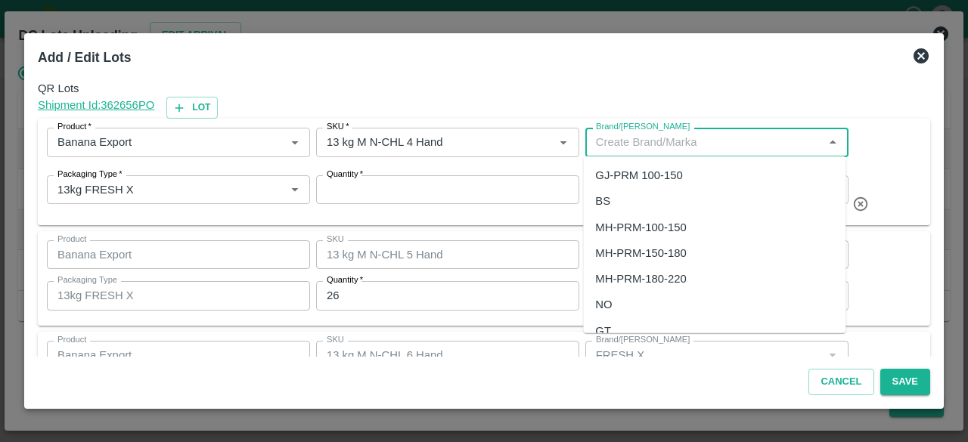
click at [660, 144] on input "Brand/[PERSON_NAME]" at bounding box center [704, 142] width 229 height 20
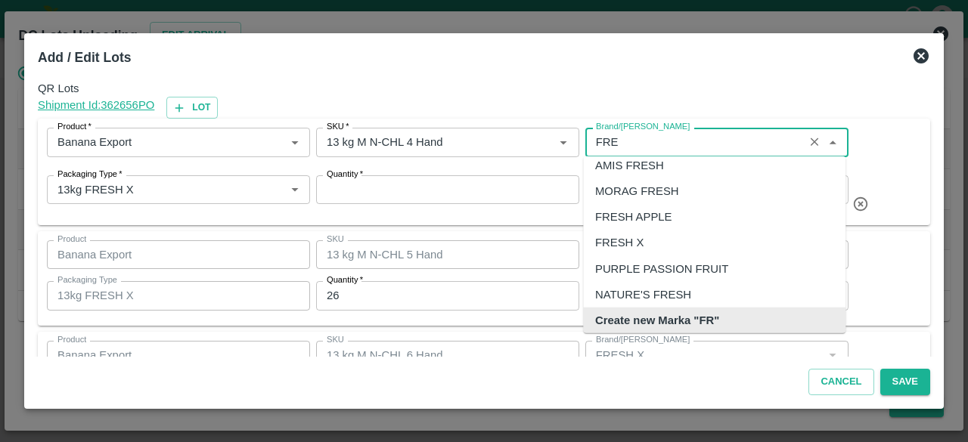
scroll to position [68, 0]
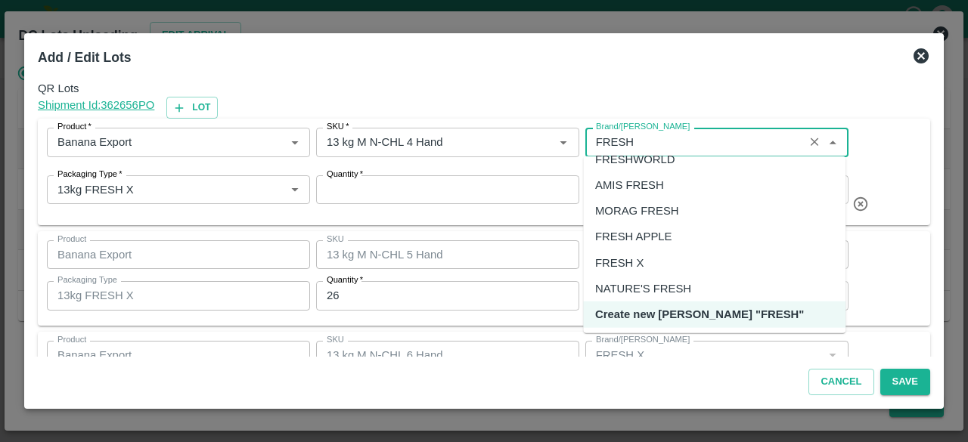
click at [634, 258] on div "FRESH X" at bounding box center [619, 262] width 48 height 17
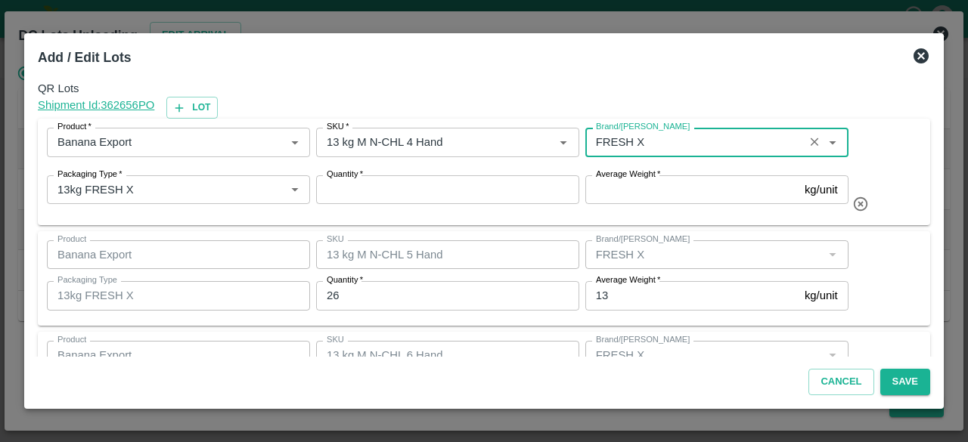
click at [681, 182] on input "Average Weight   *" at bounding box center [691, 189] width 213 height 29
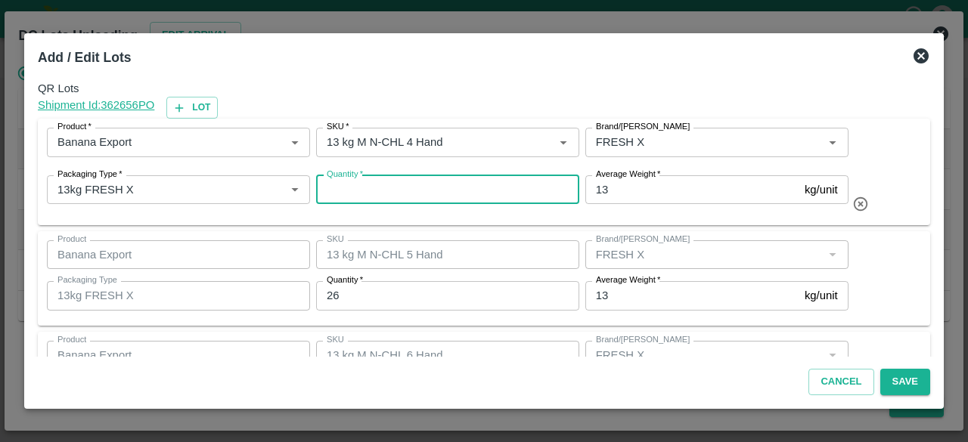
click at [449, 185] on input "Quantity   *" at bounding box center [447, 189] width 263 height 29
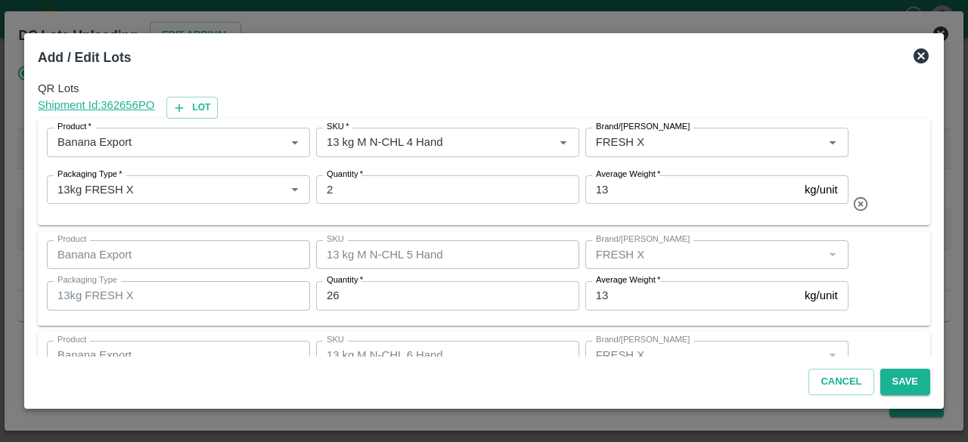
click at [902, 284] on div "Product Banana Export Product SKU 13 kg M N-CHL 5 Hand SKU Brand/Marka Brand/Ma…" at bounding box center [484, 279] width 874 height 76
click at [901, 383] on button "Save" at bounding box center [905, 382] width 50 height 26
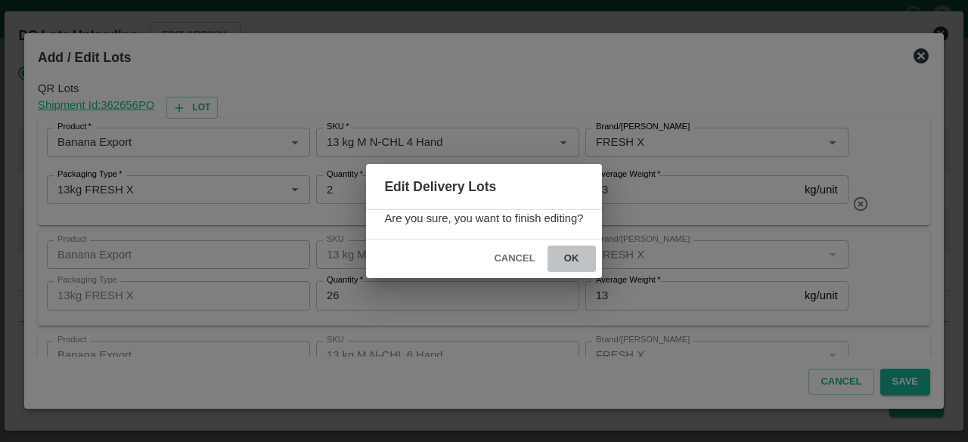
click at [570, 256] on button "ok" at bounding box center [572, 259] width 48 height 26
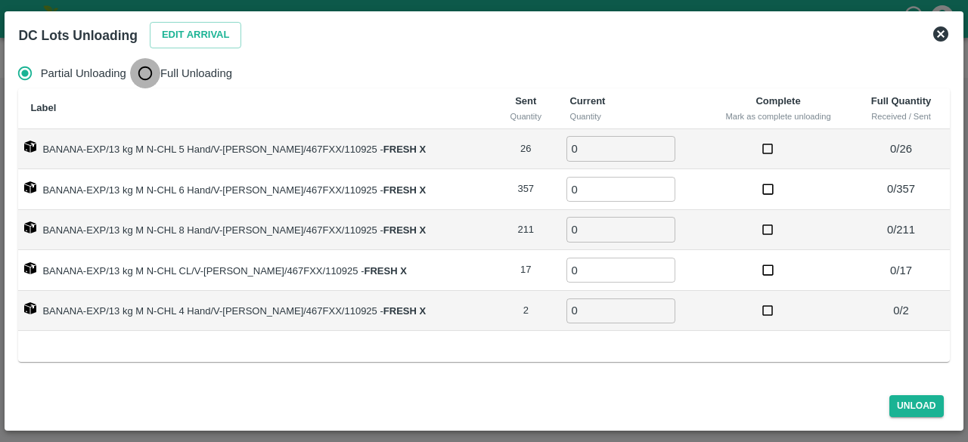
click at [148, 69] on input "Full Unloading" at bounding box center [145, 73] width 30 height 30
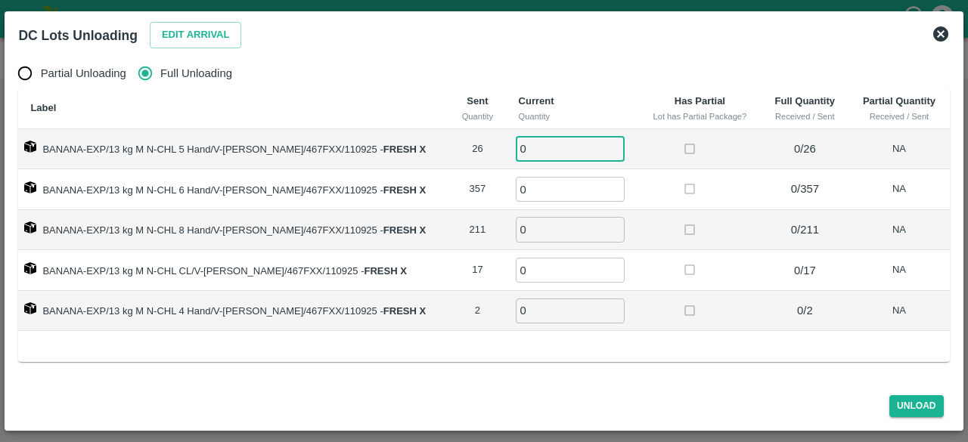
click at [523, 147] on input "0" at bounding box center [570, 148] width 109 height 25
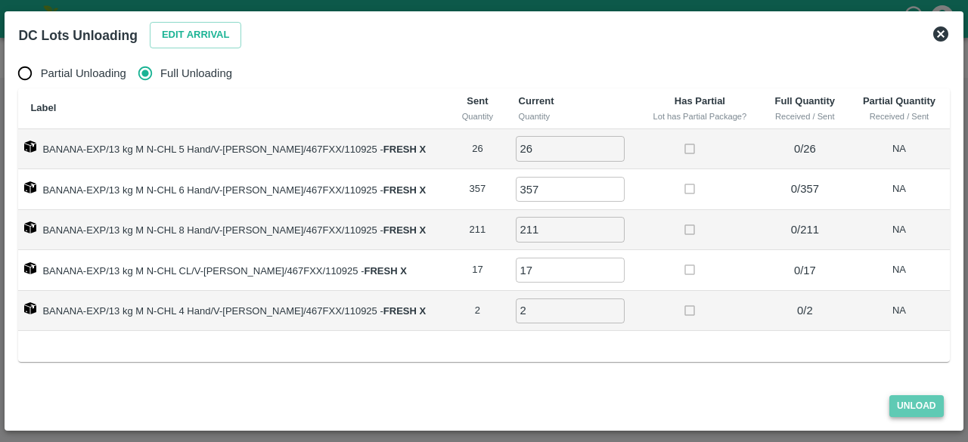
click at [913, 413] on button "Unload" at bounding box center [917, 407] width 54 height 22
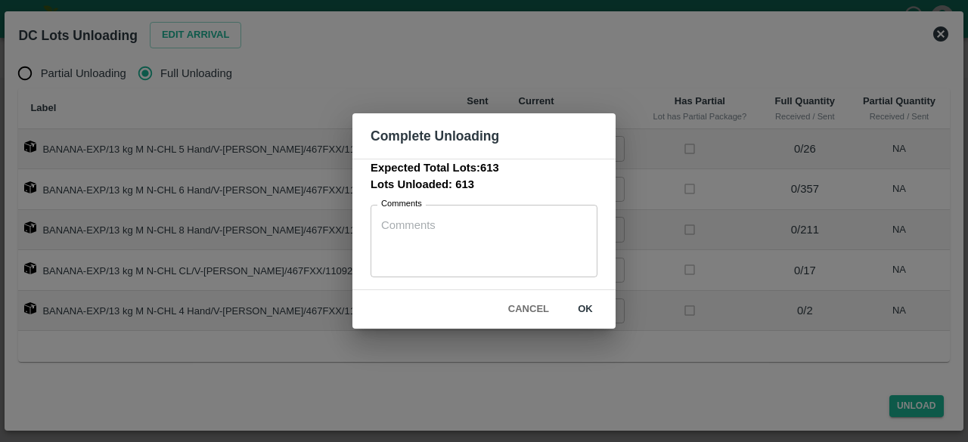
click at [584, 304] on button "ok" at bounding box center [585, 310] width 48 height 26
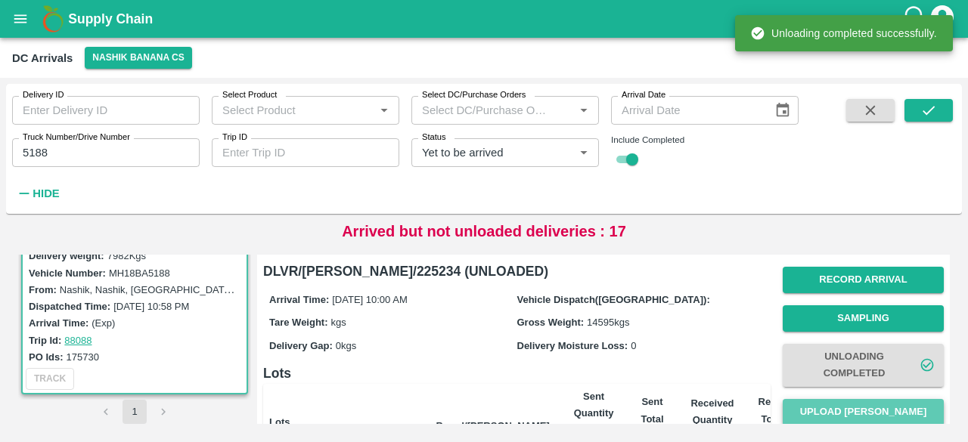
click at [849, 412] on button "Upload [PERSON_NAME]" at bounding box center [863, 412] width 161 height 26
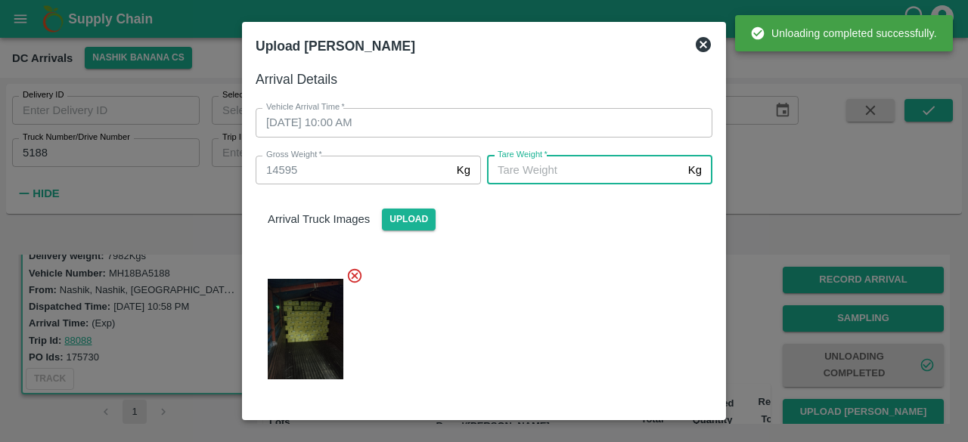
click at [564, 167] on input "[PERSON_NAME]   *" at bounding box center [584, 170] width 195 height 29
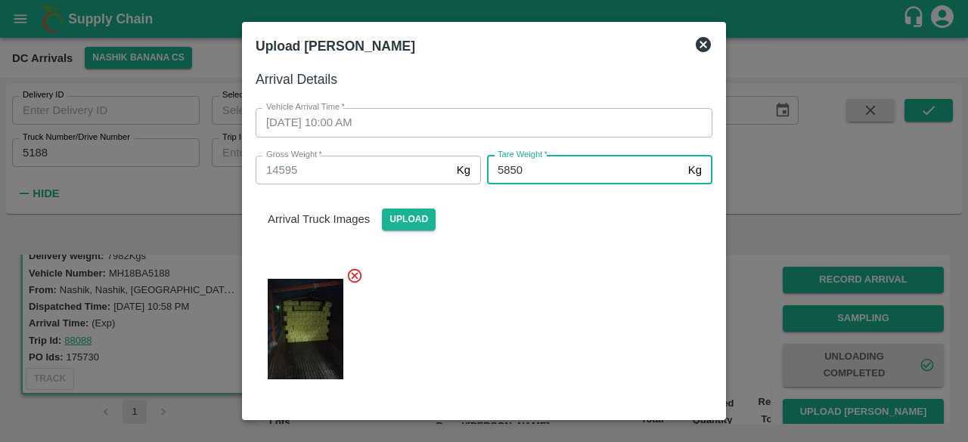
click at [568, 304] on div at bounding box center [478, 325] width 469 height 140
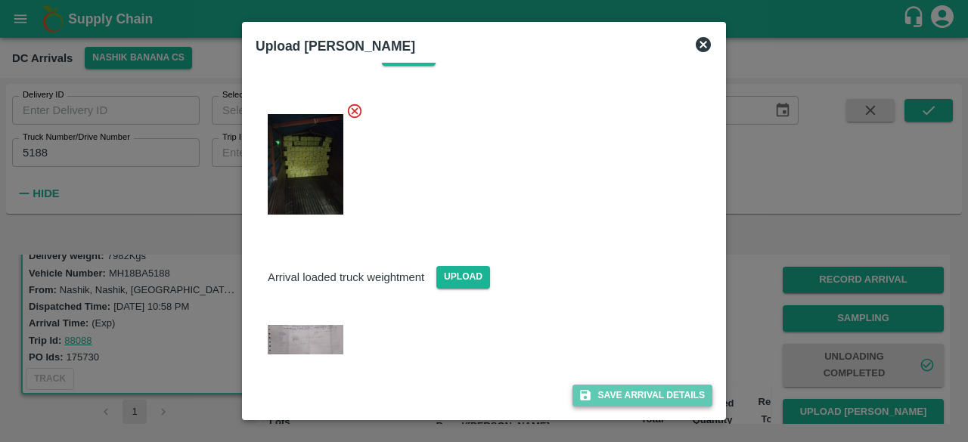
click at [634, 395] on button "Save Arrival Details" at bounding box center [643, 396] width 140 height 22
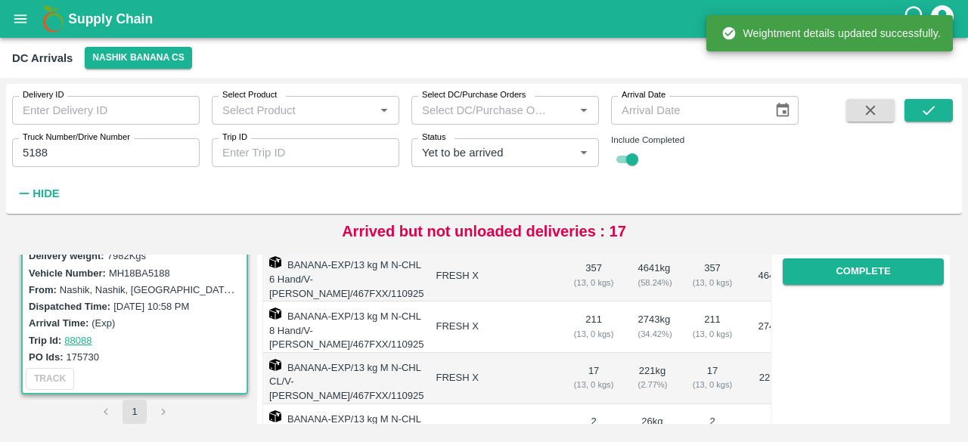
scroll to position [300, 0]
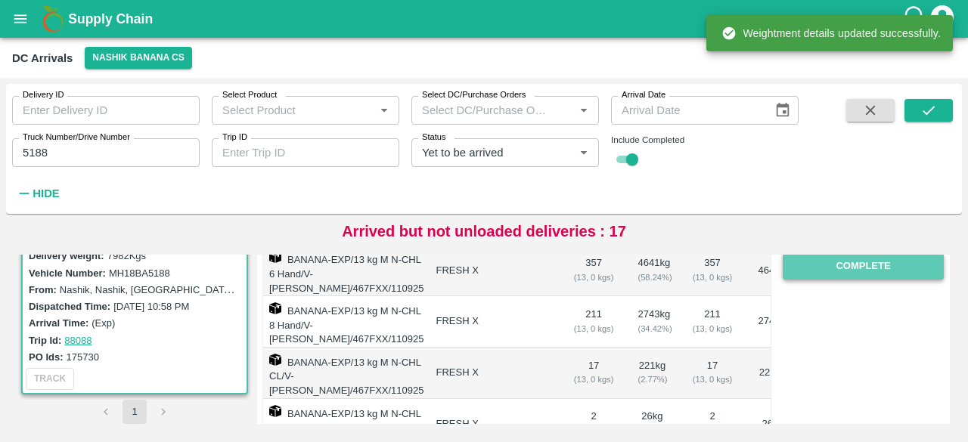
click at [858, 265] on button "Complete" at bounding box center [863, 266] width 161 height 26
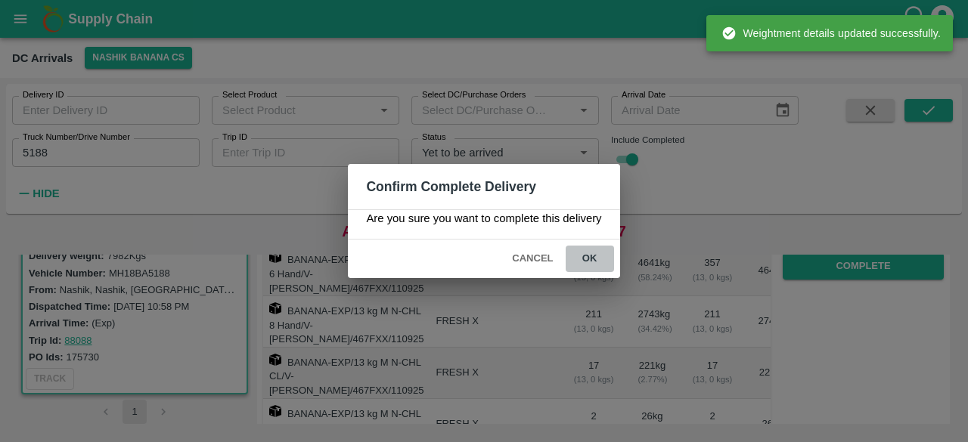
click at [589, 250] on button "ok" at bounding box center [590, 259] width 48 height 26
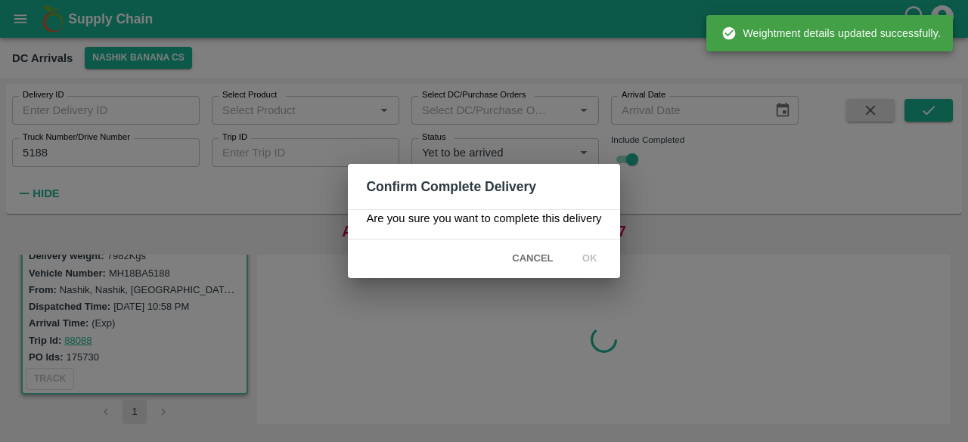
scroll to position [0, 0]
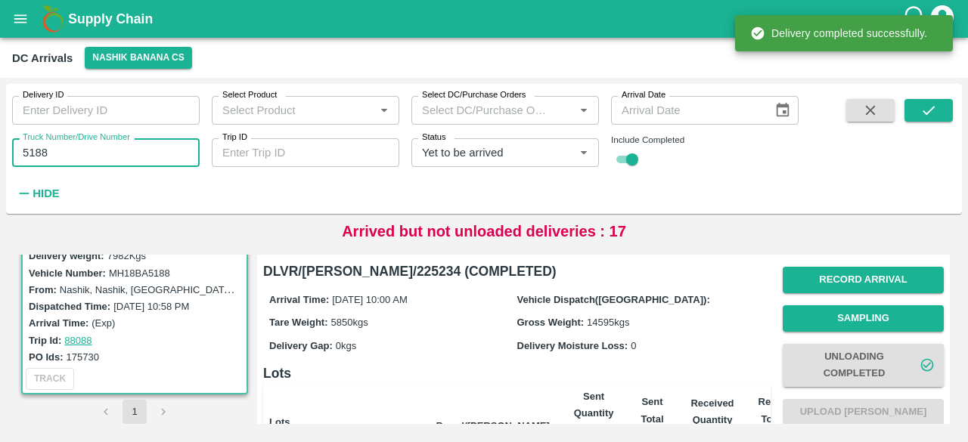
click at [28, 155] on input "5188" at bounding box center [106, 152] width 188 height 29
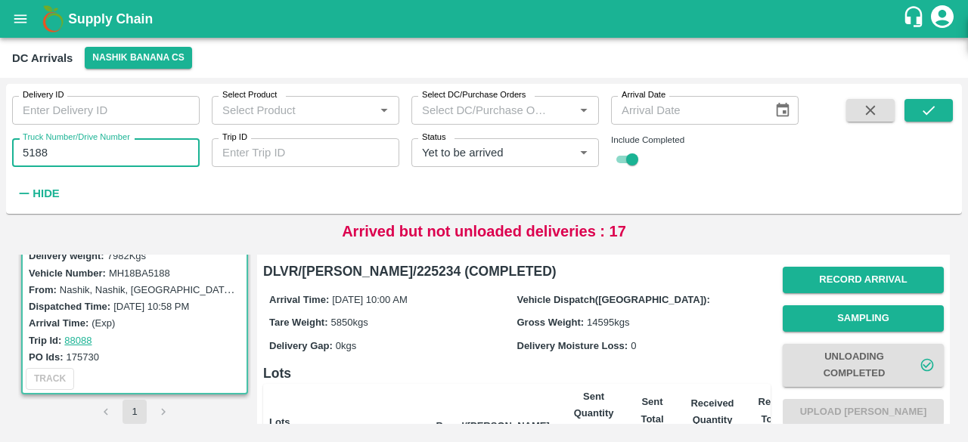
click at [28, 155] on input "5188" at bounding box center [106, 152] width 188 height 29
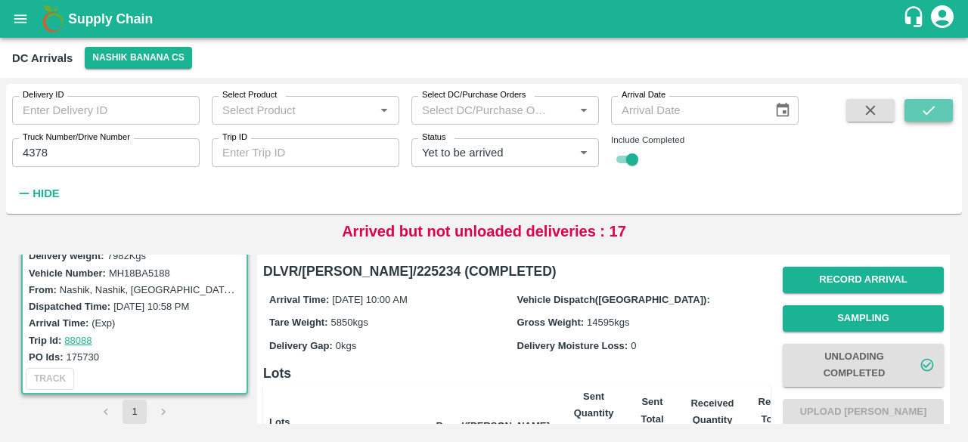
click at [933, 117] on icon "submit" at bounding box center [929, 110] width 17 height 17
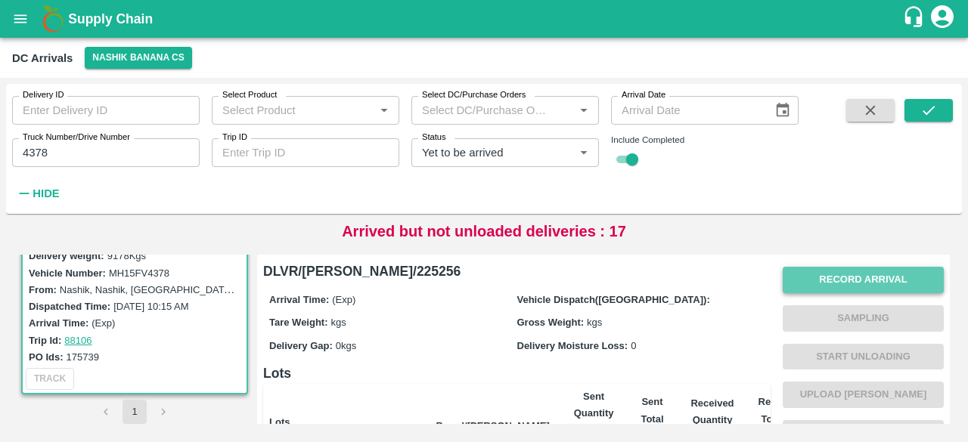
click at [853, 274] on button "Record Arrival" at bounding box center [863, 280] width 161 height 26
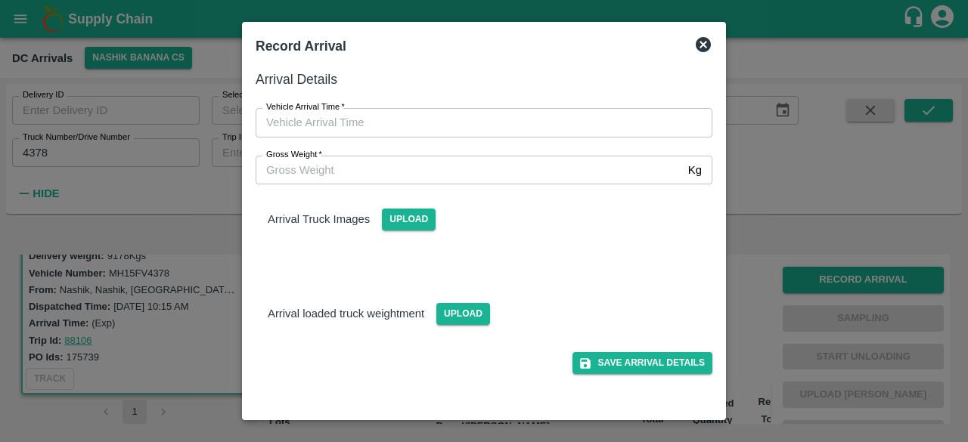
click at [700, 47] on icon at bounding box center [703, 45] width 18 height 18
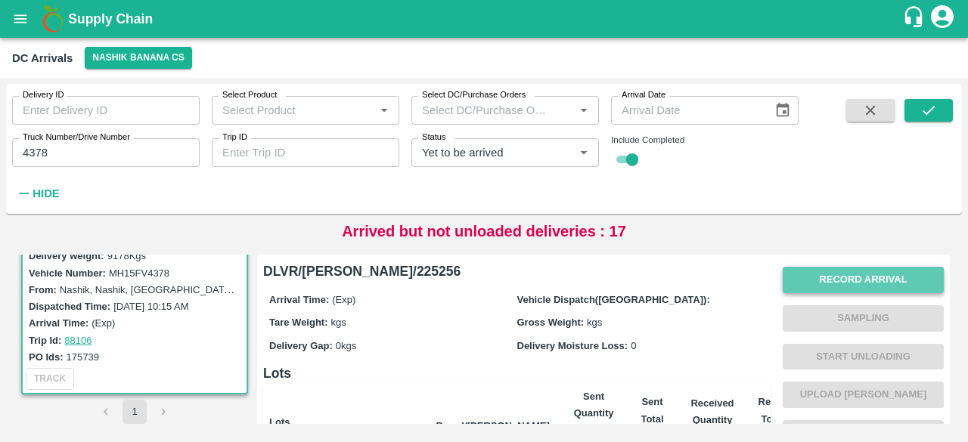
click at [878, 273] on button "Record Arrival" at bounding box center [863, 280] width 161 height 26
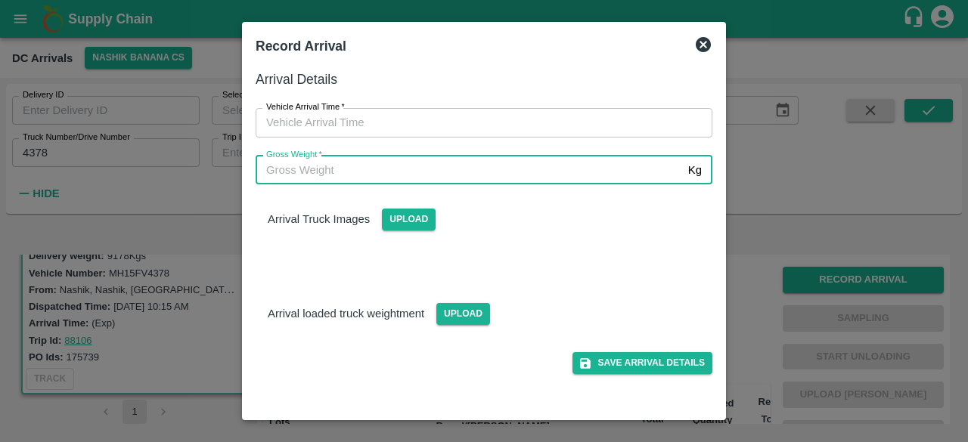
click at [568, 178] on input "Gross Weight   *" at bounding box center [469, 170] width 427 height 29
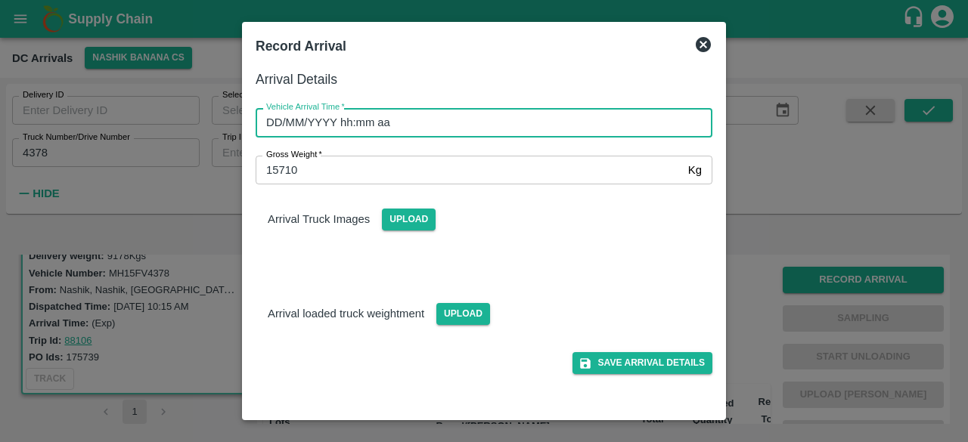
click at [431, 128] on input "DD/MM/YYYY hh:mm aa" at bounding box center [479, 122] width 446 height 29
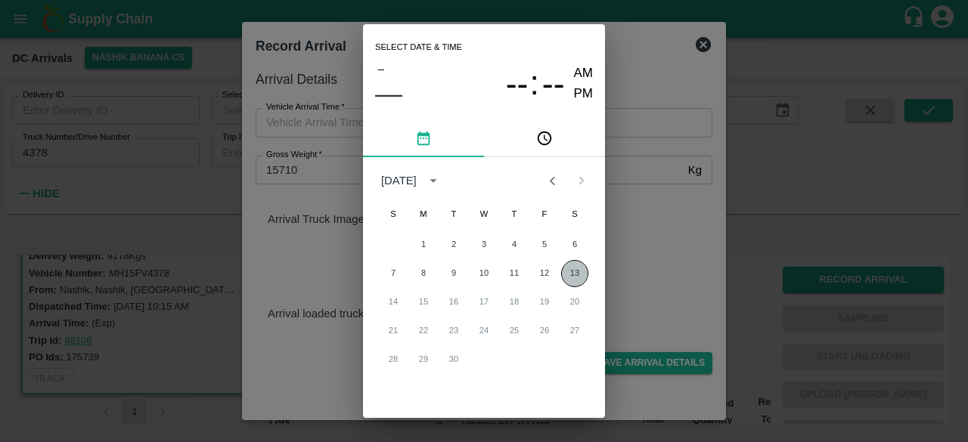
click at [570, 278] on button "13" at bounding box center [574, 273] width 27 height 27
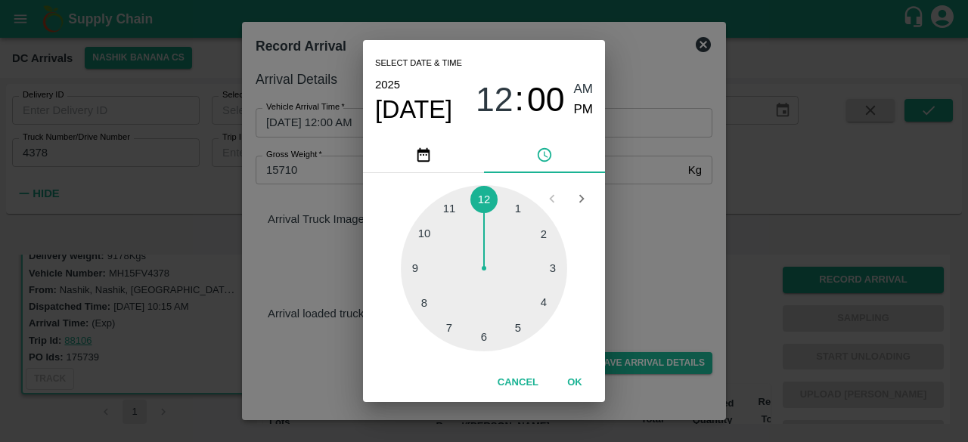
click at [430, 234] on div at bounding box center [484, 268] width 166 height 166
click at [656, 236] on div "Select date & time [DATE] 10 : 00 AM PM 05 10 15 20 25 30 35 40 45 50 55 00 Can…" at bounding box center [484, 221] width 968 height 442
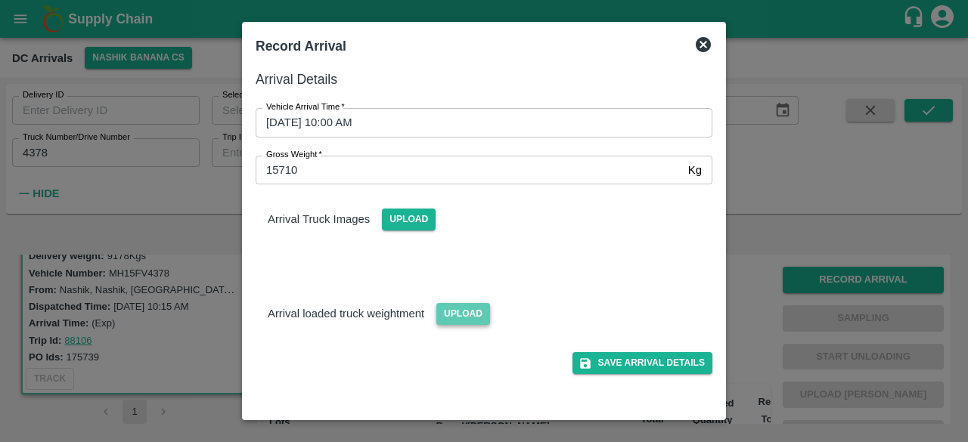
click at [448, 316] on span "Upload" at bounding box center [463, 314] width 54 height 22
click at [0, 0] on input "Upload" at bounding box center [0, 0] width 0 height 0
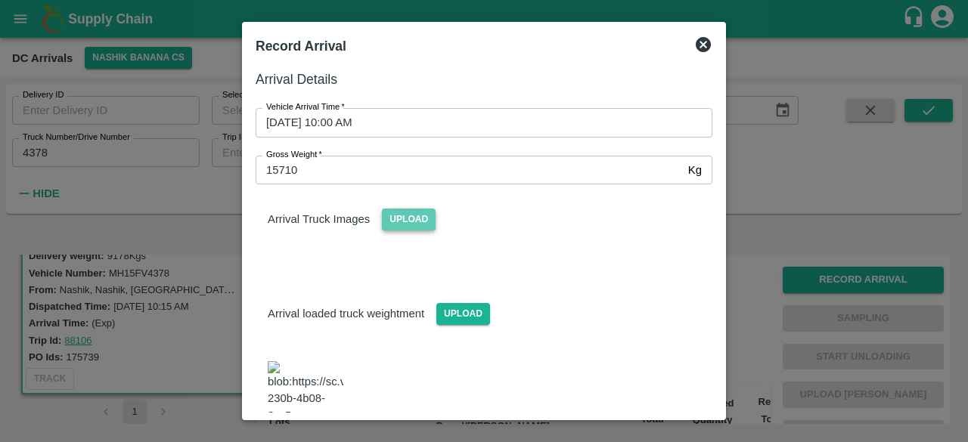
click at [409, 214] on span "Upload" at bounding box center [409, 220] width 54 height 22
click at [0, 0] on input "Upload" at bounding box center [0, 0] width 0 height 0
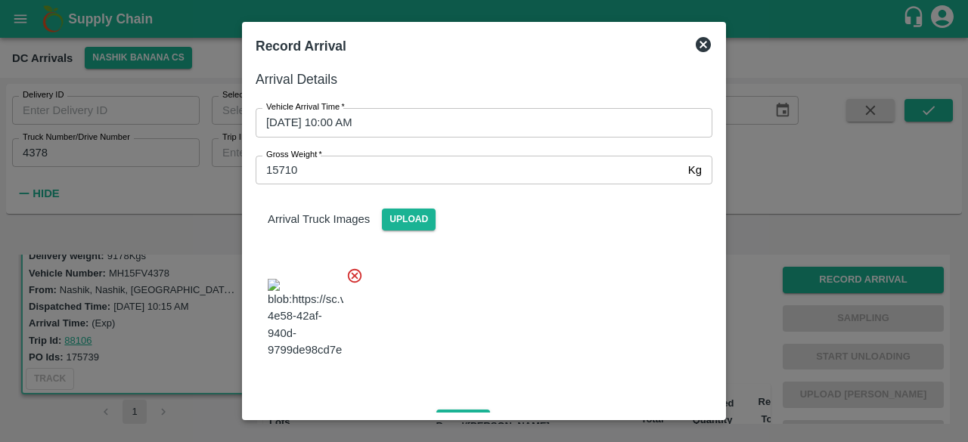
scroll to position [165, 0]
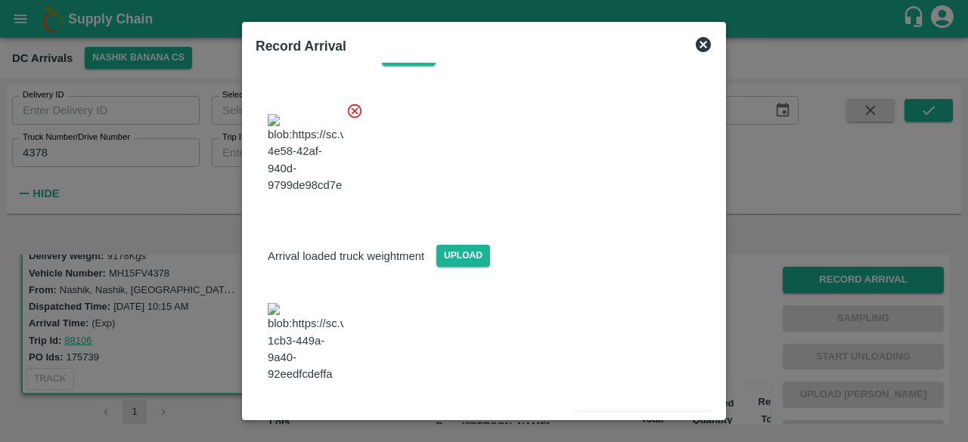
click at [630, 413] on button "Save Arrival Details" at bounding box center [643, 424] width 140 height 22
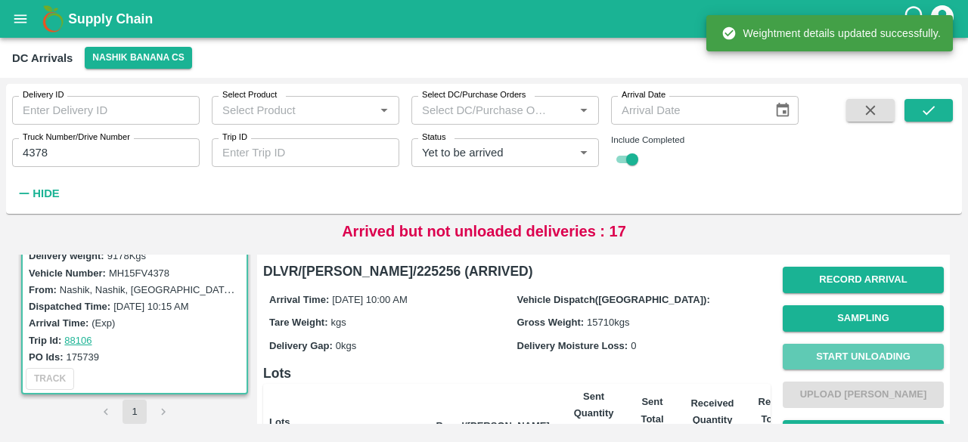
click at [868, 353] on button "Start Unloading" at bounding box center [863, 357] width 161 height 26
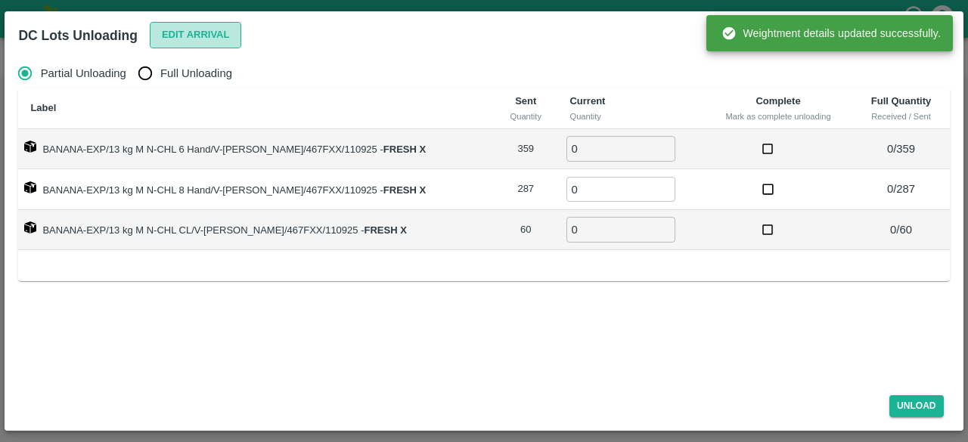
click at [185, 29] on button "Edit Arrival" at bounding box center [196, 35] width 92 height 26
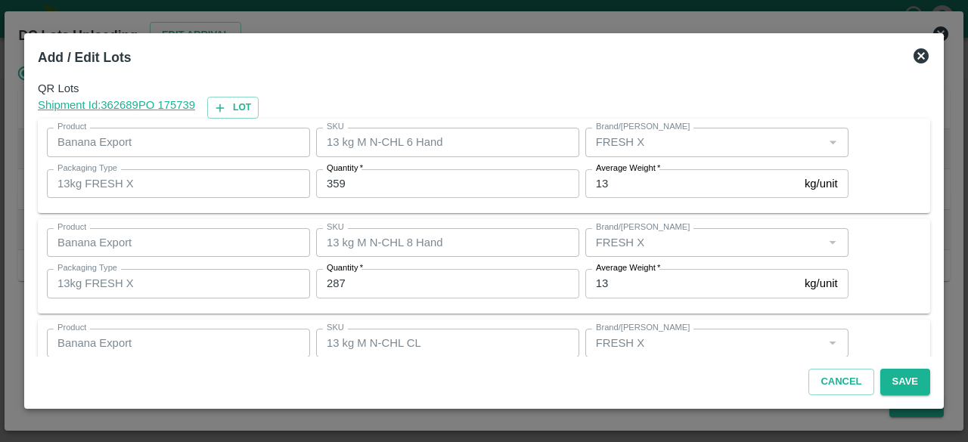
click at [332, 182] on input "359" at bounding box center [447, 183] width 263 height 29
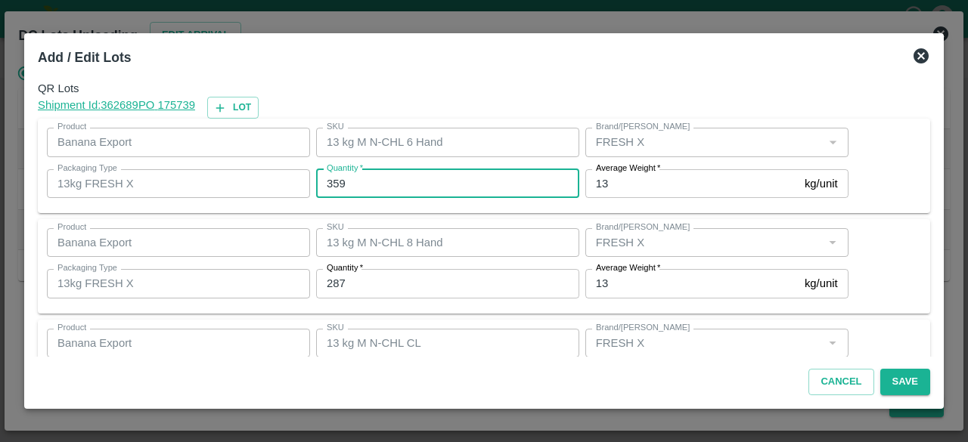
click at [332, 182] on input "359" at bounding box center [447, 183] width 263 height 29
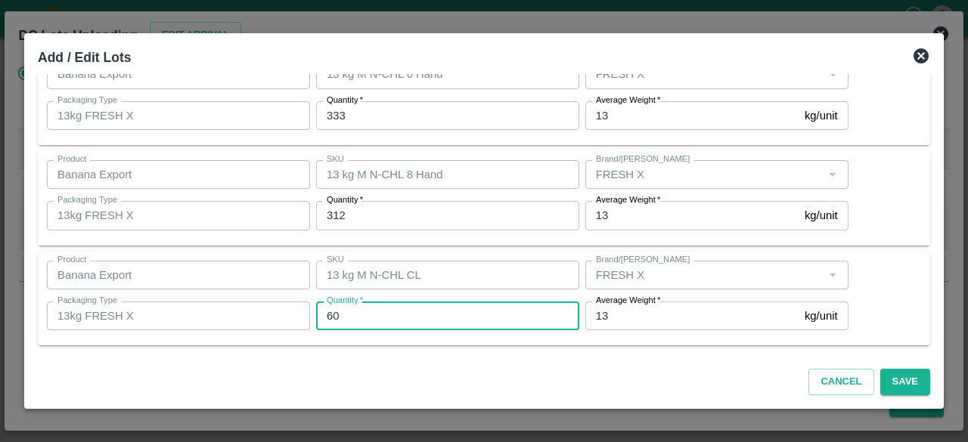
scroll to position [0, 0]
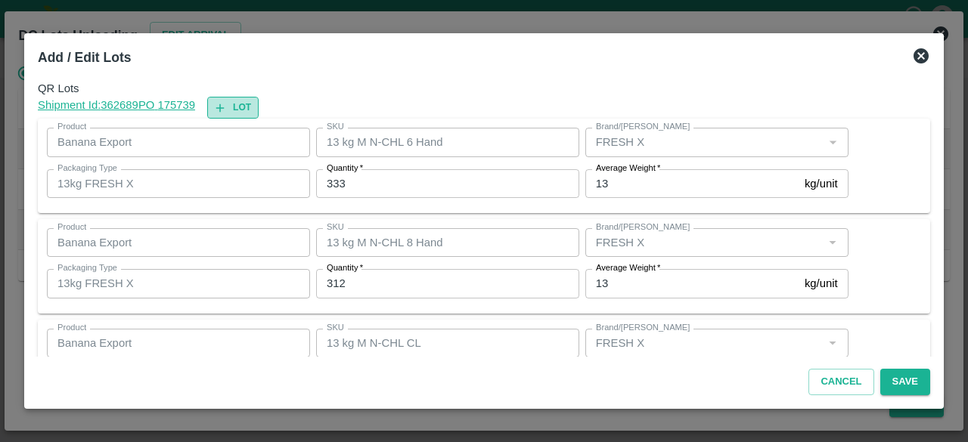
click at [241, 107] on button "Lot" at bounding box center [232, 108] width 51 height 22
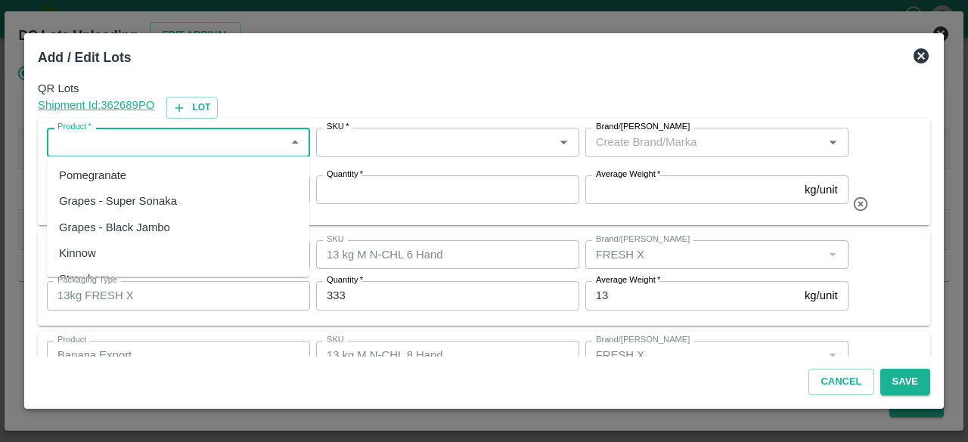
click at [147, 147] on input "Product   *" at bounding box center [165, 142] width 229 height 20
click at [139, 183] on div "Banana Export" at bounding box center [178, 176] width 262 height 26
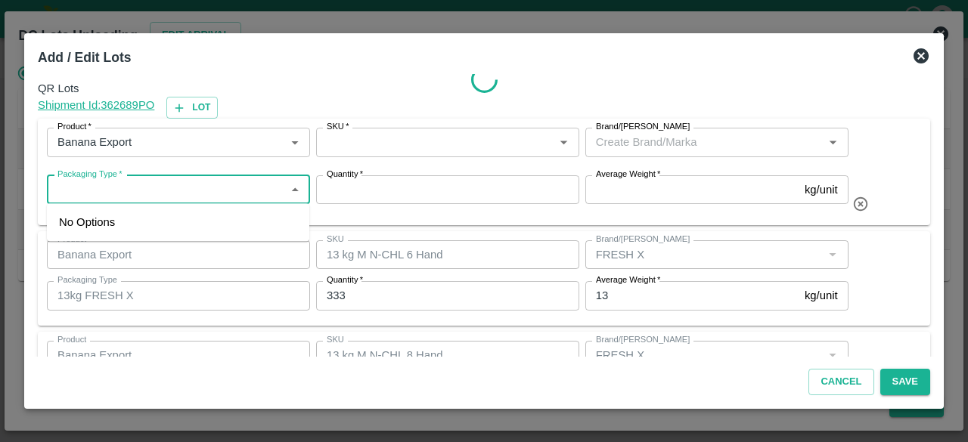
click at [139, 183] on input "Packaging Type   *" at bounding box center [165, 190] width 229 height 20
click at [129, 225] on div "13kg FRESH X" at bounding box center [97, 222] width 76 height 17
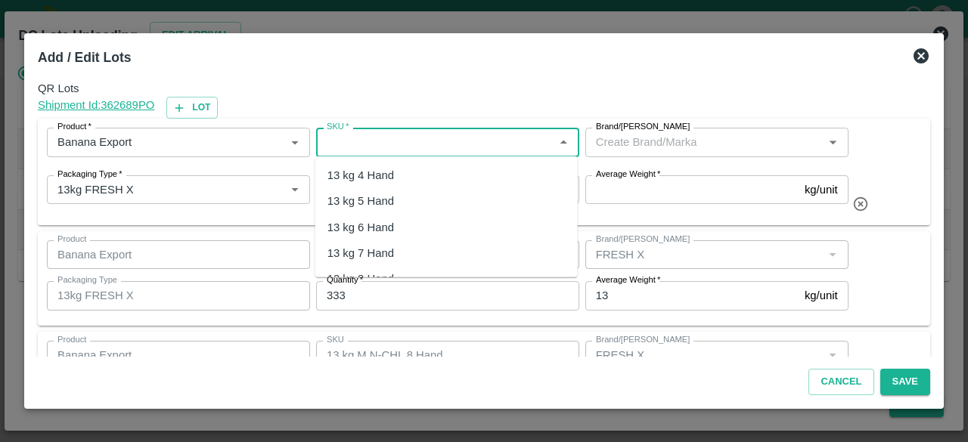
click at [392, 139] on input "SKU   *" at bounding box center [435, 142] width 229 height 20
click at [406, 196] on div "13 kg M N-CHL 5 Hand" at bounding box center [386, 201] width 116 height 17
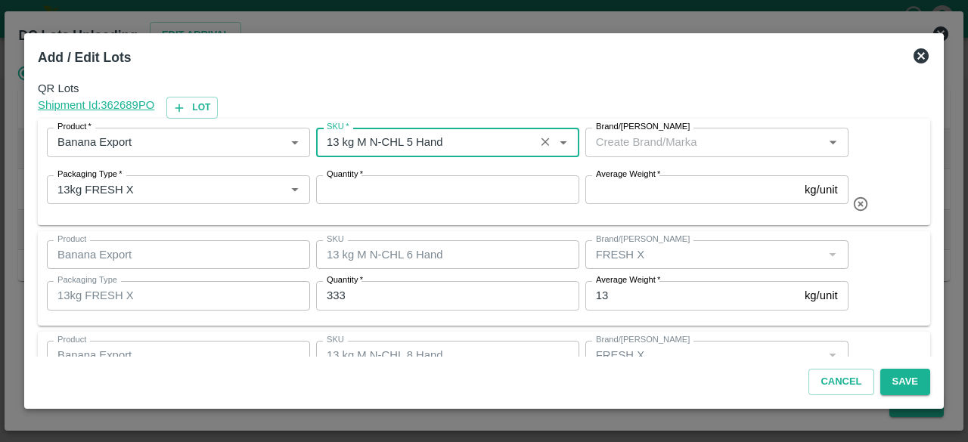
click at [703, 141] on input "Brand/[PERSON_NAME]" at bounding box center [704, 142] width 229 height 20
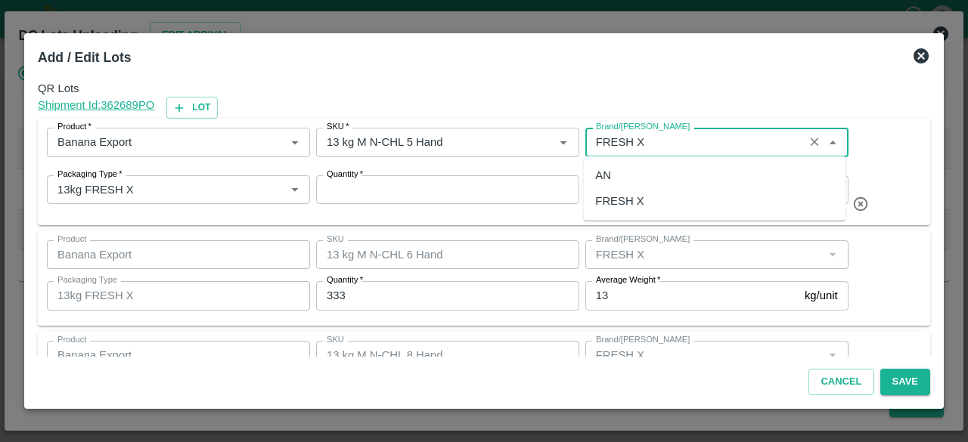
click at [672, 197] on div "FRESH X" at bounding box center [714, 201] width 262 height 26
click at [672, 197] on input "Average Weight   *" at bounding box center [691, 189] width 213 height 29
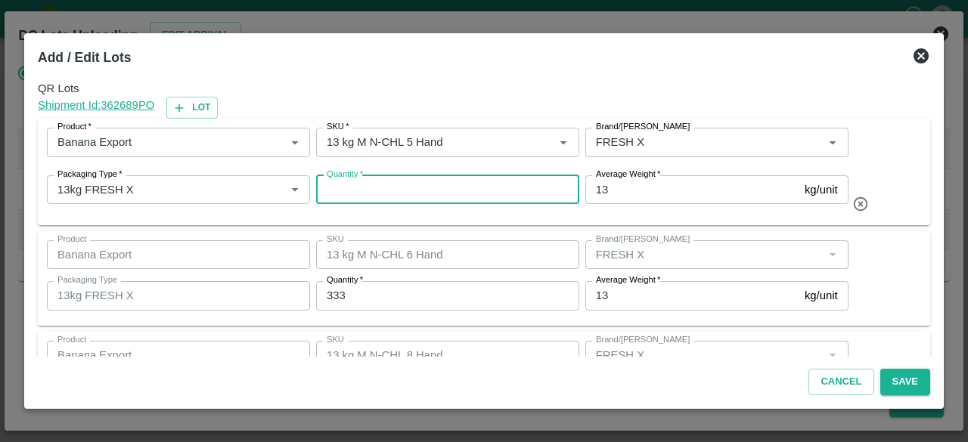
click at [508, 191] on input "Quantity   *" at bounding box center [447, 189] width 263 height 29
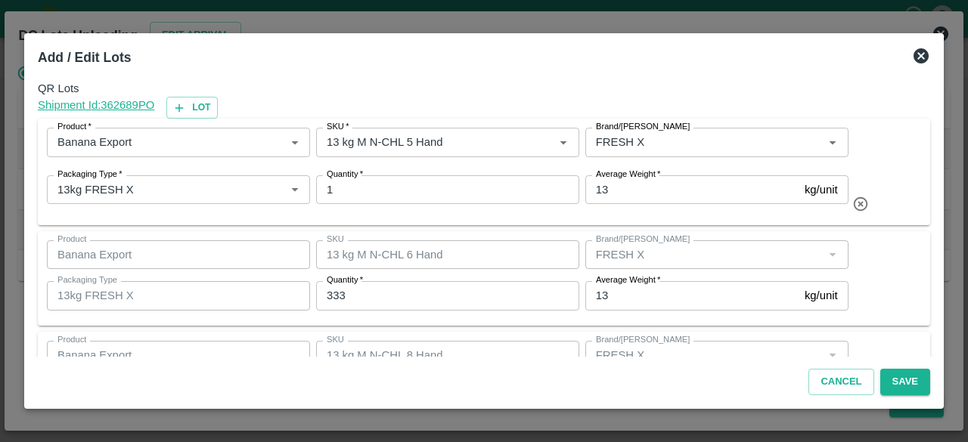
click at [888, 283] on div "Product Banana Export Product SKU 13 kg M N-CHL 6 Hand SKU Brand/Marka Brand/Ma…" at bounding box center [484, 279] width 874 height 76
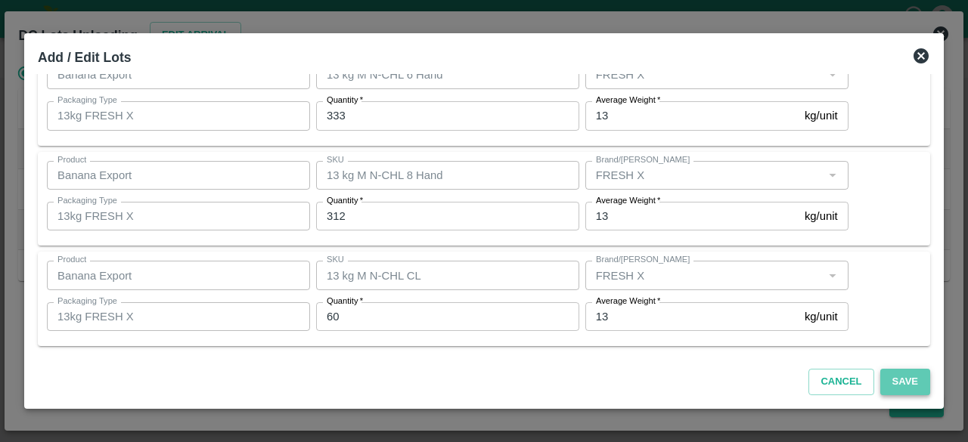
click at [904, 383] on button "Save" at bounding box center [905, 382] width 50 height 26
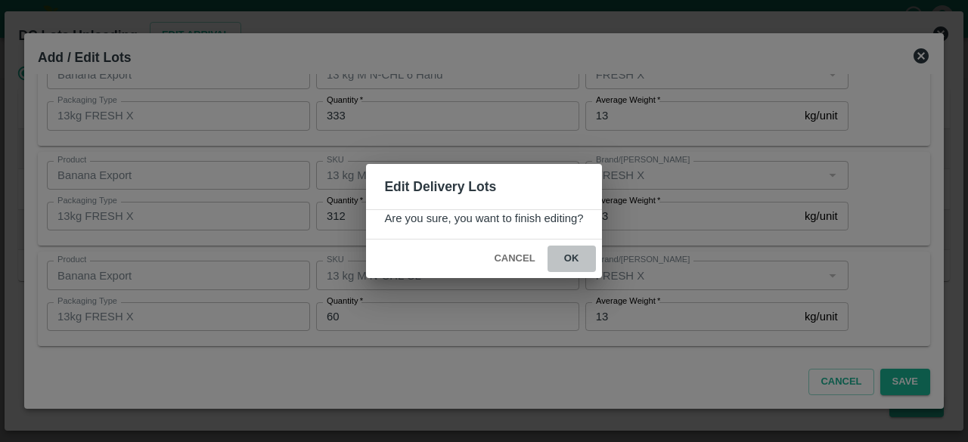
click at [569, 253] on button "ok" at bounding box center [572, 259] width 48 height 26
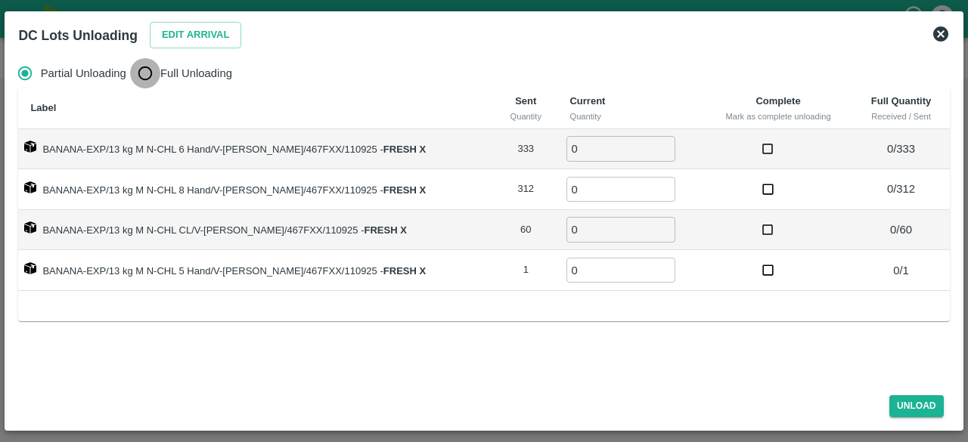
click at [150, 75] on input "Full Unloading" at bounding box center [145, 73] width 30 height 30
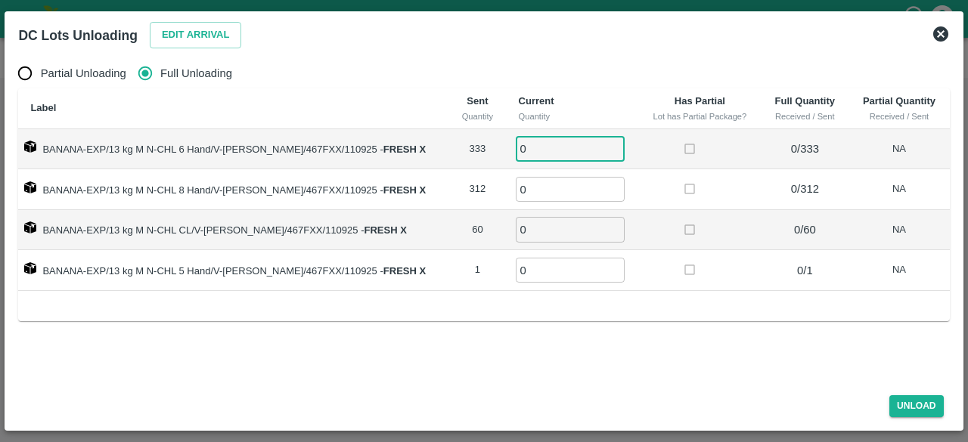
click at [548, 154] on input "0" at bounding box center [570, 148] width 109 height 25
click at [908, 402] on button "Unload" at bounding box center [917, 407] width 54 height 22
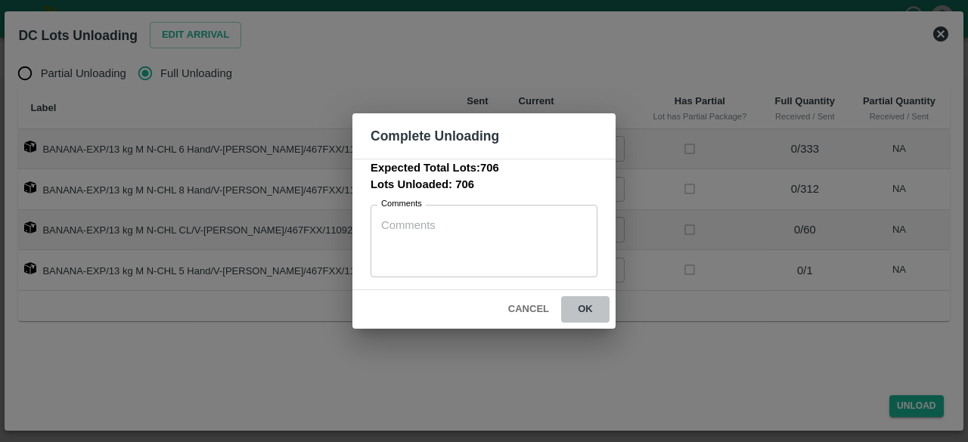
click at [583, 309] on button "ok" at bounding box center [585, 310] width 48 height 26
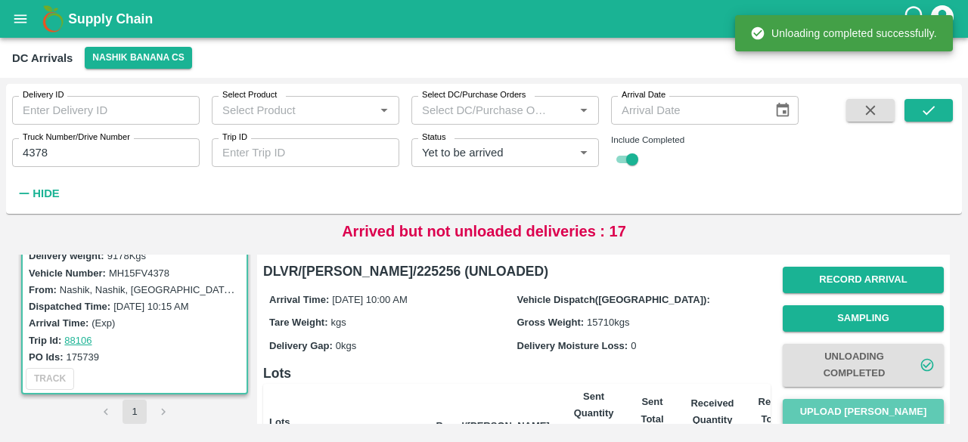
click at [861, 411] on button "Upload [PERSON_NAME]" at bounding box center [863, 412] width 161 height 26
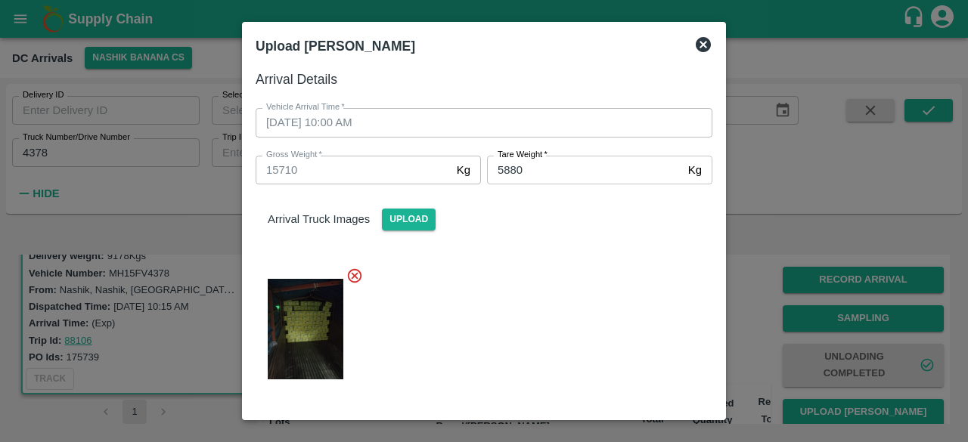
click at [576, 335] on div at bounding box center [478, 325] width 469 height 140
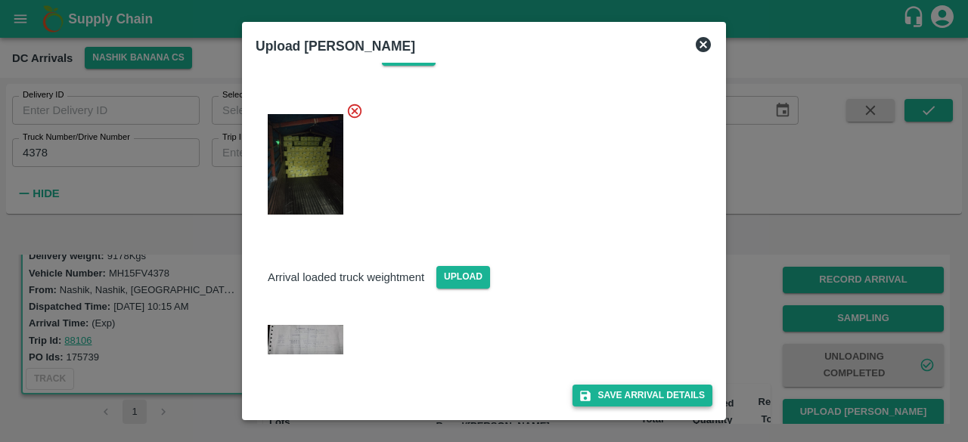
click at [629, 390] on button "Save Arrival Details" at bounding box center [643, 396] width 140 height 22
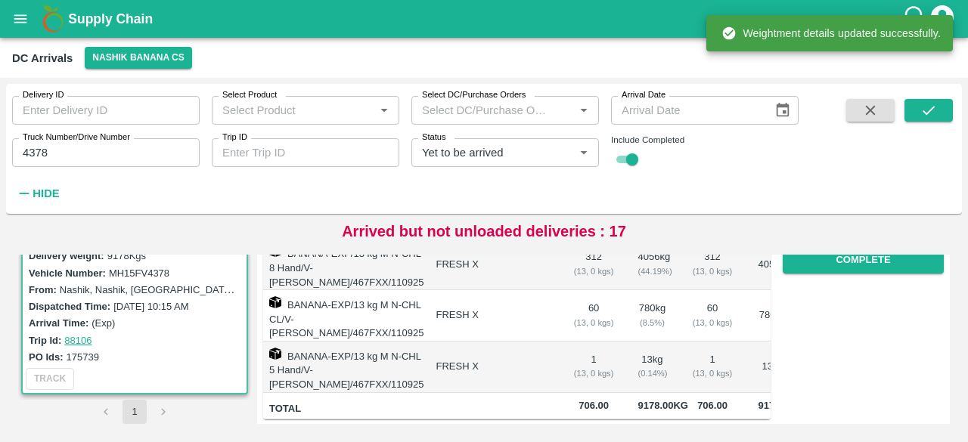
scroll to position [306, 0]
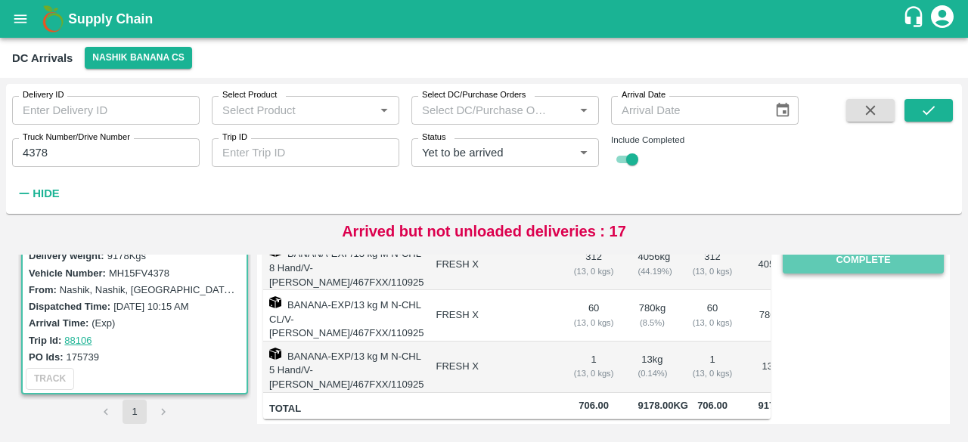
click at [852, 264] on button "Complete" at bounding box center [863, 260] width 161 height 26
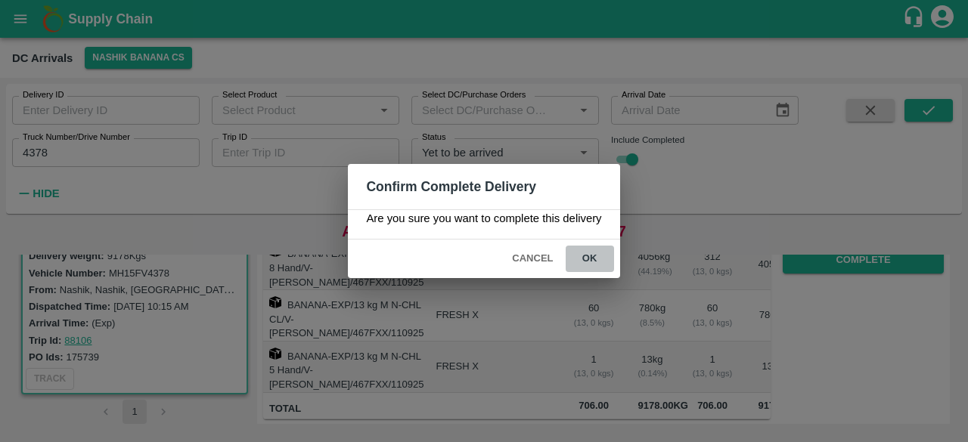
click at [588, 255] on button "ok" at bounding box center [590, 259] width 48 height 26
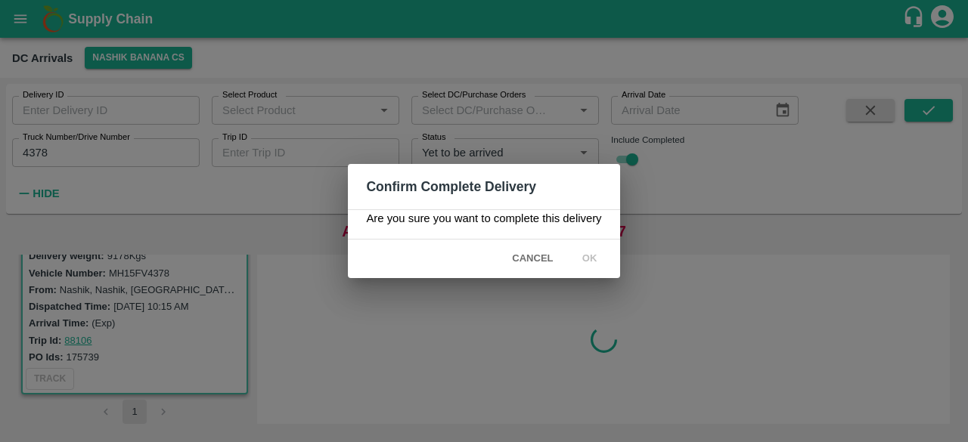
scroll to position [0, 0]
click at [588, 255] on icon at bounding box center [590, 259] width 18 height 18
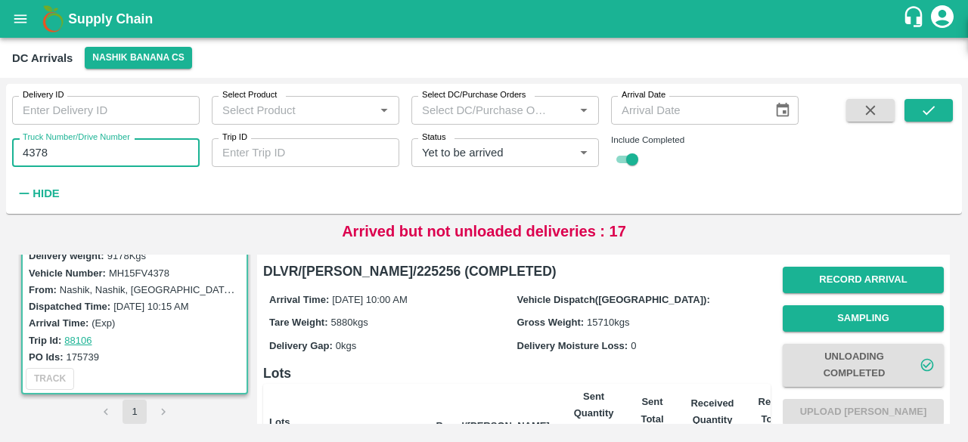
click at [31, 152] on input "4378" at bounding box center [106, 152] width 188 height 29
click at [928, 111] on icon "submit" at bounding box center [929, 110] width 17 height 17
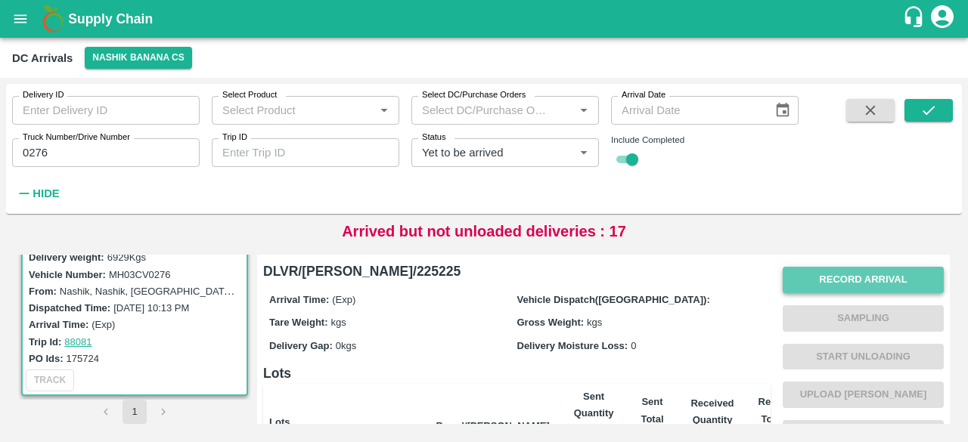
click at [862, 277] on button "Record Arrival" at bounding box center [863, 280] width 161 height 26
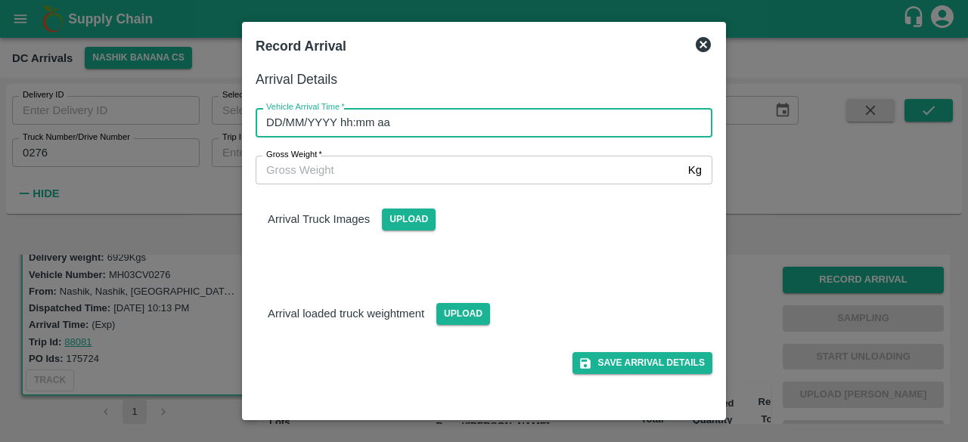
click at [375, 119] on input "DD/MM/YYYY hh:mm aa" at bounding box center [479, 122] width 446 height 29
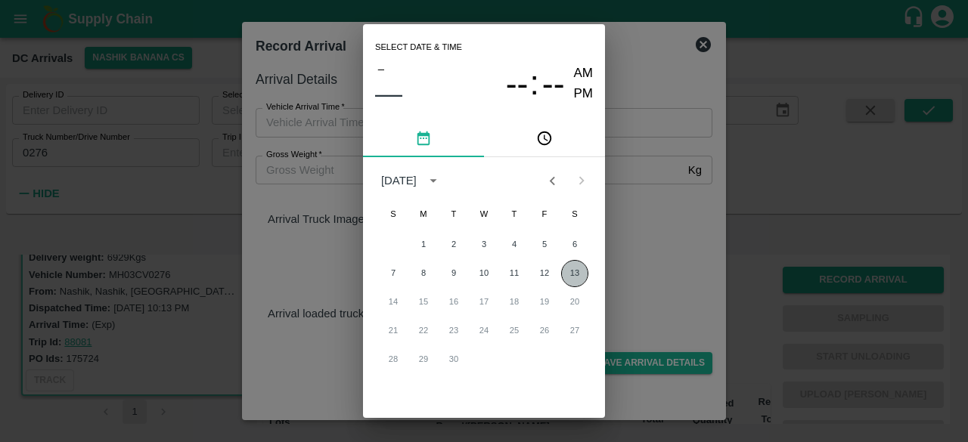
click at [567, 269] on button "13" at bounding box center [574, 273] width 27 height 27
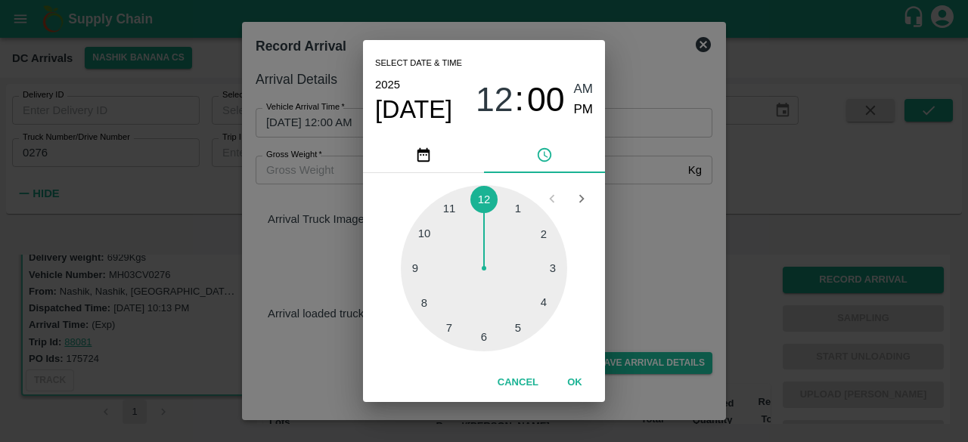
click at [424, 235] on div at bounding box center [484, 268] width 166 height 166
click at [645, 241] on div "Select date & time [DATE] 10 : 00 AM PM 05 10 15 20 25 30 35 40 45 50 55 00 Can…" at bounding box center [484, 221] width 968 height 442
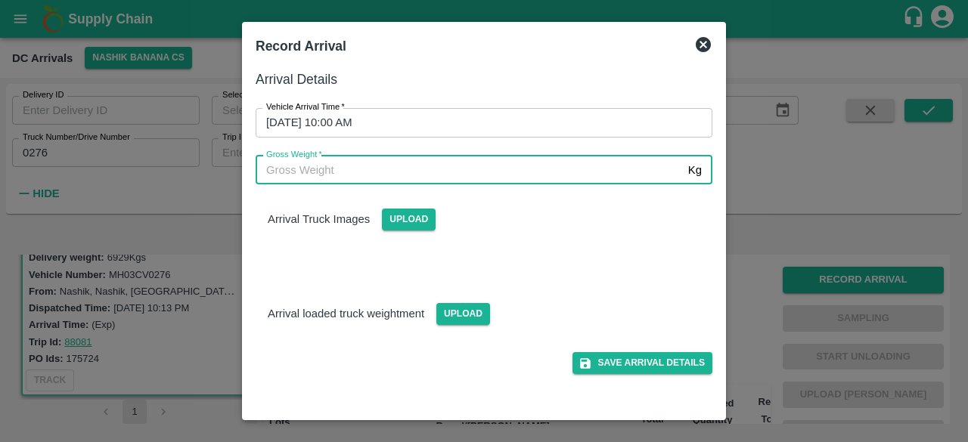
click at [313, 175] on input "Gross Weight   *" at bounding box center [469, 170] width 427 height 29
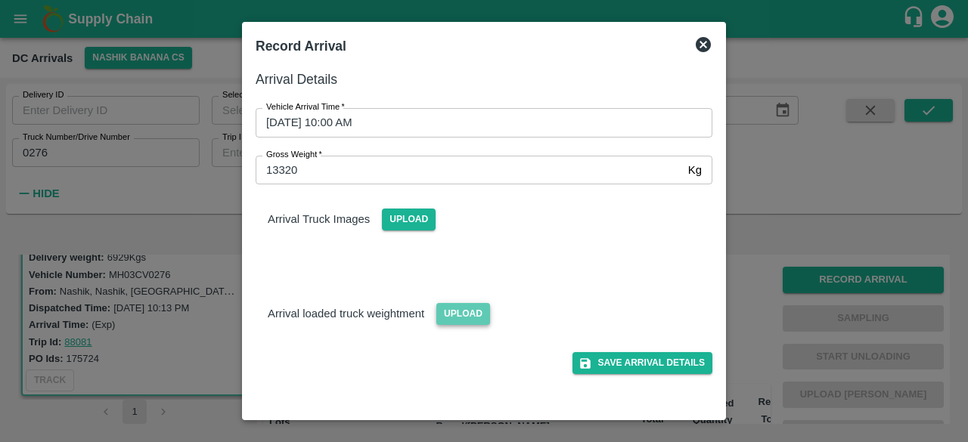
click at [471, 321] on span "Upload" at bounding box center [463, 314] width 54 height 22
click at [0, 0] on input "Upload" at bounding box center [0, 0] width 0 height 0
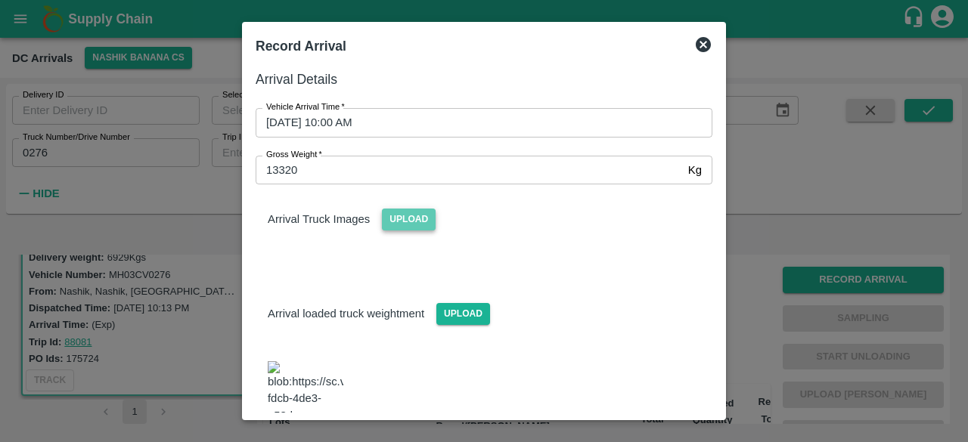
click at [410, 228] on span "Upload" at bounding box center [409, 220] width 54 height 22
click at [0, 0] on input "Upload" at bounding box center [0, 0] width 0 height 0
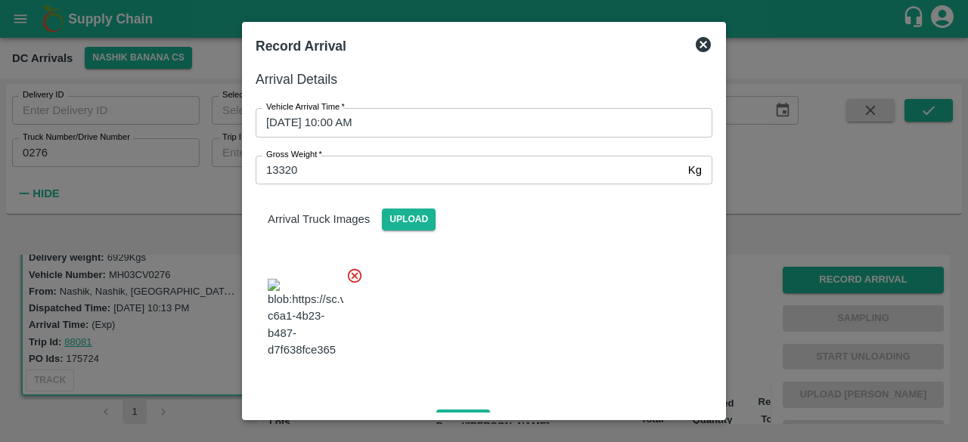
scroll to position [192, 0]
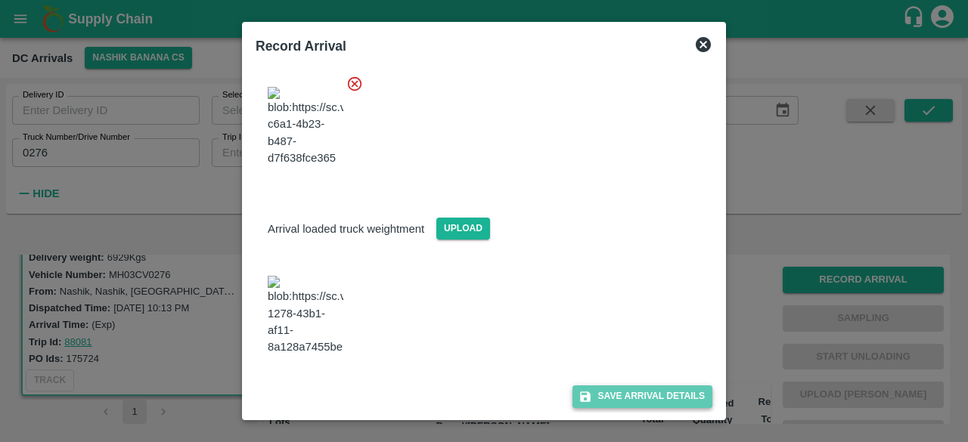
click at [632, 403] on button "Save Arrival Details" at bounding box center [643, 397] width 140 height 22
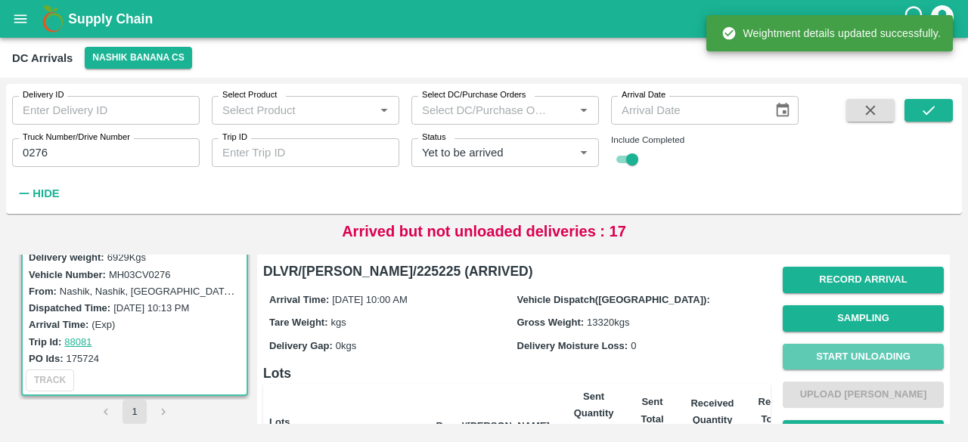
click at [854, 360] on button "Start Unloading" at bounding box center [863, 357] width 161 height 26
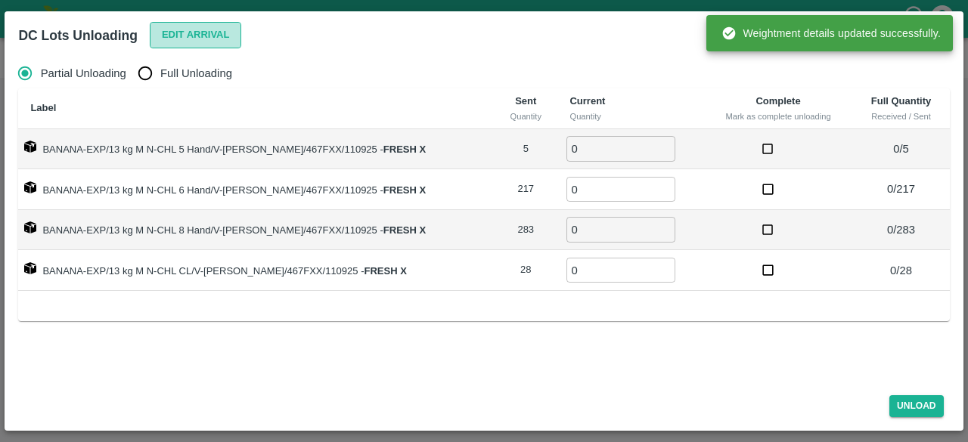
click at [188, 45] on button "Edit Arrival" at bounding box center [196, 35] width 92 height 26
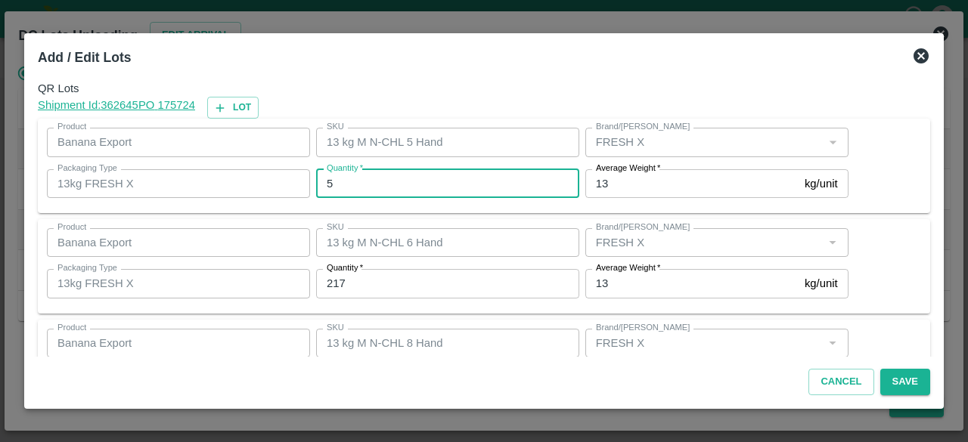
click at [352, 183] on input "5" at bounding box center [447, 183] width 263 height 29
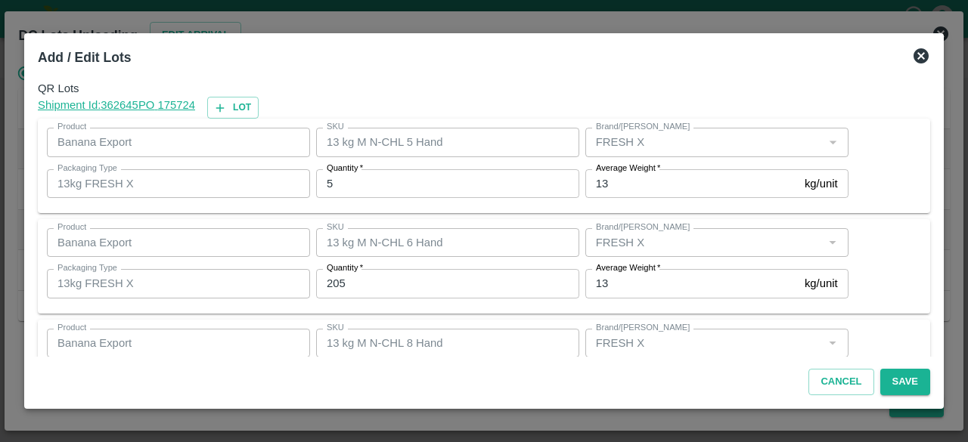
scroll to position [168, 0]
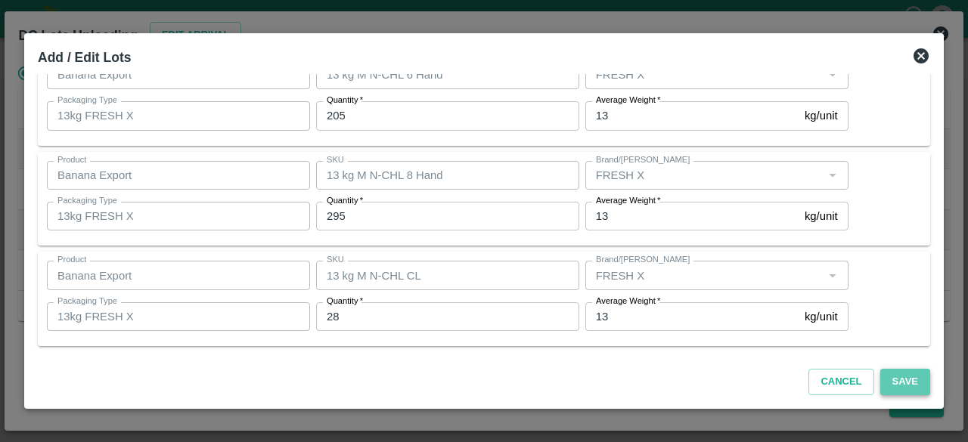
click at [897, 380] on button "Save" at bounding box center [905, 382] width 50 height 26
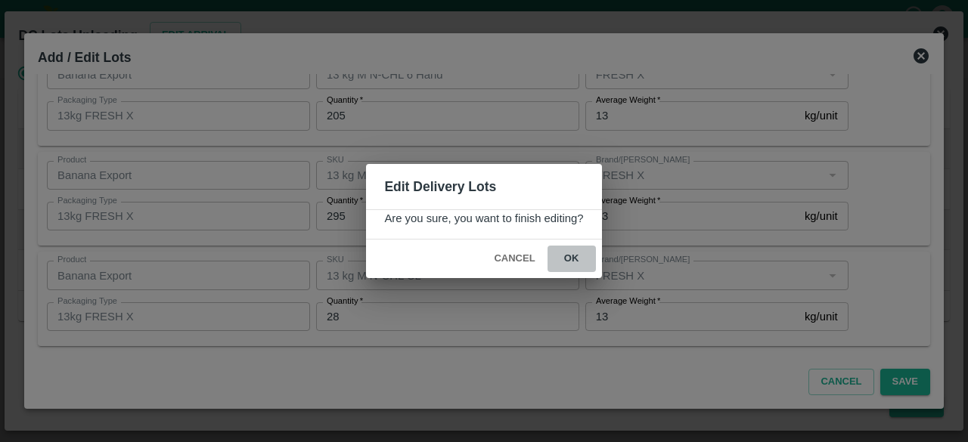
click at [570, 256] on button "ok" at bounding box center [572, 259] width 48 height 26
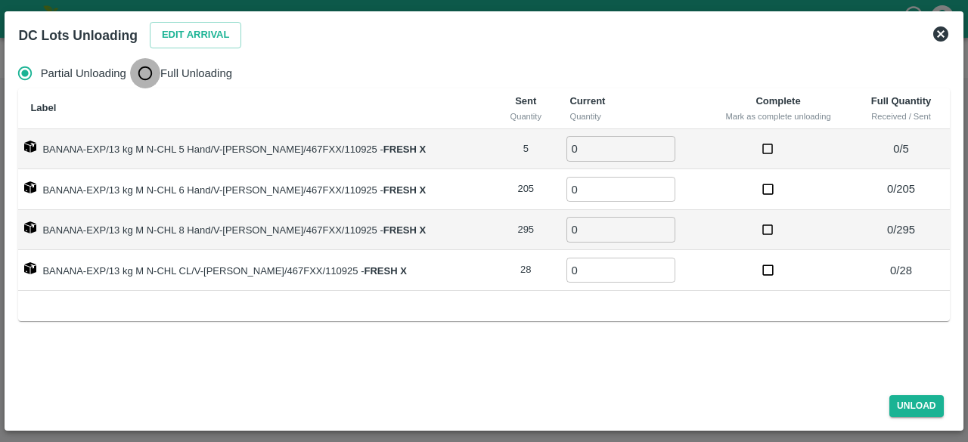
click at [144, 80] on input "Full Unloading" at bounding box center [145, 73] width 30 height 30
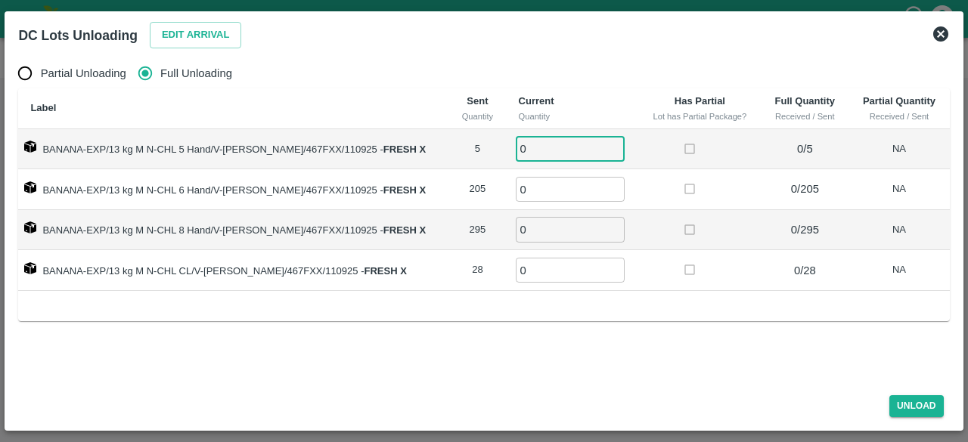
click at [537, 149] on input "0" at bounding box center [570, 148] width 109 height 25
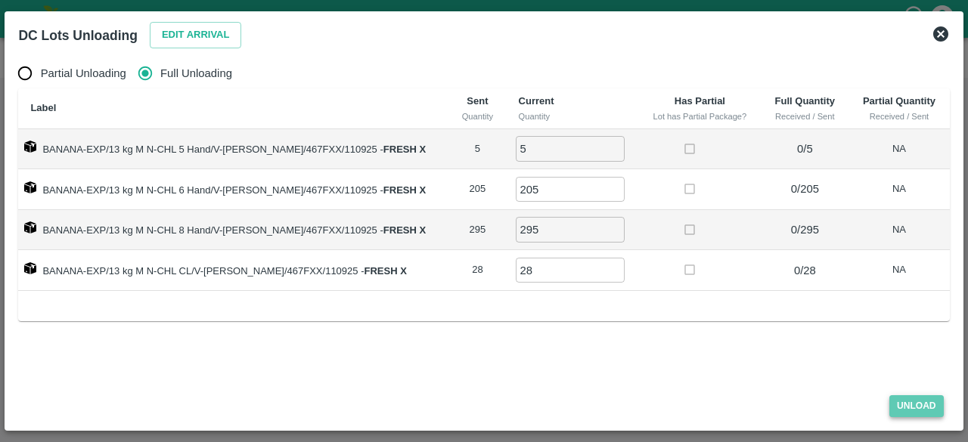
click at [911, 415] on button "Unload" at bounding box center [917, 407] width 54 height 22
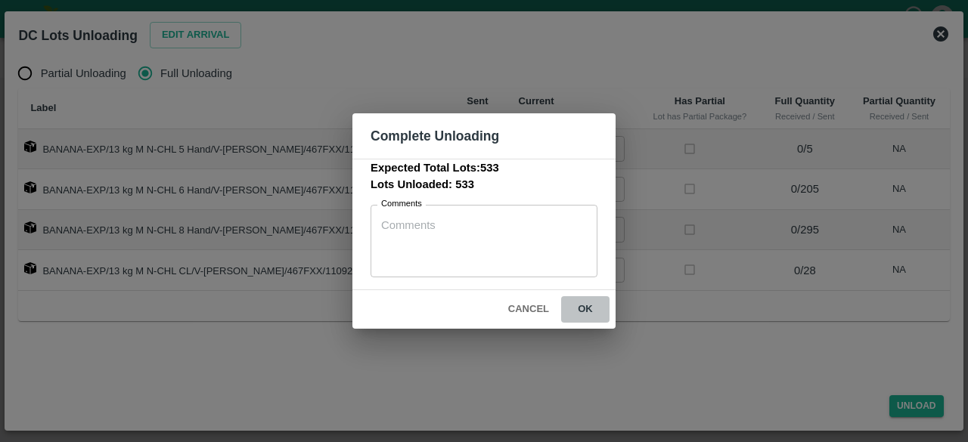
click at [585, 313] on button "ok" at bounding box center [585, 310] width 48 height 26
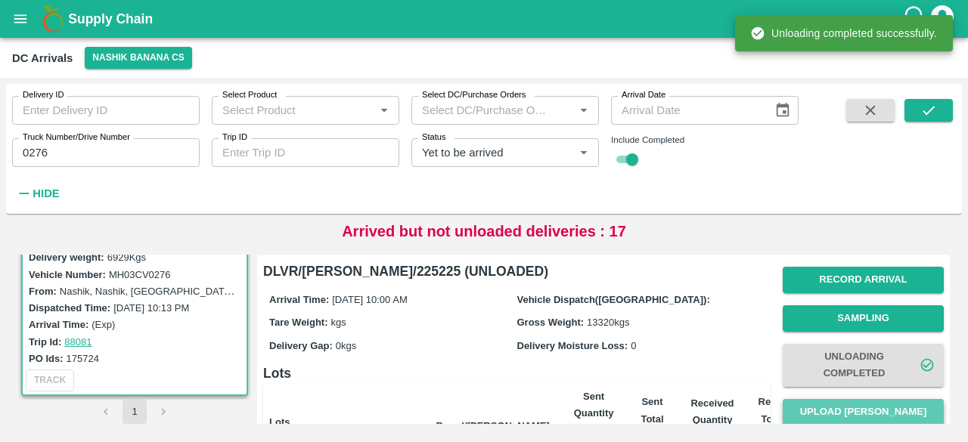
click at [852, 409] on button "Upload [PERSON_NAME]" at bounding box center [863, 412] width 161 height 26
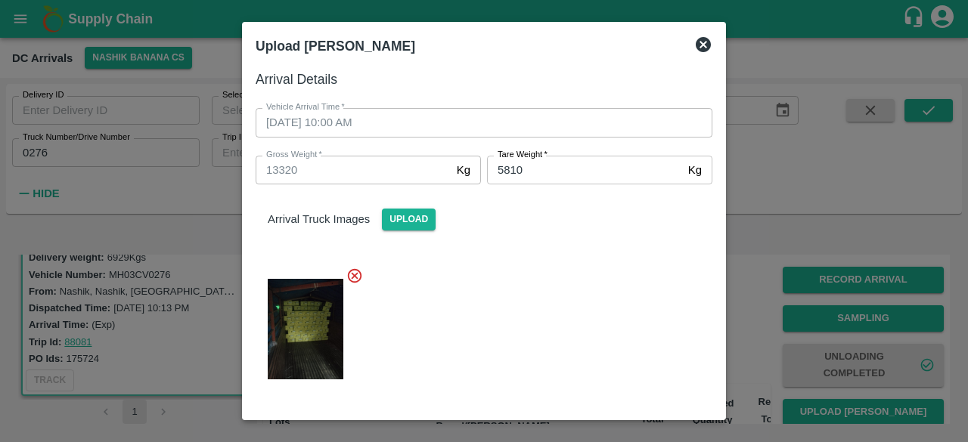
click at [573, 371] on div at bounding box center [478, 325] width 469 height 140
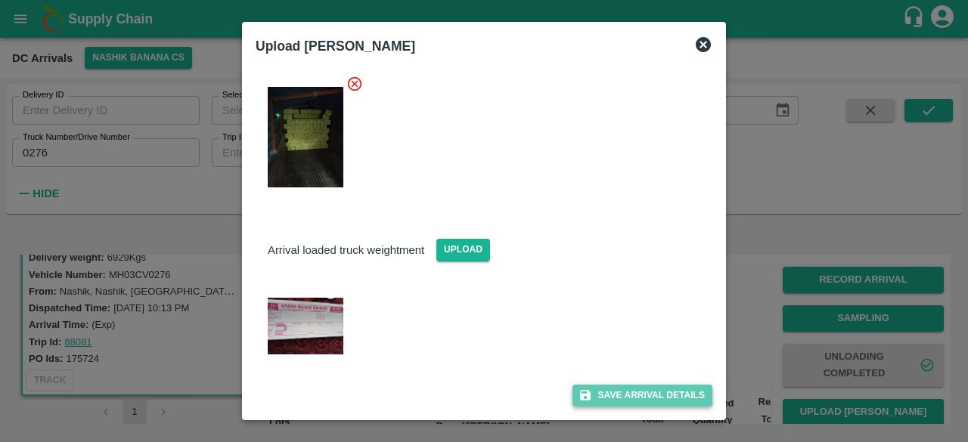
click at [634, 401] on button "Save Arrival Details" at bounding box center [643, 396] width 140 height 22
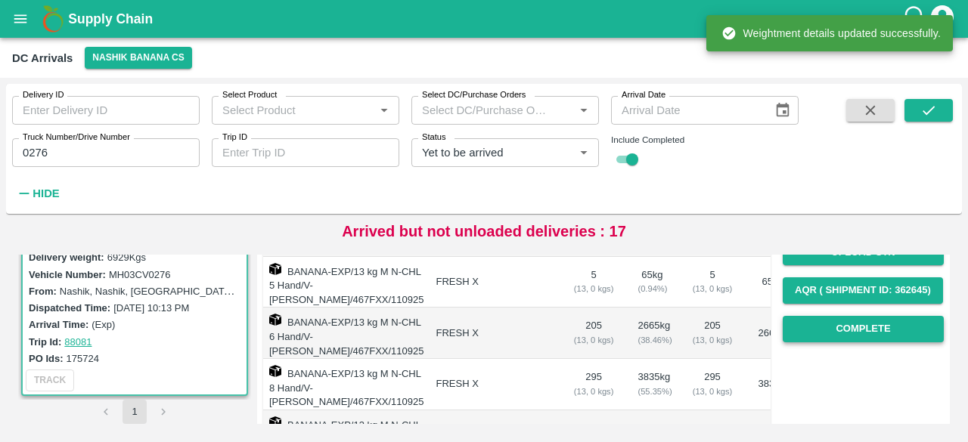
scroll to position [238, 0]
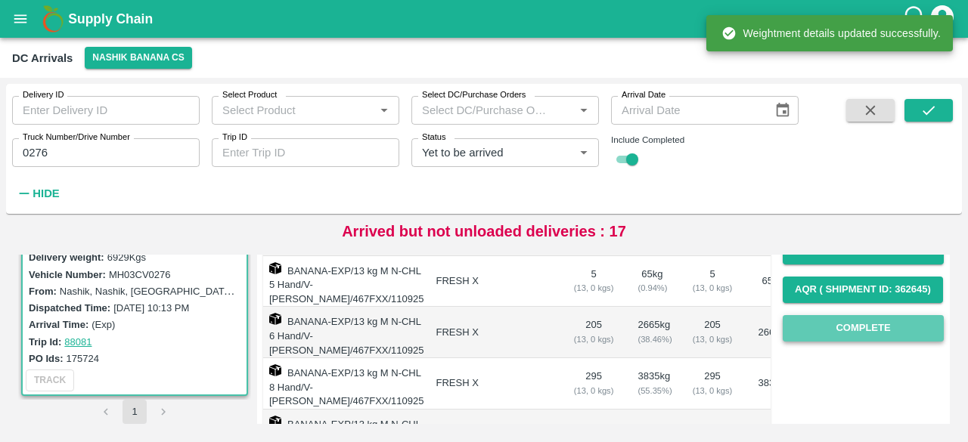
click at [857, 337] on button "Complete" at bounding box center [863, 328] width 161 height 26
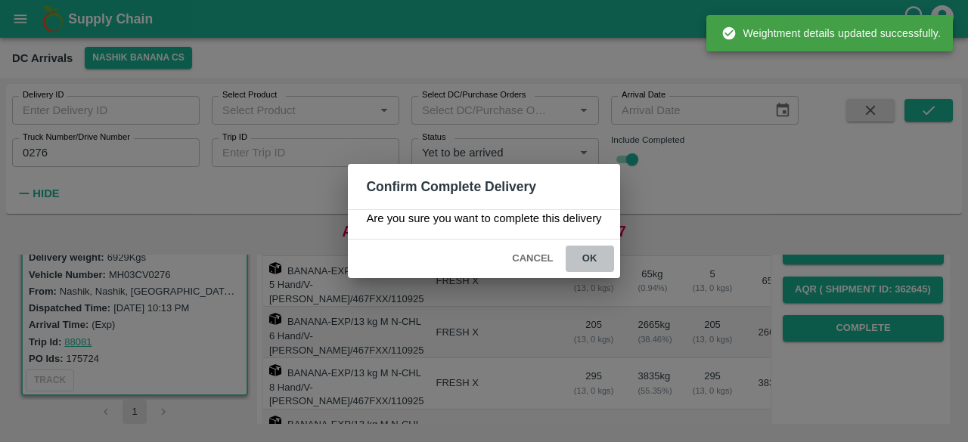
click at [592, 255] on button "ok" at bounding box center [590, 259] width 48 height 26
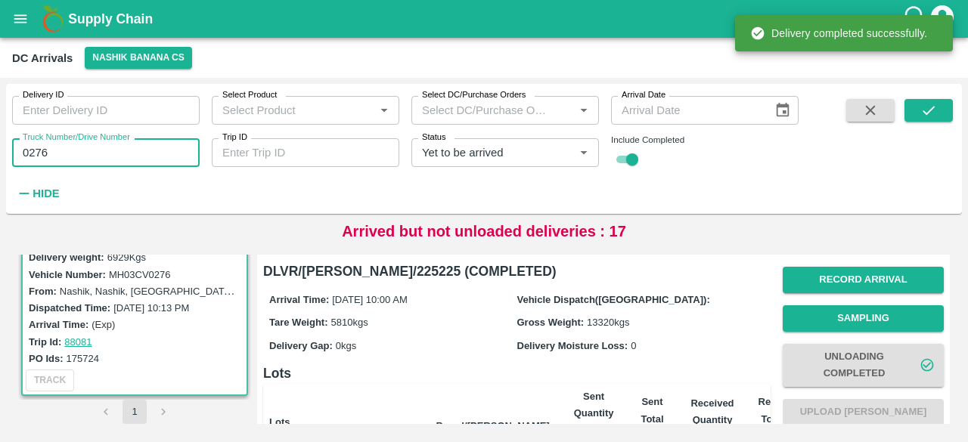
click at [30, 157] on input "0276" at bounding box center [106, 152] width 188 height 29
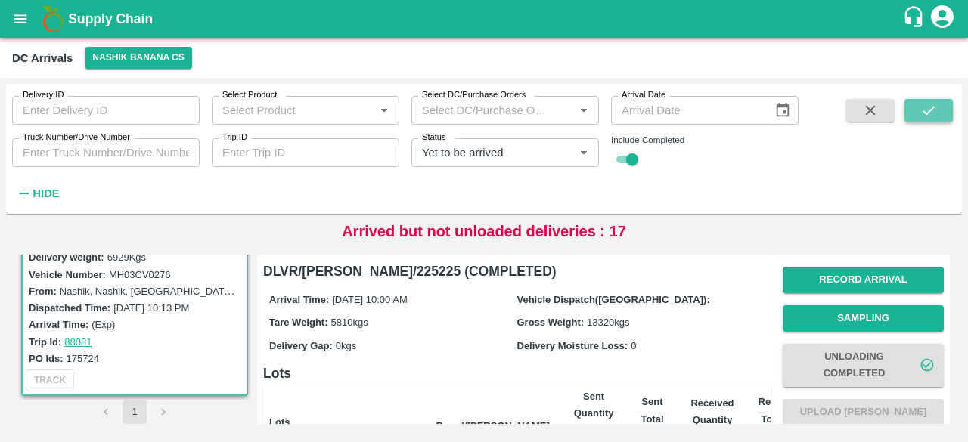
click at [933, 115] on icon "submit" at bounding box center [929, 110] width 17 height 17
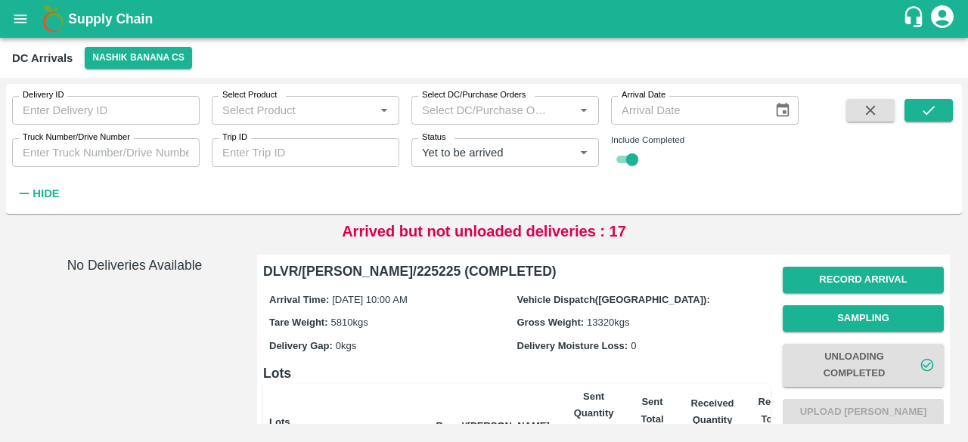
click at [567, 155] on icon "Clear" at bounding box center [565, 153] width 8 height 8
click at [624, 161] on input "checkbox" at bounding box center [632, 160] width 54 height 18
click at [925, 108] on icon "submit" at bounding box center [929, 110] width 17 height 17
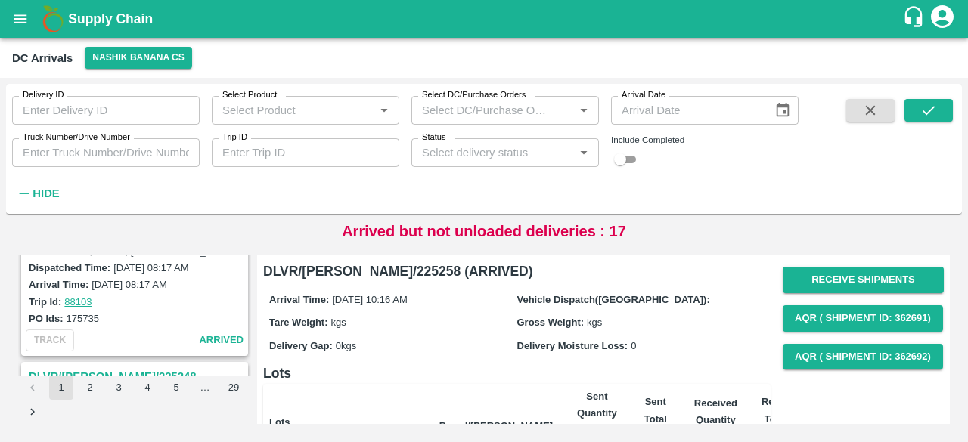
scroll to position [543, 0]
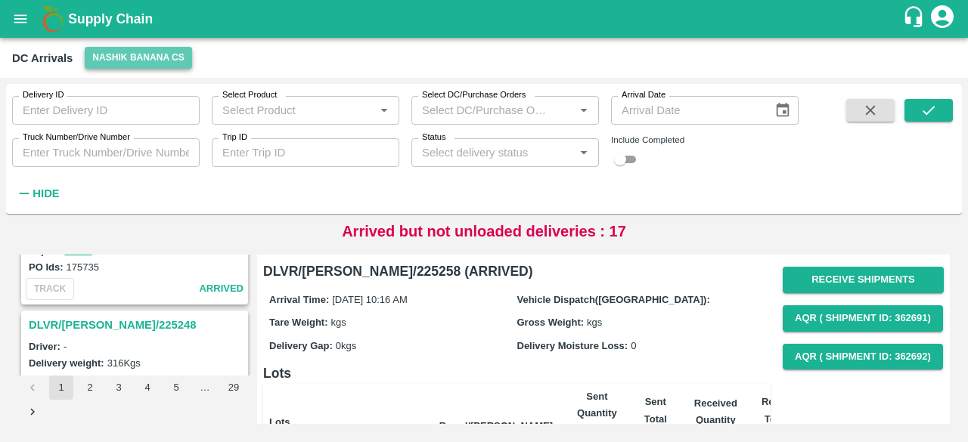
click at [129, 60] on button "Nashik Banana CS" at bounding box center [138, 58] width 107 height 22
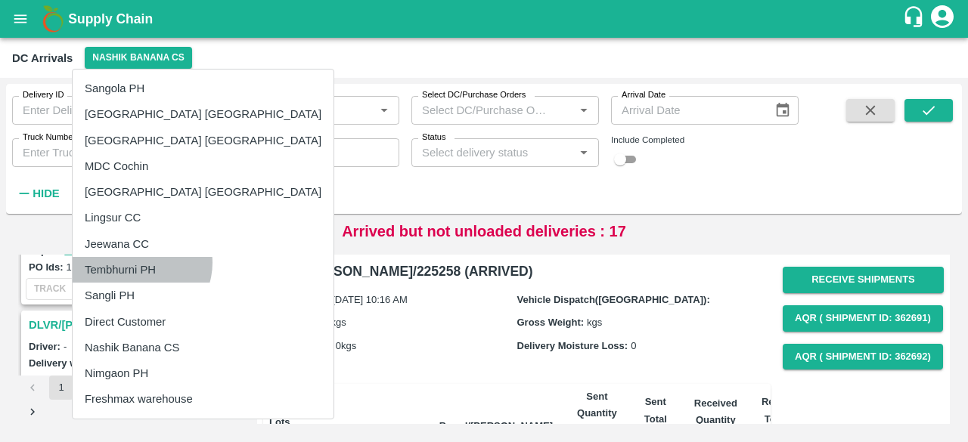
click at [141, 263] on li "Tembhurni PH" at bounding box center [203, 270] width 261 height 26
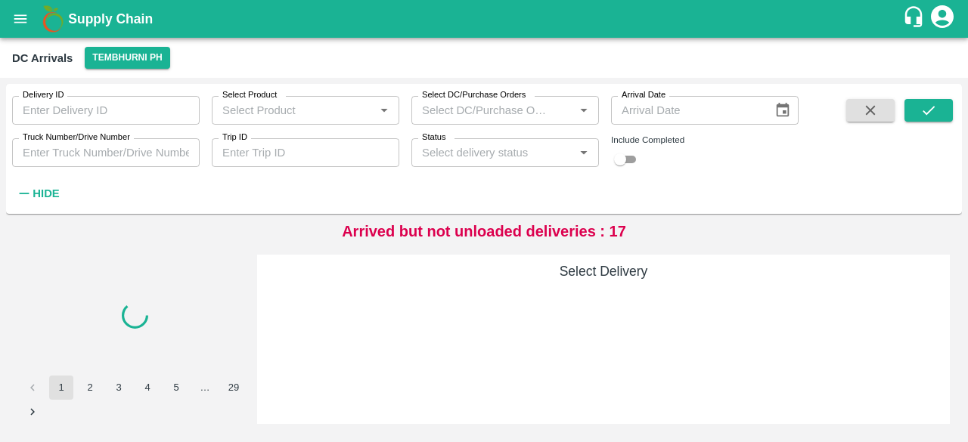
scroll to position [0, 0]
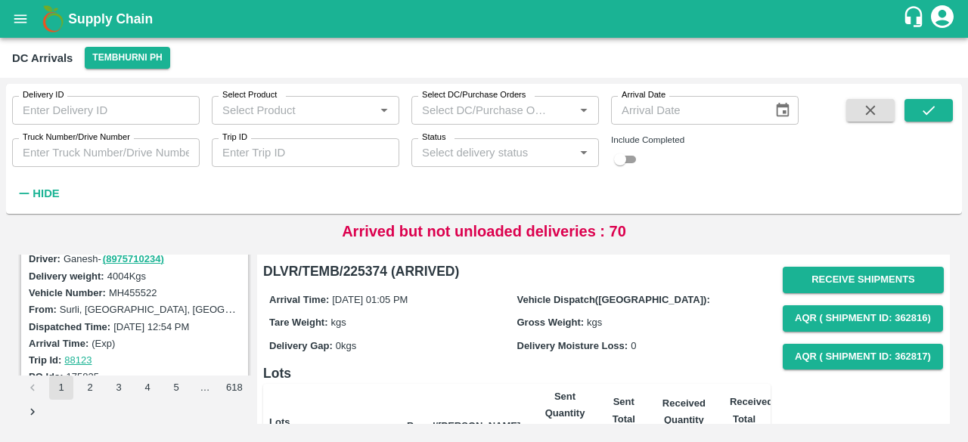
scroll to position [234, 0]
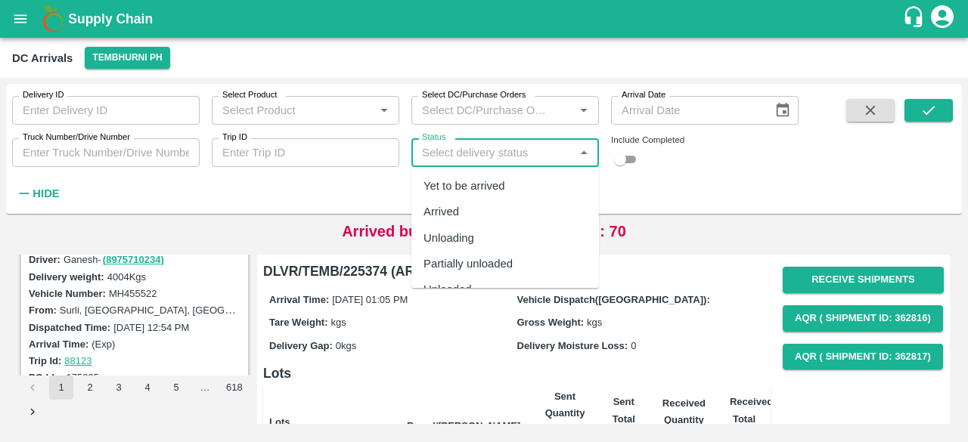
click at [523, 157] on input "Status" at bounding box center [493, 153] width 154 height 20
click at [512, 186] on div "Yet to be arrived" at bounding box center [505, 186] width 188 height 26
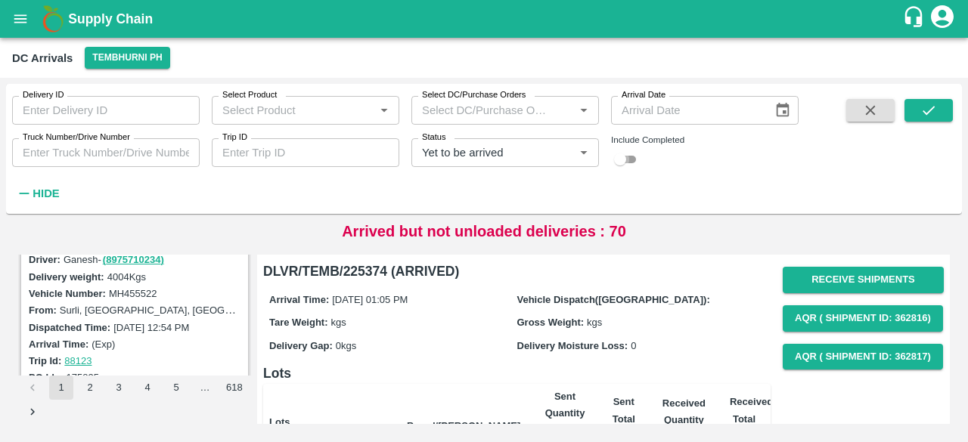
click at [635, 156] on input "checkbox" at bounding box center [620, 160] width 54 height 18
click at [938, 108] on button "submit" at bounding box center [929, 110] width 48 height 23
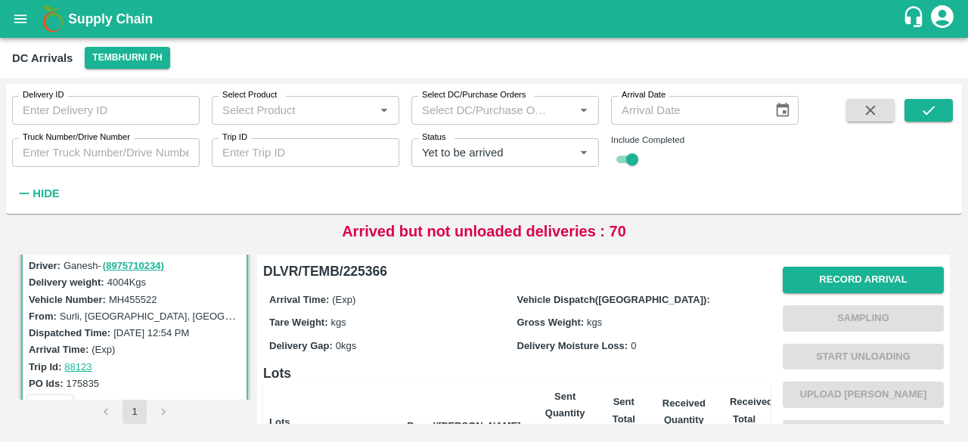
scroll to position [30, 0]
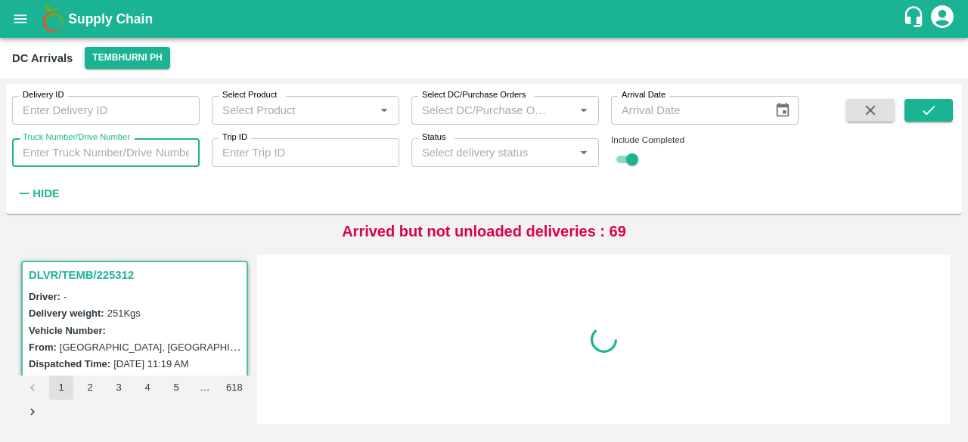
click at [68, 157] on input "Truck Number/Drive Number" at bounding box center [106, 152] width 188 height 29
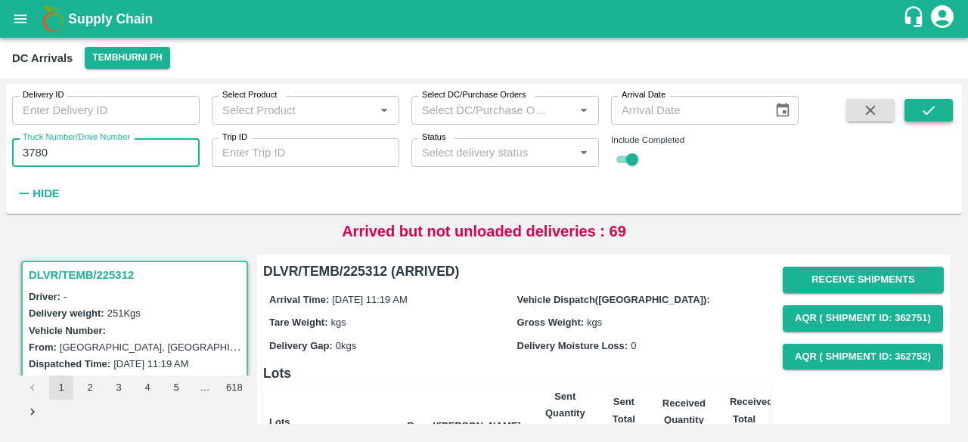
type input "3780"
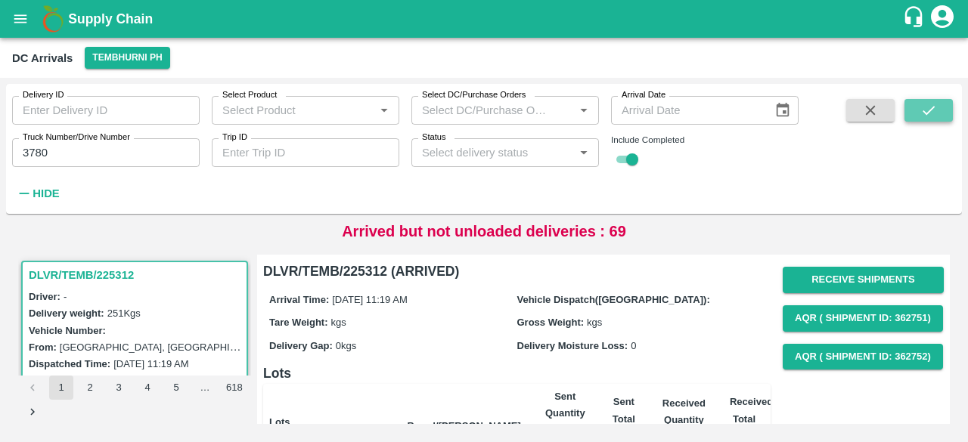
click at [931, 115] on icon "submit" at bounding box center [929, 110] width 17 height 17
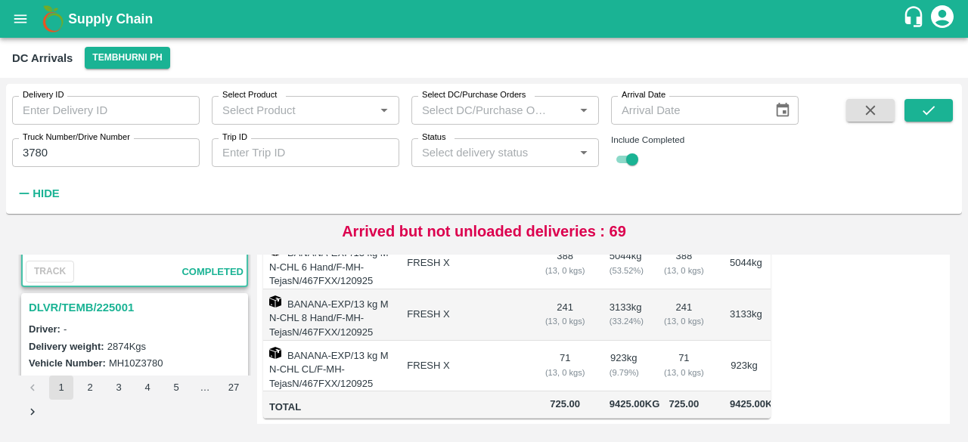
scroll to position [174, 0]
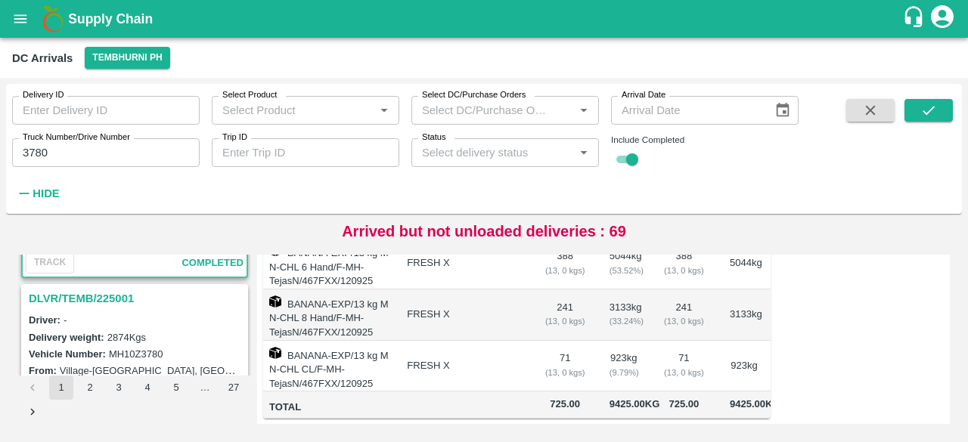
click at [110, 297] on h3 "DLVR/TEMB/225001" at bounding box center [137, 299] width 216 height 20
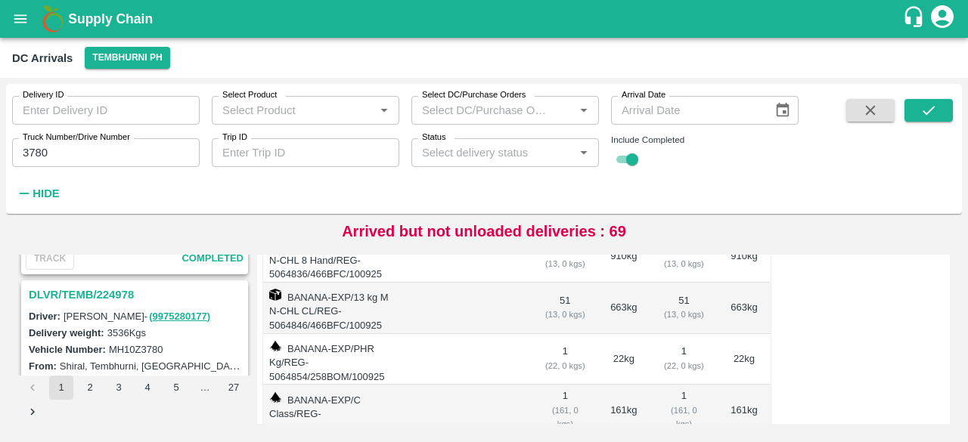
scroll to position [539, 0]
click at [110, 291] on h3 "DLVR/TEMB/224978" at bounding box center [137, 297] width 216 height 20
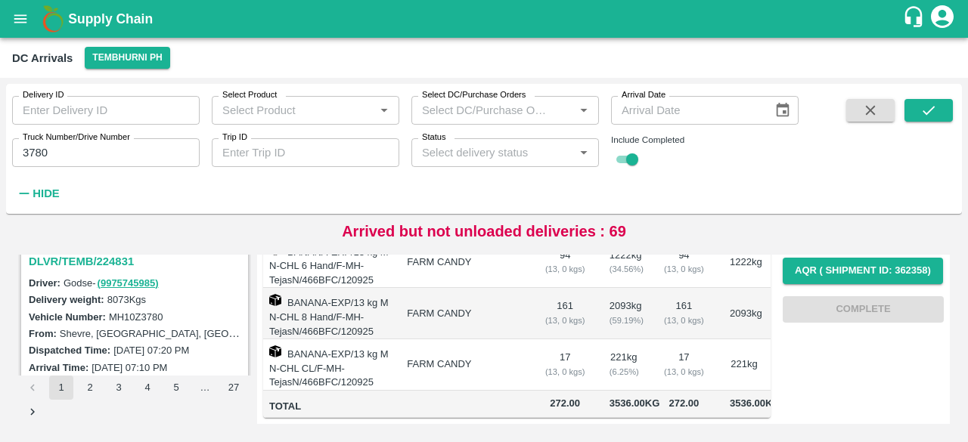
scroll to position [1129, 0]
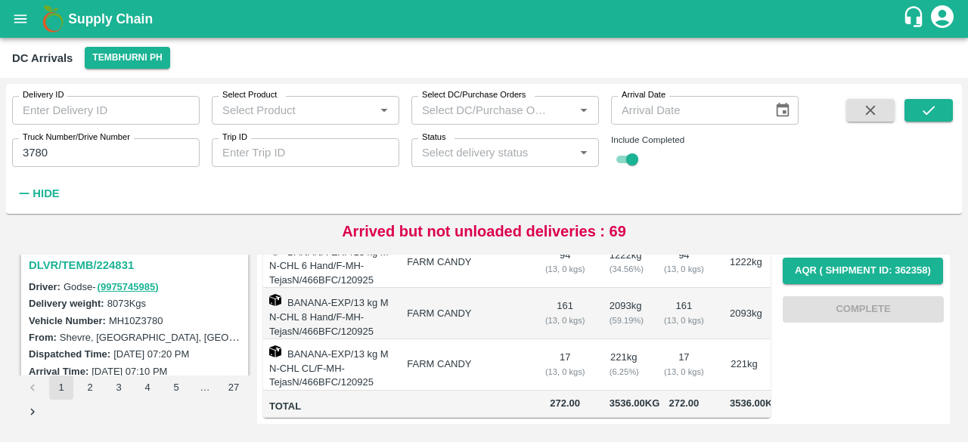
click at [113, 256] on h3 "DLVR/TEMB/224831" at bounding box center [137, 266] width 216 height 20
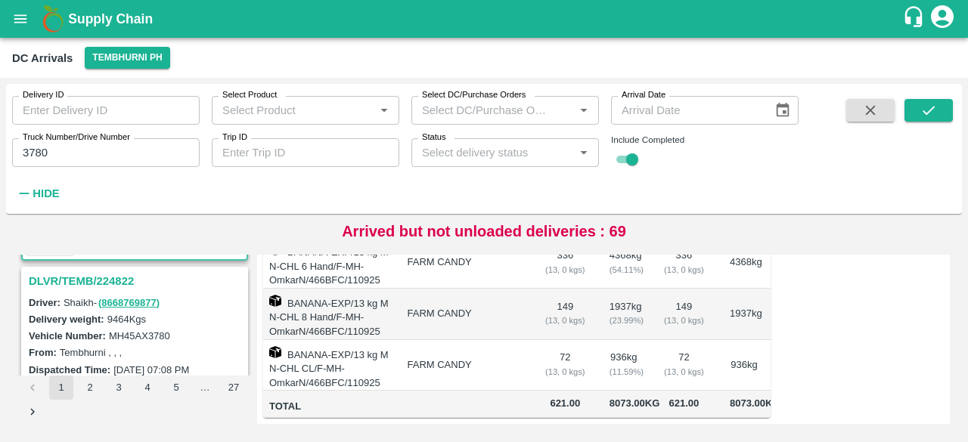
scroll to position [1309, 0]
click at [110, 282] on h3 "DLVR/TEMB/224822" at bounding box center [137, 283] width 216 height 20
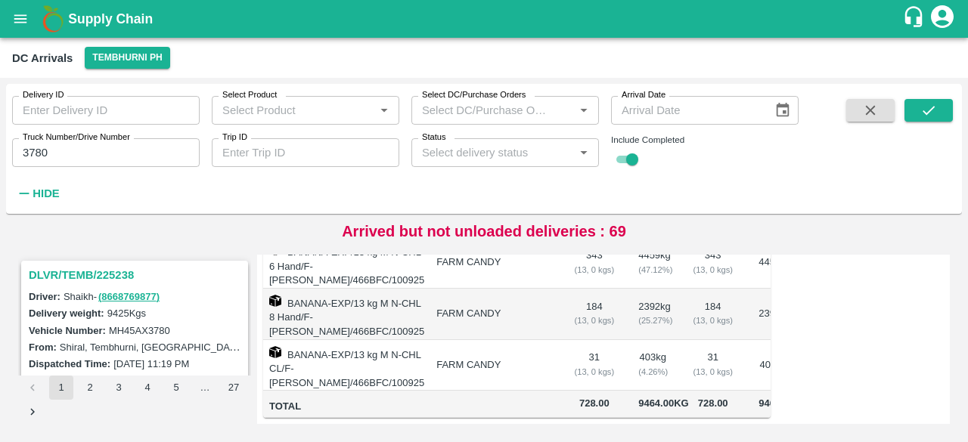
click at [101, 269] on h3 "DLVR/TEMB/225238" at bounding box center [137, 275] width 216 height 20
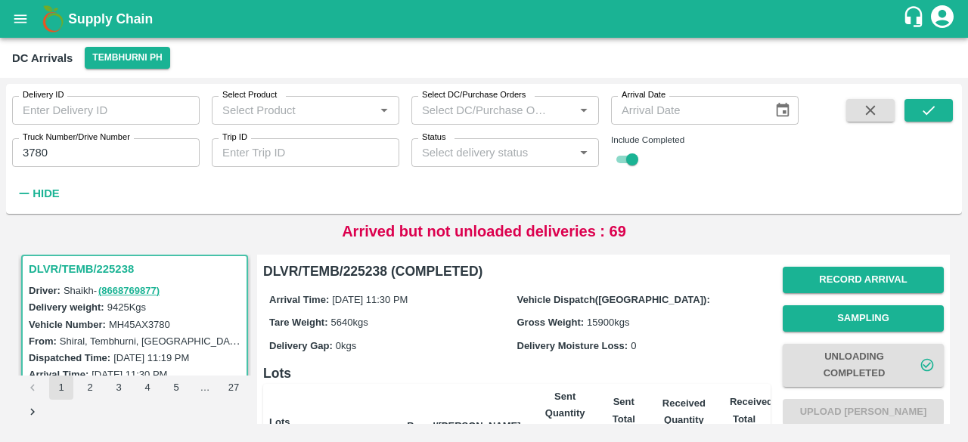
scroll to position [358, 0]
